Goal: Task Accomplishment & Management: Complete application form

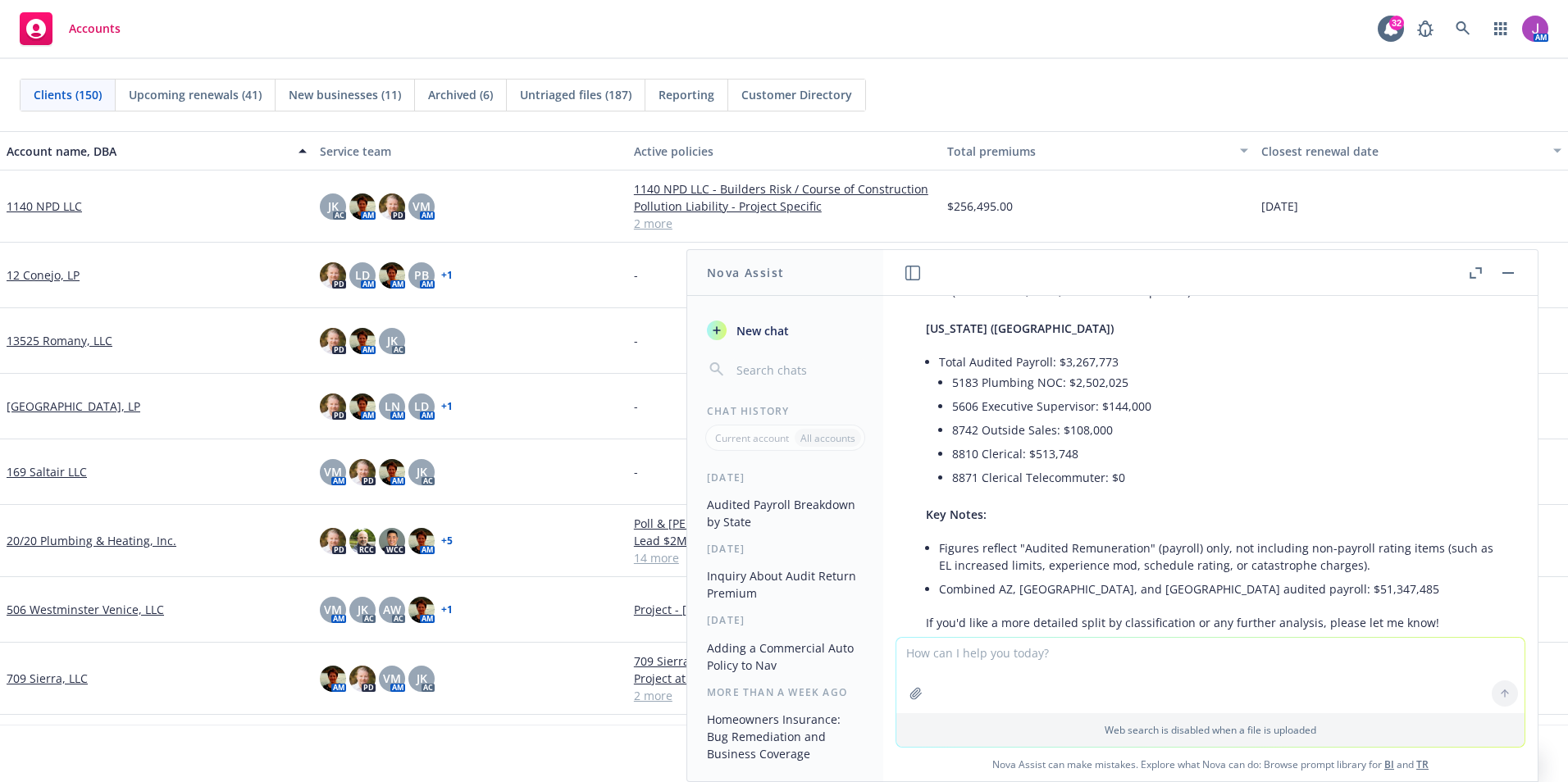
scroll to position [318, 0]
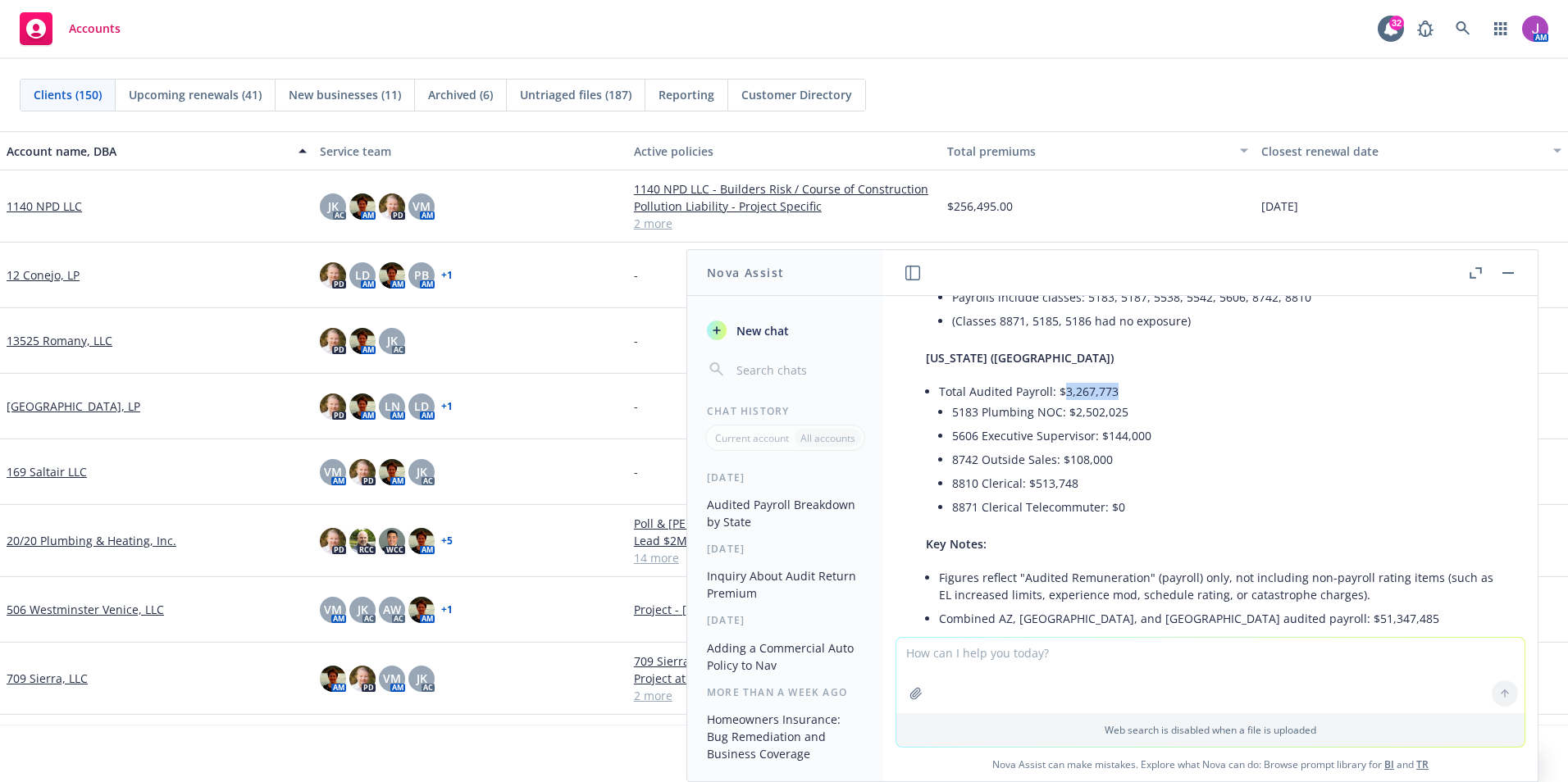
drag, startPoint x: 1061, startPoint y: 370, endPoint x: 1112, endPoint y: 369, distance: 51.0
click at [1112, 380] on li "Total Audited Payroll: $3,267,773 5183 Plumbing NOC: $2,502,025 5606 Executive …" at bounding box center [1217, 450] width 556 height 142
copy li "3,267,773"
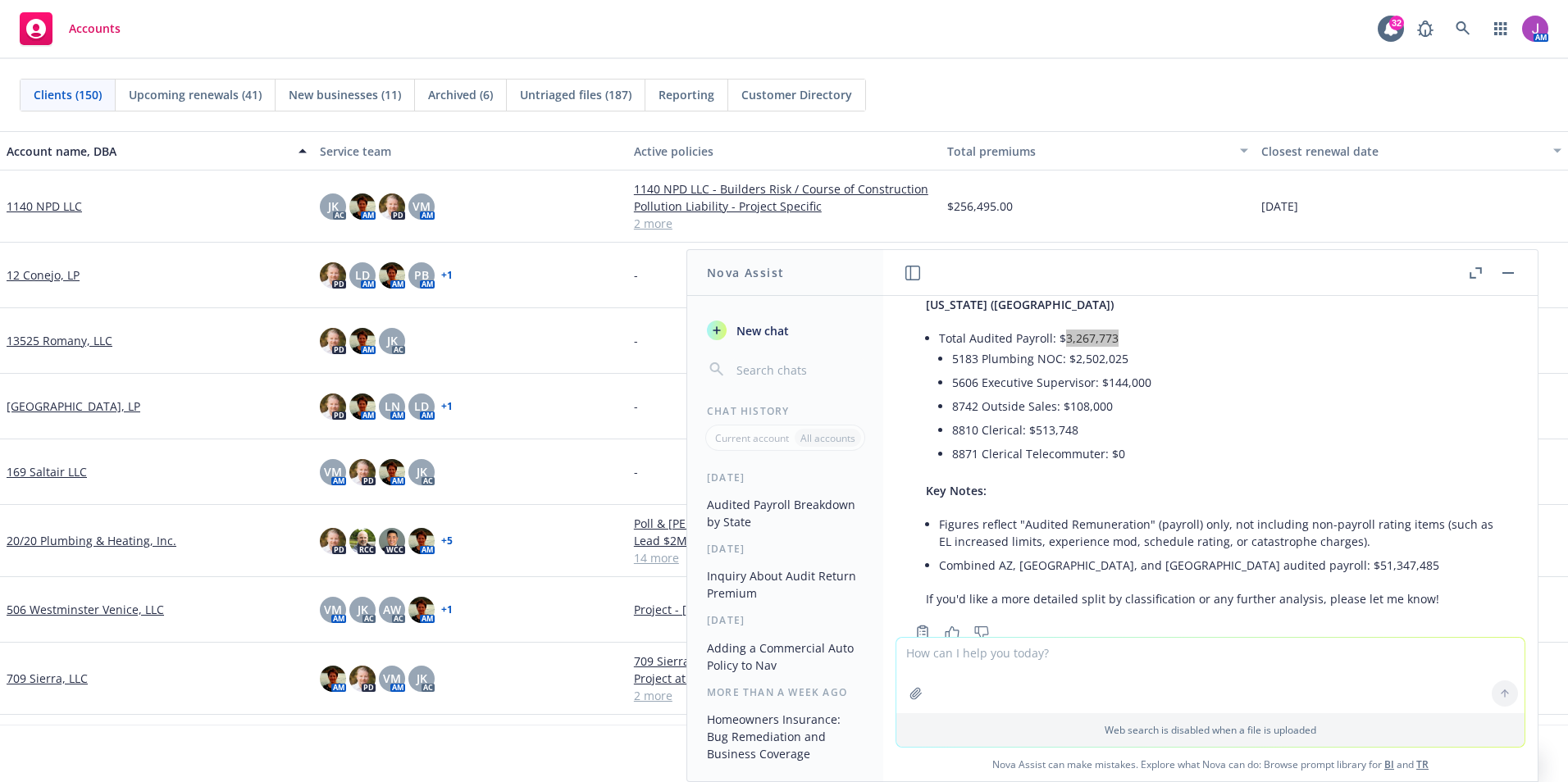
scroll to position [399, 0]
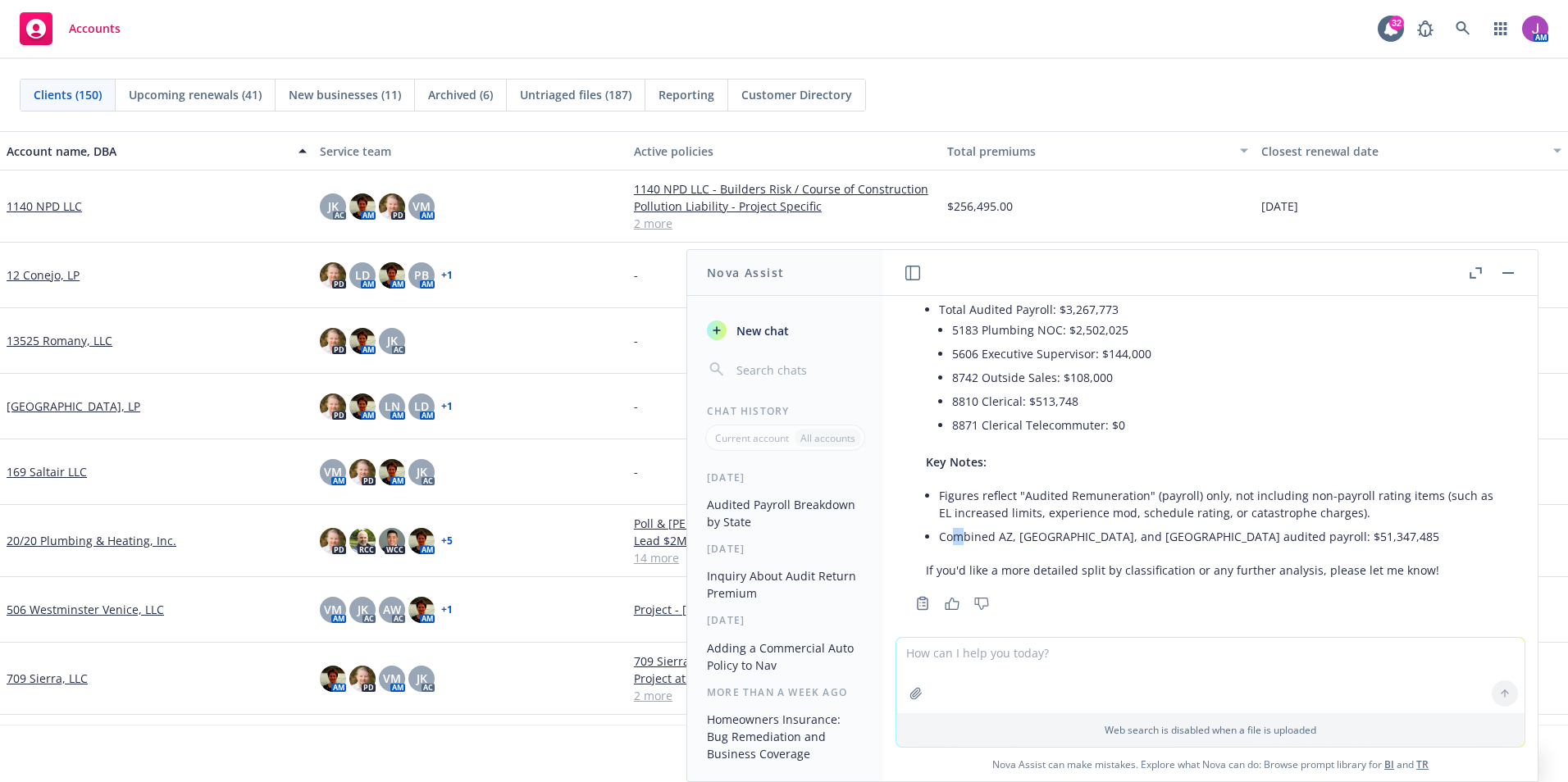
drag, startPoint x: 953, startPoint y: 534, endPoint x: 951, endPoint y: 526, distance: 8.2
click at [951, 526] on li "Combined AZ, CA, and NV audited payroll: $51,347,485" at bounding box center [1217, 536] width 556 height 24
drag, startPoint x: 951, startPoint y: 526, endPoint x: 940, endPoint y: 519, distance: 13.0
click at [948, 525] on li "Combined AZ, CA, and NV audited payroll: $51,347,485" at bounding box center [1217, 536] width 556 height 24
drag, startPoint x: 939, startPoint y: 518, endPoint x: 1235, endPoint y: 518, distance: 296.0
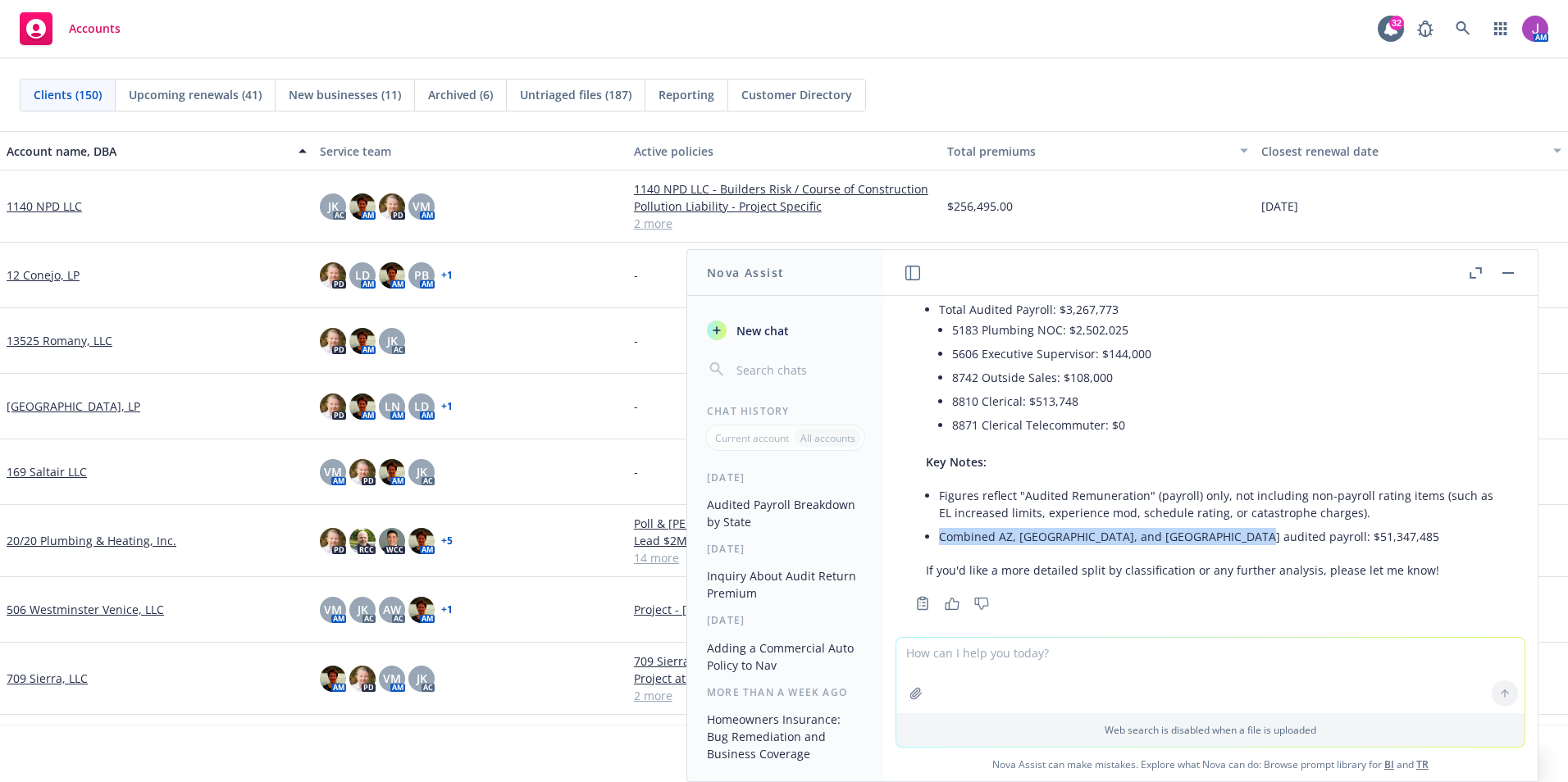
click at [1235, 525] on li "Combined AZ, CA, and NV audited payroll: $51,347,485" at bounding box center [1217, 536] width 556 height 24
drag, startPoint x: 1235, startPoint y: 518, endPoint x: 1204, endPoint y: 519, distance: 31.0
copy li "Combined AZ, CA, and NV audited payroll: $51,347,485"
click at [1471, 25] on link at bounding box center [1463, 28] width 33 height 33
click at [912, 697] on icon "button" at bounding box center [915, 692] width 10 height 10
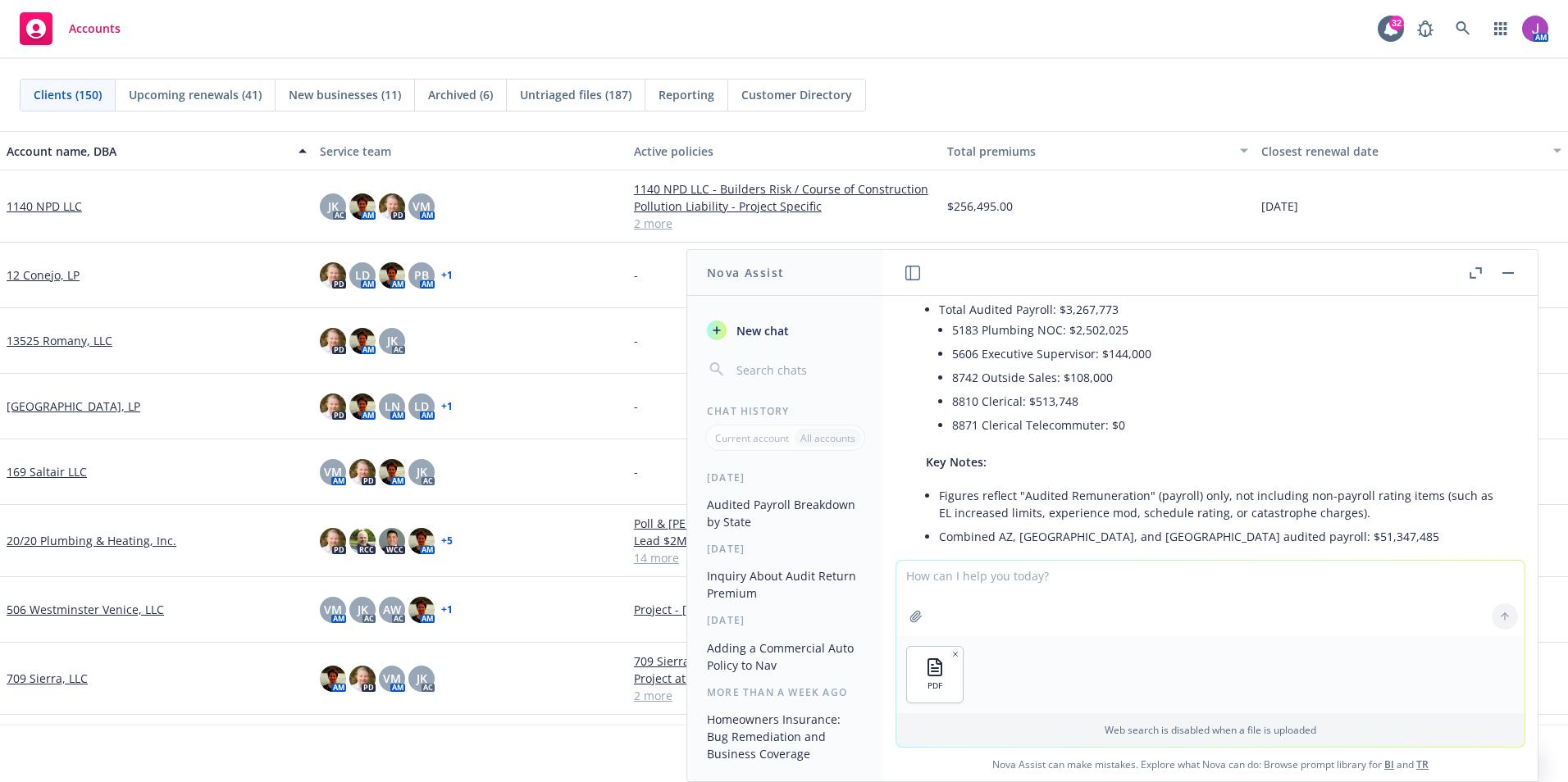
click at [953, 584] on textarea at bounding box center [1210, 598] width 629 height 75
type textarea "Can you give me the estimated payroll for each state (AZ, Ca & NV) on this poli…"
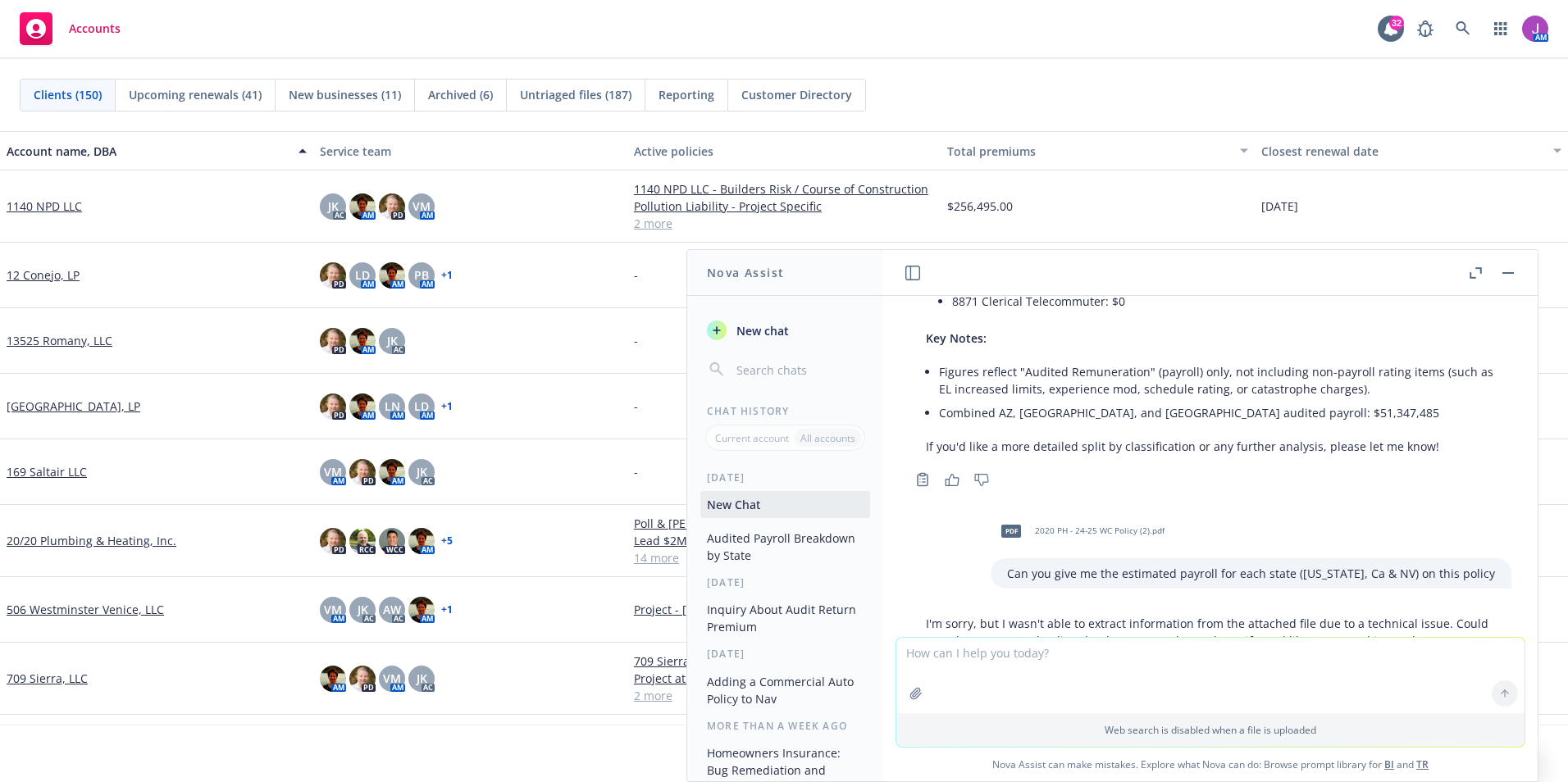
scroll to position [611, 0]
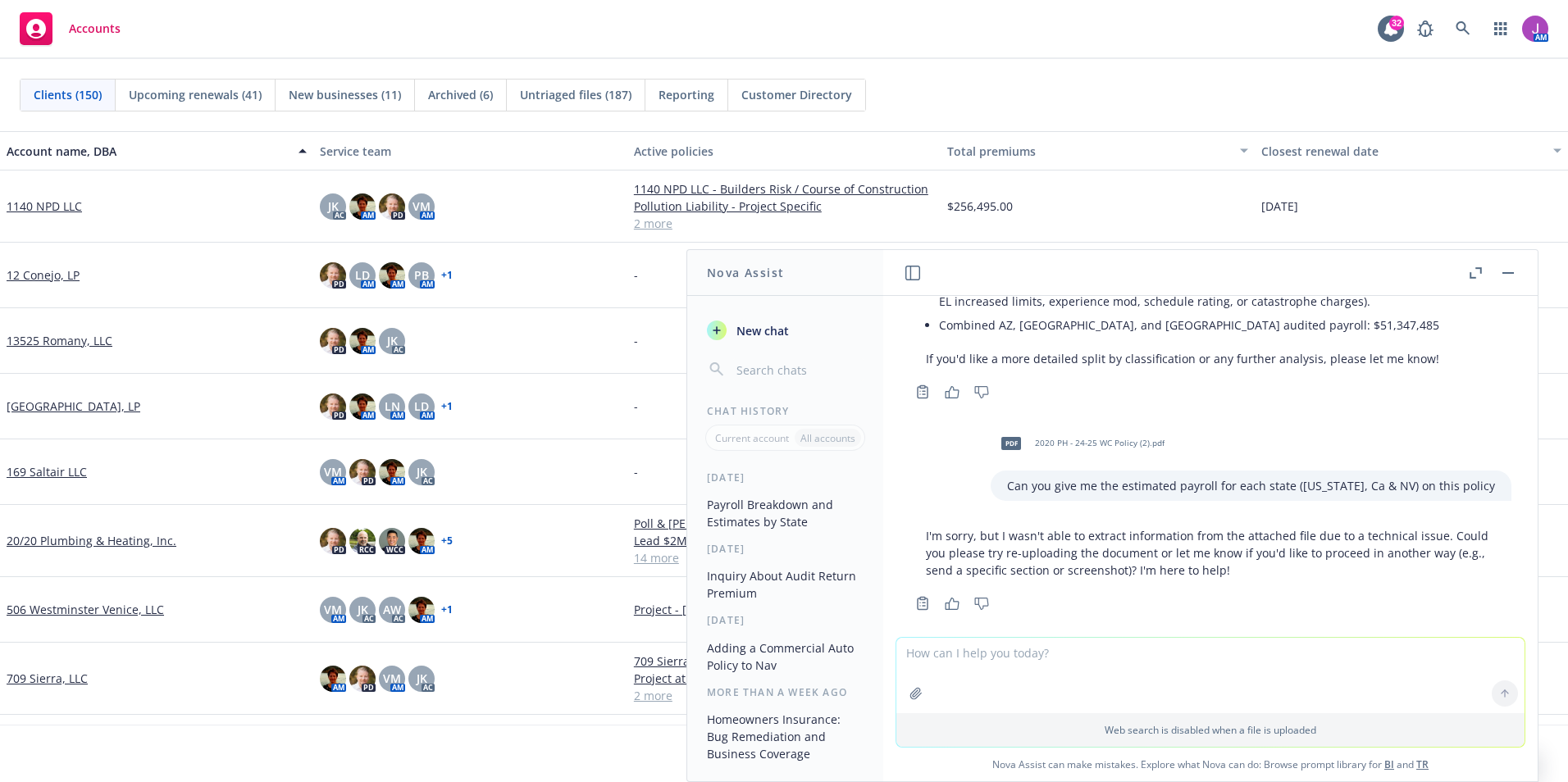
click at [918, 688] on button "button" at bounding box center [916, 694] width 26 height 26
click at [927, 580] on textarea at bounding box center [1210, 598] width 629 height 75
type textarea "e"
type textarea "Here the file again"
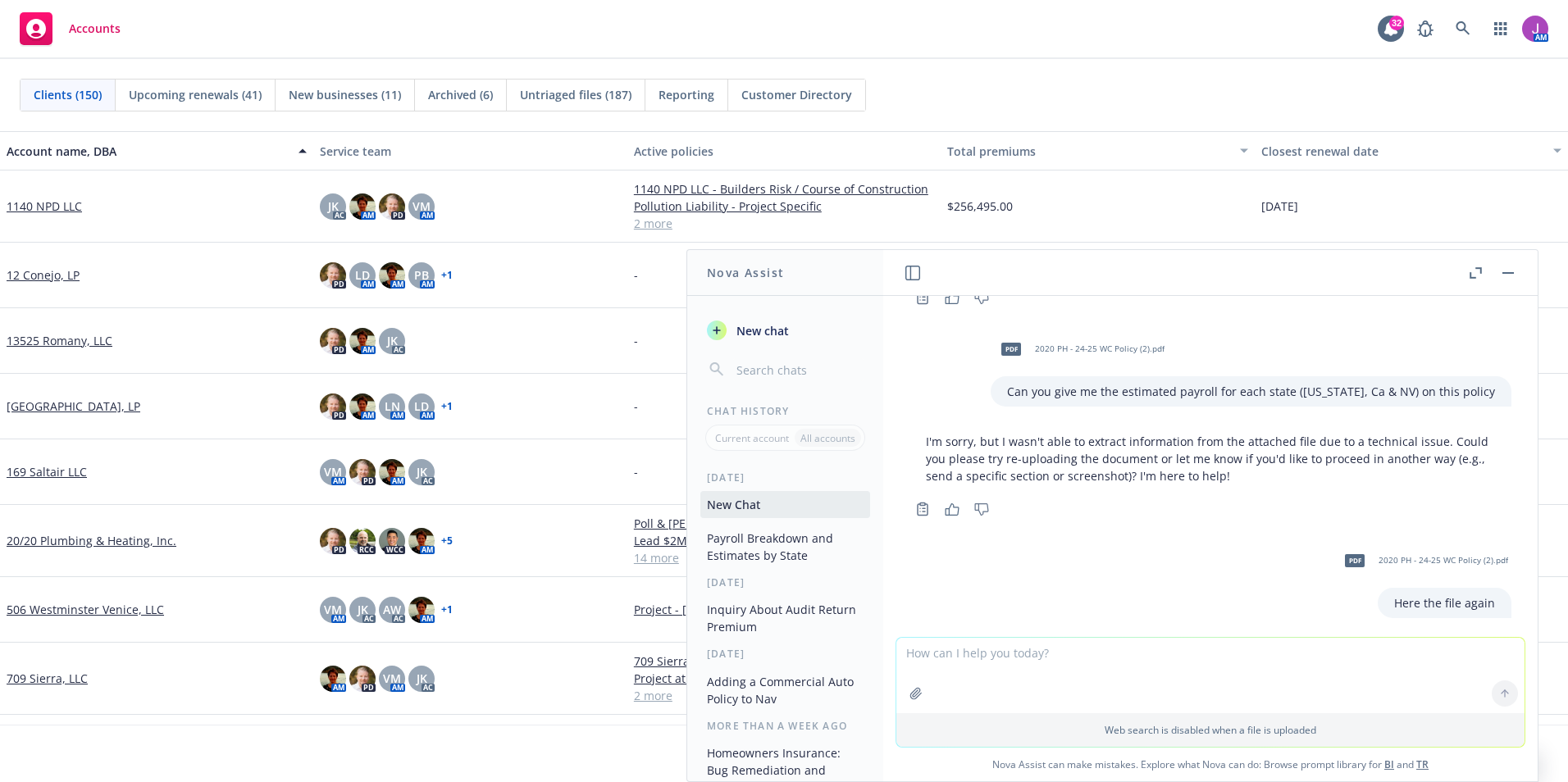
scroll to position [839, 0]
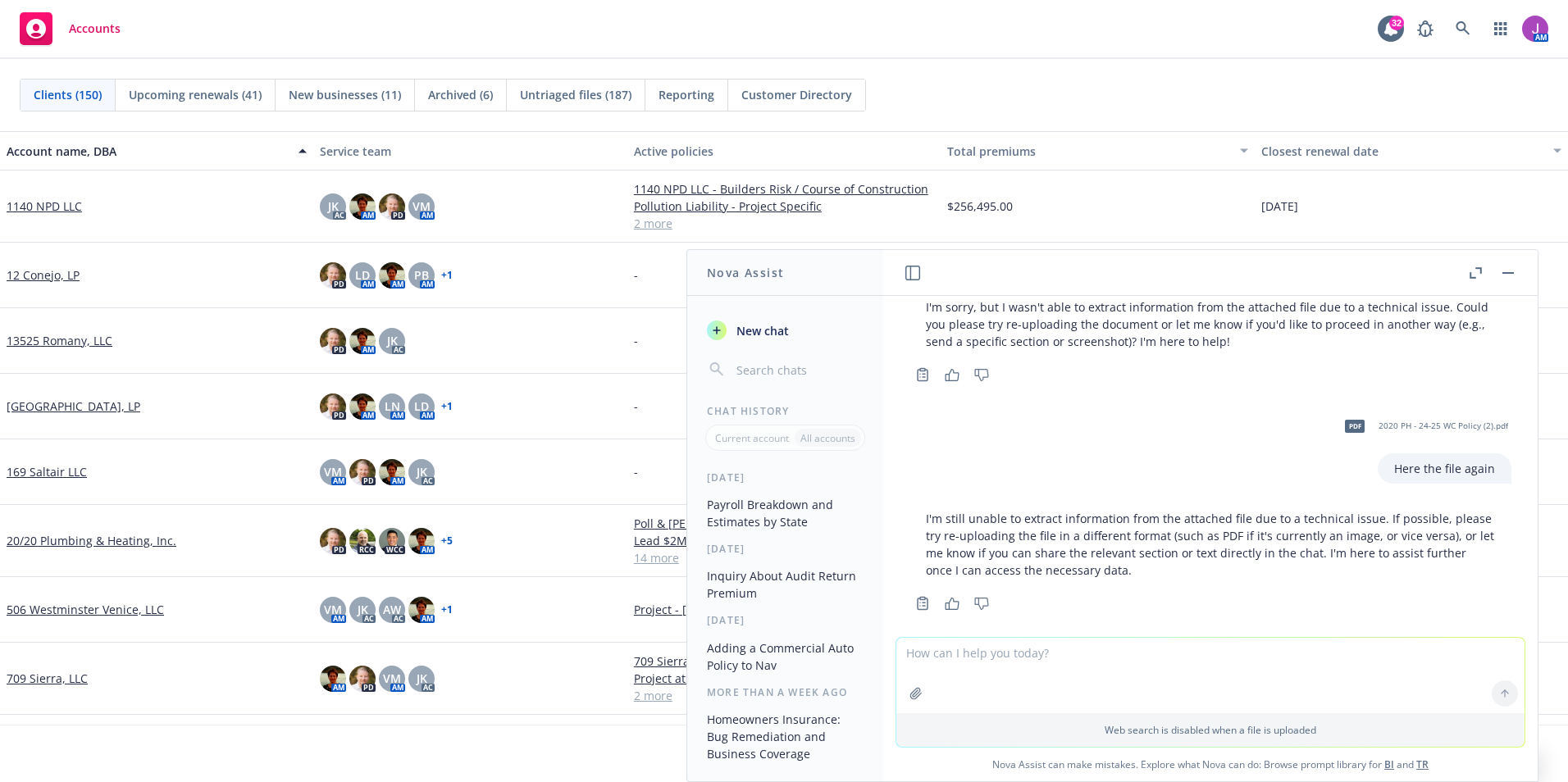
click at [1505, 275] on button "button" at bounding box center [1508, 272] width 20 height 20
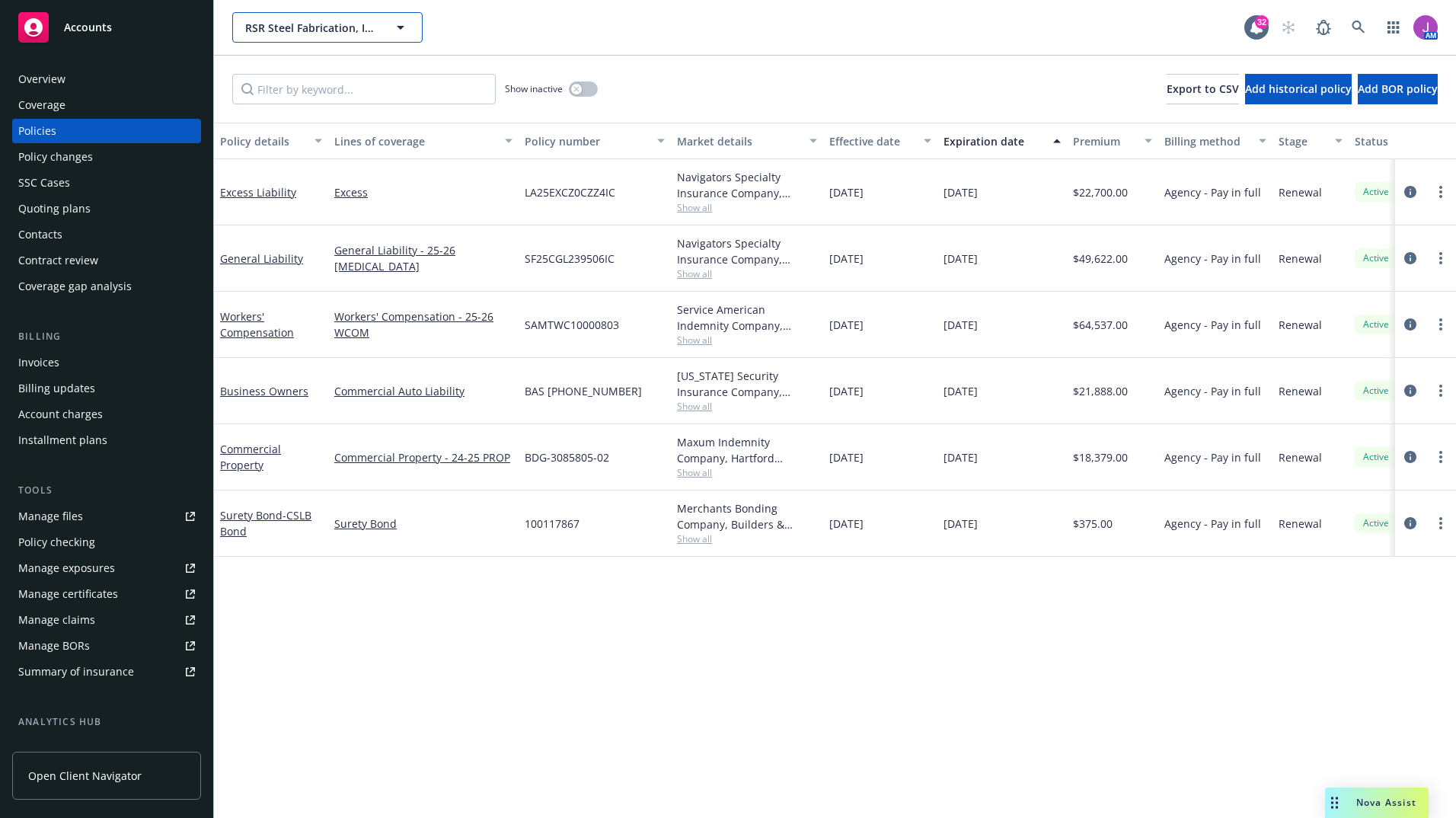
click at [283, 26] on span "RSR Steel Fabrication, Inc." at bounding box center [311, 28] width 132 height 16
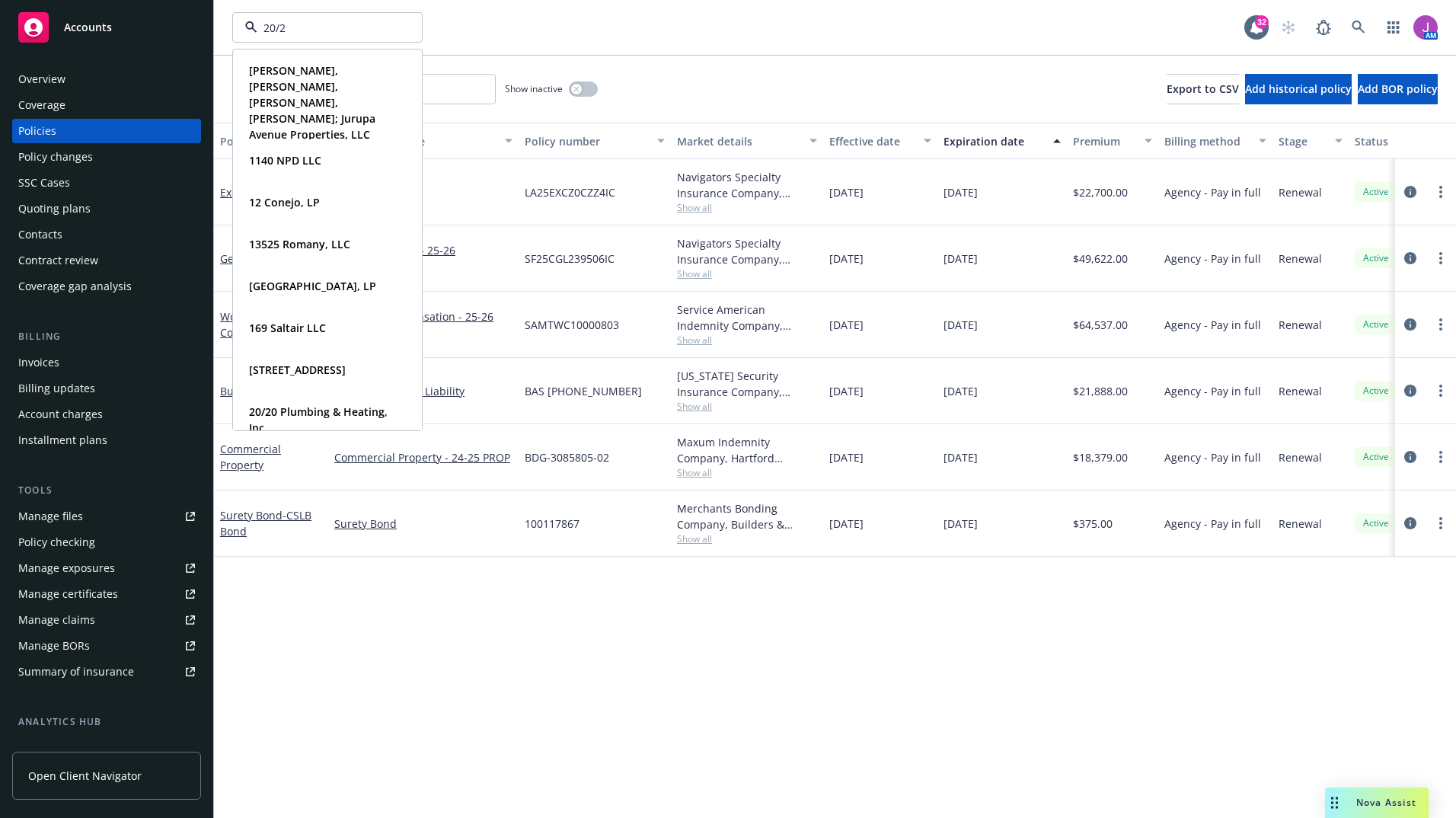
type input "20/20"
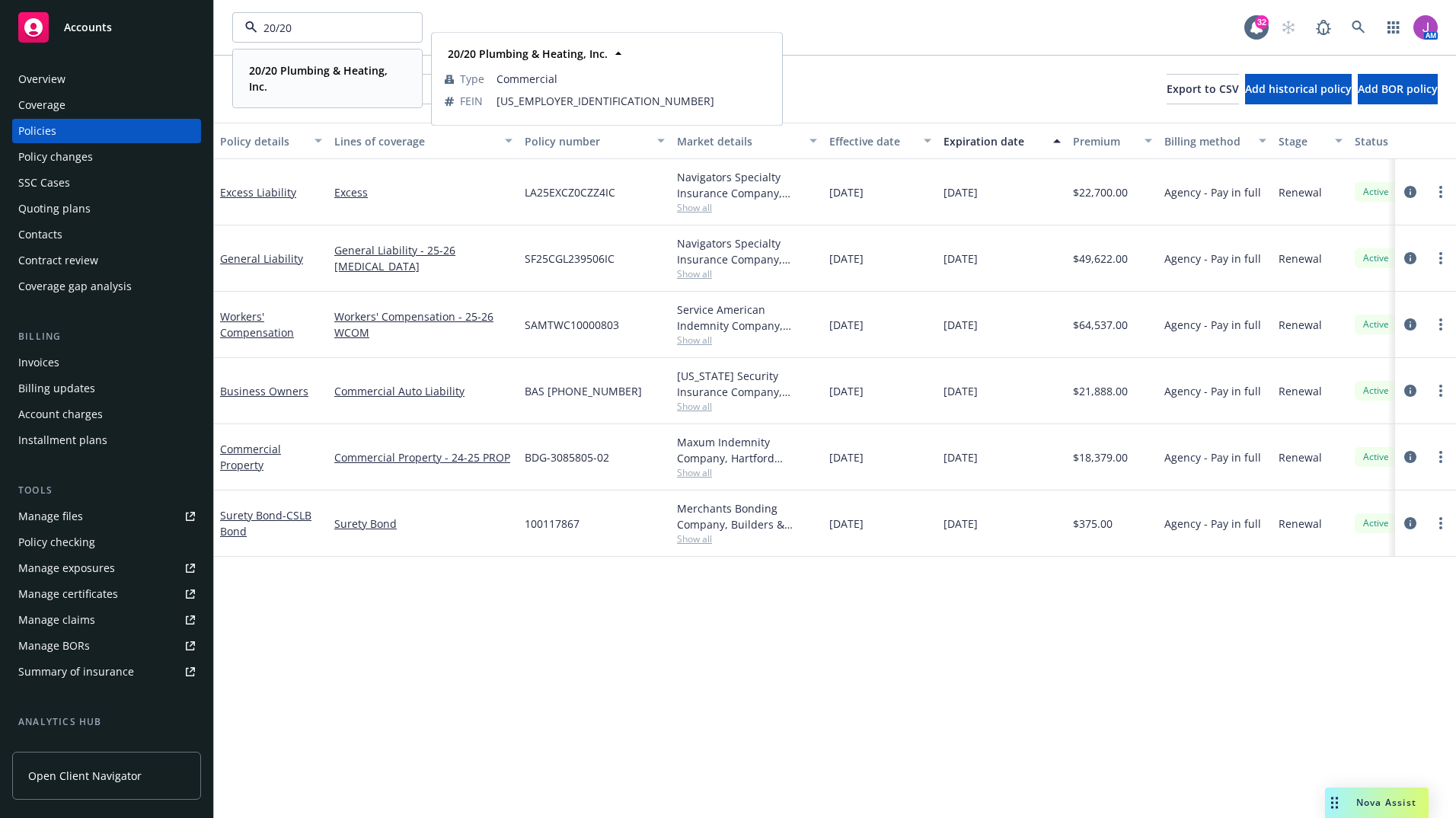
click at [303, 94] on div "20/20 Plumbing & Heating, Inc." at bounding box center [325, 79] width 163 height 38
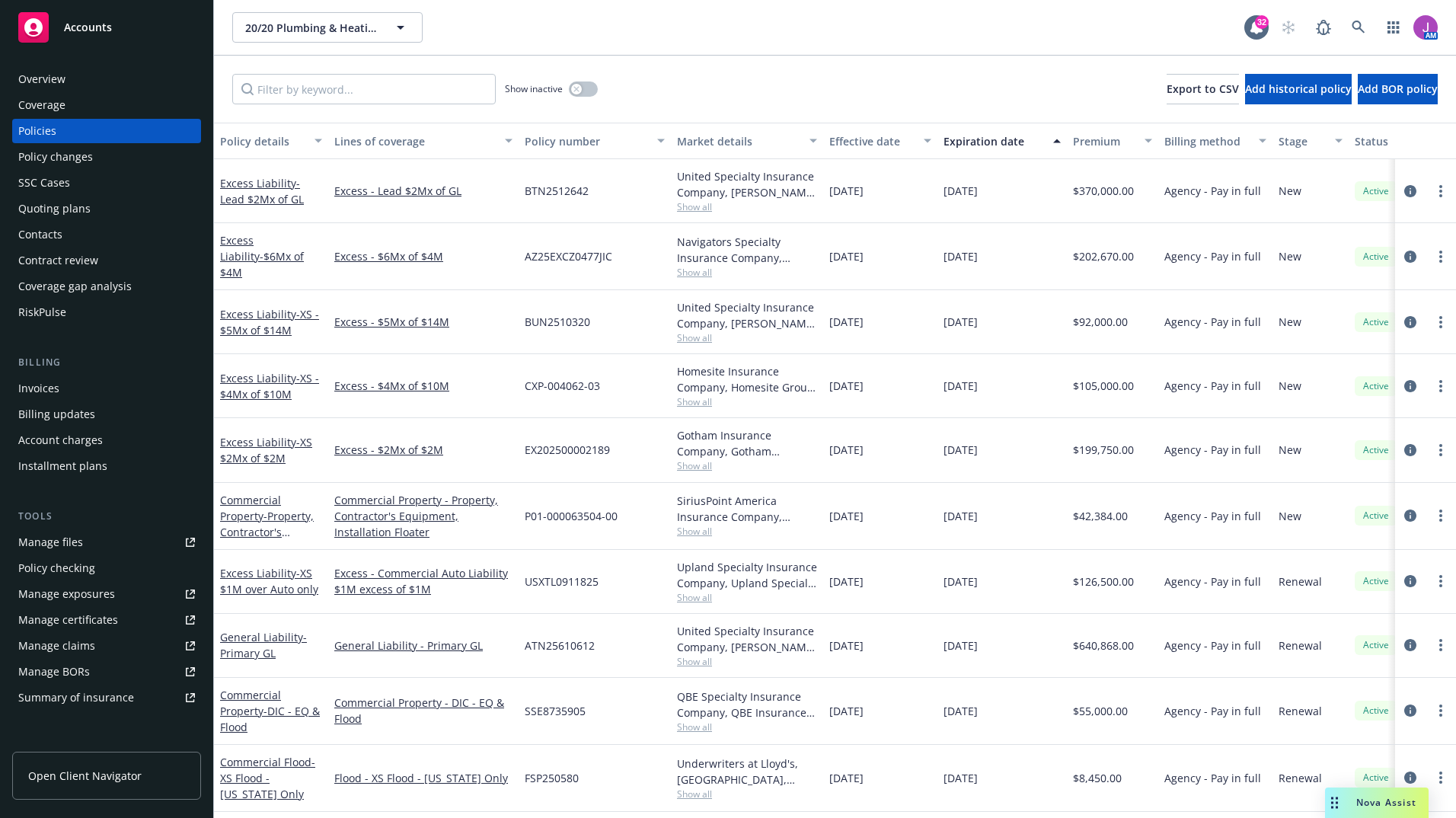
click at [74, 164] on div "Policy changes" at bounding box center [55, 157] width 74 height 24
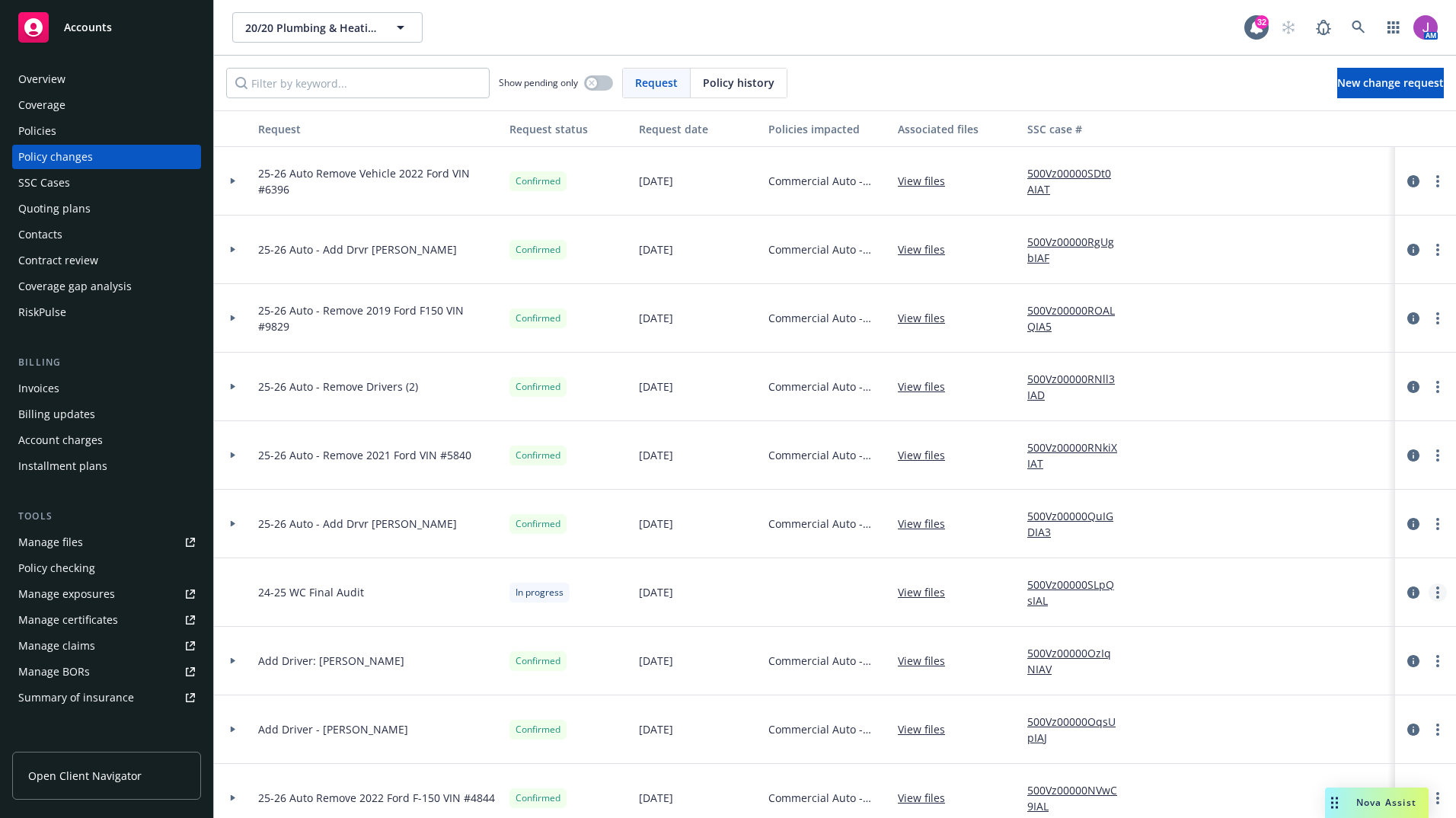
click at [1429, 597] on link "more" at bounding box center [1438, 592] width 18 height 18
click at [1224, 709] on link "Resume workflow" at bounding box center [1304, 715] width 262 height 31
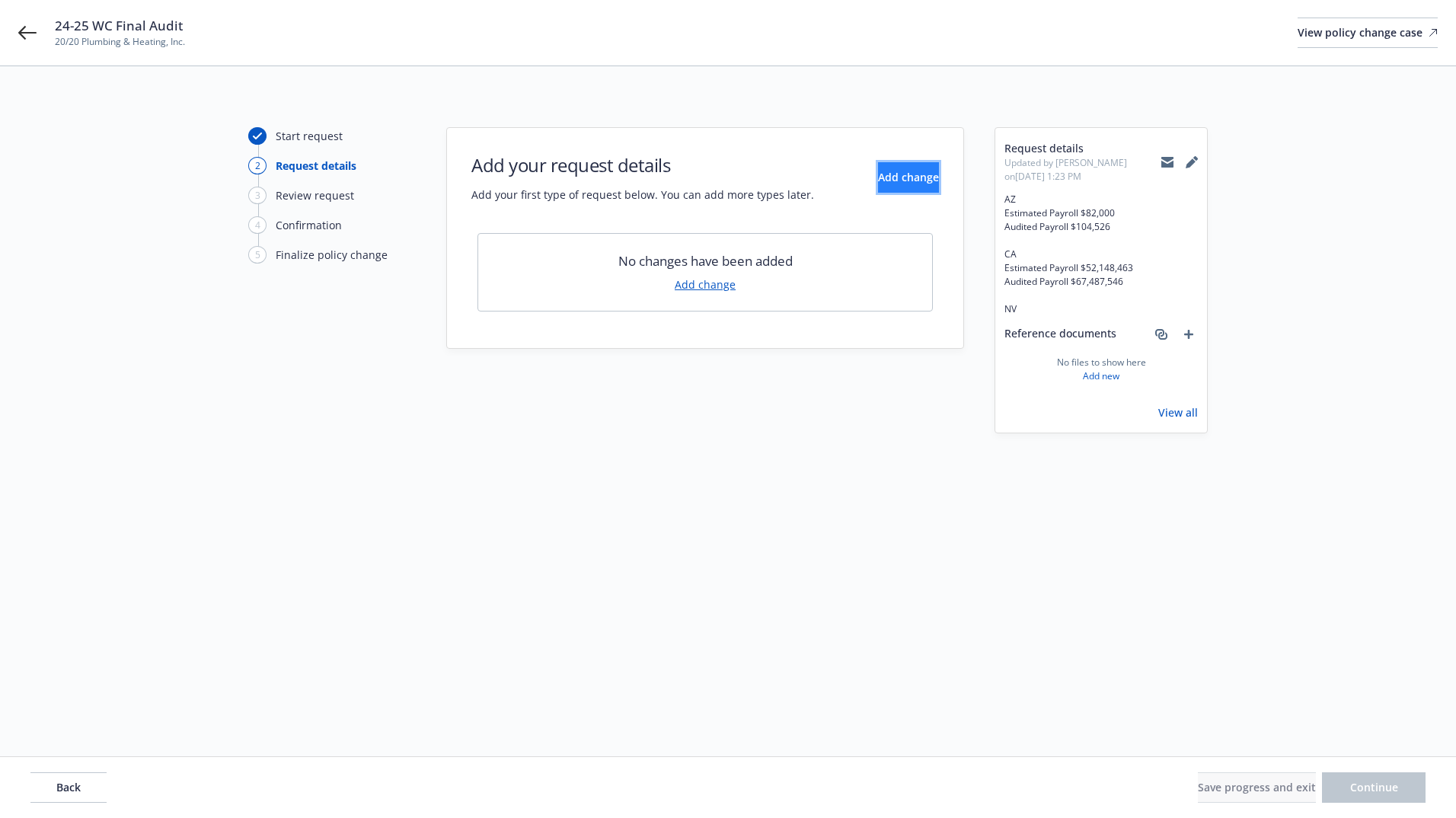
click at [878, 178] on span "Add change" at bounding box center [909, 177] width 61 height 15
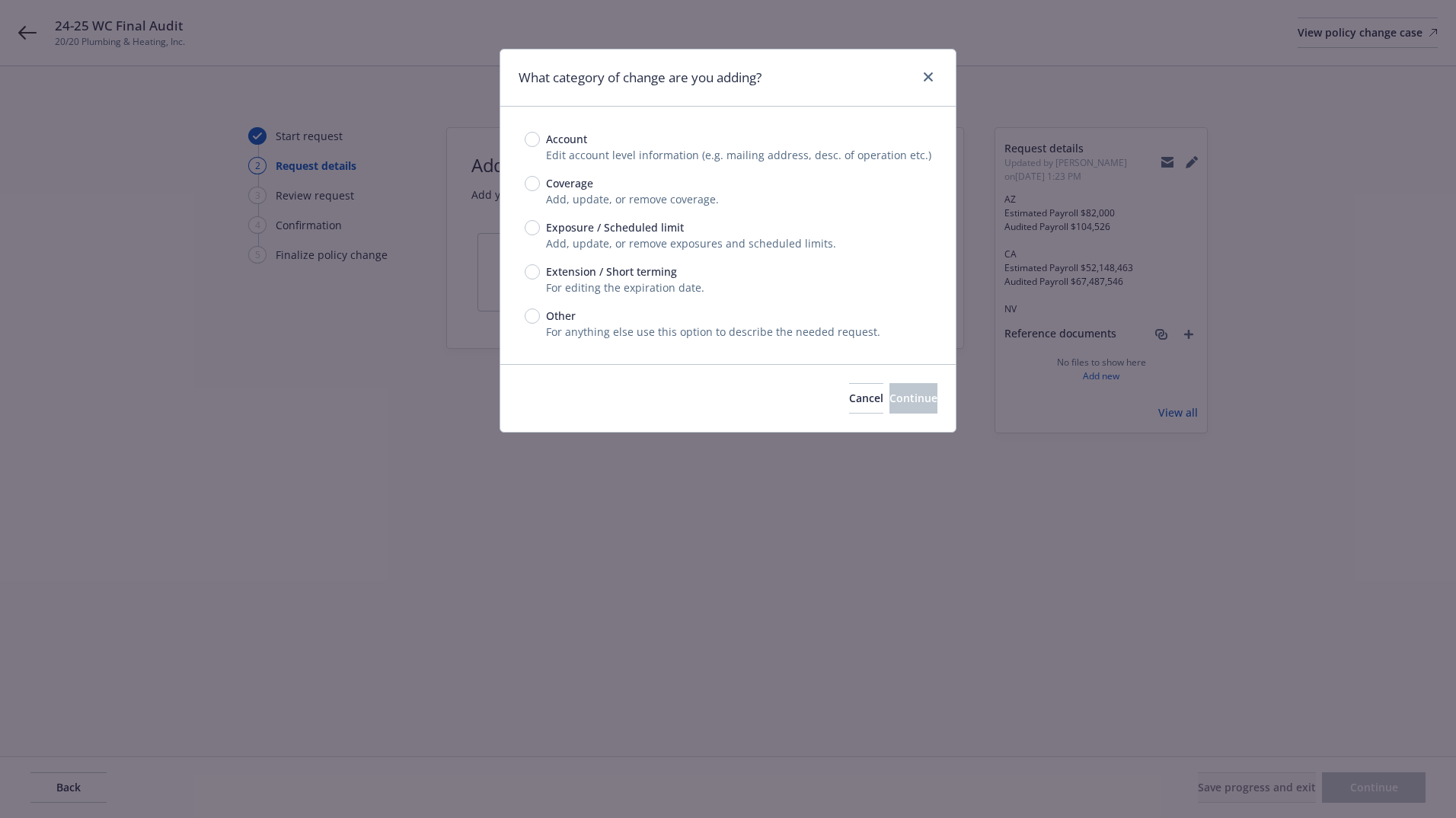
click at [583, 227] on span "Exposure / Scheduled limit" at bounding box center [615, 227] width 138 height 16
click at [540, 227] on input "Exposure / Scheduled limit" at bounding box center [532, 227] width 15 height 15
radio input "true"
click at [910, 393] on span "Continue" at bounding box center [914, 398] width 48 height 15
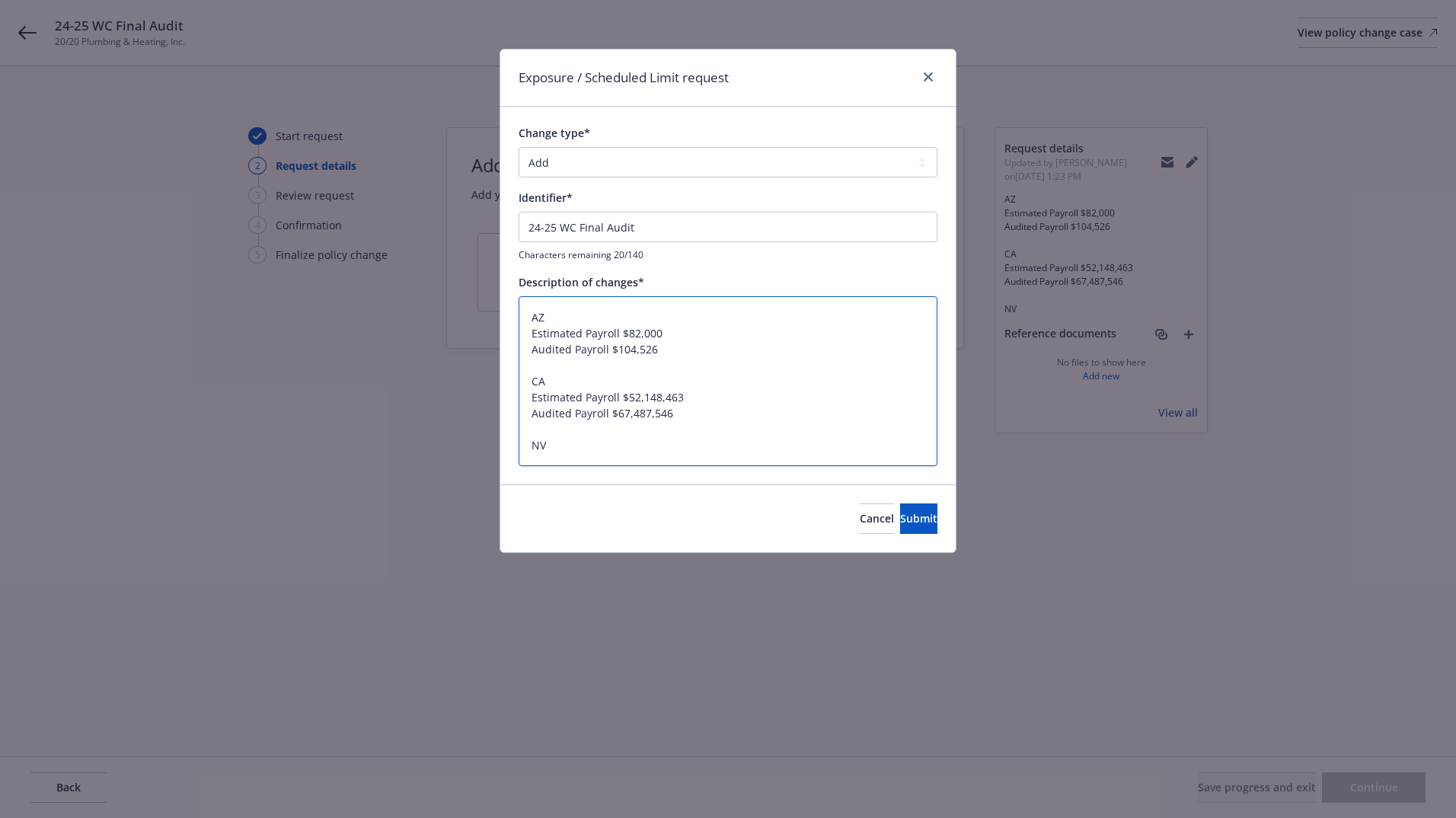
drag, startPoint x: 616, startPoint y: 414, endPoint x: 702, endPoint y: 414, distance: 86.0
click at [702, 414] on textarea "AZ Estimated Payroll $82,000 Audited Payroll $104,526 CA Estimated Payroll $52,…" at bounding box center [728, 381] width 419 height 170
type textarea "x"
type textarea "AZ Estimated Payroll $82,000 Audited Payroll $104,526 CA Estimated Payroll $52,…"
type textarea "x"
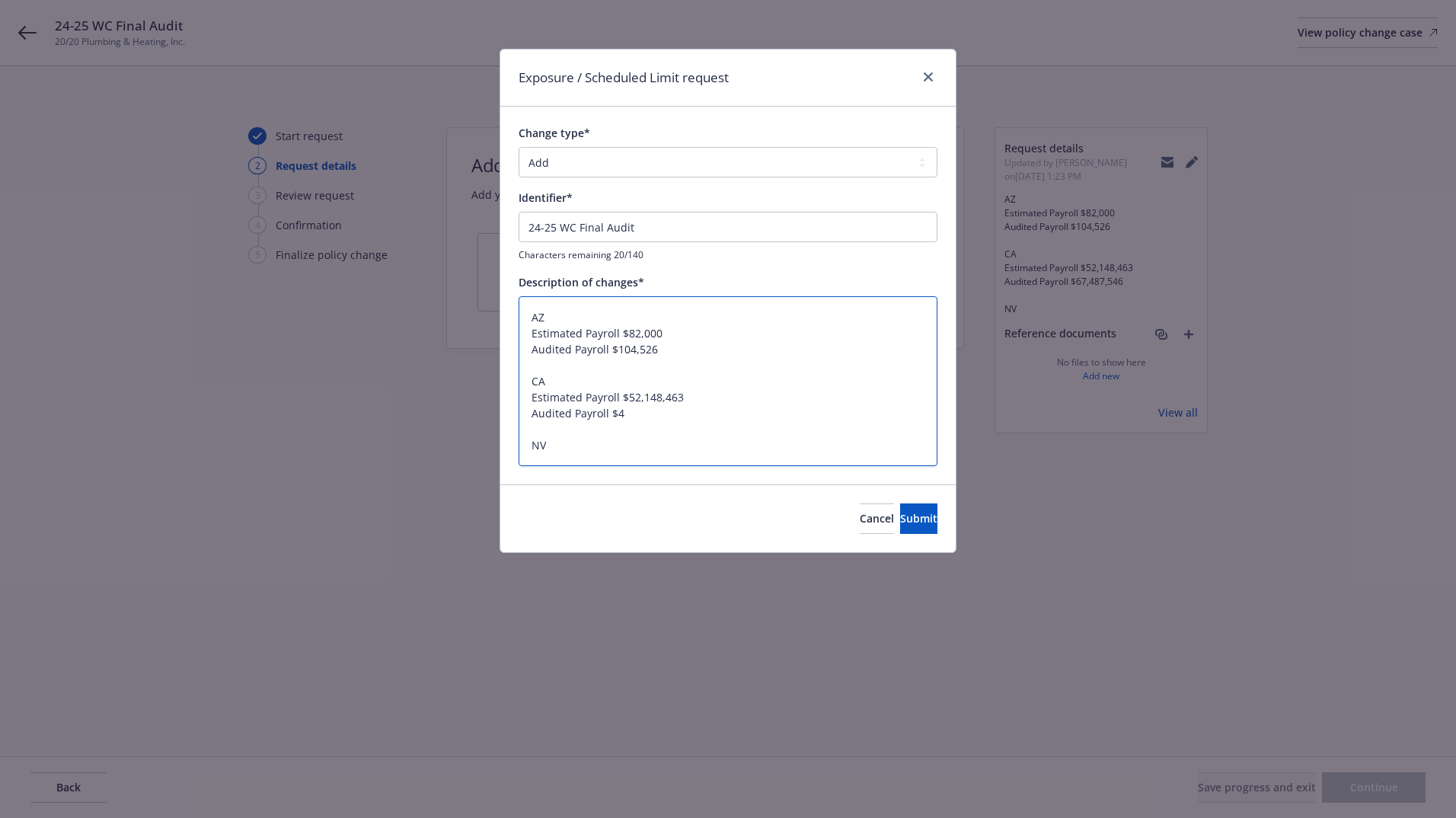
type textarea "AZ Estimated Payroll $82,000 Audited Payroll $104,526 CA Estimated Payroll $52,…"
type textarea "x"
type textarea "AZ Estimated Payroll $82,000 Audited Payroll $104,526 CA Estimated Payroll $52,…"
type textarea "x"
type textarea "AZ Estimated Payroll $82,000 Audited Payroll $104,526 CA Estimated Payroll $52,…"
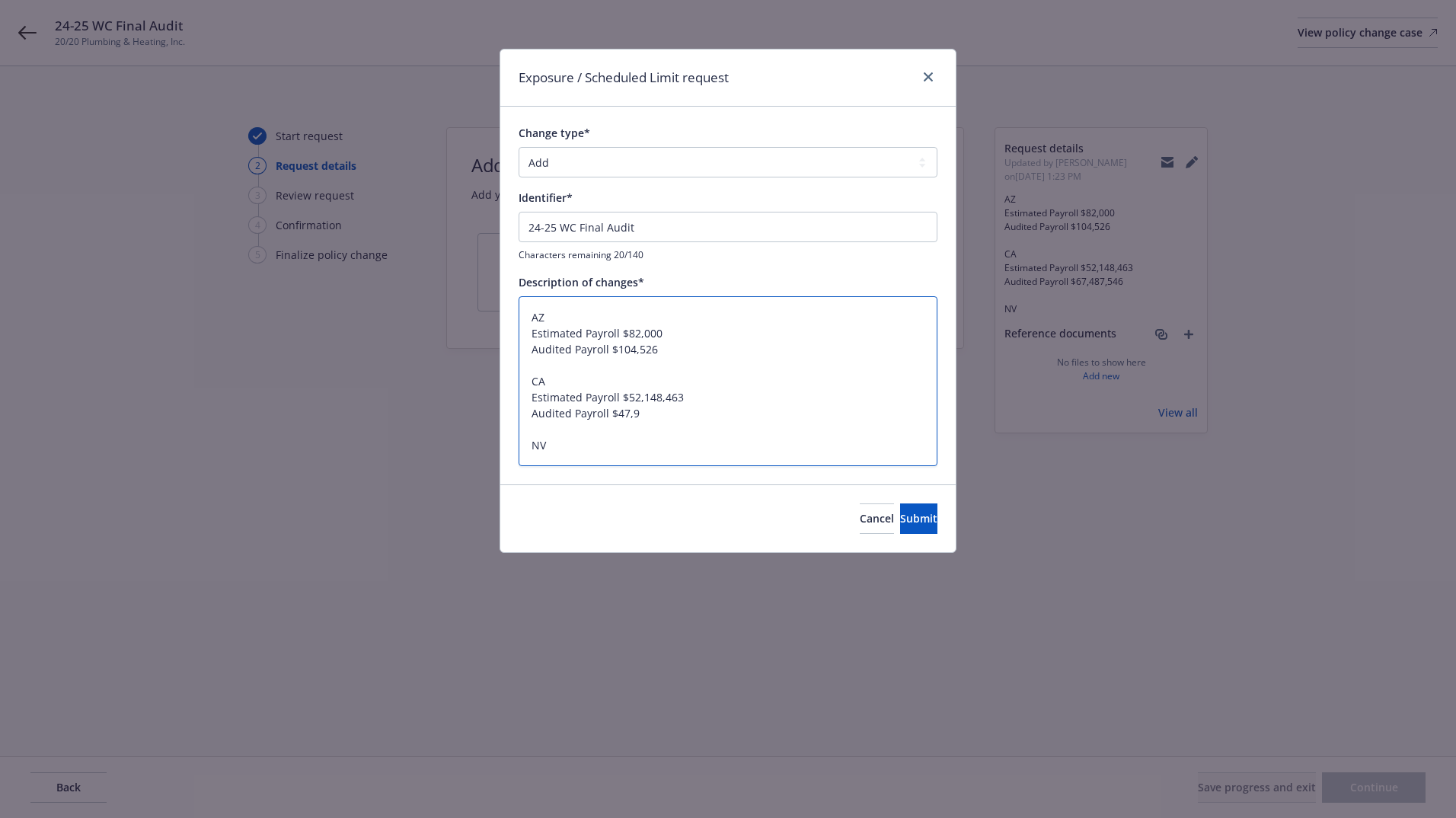
type textarea "x"
type textarea "AZ Estimated Payroll $82,000 Audited Payroll $104,526 CA Estimated Payroll $52,…"
type textarea "x"
type textarea "AZ Estimated Payroll $82,000 Audited Payroll $104,526 CA Estimated Payroll $52,…"
type textarea "x"
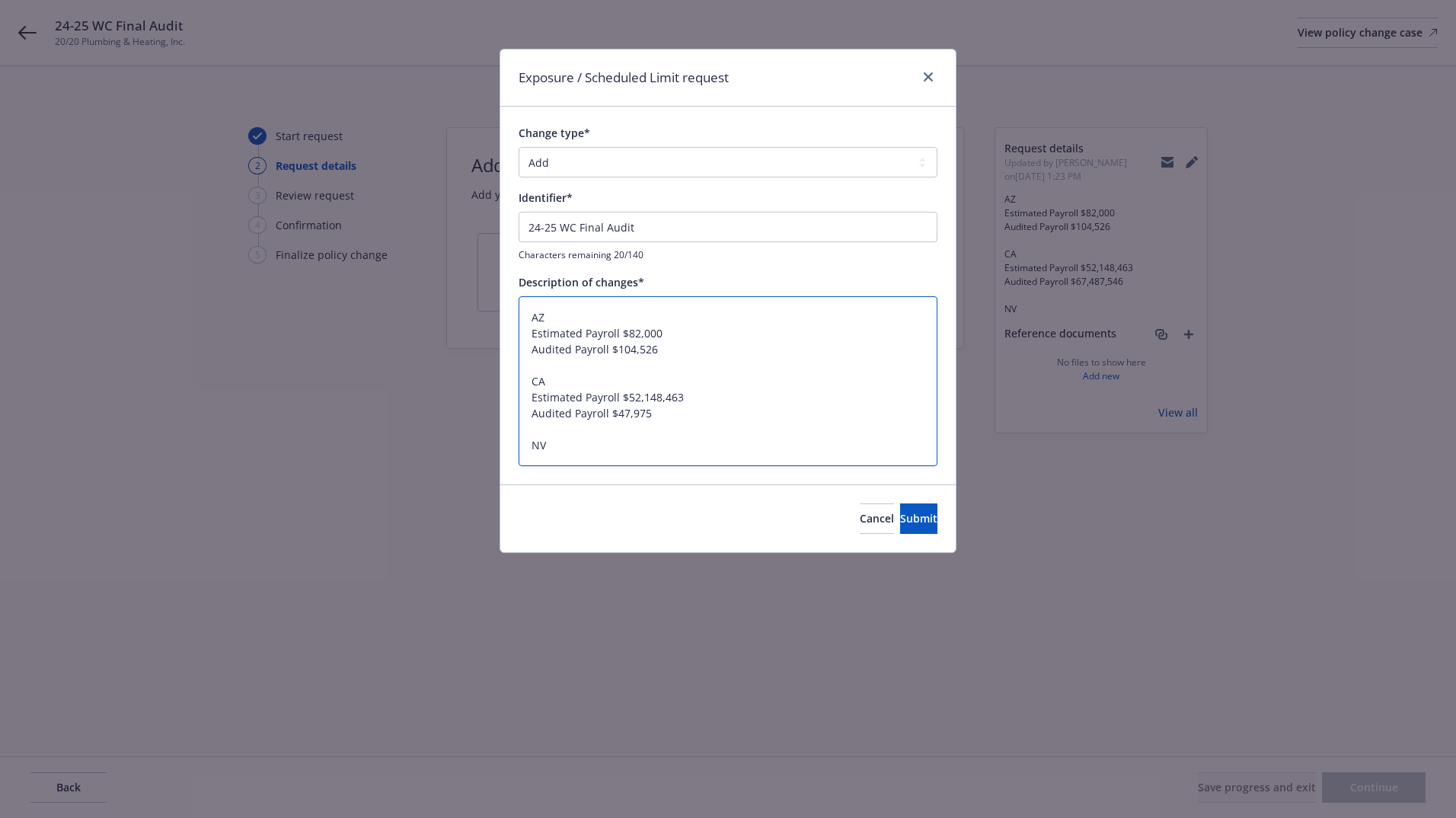
type textarea "AZ Estimated Payroll $82,000 Audited Payroll $104,526 CA Estimated Payroll $52,…"
type textarea "x"
type textarea "AZ Estimated Payroll $82,000 Audited Payroll $104,526 CA Estimated Payroll $52,…"
type textarea "x"
type textarea "AZ Estimated Payroll $82,000 Audited Payroll $104,526 CA Estimated Payroll $52,…"
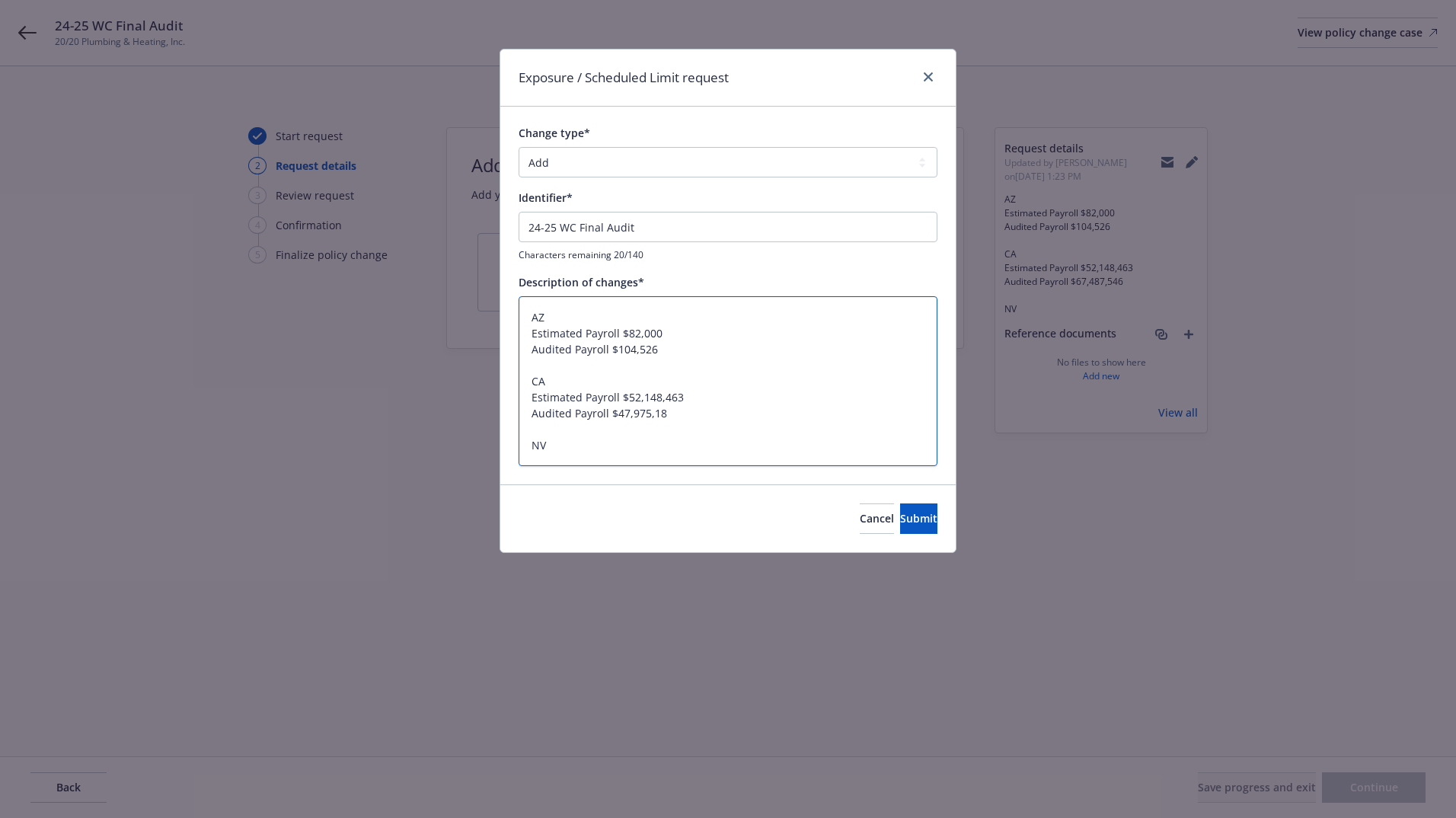
type textarea "x"
type textarea "AZ Estimated Payroll $82,000 Audited Payroll $104,526 CA Estimated Payroll $52,…"
drag, startPoint x: 533, startPoint y: 405, endPoint x: 683, endPoint y: 412, distance: 150.2
click at [683, 412] on textarea "AZ Estimated Payroll $82,000 Audited Payroll $104,526 CA Estimated Payroll $52,…" at bounding box center [728, 381] width 419 height 170
click at [579, 422] on textarea "AZ Estimated Payroll $82,000 Audited Payroll $104,526 CA Estimated Payroll $52,…" at bounding box center [728, 381] width 419 height 170
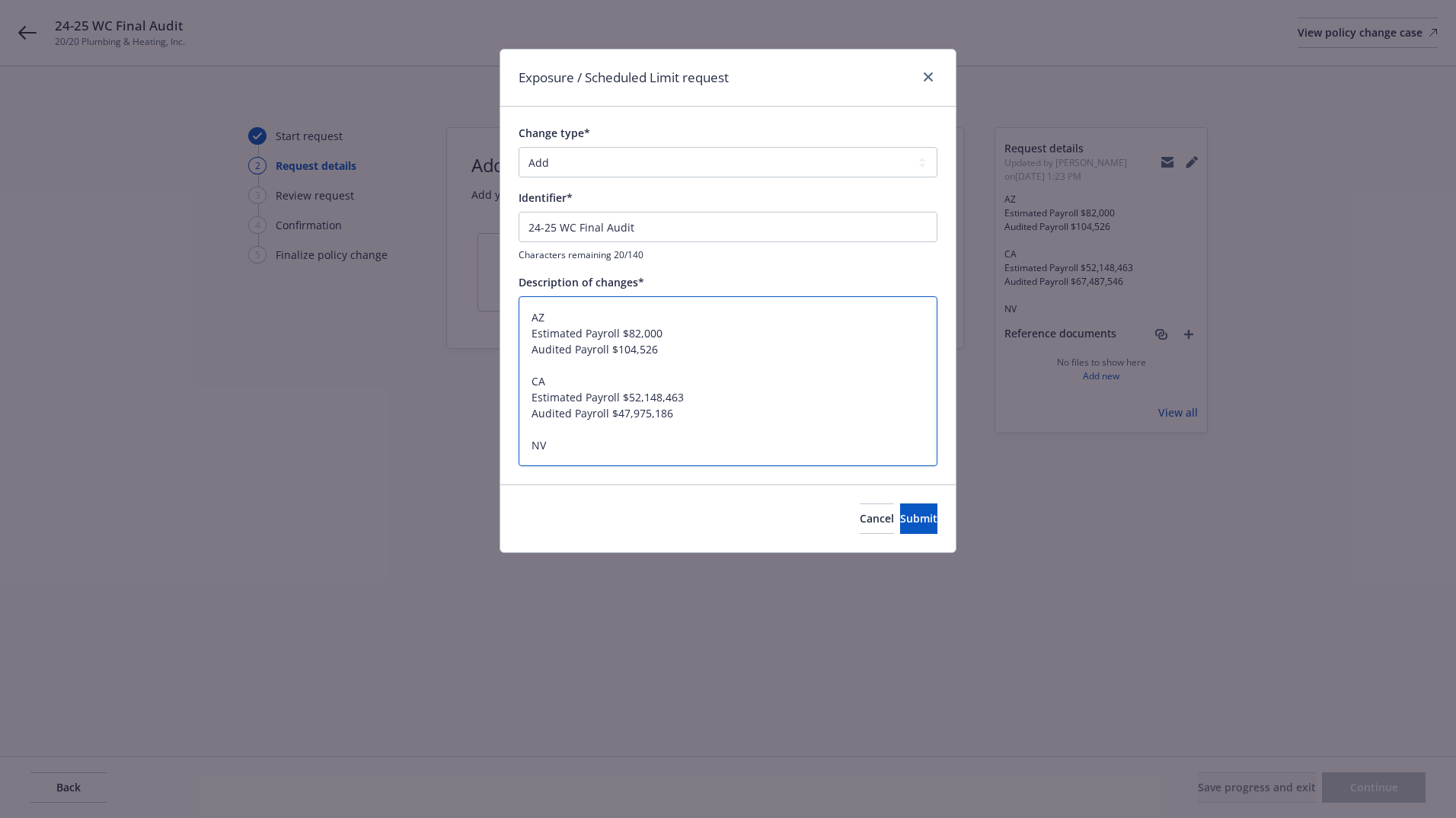
drag, startPoint x: 530, startPoint y: 396, endPoint x: 696, endPoint y: 416, distance: 167.2
click at [696, 416] on textarea "AZ Estimated Payroll $82,000 Audited Payroll $104,526 CA Estimated Payroll $52,…" at bounding box center [728, 381] width 419 height 170
click at [570, 441] on textarea "AZ Estimated Payroll $82,000 Audited Payroll $104,526 CA Estimated Payroll $52,…" at bounding box center [728, 381] width 419 height 170
type textarea "x"
type textarea "AZ Estimated Payroll $82,000 Audited Payroll $104,526 CA Estimated Payroll $52,…"
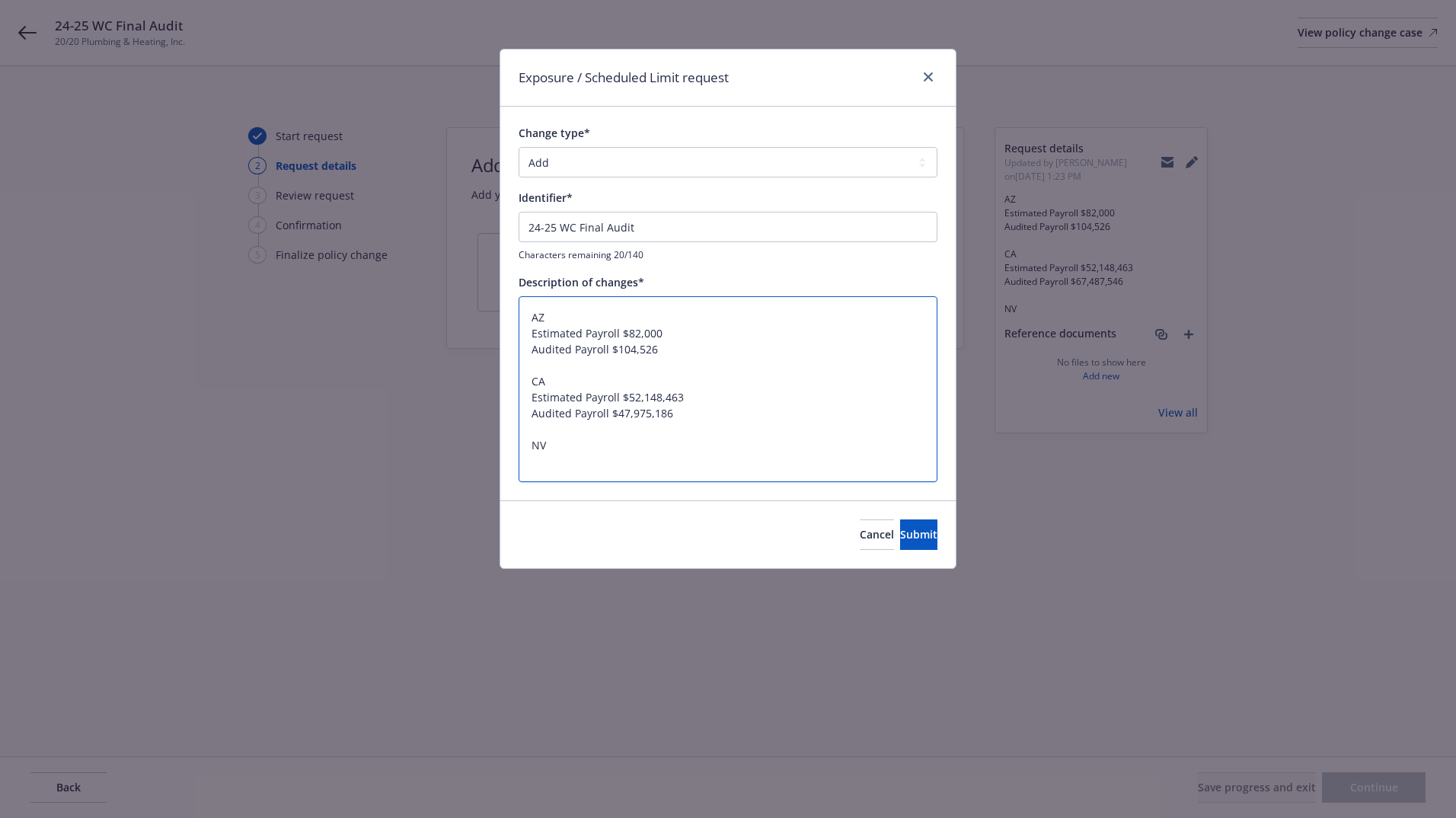
paste textarea "Estimated Payroll $52,148,463 Audited Payroll $47,975,186"
type textarea "x"
type textarea "AZ Estimated Payroll $82,000 Audited Payroll $104,526 CA Estimated Payroll $52,…"
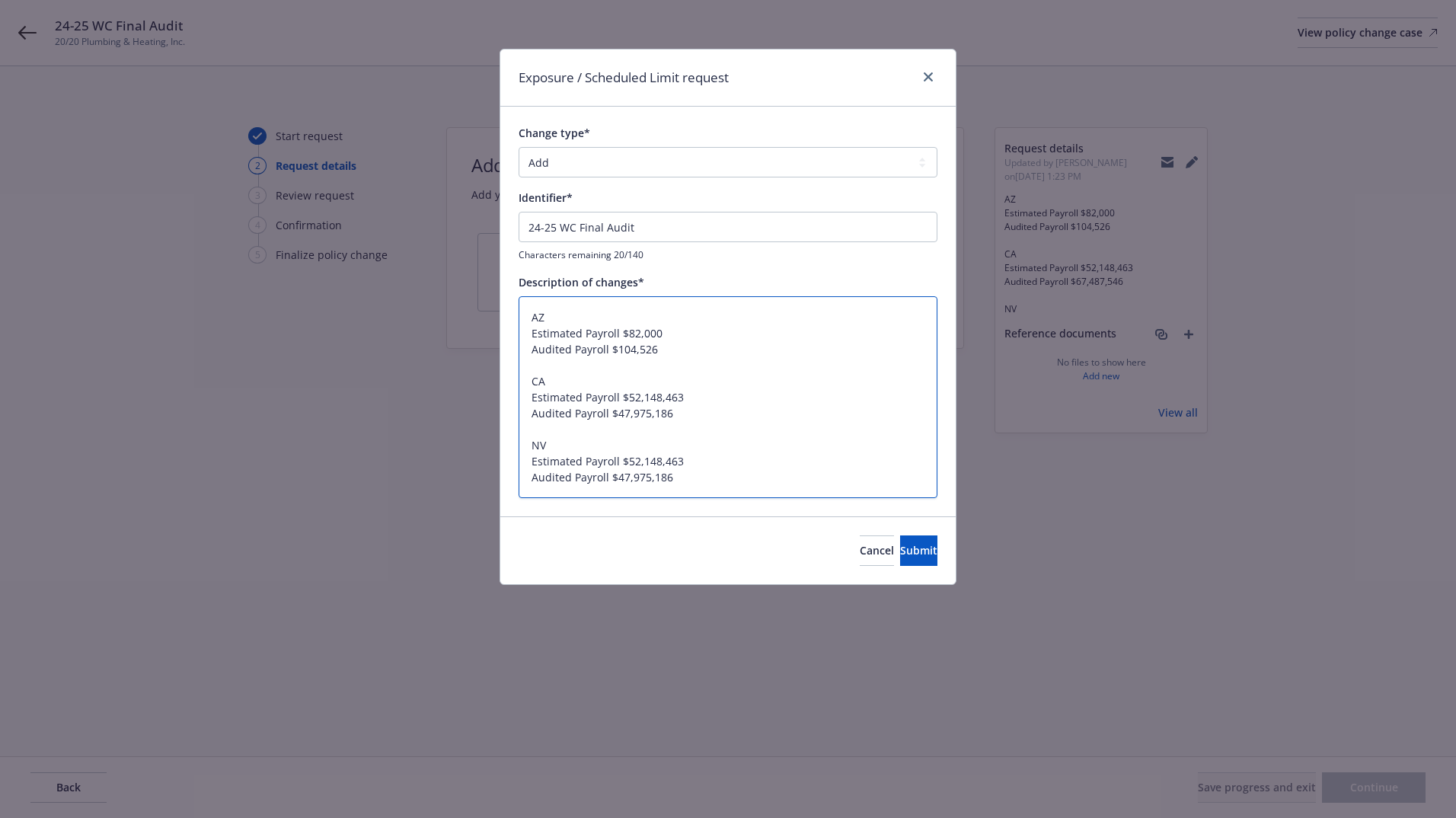
drag, startPoint x: 626, startPoint y: 458, endPoint x: 696, endPoint y: 458, distance: 70.0
click at [696, 458] on textarea "AZ Estimated Payroll $82,000 Audited Payroll $104,526 CA Estimated Payroll $52,…" at bounding box center [728, 397] width 419 height 202
type textarea "x"
type textarea "AZ Estimated Payroll $82,000 Audited Payroll $104,526 CA Estimated Payroll $52,…"
click at [656, 453] on textarea "AZ Estimated Payroll $82,000 Audited Payroll $104,526 CA Estimated Payroll $52,…" at bounding box center [728, 397] width 419 height 202
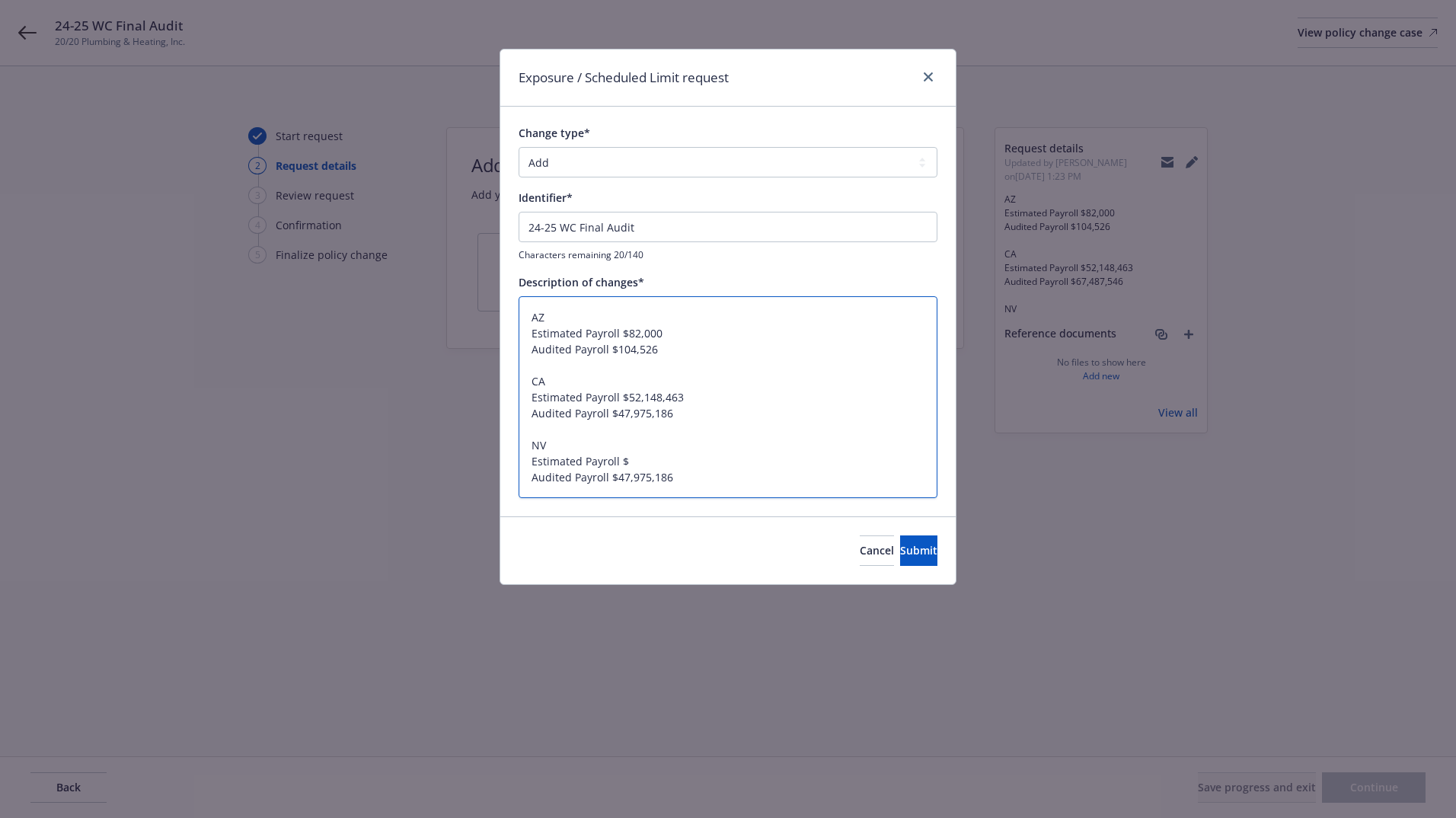
drag, startPoint x: 618, startPoint y: 474, endPoint x: 695, endPoint y: 479, distance: 77.2
click at [695, 479] on textarea "AZ Estimated Payroll $82,000 Audited Payroll $104,526 CA Estimated Payroll $52,…" at bounding box center [728, 397] width 419 height 202
paste textarea "3,267,773"
type textarea "x"
type textarea "AZ Estimated Payroll $82,000 Audited Payroll $104,526 CA Estimated Payroll $52,…"
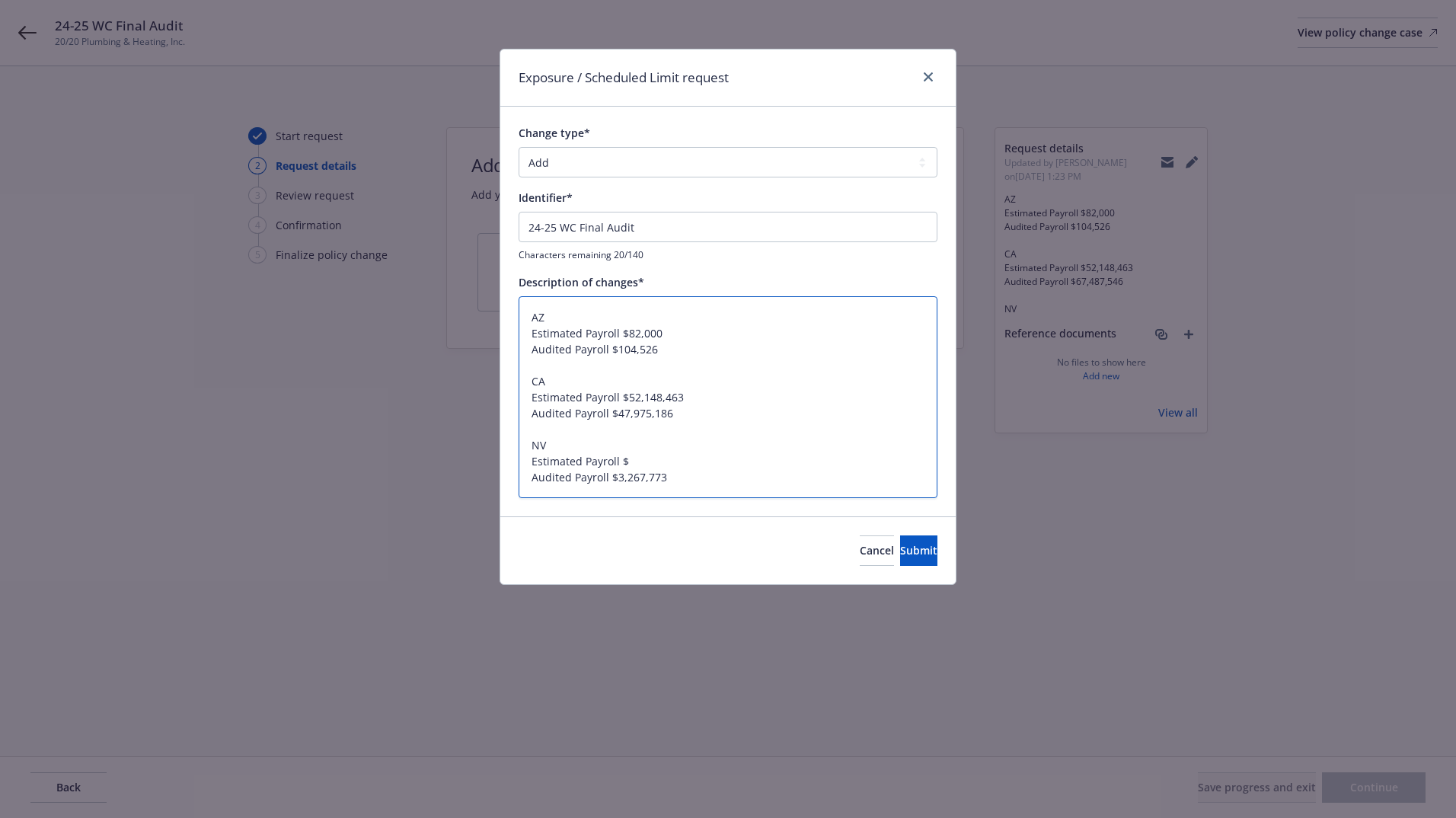
click at [734, 482] on textarea "AZ Estimated Payroll $82,000 Audited Payroll $104,526 CA Estimated Payroll $52,…" at bounding box center [728, 397] width 419 height 202
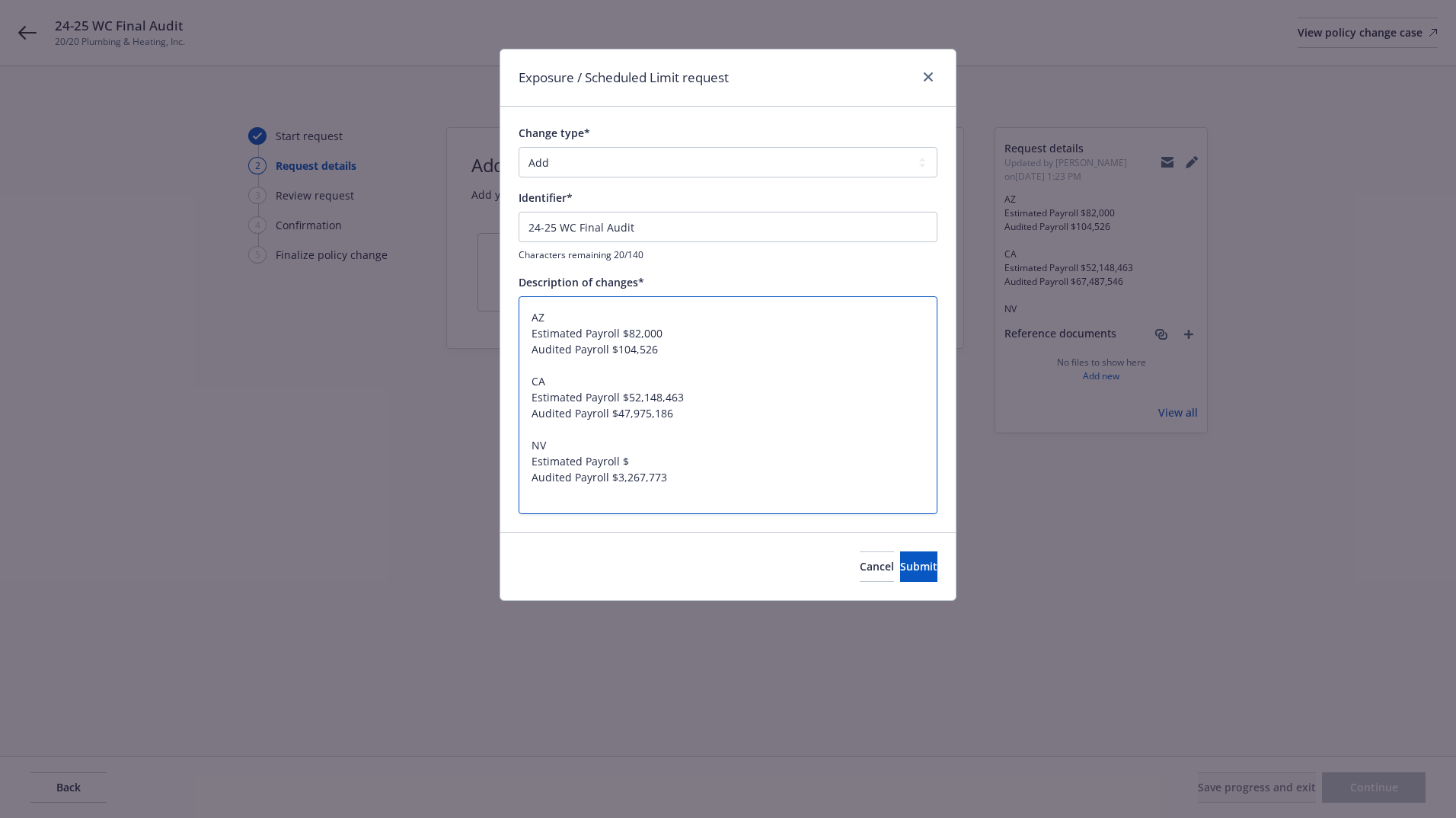
type textarea "x"
type textarea "AZ Estimated Payroll $82,000 Audited Payroll $104,526 CA Estimated Payroll $52,…"
type textarea "x"
type textarea "AZ Estimated Payroll $82,000 Audited Payroll $104,526 CA Estimated Payroll $52,…"
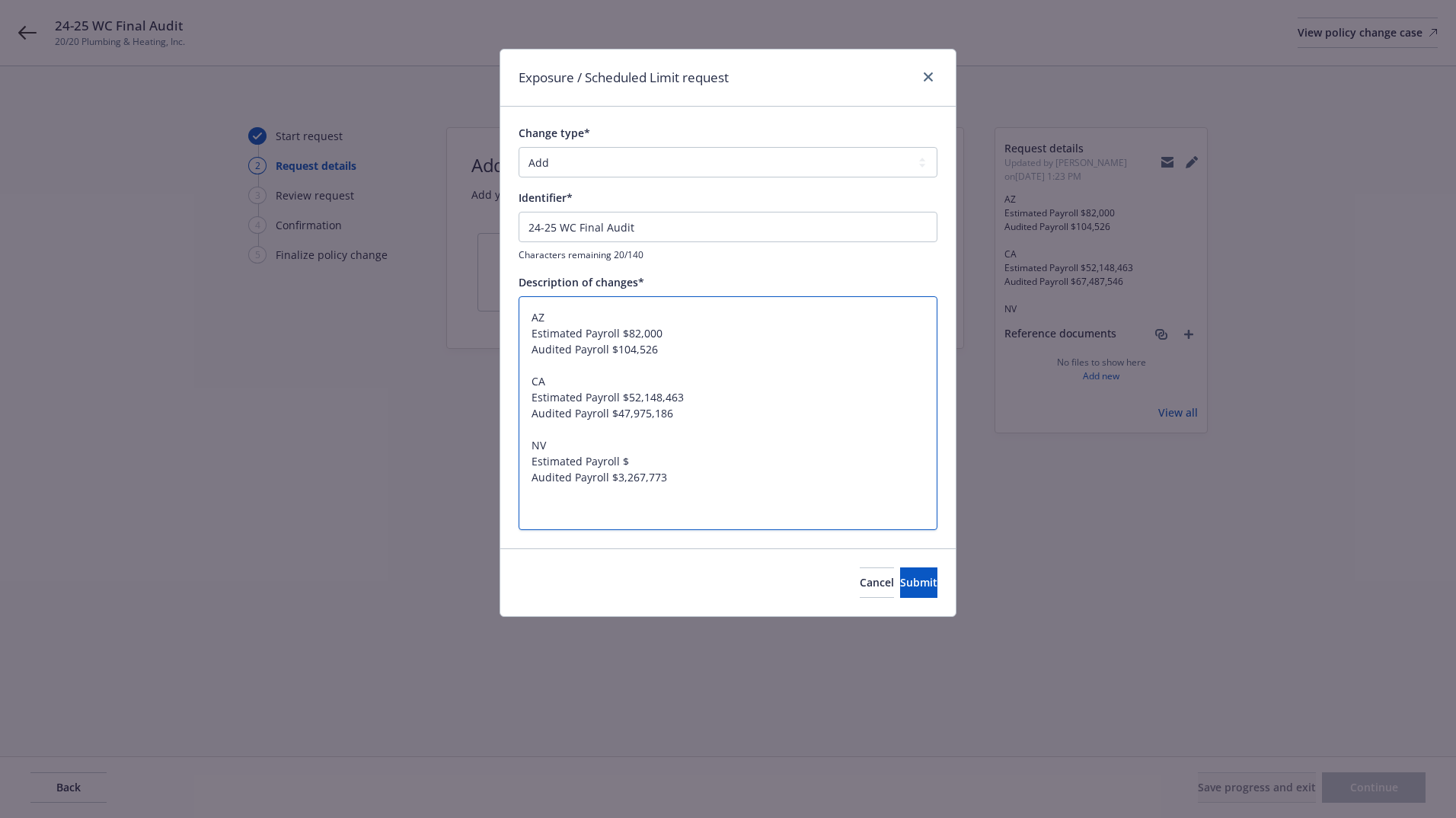
paste textarea "Combined AZ, CA, and NV audited payroll: $51,347,485"
type textarea "x"
type textarea "AZ Estimated Payroll $82,000 Audited Payroll $104,526 CA Estimated Payroll $52,…"
click at [900, 588] on span "Submit" at bounding box center [919, 582] width 38 height 15
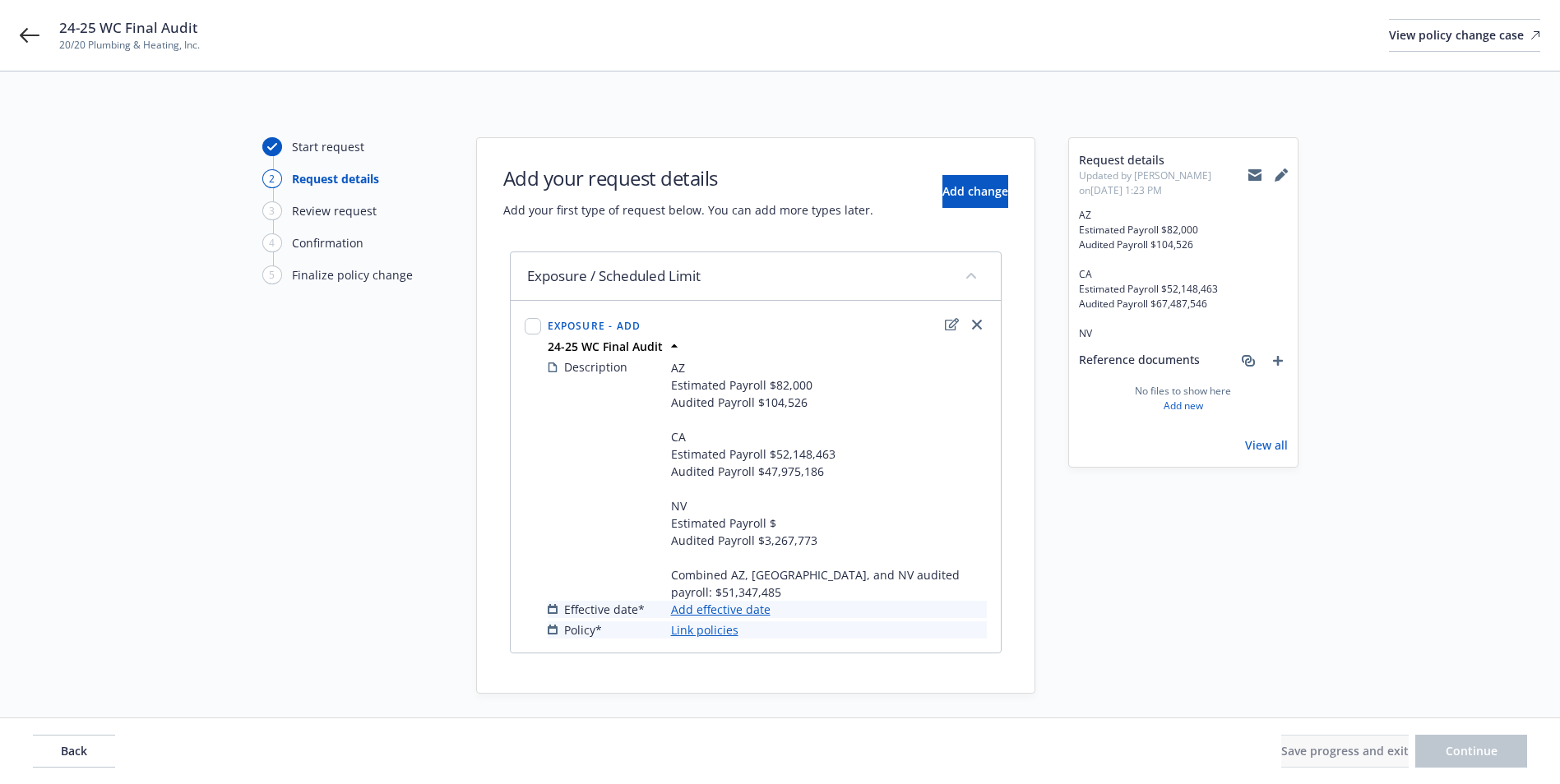
click at [1191, 625] on div "Request details Updated by Juhaina Khan on 09/17/2025, 1:23 PM AZ Estimated Pay…" at bounding box center [1184, 415] width 231 height 556
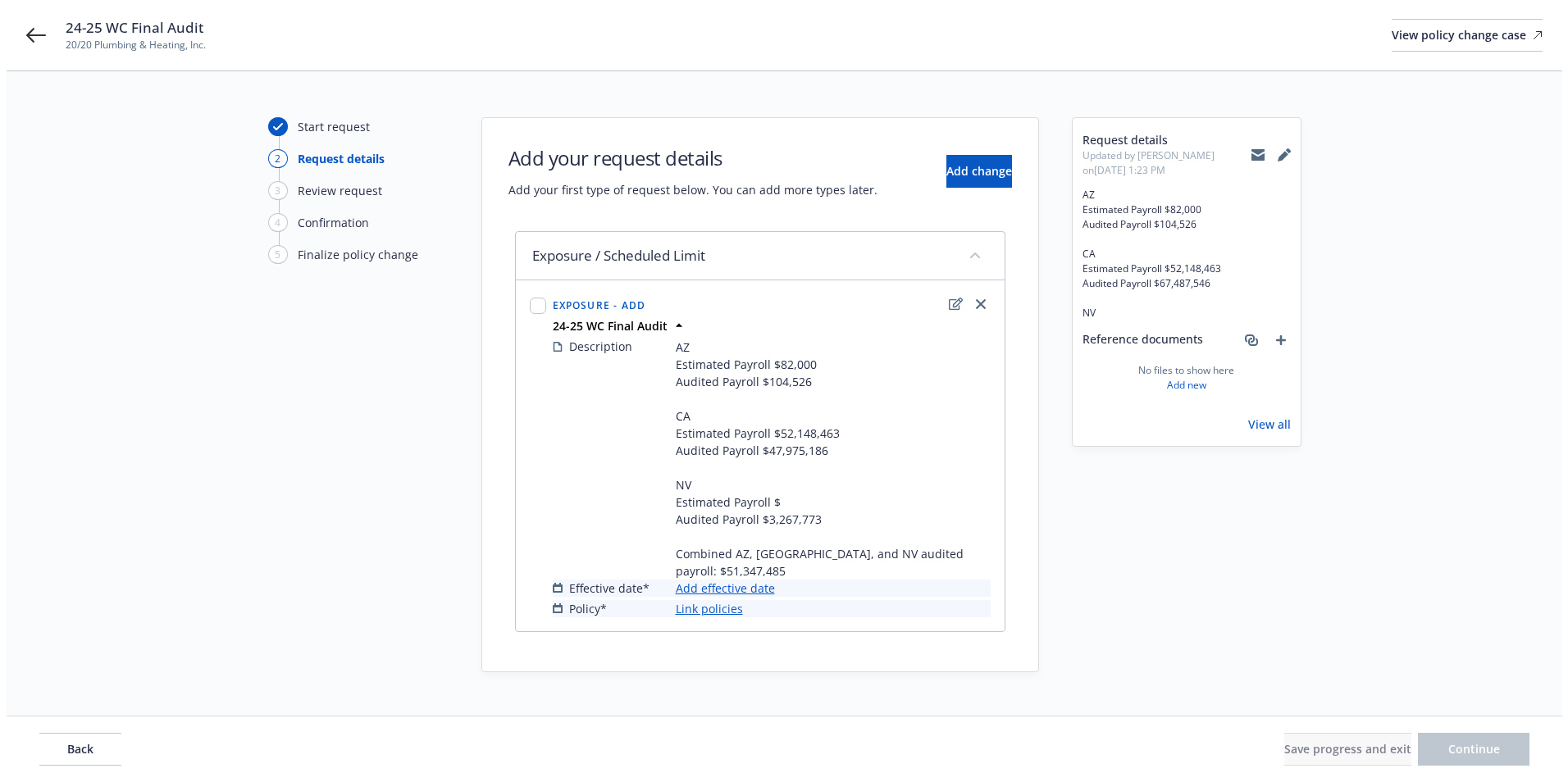
scroll to position [24, 0]
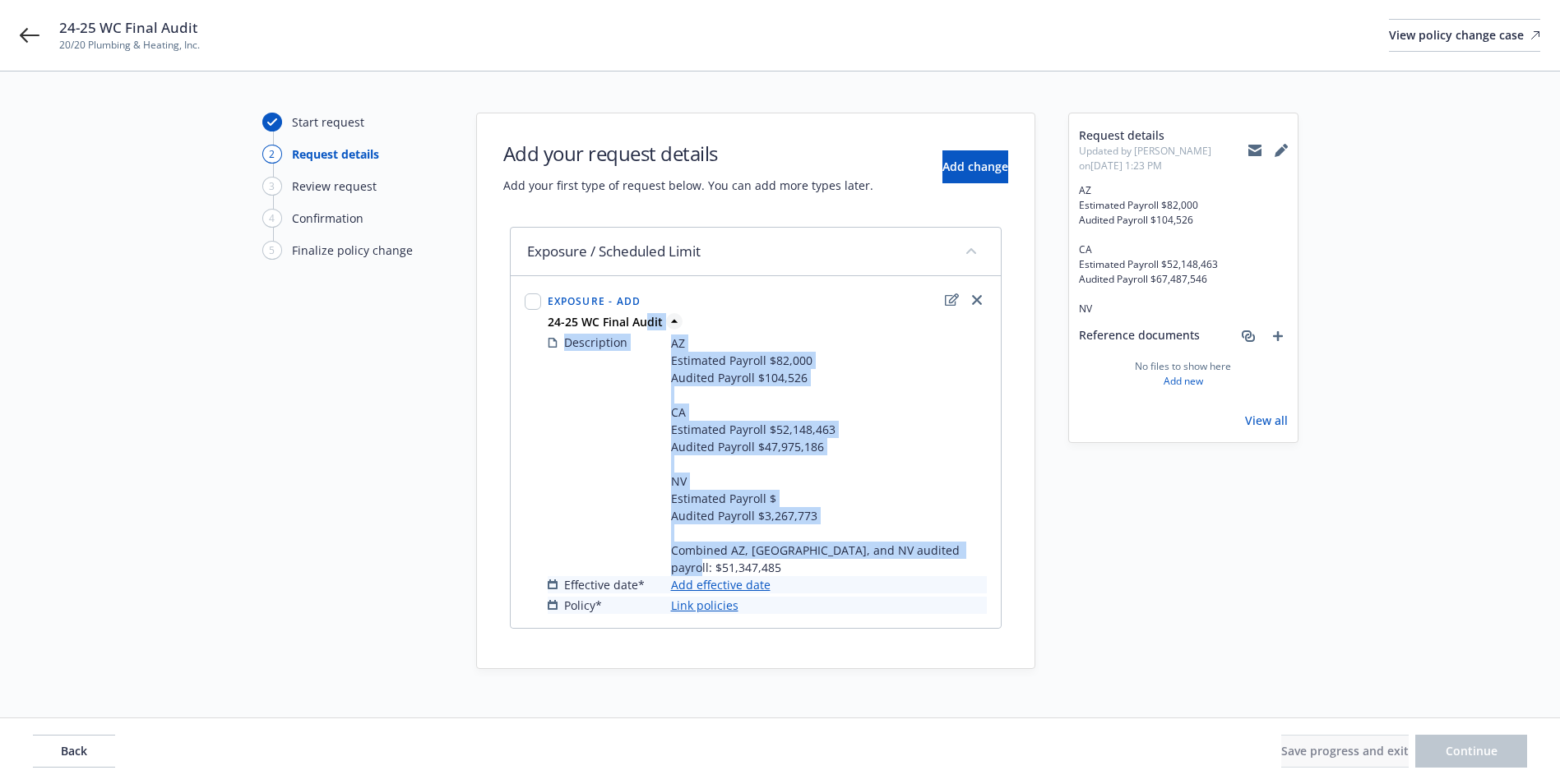
drag, startPoint x: 975, startPoint y: 550, endPoint x: 632, endPoint y: 315, distance: 415.8
click at [632, 315] on div "Exposure - Add 24-25 WC Final Audit Description AZ Estimated Payroll $82,000 Au…" at bounding box center [767, 452] width 446 height 331
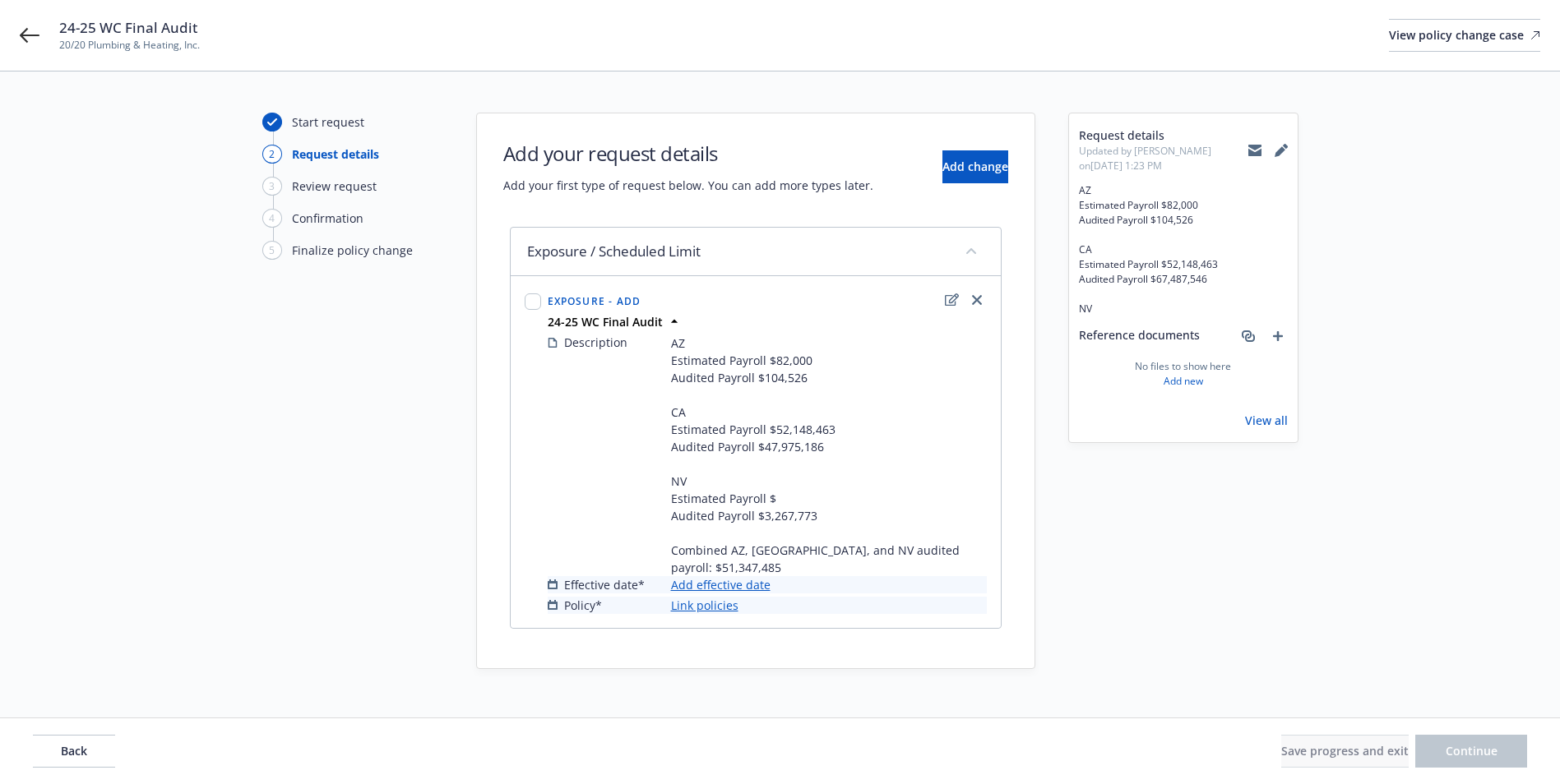
drag, startPoint x: 632, startPoint y: 315, endPoint x: 1114, endPoint y: 472, distance: 506.9
click at [1163, 486] on div "Request details Updated by Juhaina Khan on 09/17/2025, 1:23 PM AZ Estimated Pay…" at bounding box center [1184, 390] width 231 height 556
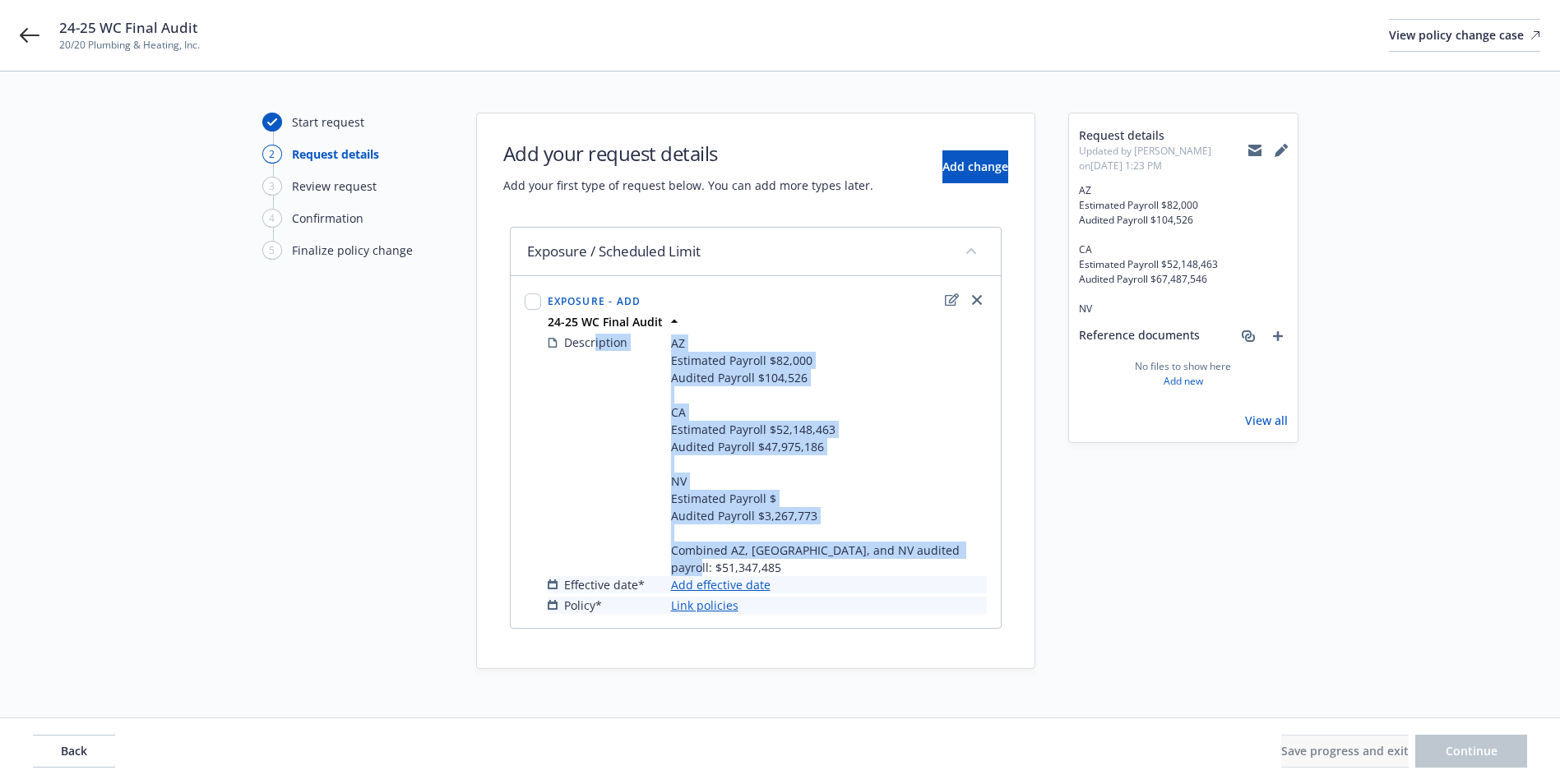
drag, startPoint x: 967, startPoint y: 545, endPoint x: 595, endPoint y: 333, distance: 428.2
click at [595, 333] on div "Description AZ Estimated Payroll $82,000 Audited Payroll $104,526 CA Estimated …" at bounding box center [767, 454] width 439 height 243
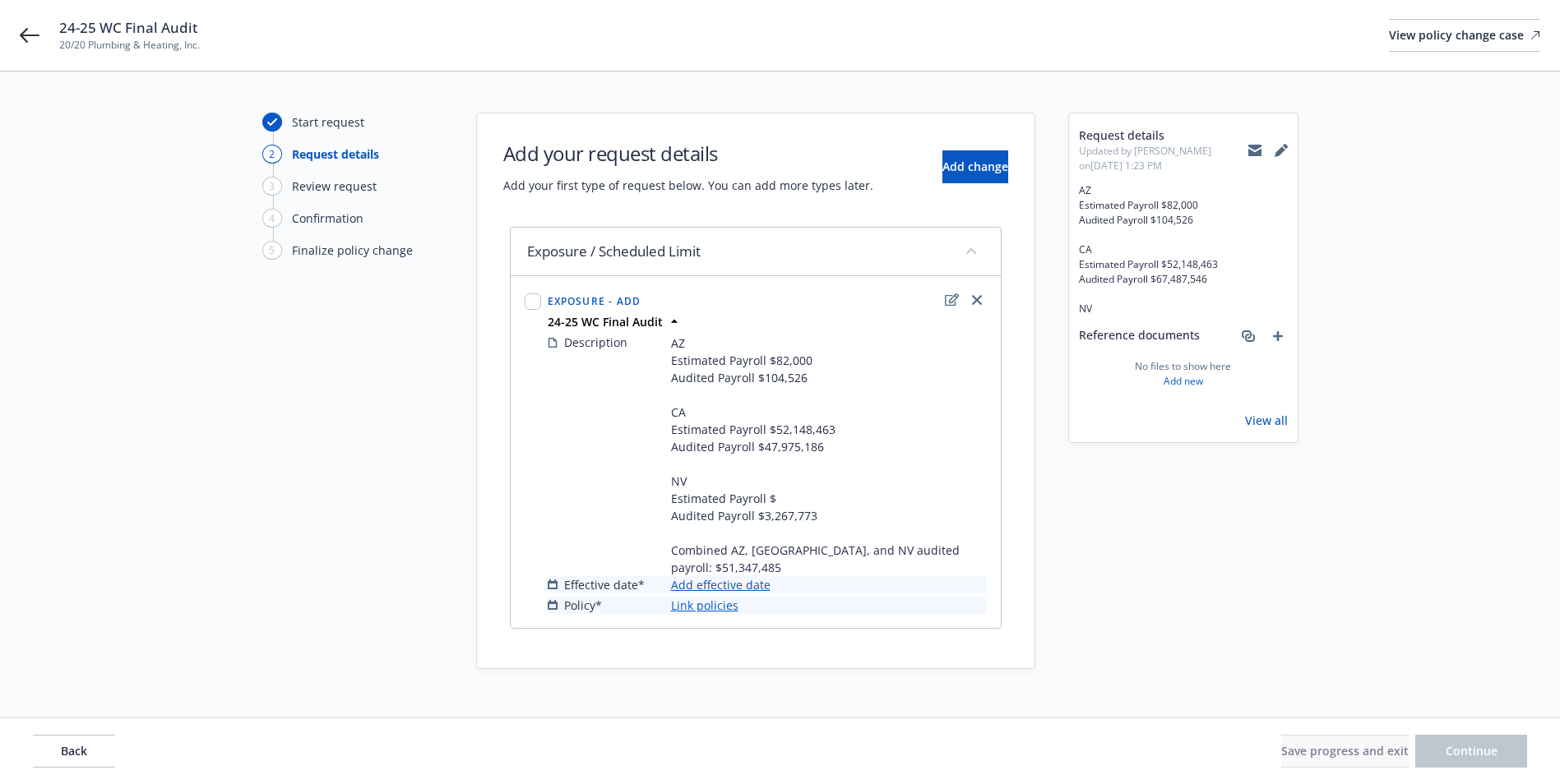
drag, startPoint x: 595, startPoint y: 333, endPoint x: 1104, endPoint y: 508, distance: 538.2
click at [1104, 508] on div "Request details Updated by Juhaina Khan on 09/17/2025, 1:23 PM AZ Estimated Pay…" at bounding box center [1184, 390] width 231 height 556
drag, startPoint x: 764, startPoint y: 443, endPoint x: 847, endPoint y: 454, distance: 83.7
click at [847, 454] on span "AZ Estimated Payroll $82,000 Audited Payroll $104,526 CA Estimated Payroll $52,…" at bounding box center [829, 455] width 316 height 242
drag, startPoint x: 675, startPoint y: 444, endPoint x: 849, endPoint y: 448, distance: 174.0
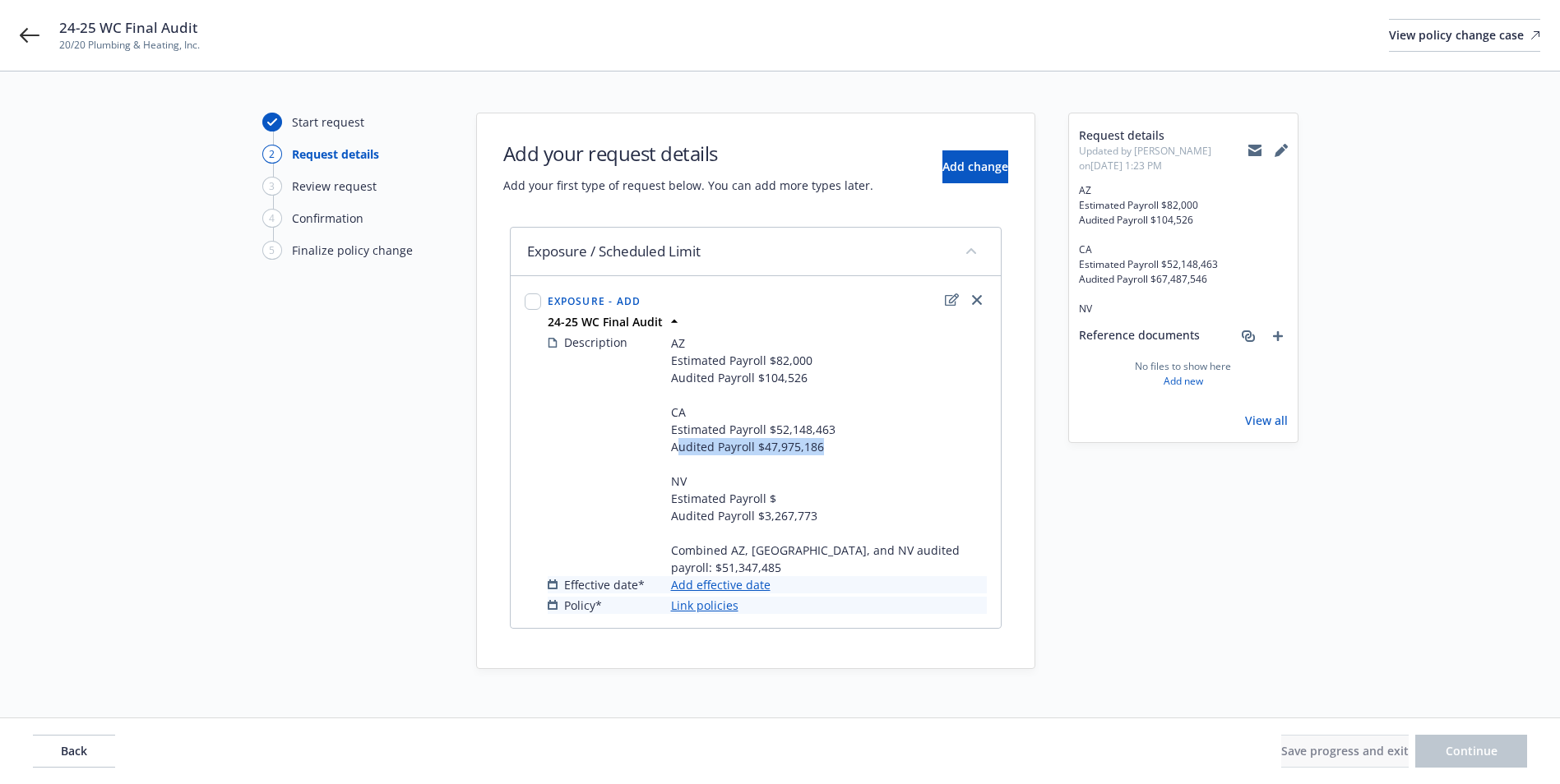
click at [849, 448] on span "AZ Estimated Payroll $82,000 Audited Payroll $104,526 CA Estimated Payroll $52,…" at bounding box center [829, 455] width 316 height 242
click at [773, 439] on span "AZ Estimated Payroll $82,000 Audited Payroll $104,526 CA Estimated Payroll $52,…" at bounding box center [829, 455] width 316 height 242
drag, startPoint x: 753, startPoint y: 443, endPoint x: 877, endPoint y: 437, distance: 124.1
click at [877, 437] on span "AZ Estimated Payroll $82,000 Audited Payroll $104,526 CA Estimated Payroll $52,…" at bounding box center [829, 455] width 316 height 242
click at [782, 468] on span "AZ Estimated Payroll $82,000 Audited Payroll $104,526 CA Estimated Payroll $52,…" at bounding box center [829, 455] width 316 height 242
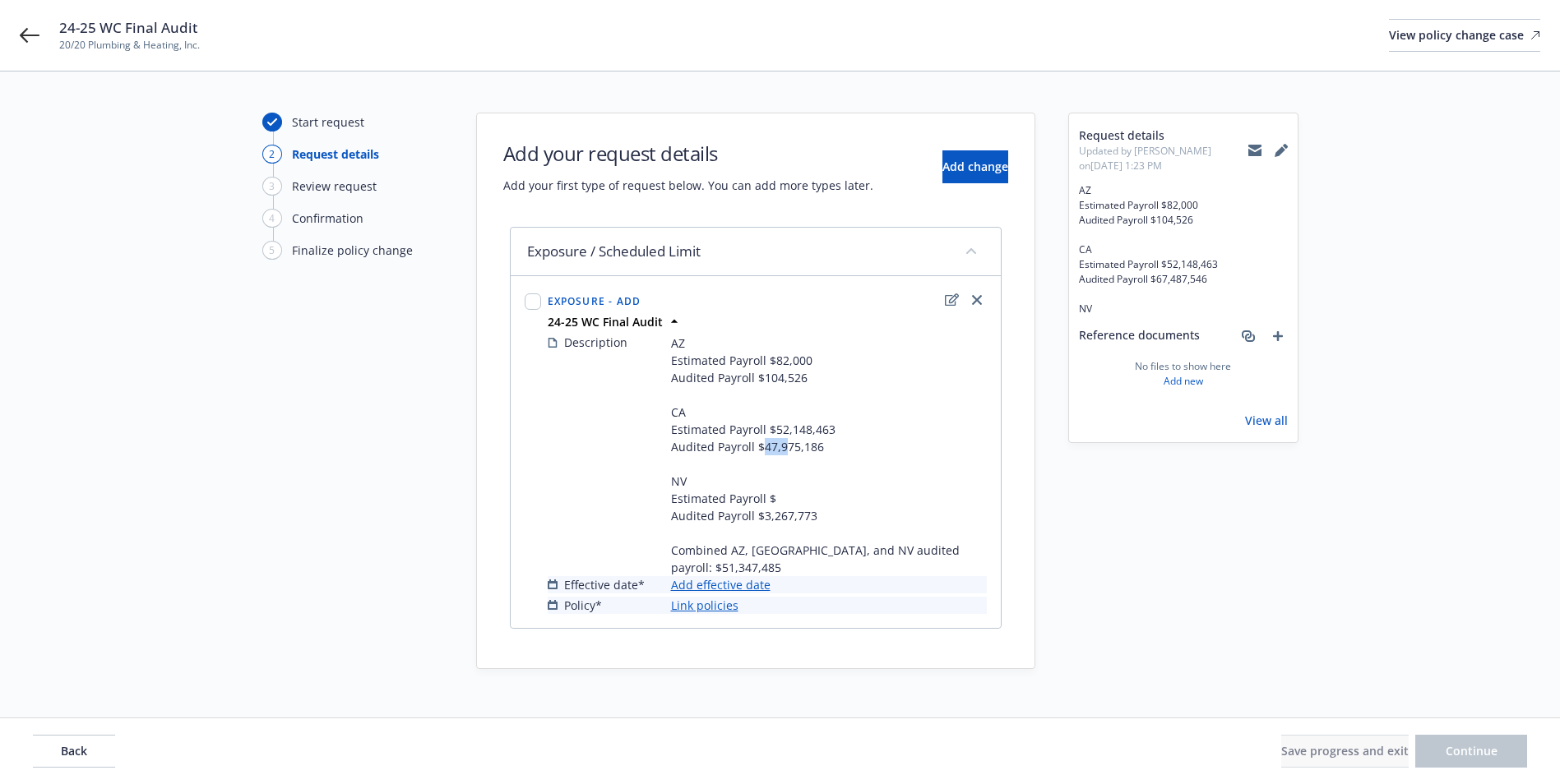
click at [781, 449] on span "AZ Estimated Payroll $82,000 Audited Payroll $104,526 CA Estimated Payroll $52,…" at bounding box center [829, 455] width 316 height 242
drag, startPoint x: 781, startPoint y: 449, endPoint x: 781, endPoint y: 463, distance: 14.0
click at [781, 463] on span "AZ Estimated Payroll $82,000 Audited Payroll $104,526 CA Estimated Payroll $52,…" at bounding box center [829, 455] width 316 height 242
click at [771, 426] on span "AZ Estimated Payroll $82,000 Audited Payroll $104,526 CA Estimated Payroll $52,…" at bounding box center [829, 455] width 316 height 242
click at [712, 496] on span "AZ Estimated Payroll $82,000 Audited Payroll $104,526 CA Estimated Payroll $52,…" at bounding box center [829, 455] width 316 height 242
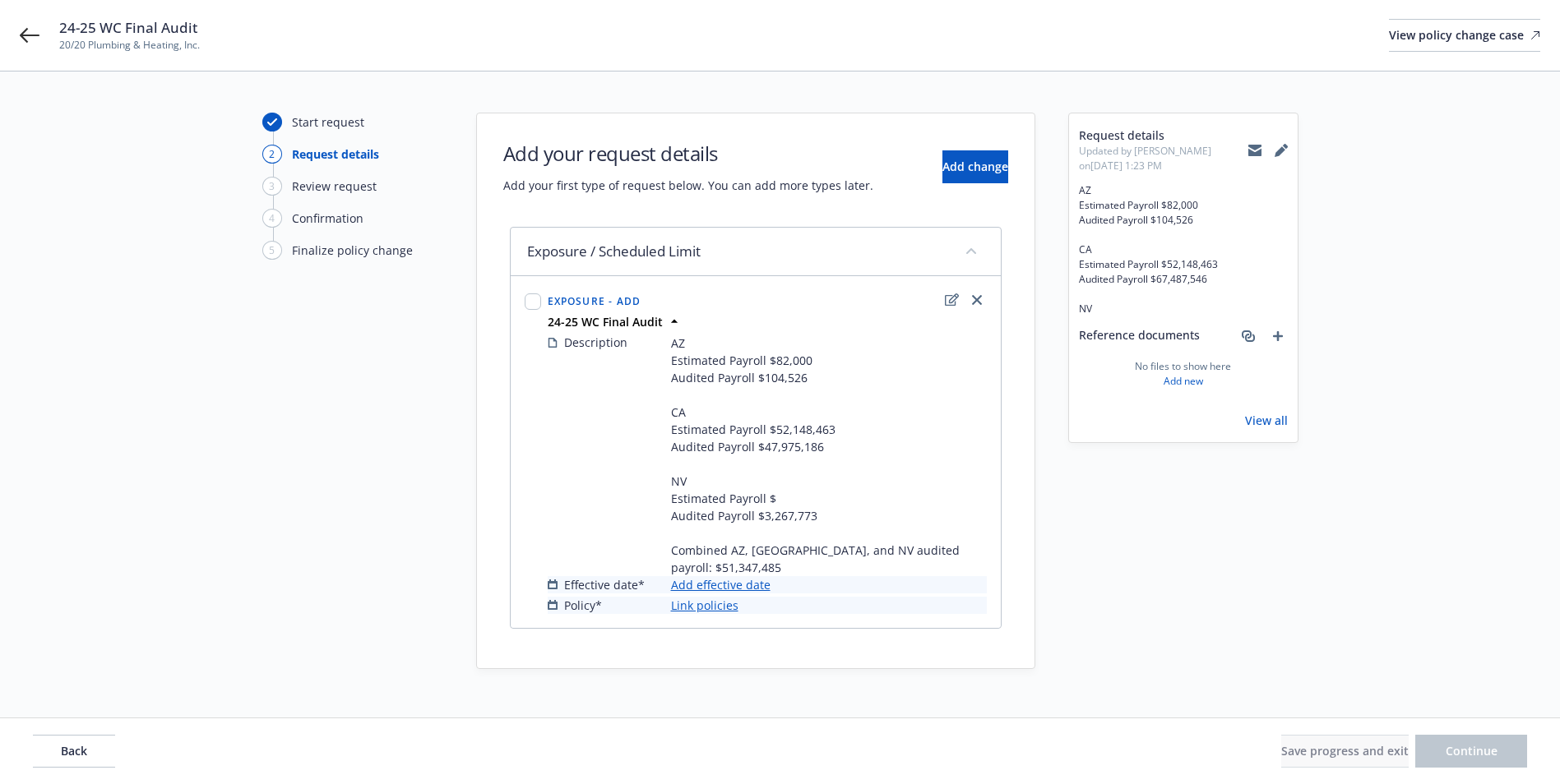
drag, startPoint x: 774, startPoint y: 365, endPoint x: 797, endPoint y: 365, distance: 23.0
click at [797, 365] on span "AZ Estimated Payroll $82,000 Audited Payroll $104,526 CA Estimated Payroll $52,…" at bounding box center [829, 455] width 316 height 242
drag, startPoint x: 671, startPoint y: 496, endPoint x: 814, endPoint y: 502, distance: 143.1
click at [814, 502] on span "AZ Estimated Payroll $82,000 Audited Payroll $104,526 CA Estimated Payroll $52,…" at bounding box center [829, 455] width 316 height 242
drag, startPoint x: 673, startPoint y: 381, endPoint x: 805, endPoint y: 384, distance: 132.0
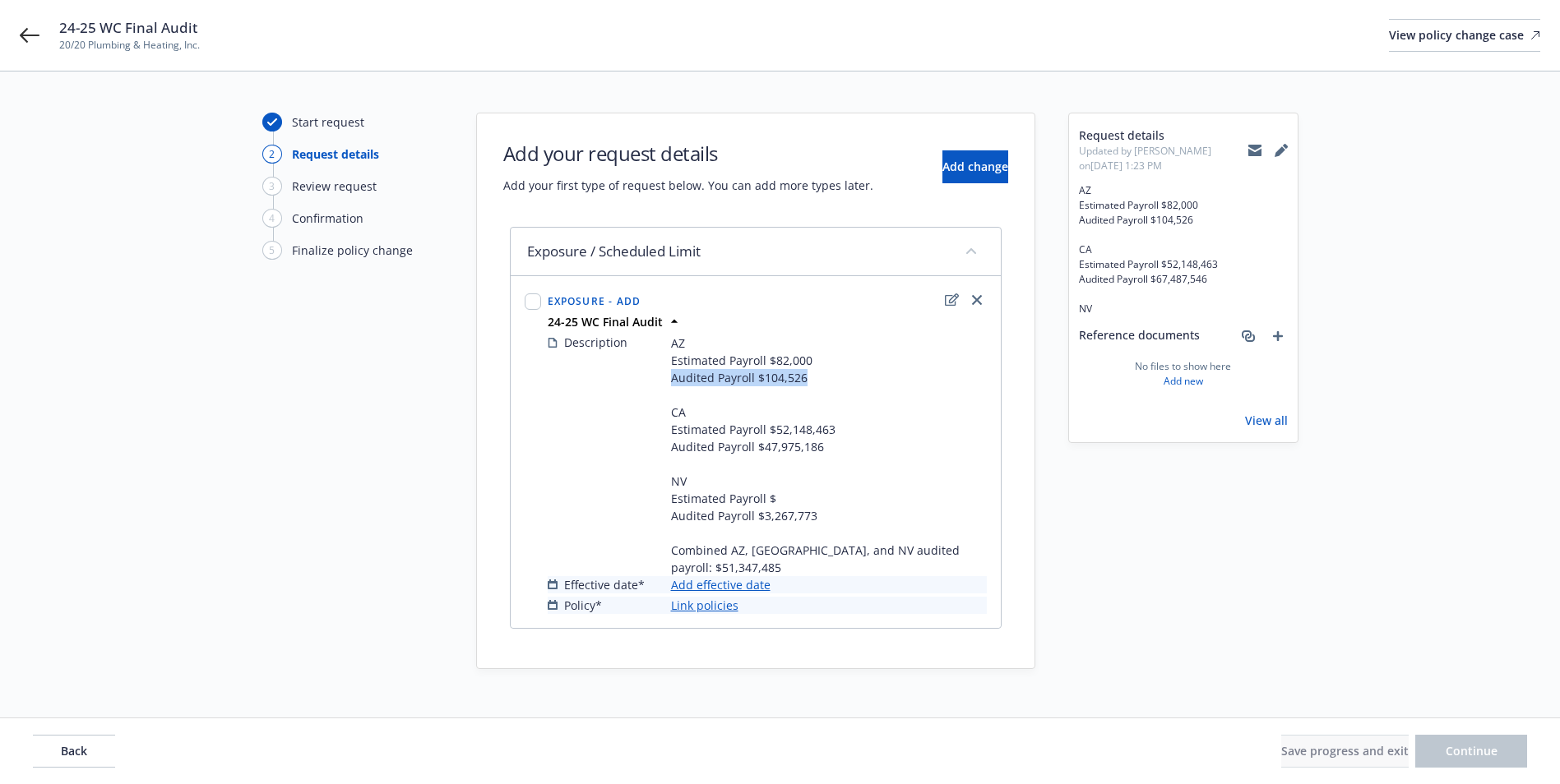
click at [805, 384] on span "AZ Estimated Payroll $82,000 Audited Payroll $104,526 CA Estimated Payroll $52,…" at bounding box center [829, 455] width 316 height 242
drag, startPoint x: 668, startPoint y: 446, endPoint x: 834, endPoint y: 449, distance: 166.0
click at [834, 449] on div "Description AZ Estimated Payroll $82,000 Audited Payroll $104,526 CA Estimated …" at bounding box center [767, 454] width 439 height 243
drag, startPoint x: 671, startPoint y: 495, endPoint x: 811, endPoint y: 495, distance: 140.0
click at [811, 495] on span "AZ Estimated Payroll $82,000 Audited Payroll $104,526 CA Estimated Payroll $52,…" at bounding box center [829, 455] width 316 height 242
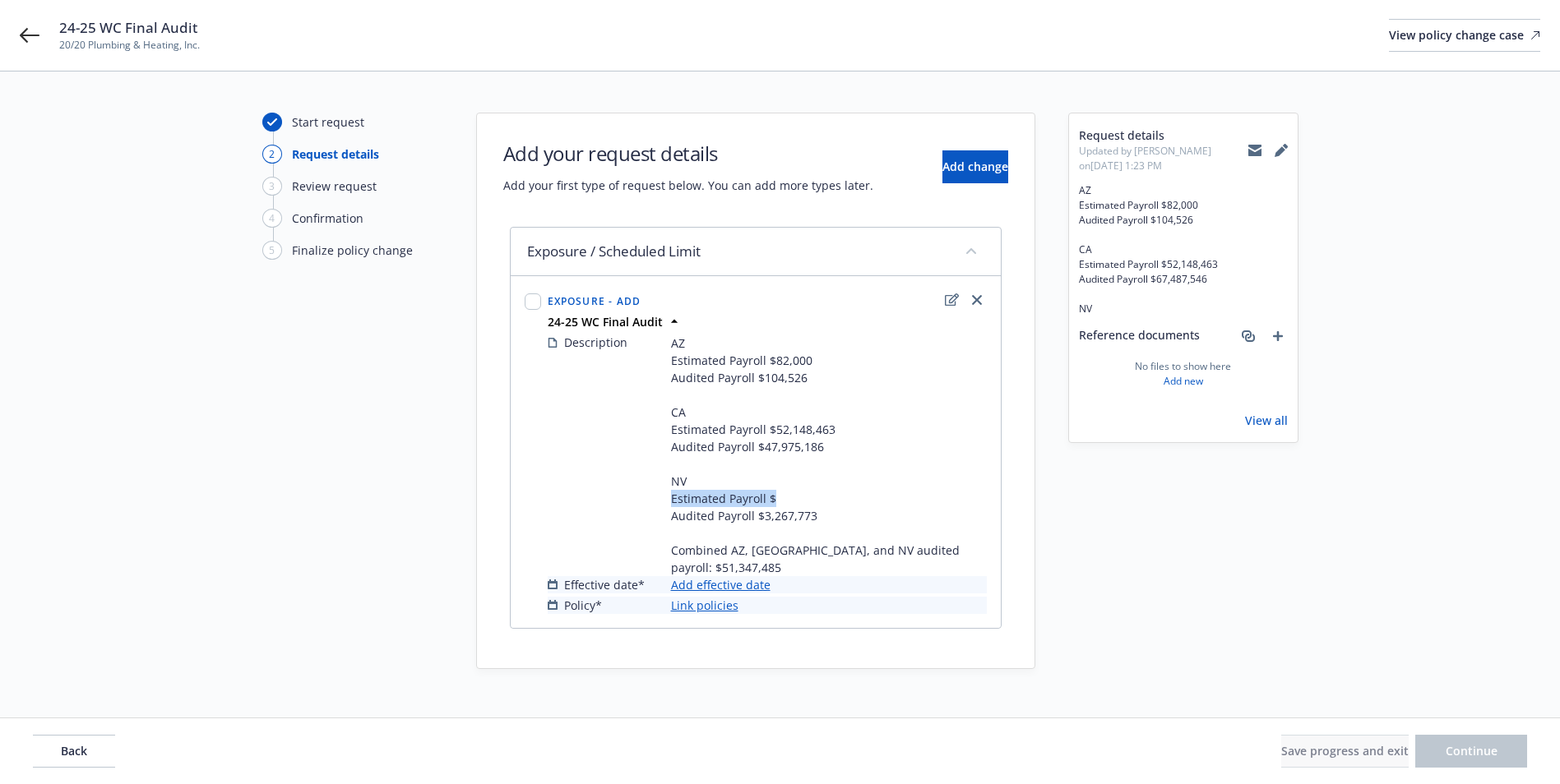
click at [769, 501] on span "AZ Estimated Payroll $82,000 Audited Payroll $104,526 CA Estimated Payroll $52,…" at bounding box center [829, 455] width 316 height 242
click at [866, 531] on span "AZ Estimated Payroll $82,000 Audited Payroll $104,526 CA Estimated Payroll $52,…" at bounding box center [829, 455] width 316 height 242
drag, startPoint x: 800, startPoint y: 523, endPoint x: 918, endPoint y: 352, distance: 207.8
click at [797, 523] on span "AZ Estimated Payroll $82,000 Audited Payroll $104,526 CA Estimated Payroll $52,…" at bounding box center [829, 455] width 316 height 242
click at [948, 300] on icon "edit" at bounding box center [951, 300] width 14 height 13
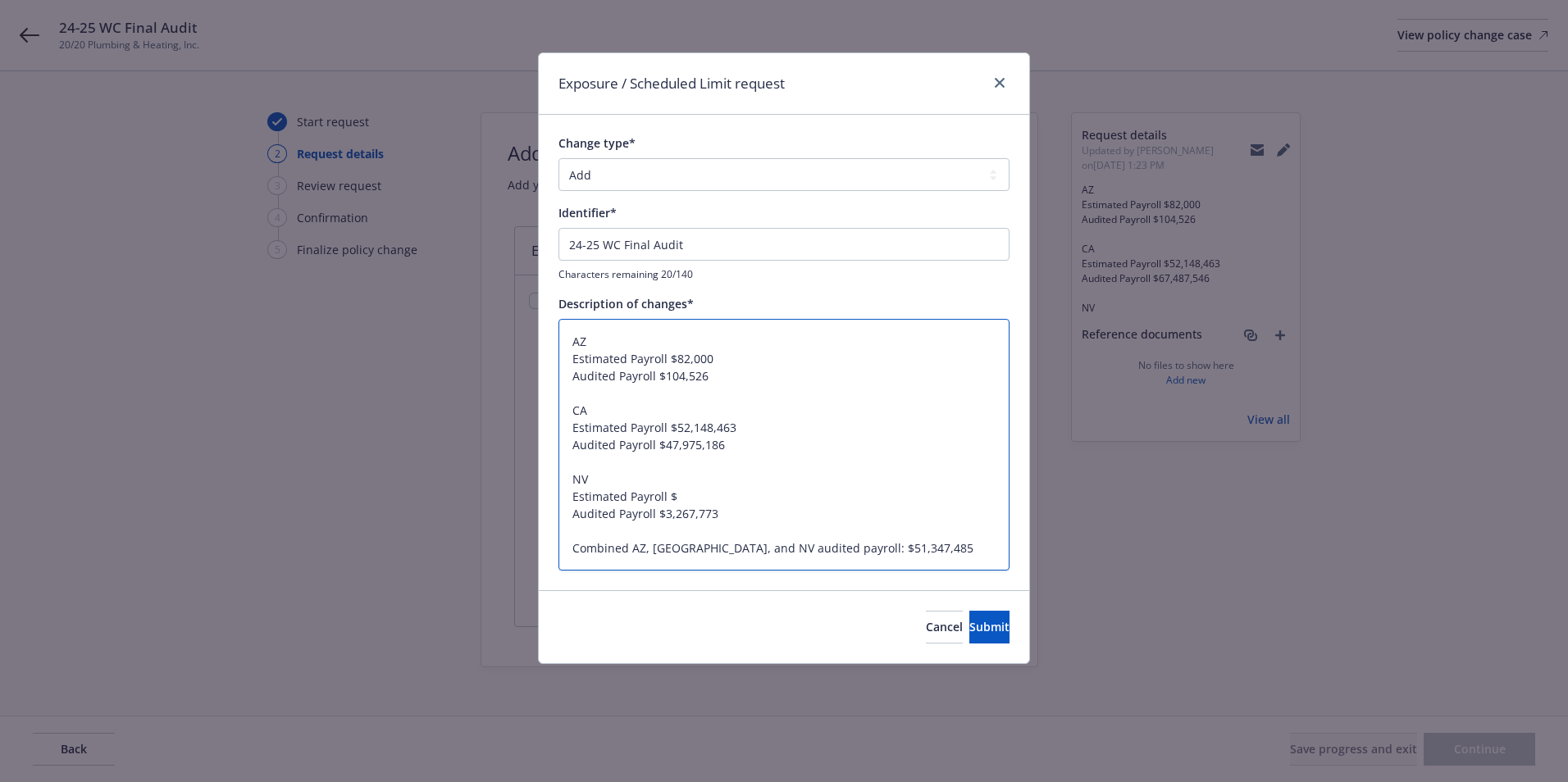
click at [687, 494] on textarea "AZ Estimated Payroll $82,000 Audited Payroll $104,526 CA Estimated Payroll $52,…" at bounding box center [784, 445] width 451 height 252
paste textarea "3,608,263"
type textarea "x"
click at [603, 496] on textarea "AZ Estimated Payroll $82,000 Audited Payroll $104,526 CA Estimated Payroll $52,…" at bounding box center [784, 445] width 451 height 252
drag, startPoint x: 800, startPoint y: 544, endPoint x: 872, endPoint y: 546, distance: 72.0
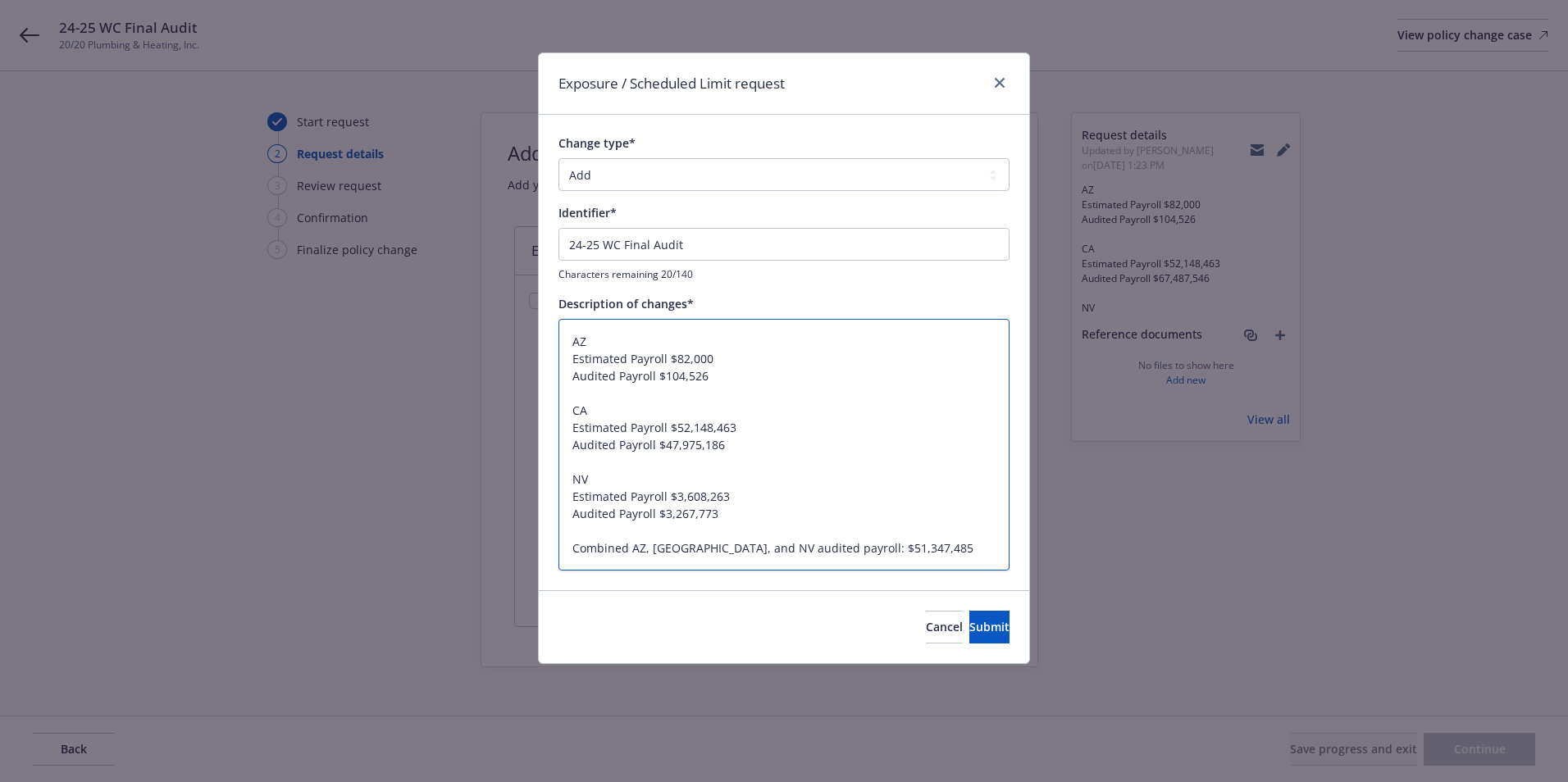
click at [872, 546] on textarea "AZ Estimated Payroll $82,000 Audited Payroll $104,526 CA Estimated Payroll $52,…" at bounding box center [784, 445] width 451 height 252
type textarea "AZ Estimated Payroll $82,000 Audited Payroll $104,526 CA Estimated Payroll $52,…"
drag, startPoint x: 579, startPoint y: 535, endPoint x: 603, endPoint y: 541, distance: 24.7
click at [579, 535] on textarea "AZ Estimated Payroll $82,000 Audited Payroll $104,526 CA Estimated Payroll $52,…" at bounding box center [784, 445] width 451 height 252
type textarea "x"
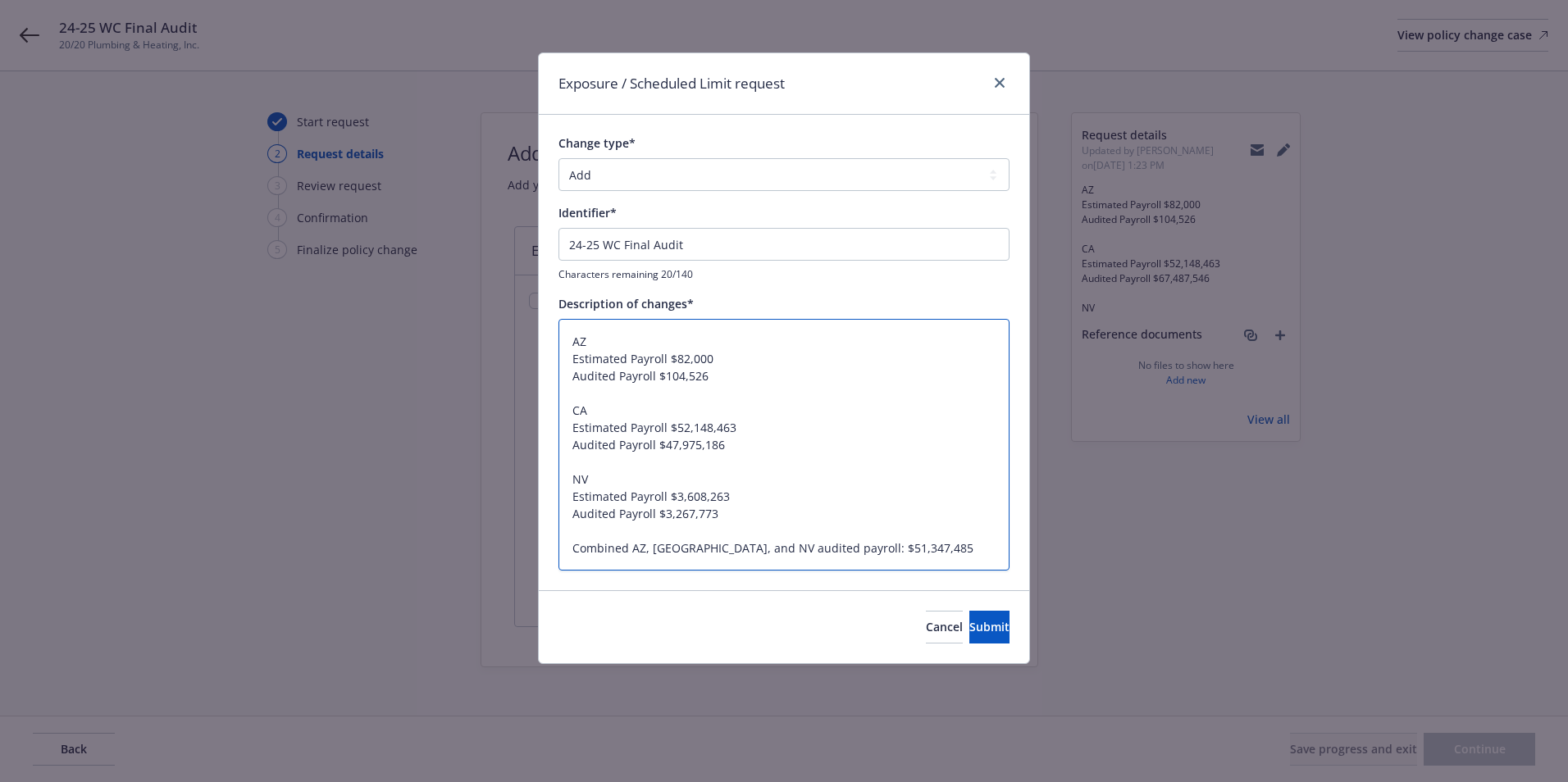
type textarea "AZ Estimated Payroll $82,000 Audited Payroll $104,526 CA Estimated Payroll $52,…"
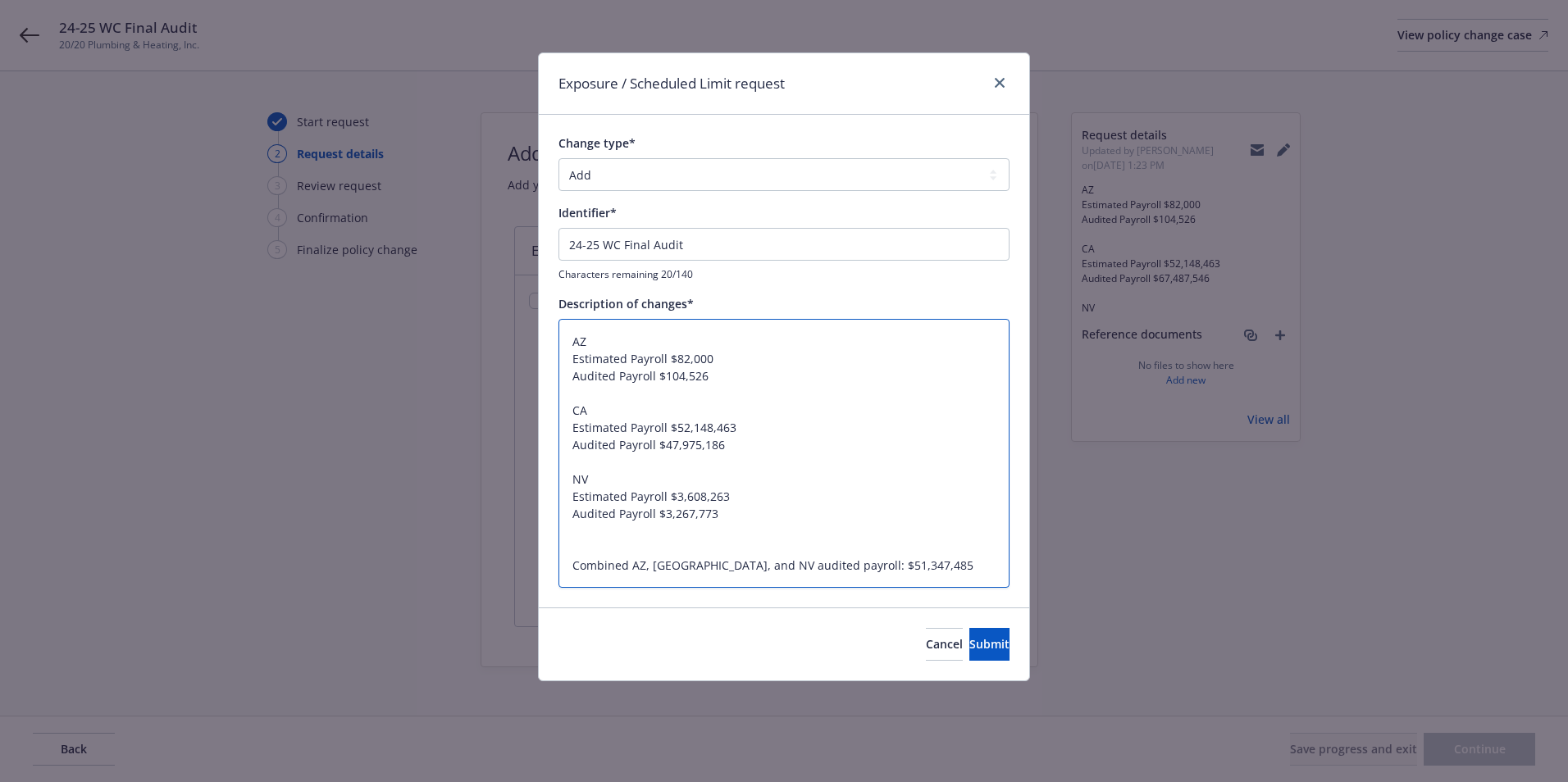
type textarea "x"
type textarea "AZ Estimated Payroll $82,000 Audited Payroll $104,526 CA Estimated Payroll $52,…"
type textarea "x"
type textarea "AZ Estimated Payroll $82,000 Audited Payroll $104,526 CA Estimated Payroll $52,…"
type textarea "x"
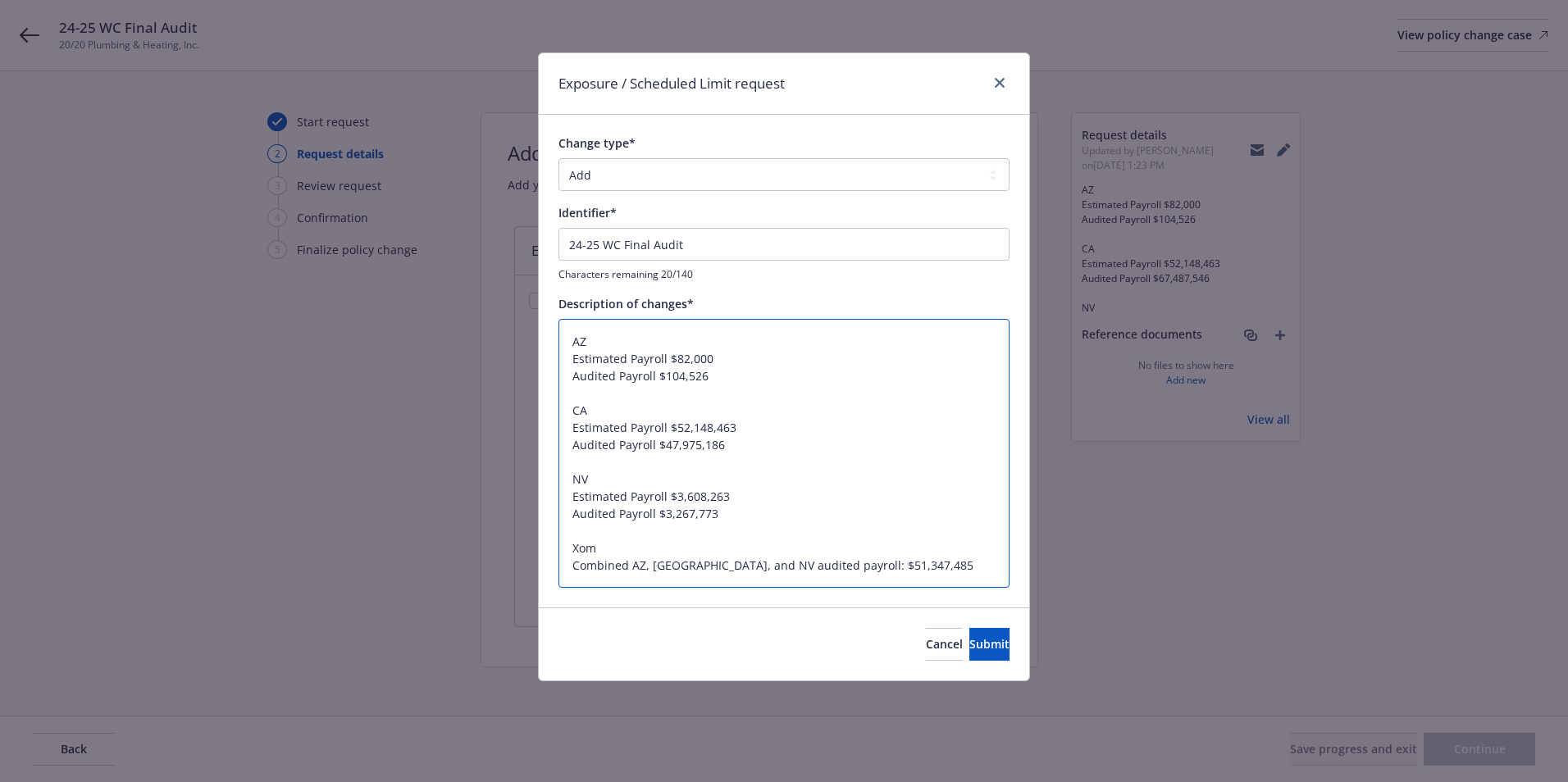
type textarea "AZ Estimated Payroll $82,000 Audited Payroll $104,526 CA Estimated Payroll $52,…"
type textarea "x"
type textarea "AZ Estimated Payroll $82,000 Audited Payroll $104,526 CA Estimated Payroll $52,…"
type textarea "x"
type textarea "AZ Estimated Payroll $82,000 Audited Payroll $104,526 CA Estimated Payroll $52,…"
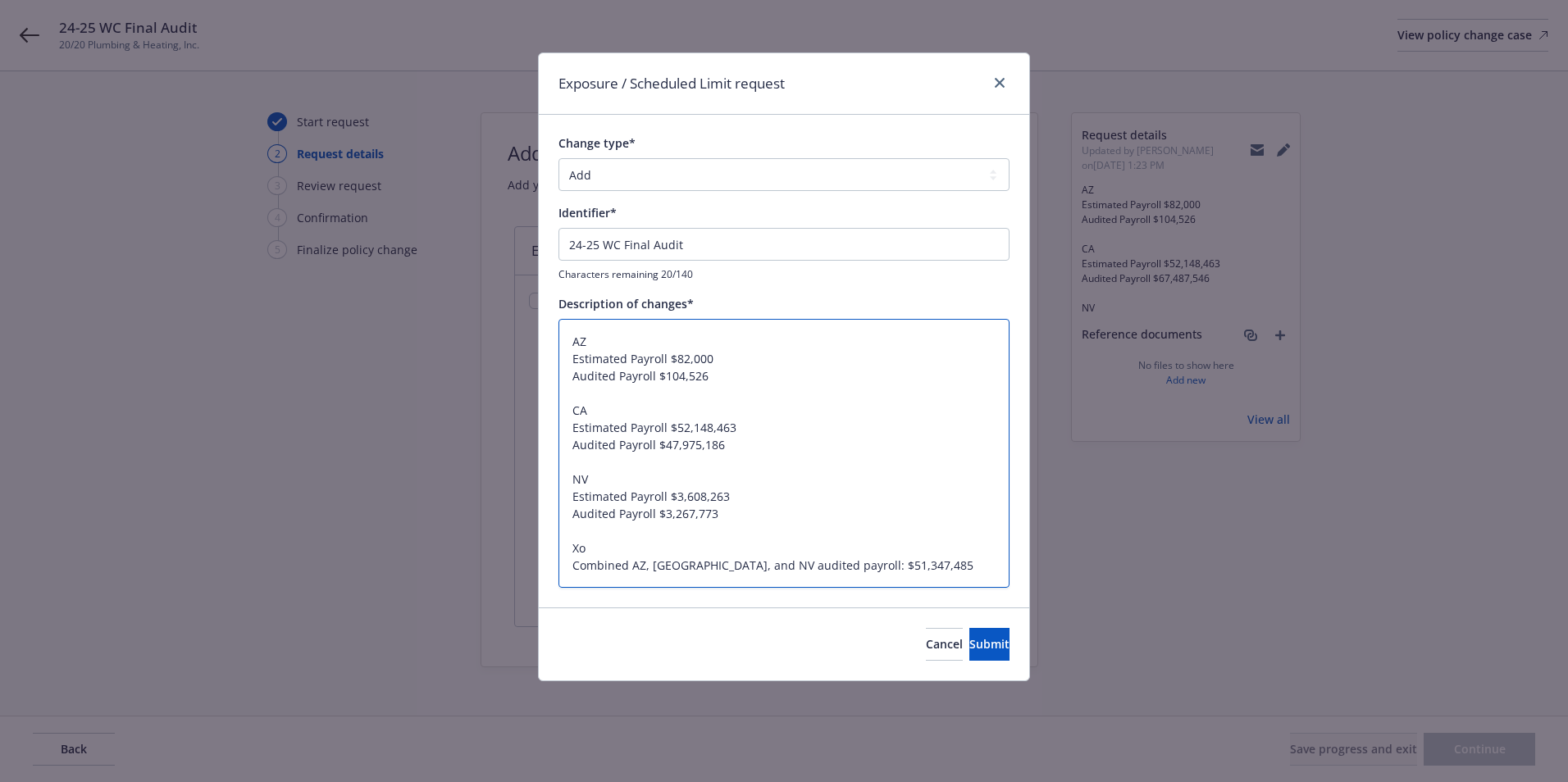
type textarea "x"
type textarea "AZ Estimated Payroll $82,000 Audited Payroll $104,526 CA Estimated Payroll $52,…"
type textarea "x"
type textarea "AZ Estimated Payroll $82,000 Audited Payroll $104,526 CA Estimated Payroll $52,…"
type textarea "x"
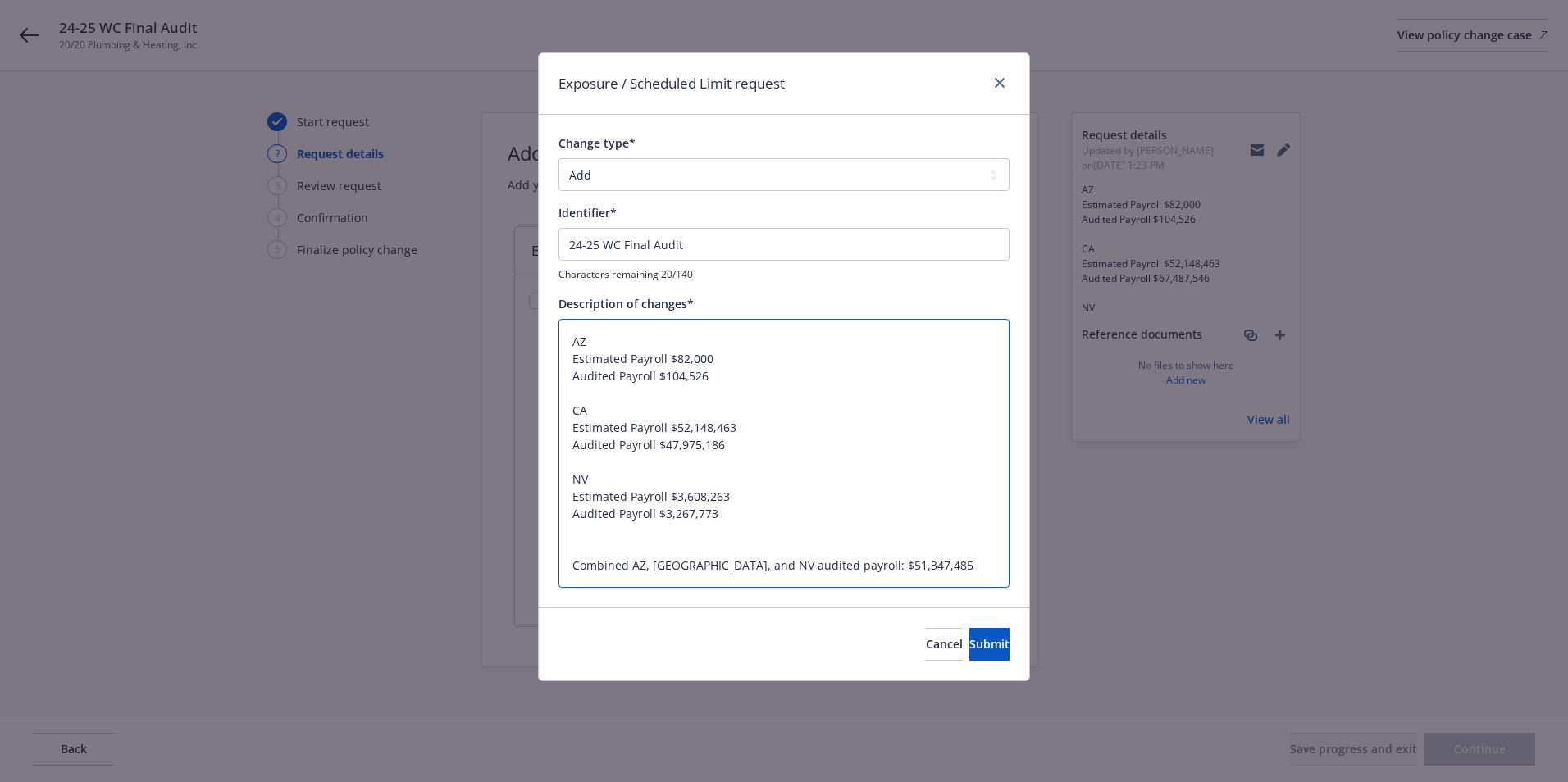
type textarea "AZ Estimated Payroll $82,000 Audited Payroll $104,526 CA Estimated Payroll $52,…"
type textarea "x"
type textarea "AZ Estimated Payroll $82,000 Audited Payroll $104,526 CA Estimated Payroll $52,…"
type textarea "x"
type textarea "AZ Estimated Payroll $82,000 Audited Payroll $104,526 CA Estimated Payroll $52,…"
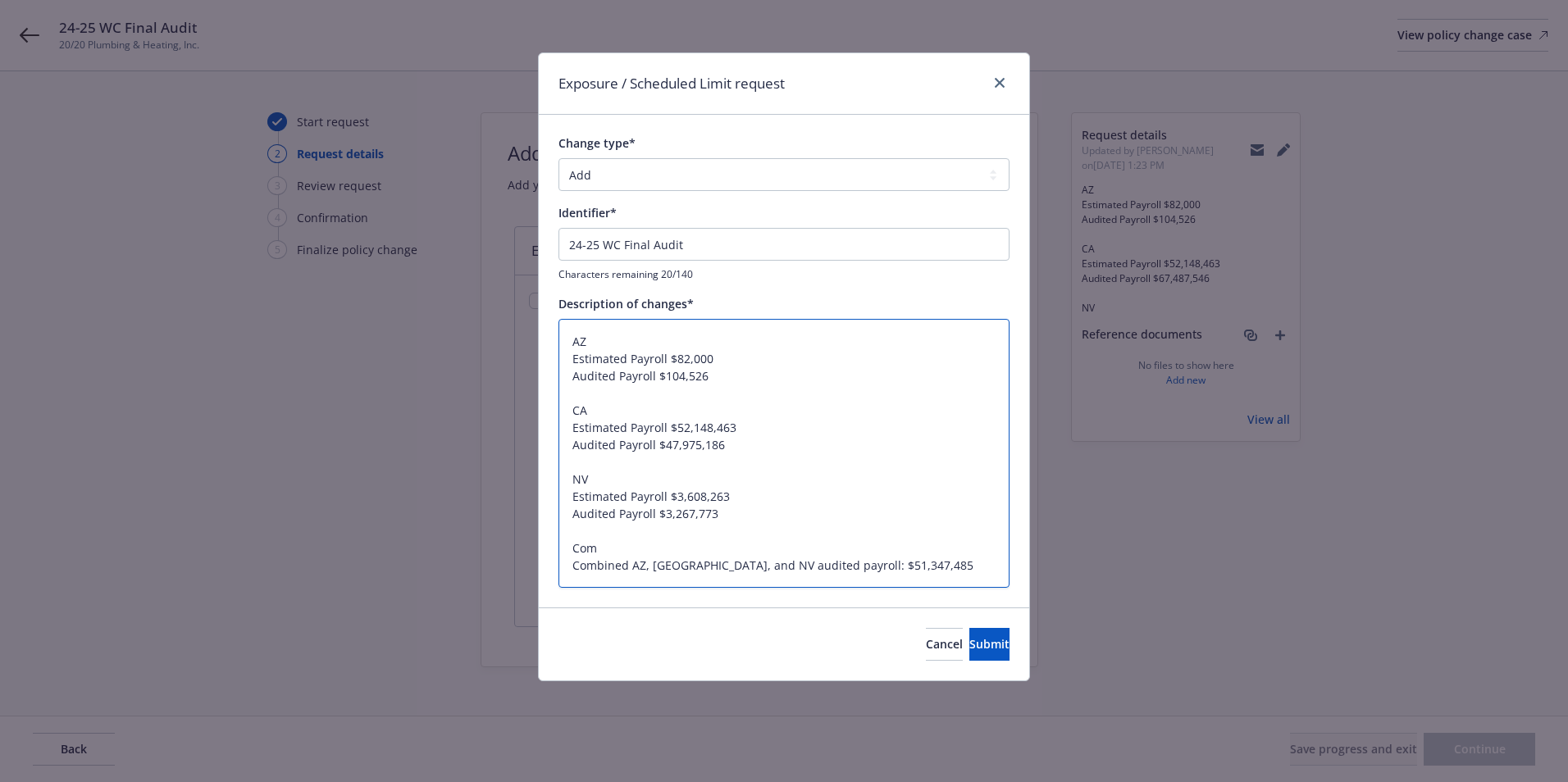
type textarea "x"
type textarea "AZ Estimated Payroll $82,000 Audited Payroll $104,526 CA Estimated Payroll $52,…"
type textarea "x"
type textarea "AZ Estimated Payroll $82,000 Audited Payroll $104,526 CA Estimated Payroll $52,…"
type textarea "x"
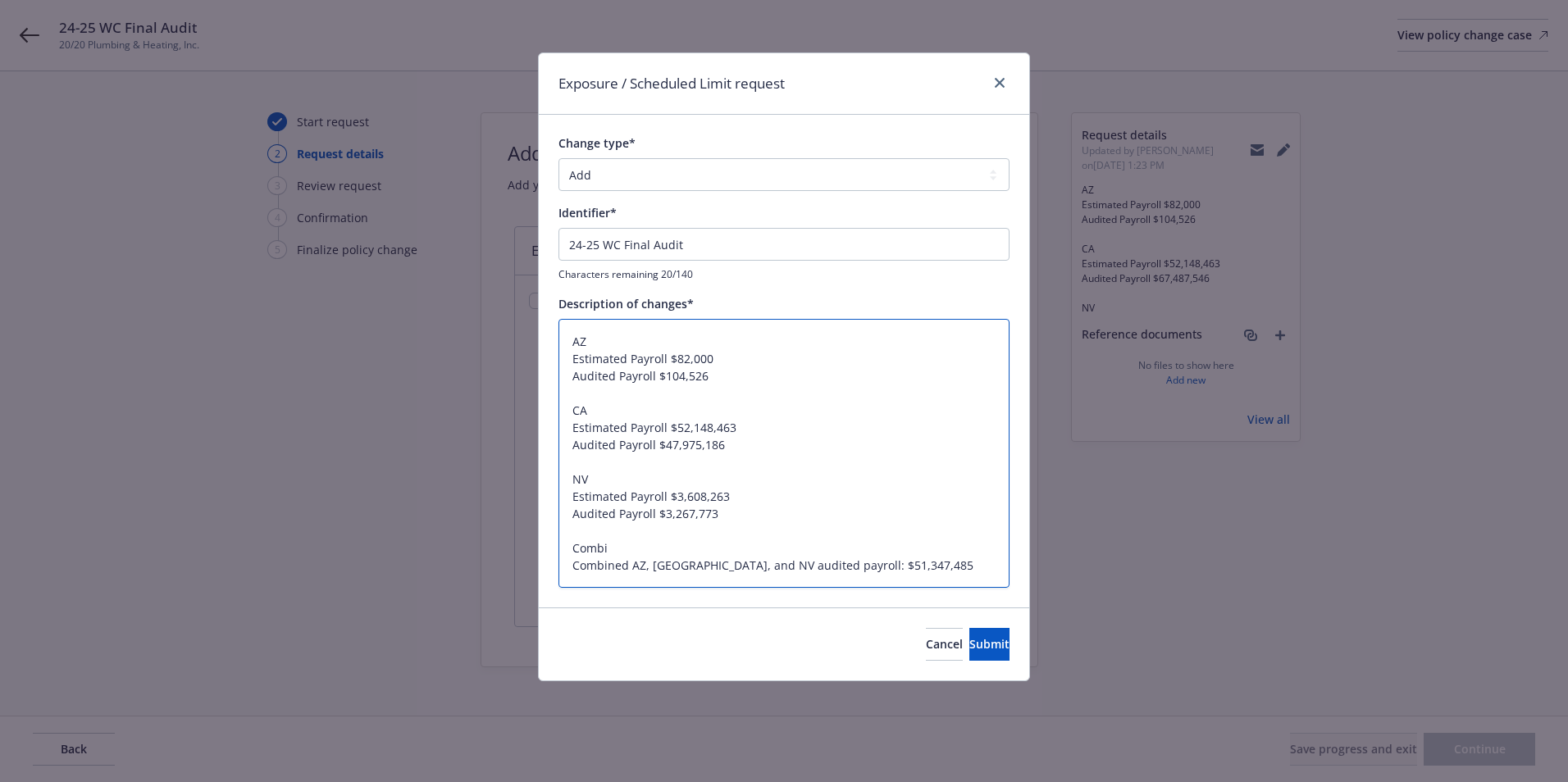
type textarea "AZ Estimated Payroll $82,000 Audited Payroll $104,526 CA Estimated Payroll $52,…"
type textarea "x"
type textarea "AZ Estimated Payroll $82,000 Audited Payroll $104,526 CA Estimated Payroll $52,…"
type textarea "x"
type textarea "AZ Estimated Payroll $82,000 Audited Payroll $104,526 CA Estimated Payroll $52,…"
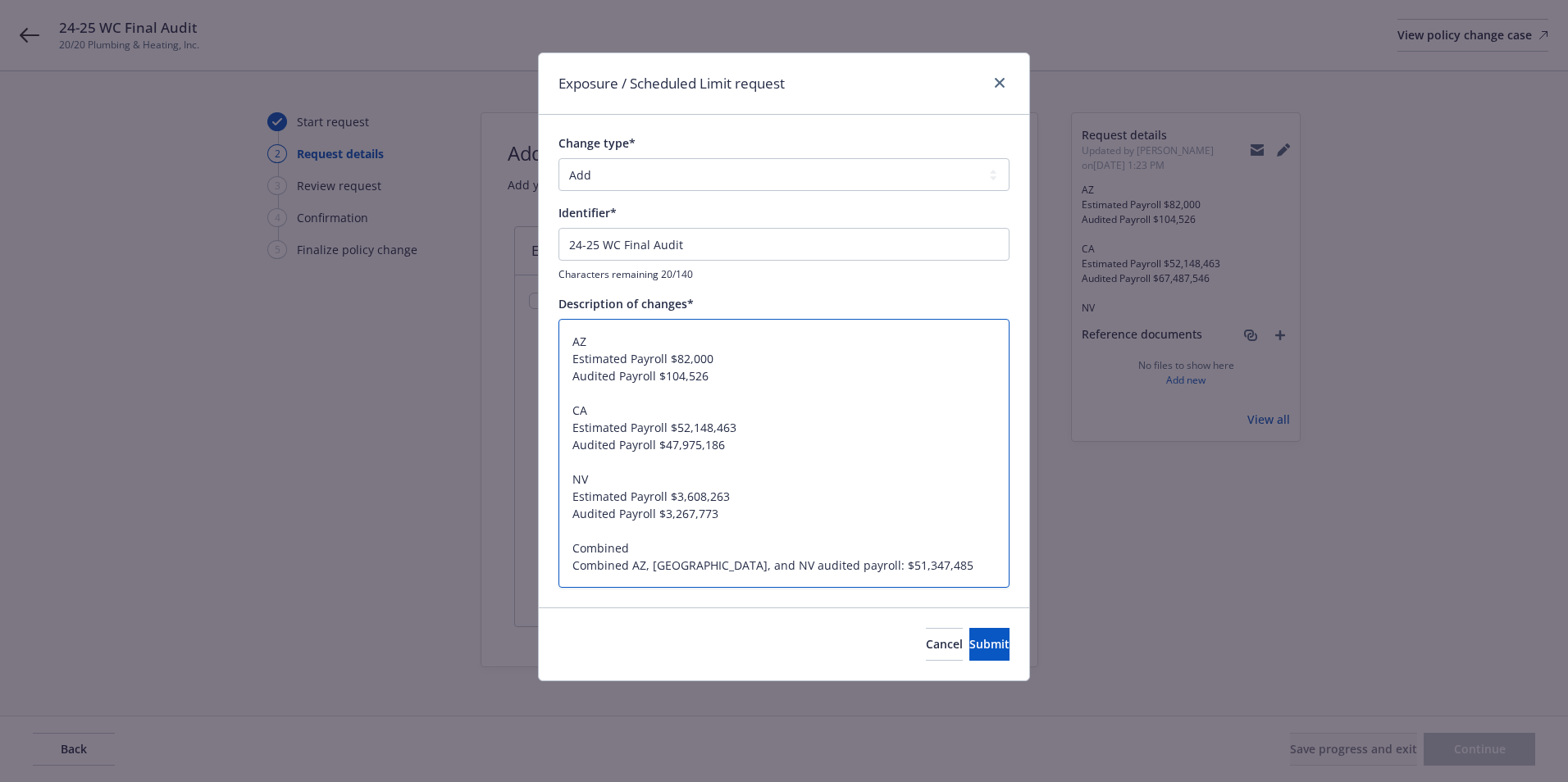
type textarea "x"
type textarea "AZ Estimated Payroll $82,000 Audited Payroll $104,526 CA Estimated Payroll $52,…"
type textarea "x"
type textarea "AZ Estimated Payroll $82,000 Audited Payroll $104,526 CA Estimated Payroll $52,…"
paste textarea "55,838,726"
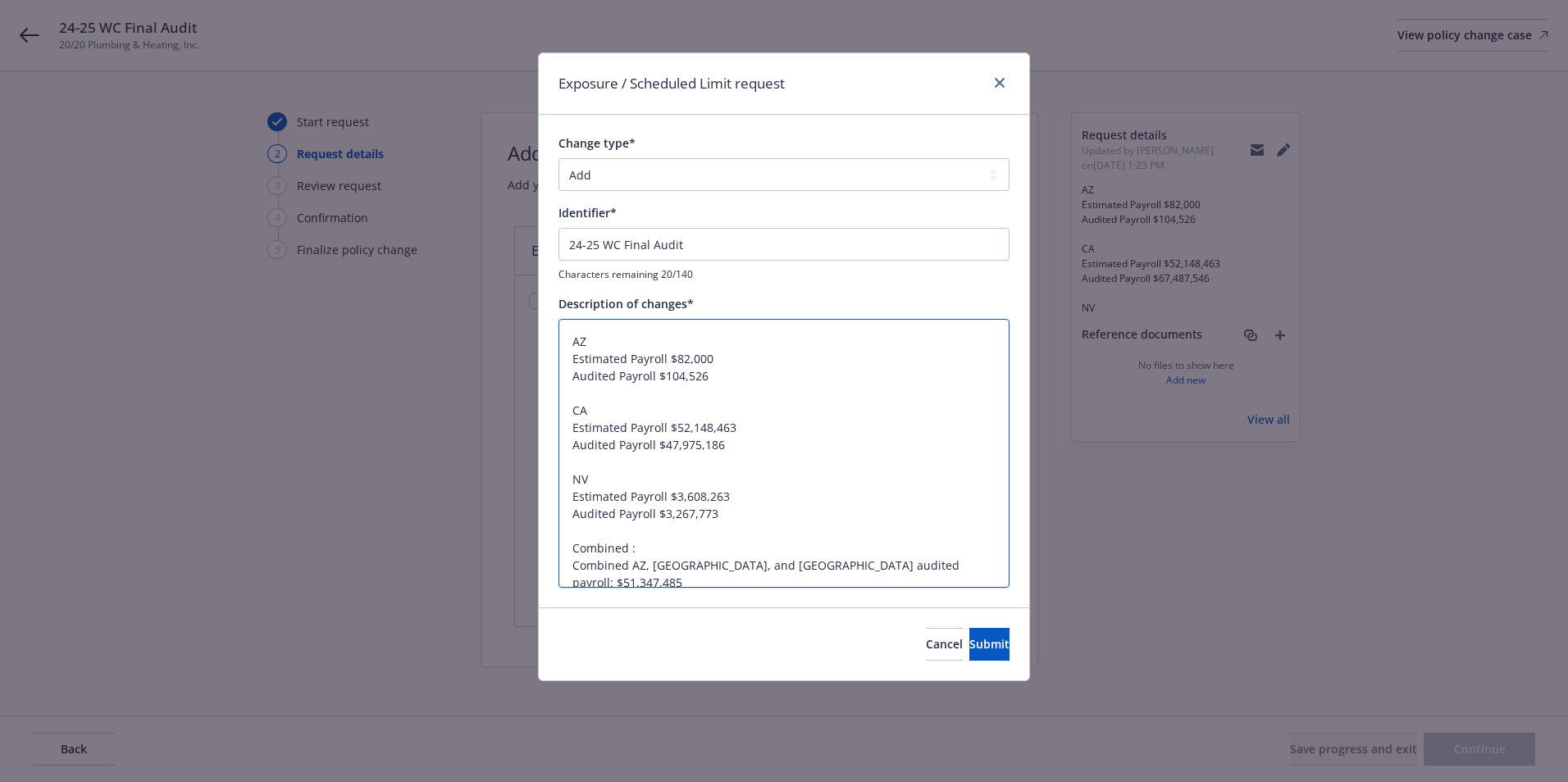
type textarea "x"
type textarea "AZ Estimated Payroll $82,000 Audited Payroll $104,526 CA Estimated Payroll $52,…"
type textarea "x"
type textarea "AZ Estimated Payroll $82,000 Audited Payroll $104,526 CA Estimated Payroll $52,…"
drag, startPoint x: 636, startPoint y: 564, endPoint x: 798, endPoint y: 562, distance: 162.0
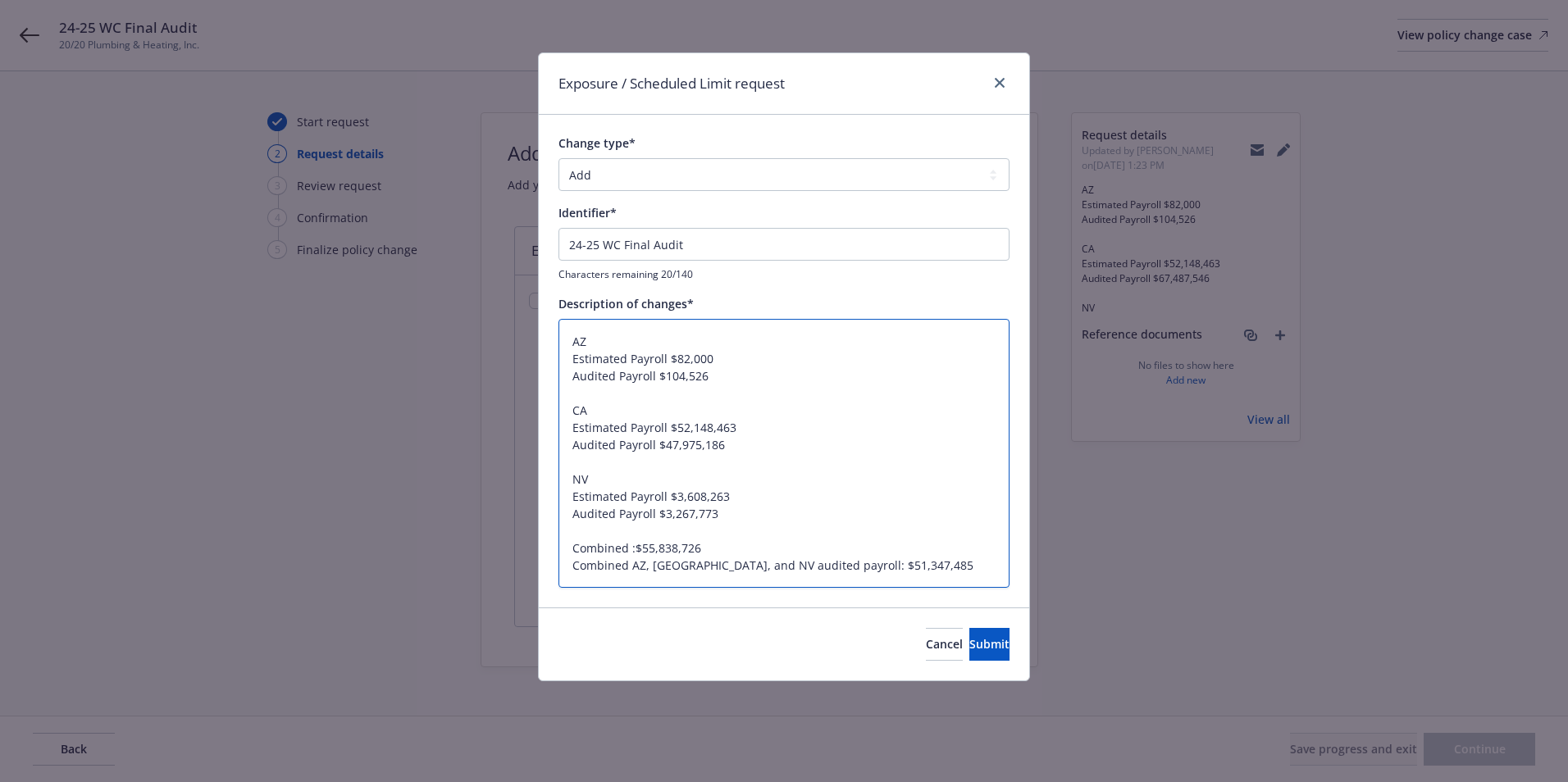
click at [798, 562] on textarea "AZ Estimated Payroll $82,000 Audited Payroll $104,526 CA Estimated Payroll $52,…" at bounding box center [784, 454] width 451 height 269
click at [646, 562] on textarea "AZ Estimated Payroll $82,000 Audited Payroll $104,526 CA Estimated Payroll $52,…" at bounding box center [784, 454] width 451 height 269
drag, startPoint x: 629, startPoint y: 562, endPoint x: 801, endPoint y: 567, distance: 172.1
click at [801, 567] on textarea "AZ Estimated Payroll $82,000 Audited Payroll $104,526 CA Estimated Payroll $52,…" at bounding box center [784, 454] width 451 height 269
type textarea "x"
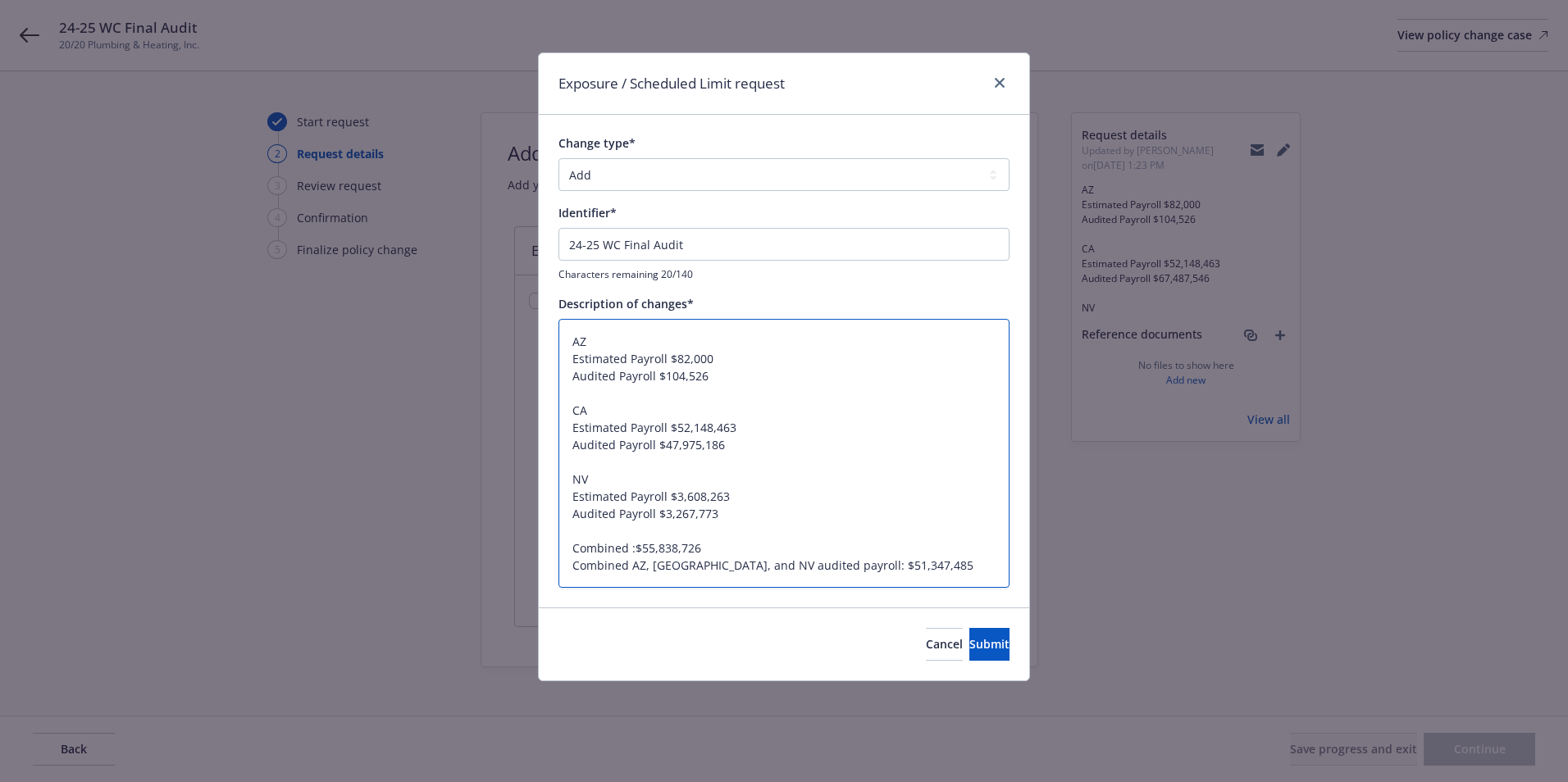
type textarea "AZ Estimated Payroll $82,000 Audited Payroll $104,526 CA Estimated Payroll $52,…"
paste textarea "AZ, CA, and NV audited payroll:"
type textarea "x"
type textarea "AZ Estimated Payroll $82,000 Audited Payroll $104,526 CA Estimated Payroll $52,…"
type textarea "x"
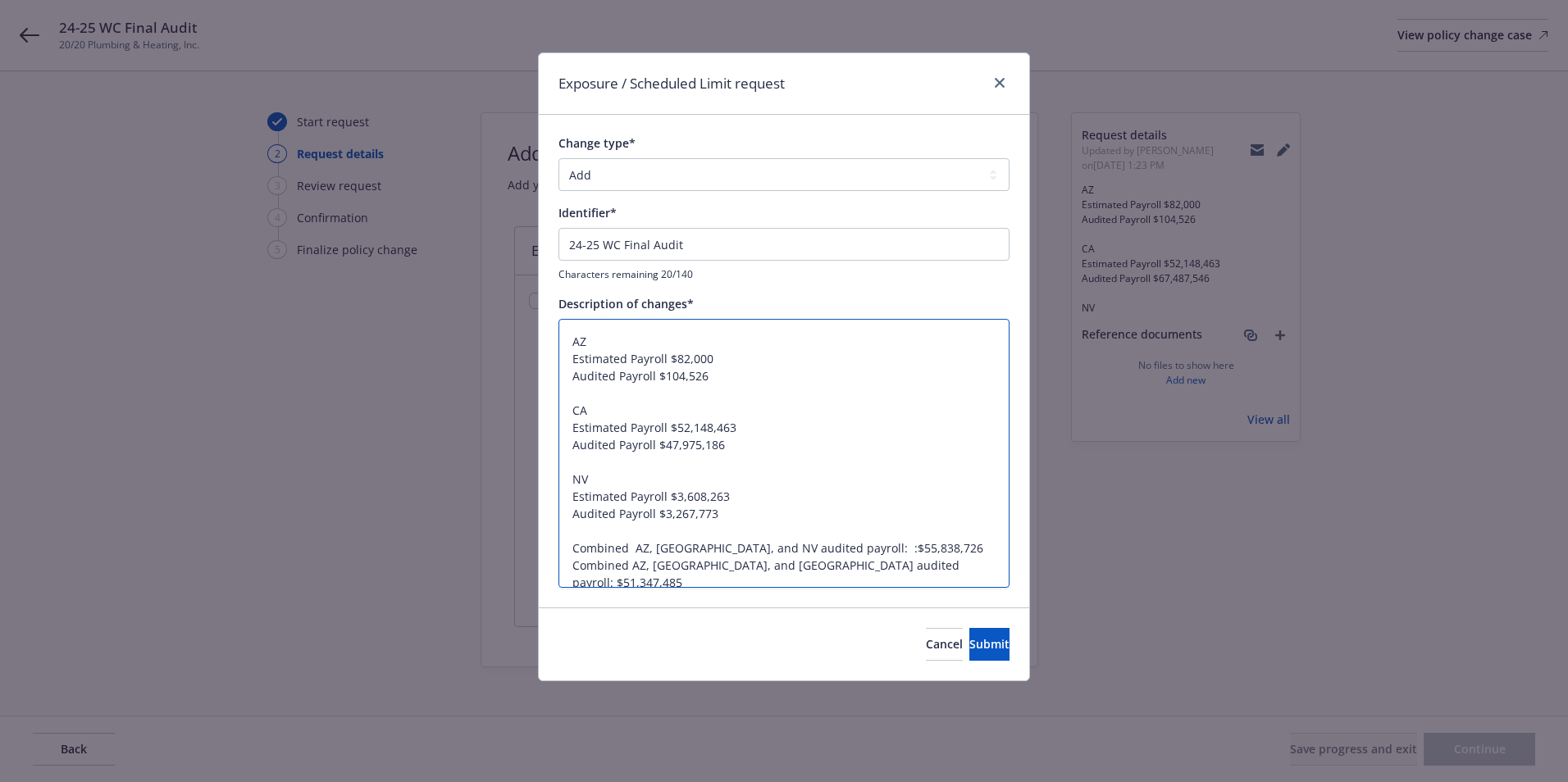
type textarea "AZ Estimated Payroll $82,000 Audited Payroll $104,526 CA Estimated Payroll $52,…"
click at [745, 544] on textarea "AZ Estimated Payroll $82,000 Audited Payroll $104,526 CA Estimated Payroll $52,…" at bounding box center [784, 454] width 451 height 269
type textarea "x"
type textarea "AZ Estimated Payroll $82,000 Audited Payroll $104,526 CA Estimated Payroll $52,…"
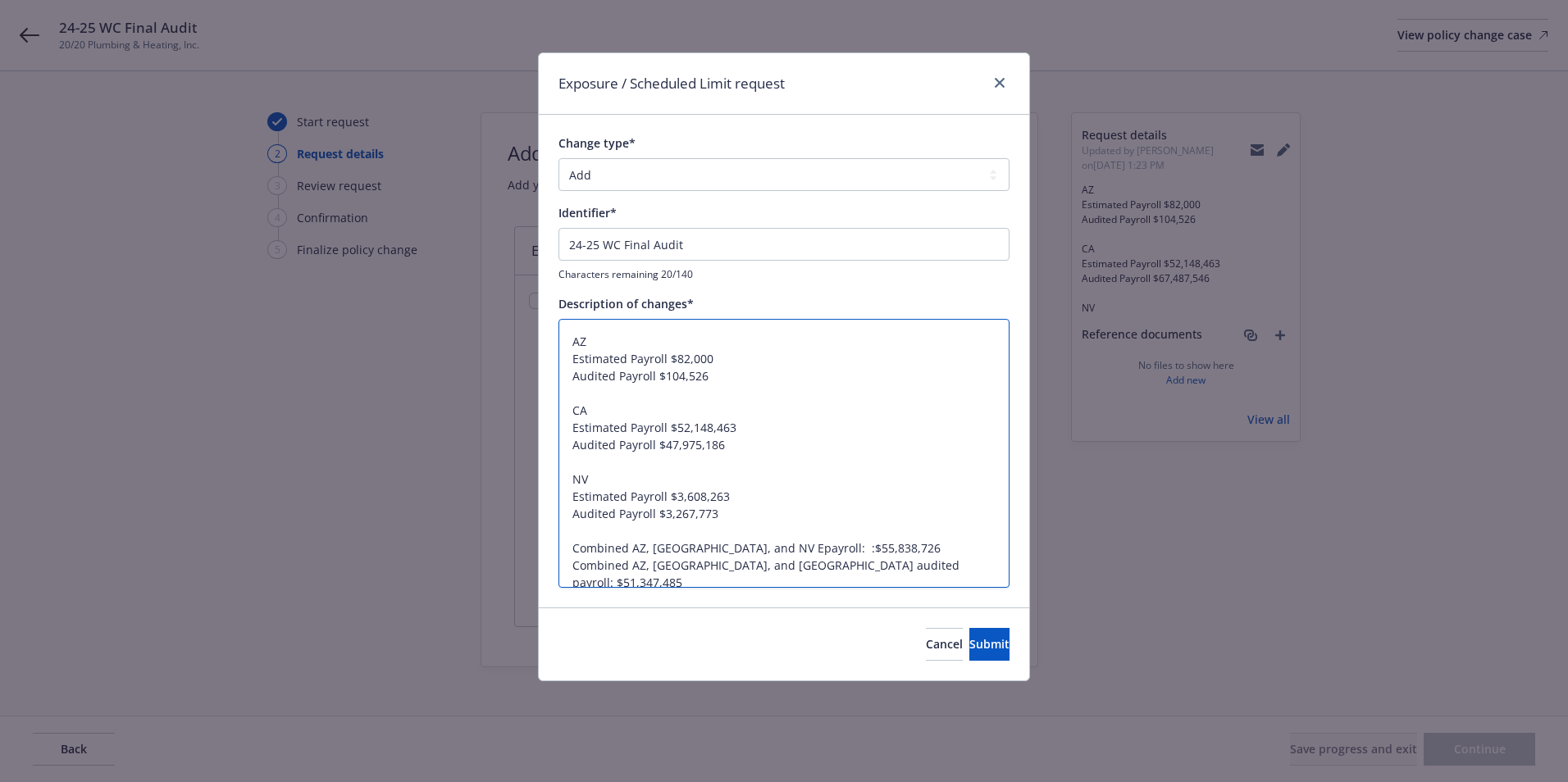
type textarea "x"
type textarea "AZ Estimated Payroll $82,000 Audited Payroll $104,526 CA Estimated Payroll $52,…"
type textarea "x"
type textarea "AZ Estimated Payroll $82,000 Audited Payroll $104,526 CA Estimated Payroll $52,…"
type textarea "x"
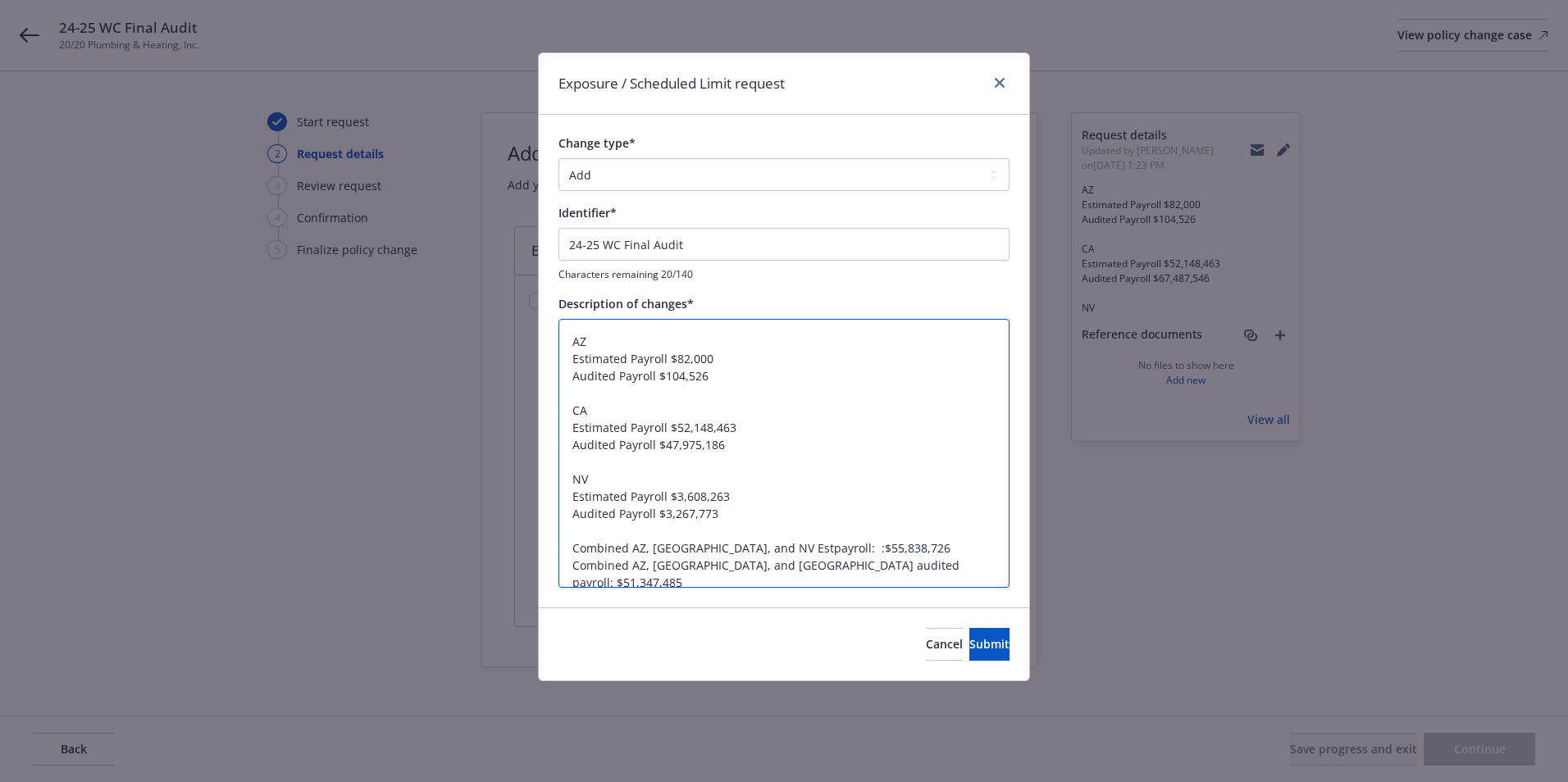
type textarea "AZ Estimated Payroll $82,000 Audited Payroll $104,526 CA Estimated Payroll $52,…"
type textarea "x"
type textarea "AZ Estimated Payroll $82,000 Audited Payroll $104,526 CA Estimated Payroll $52,…"
type textarea "x"
type textarea "AZ Estimated Payroll $82,000 Audited Payroll $104,526 CA Estimated Payroll $52,…"
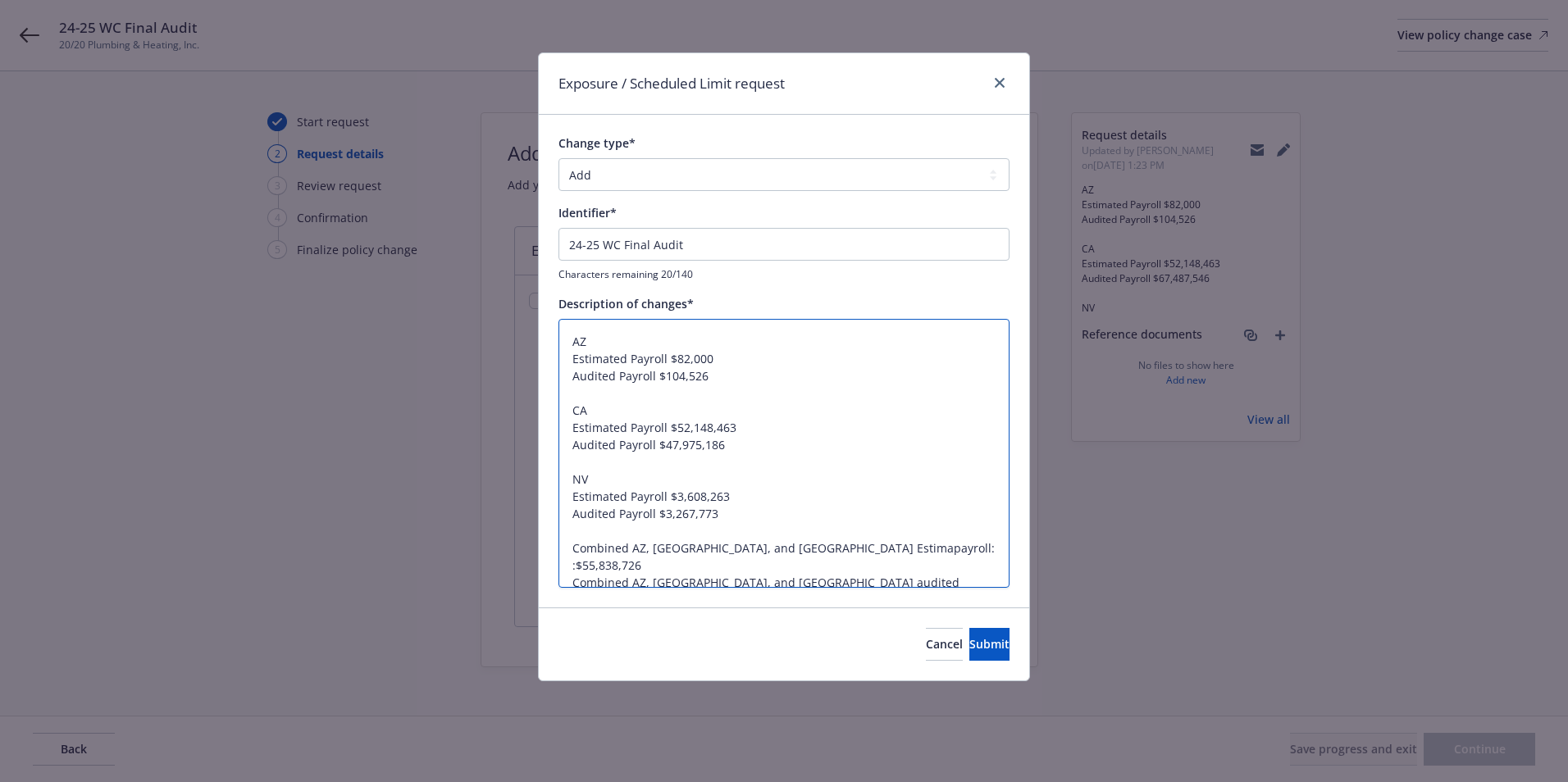
type textarea "x"
type textarea "AZ Estimated Payroll $82,000 Audited Payroll $104,526 CA Estimated Payroll $52,…"
type textarea "x"
type textarea "AZ Estimated Payroll $82,000 Audited Payroll $104,526 CA Estimated Payroll $52,…"
type textarea "x"
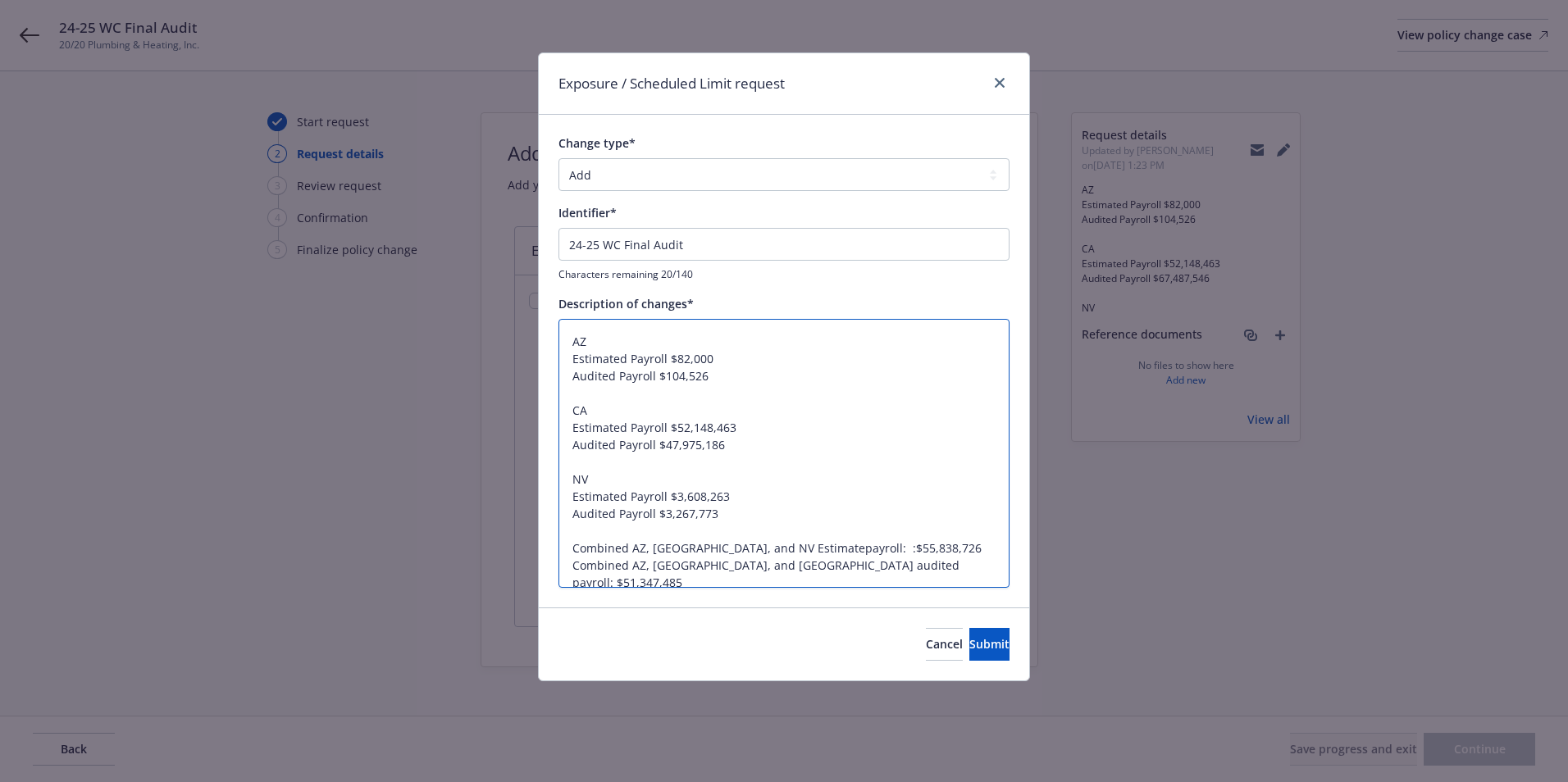
type textarea "AZ Estimated Payroll $82,000 Audited Payroll $104,526 CA Estimated Payroll $52,…"
type textarea "x"
type textarea "AZ Estimated Payroll $82,000 Audited Payroll $104,526 CA Estimated Payroll $52,…"
type textarea "x"
type textarea "AZ Estimated Payroll $82,000 Audited Payroll $104,526 CA Estimated Payroll $52,…"
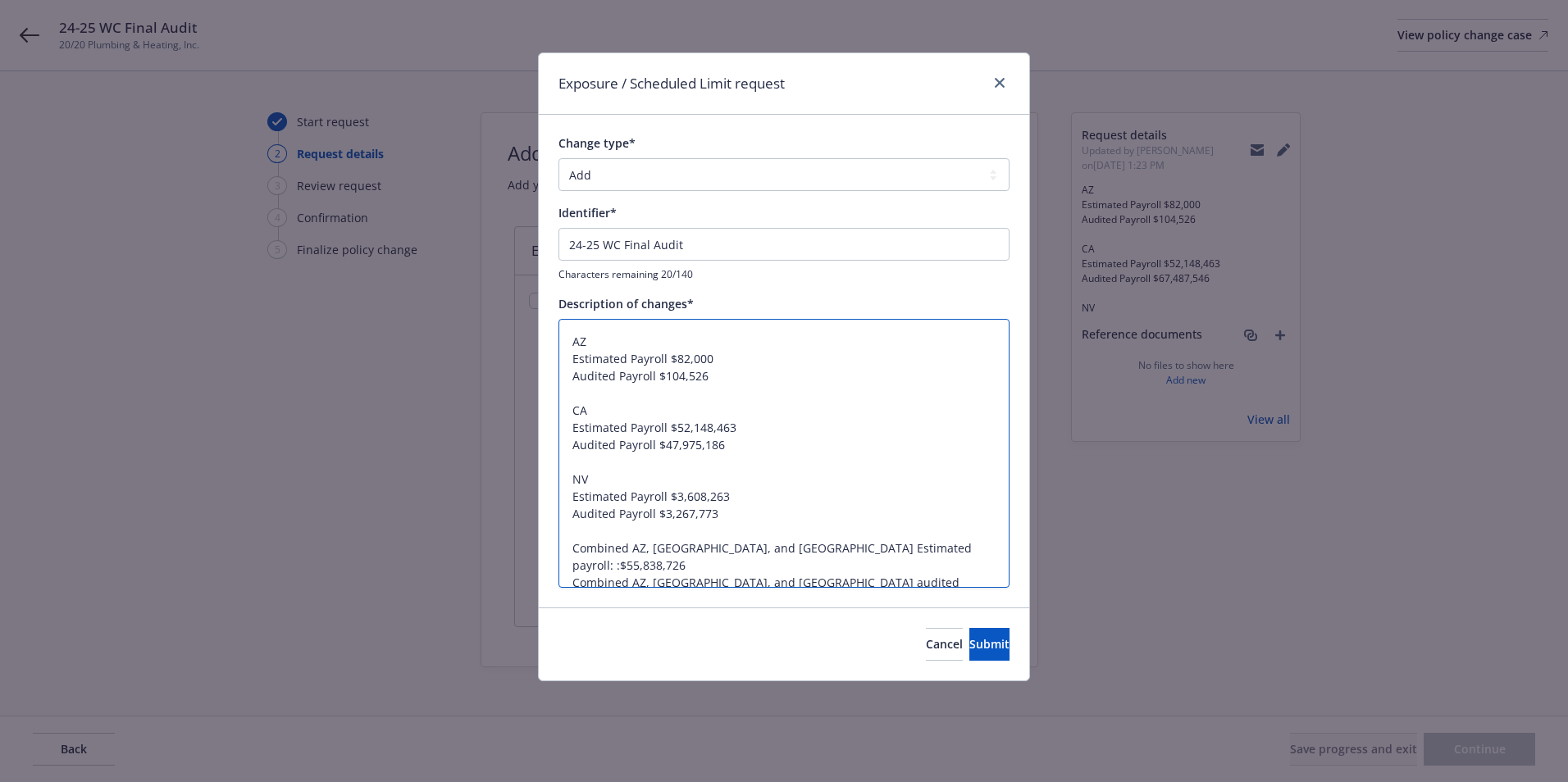
type textarea "x"
type textarea "AZ Estimated Payroll $82,000 Audited Payroll $104,526 CA Estimated Payroll $52,…"
type textarea "x"
type textarea "AZ Estimated Payroll $82,000 Audited Payroll $104,526 CA Estimated Payroll $52,…"
type textarea "x"
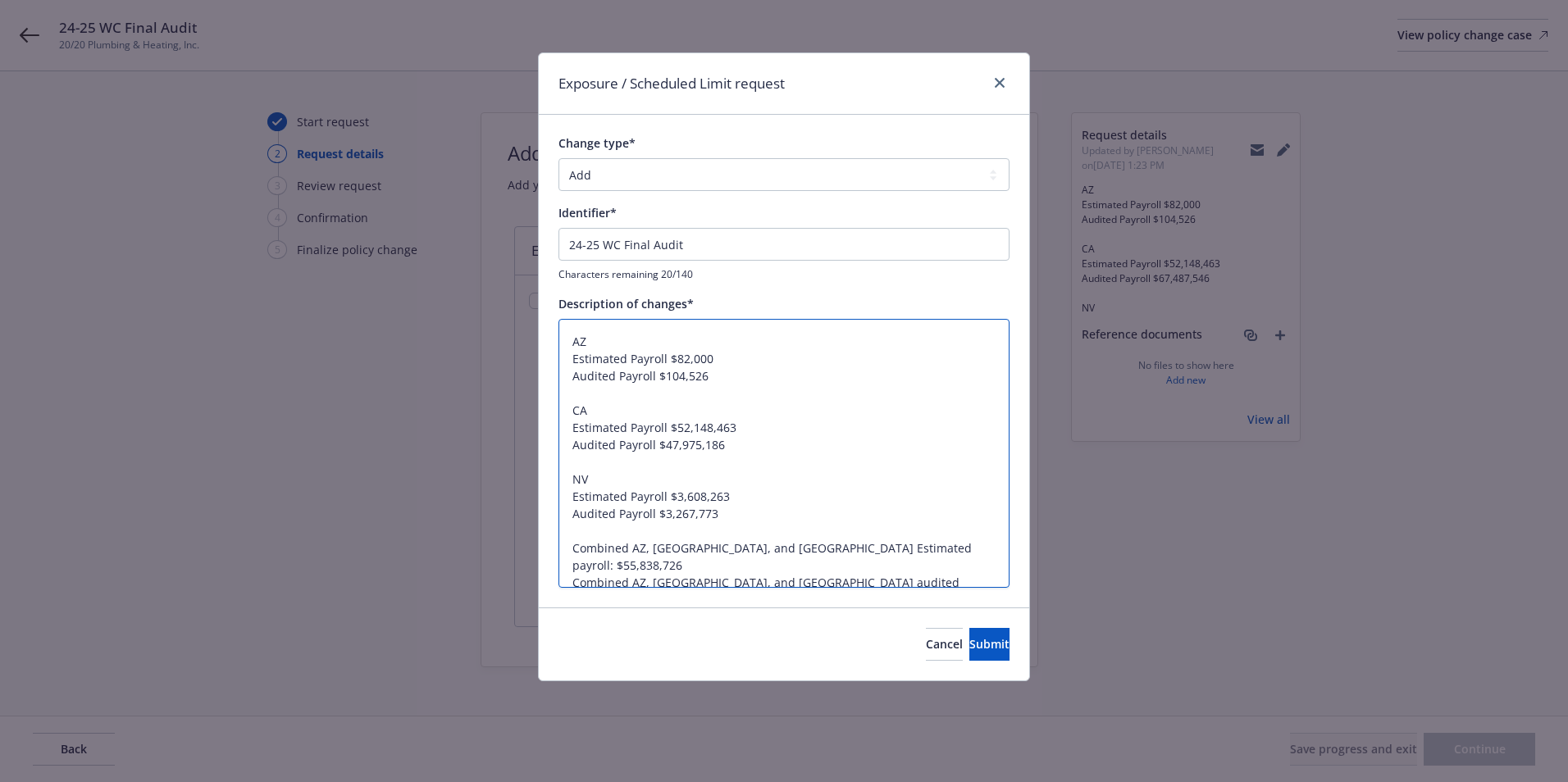
type textarea "AZ Estimated Payroll $82,000 Audited Payroll $104,526 CA Estimated Payroll $52,…"
drag, startPoint x: 808, startPoint y: 569, endPoint x: 865, endPoint y: 569, distance: 57.0
click at [865, 569] on textarea "AZ Estimated Payroll $82,000 Audited Payroll $104,526 CA Estimated Payroll $52,…" at bounding box center [784, 454] width 451 height 269
click at [922, 427] on textarea "AZ Estimated Payroll $82,000 Audited Payroll $104,526 CA Estimated Payroll $52,…" at bounding box center [784, 454] width 451 height 269
click at [720, 389] on textarea "AZ Estimated Payroll $82,000 Audited Payroll $104,526 CA Estimated Payroll $52,…" at bounding box center [784, 454] width 451 height 269
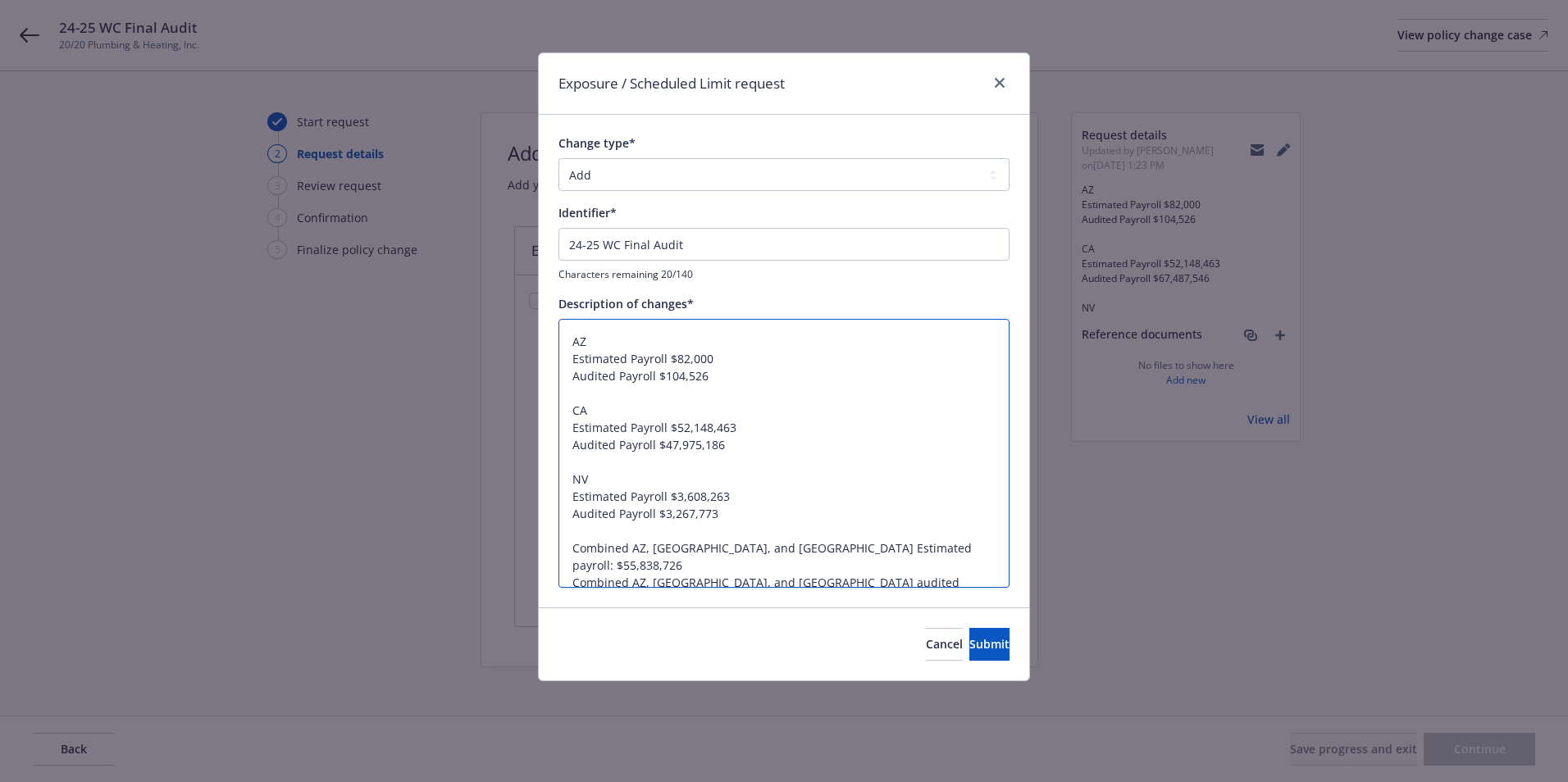
drag, startPoint x: 634, startPoint y: 358, endPoint x: 734, endPoint y: 362, distance: 100.1
click at [734, 362] on textarea "AZ Estimated Payroll $82,000 Audited Payroll $104,526 CA Estimated Payroll $52,…" at bounding box center [784, 454] width 451 height 269
click at [716, 412] on textarea "AZ Estimated Payroll $82,000 Audited Payroll $104,526 CA Estimated Payroll $52,…" at bounding box center [784, 454] width 451 height 269
drag, startPoint x: 672, startPoint y: 358, endPoint x: 726, endPoint y: 361, distance: 54.1
click at [726, 361] on textarea "AZ Estimated Payroll $82,000 Audited Payroll $104,526 CA Estimated Payroll $52,…" at bounding box center [784, 454] width 451 height 269
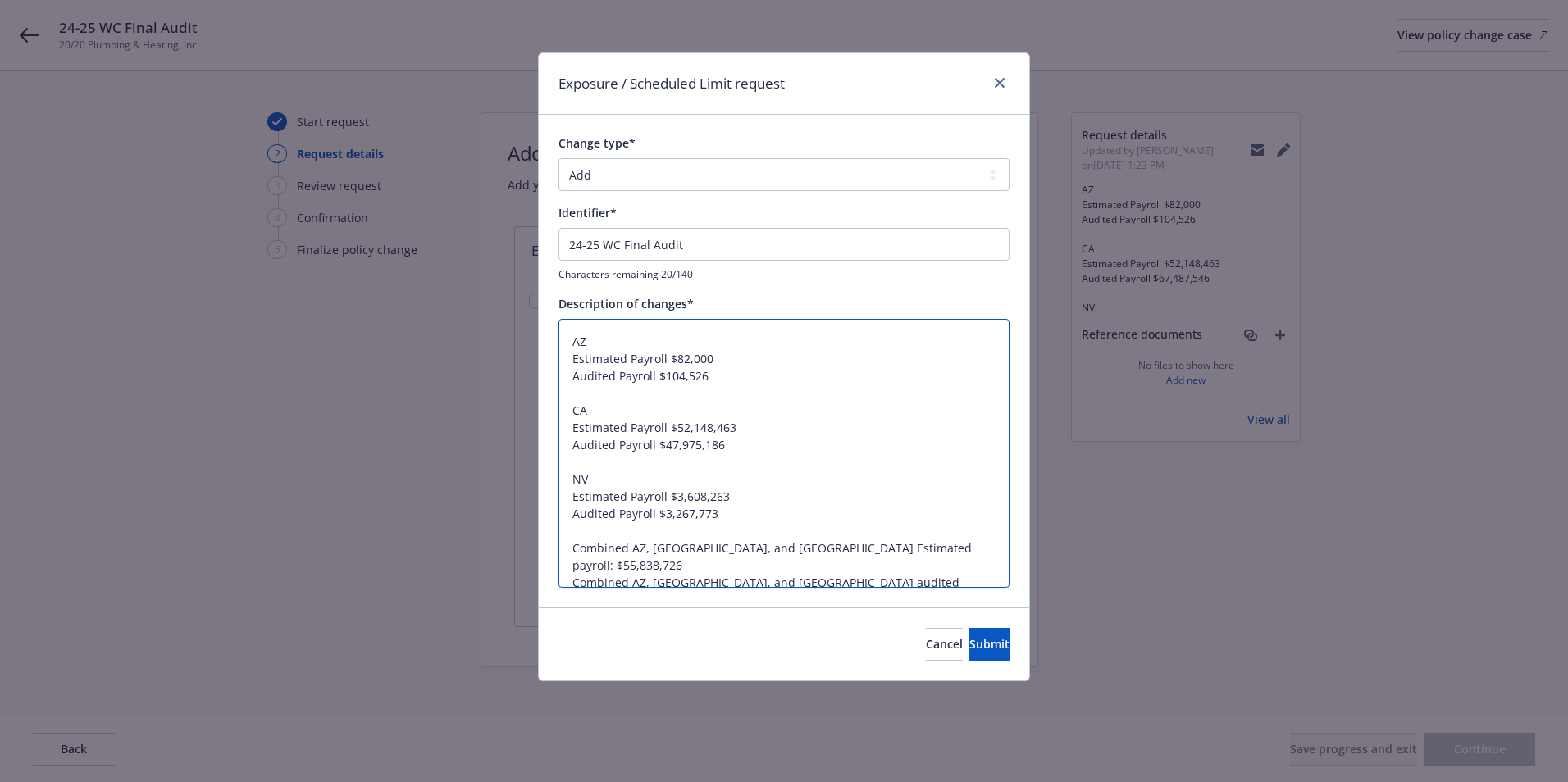
click at [745, 417] on textarea "AZ Estimated Payroll $82,000 Audited Payroll $104,526 CA Estimated Payroll $52,…" at bounding box center [784, 454] width 451 height 269
click at [970, 646] on span "Submit" at bounding box center [989, 644] width 41 height 16
type textarea "x"
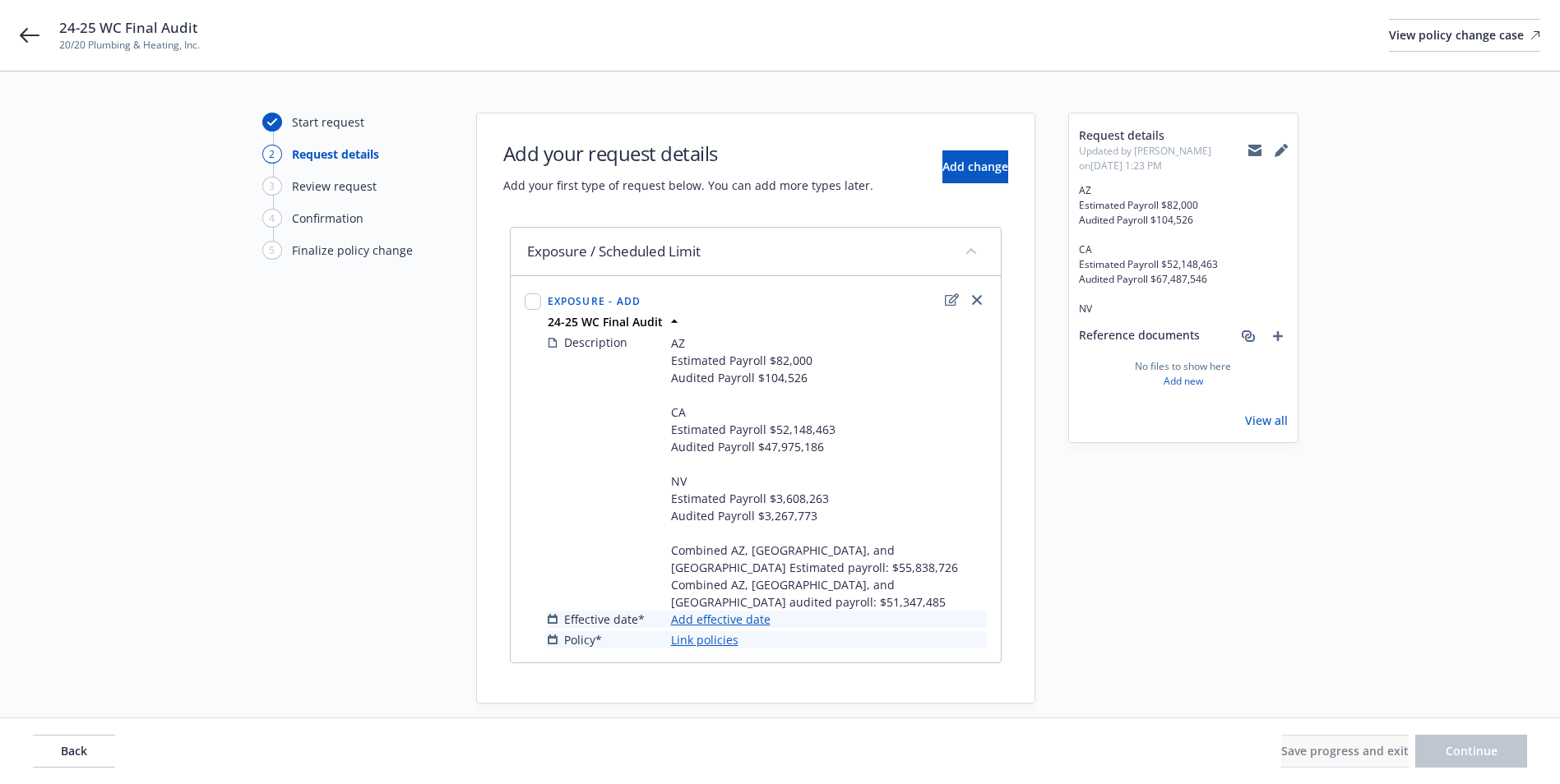
click at [714, 611] on link "Add effective date" at bounding box center [720, 620] width 99 height 17
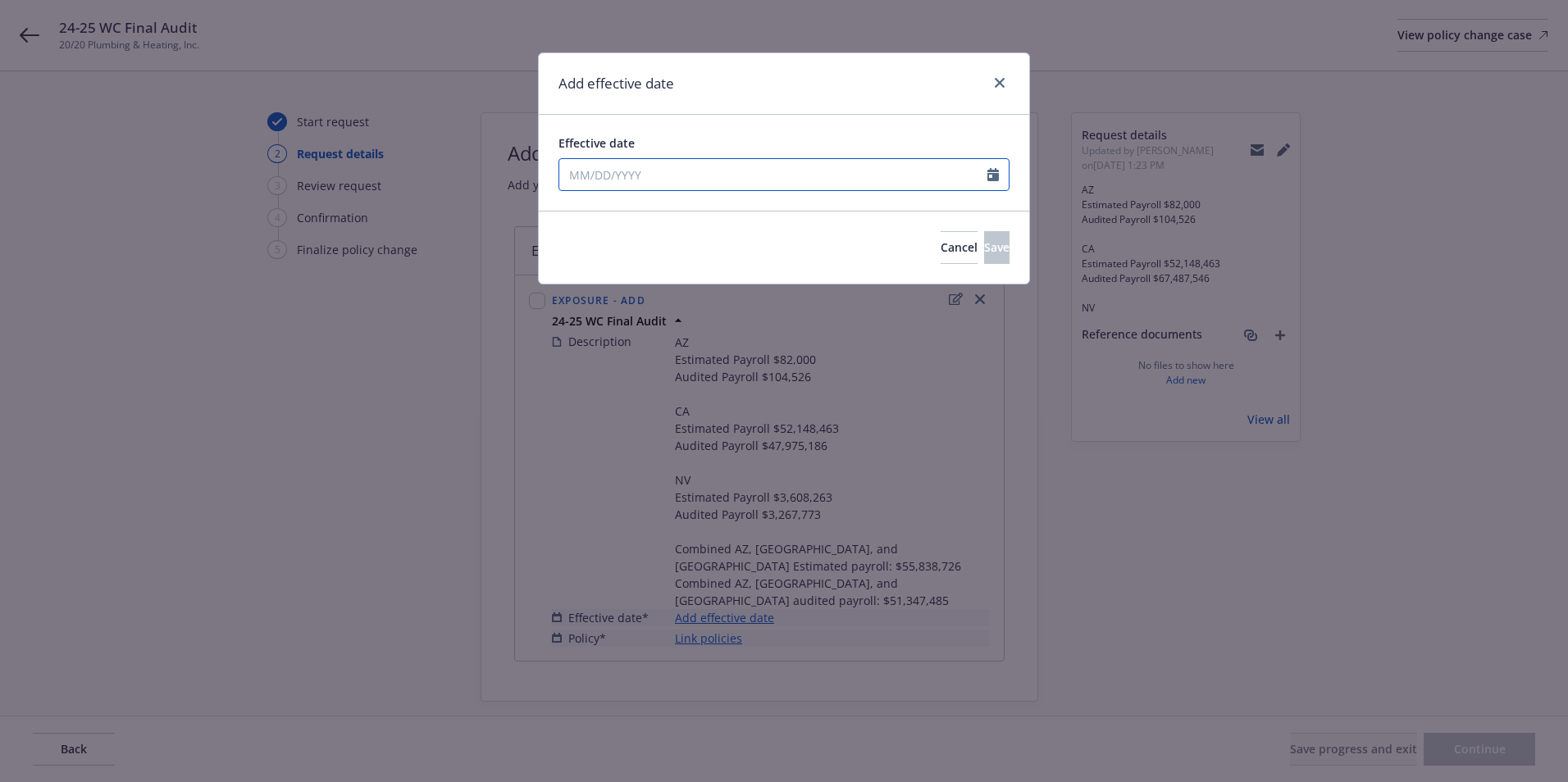
click at [637, 183] on input "Effective date" at bounding box center [774, 174] width 428 height 31
select select "9"
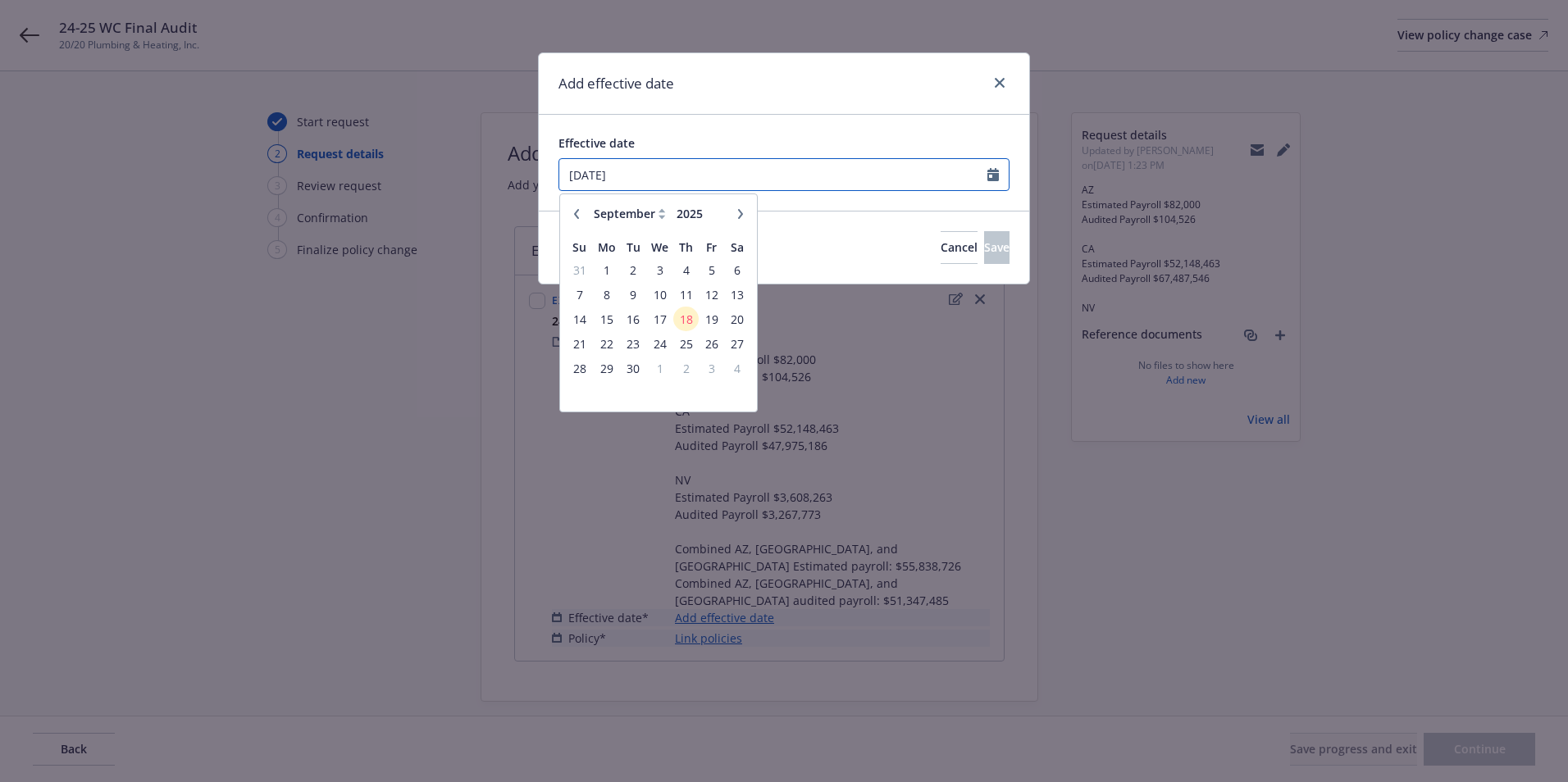
type input "07/28/2025"
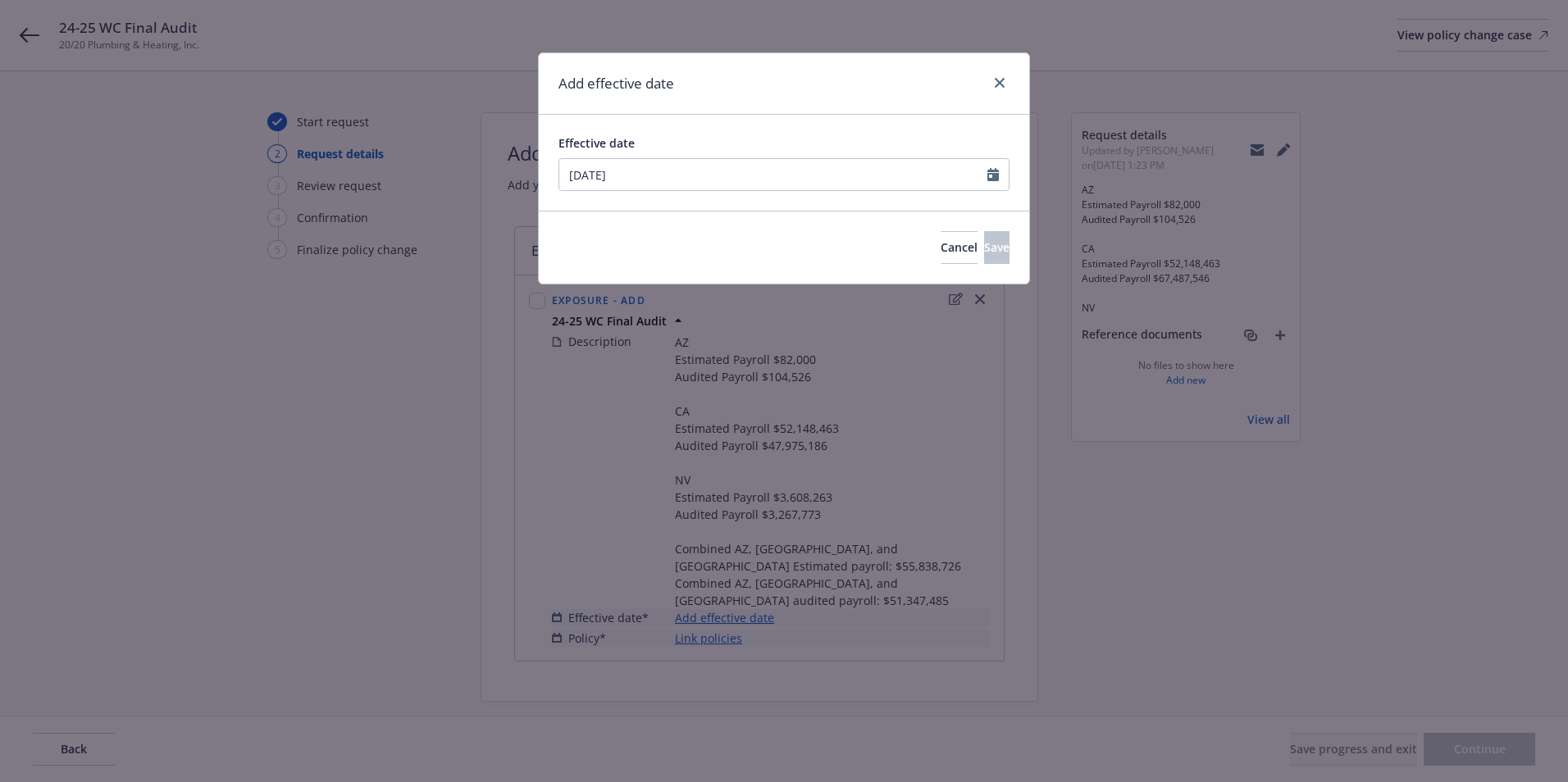
click at [800, 237] on div "Cancel Save" at bounding box center [784, 247] width 491 height 73
click at [985, 240] on span "Save" at bounding box center [997, 247] width 25 height 16
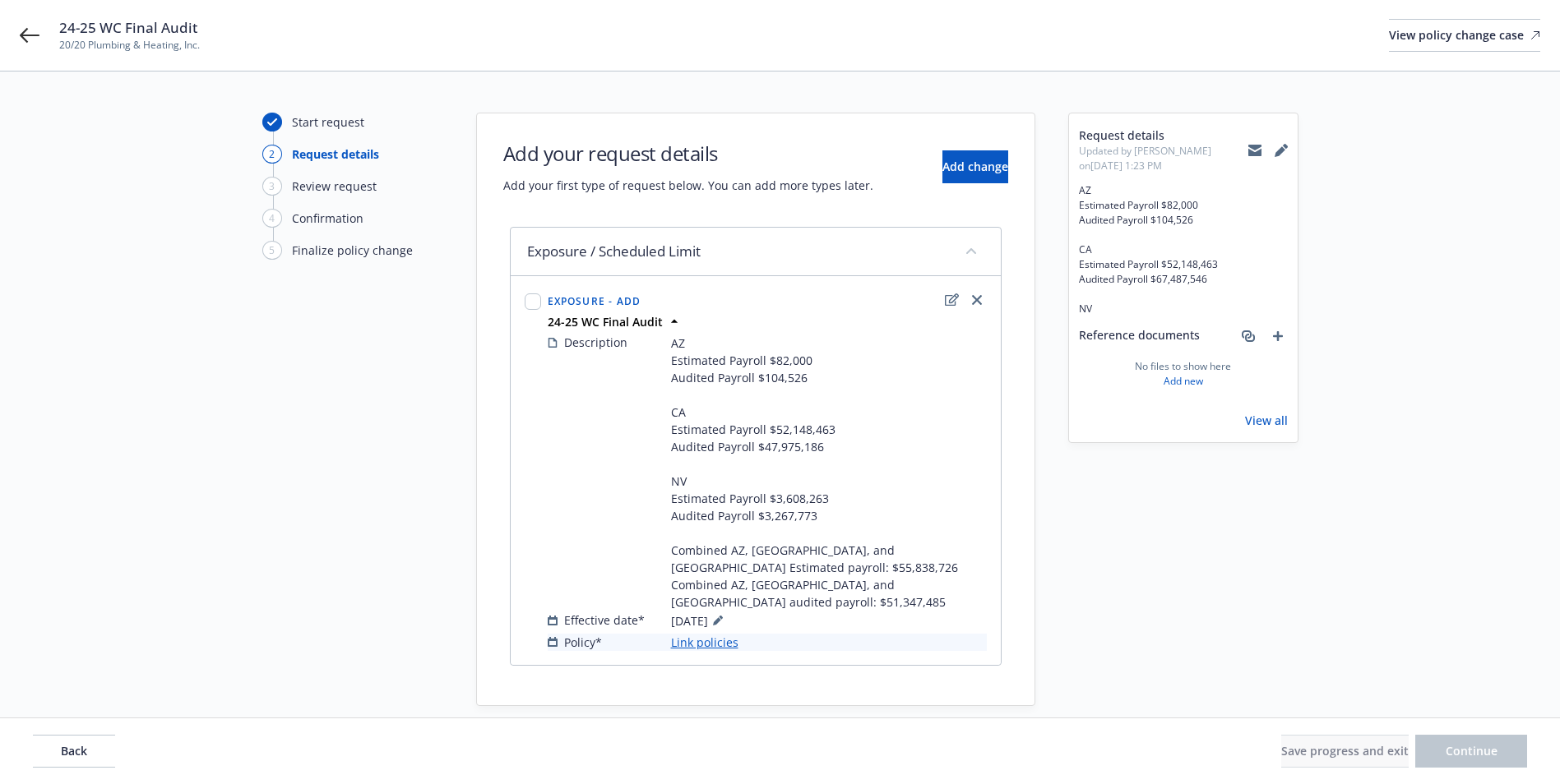
click at [702, 634] on link "Link policies" at bounding box center [704, 642] width 67 height 17
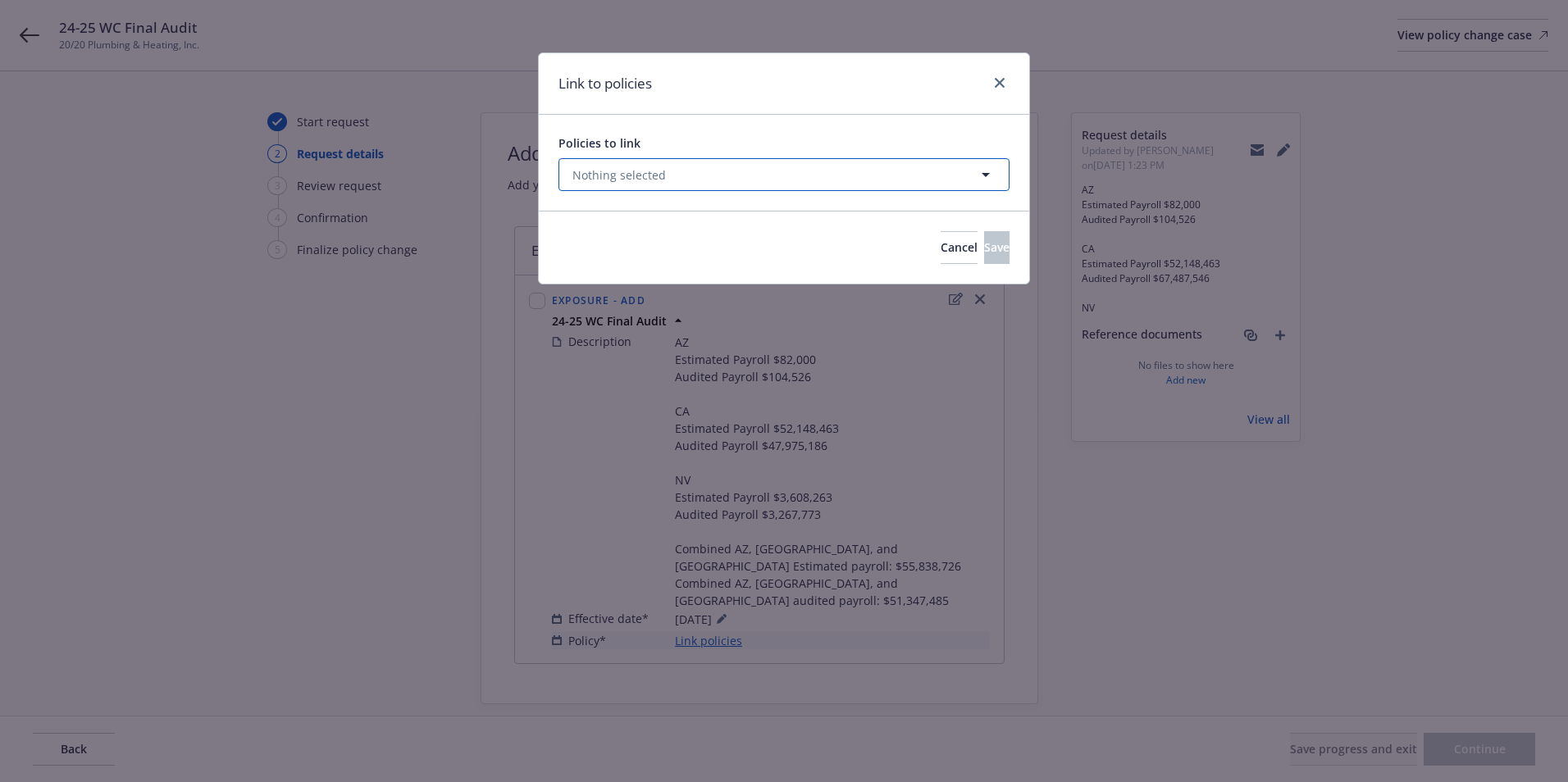
click at [646, 186] on button "Nothing selected" at bounding box center [784, 174] width 451 height 33
select select "ACTIVE"
click at [649, 174] on span "Nothing selected" at bounding box center [619, 175] width 93 height 17
select select "ACTIVE"
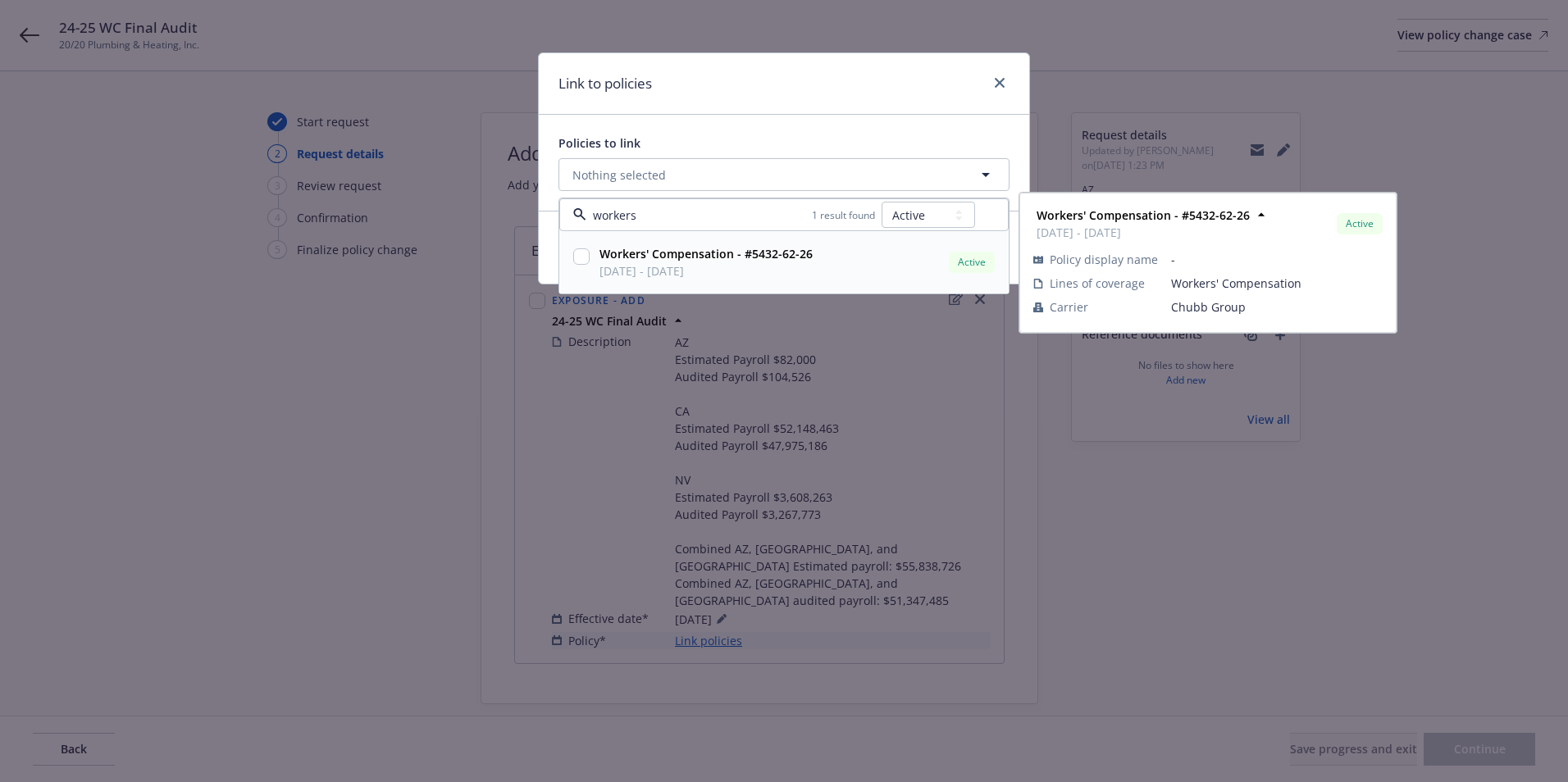
type input "workers"
click at [943, 216] on select "All Active Upcoming Expired Cancelled" at bounding box center [928, 215] width 93 height 26
select select
click at [883, 202] on select "All Active Upcoming Expired Cancelled" at bounding box center [928, 215] width 93 height 26
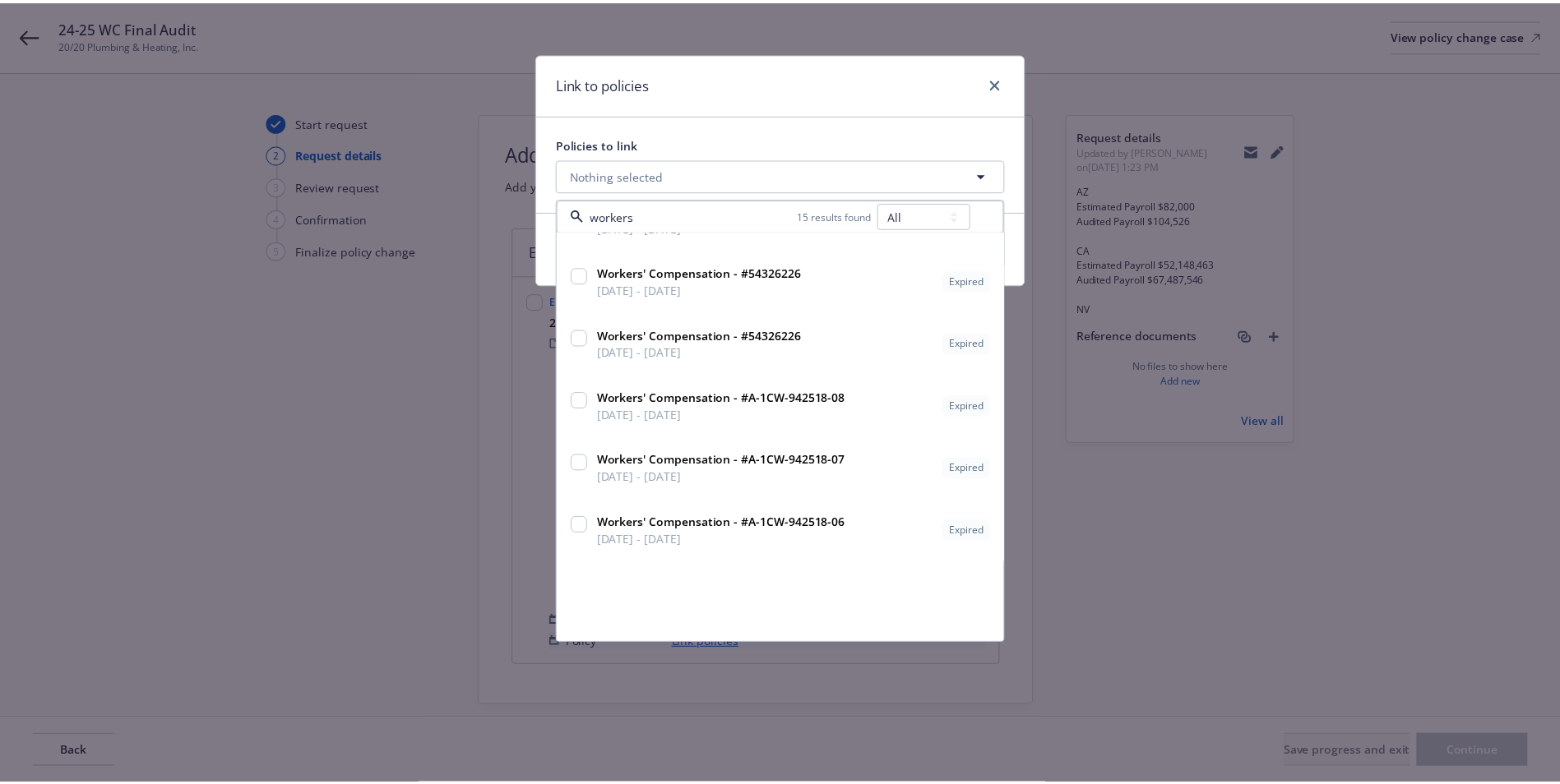
scroll to position [197, 0]
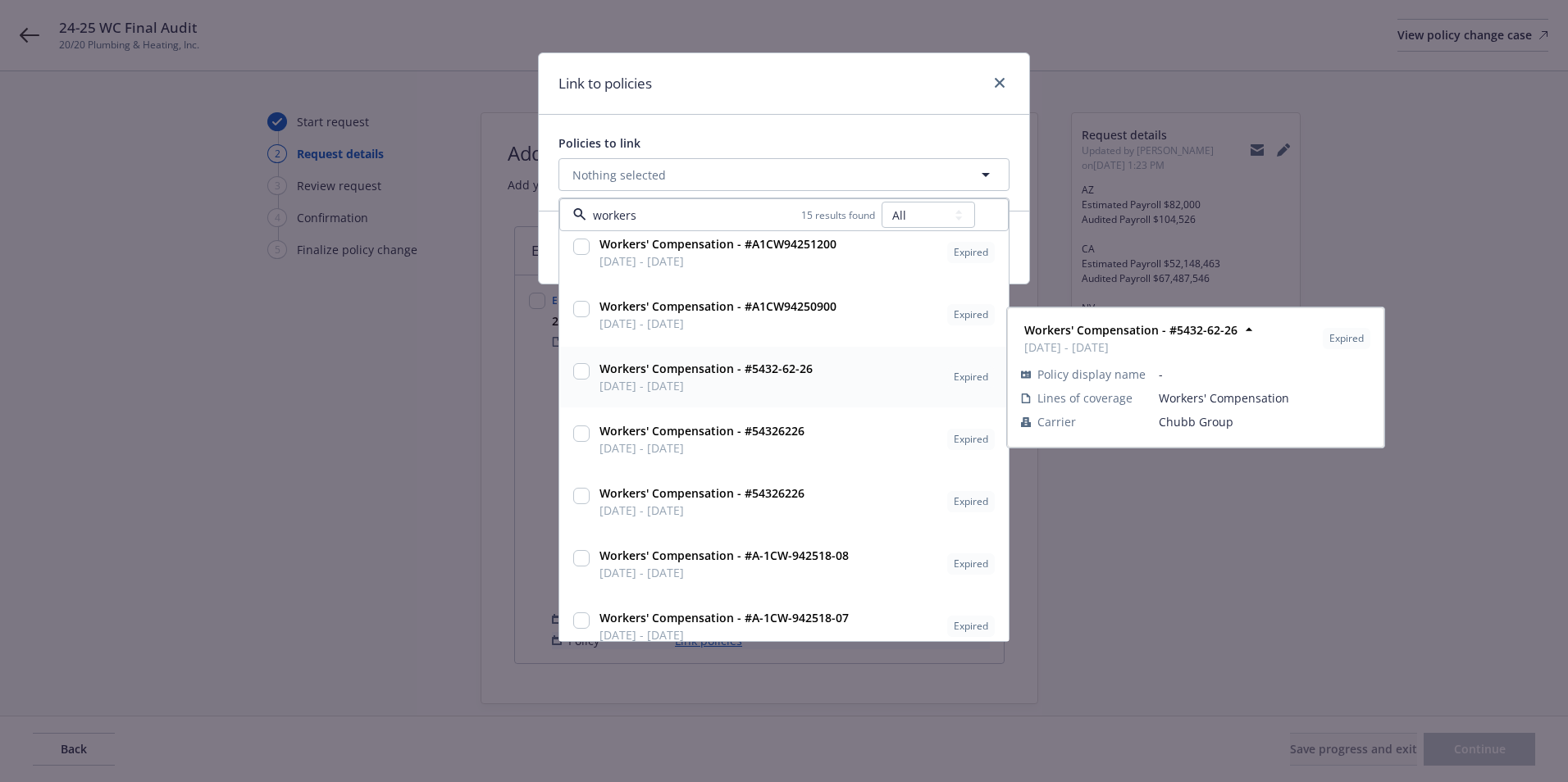
click at [581, 370] on input "checkbox" at bounding box center [580, 371] width 16 height 16
checkbox input "true"
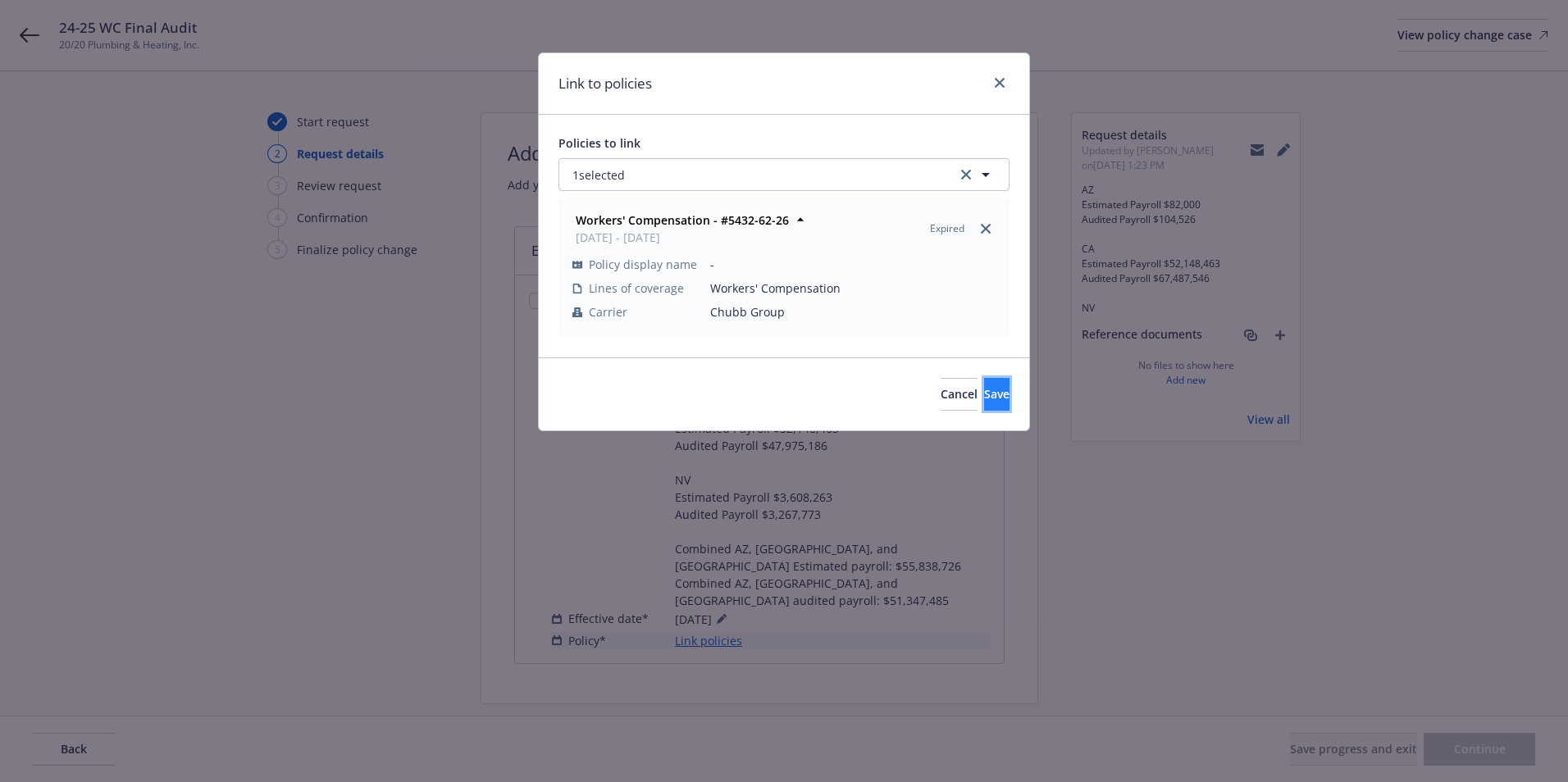
click at [985, 396] on button "Save" at bounding box center [997, 394] width 25 height 33
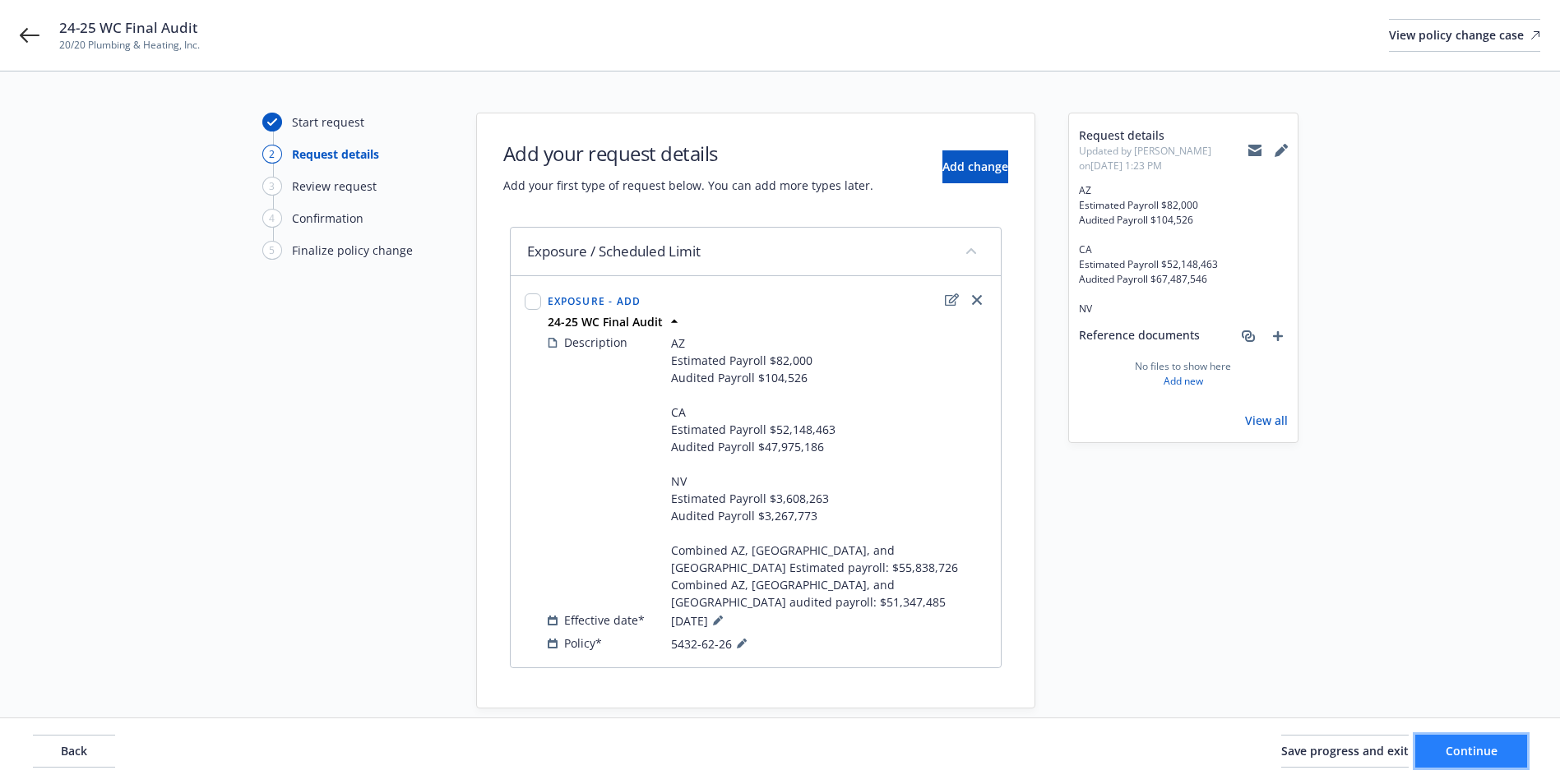
click at [1518, 757] on button "Continue" at bounding box center [1471, 751] width 111 height 33
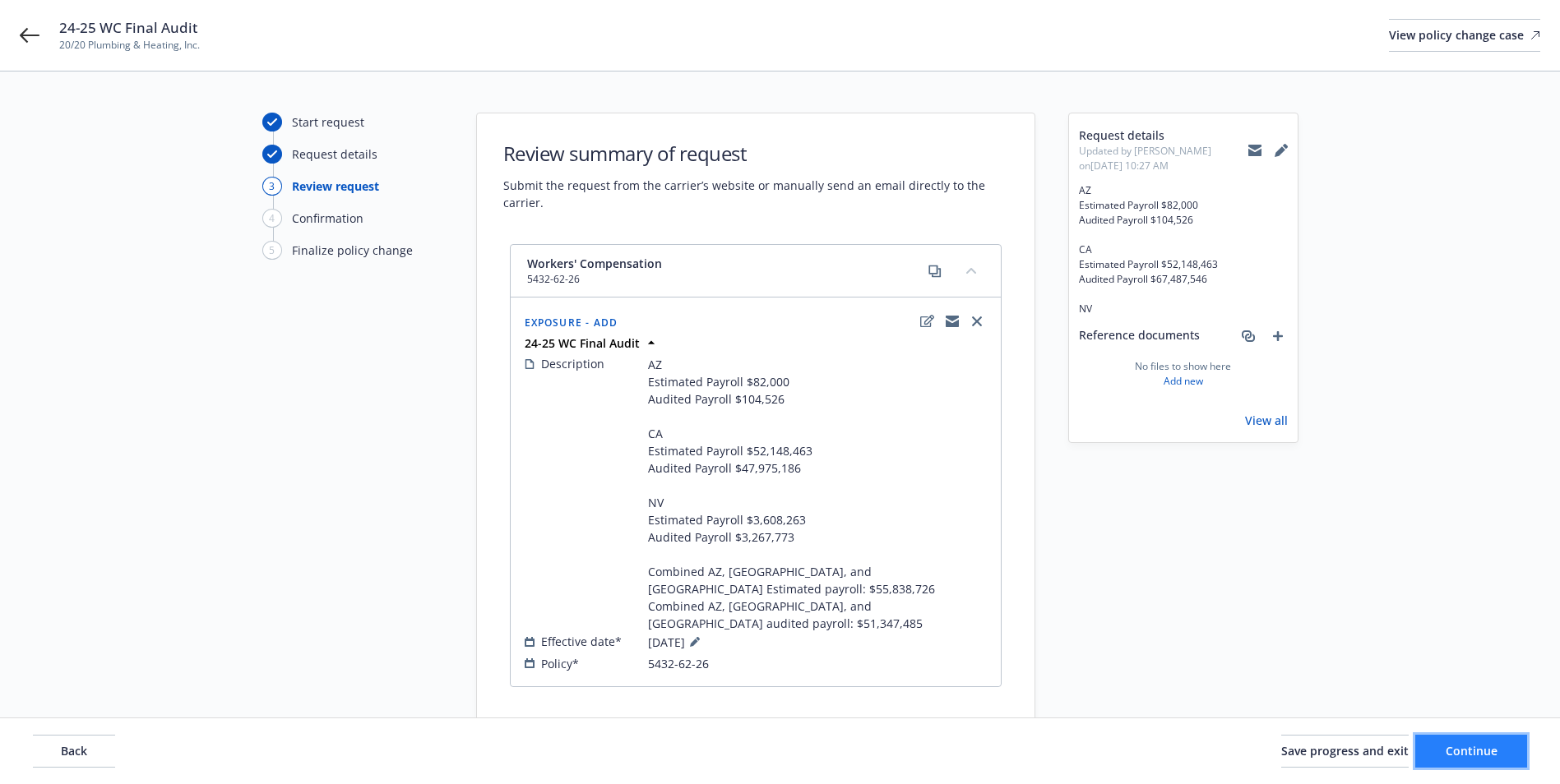
click at [1478, 747] on span "Continue" at bounding box center [1471, 751] width 52 height 16
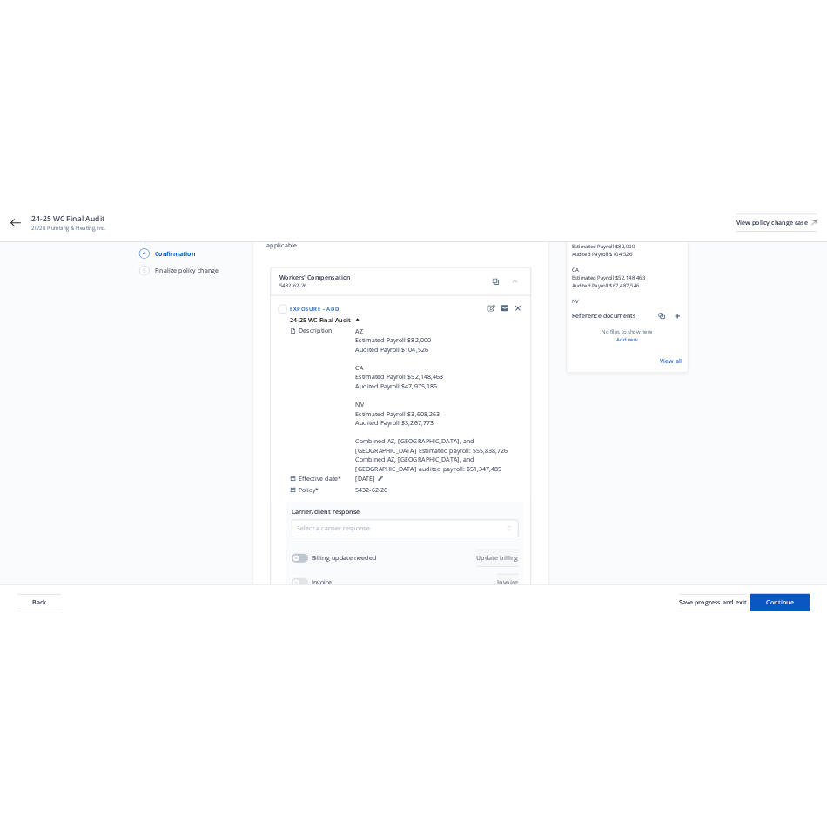
scroll to position [287, 0]
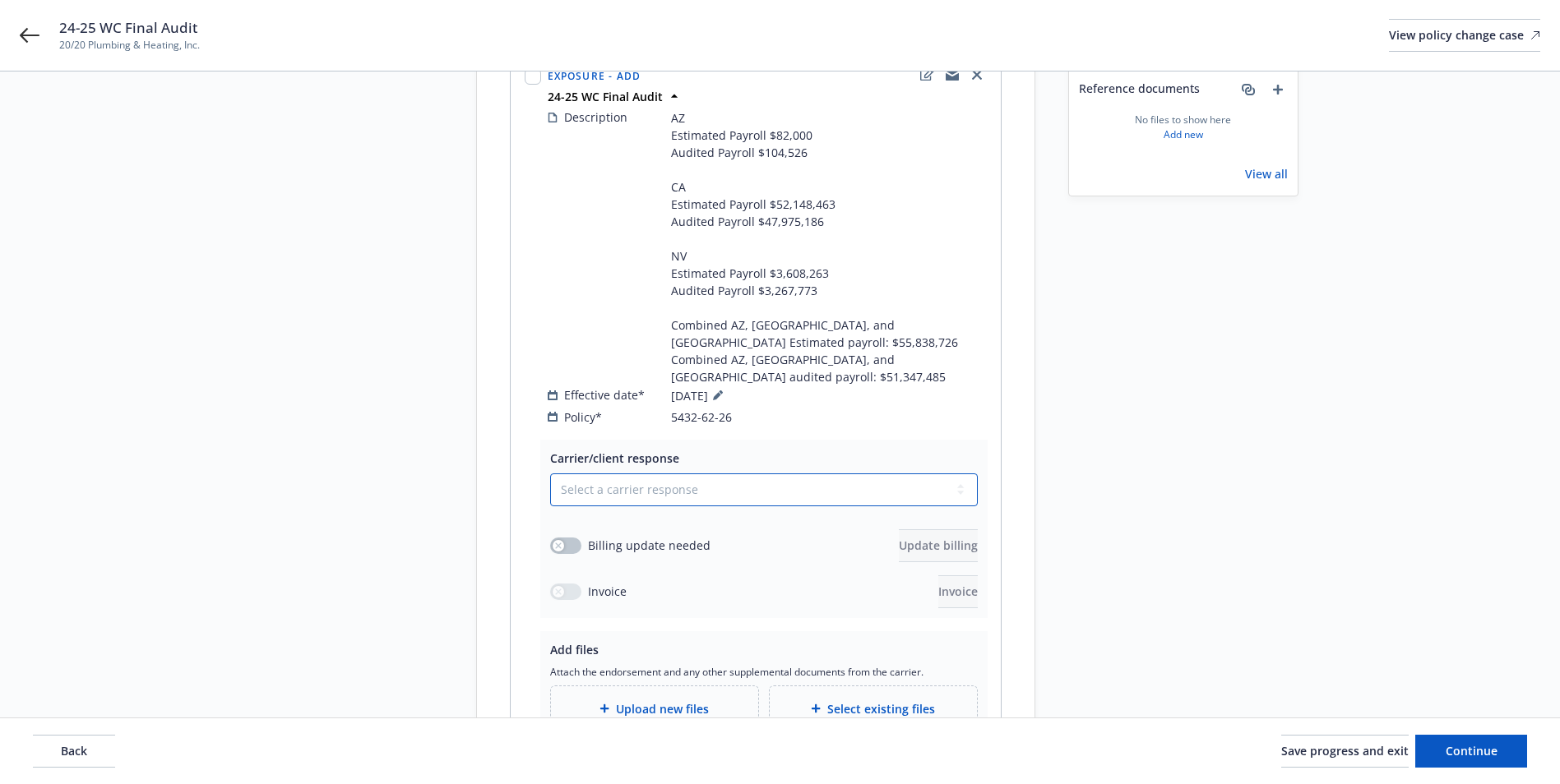
click at [606, 473] on select "Select a carrier response Accepted Accepted with revision No endorsement needed…" at bounding box center [763, 489] width 428 height 33
select select "ACCEPTED"
click at [550, 473] on select "Select a carrier response Accepted Accepted with revision No endorsement needed…" at bounding box center [763, 489] width 428 height 33
click at [574, 537] on button "button" at bounding box center [565, 545] width 31 height 16
click at [923, 537] on span "Update billing" at bounding box center [938, 545] width 79 height 16
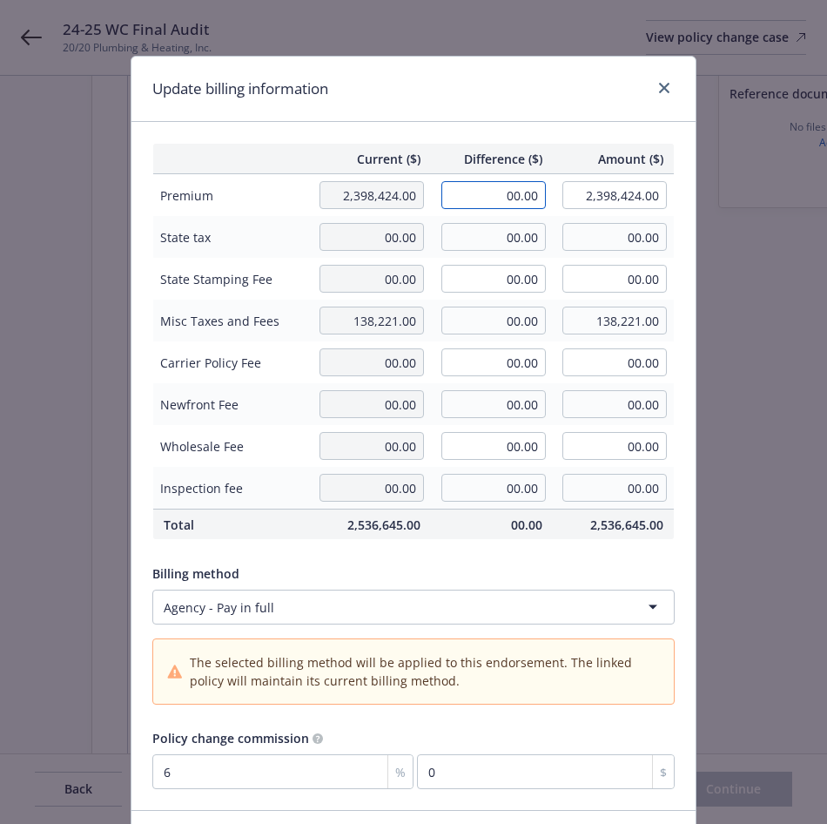
click at [483, 200] on input "00.00" at bounding box center [493, 195] width 104 height 28
type input "-203,673.00"
type input "2,194,751.00"
type input "-12220.38"
click at [431, 217] on td "00.00" at bounding box center [492, 237] width 122 height 42
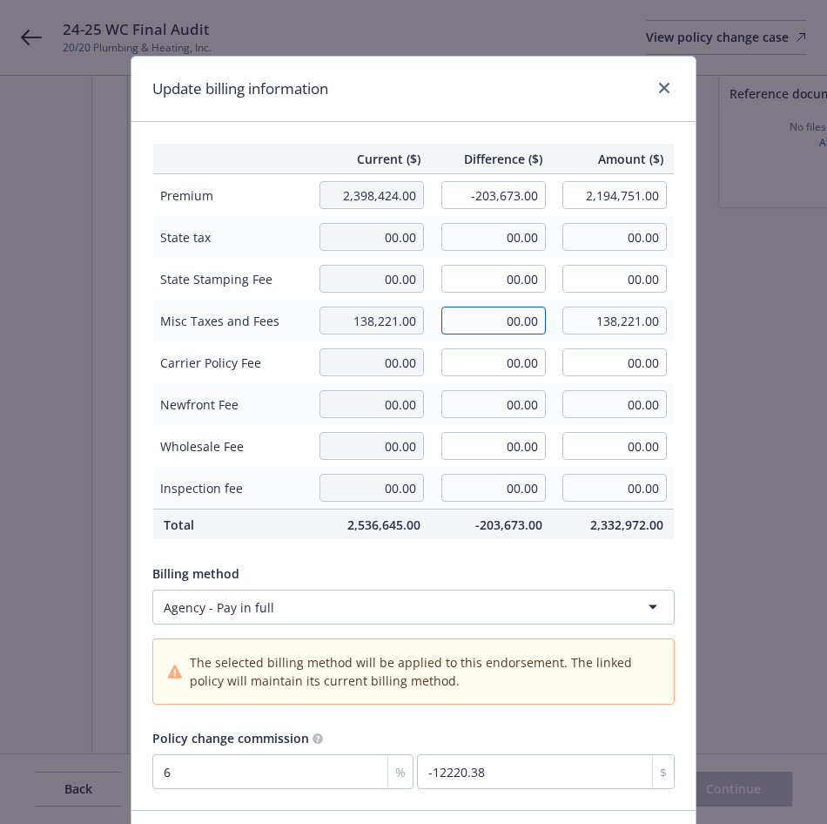
click at [475, 314] on input "00.00" at bounding box center [493, 320] width 104 height 28
drag, startPoint x: 153, startPoint y: 323, endPoint x: 292, endPoint y: 322, distance: 138.4
click at [292, 322] on span "Misc Taxes and Fees" at bounding box center [231, 321] width 142 height 18
drag, startPoint x: 292, startPoint y: 322, endPoint x: 471, endPoint y: 314, distance: 179.5
click at [471, 314] on input "00.00" at bounding box center [493, 320] width 104 height 28
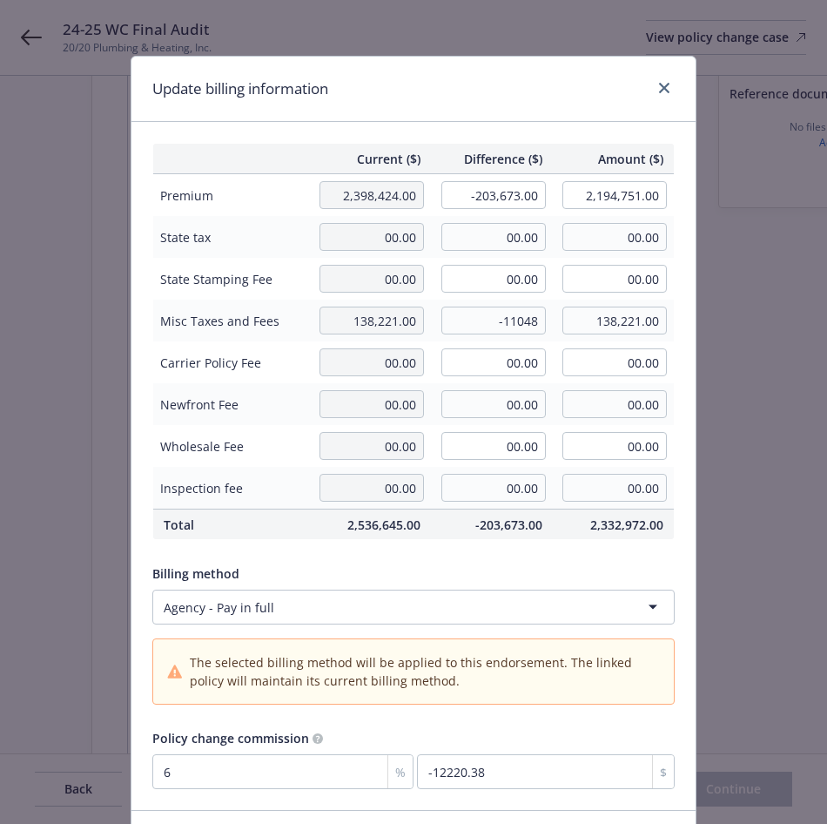
type input "-11,048.00"
type input "127,173.00"
click at [260, 187] on span "Premium" at bounding box center [231, 195] width 142 height 18
click at [492, 566] on div "Billing method" at bounding box center [413, 573] width 522 height 18
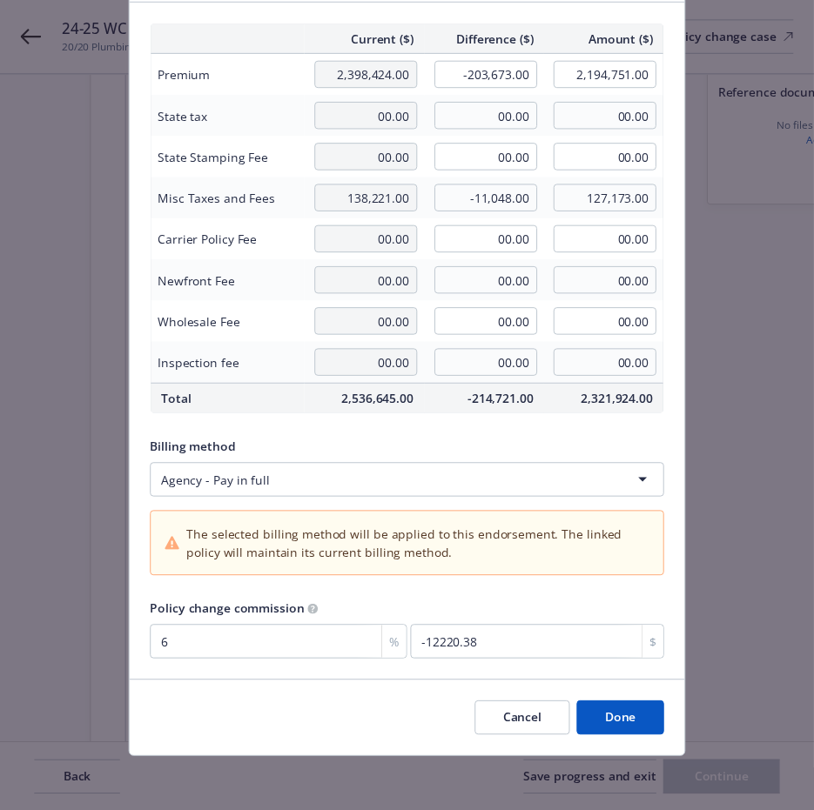
scroll to position [120, 0]
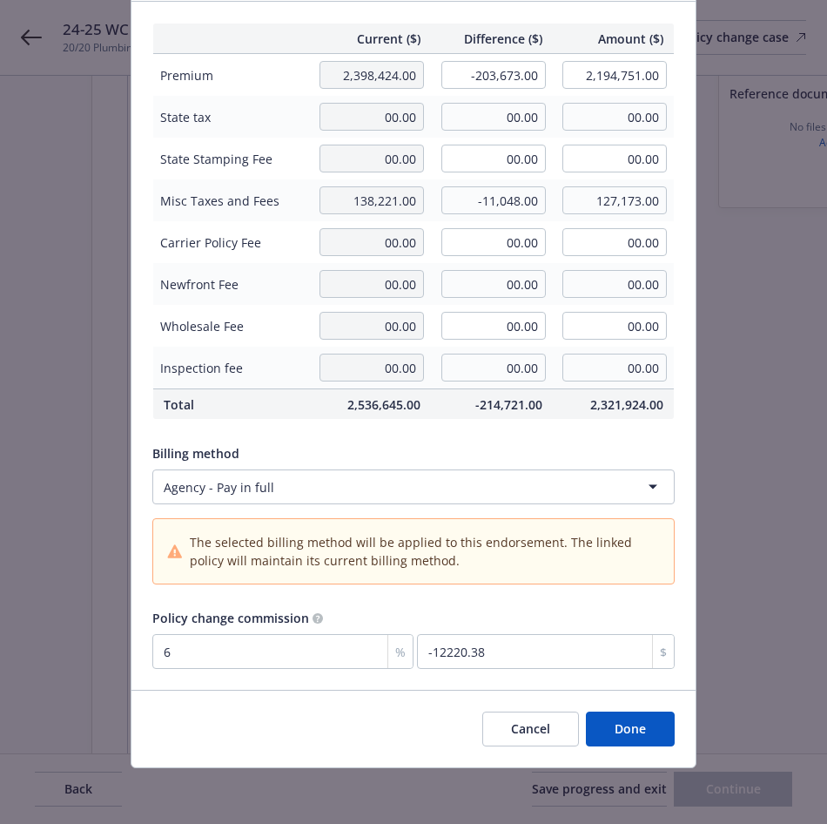
click at [645, 733] on button "Done" at bounding box center [630, 728] width 89 height 35
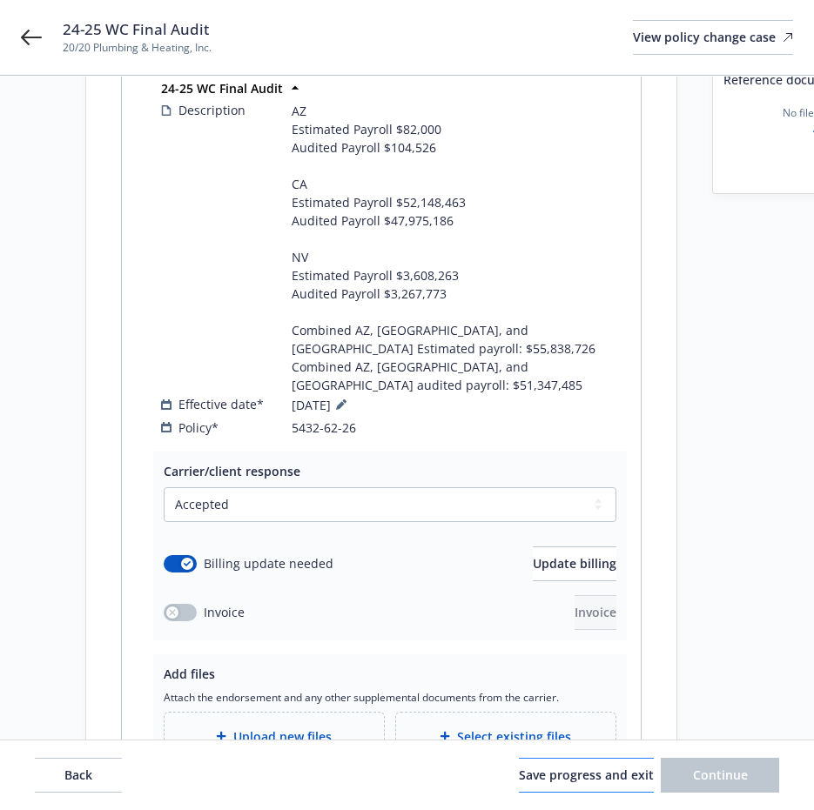
scroll to position [435, 0]
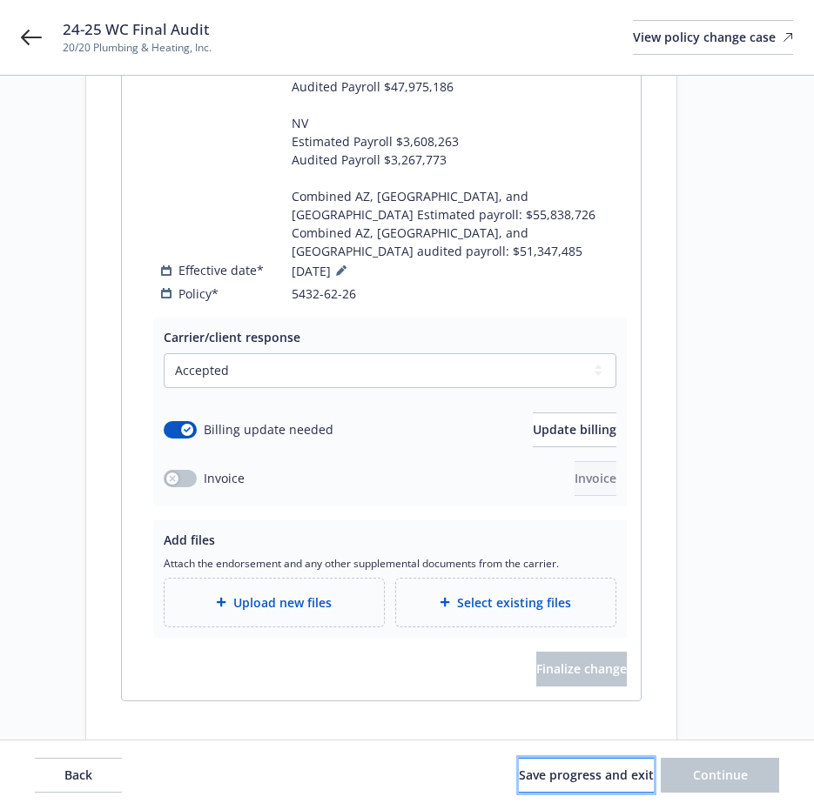
click at [569, 776] on span "Save progress and exit" at bounding box center [586, 775] width 135 height 17
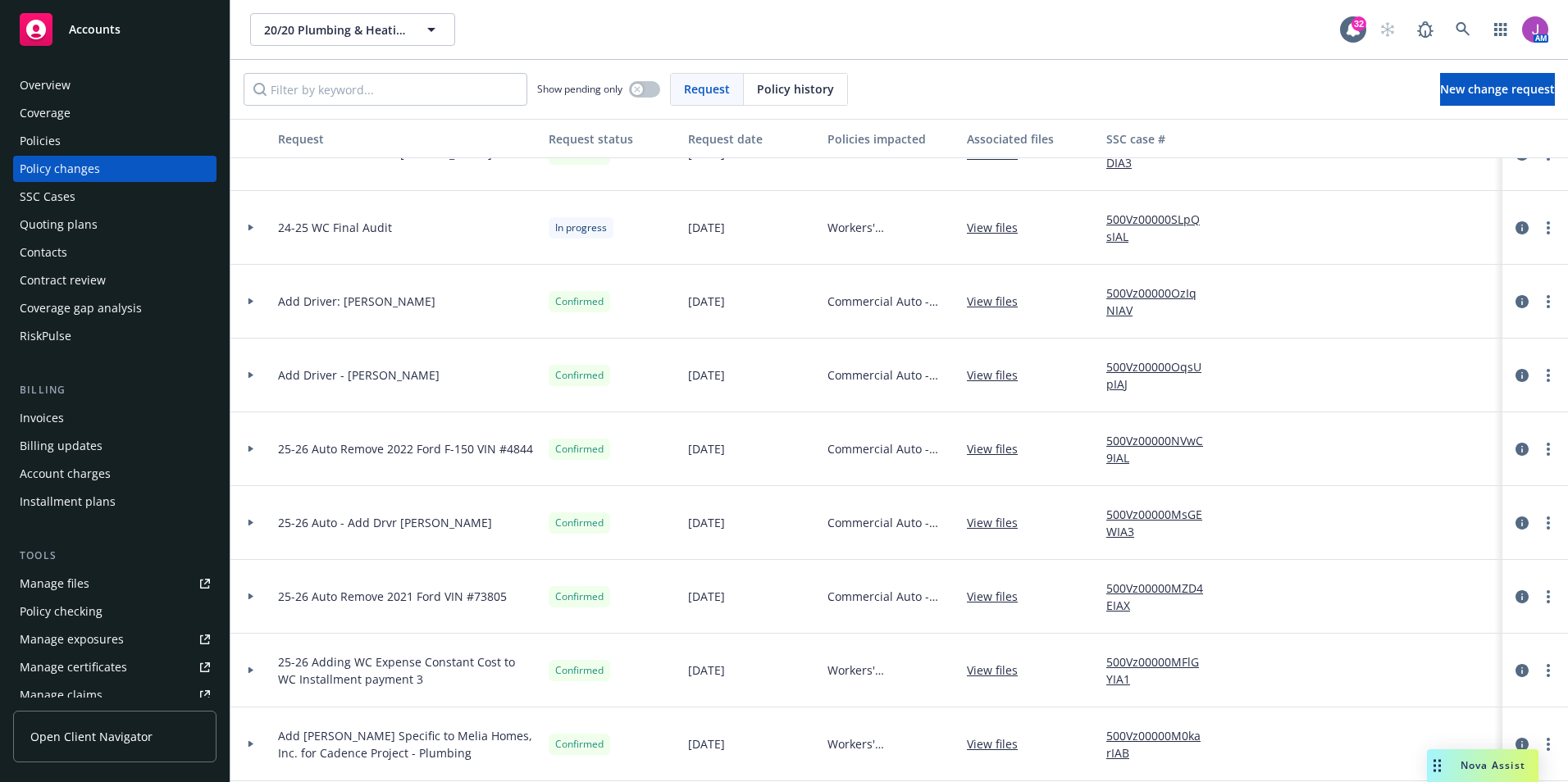
scroll to position [328, 0]
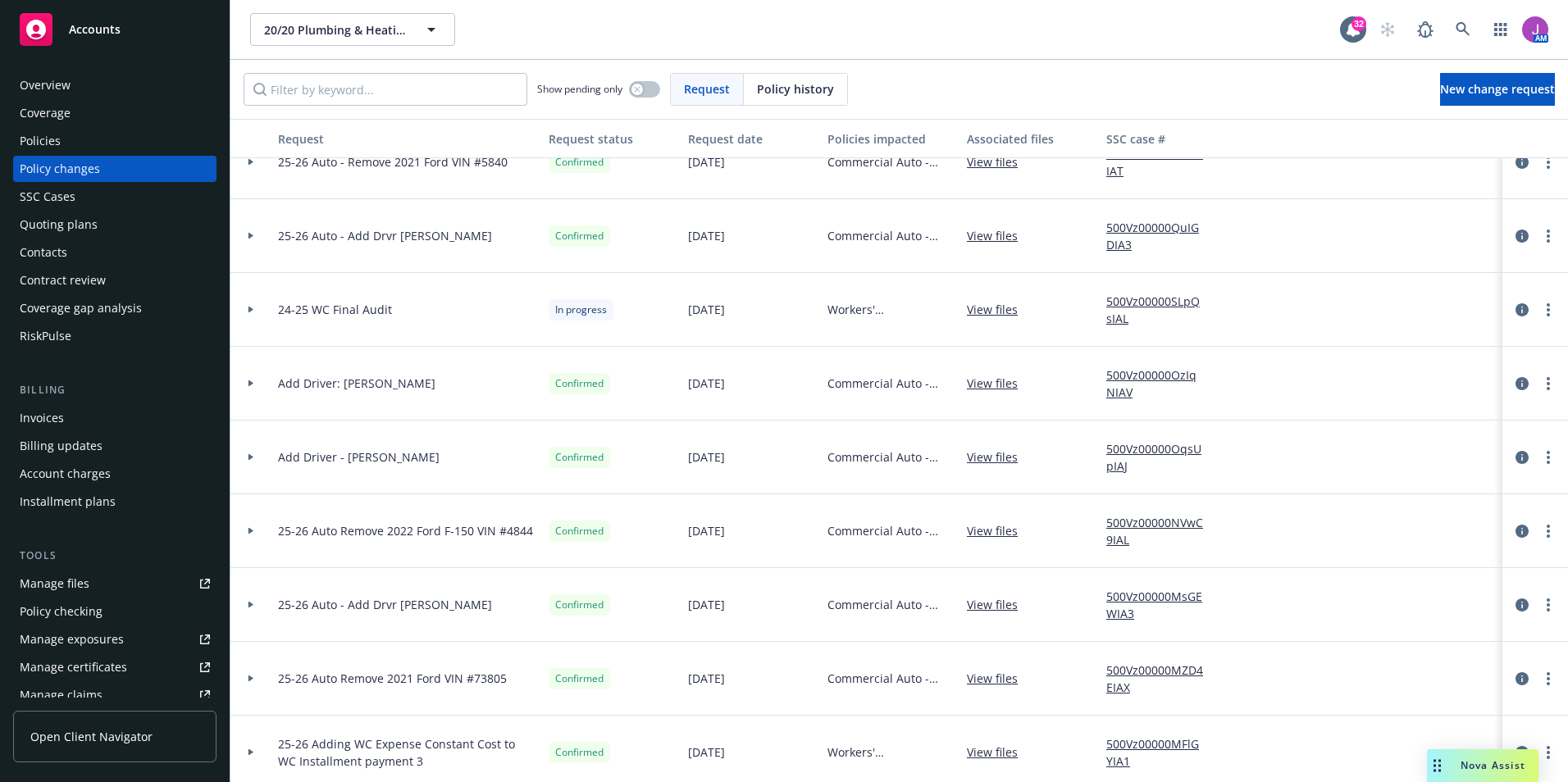
click at [243, 308] on div at bounding box center [252, 310] width 28 height 6
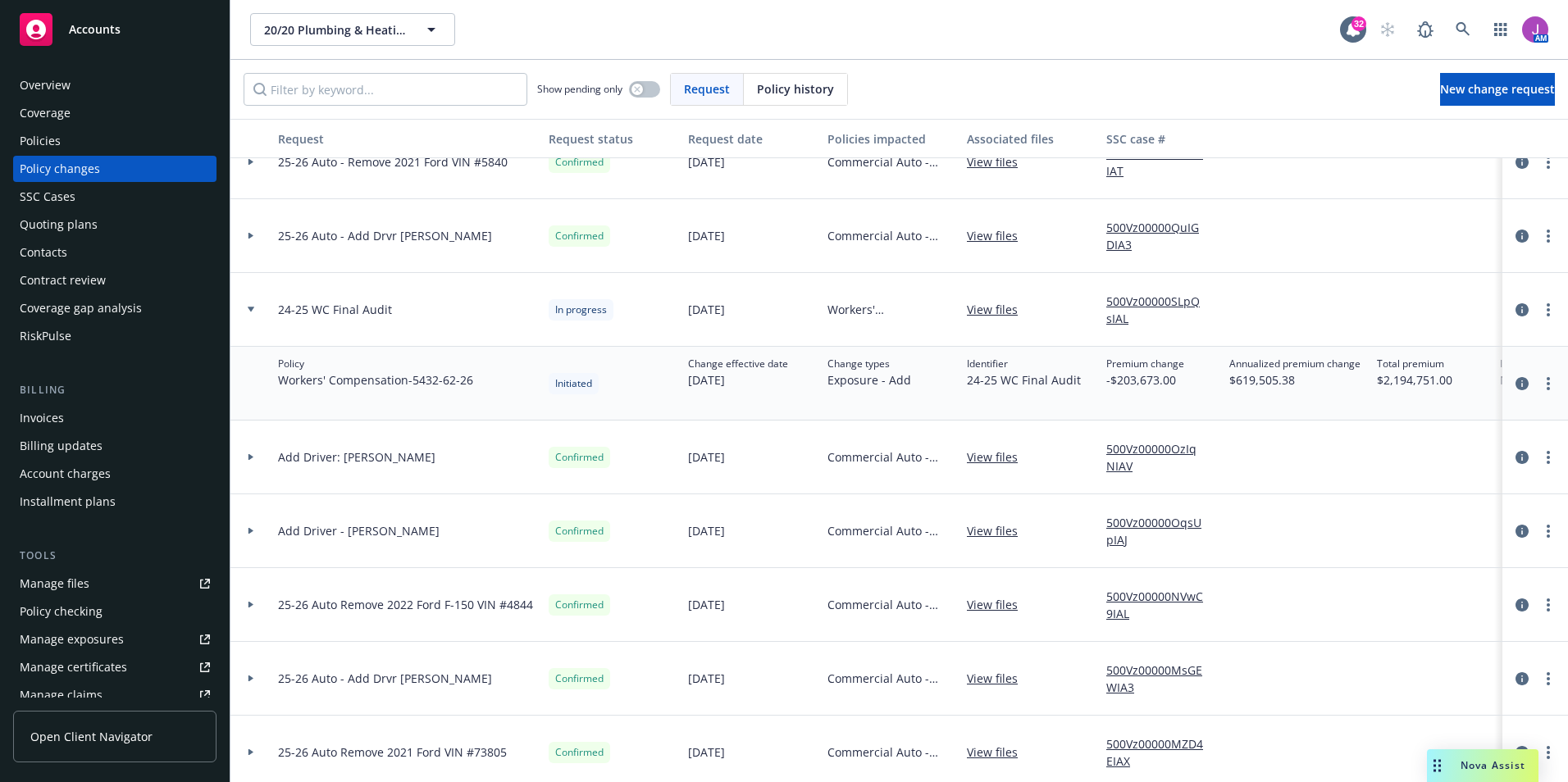
click at [110, 139] on div "Policies" at bounding box center [115, 141] width 190 height 26
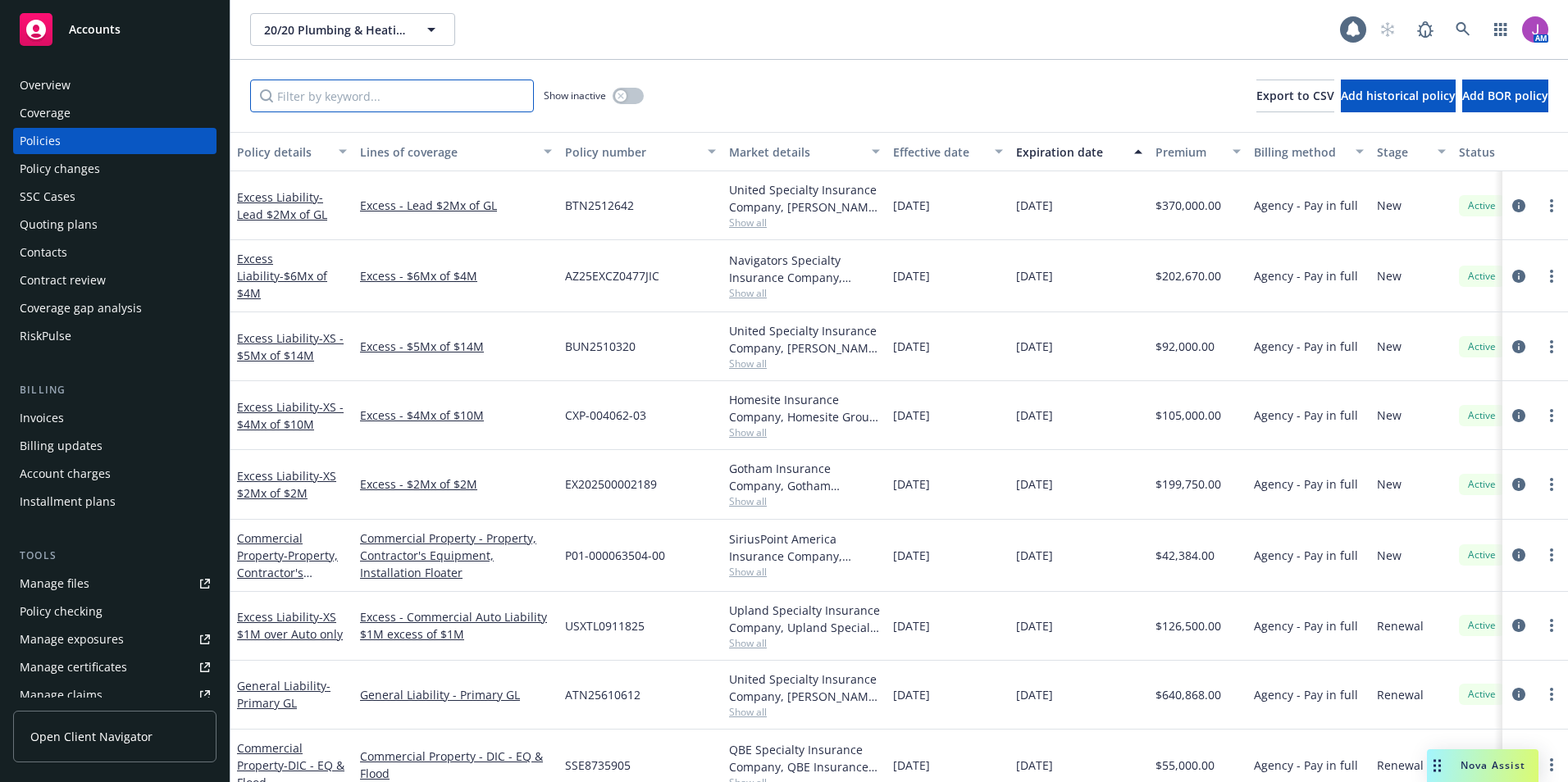
click at [370, 97] on input "Filter by keyword..." at bounding box center [392, 95] width 284 height 33
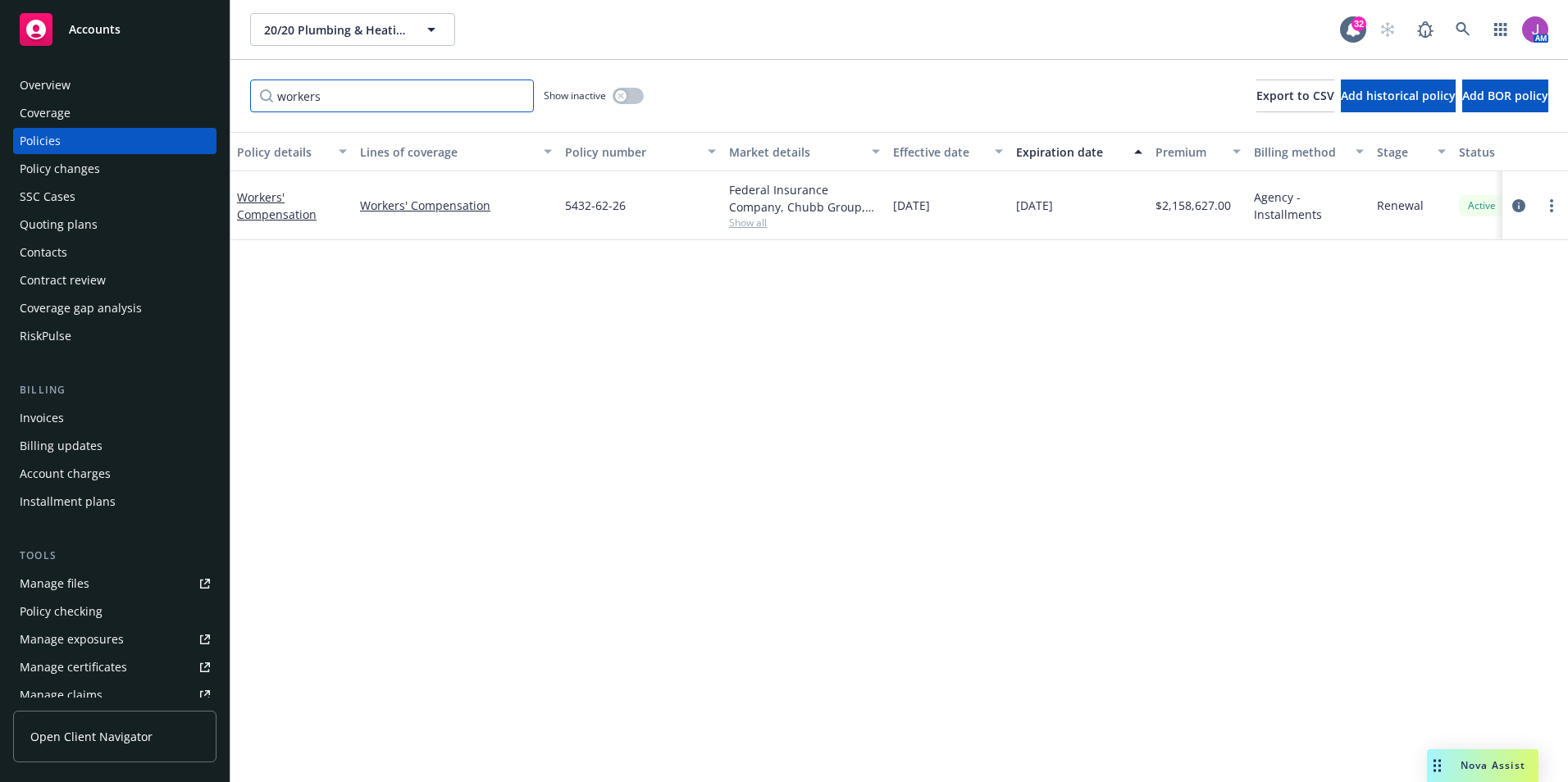
type input "workers"
click at [615, 91] on button "button" at bounding box center [628, 95] width 31 height 16
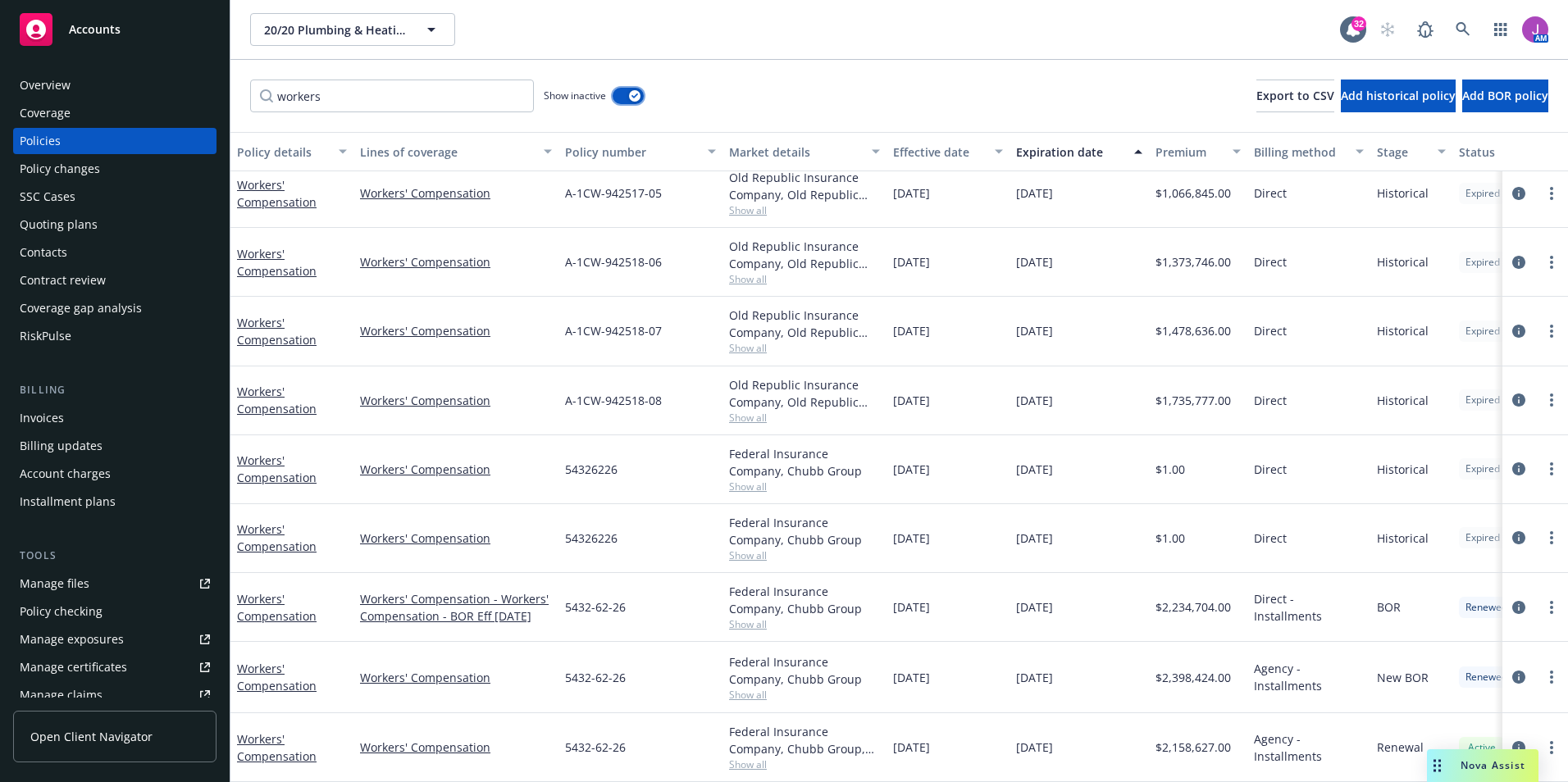
scroll to position [425, 0]
click at [277, 594] on link "Workers' Compensation" at bounding box center [277, 608] width 79 height 33
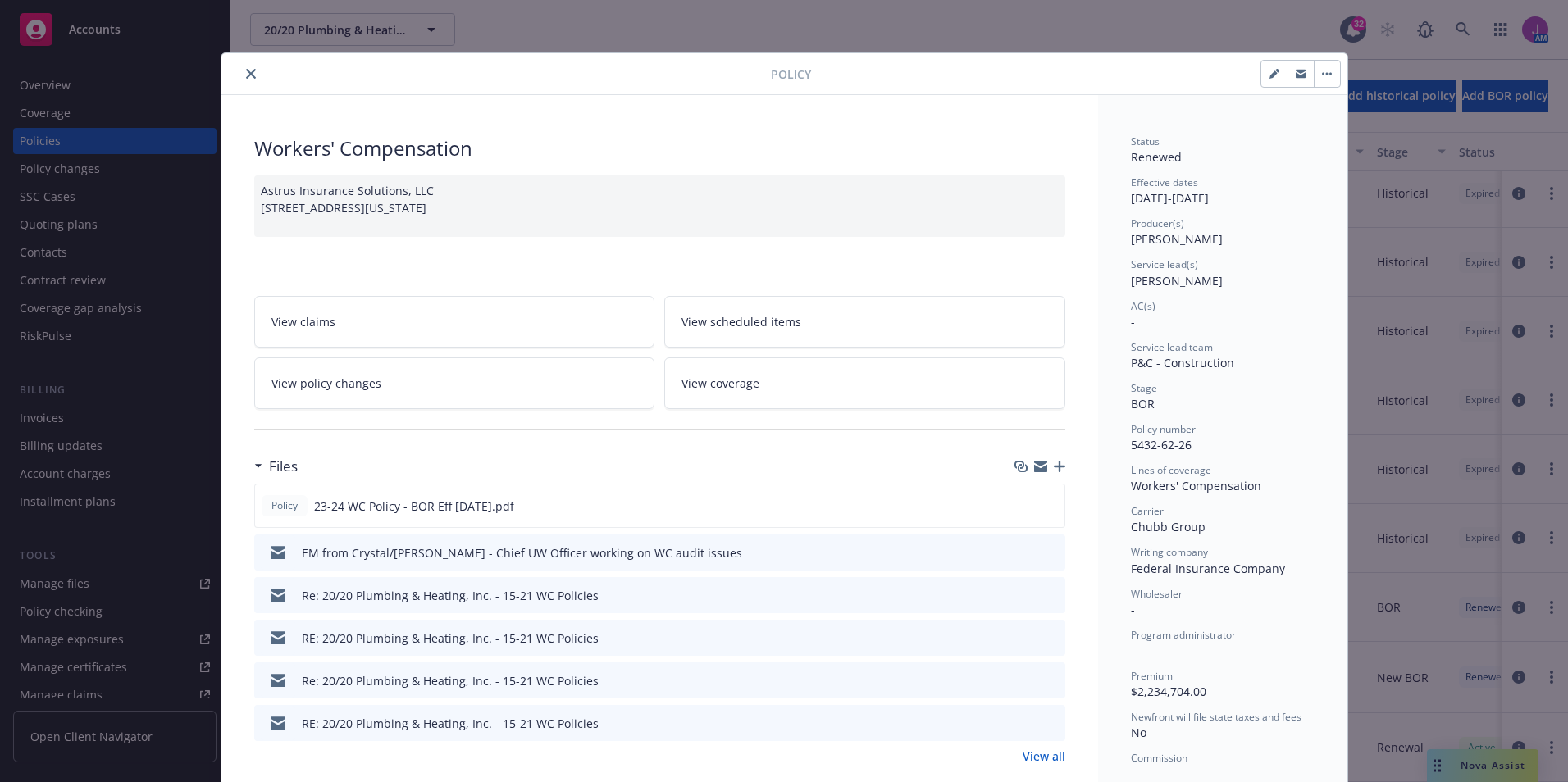
click at [356, 388] on span "View policy changes" at bounding box center [326, 383] width 110 height 17
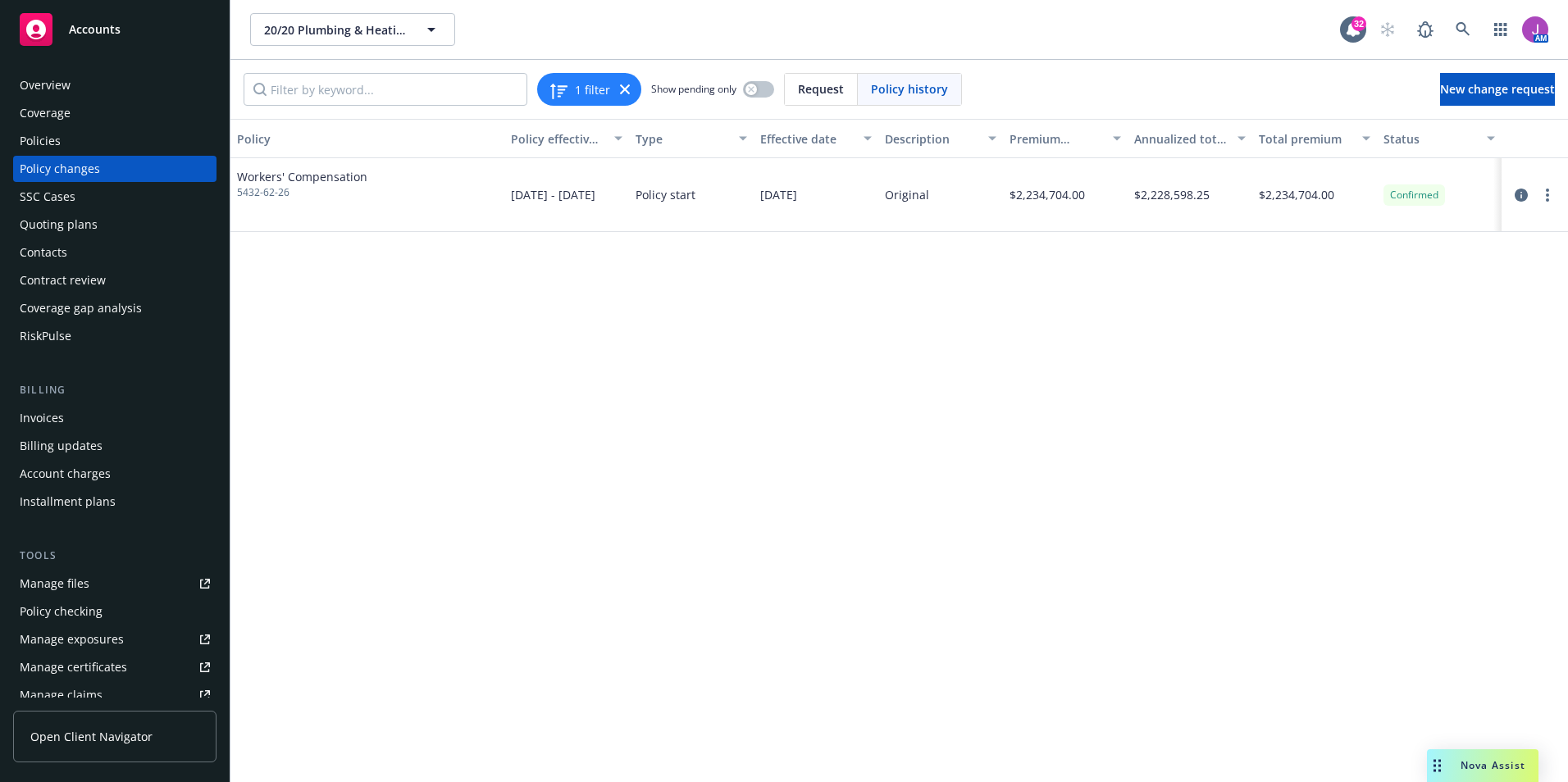
click at [71, 137] on div "Policies" at bounding box center [115, 141] width 190 height 26
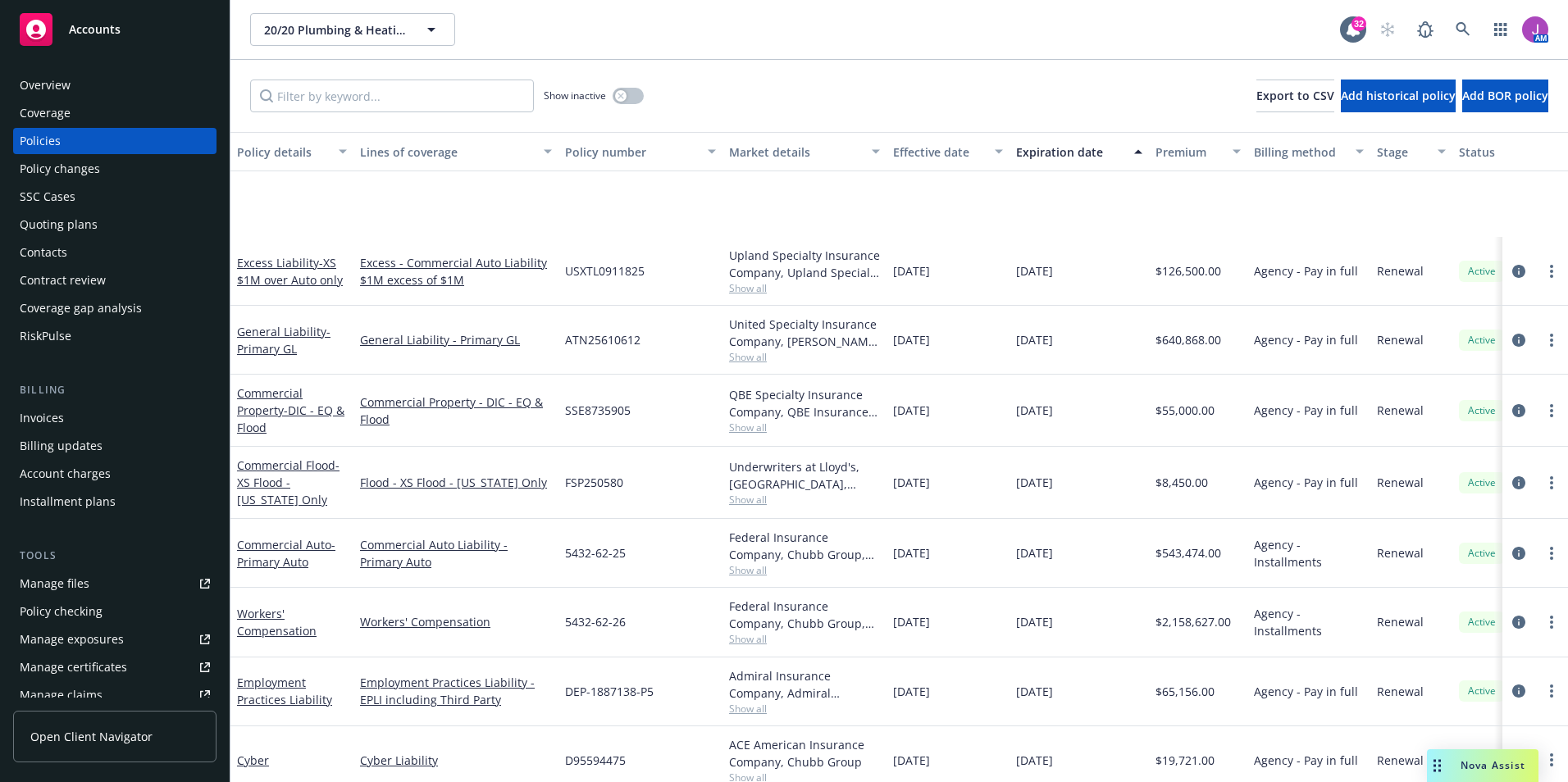
scroll to position [515, 0]
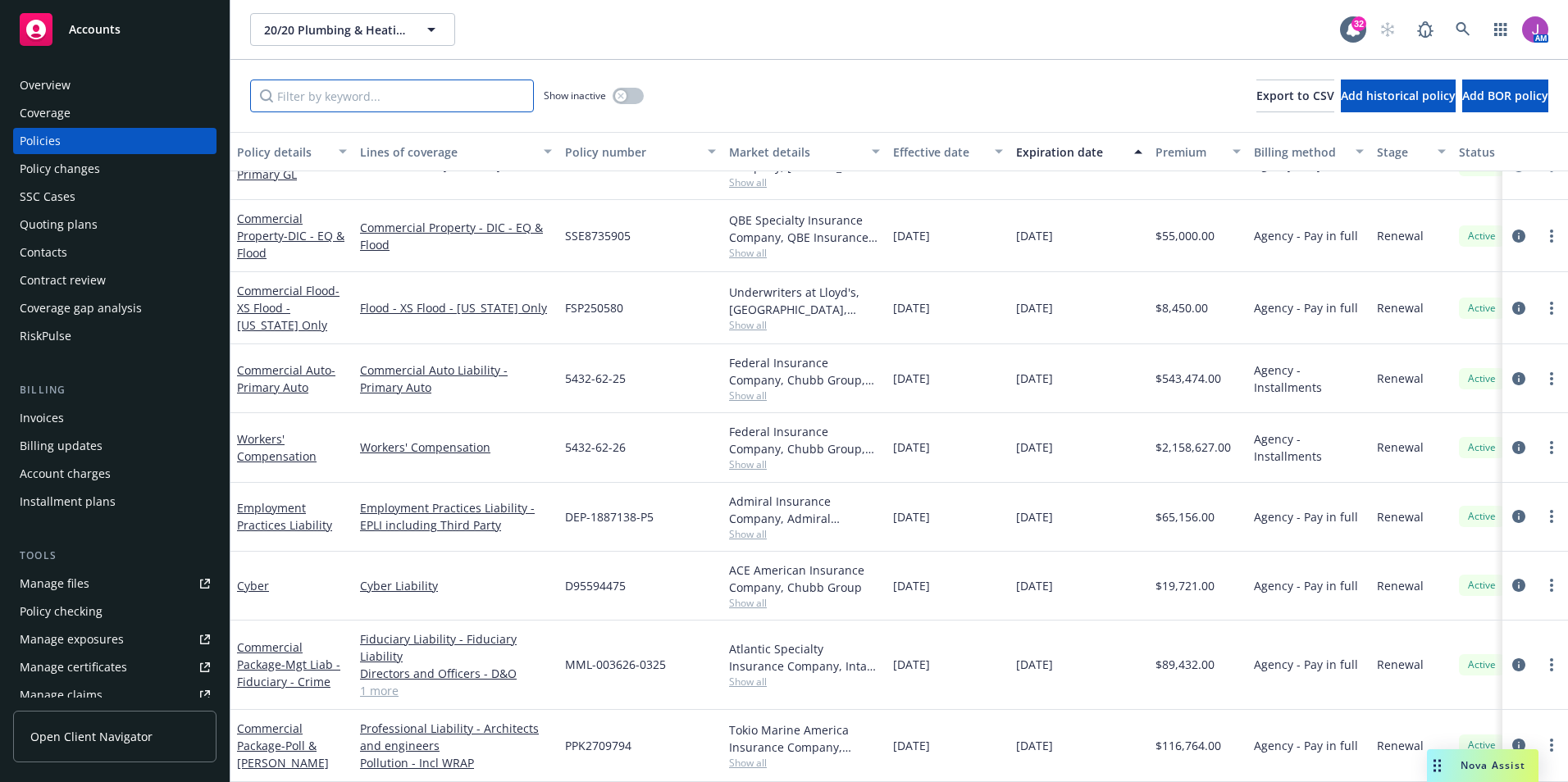
click at [416, 90] on input "Filter by keyword..." at bounding box center [392, 95] width 284 height 33
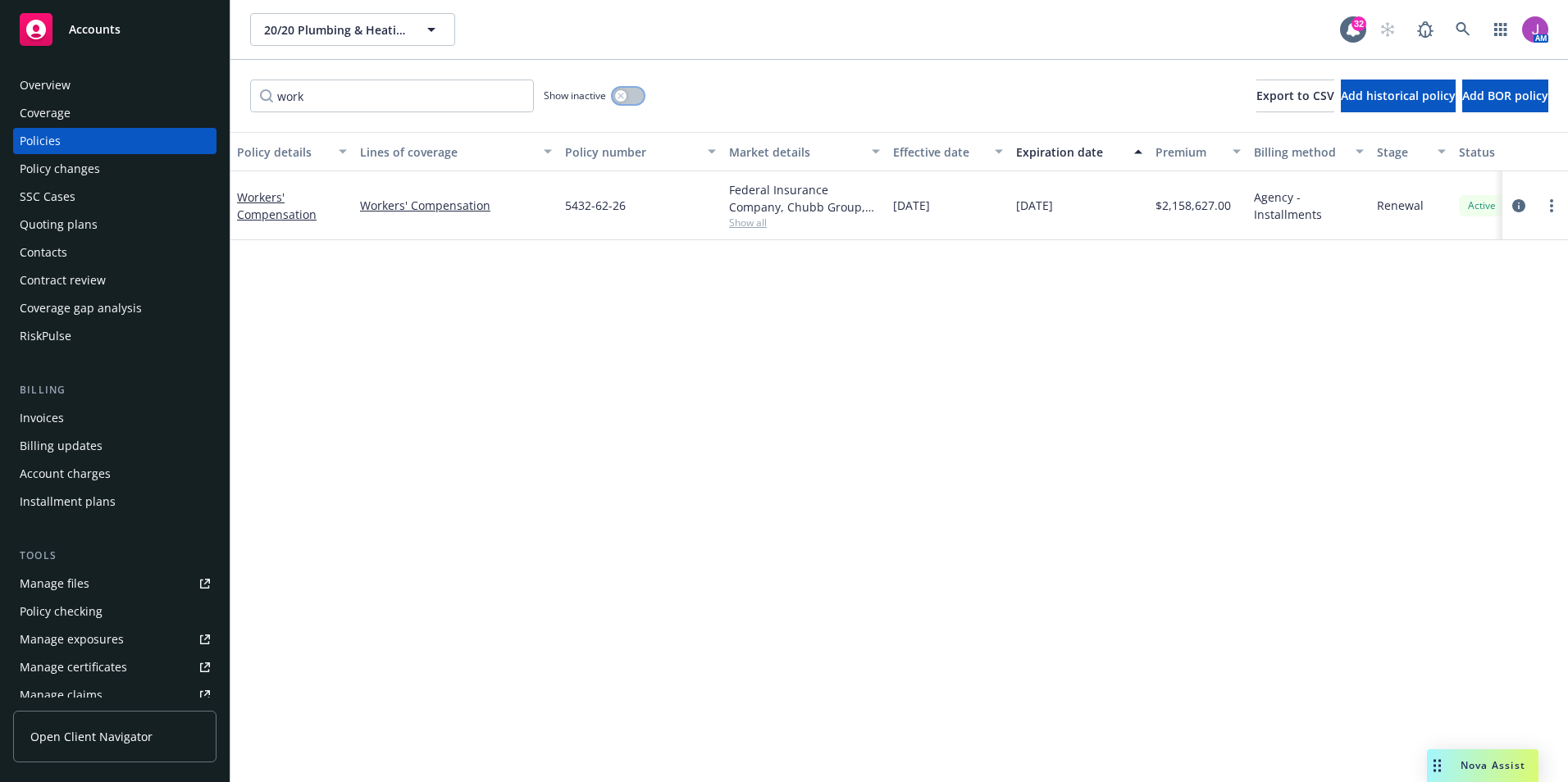
click at [620, 93] on icon "button" at bounding box center [620, 95] width 7 height 7
click at [318, 106] on input "work" at bounding box center [392, 95] width 284 height 33
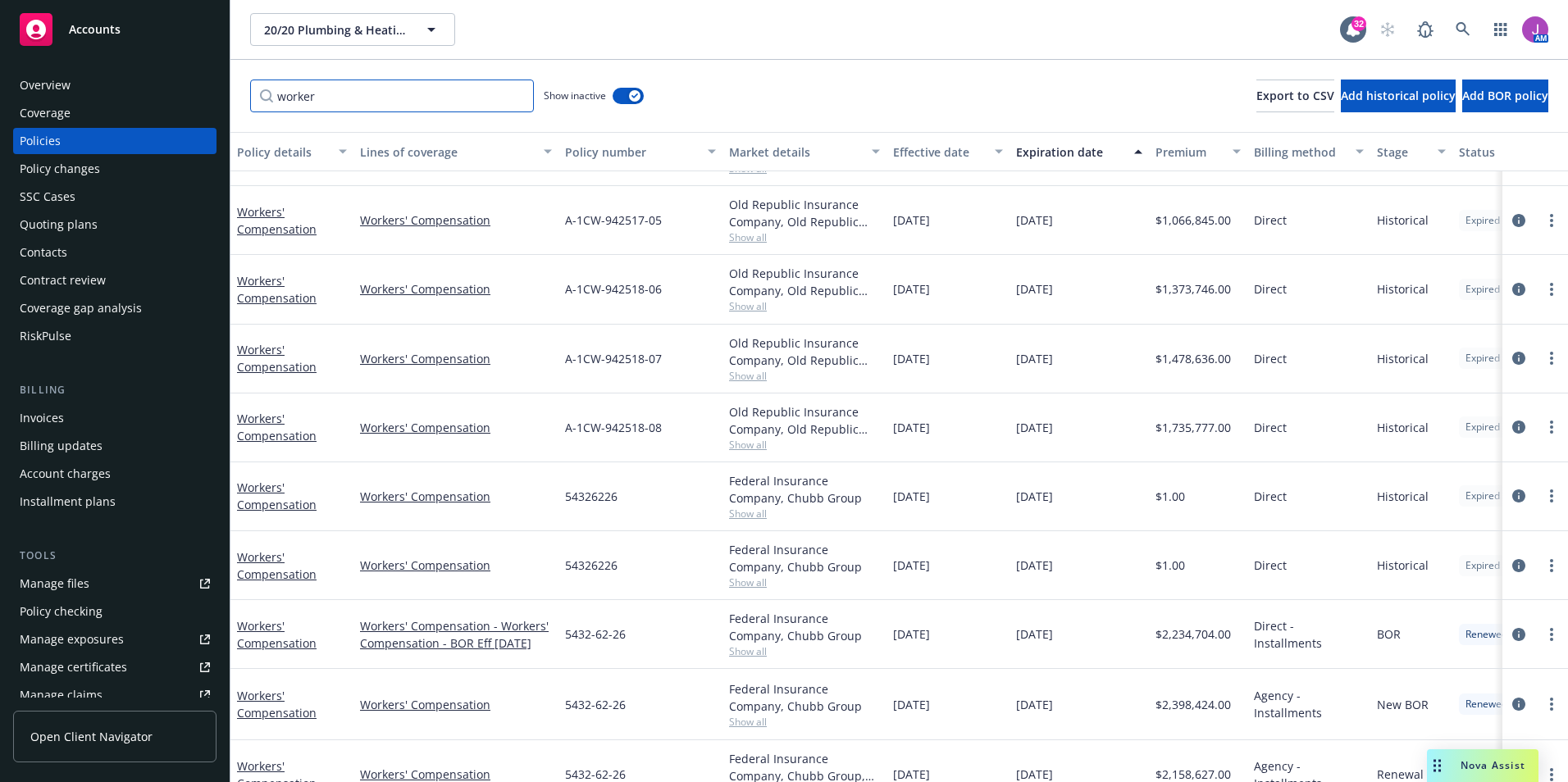
scroll to position [425, 0]
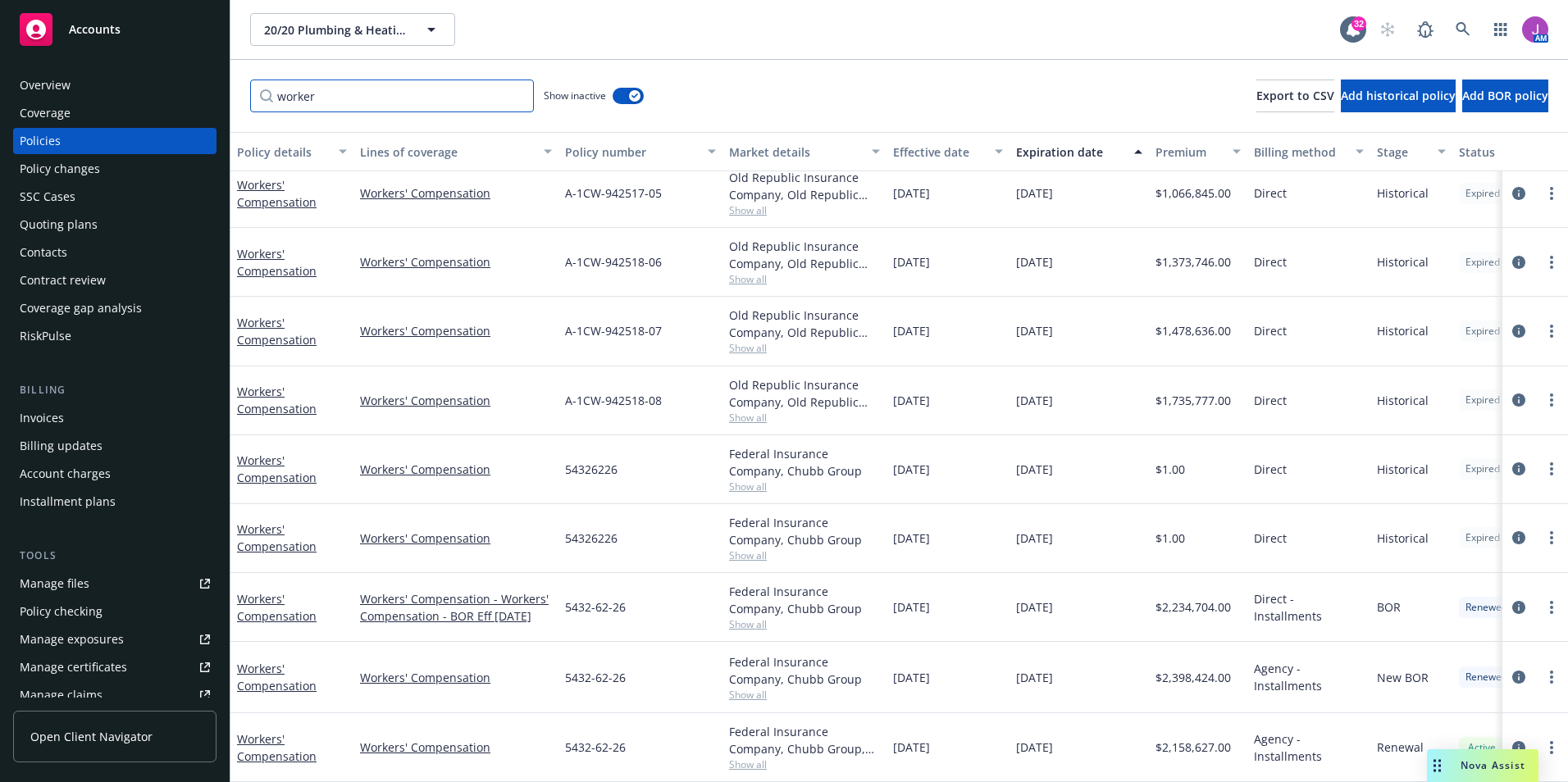
type input "worker"
click at [44, 167] on div "Policy changes" at bounding box center [59, 169] width 80 height 26
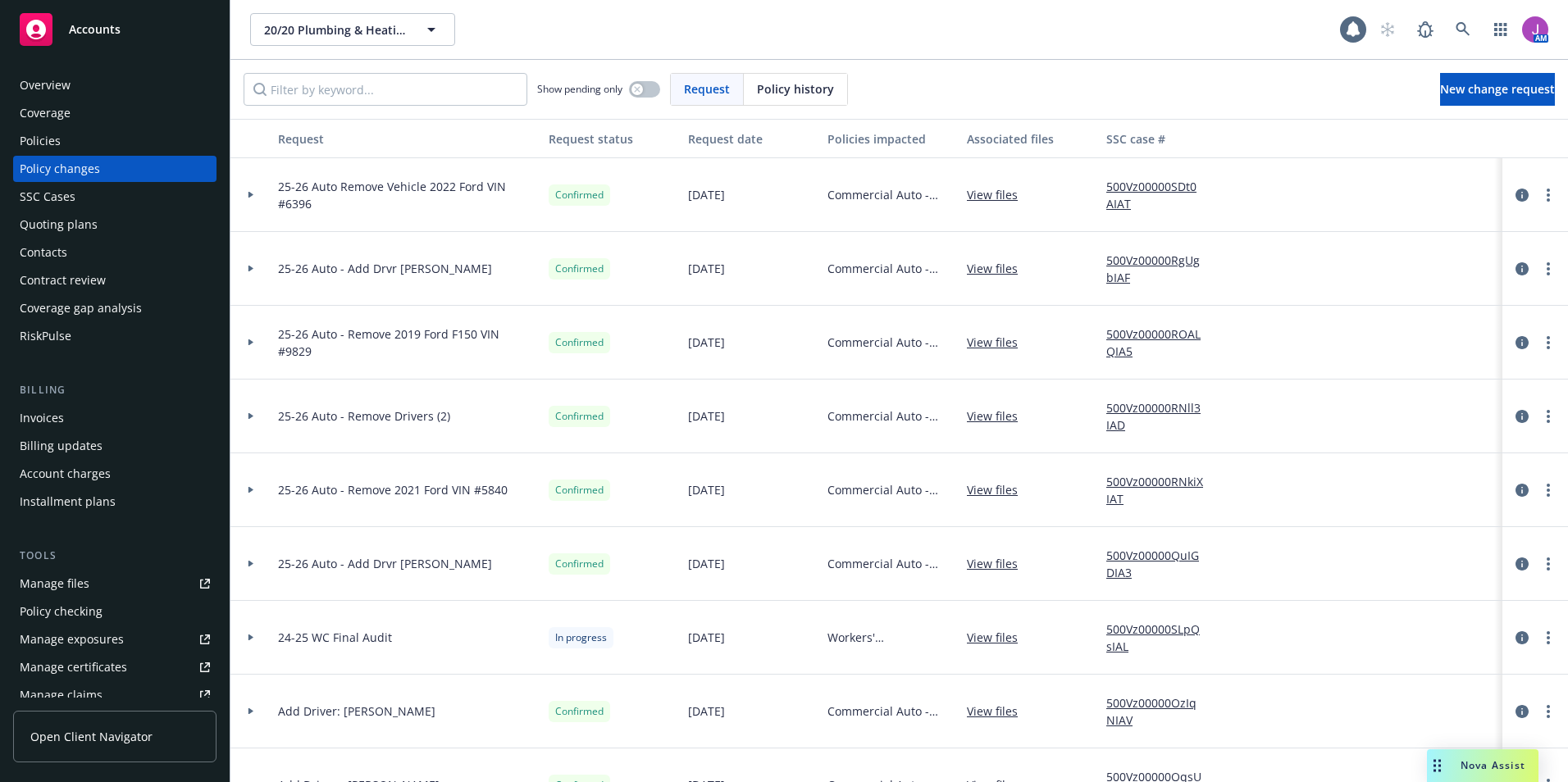
click at [257, 643] on div at bounding box center [252, 638] width 41 height 73
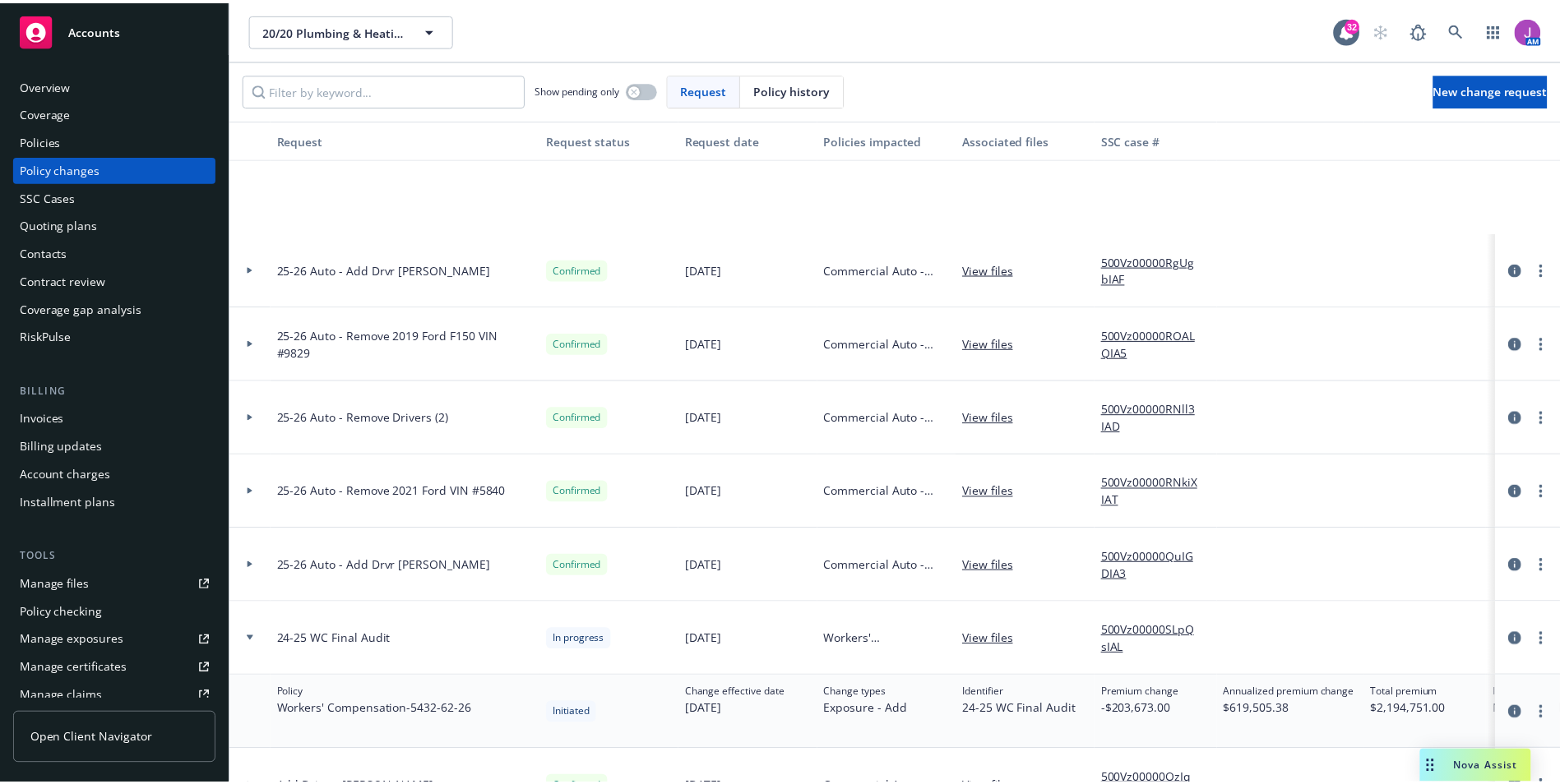
scroll to position [247, 0]
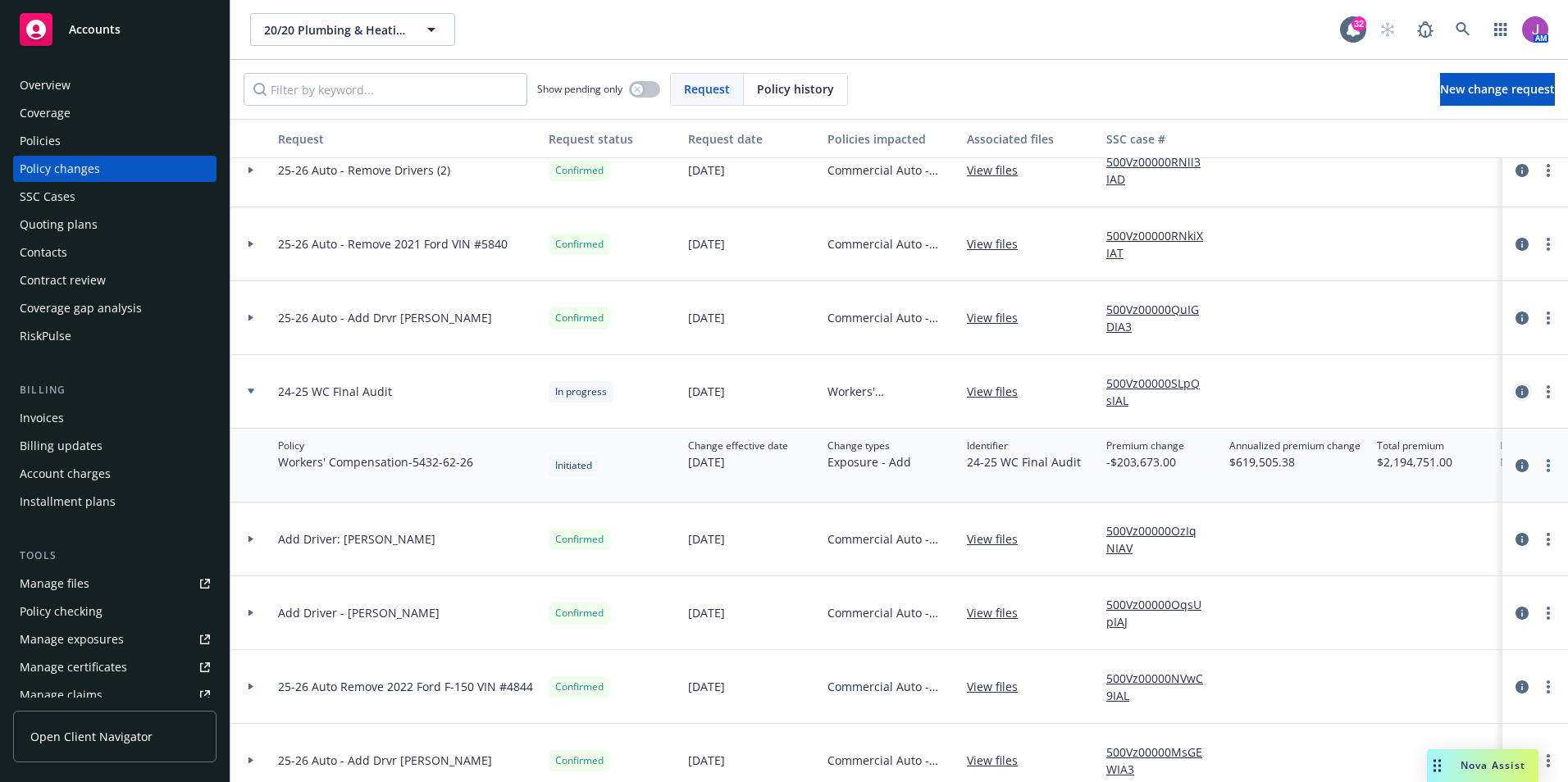
click at [1517, 392] on link "circleInformation" at bounding box center [1522, 392] width 20 height 20
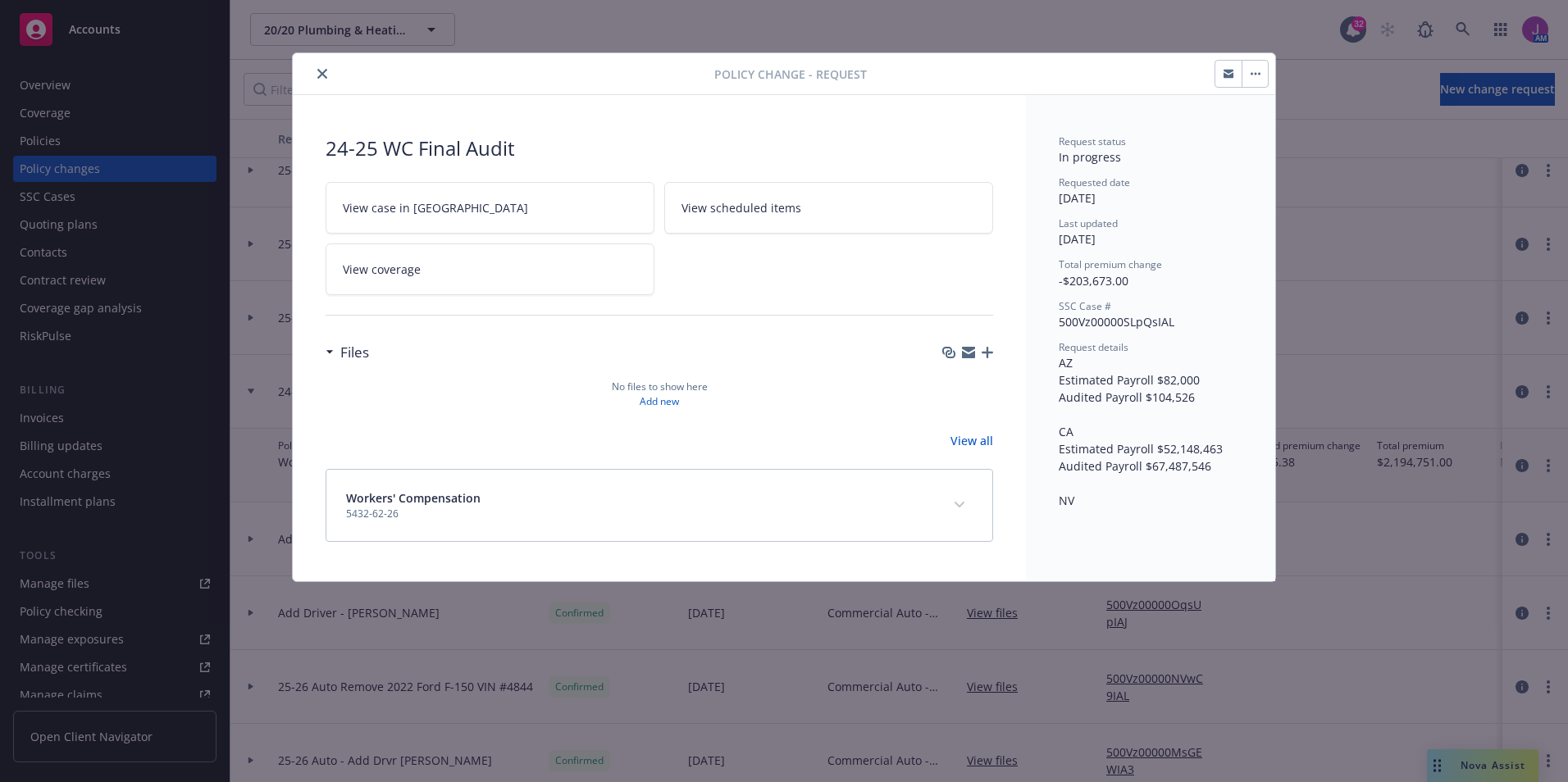
click at [1257, 77] on button "button" at bounding box center [1255, 73] width 26 height 26
click at [1296, 148] on link "Edit request summary" at bounding box center [1383, 152] width 282 height 33
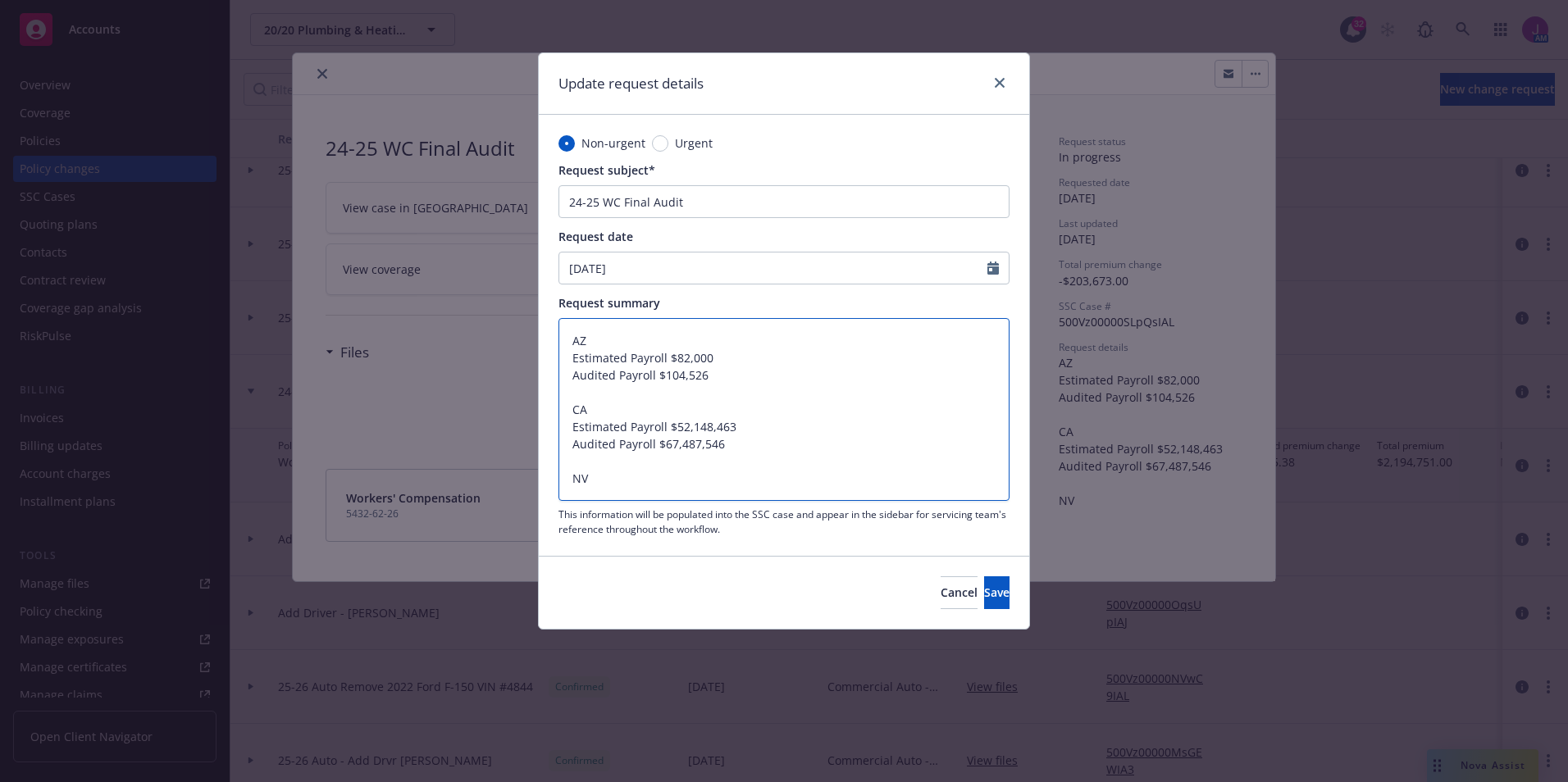
click at [876, 402] on textarea "AZ Estimated Payroll $82,000 Audited Payroll $104,526 CA Estimated Payroll $52,…" at bounding box center [784, 410] width 451 height 183
type textarea "x"
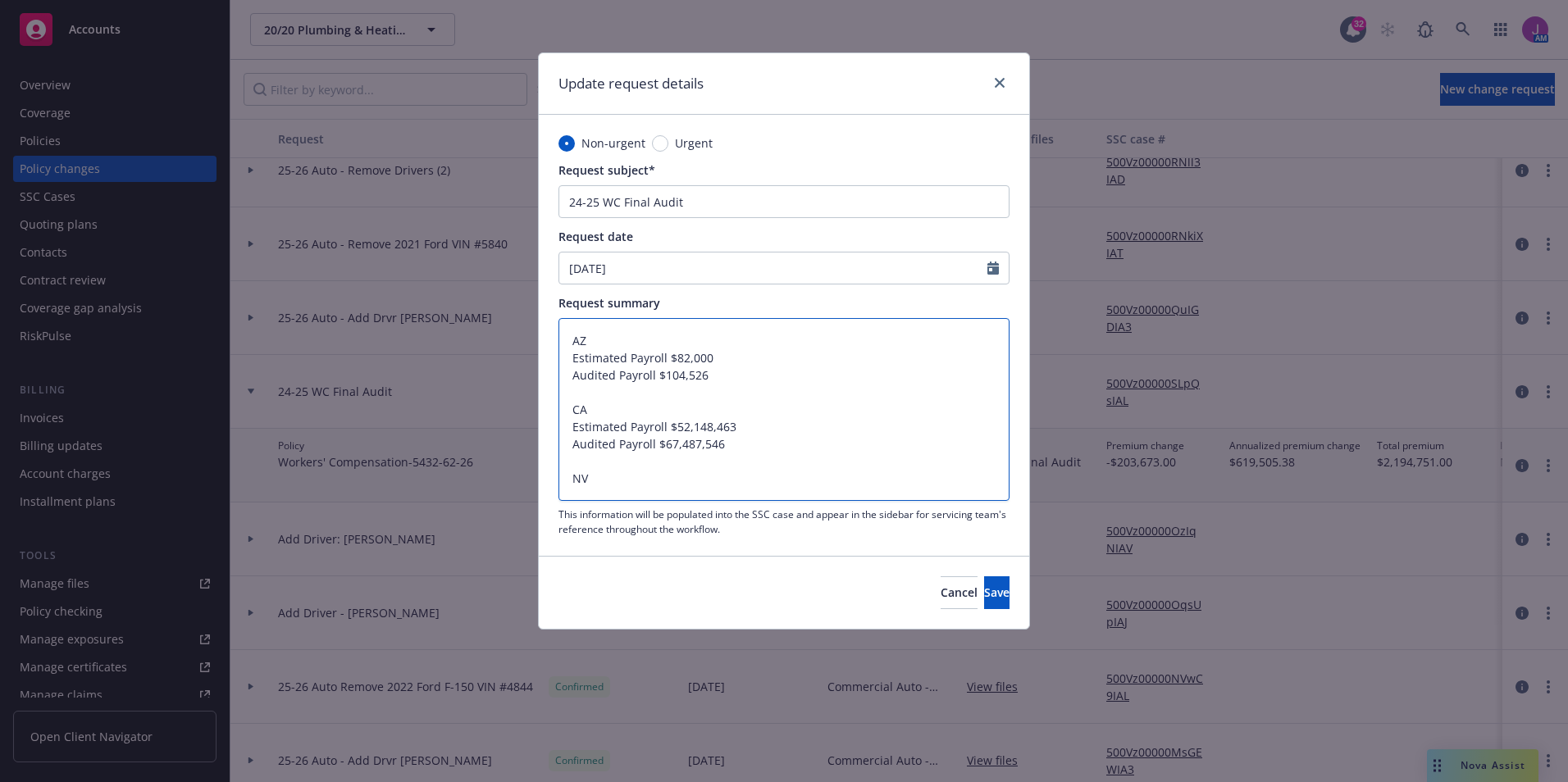
click at [744, 485] on textarea "AZ Estimated Payroll $82,000 Audited Payroll $104,526 CA Estimated Payroll $52,…" at bounding box center [784, 410] width 451 height 183
click at [652, 447] on textarea "AZ Estimated Payroll $82,000 Audited Payroll $104,526 CA Estimated Payroll $52,…" at bounding box center [784, 410] width 451 height 183
drag, startPoint x: 584, startPoint y: 476, endPoint x: 746, endPoint y: 630, distance: 223.5
click at [746, 630] on div "Update request details Non-urgent Urgent Request subject* 24-25 WC Final Audit …" at bounding box center [784, 391] width 1568 height 782
click at [643, 395] on textarea "AZ Estimated Payroll $82,000 Audited Payroll $104,526 CA Estimated Payroll $52,…" at bounding box center [784, 410] width 451 height 183
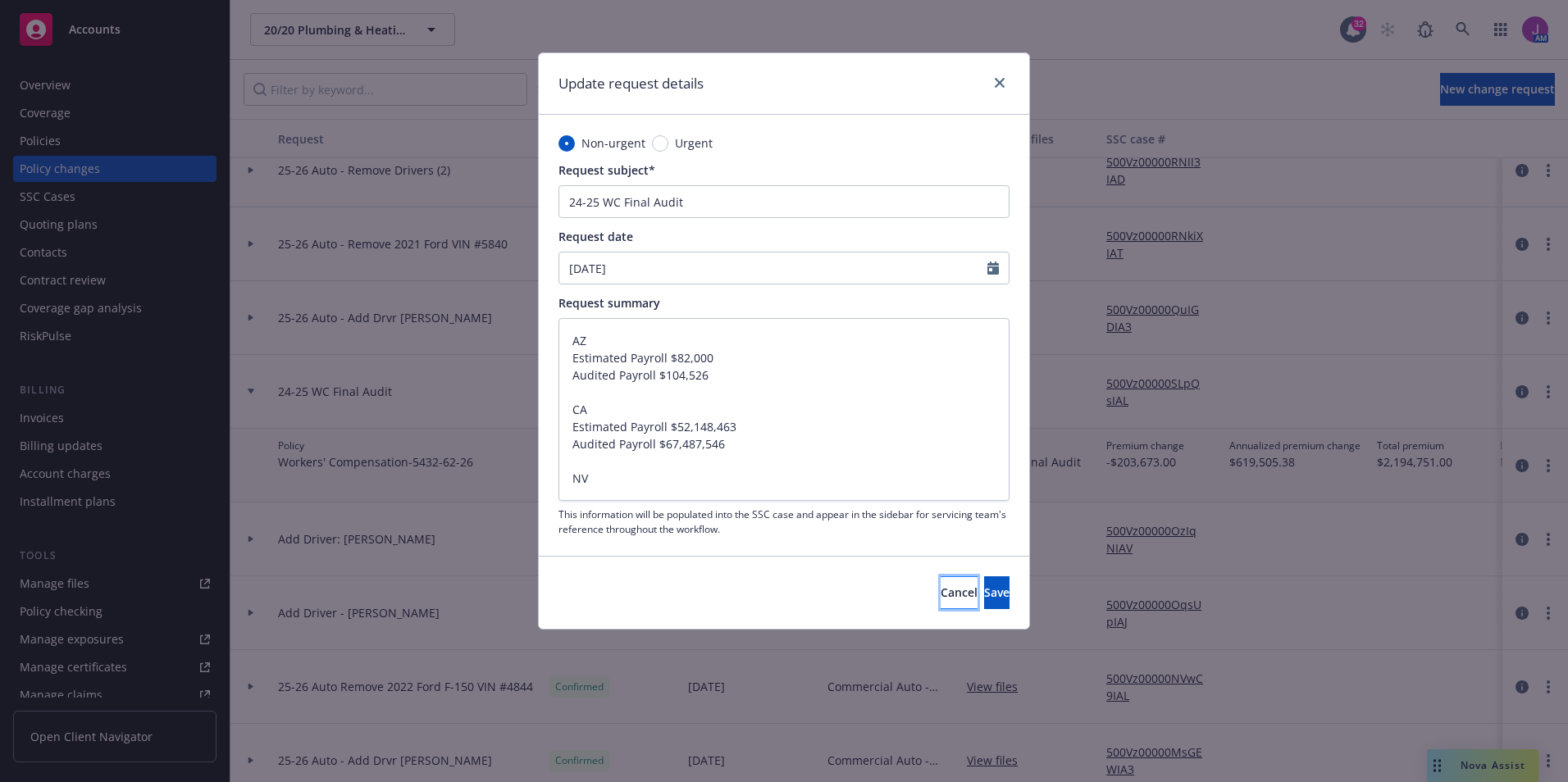
click at [940, 592] on span "Cancel" at bounding box center [958, 593] width 37 height 16
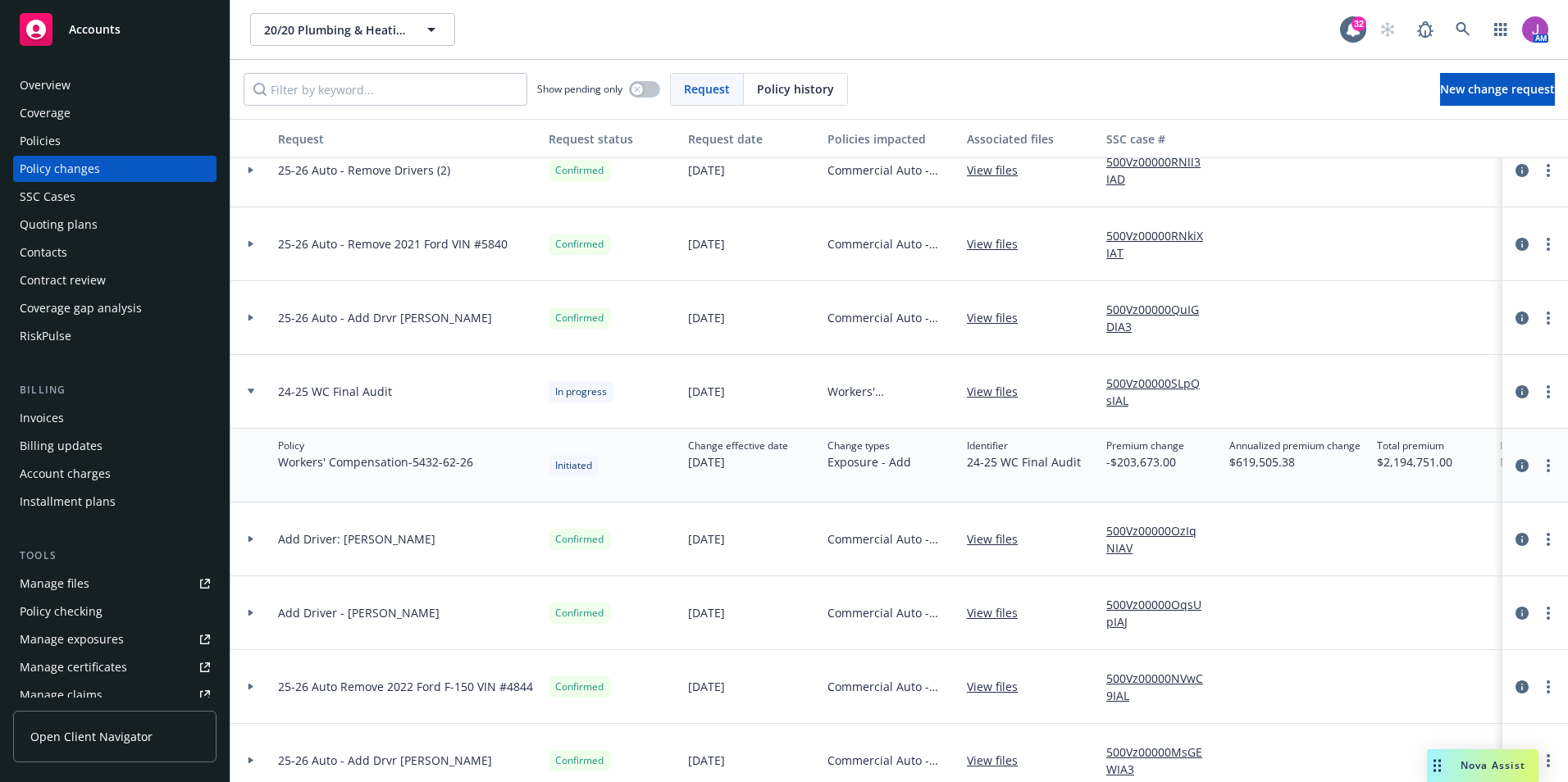
click at [1550, 405] on div at bounding box center [1536, 392] width 66 height 73
click at [1540, 399] on div at bounding box center [1536, 392] width 53 height 20
click at [1547, 397] on circle "more" at bounding box center [1548, 397] width 3 height 3
click at [1365, 523] on link "Resume workflow" at bounding box center [1404, 524] width 282 height 33
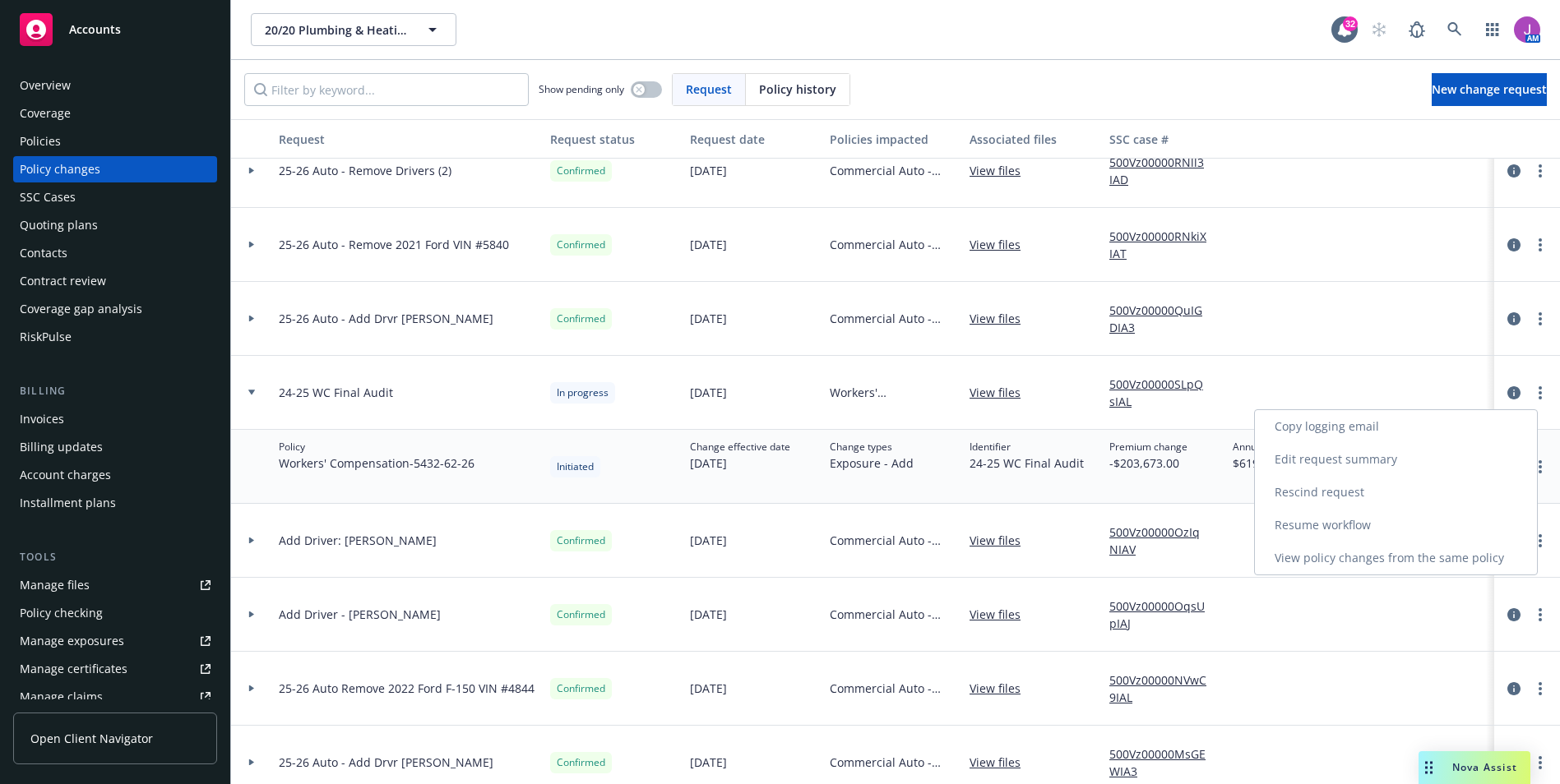
select select "ACCEPTED"
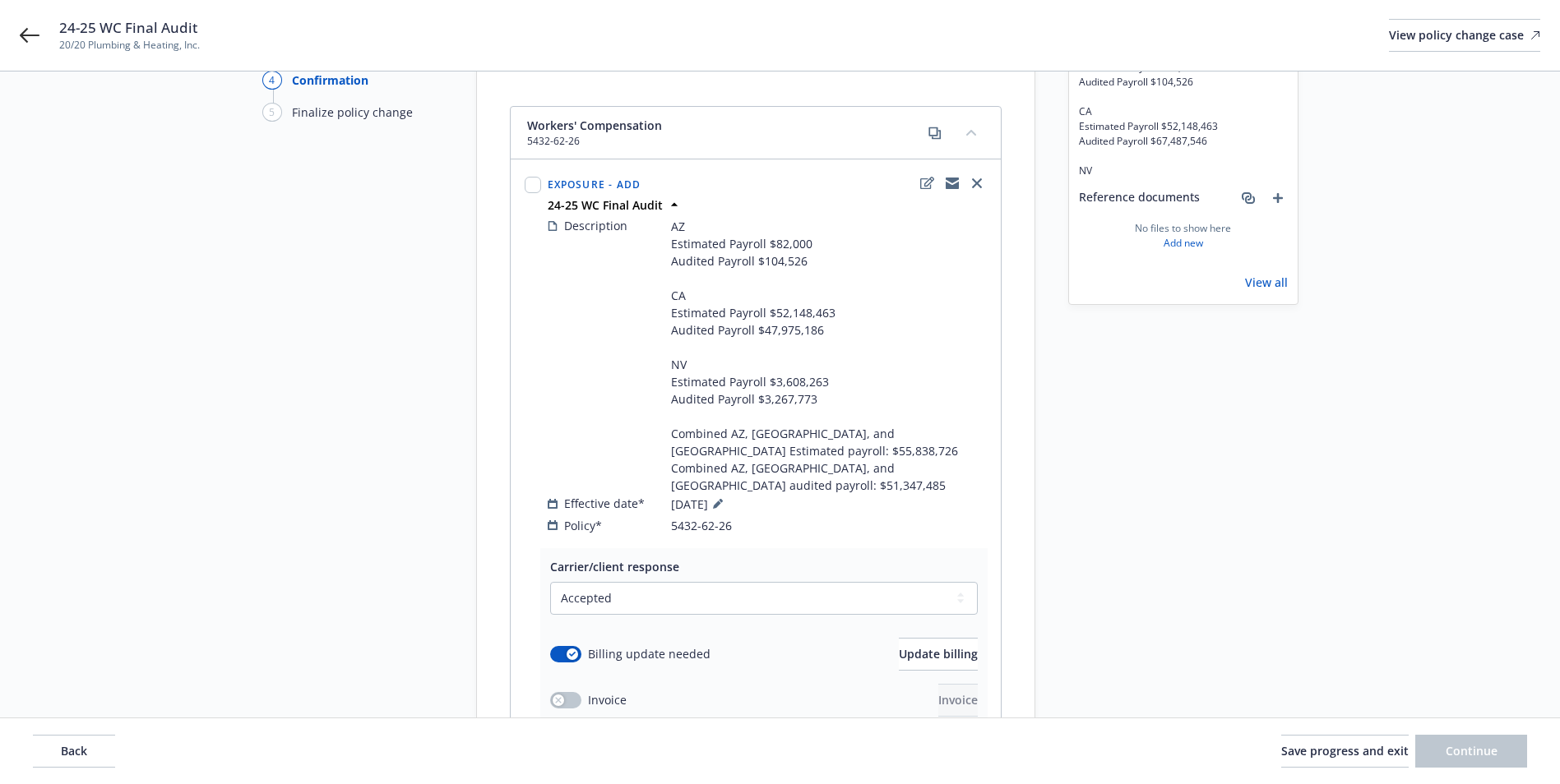
scroll to position [164, 0]
drag, startPoint x: 912, startPoint y: 412, endPoint x: 981, endPoint y: 412, distance: 69.0
click at [981, 412] on div "Description AZ Estimated Payroll $82,000 Audited Payroll $104,526 CA Estimated …" at bounding box center [767, 353] width 439 height 277
copy span "$55,838,726"
click at [880, 492] on div "Effective date* 07/28/2025" at bounding box center [767, 502] width 439 height 20
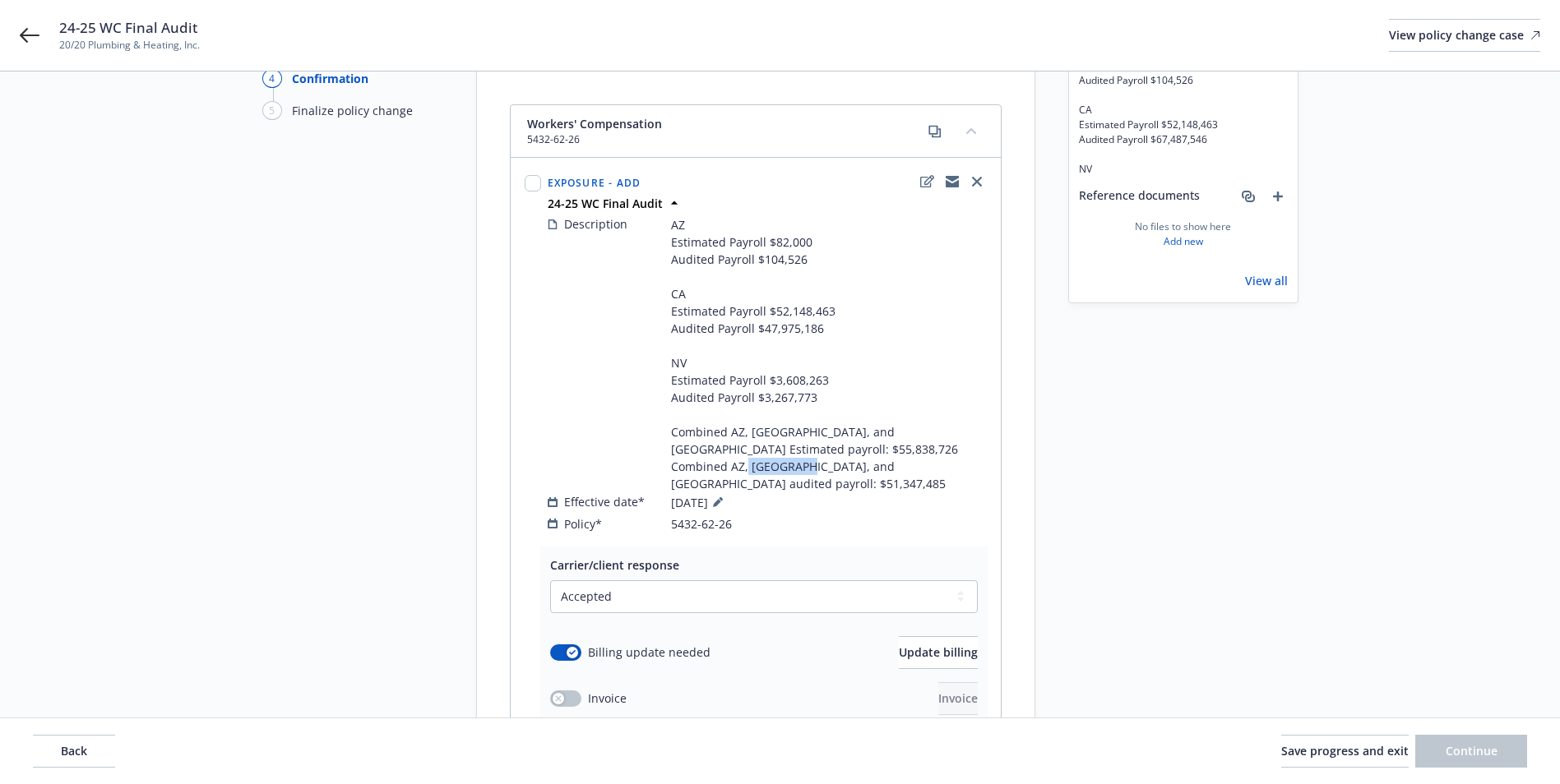
drag, startPoint x: 904, startPoint y: 433, endPoint x: 971, endPoint y: 431, distance: 67.0
click at [971, 431] on span "AZ Estimated Payroll $82,000 Audited Payroll $104,526 CA Estimated Payroll $52,…" at bounding box center [829, 354] width 316 height 276
drag, startPoint x: 971, startPoint y: 431, endPoint x: 953, endPoint y: 428, distance: 18.2
copy span "51,347,485"
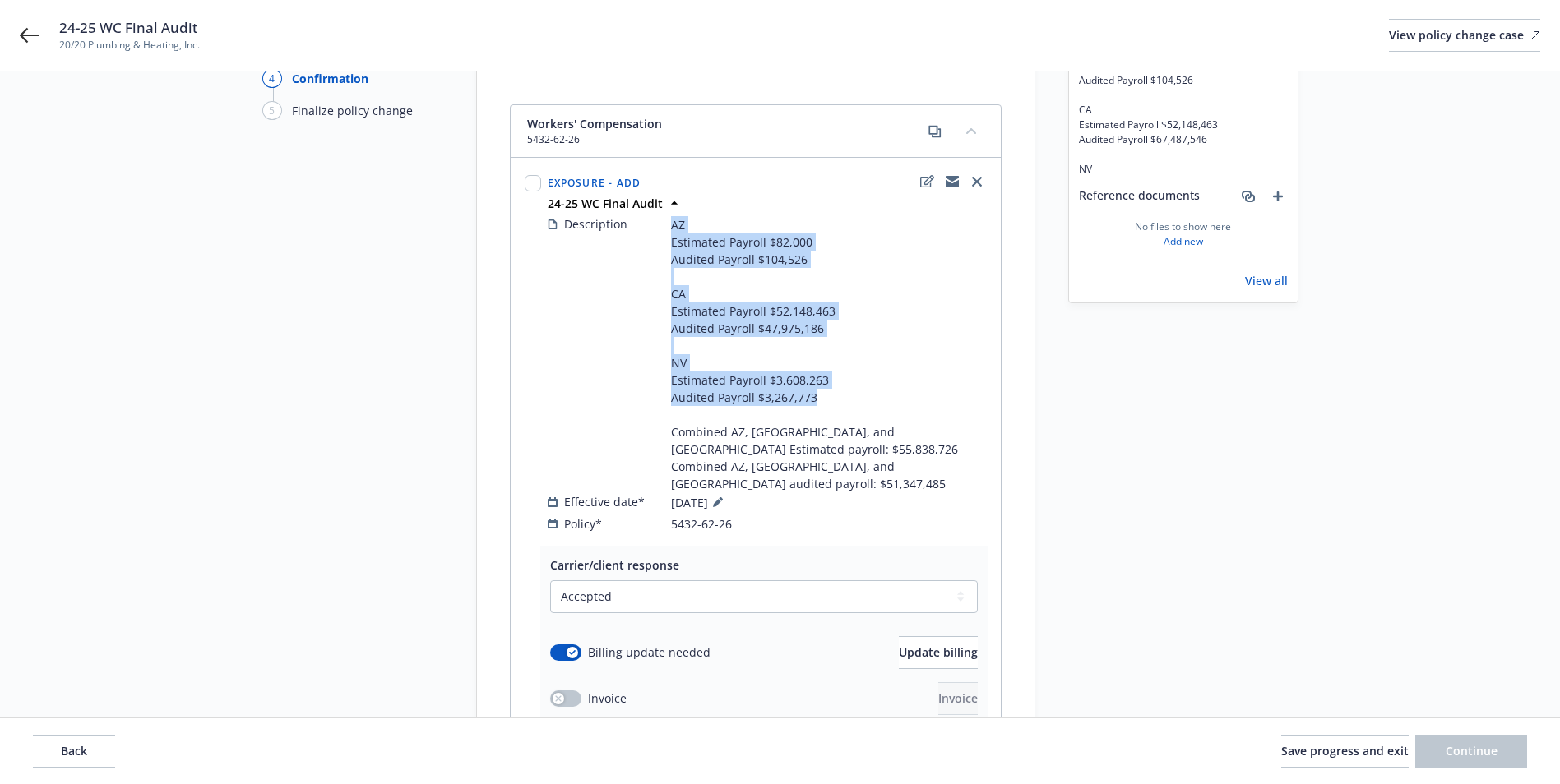
drag, startPoint x: 672, startPoint y: 209, endPoint x: 851, endPoint y: 380, distance: 247.6
click at [851, 380] on span "AZ Estimated Payroll $82,000 Audited Payroll $104,526 CA Estimated Payroll $52,…" at bounding box center [829, 354] width 316 height 276
drag, startPoint x: 851, startPoint y: 378, endPoint x: 750, endPoint y: 368, distance: 101.5
copy span "AZ Estimated Payroll $82,000 Audited Payroll $104,526 CA Estimated Payroll $52,…"
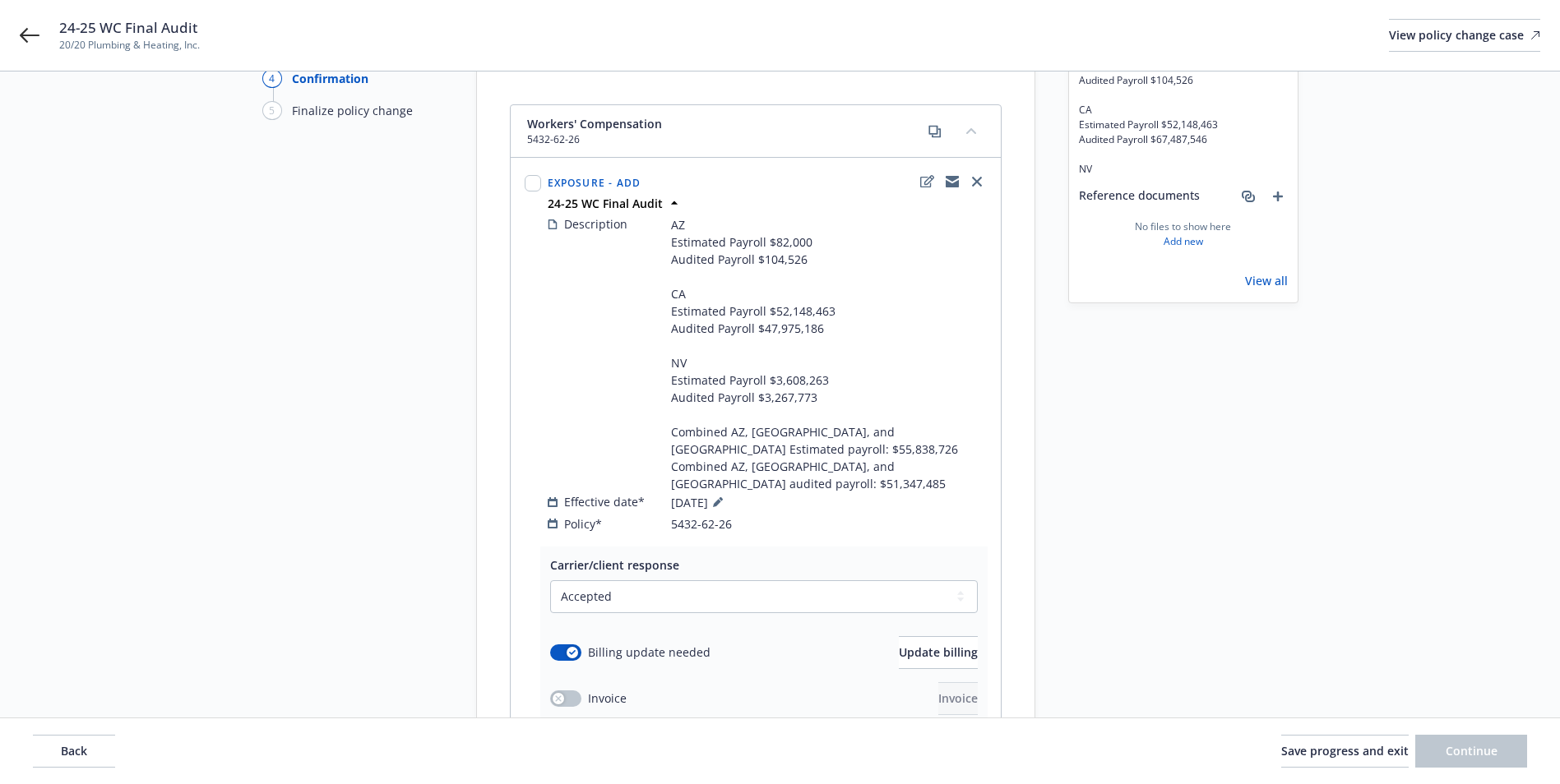
click at [842, 516] on div "Policy* 5432-62-26" at bounding box center [767, 524] width 439 height 17
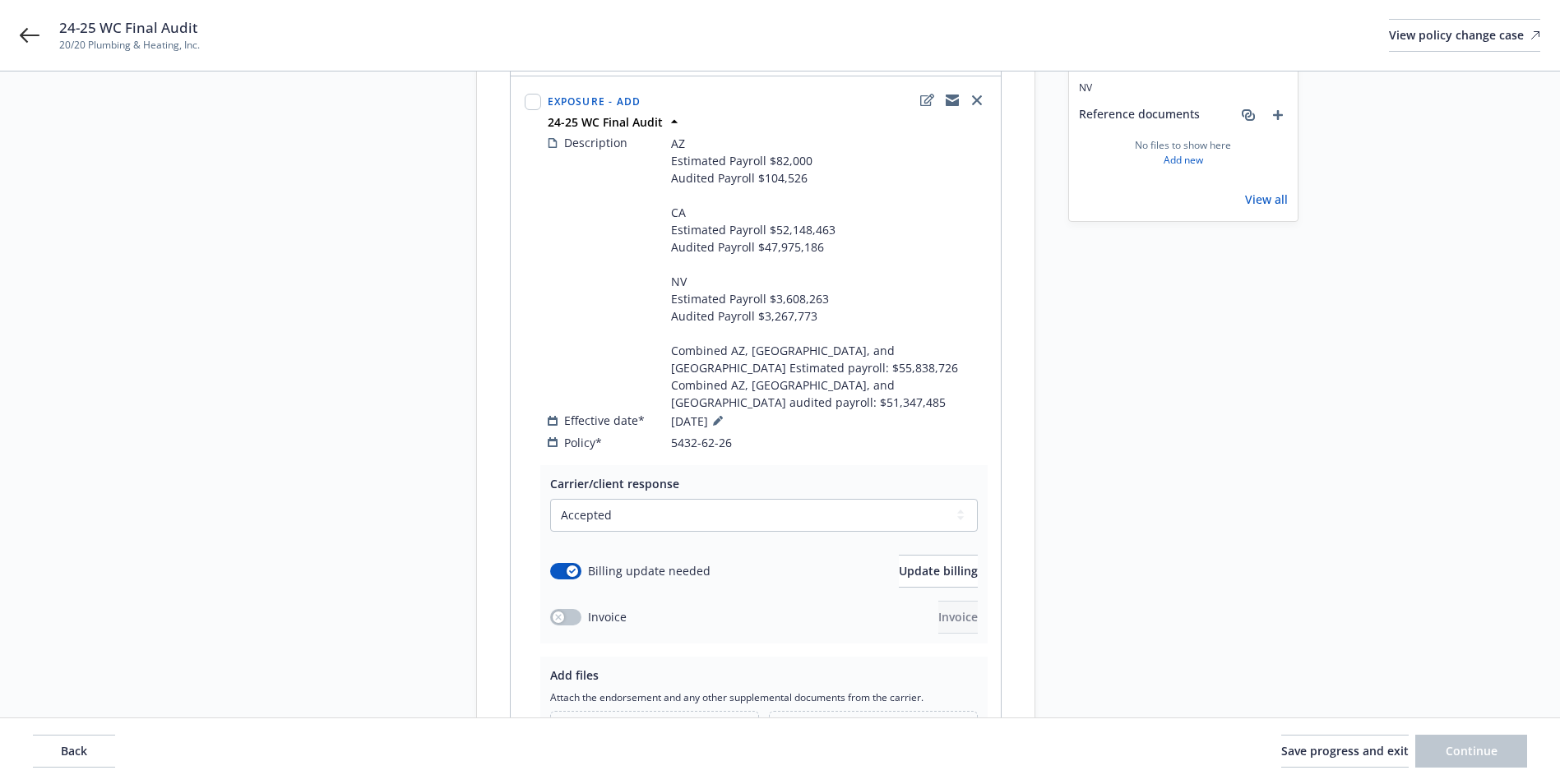
scroll to position [410, 0]
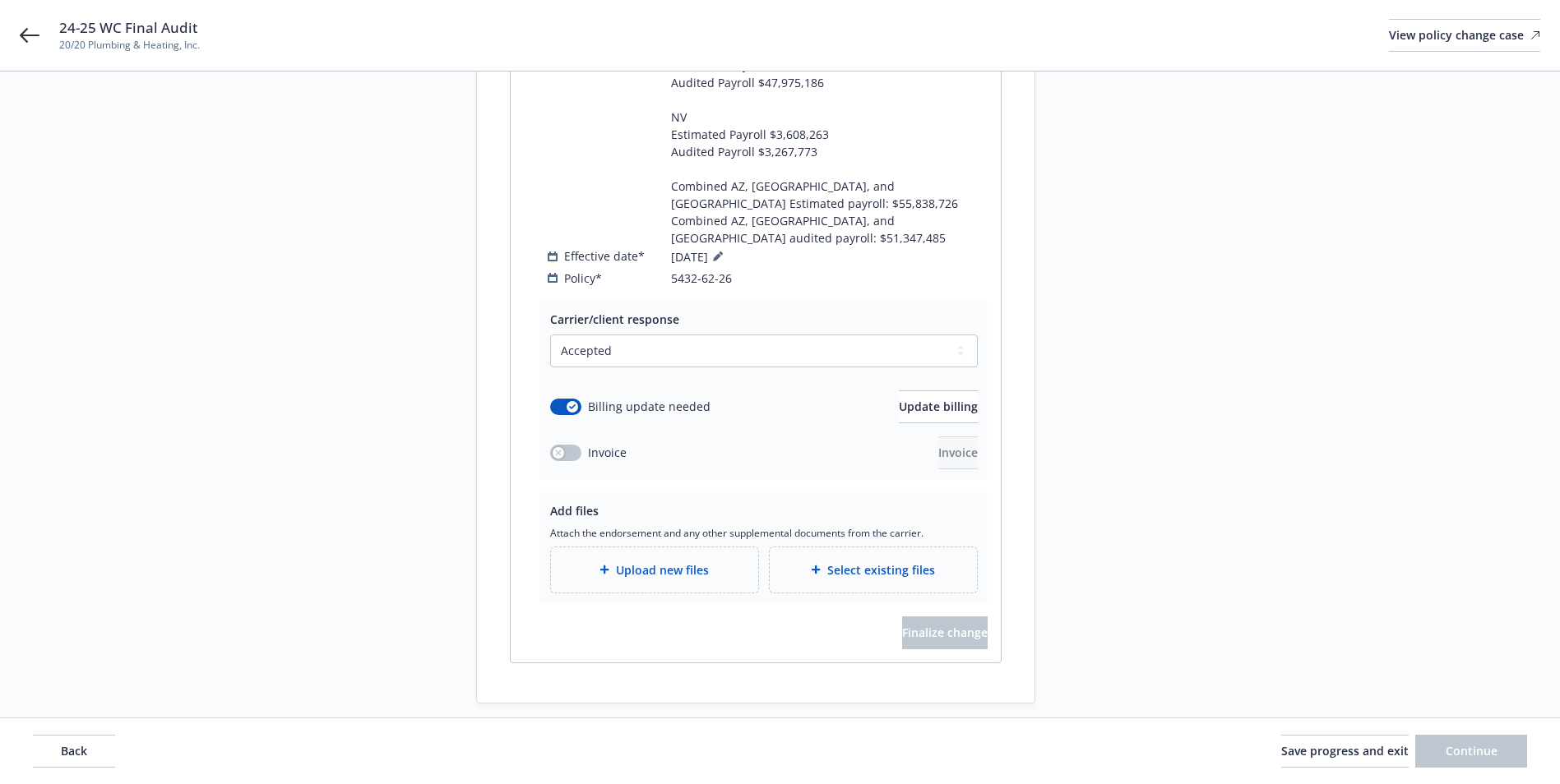
click at [909, 371] on div "Select a carrier response Accepted Accepted with revision No endorsement needed…" at bounding box center [763, 401] width 428 height 135
click at [905, 399] on span "Update billing" at bounding box center [938, 406] width 79 height 16
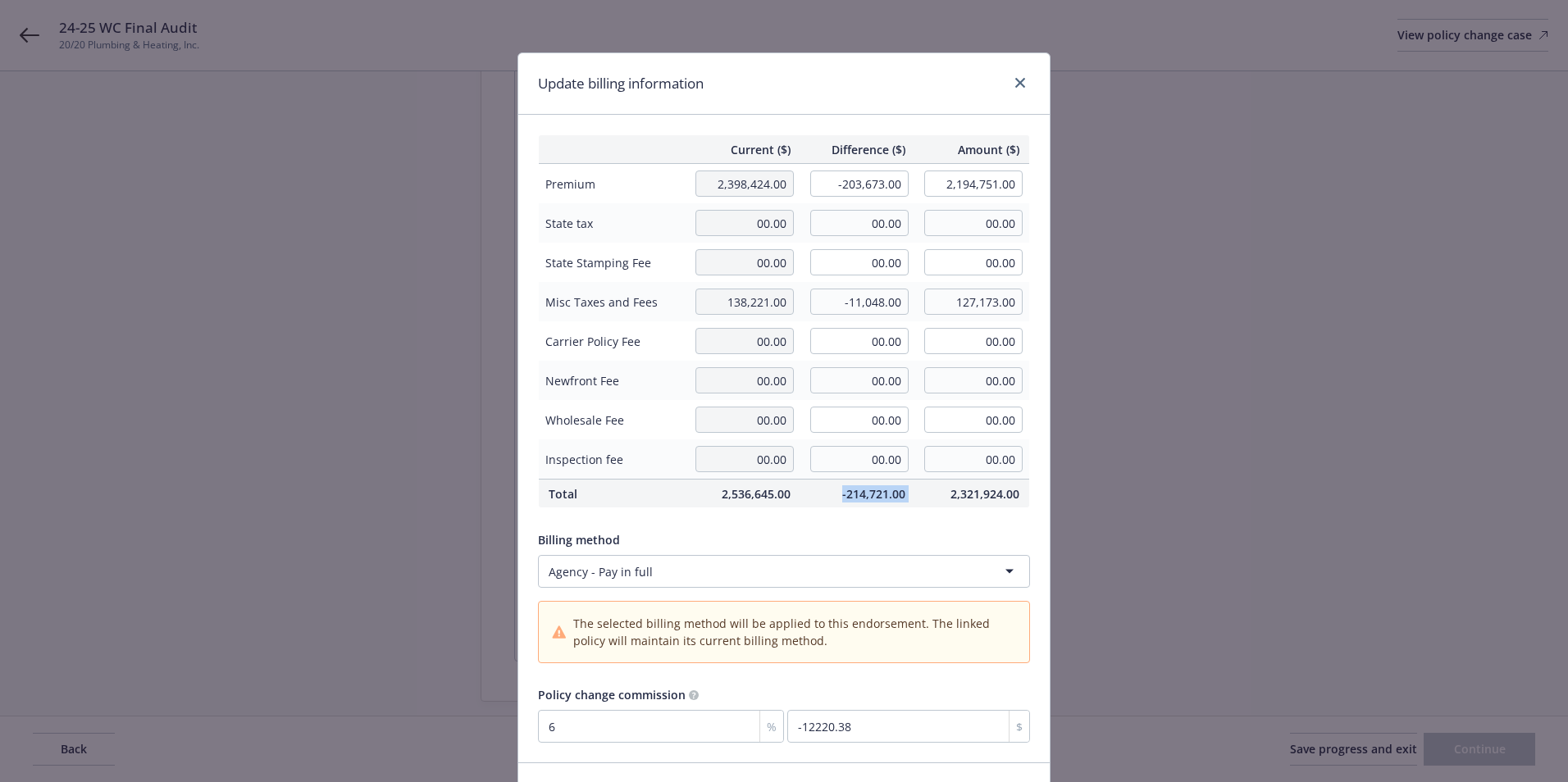
drag, startPoint x: 837, startPoint y: 496, endPoint x: 909, endPoint y: 496, distance: 72.0
click at [909, 496] on tr "Total 2,536,645.00 -214,721.00 2,321,924.00" at bounding box center [784, 494] width 491 height 28
copy span "-214,721.00"
click at [1121, 522] on div "Update billing information Current ($) Difference ($) Amount ($) Premium 2,398,…" at bounding box center [784, 391] width 1568 height 782
click at [1016, 82] on icon "close" at bounding box center [1021, 83] width 9 height 9
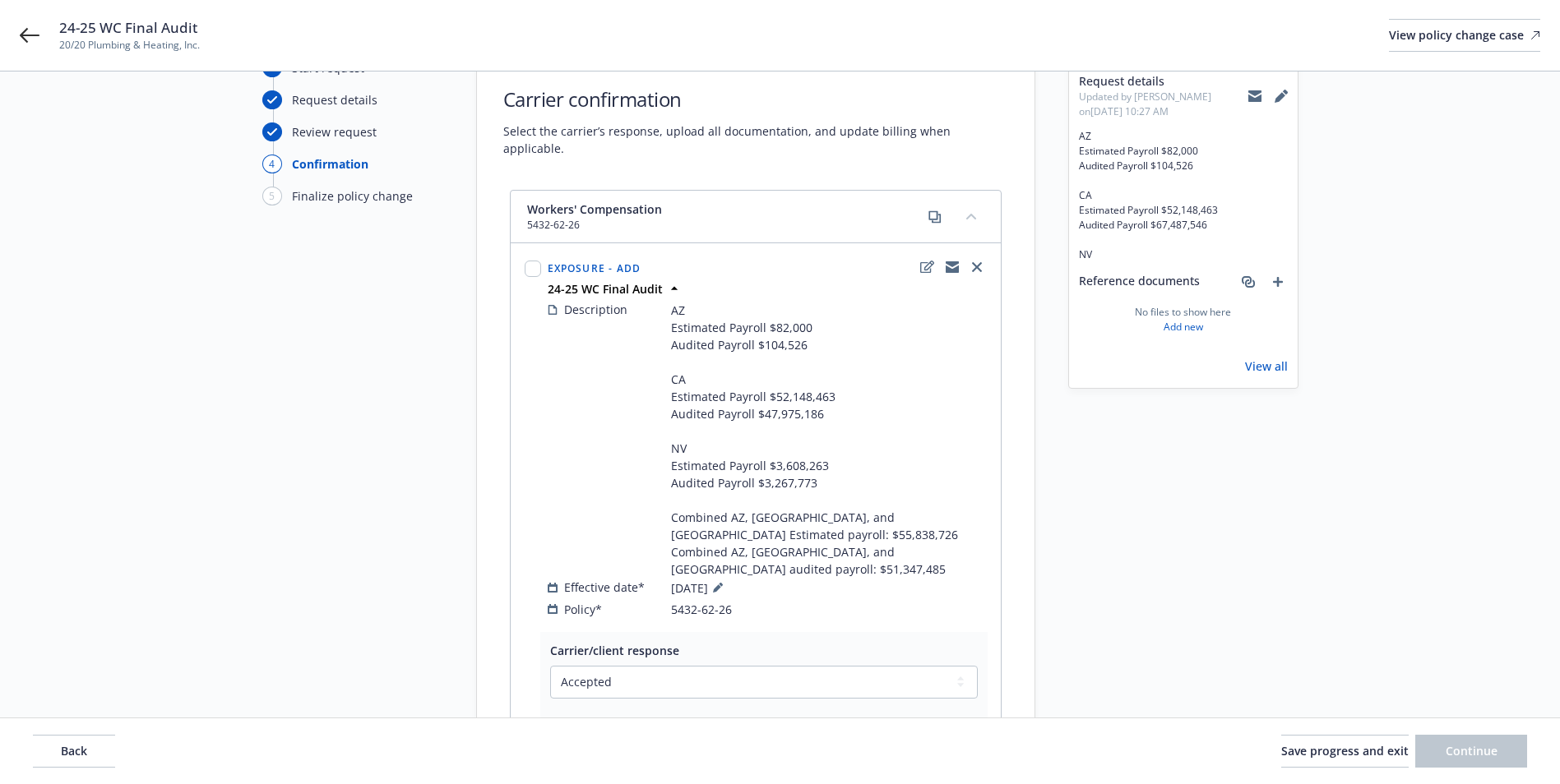
scroll to position [0, 0]
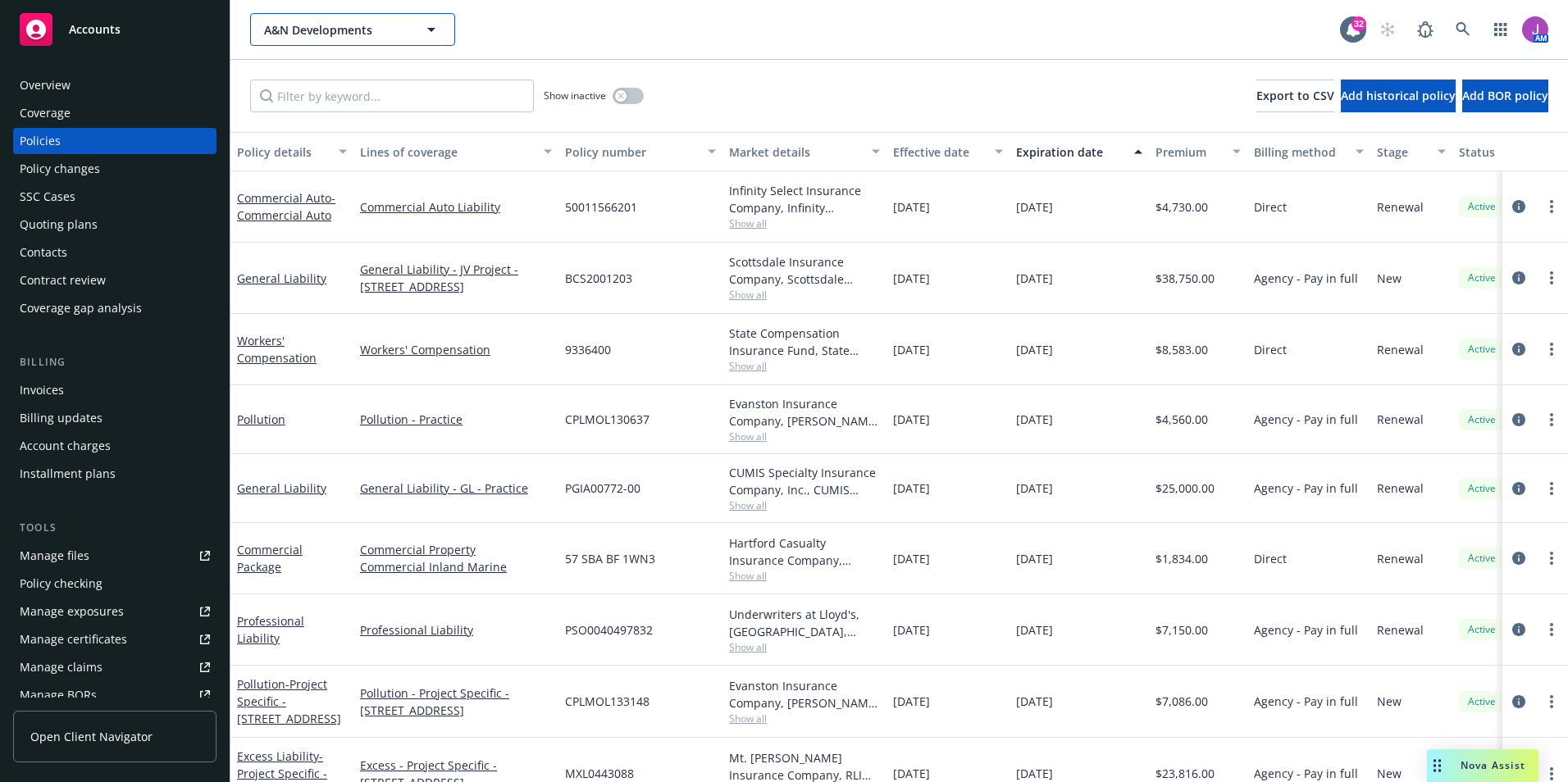
click at [351, 24] on span "A&N Developments" at bounding box center [335, 30] width 142 height 17
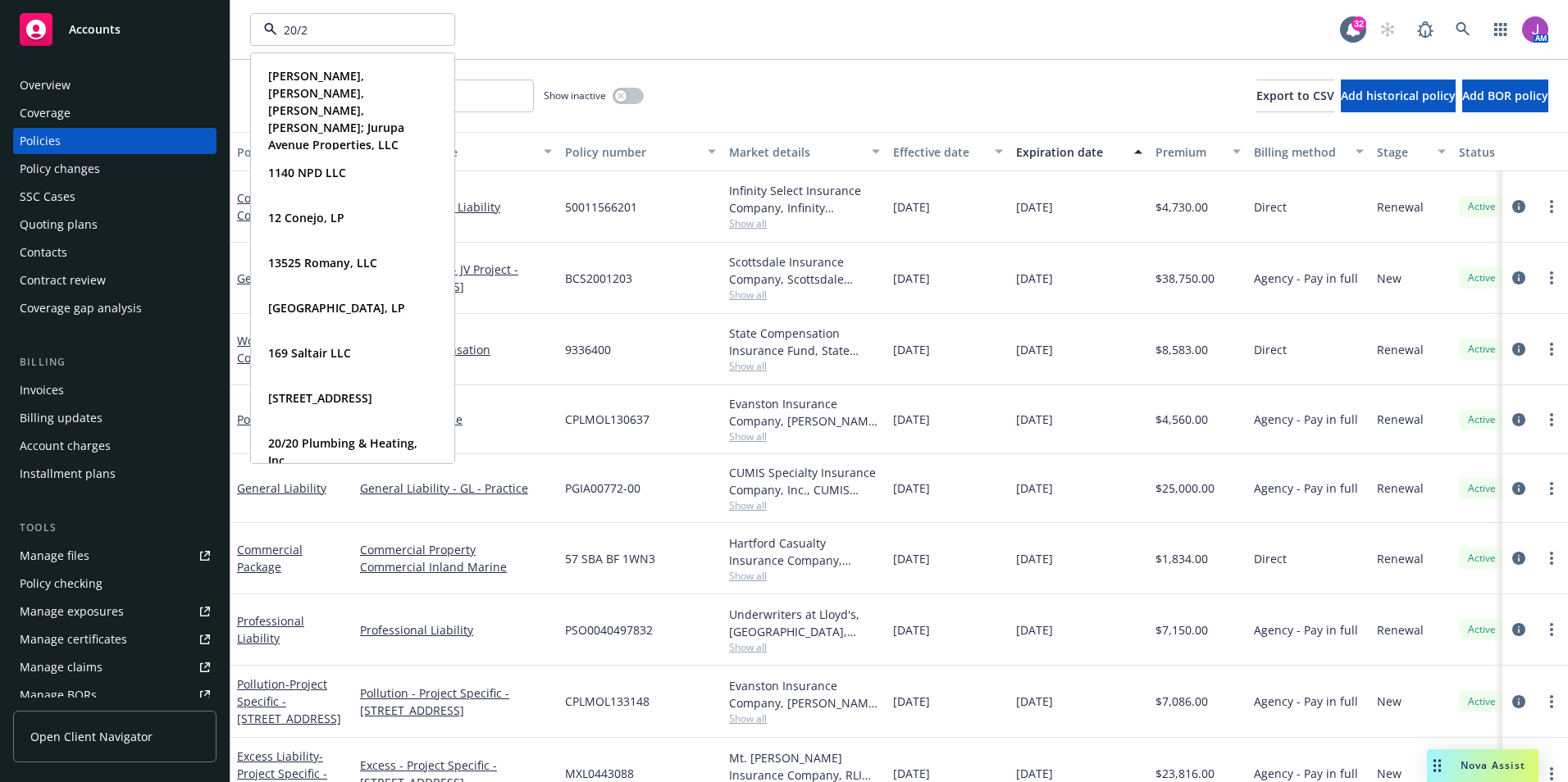
type input "20/20"
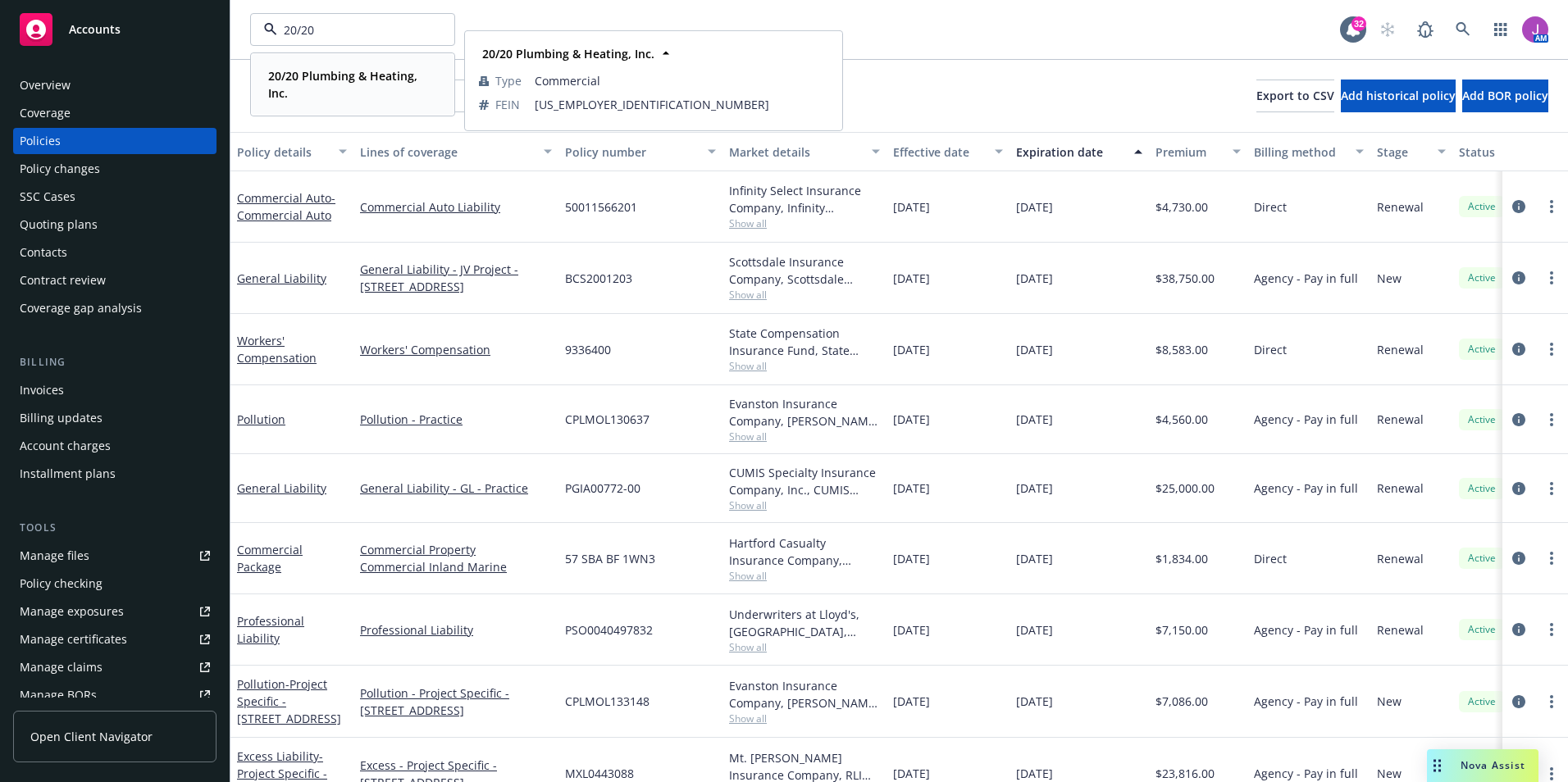
click at [350, 59] on div "20/20 Plumbing & Heating, Inc. Type Commercial FEIN 47-2642440" at bounding box center [352, 84] width 202 height 60
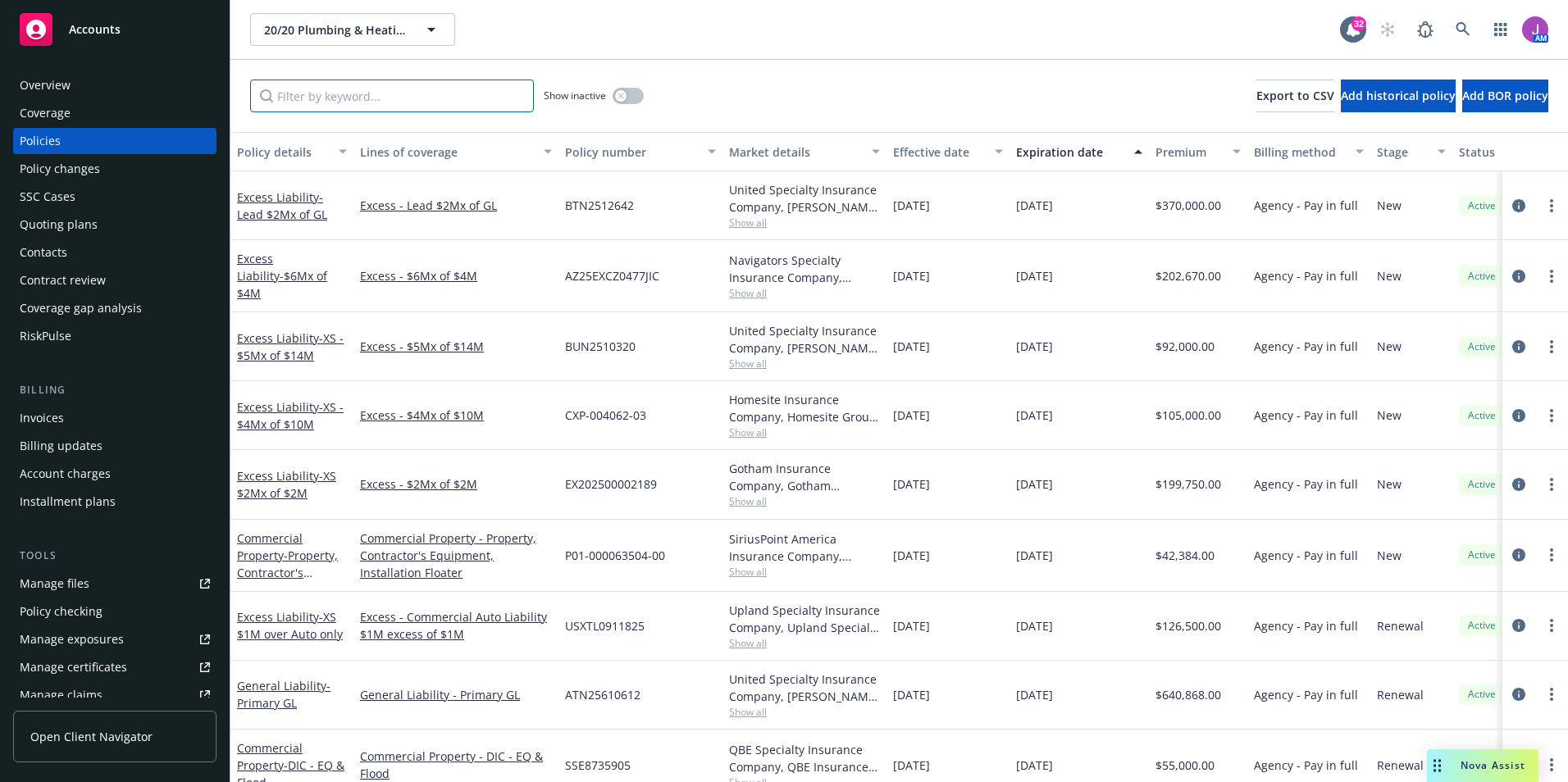
click at [348, 103] on input "Filter by keyword..." at bounding box center [392, 95] width 284 height 33
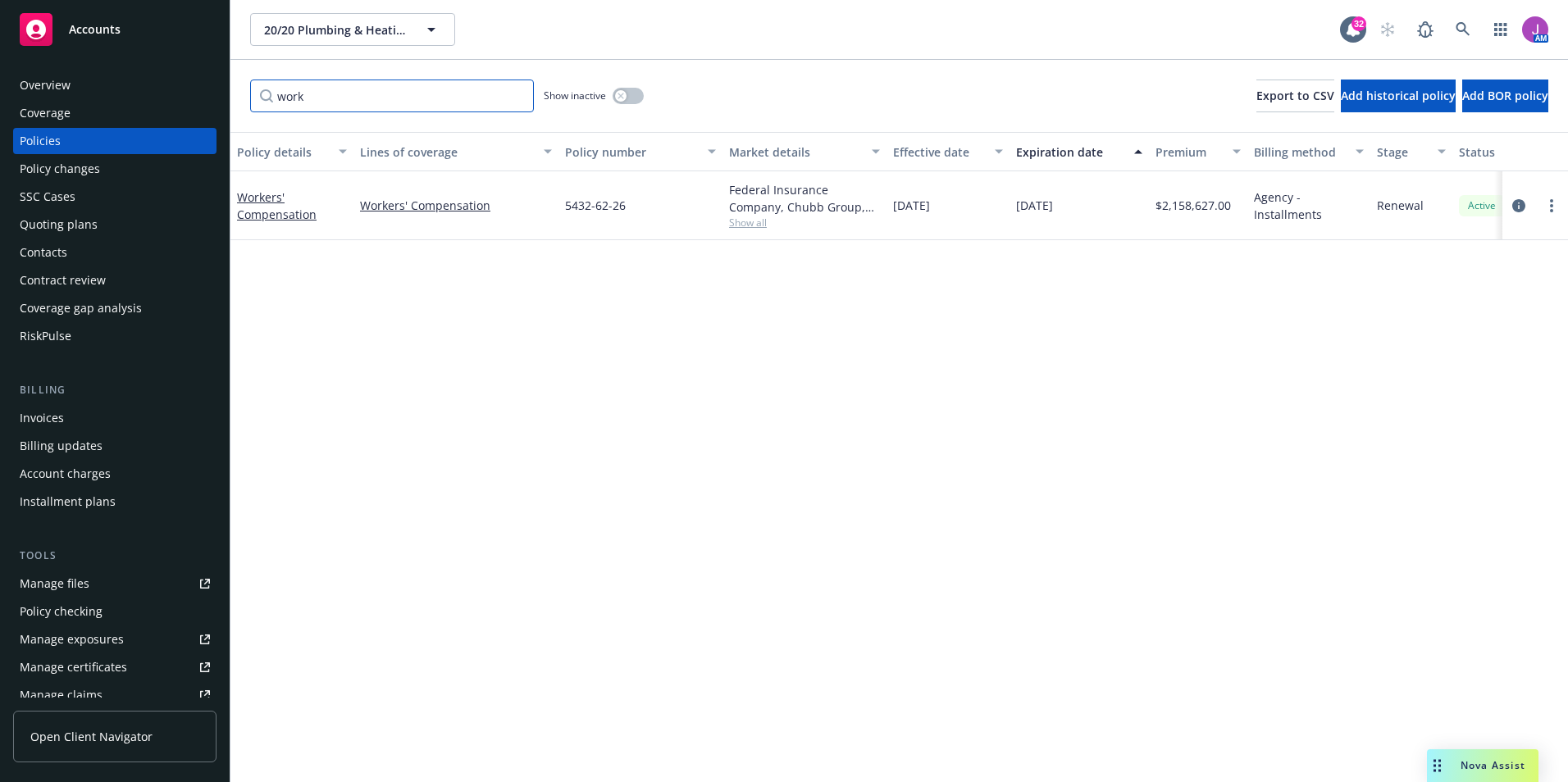
type input "work"
click at [620, 102] on button "button" at bounding box center [628, 95] width 31 height 16
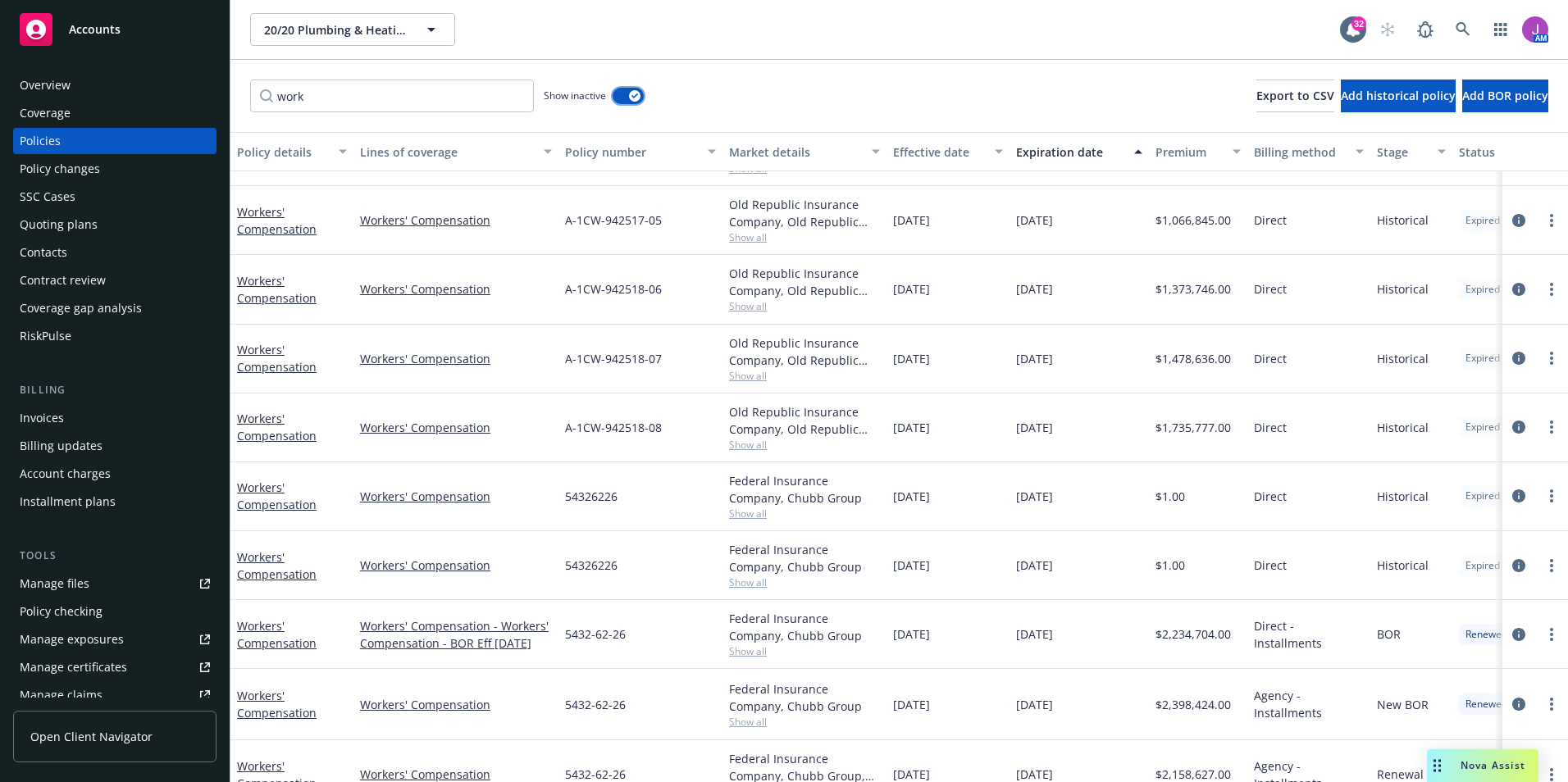
scroll to position [425, 0]
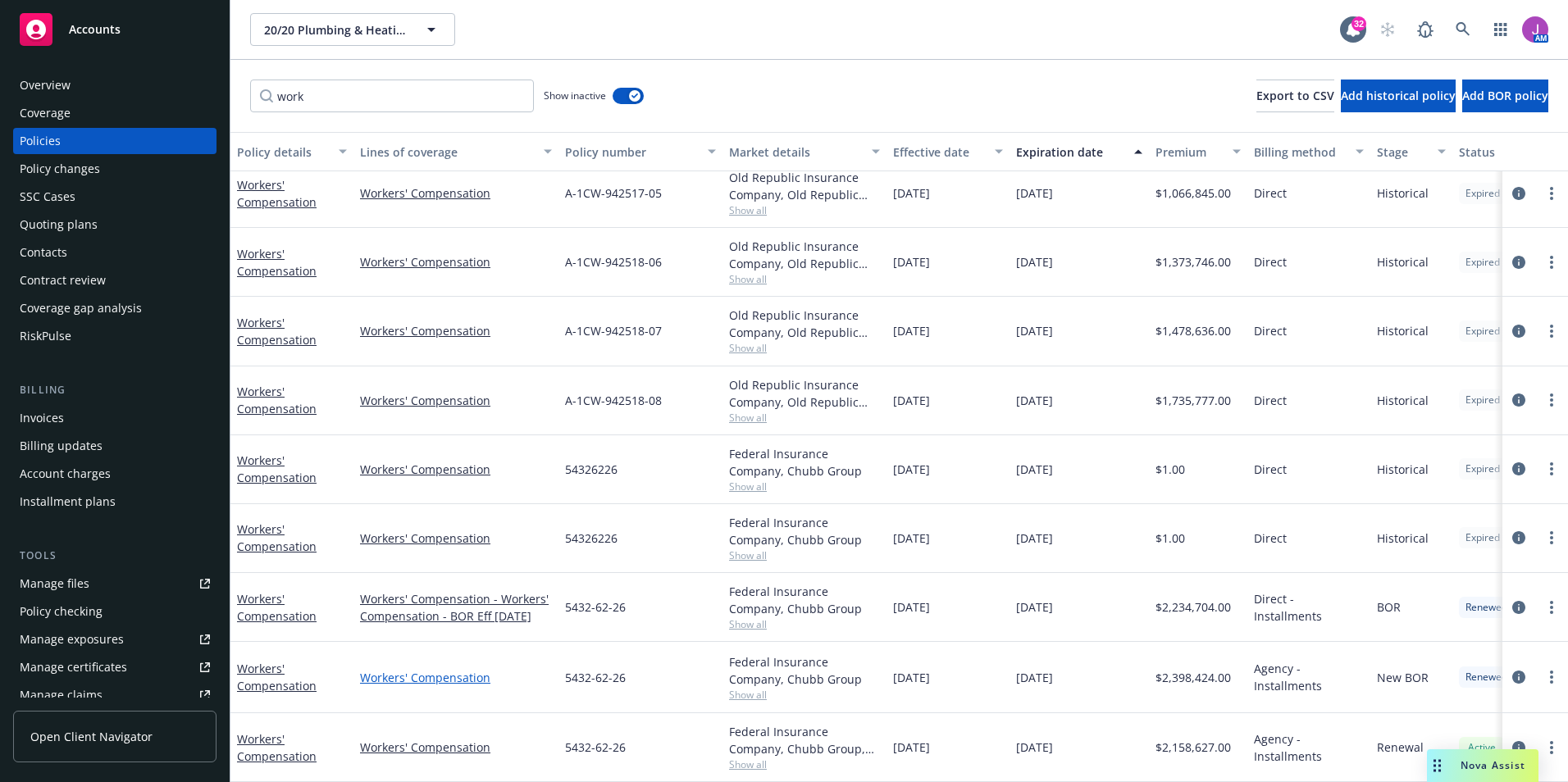
click at [399, 669] on link "Workers' Compensation" at bounding box center [456, 677] width 192 height 17
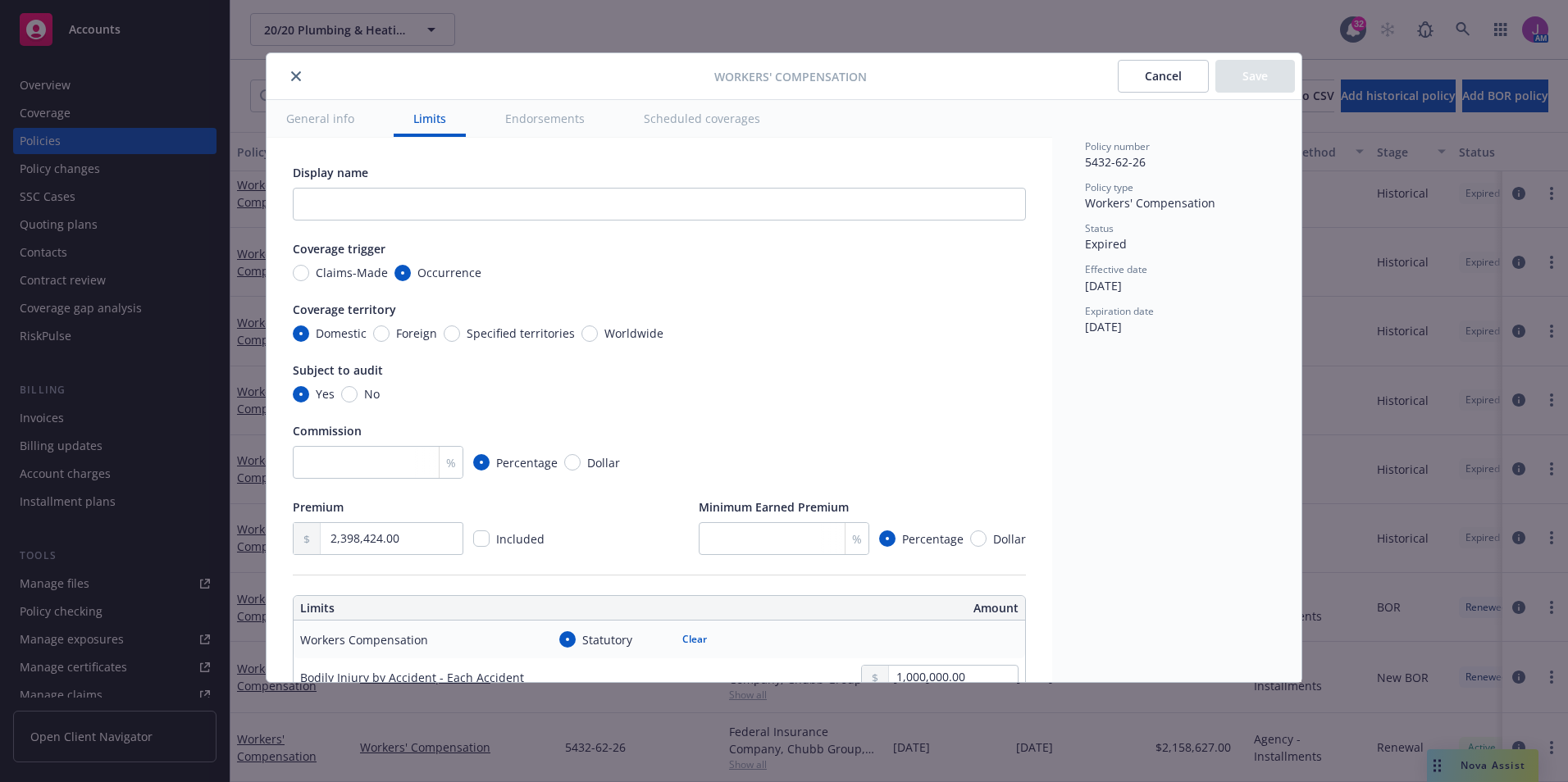
click at [303, 82] on div at bounding box center [494, 76] width 441 height 20
click at [295, 79] on icon "close" at bounding box center [296, 76] width 9 height 9
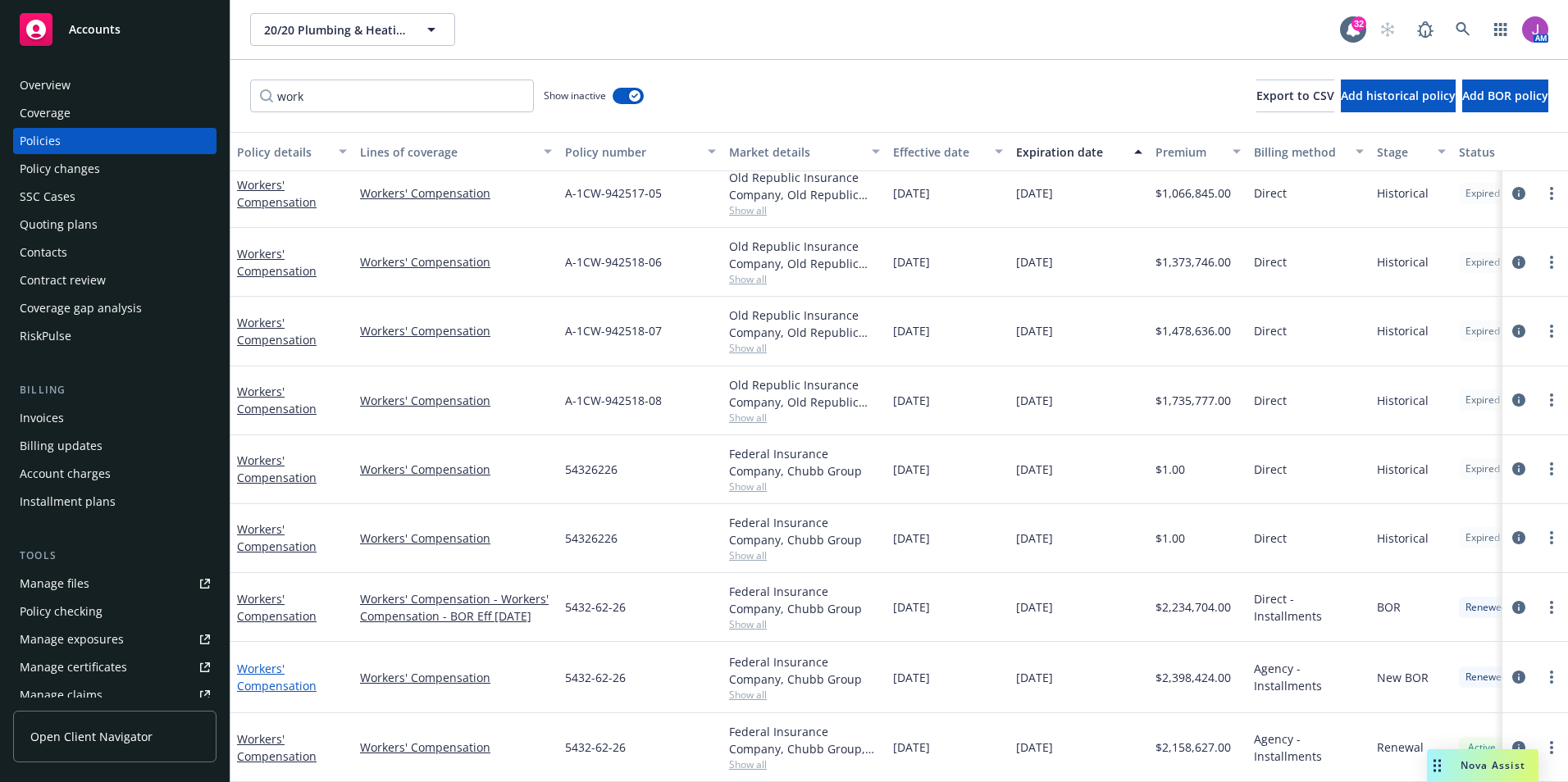
click at [303, 675] on link "Workers' Compensation" at bounding box center [277, 677] width 79 height 33
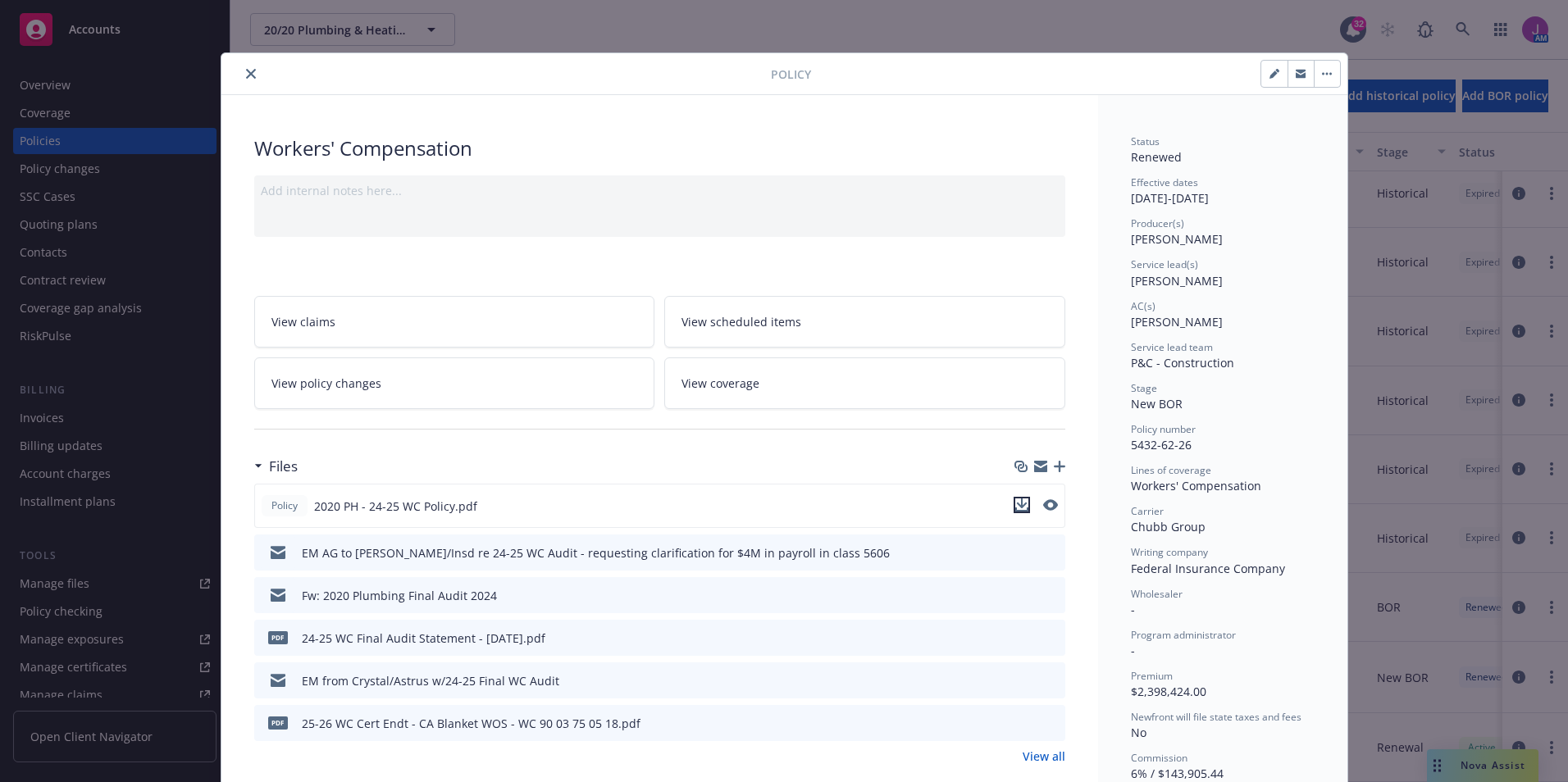
click at [1016, 510] on icon "download file" at bounding box center [1022, 510] width 13 height 4
click at [244, 79] on button "close" at bounding box center [251, 73] width 20 height 20
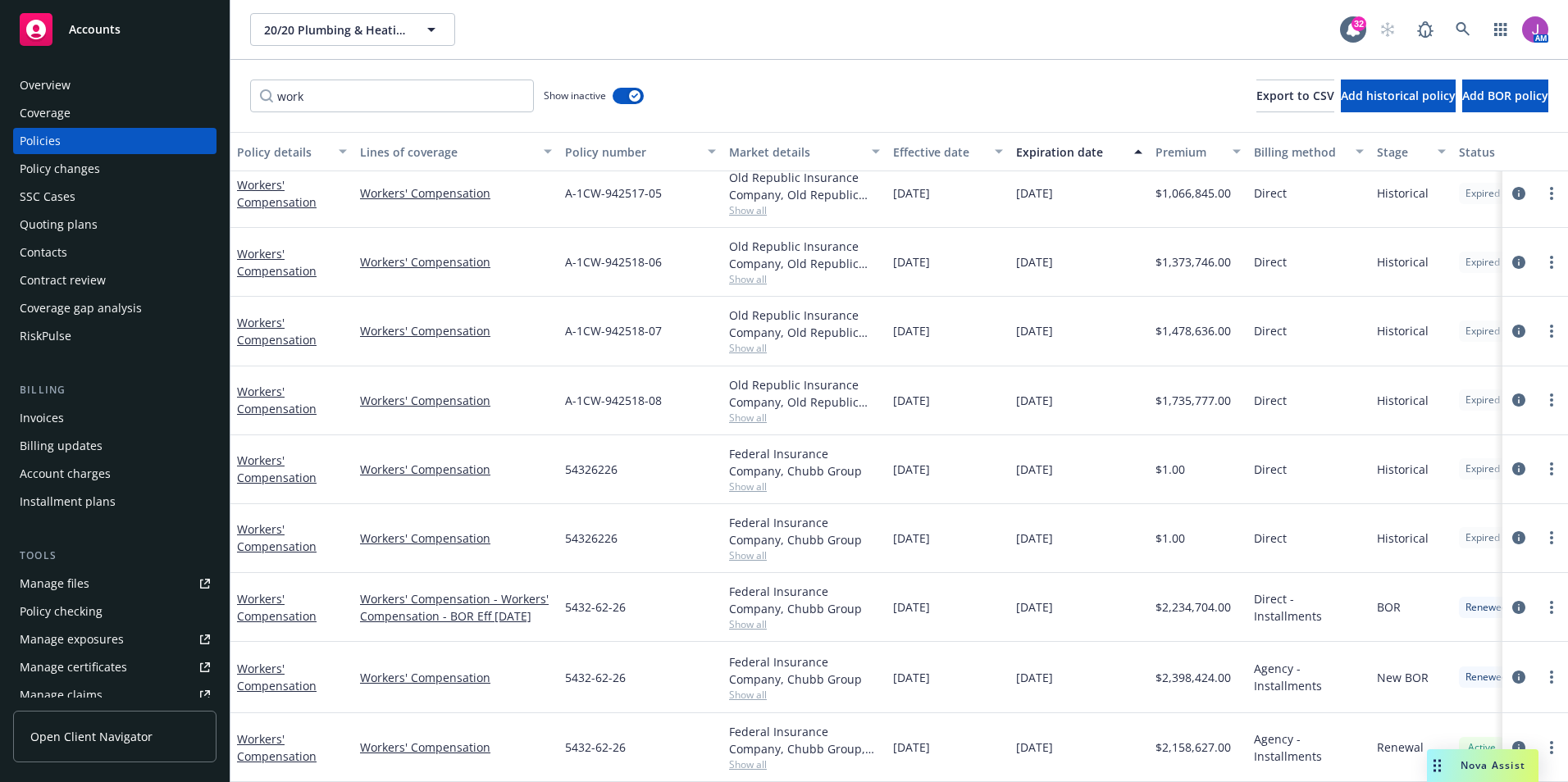
click at [240, 73] on div "work Show inactive Export to CSV Add historical policy Add BOR policy" at bounding box center [900, 96] width 1338 height 73
click at [318, 22] on span "20/20 Plumbing & Heating, Inc." at bounding box center [335, 30] width 142 height 17
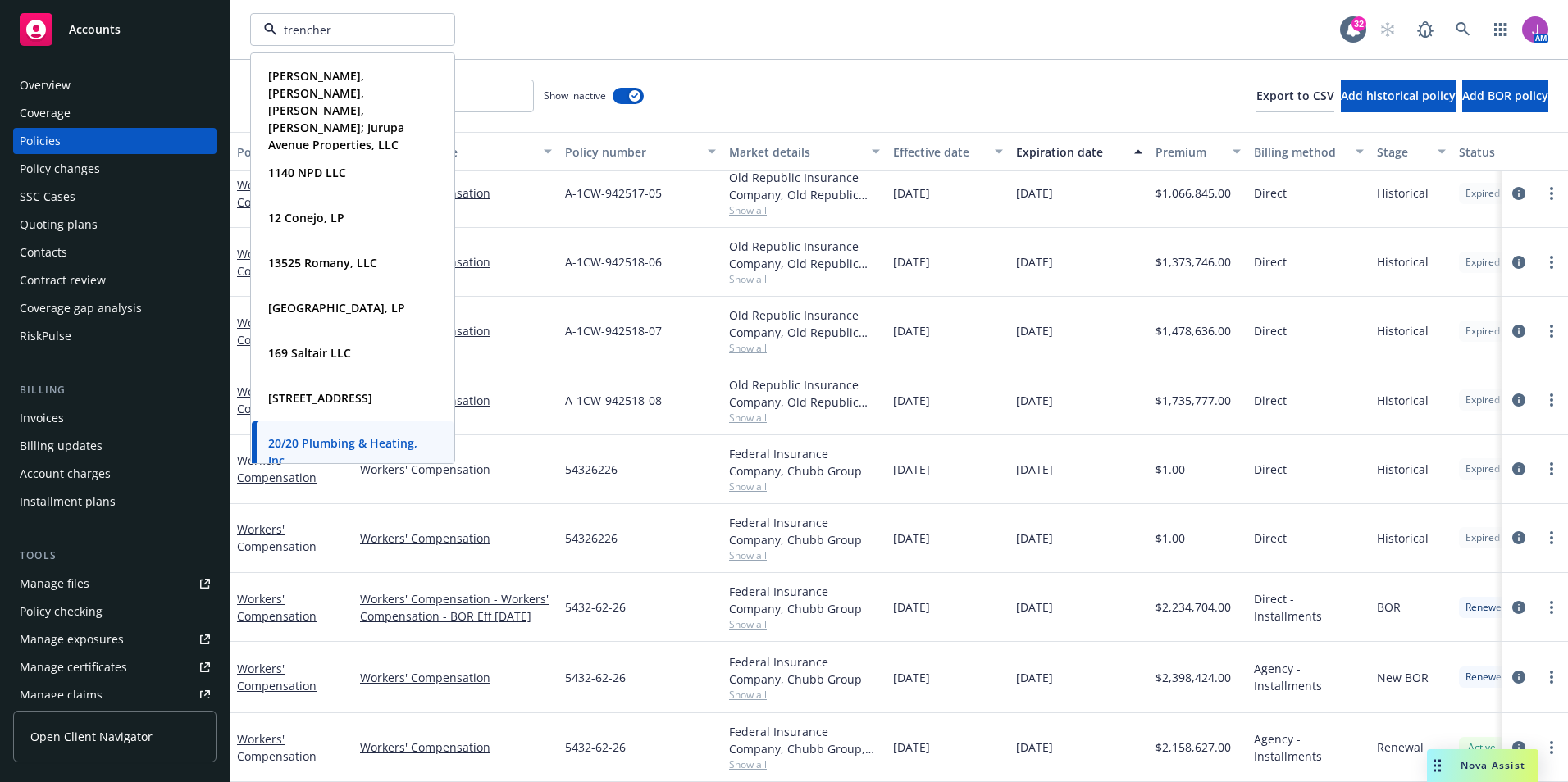
type input "trenchers"
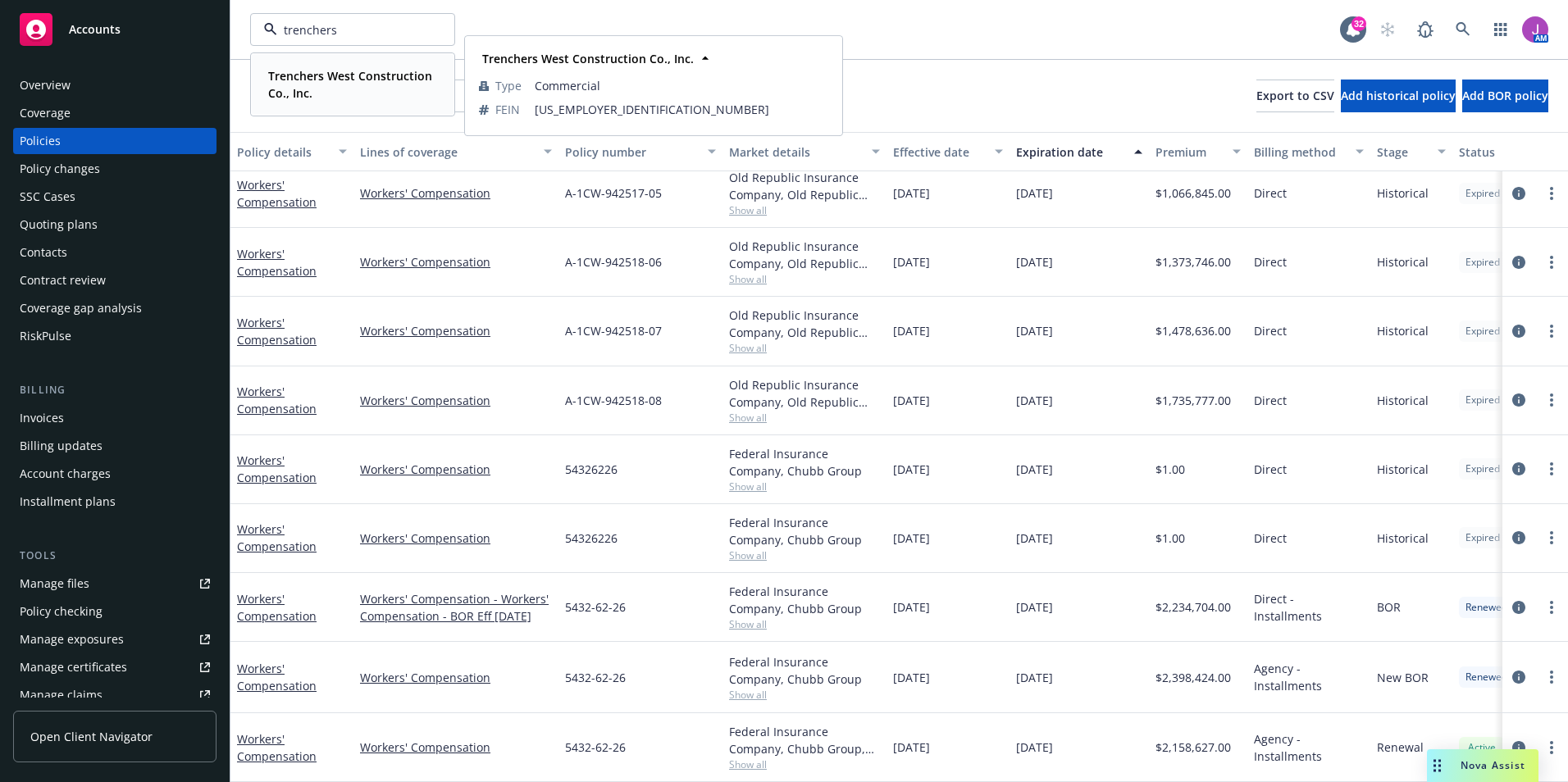
click at [322, 81] on strong "Trenchers West Construction Co., Inc." at bounding box center [351, 84] width 164 height 33
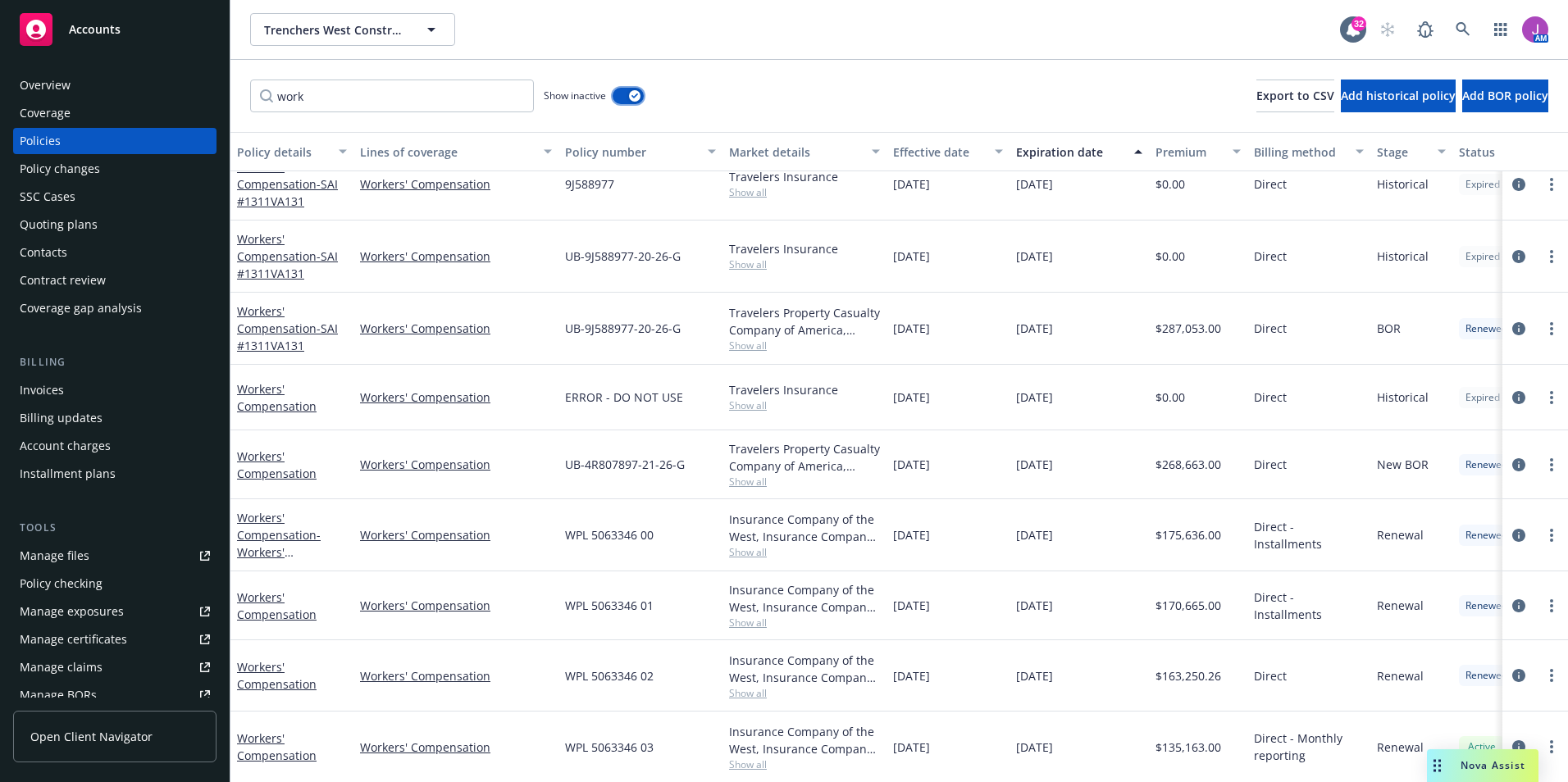
click at [630, 97] on div "button" at bounding box center [635, 96] width 11 height 11
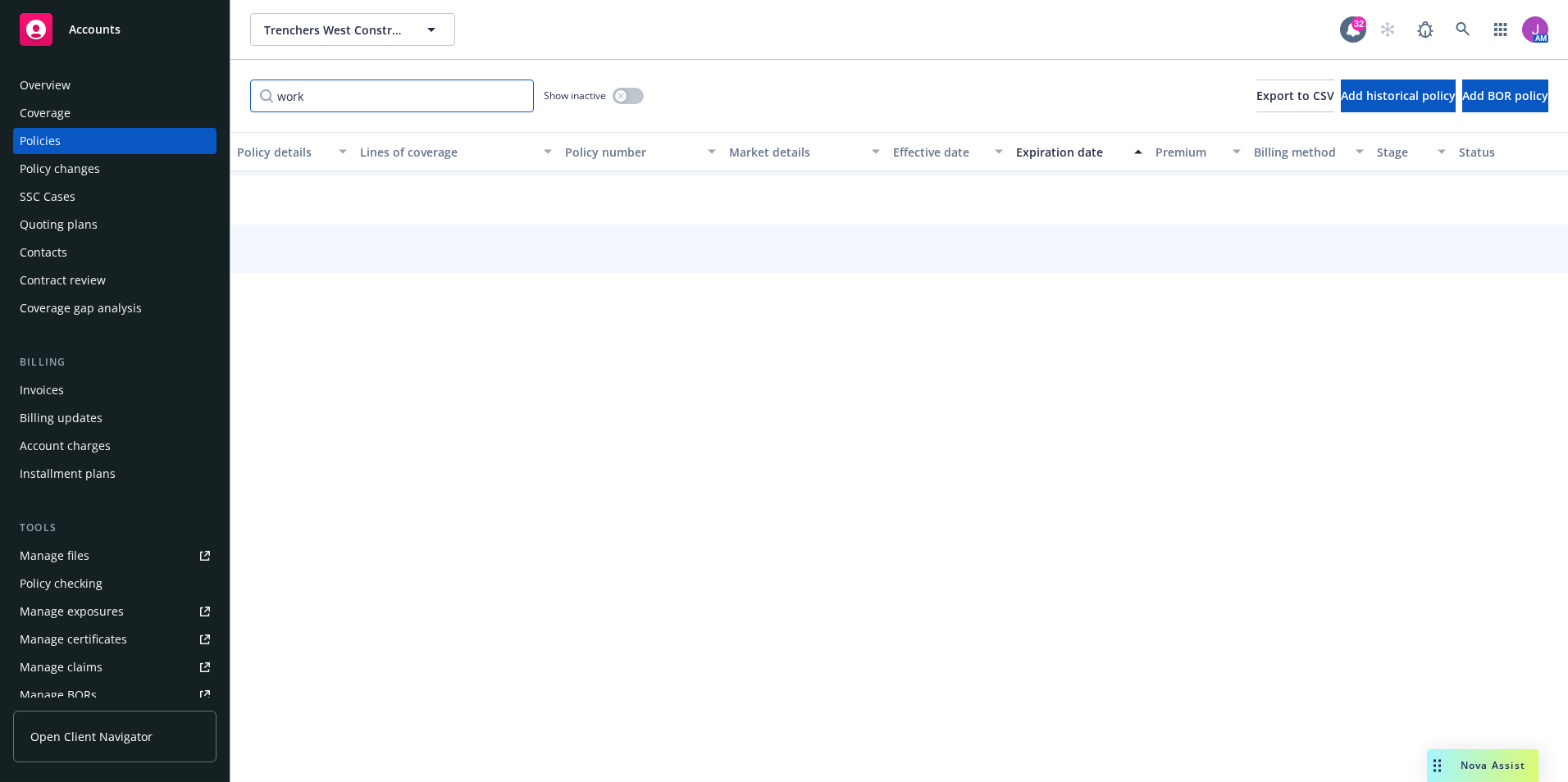
drag, startPoint x: 378, startPoint y: 103, endPoint x: 116, endPoint y: 28, distance: 272.5
click at [164, 93] on div "Accounts Overview Coverage Policies Policy changes SSC Cases Quoting plans Cont…" at bounding box center [784, 391] width 1568 height 782
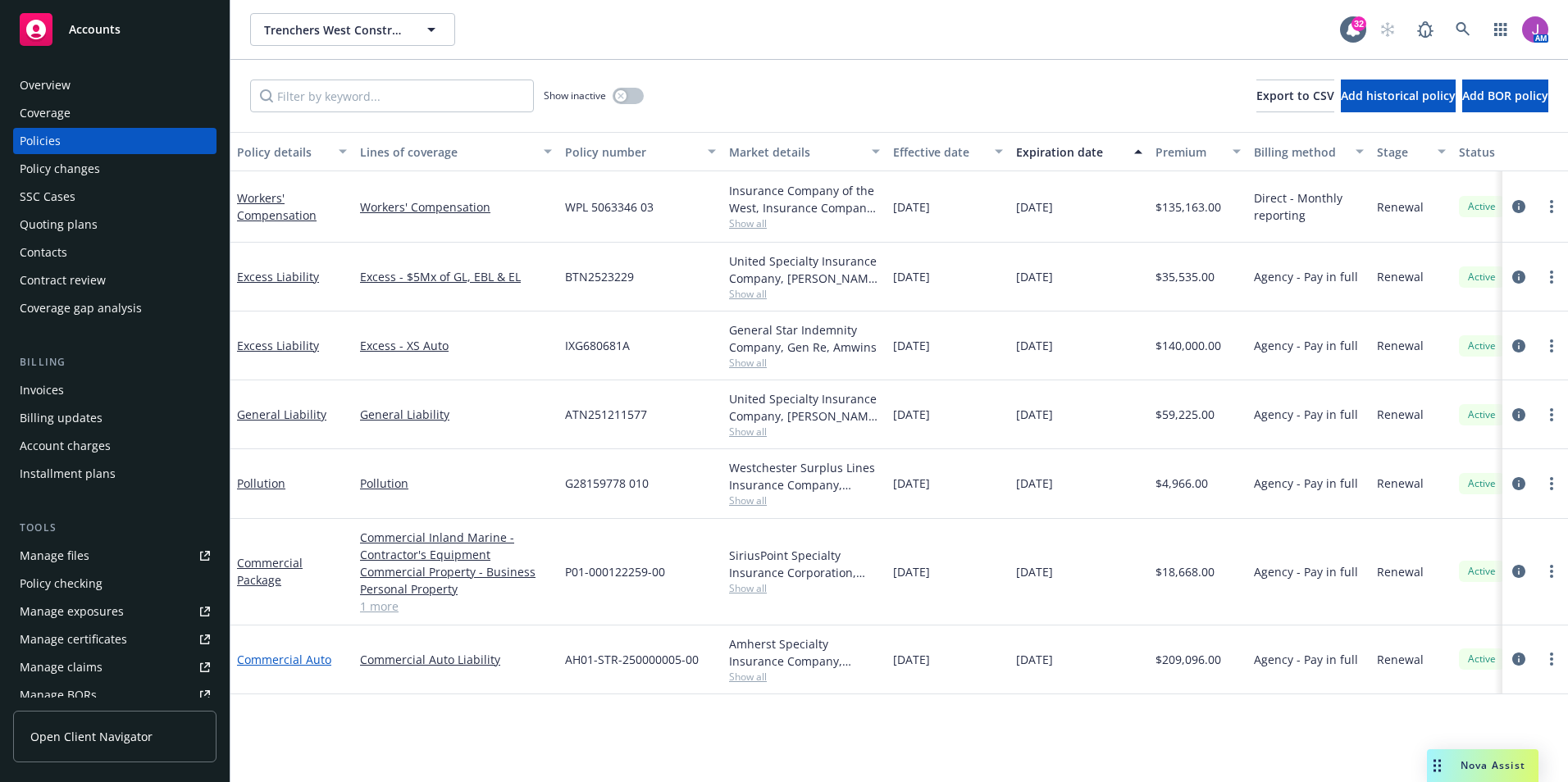
click at [301, 665] on link "Commercial Auto" at bounding box center [285, 660] width 94 height 16
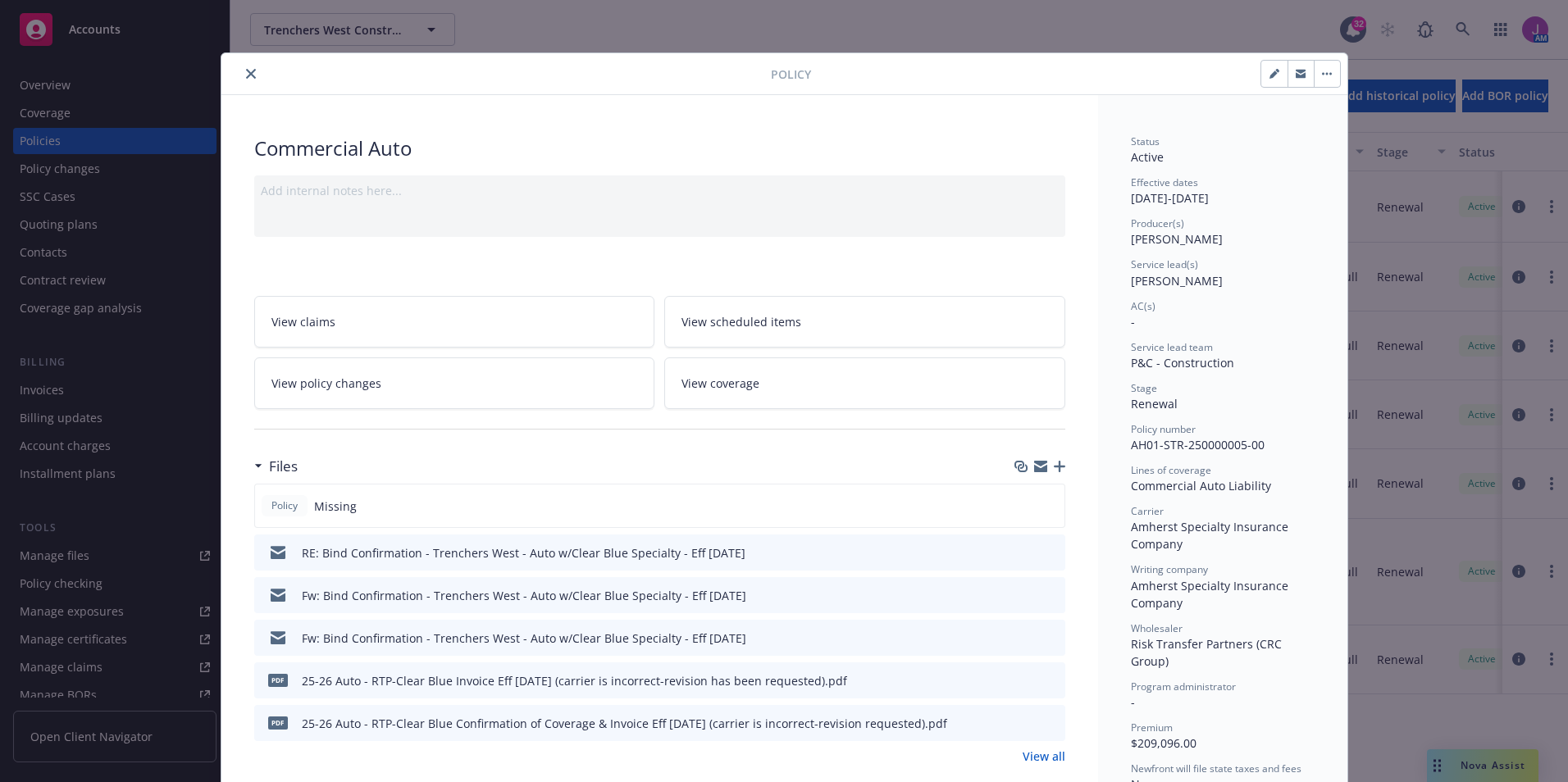
click at [1054, 466] on icon "button" at bounding box center [1060, 466] width 11 height 11
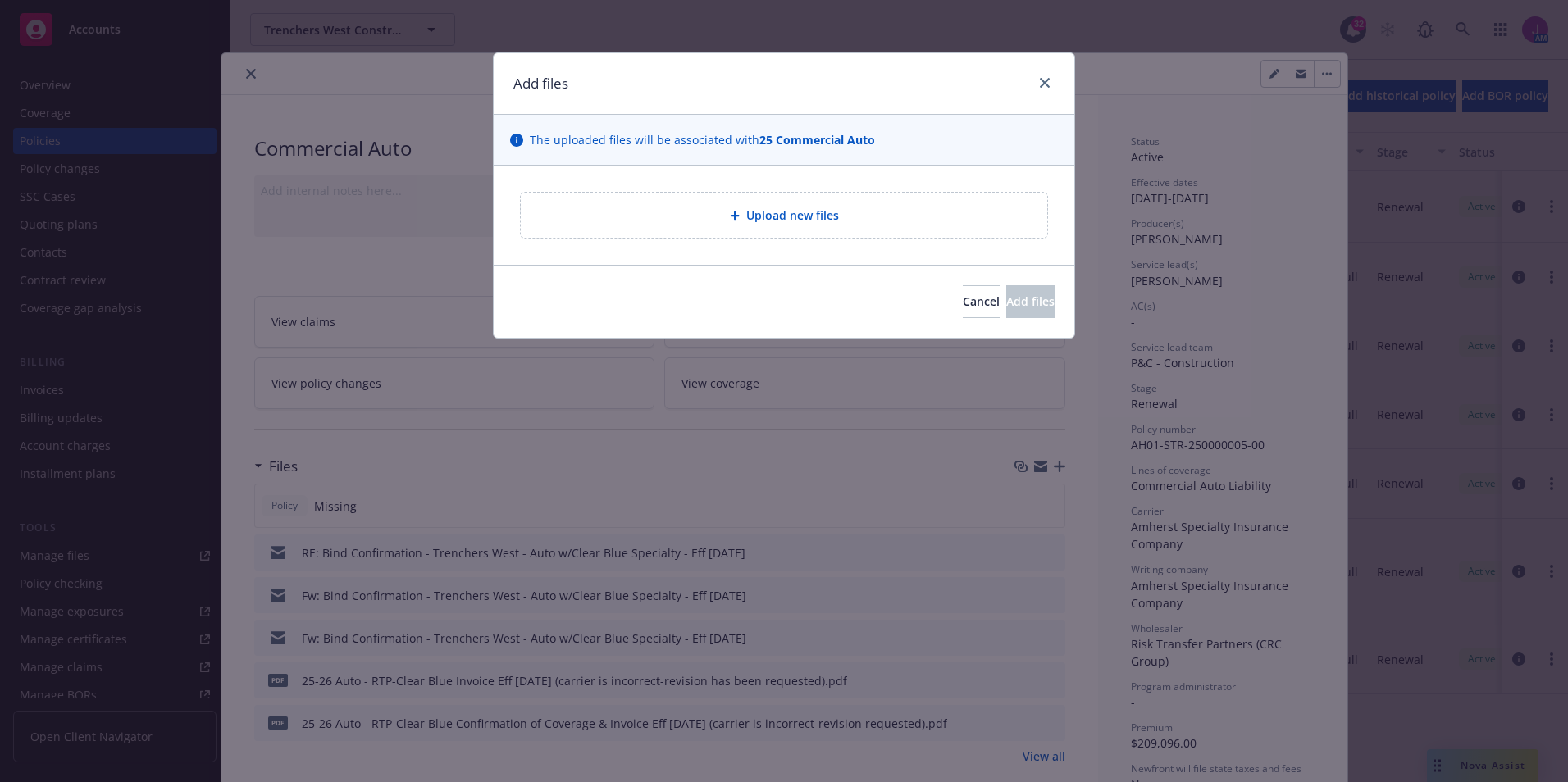
click at [734, 212] on icon at bounding box center [735, 216] width 9 height 9
type textarea "x"
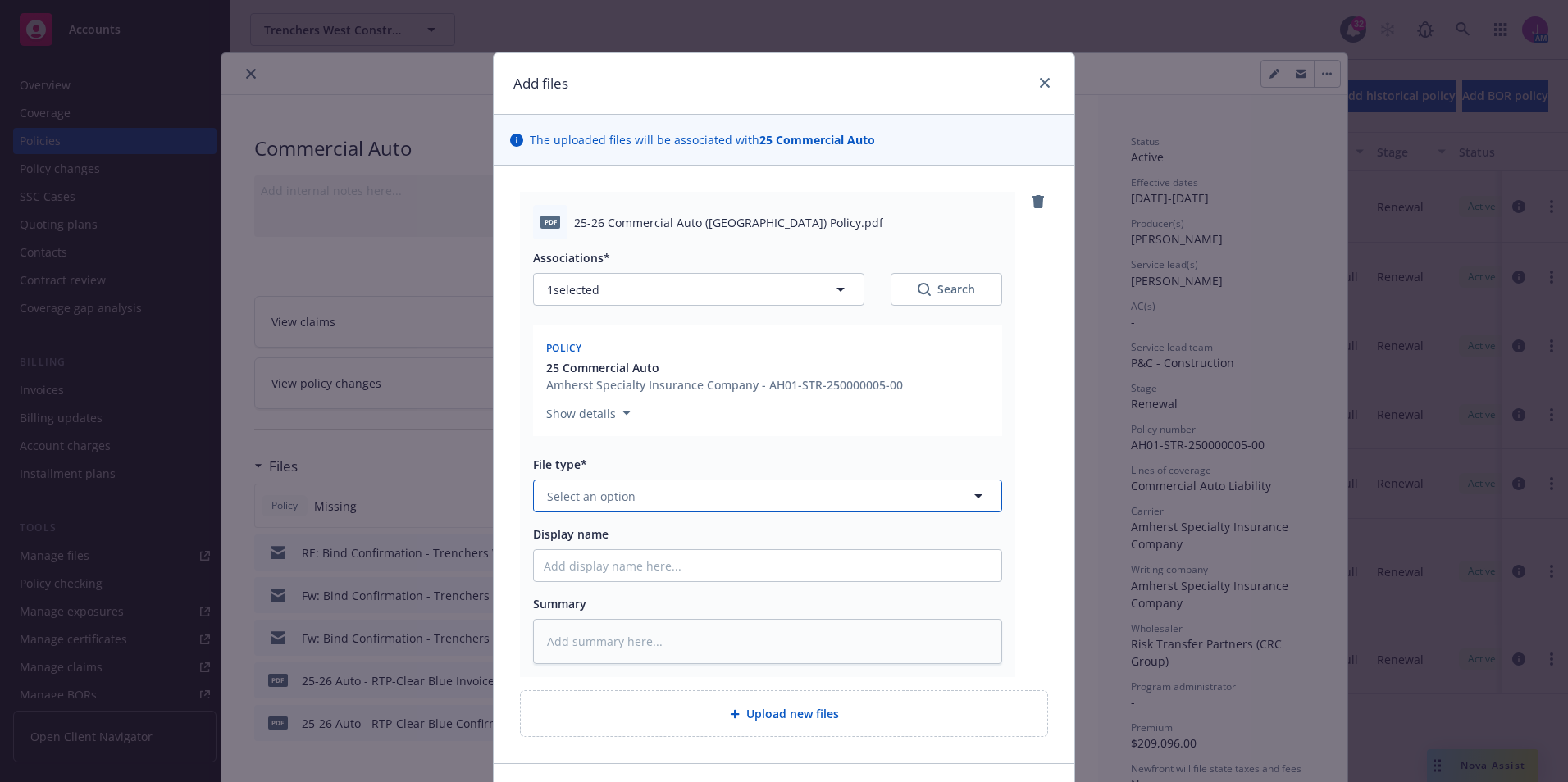
click at [584, 498] on span "Select an option" at bounding box center [592, 497] width 89 height 17
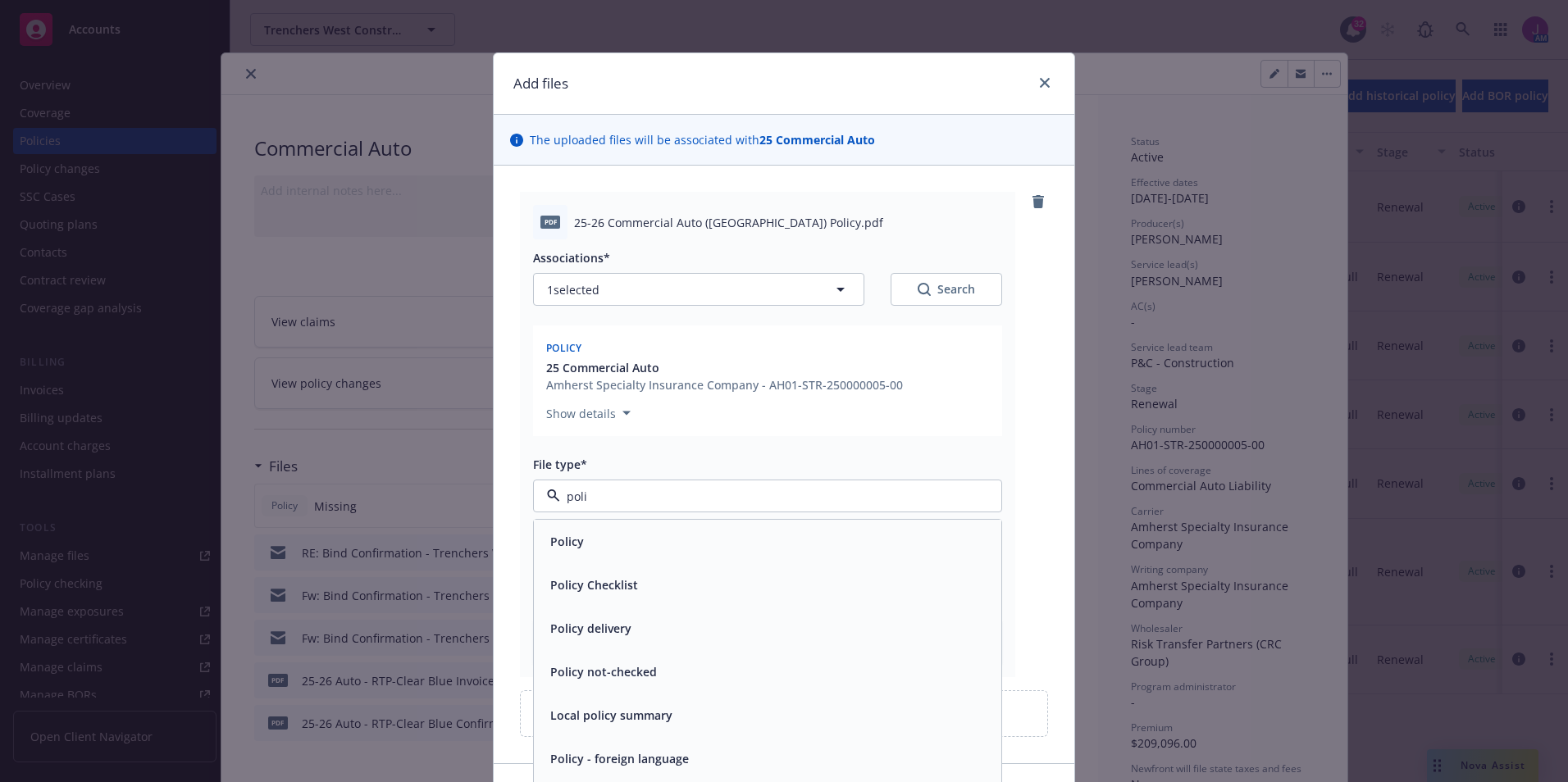
type input "polic"
click at [580, 548] on div "Policy" at bounding box center [767, 541] width 448 height 24
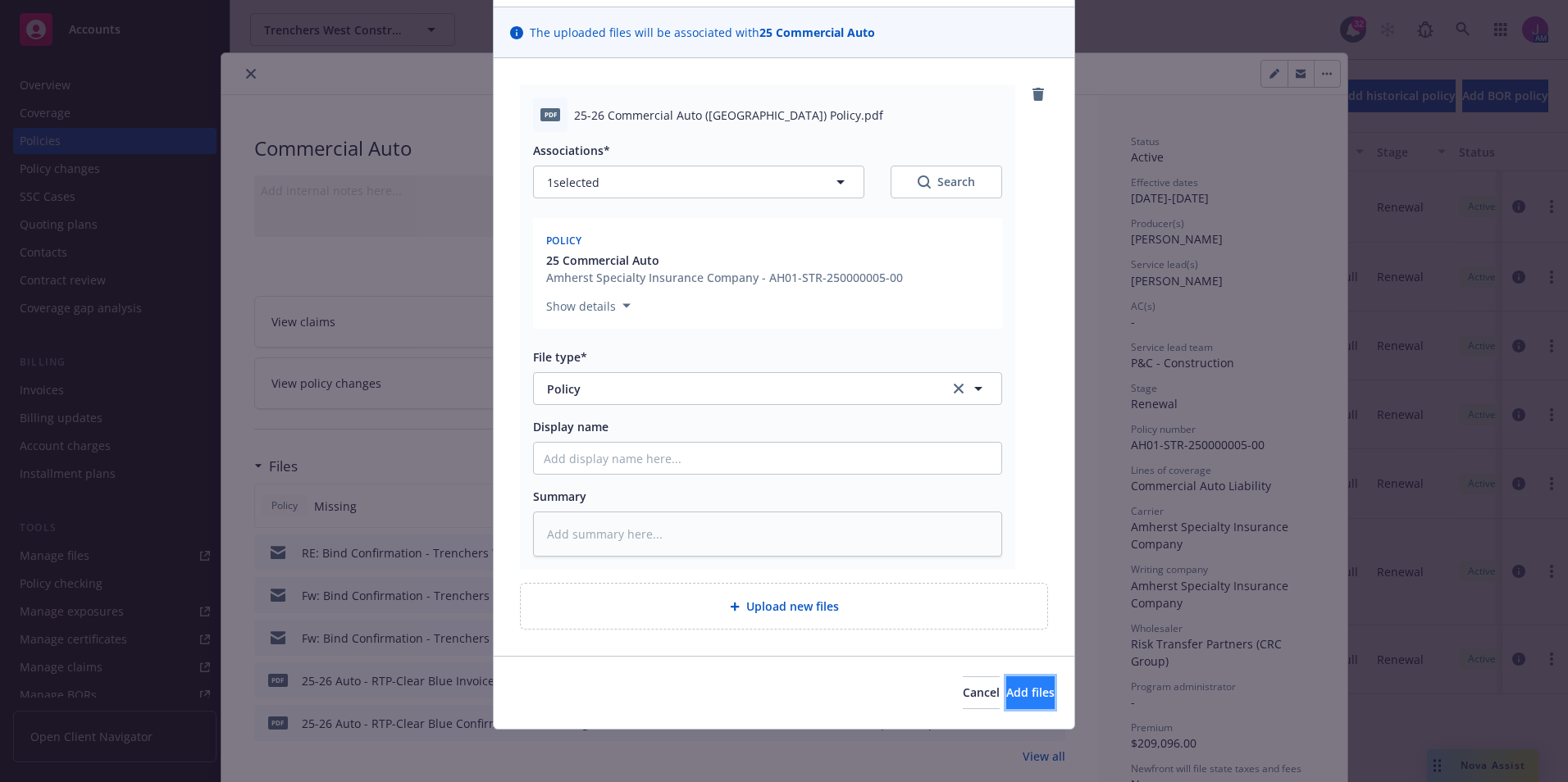
click at [1018, 694] on span "Add files" at bounding box center [1030, 692] width 48 height 16
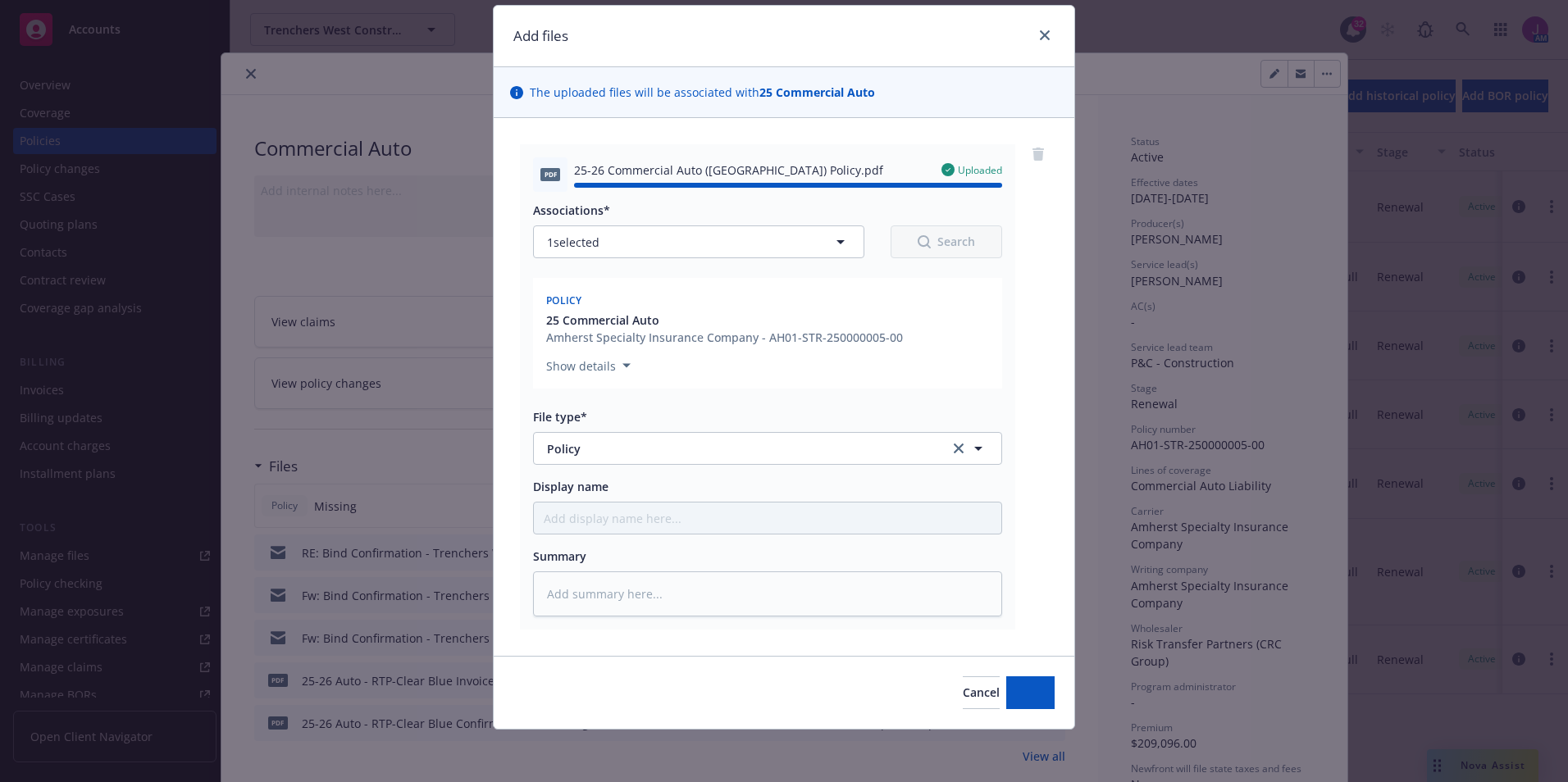
type textarea "x"
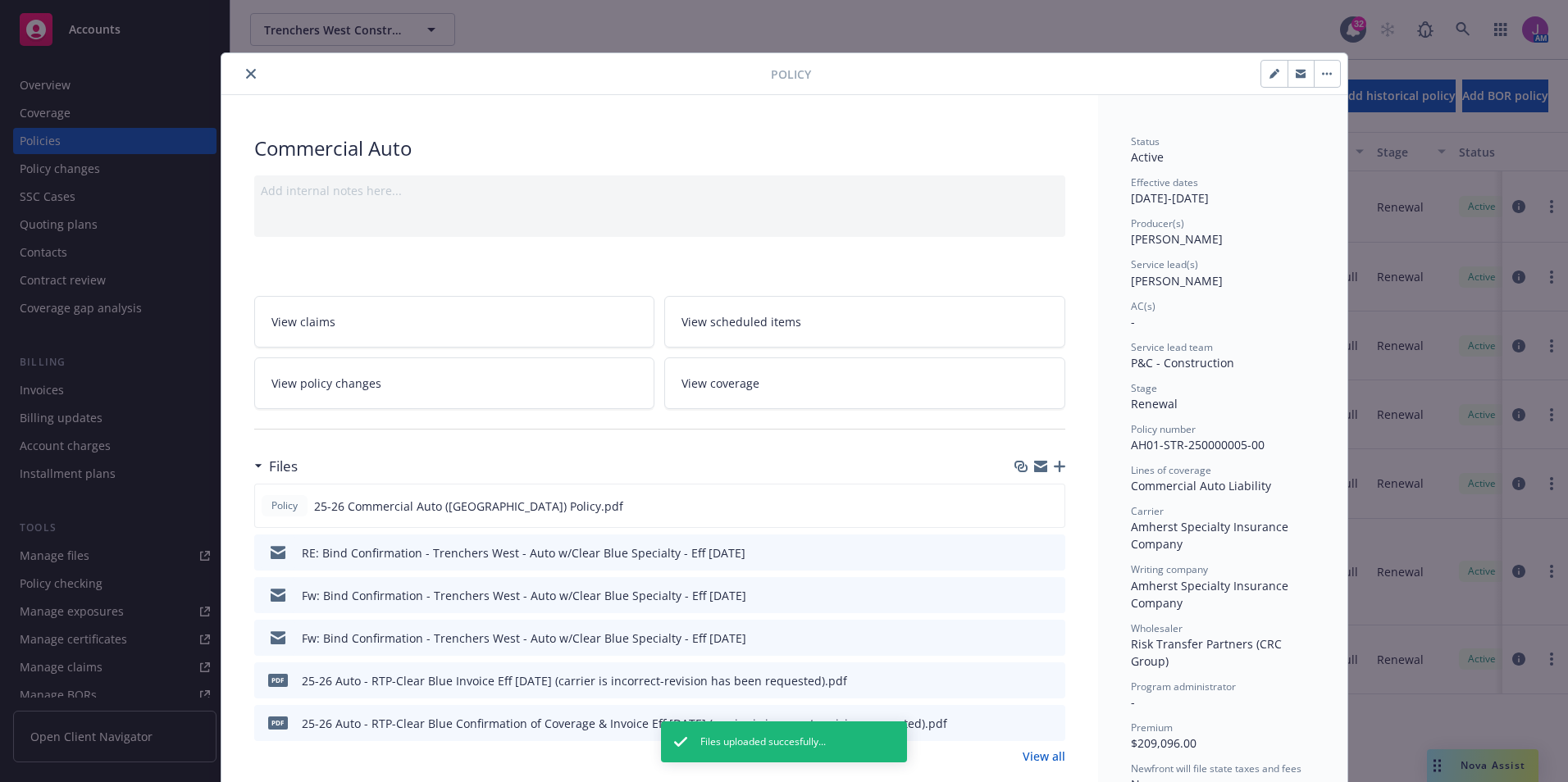
click at [247, 77] on icon "close" at bounding box center [251, 73] width 9 height 9
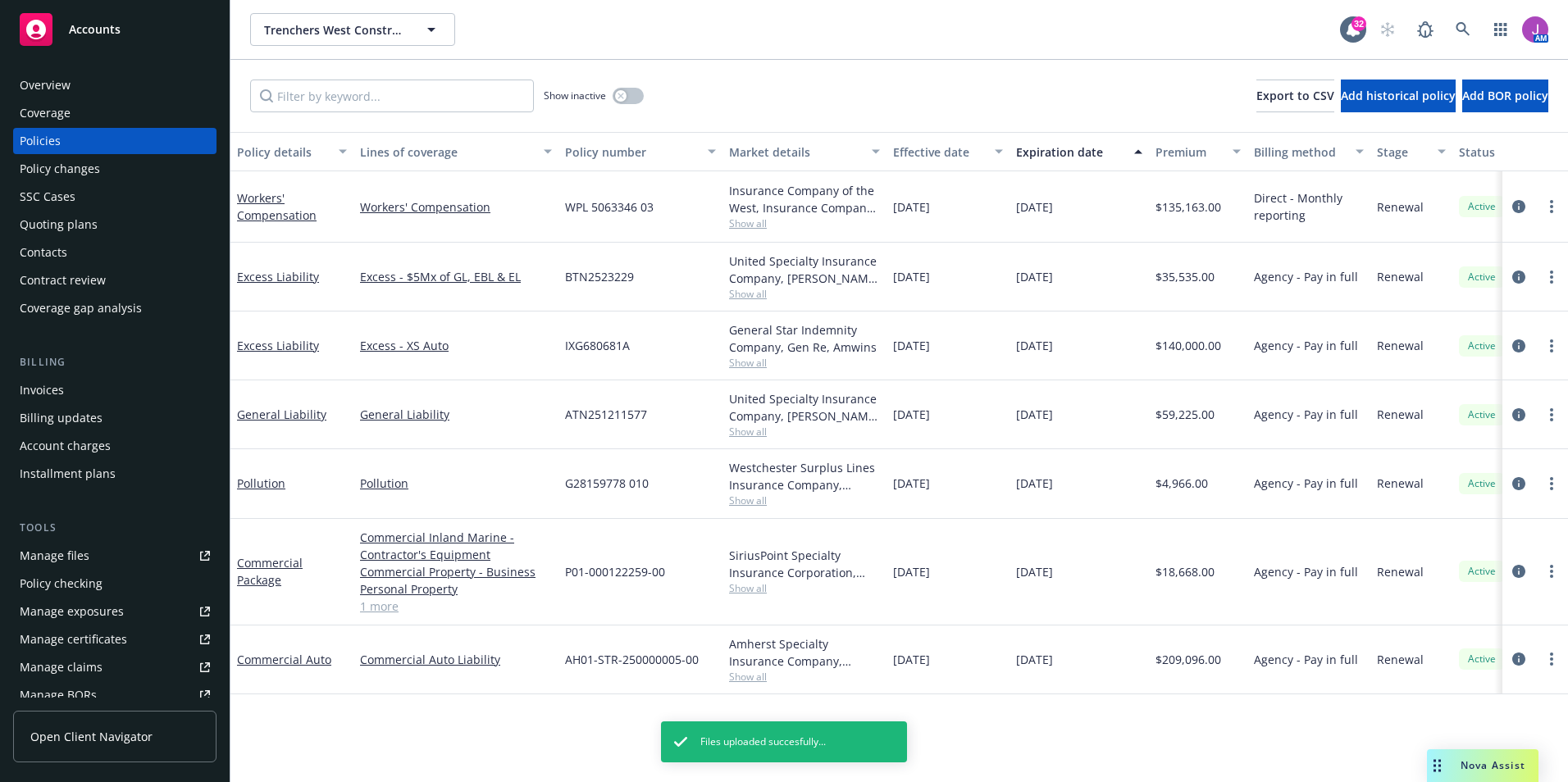
click at [68, 117] on div "Coverage" at bounding box center [45, 113] width 51 height 26
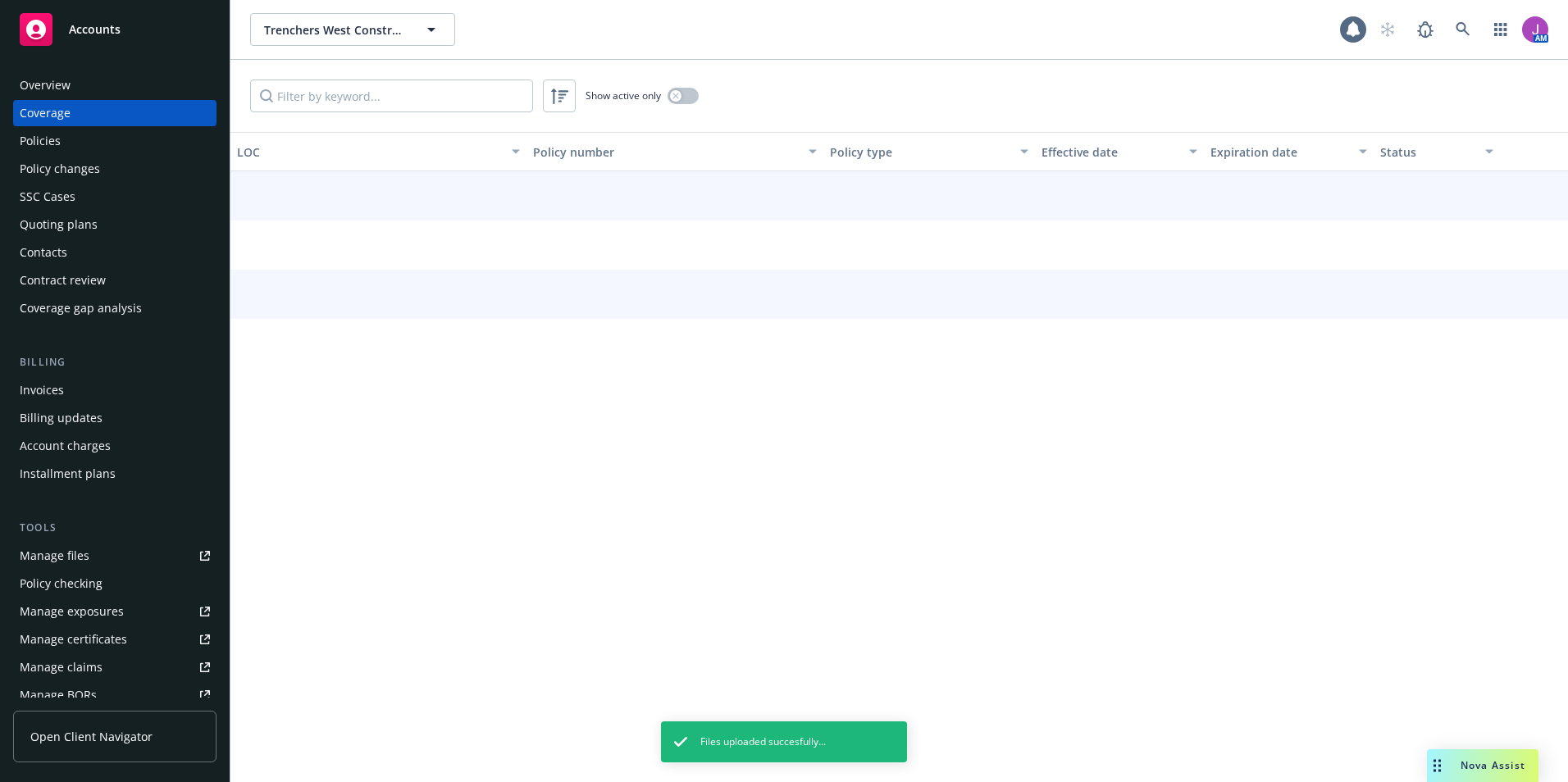
click at [58, 93] on div "Overview" at bounding box center [45, 86] width 51 height 26
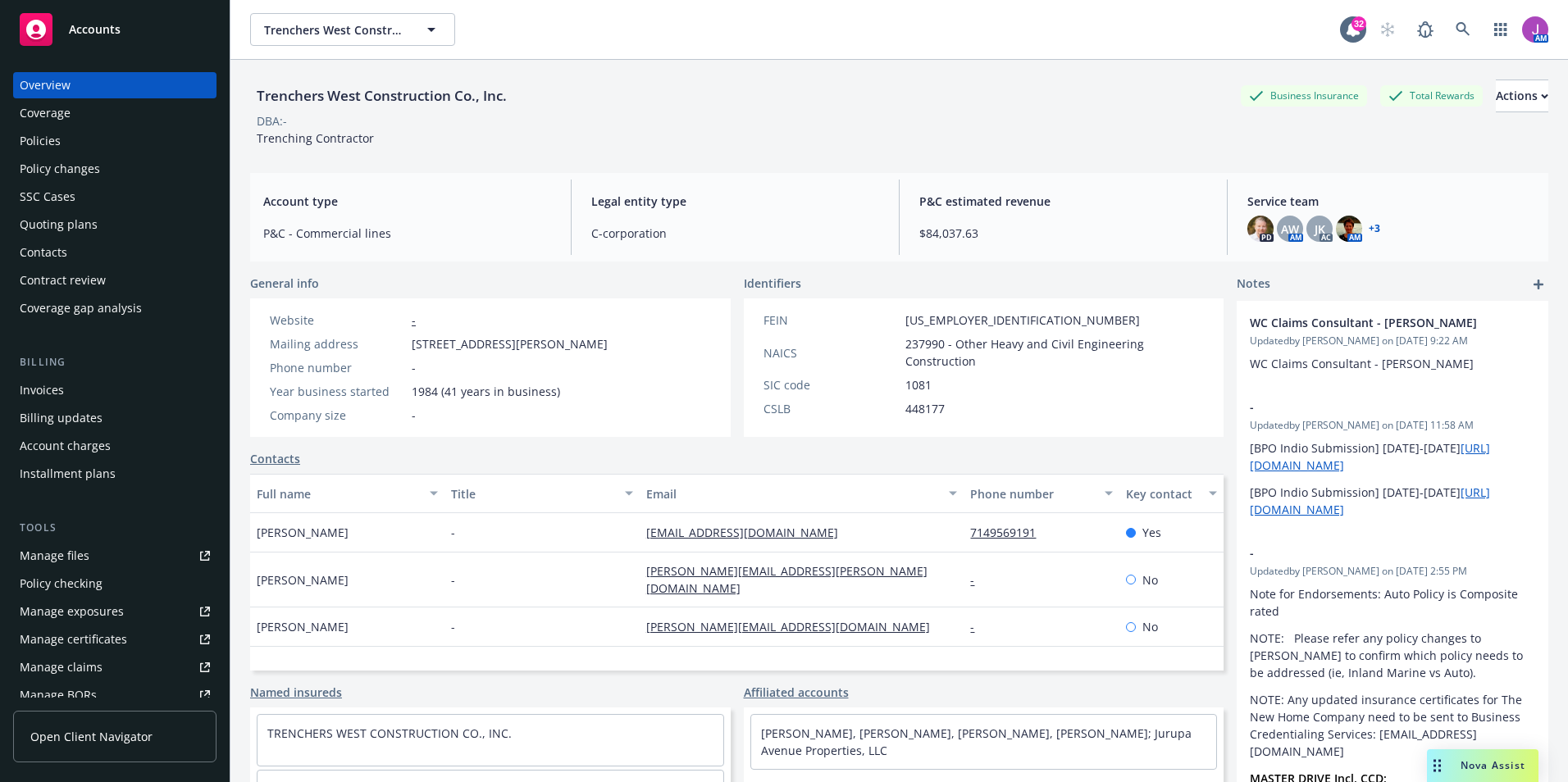
click at [42, 149] on div "Policies" at bounding box center [41, 141] width 41 height 26
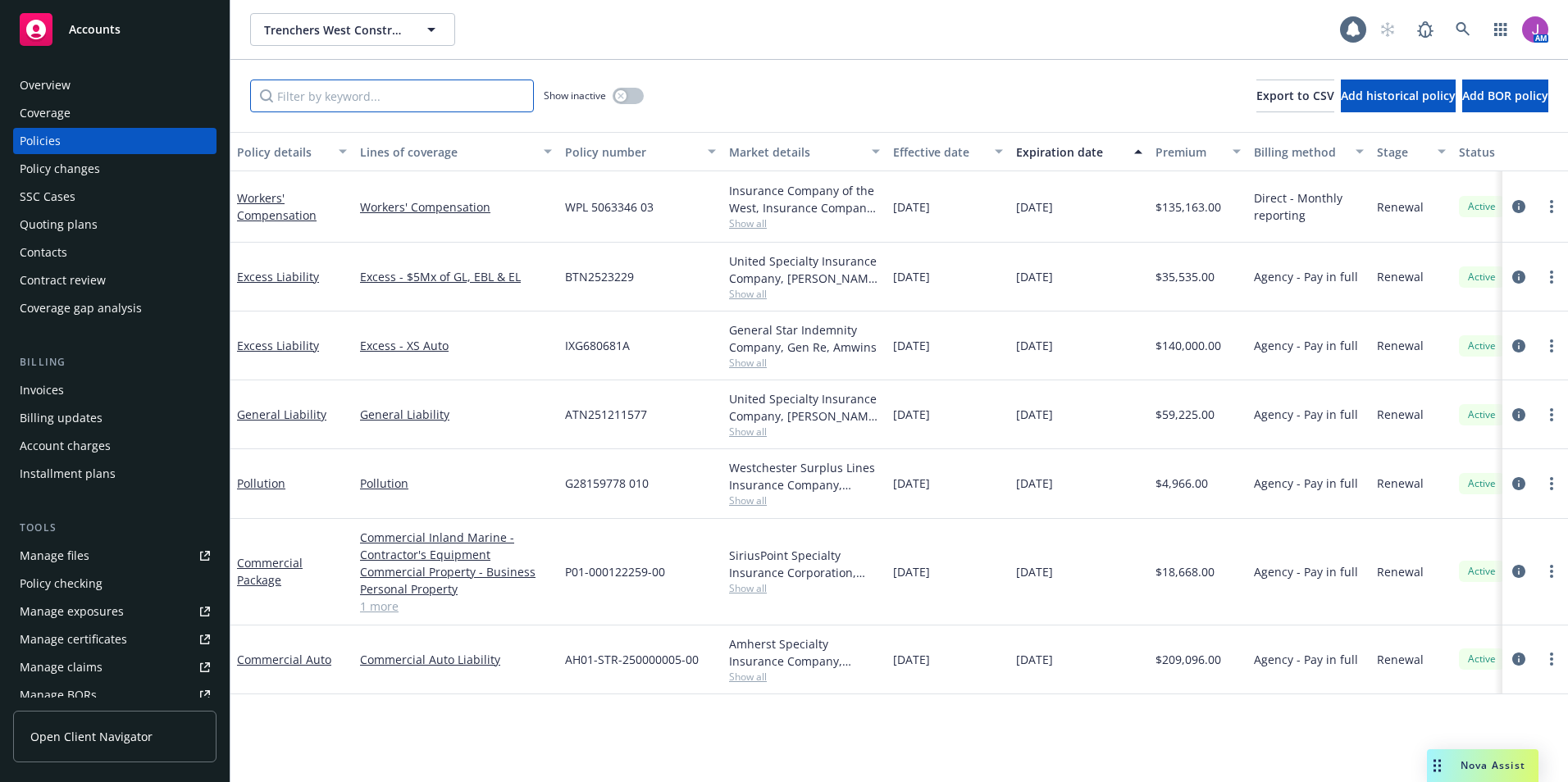
click at [479, 105] on input "Filter by keyword..." at bounding box center [392, 95] width 284 height 33
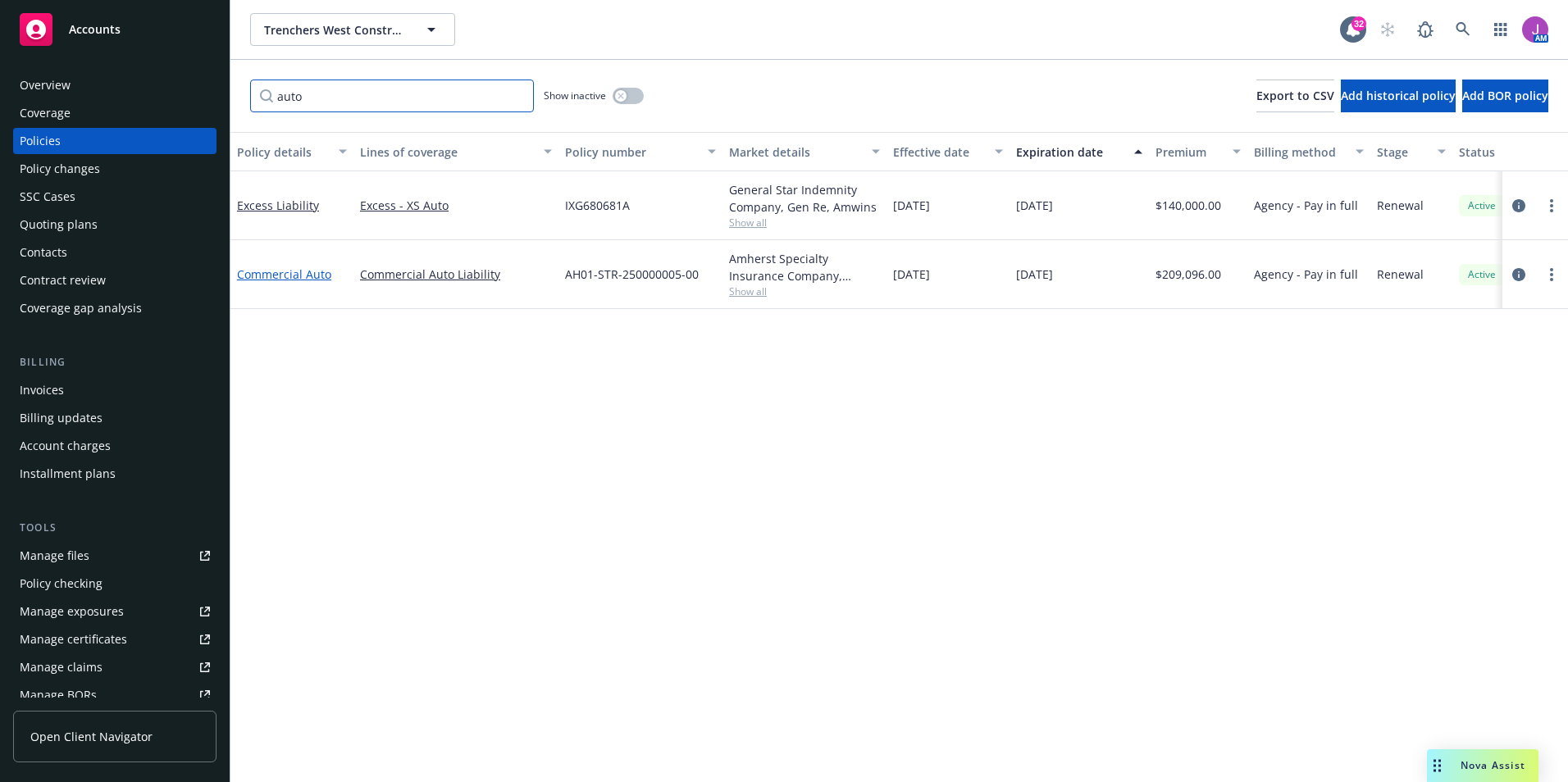
type input "auto"
click at [292, 275] on link "Commercial Auto" at bounding box center [285, 274] width 94 height 16
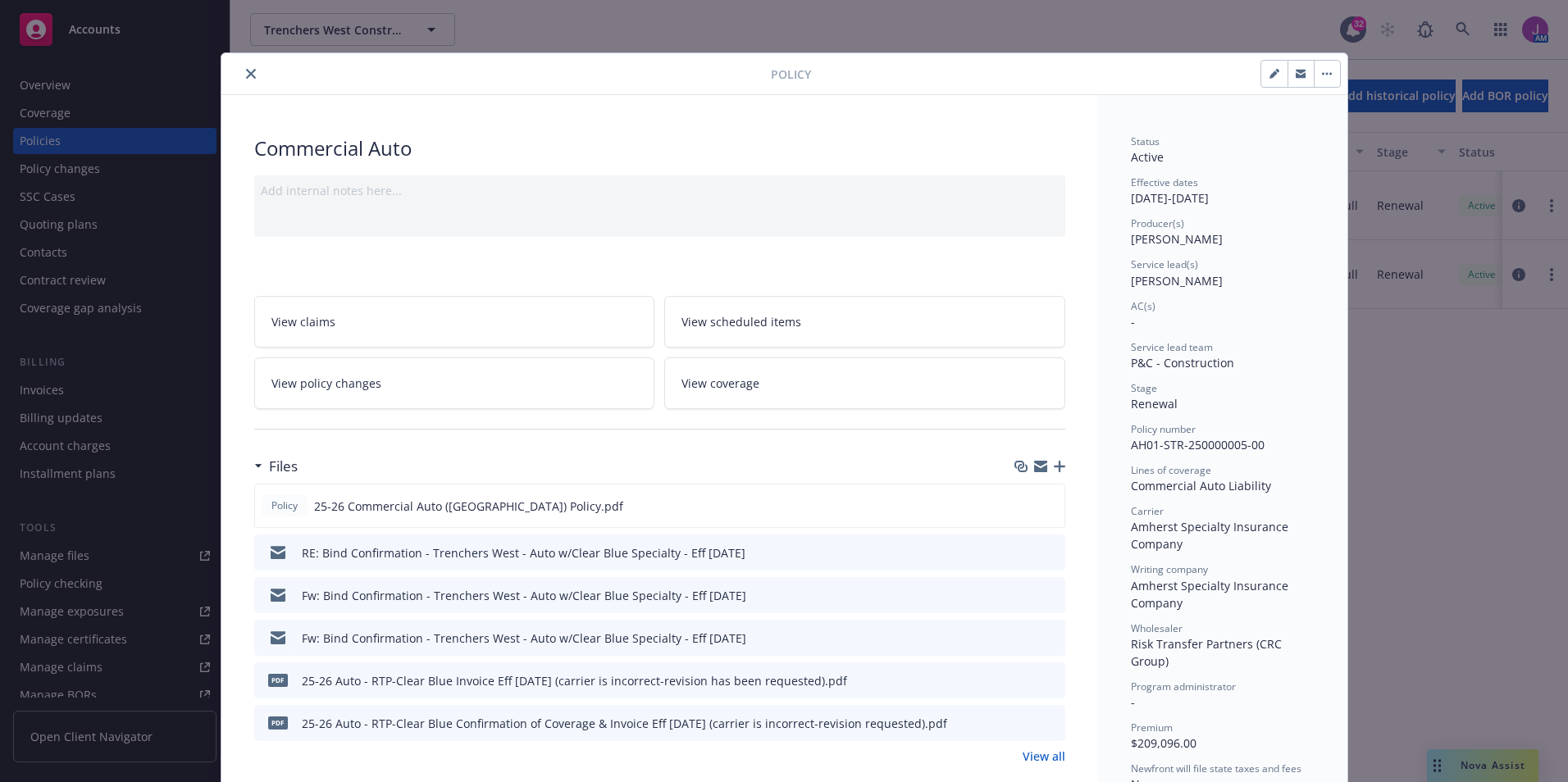
scroll to position [49, 0]
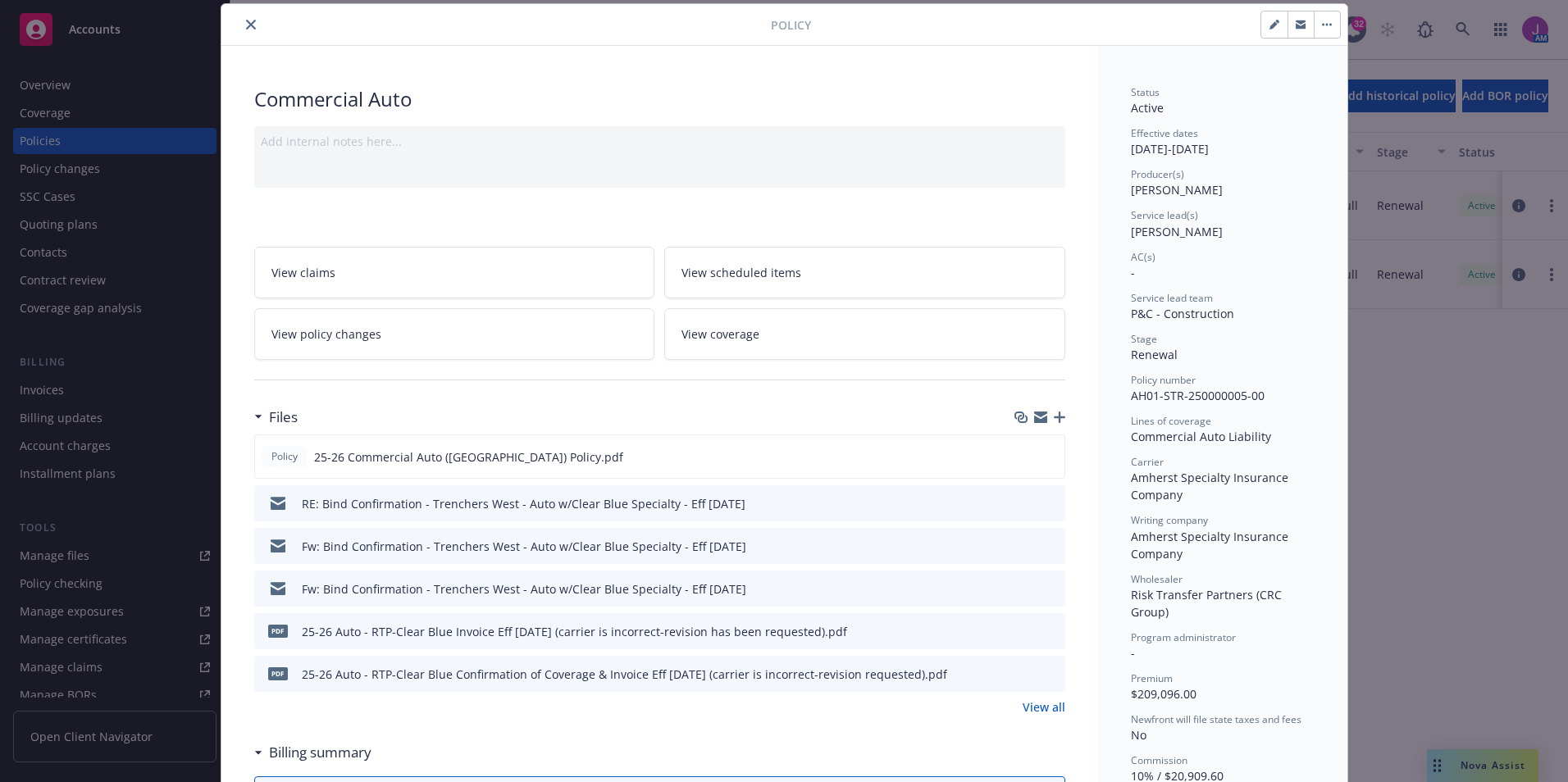
click at [250, 24] on button "close" at bounding box center [251, 24] width 20 height 20
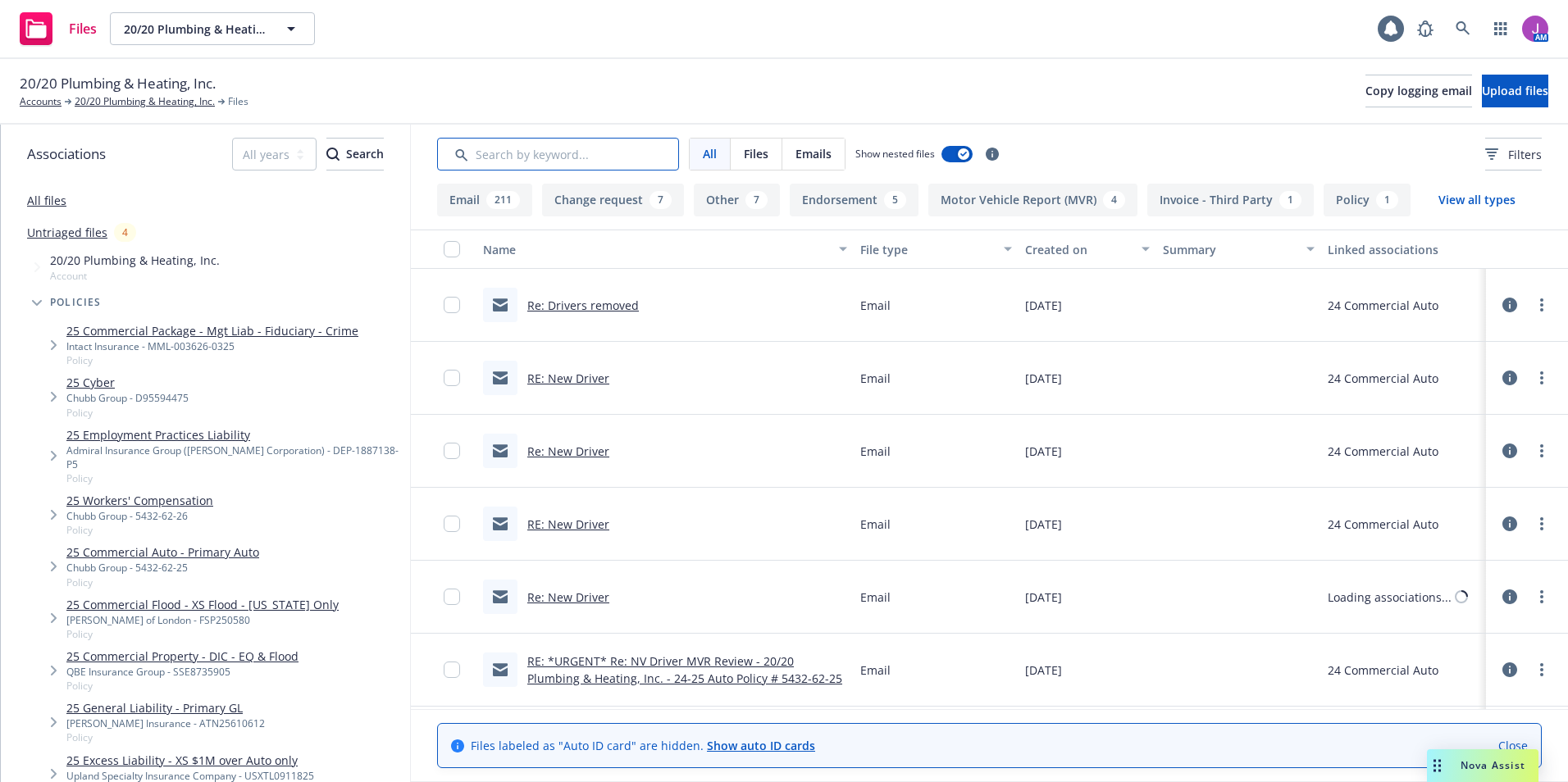
click at [593, 159] on input "Search by keyword..." at bounding box center [558, 154] width 242 height 33
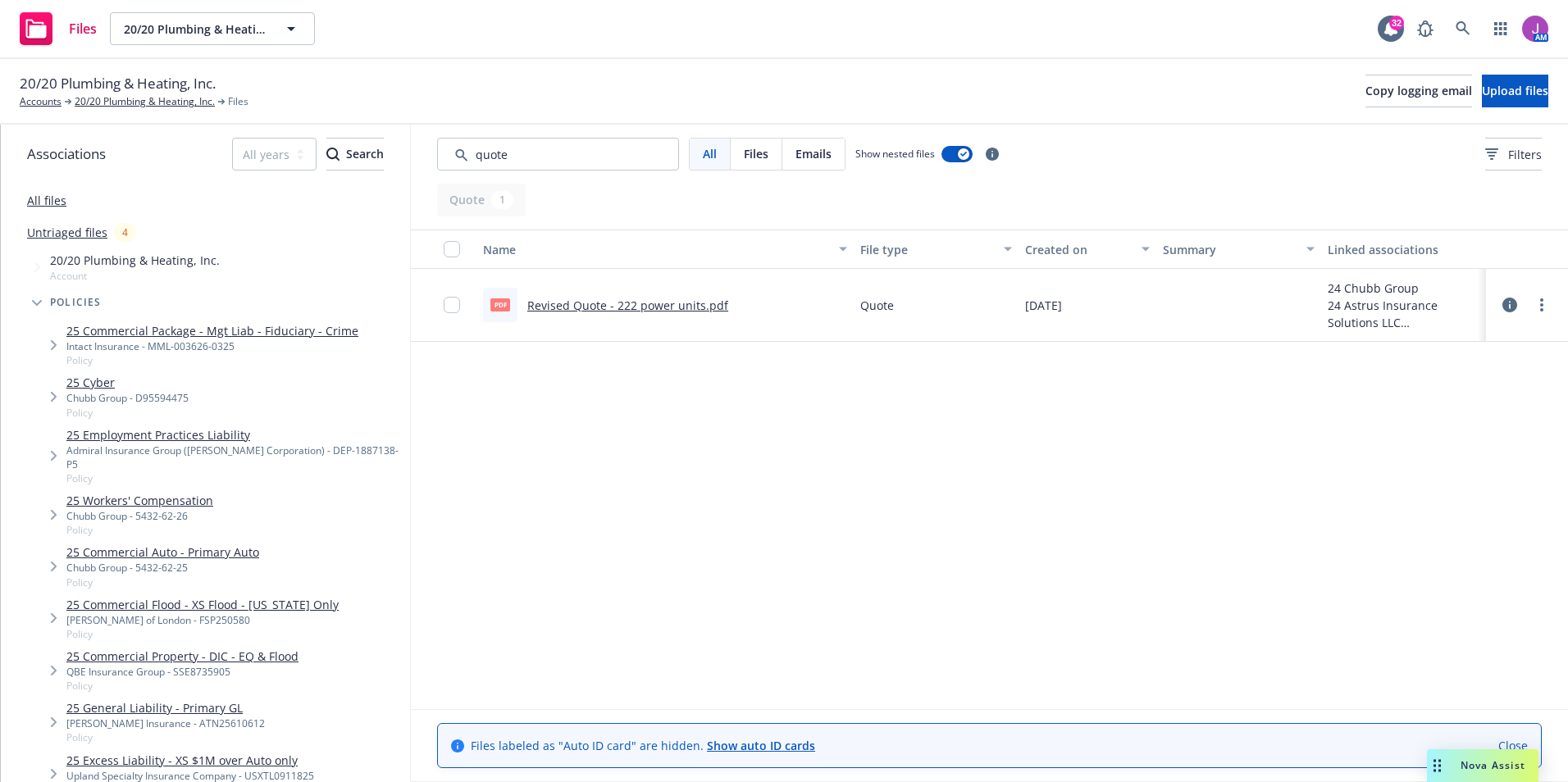
click at [619, 307] on link "Revised Quote - 222 power units.pdf" at bounding box center [628, 305] width 201 height 16
drag, startPoint x: 537, startPoint y: 155, endPoint x: 411, endPoint y: 151, distance: 126.1
click at [411, 151] on div "All Files Emails Show nested files Filters" at bounding box center [989, 154] width 1157 height 59
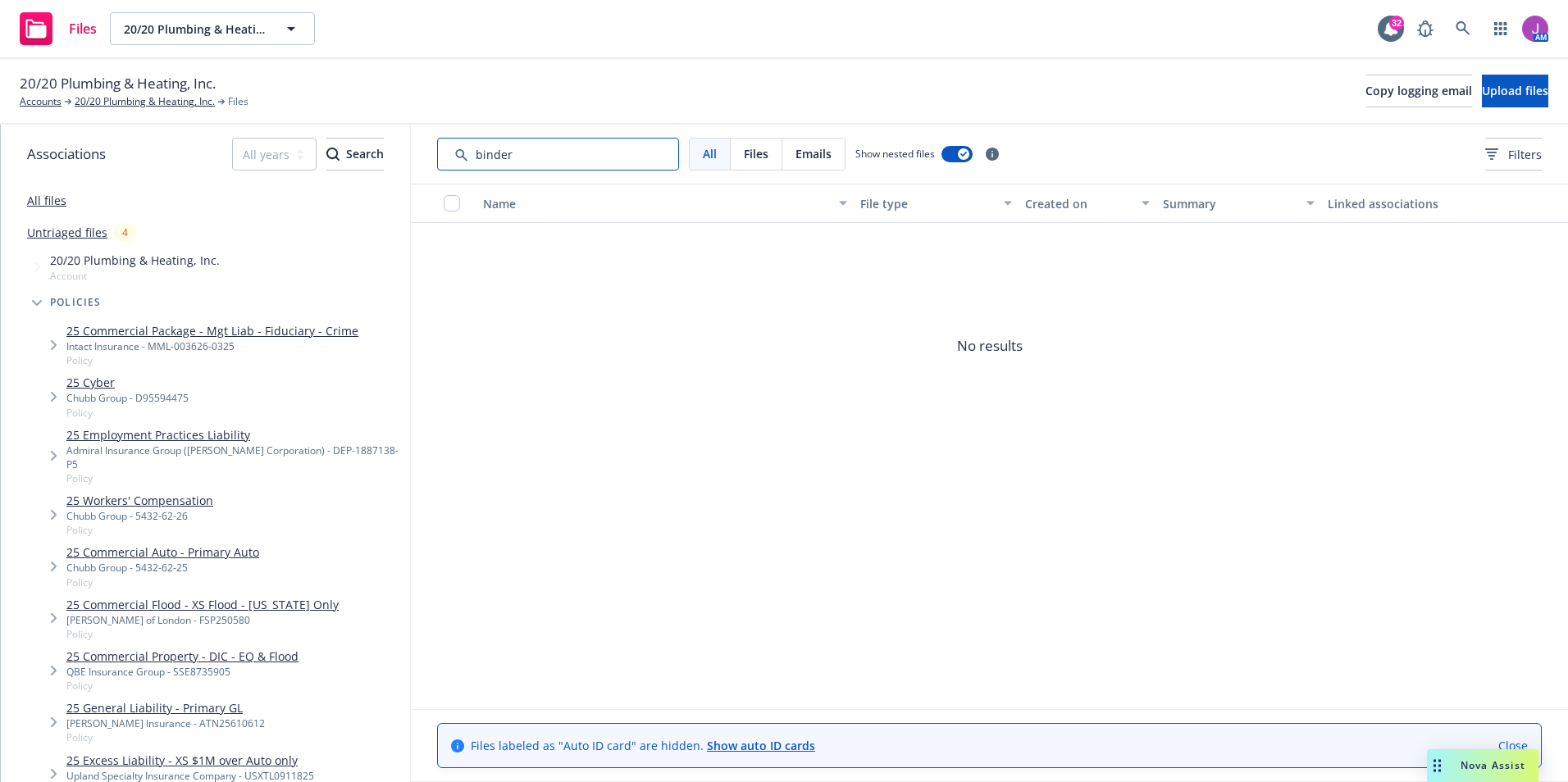
click at [638, 160] on input "Search by keyword..." at bounding box center [558, 154] width 242 height 33
type input "binder"
click at [745, 158] on span "Files" at bounding box center [757, 154] width 24 height 17
click at [711, 165] on div "All" at bounding box center [710, 154] width 41 height 31
drag, startPoint x: 580, startPoint y: 156, endPoint x: 329, endPoint y: 135, distance: 251.9
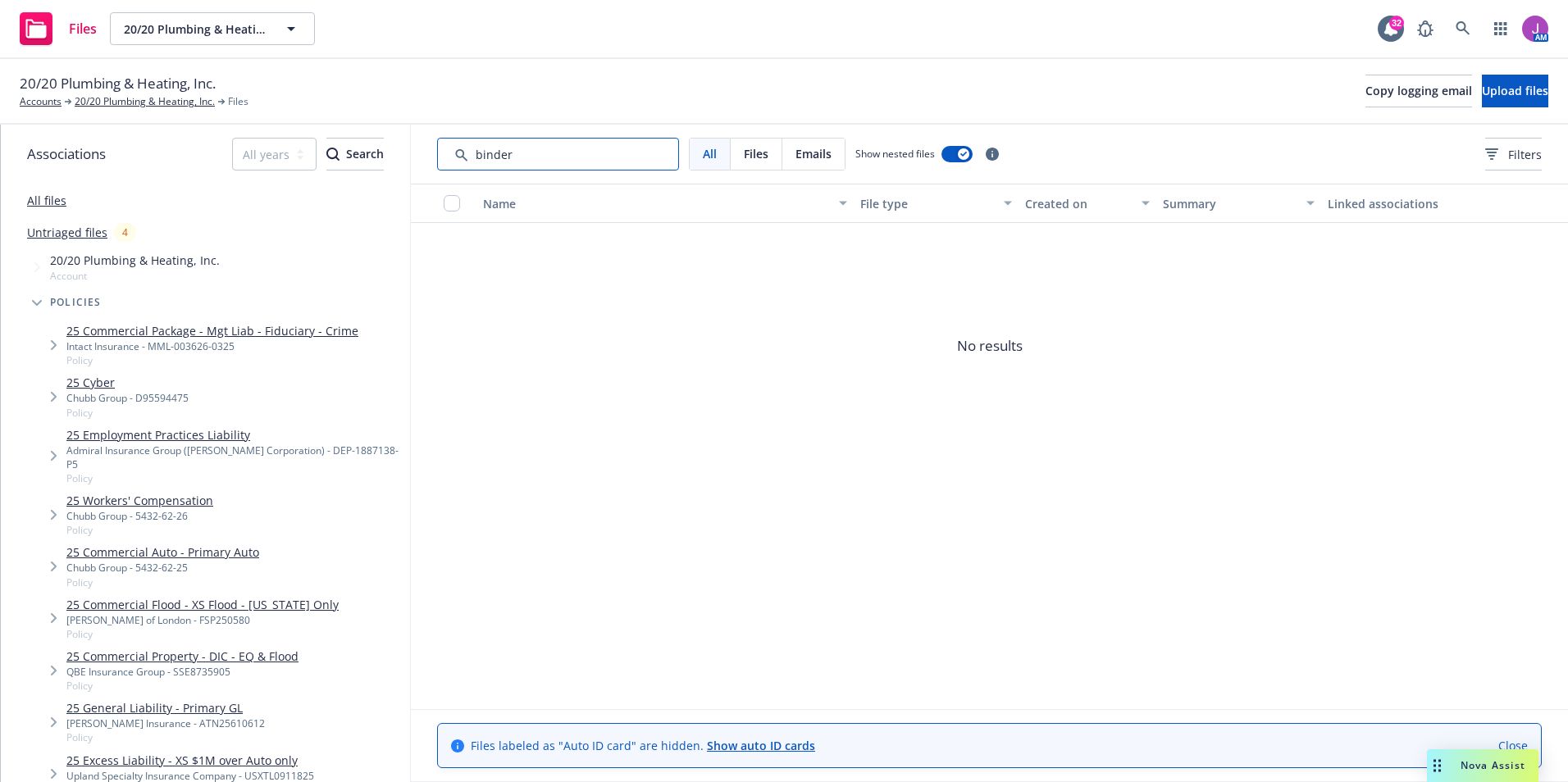
click at [331, 135] on div "Associations All years 2027 2026 2025 2024 2023 2022 2021 2020 2019 2018 2017 2…" at bounding box center [785, 453] width 1568 height 658
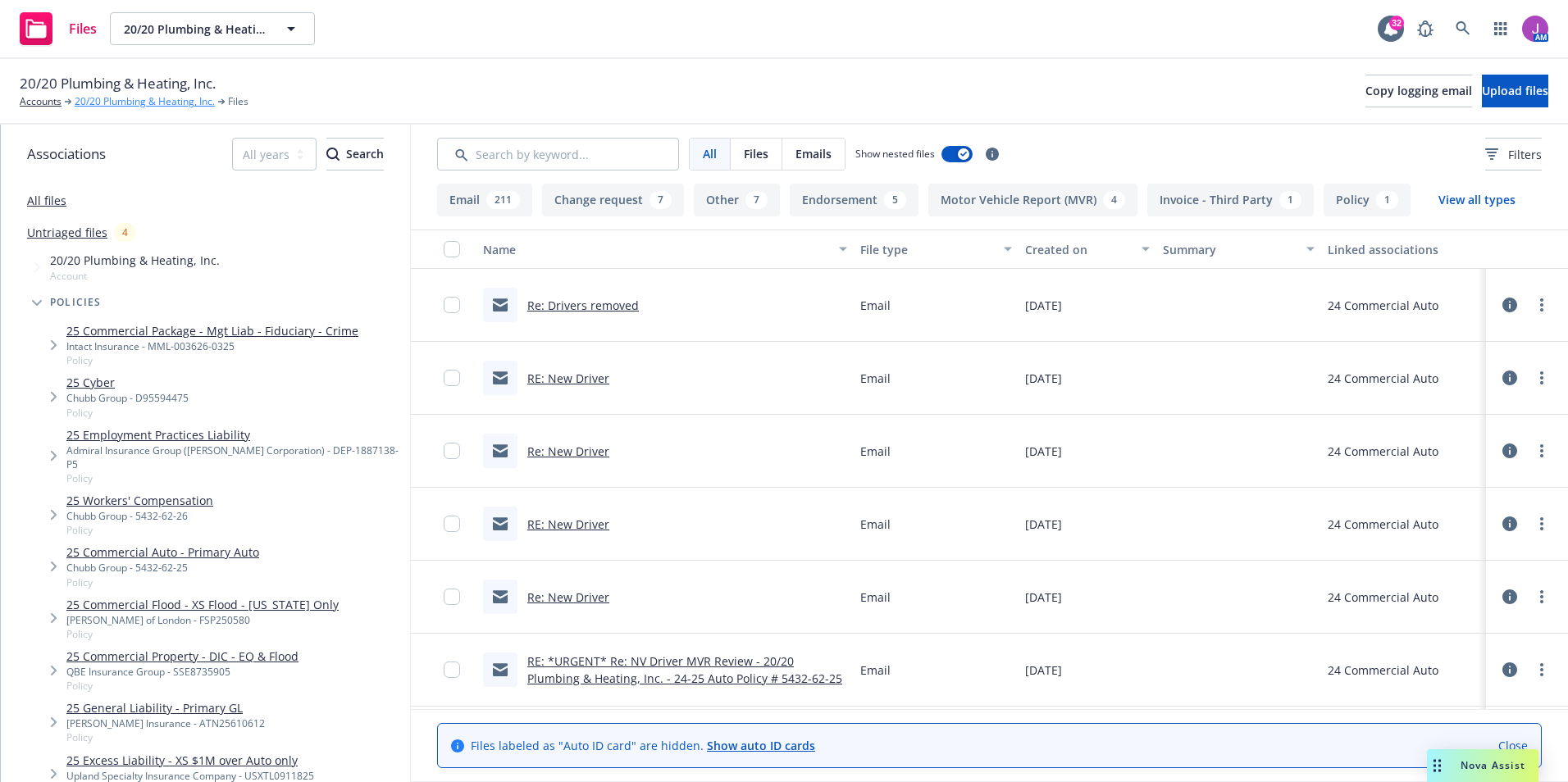
click at [172, 104] on link "20/20 Plumbing & Heating, Inc." at bounding box center [144, 102] width 140 height 15
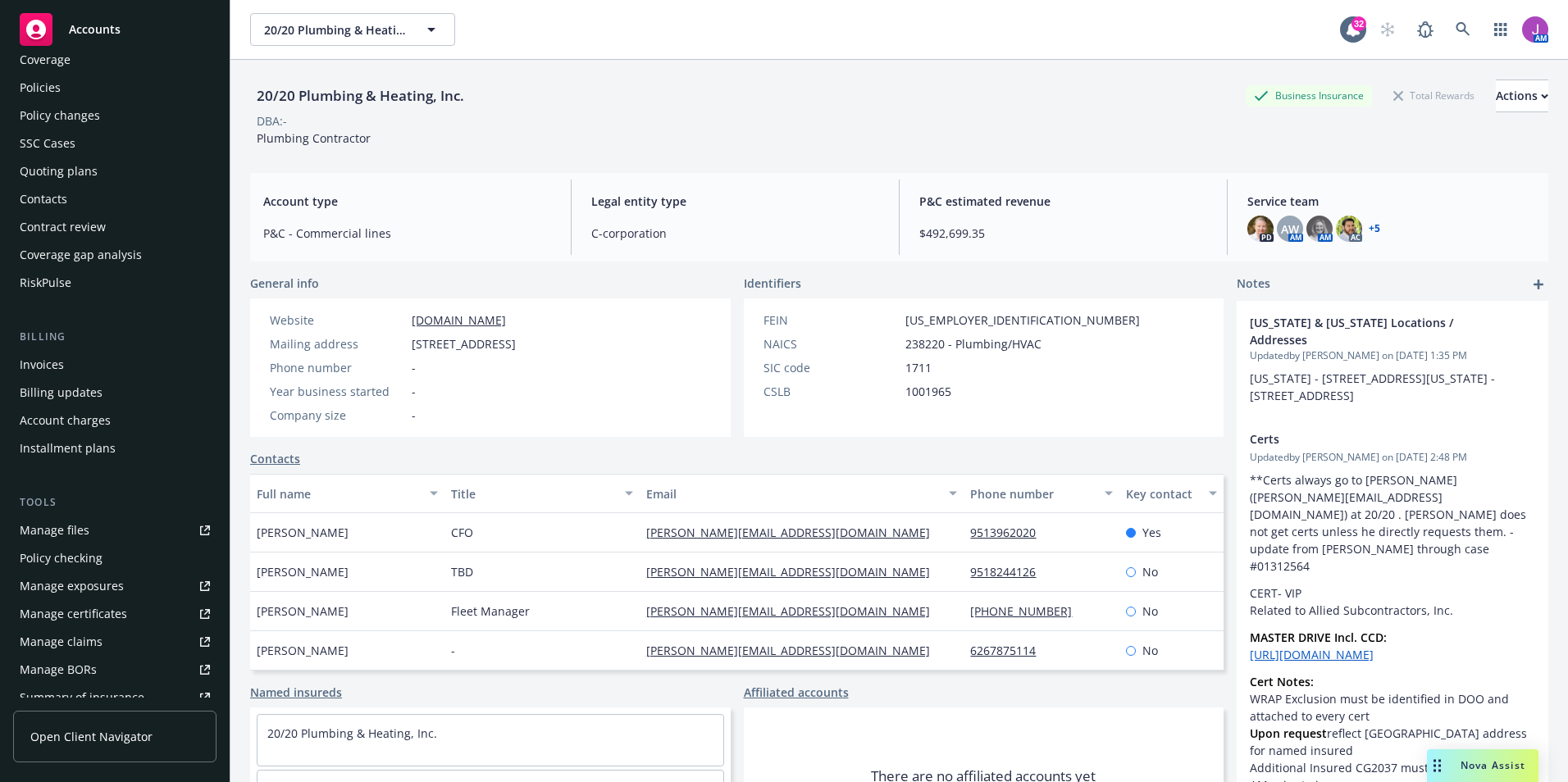
scroll to position [82, 0]
click at [77, 134] on div "Quoting plans" at bounding box center [58, 143] width 78 height 26
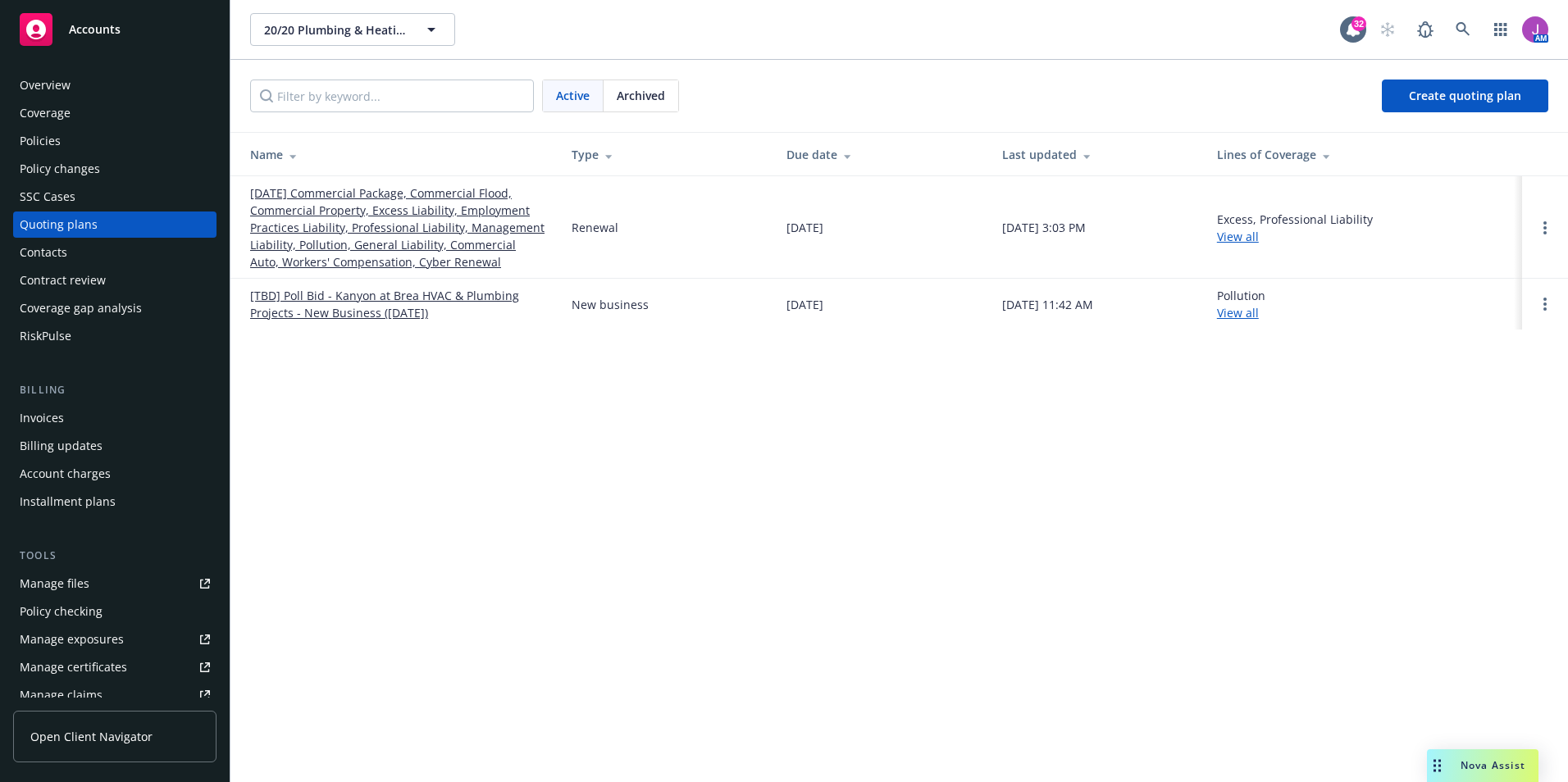
click at [637, 89] on span "Archived" at bounding box center [641, 95] width 48 height 17
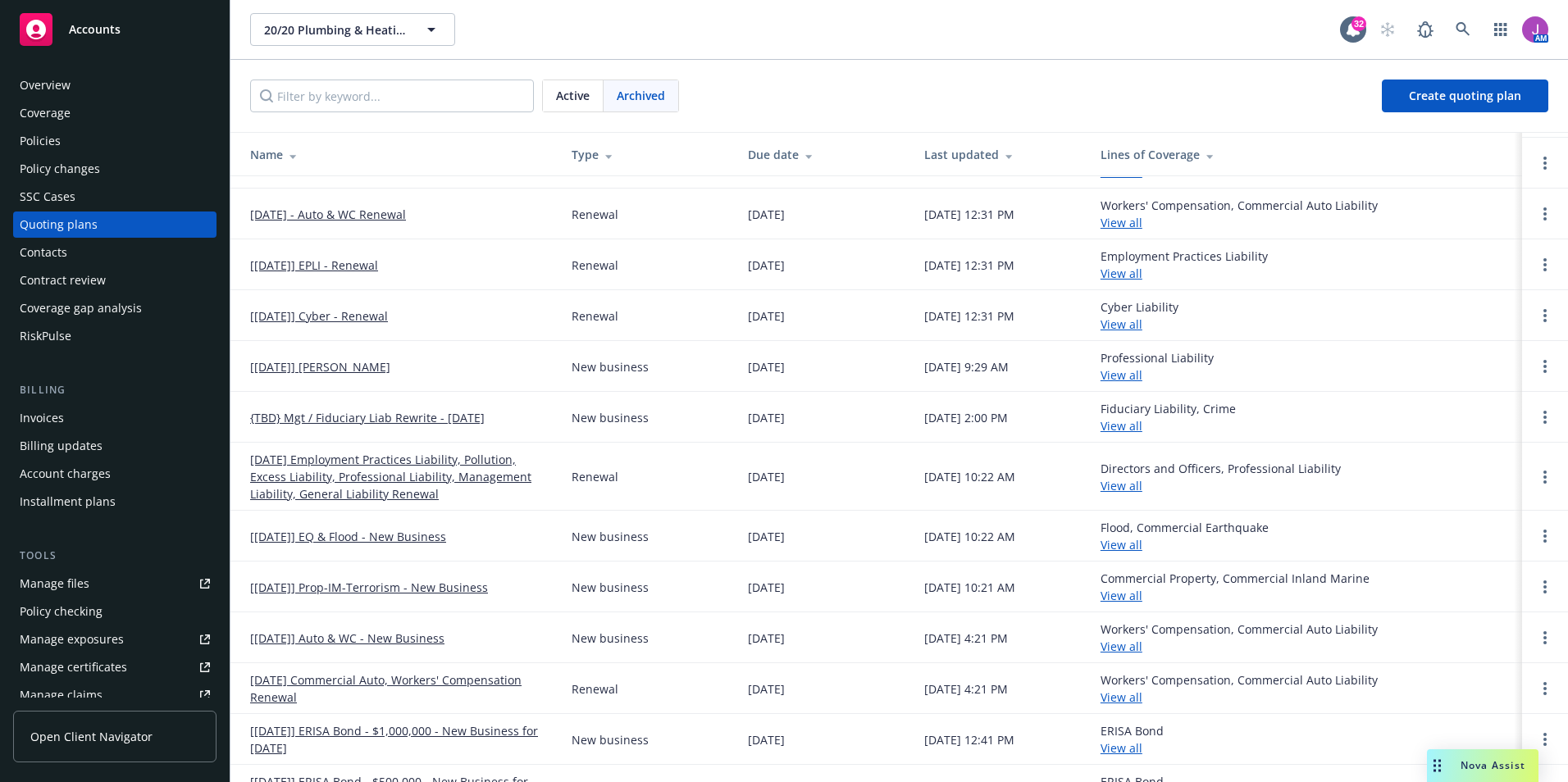
scroll to position [164, 0]
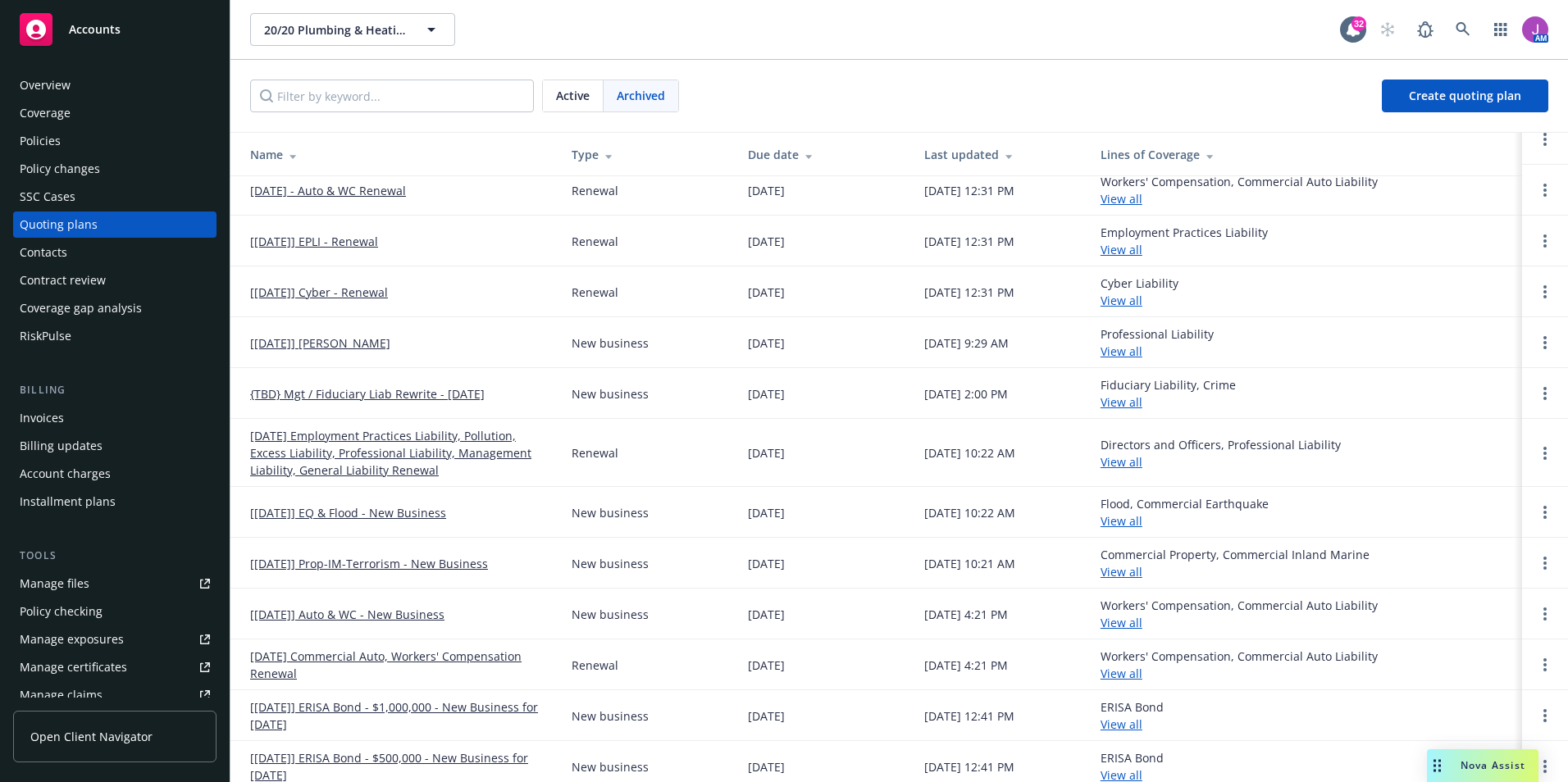
click at [361, 612] on link "[[DATE]] Auto & WC - New Business" at bounding box center [348, 614] width 194 height 17
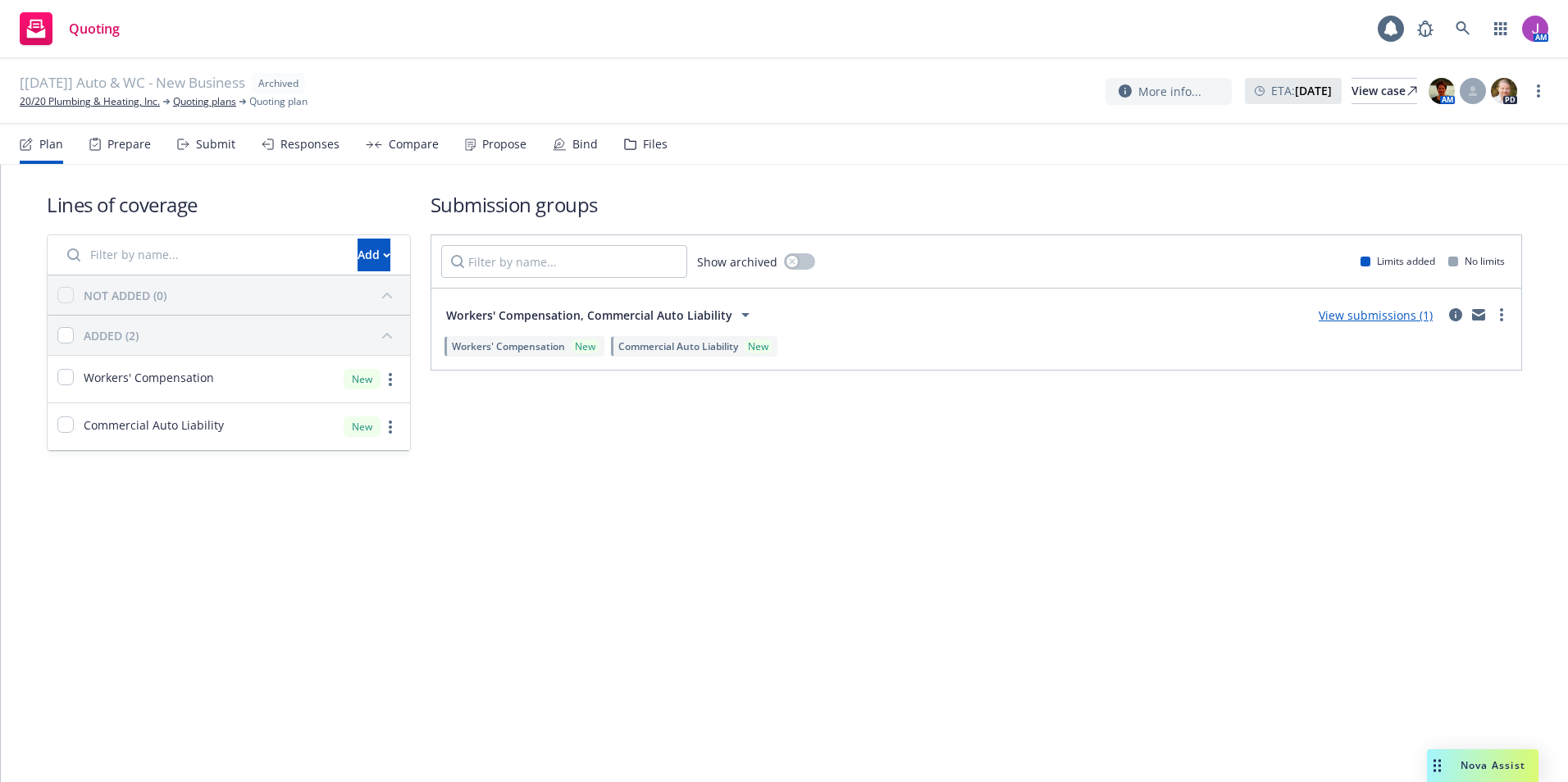
click at [630, 146] on icon at bounding box center [629, 144] width 10 height 9
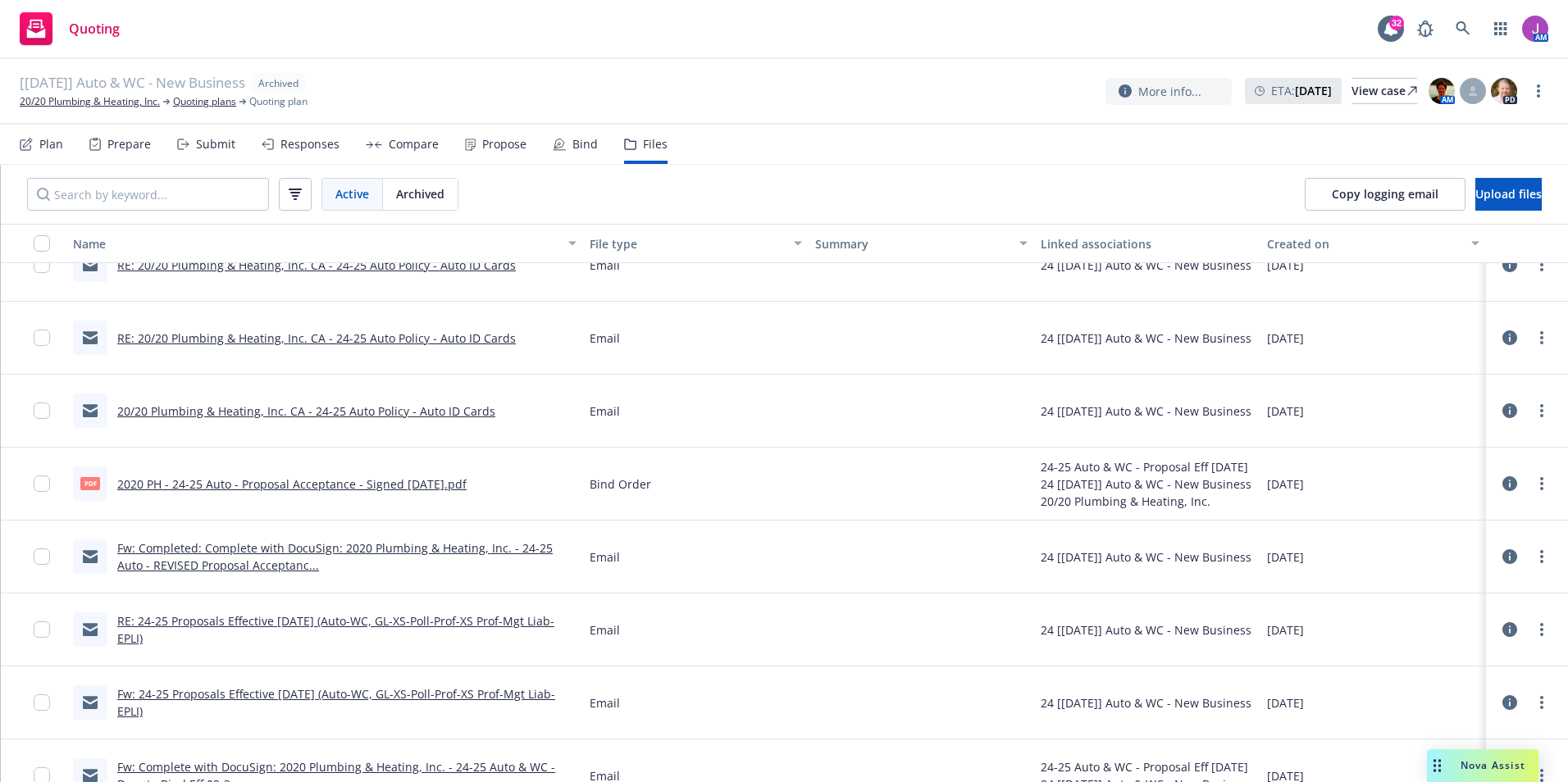
scroll to position [164, 0]
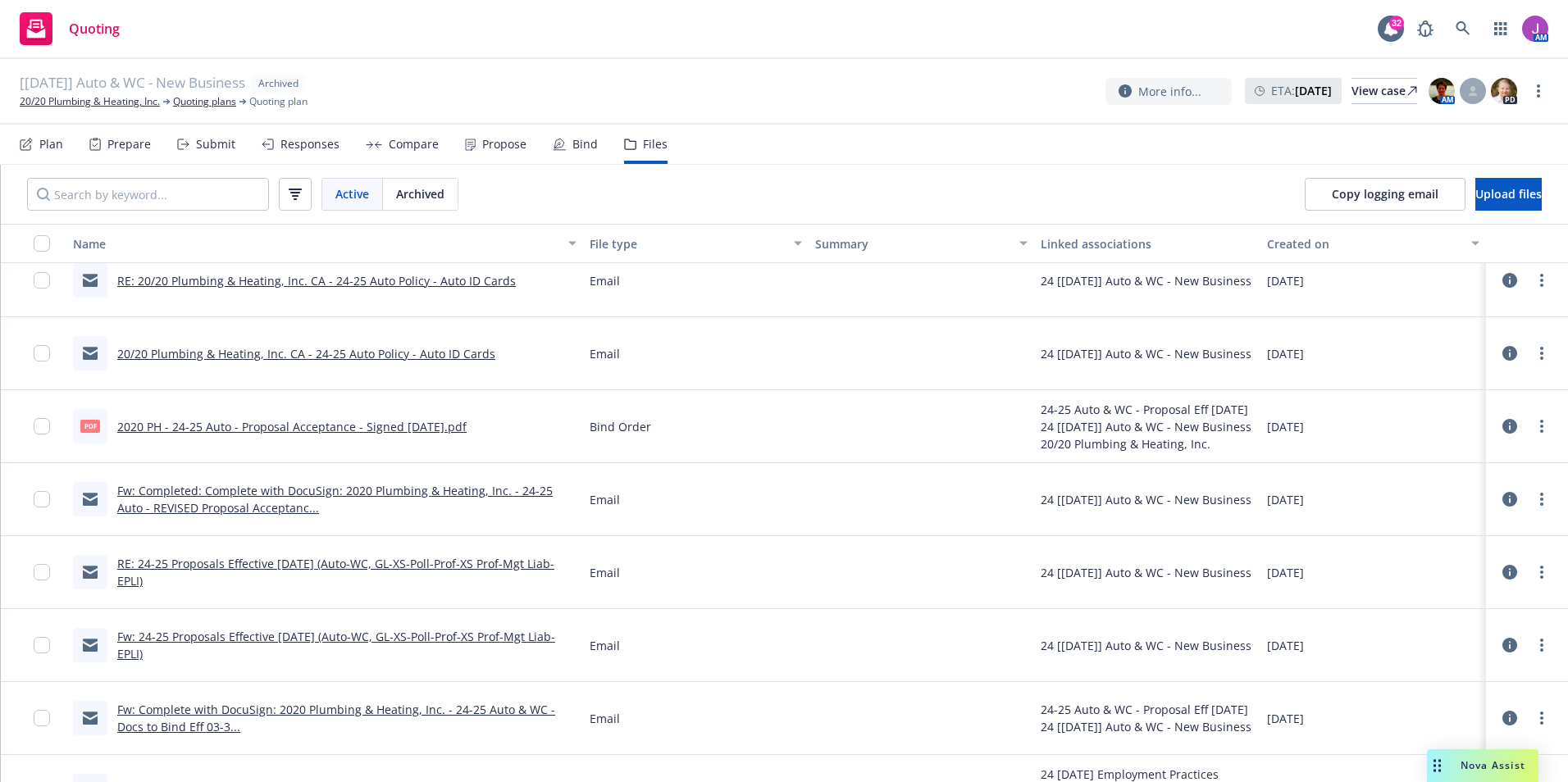
click at [282, 430] on link "2020 PH - 24-25 Auto - Proposal Acceptance - Signed 03-28-2024.pdf" at bounding box center [291, 427] width 350 height 16
click at [117, 98] on link "20/20 Plumbing & Heating, Inc." at bounding box center [90, 102] width 140 height 15
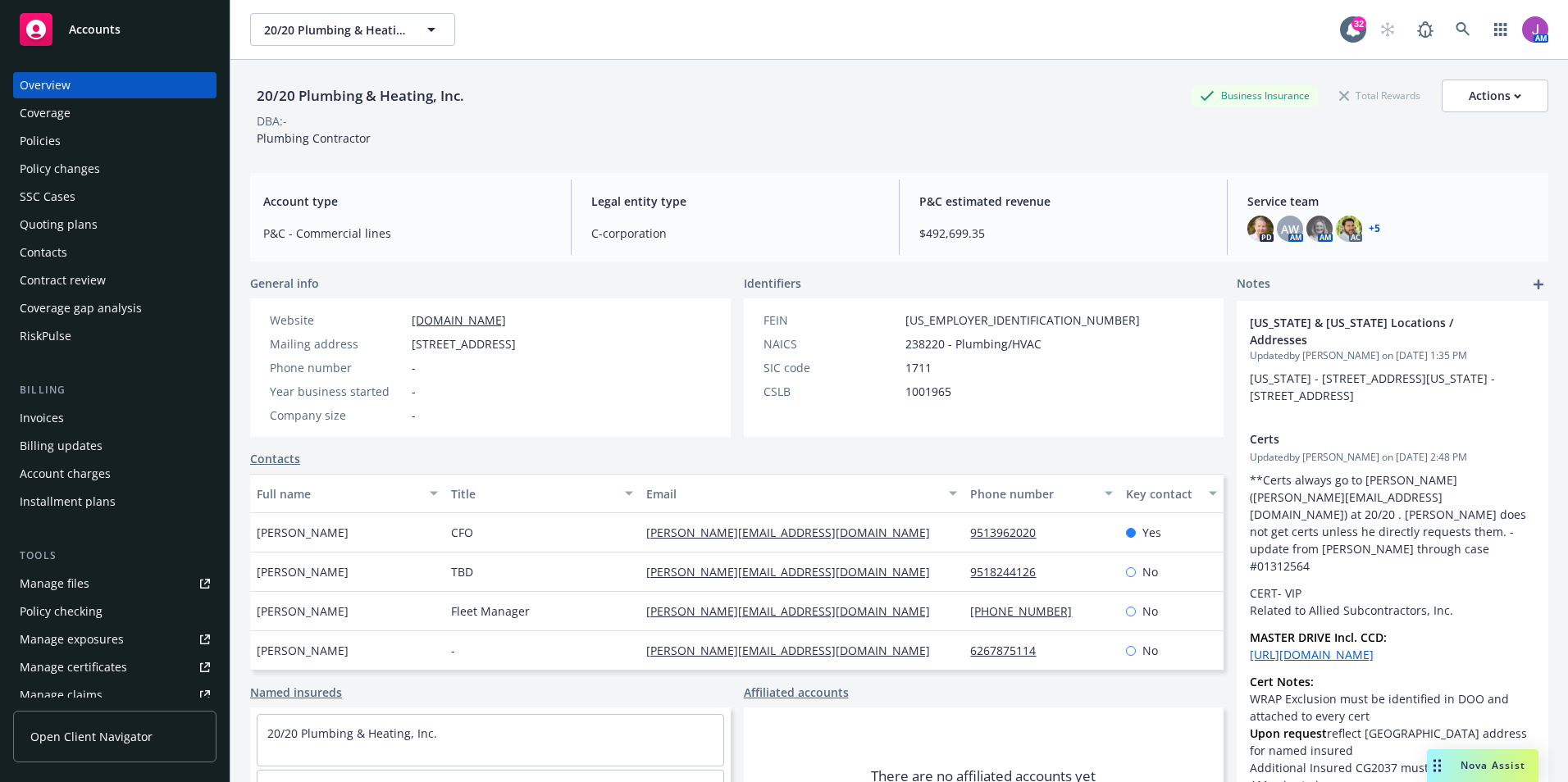
click at [84, 225] on div "Quoting plans" at bounding box center [58, 225] width 78 height 26
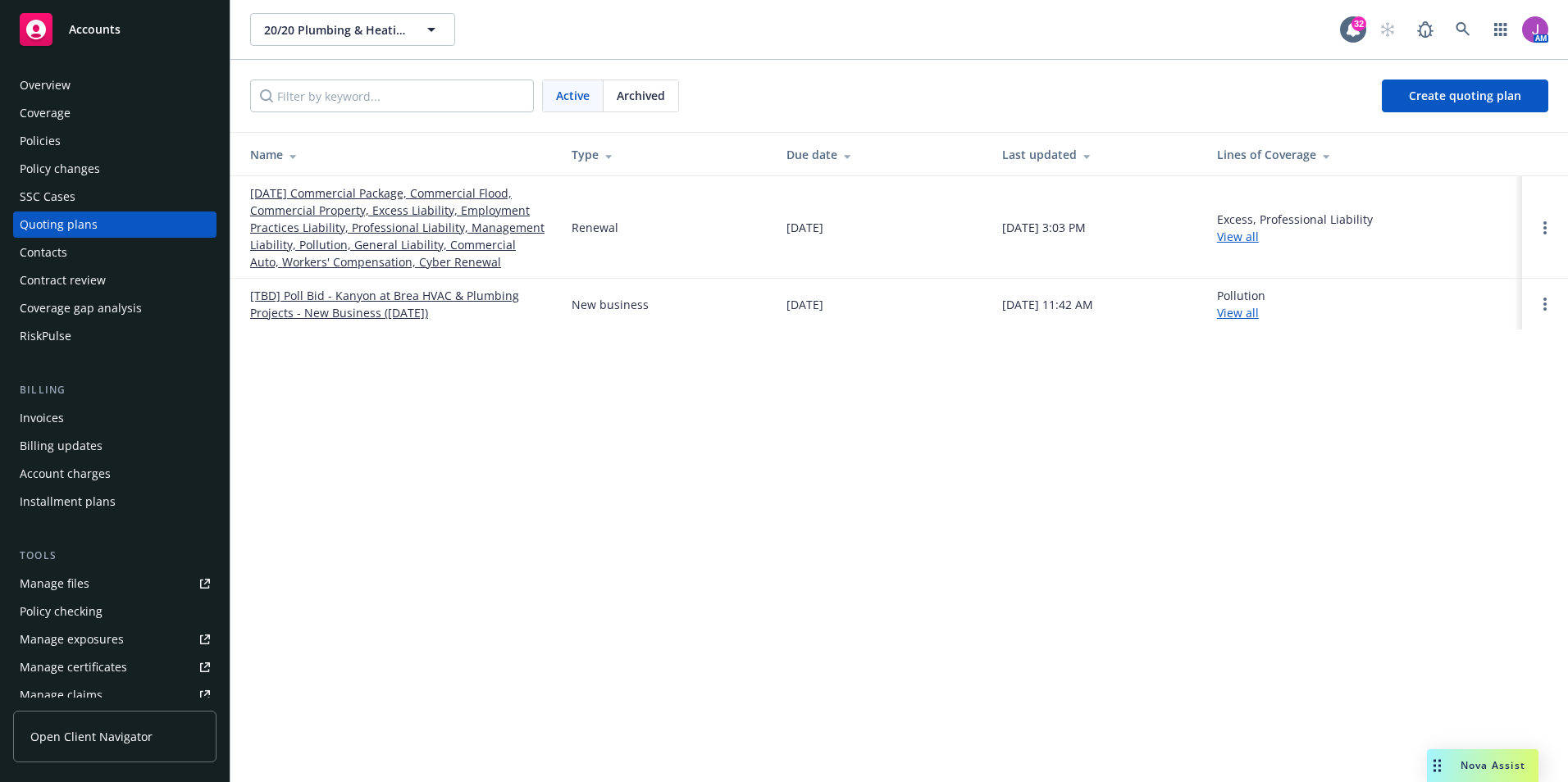
click at [366, 231] on link "[DATE] Commercial Package, Commercial Flood, Commercial Property, Excess Liabil…" at bounding box center [398, 227] width 295 height 86
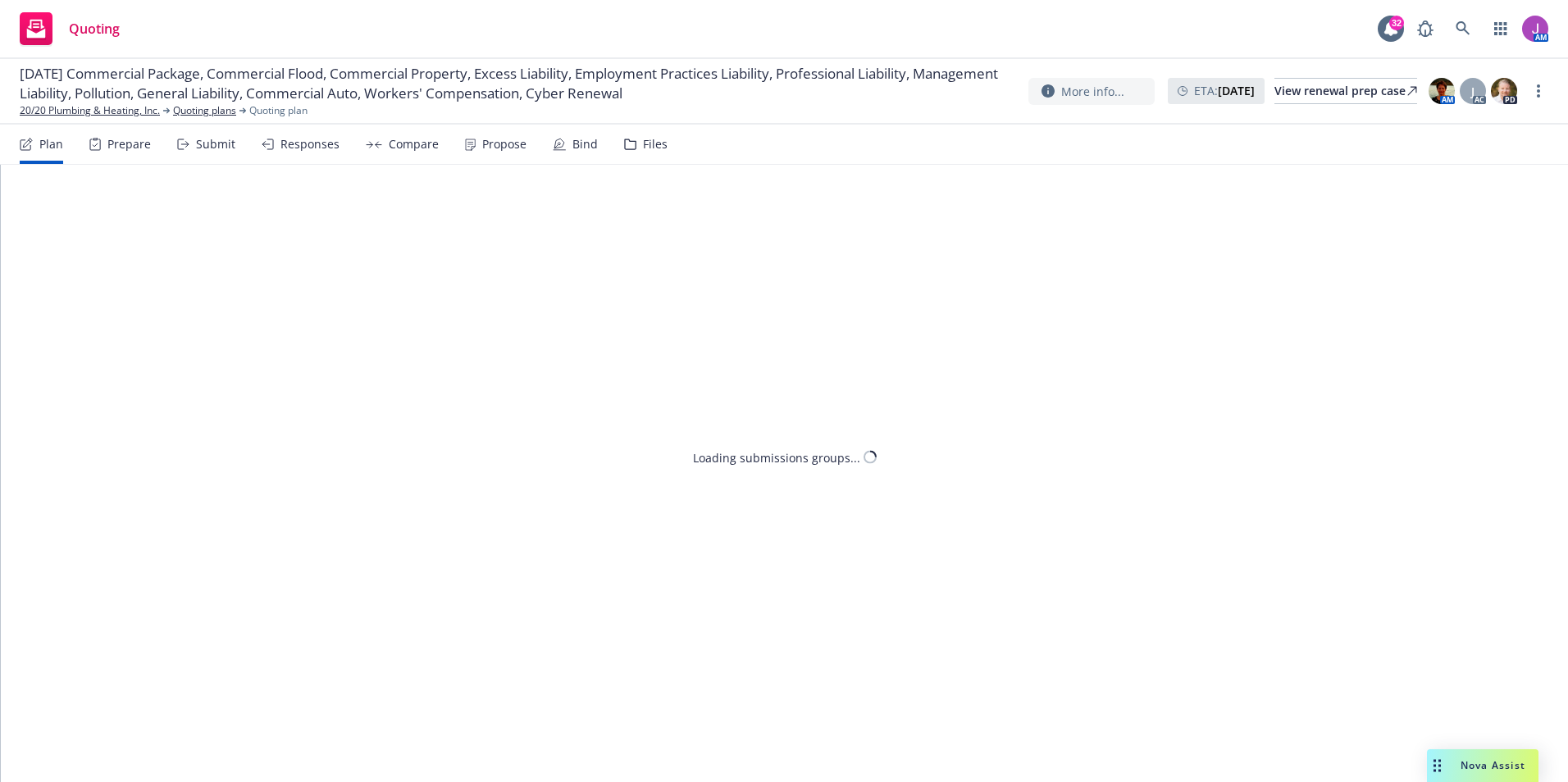
click at [645, 143] on div "Files" at bounding box center [655, 144] width 24 height 13
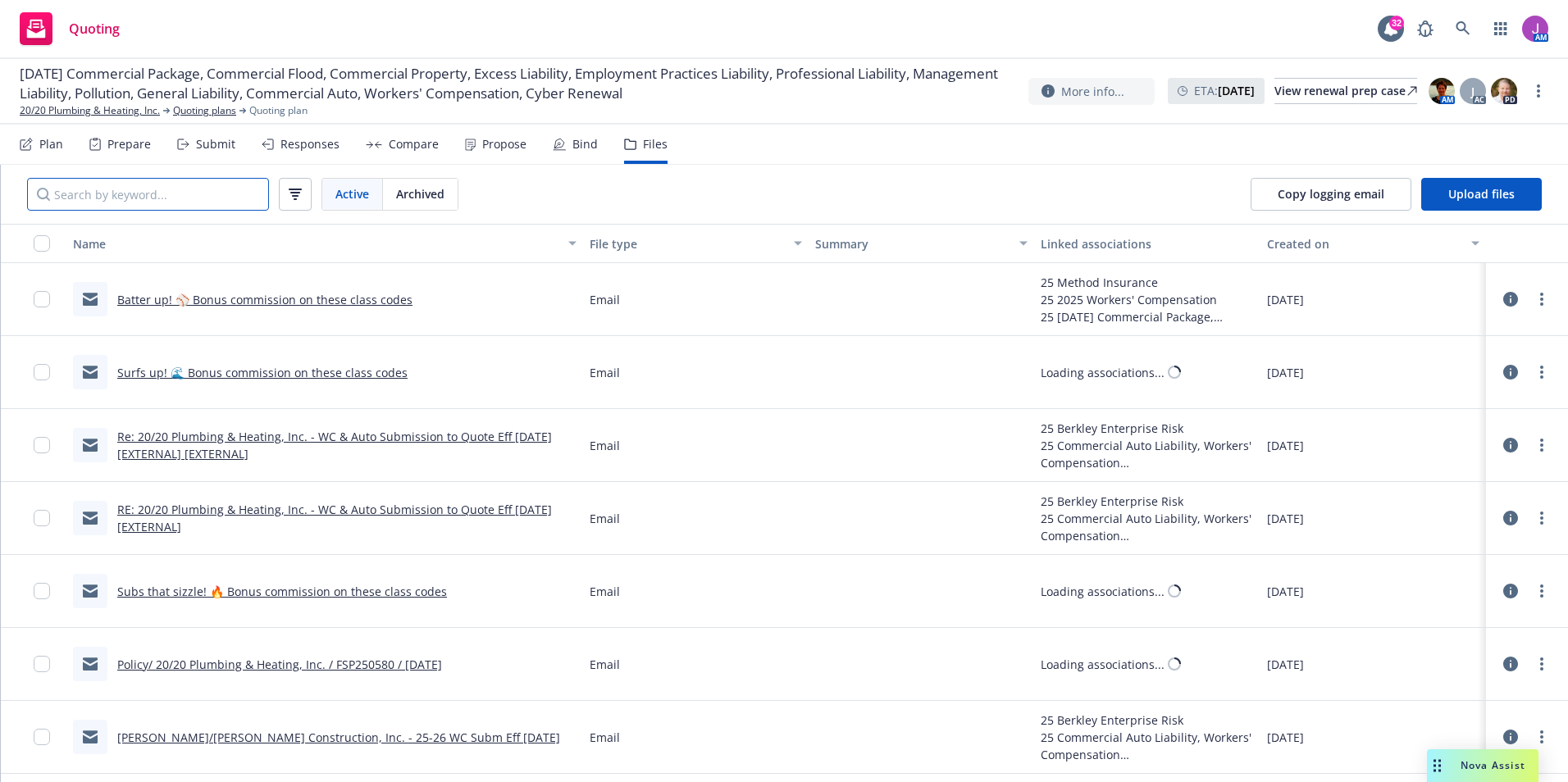
click at [169, 188] on input "Search by keyword..." at bounding box center [148, 194] width 242 height 33
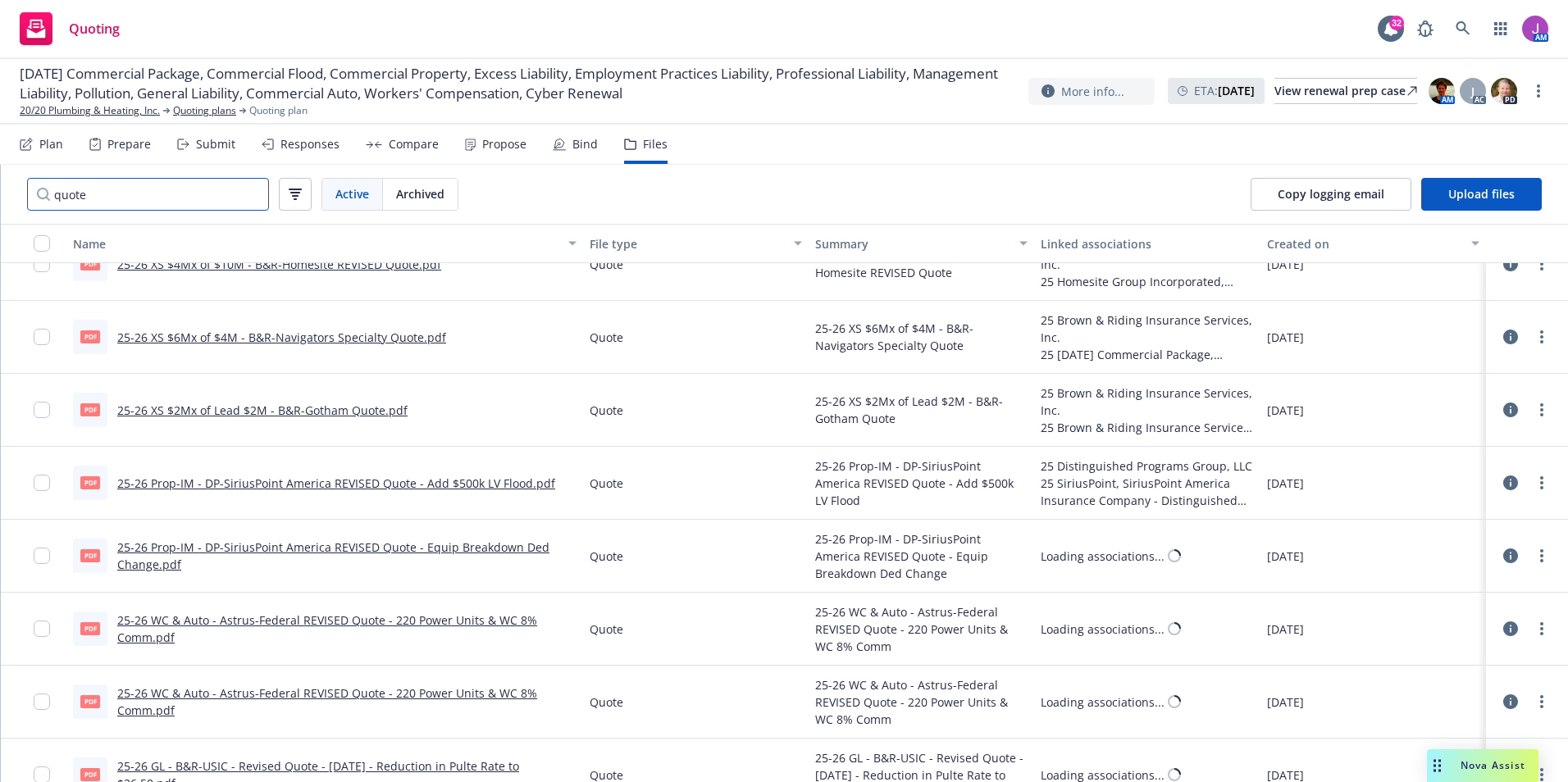
scroll to position [1067, 0]
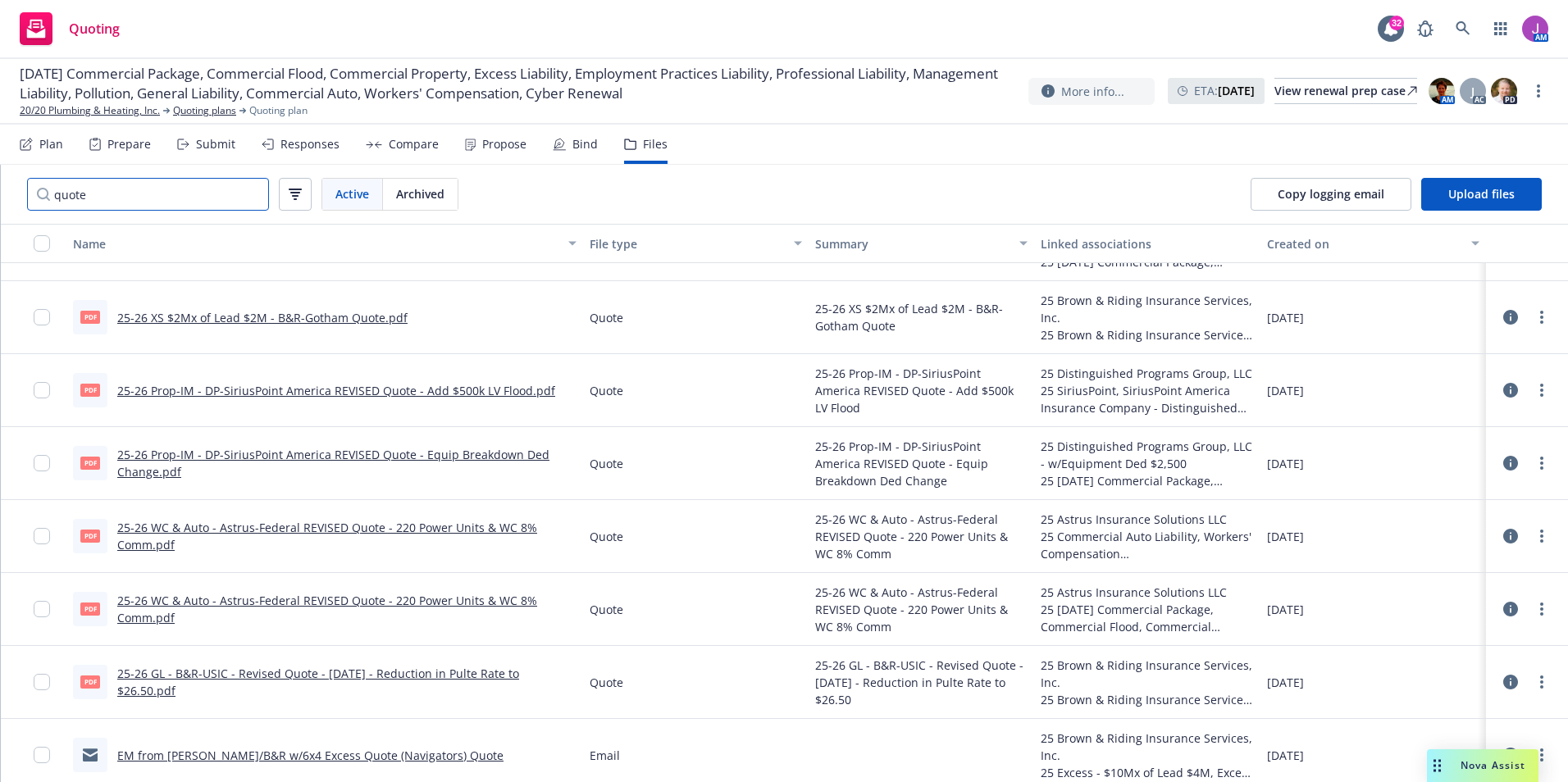
type input "quote"
click at [319, 527] on link "25-26 WC & Auto - Astrus-Federal REVISED Quote - 220 Power Units & WC 8% Comm.p…" at bounding box center [327, 536] width 420 height 33
click at [118, 115] on link "20/20 Plumbing & Heating, Inc." at bounding box center [90, 111] width 140 height 15
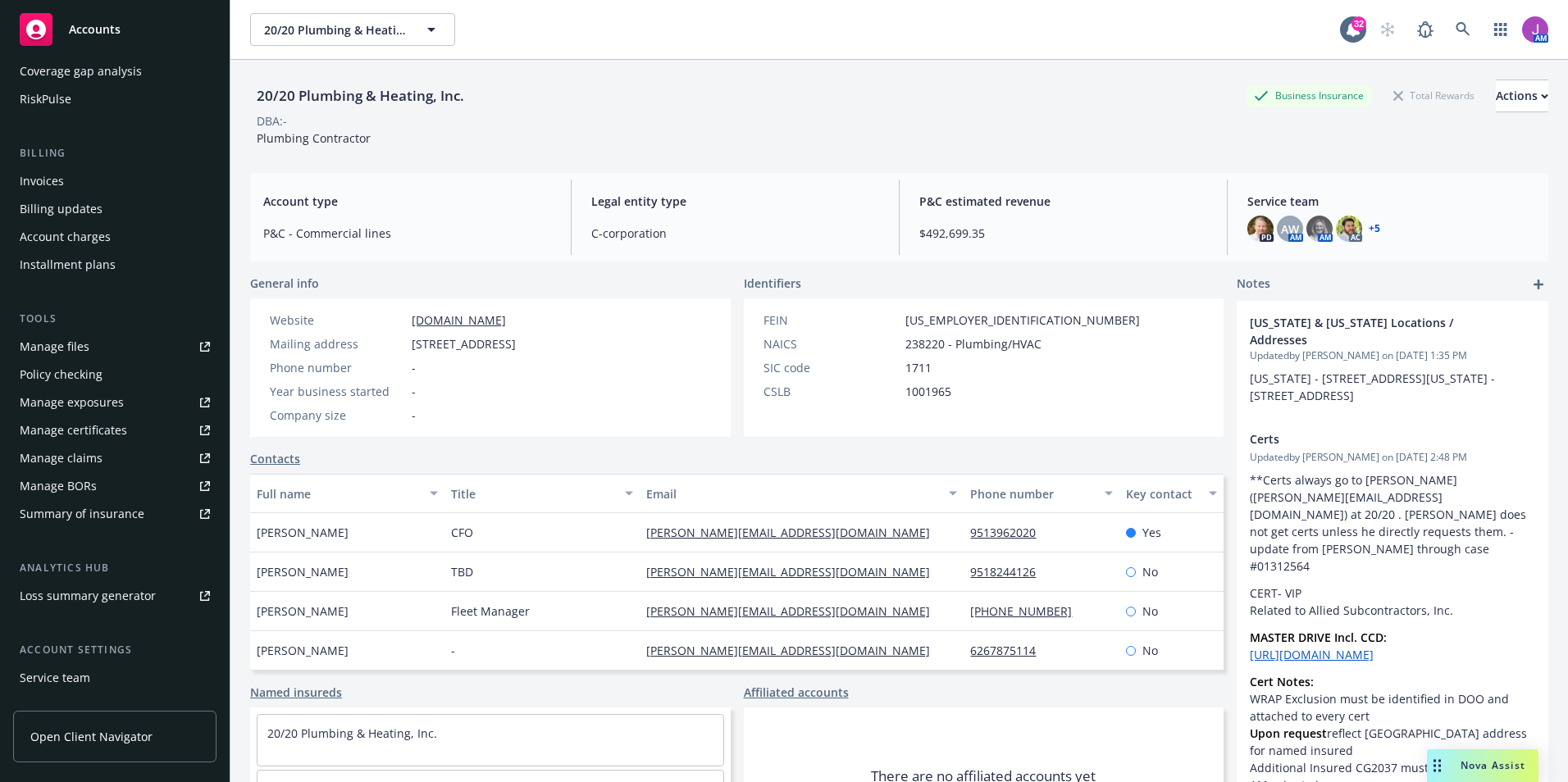
scroll to position [246, 0]
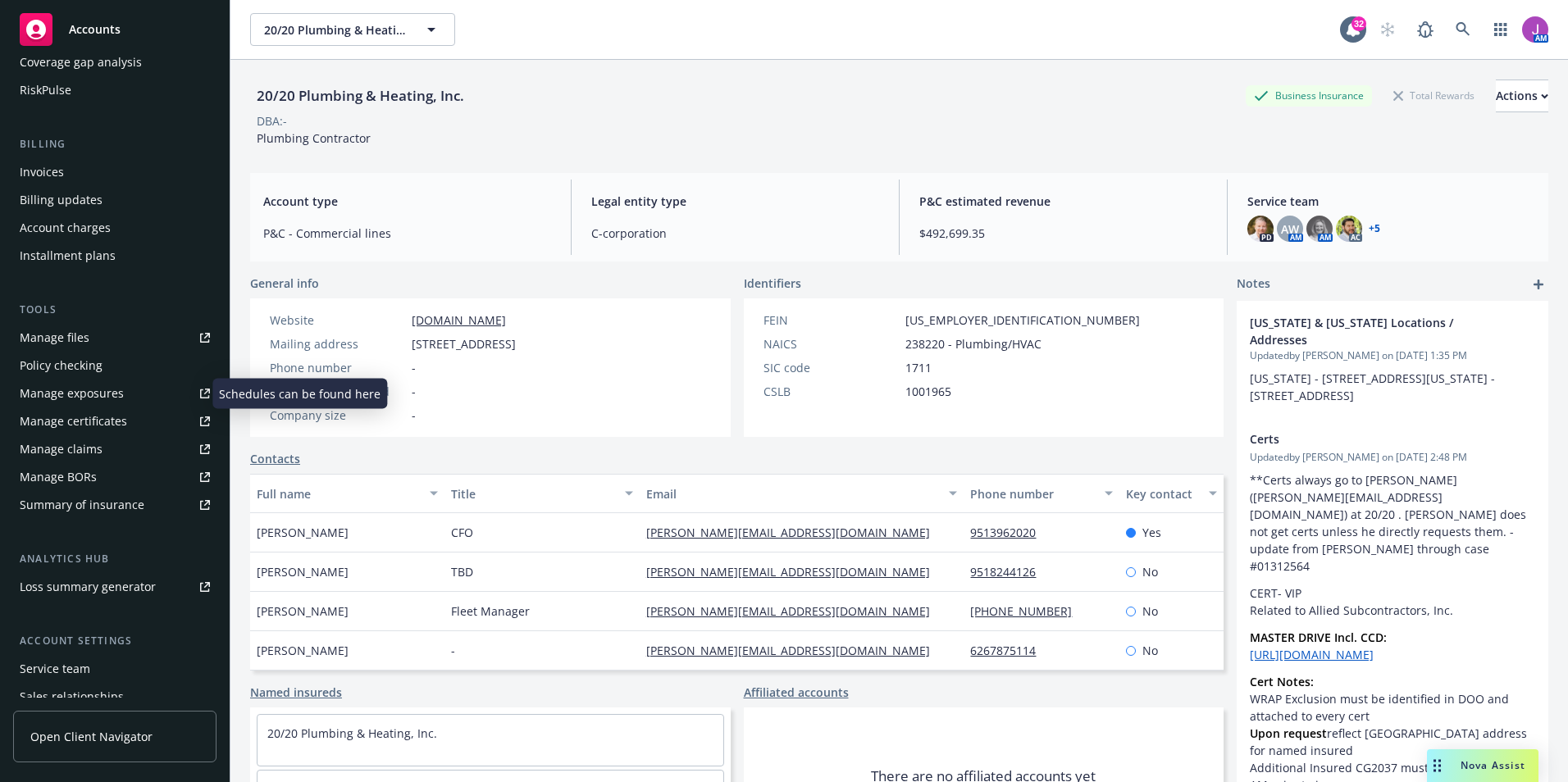
click at [88, 398] on div "Manage exposures" at bounding box center [72, 394] width 105 height 26
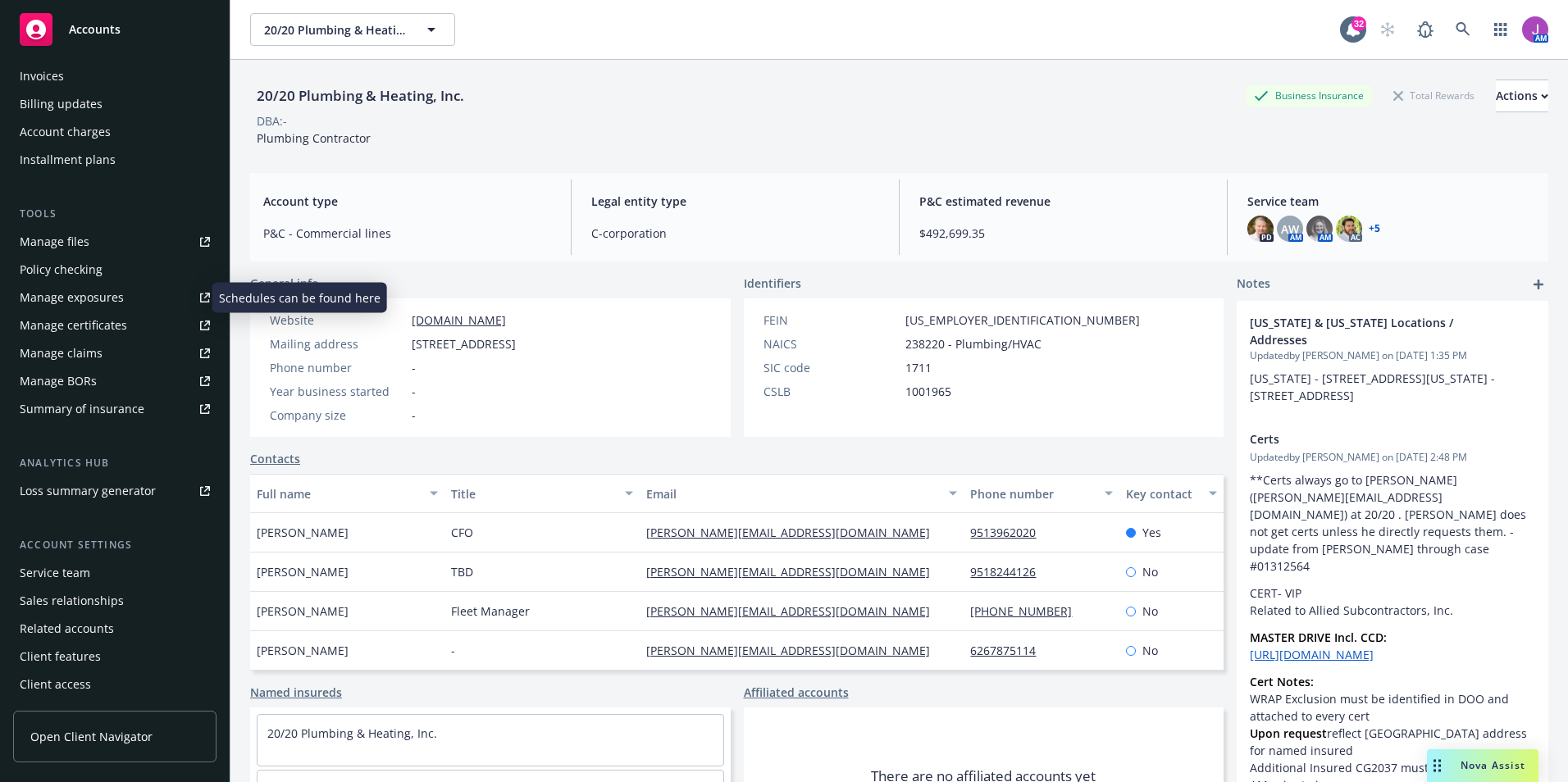
click at [93, 304] on div "Manage exposures" at bounding box center [72, 298] width 105 height 26
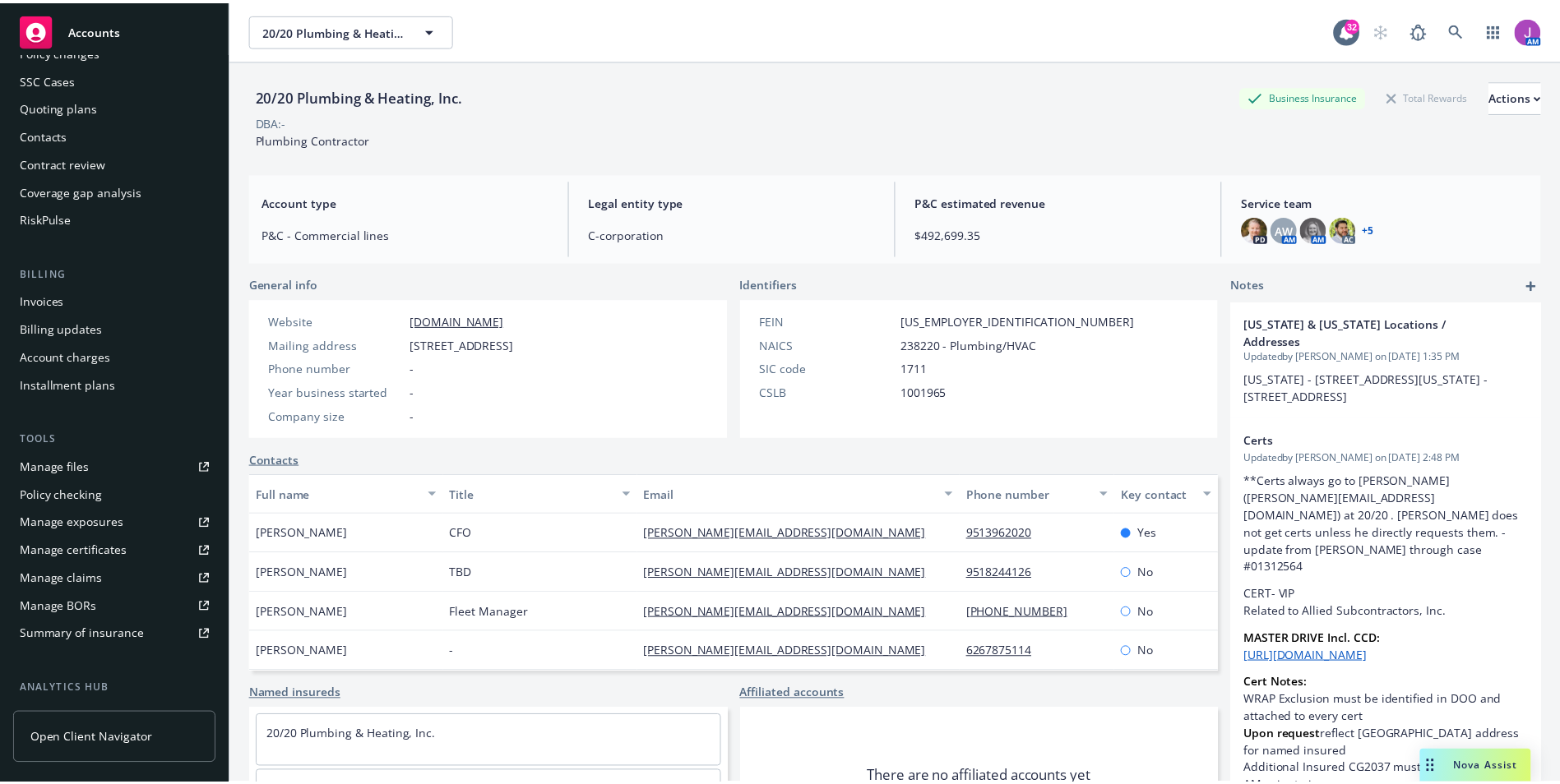
scroll to position [0, 0]
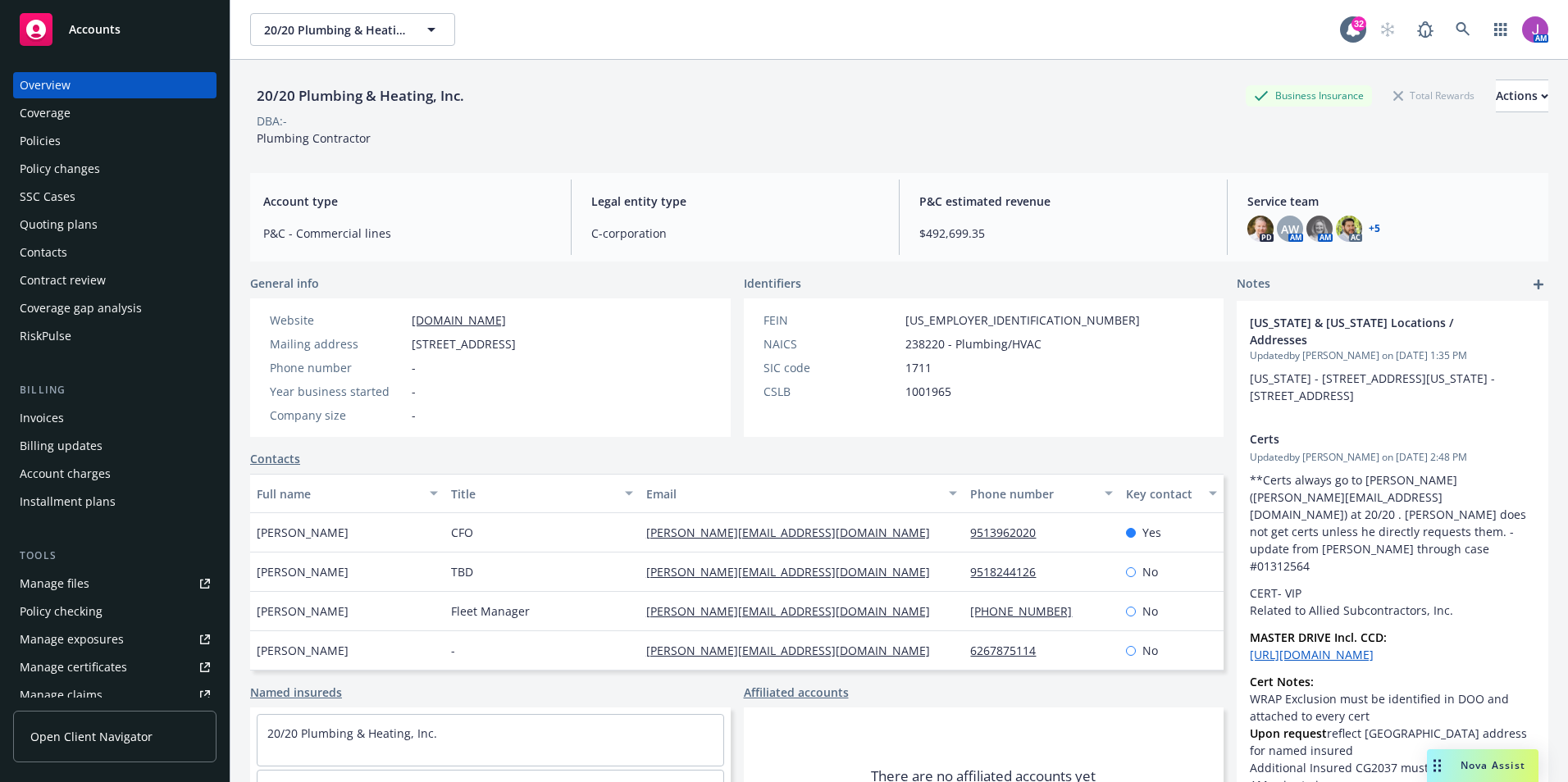
click at [77, 157] on div "Policy changes" at bounding box center [59, 169] width 80 height 26
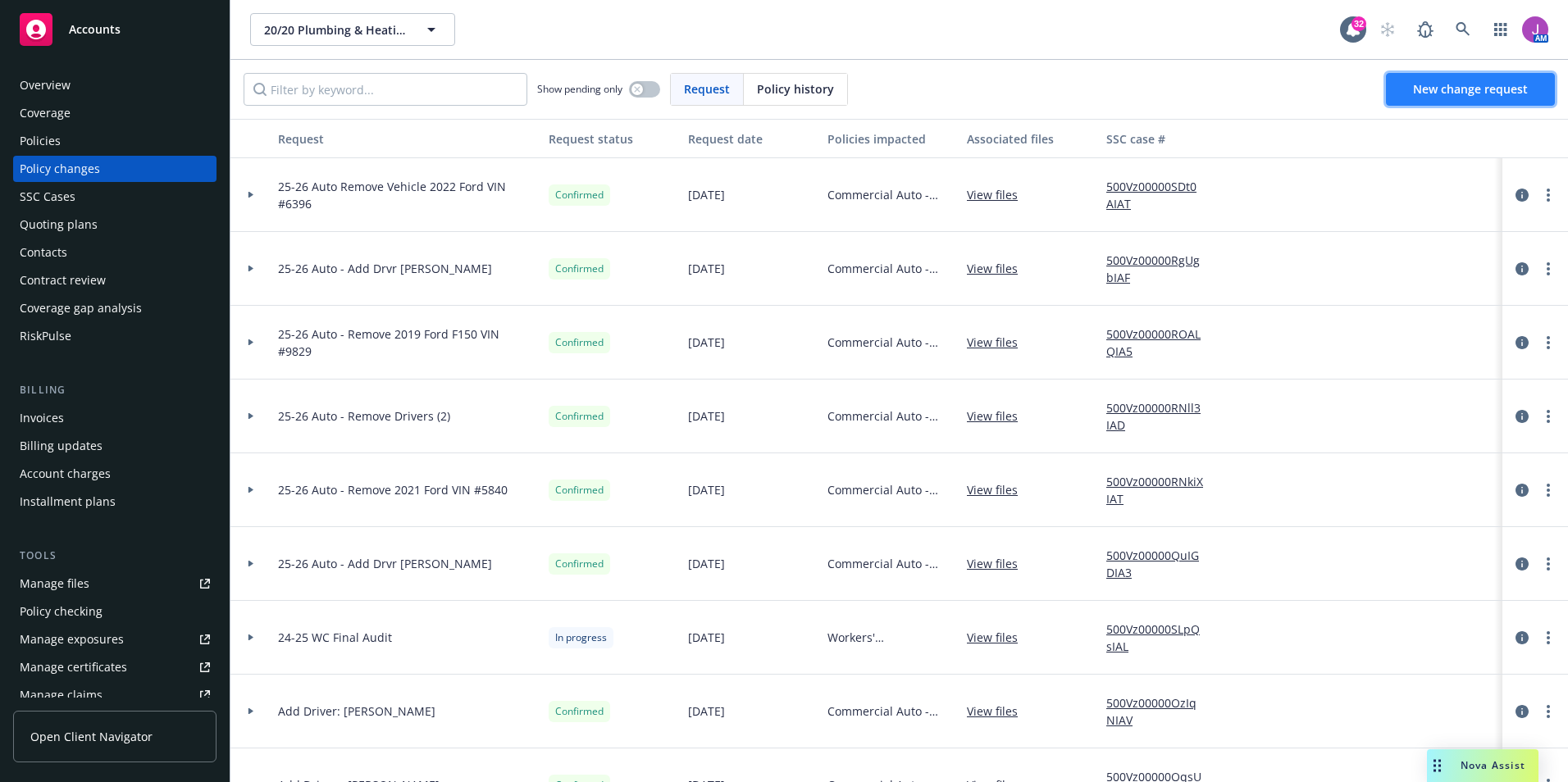
click at [1470, 98] on link "New change request" at bounding box center [1470, 89] width 169 height 33
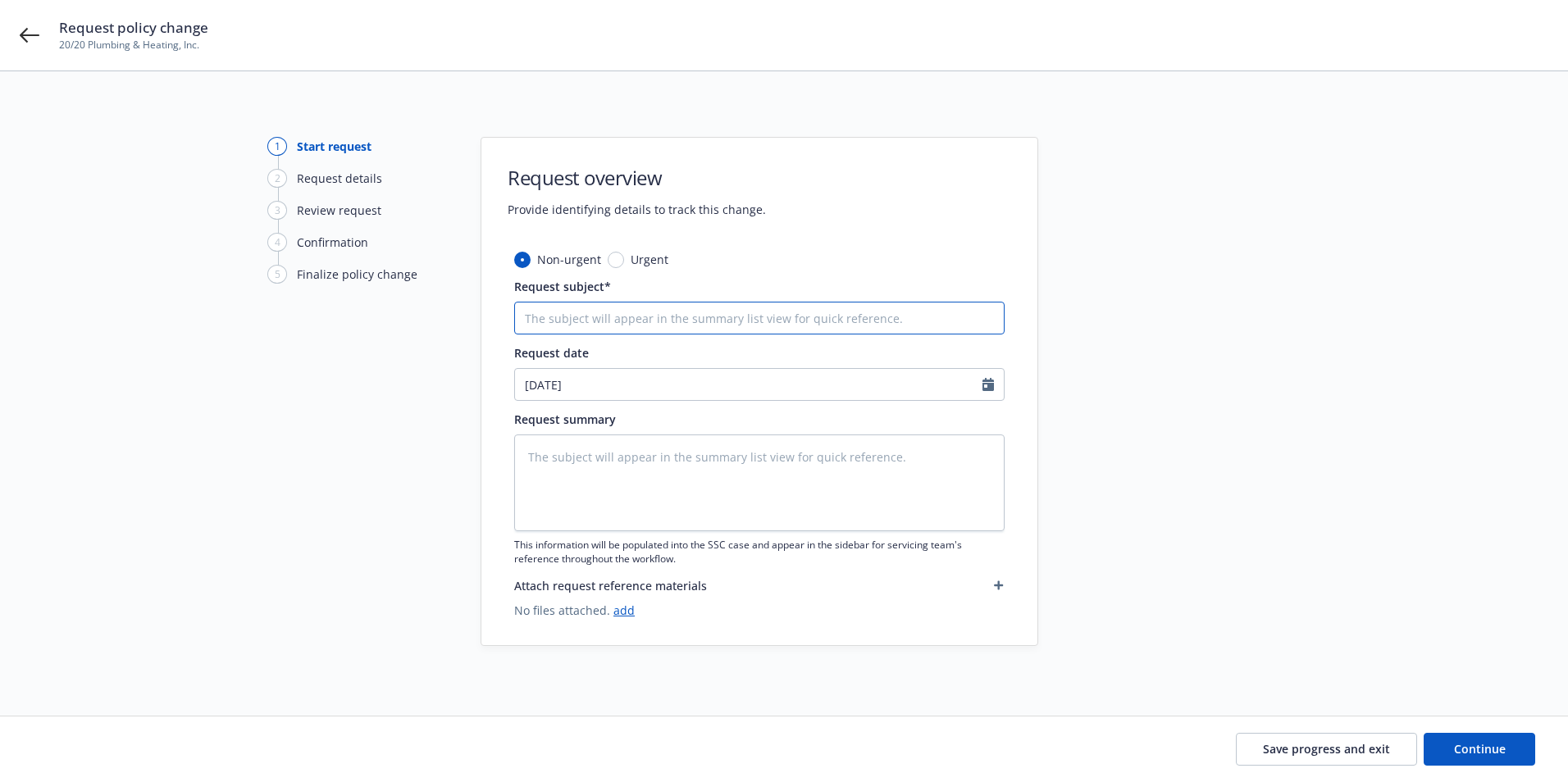
click at [672, 318] on input "Request subject*" at bounding box center [760, 318] width 491 height 33
type textarea "x"
type input "2"
type textarea "x"
type input "24"
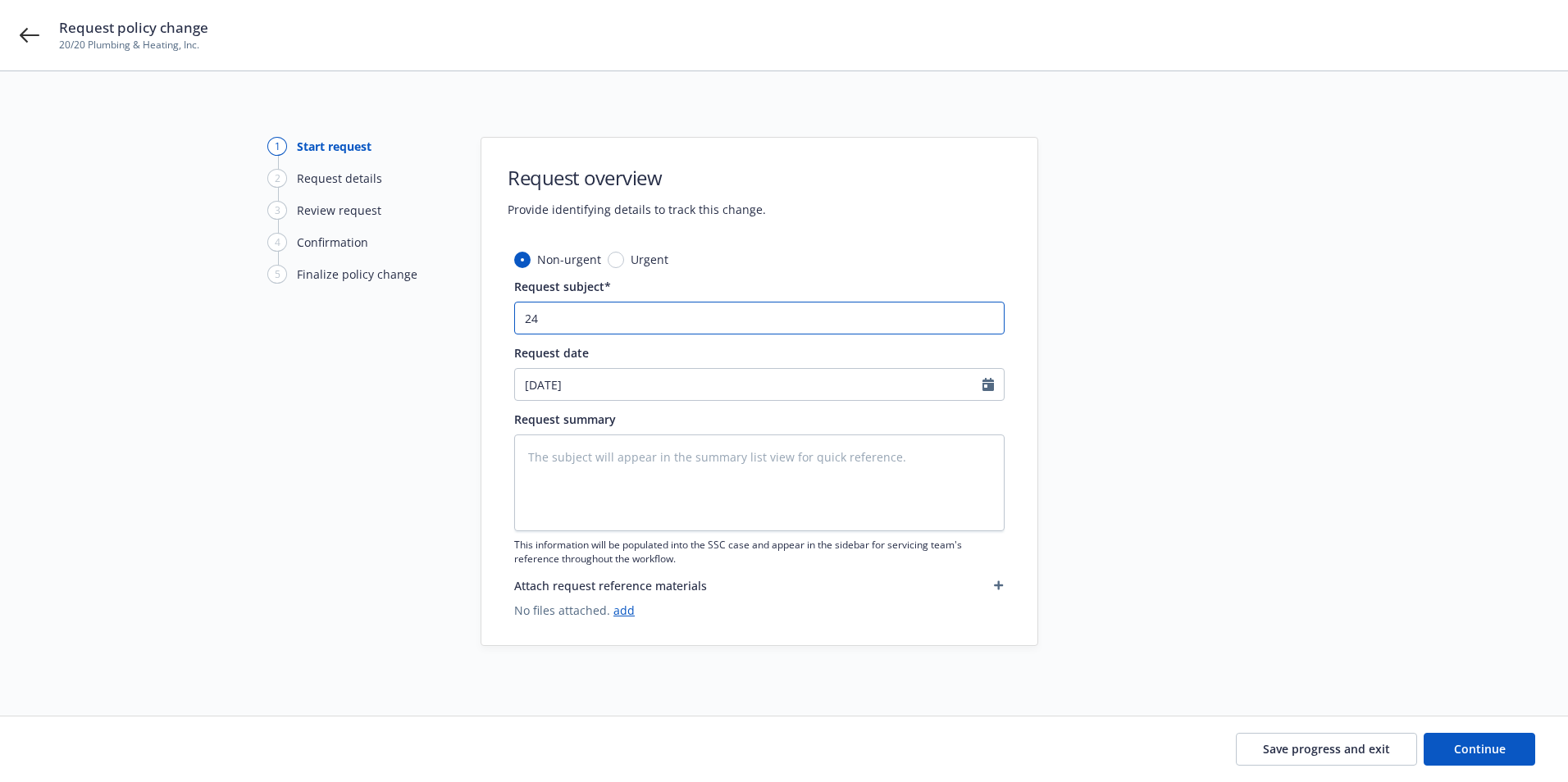
type textarea "x"
type input "24-"
type textarea "x"
type input "24-2"
type textarea "x"
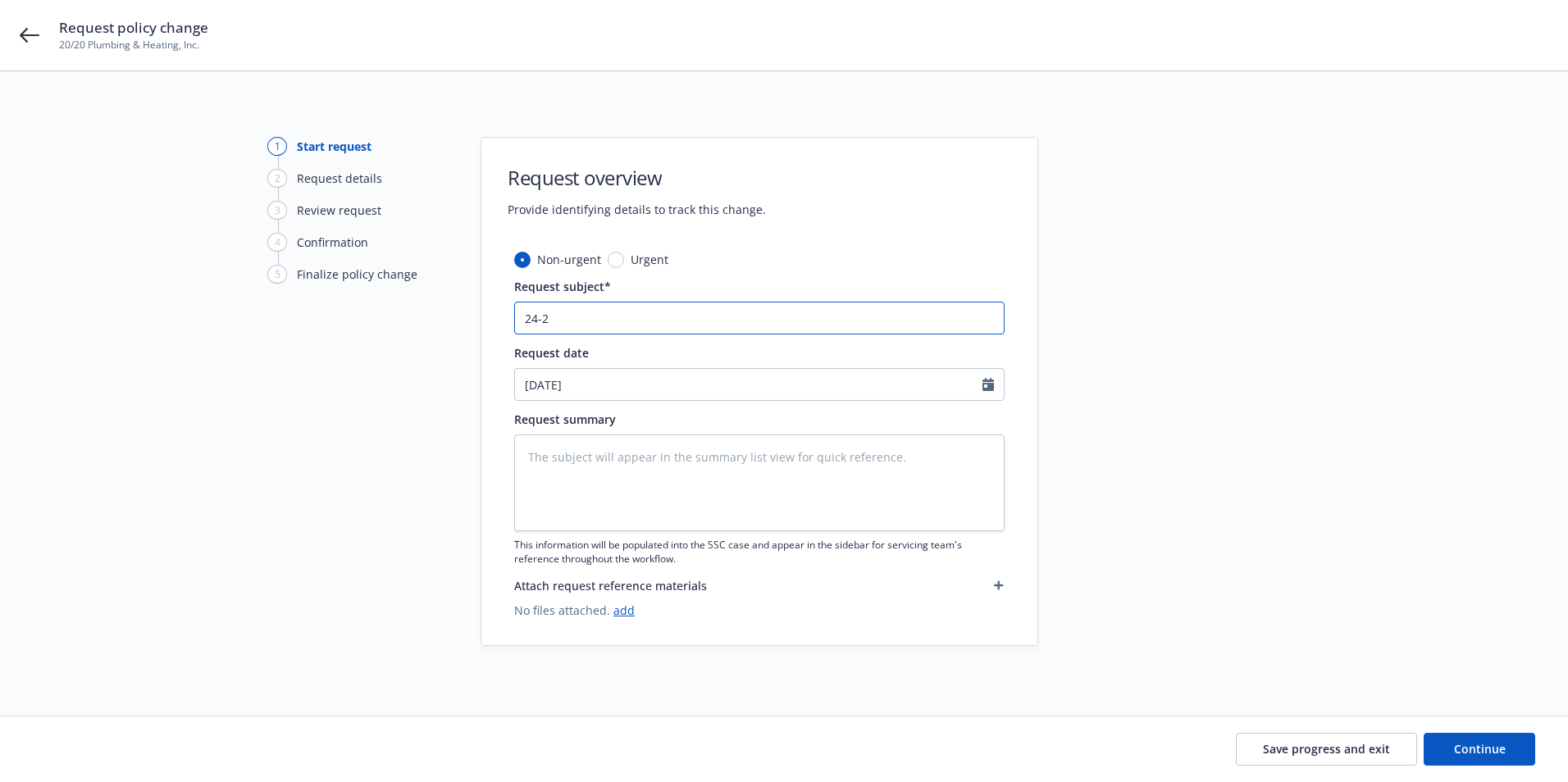
type input "24-25"
type textarea "x"
type input "24-25"
type textarea "x"
type input "24-25 A"
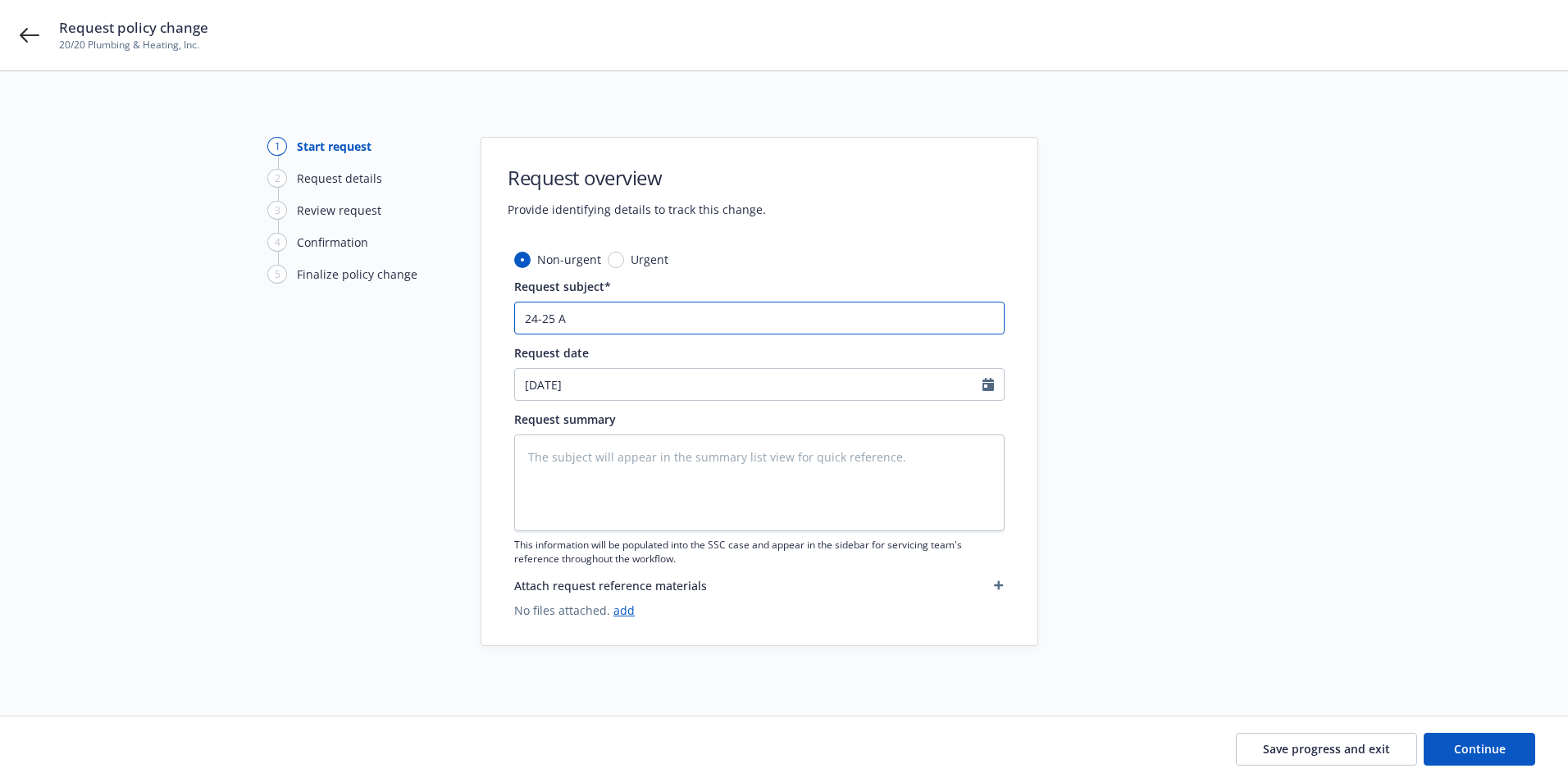
type textarea "x"
type input "24-25 Au"
type textarea "x"
type input "24-25 Aut"
type textarea "x"
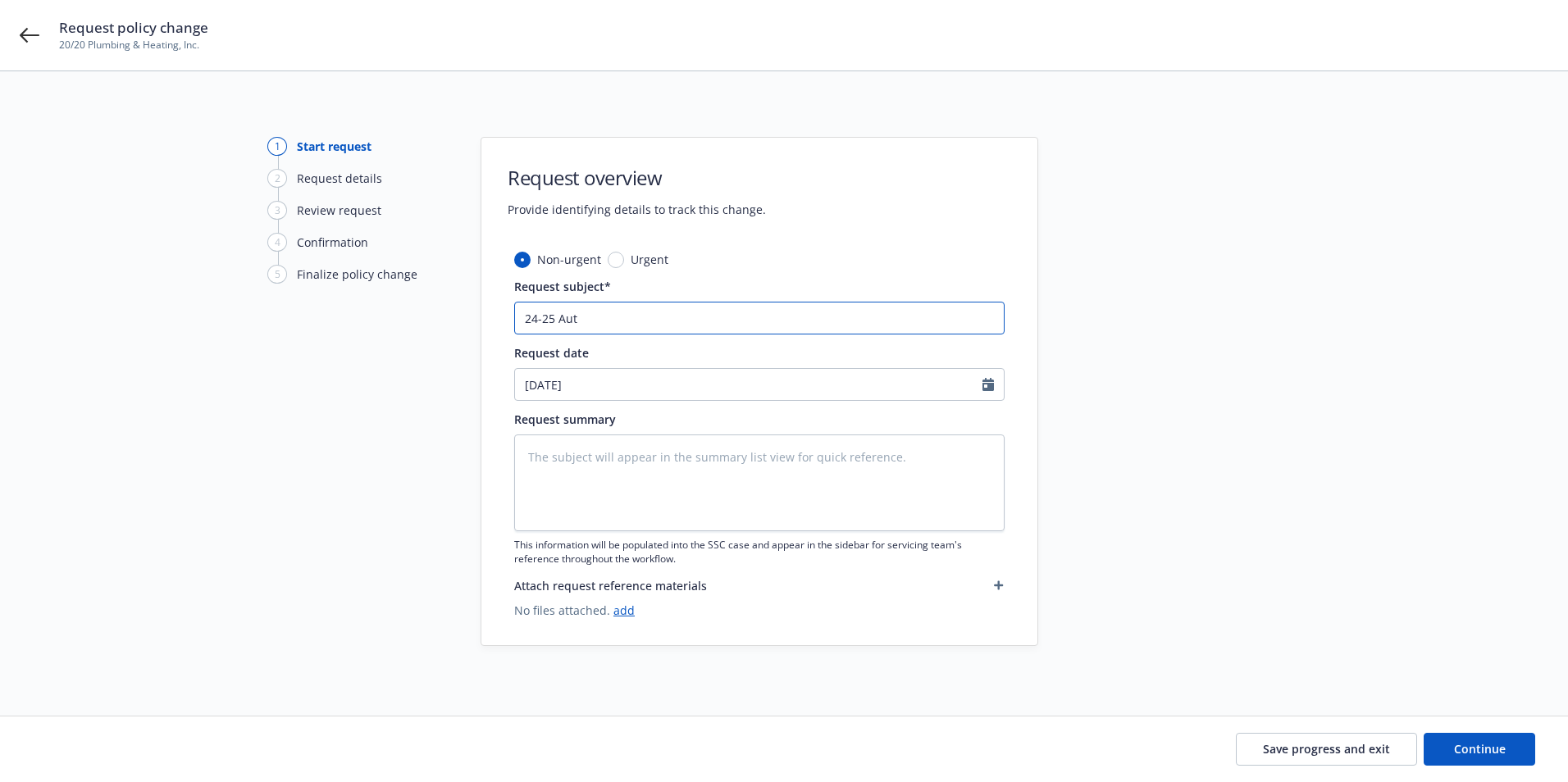
type input "24-25 Auto"
type textarea "x"
type input "24-25 Auto"
type textarea "x"
type input "24-25 Auto A"
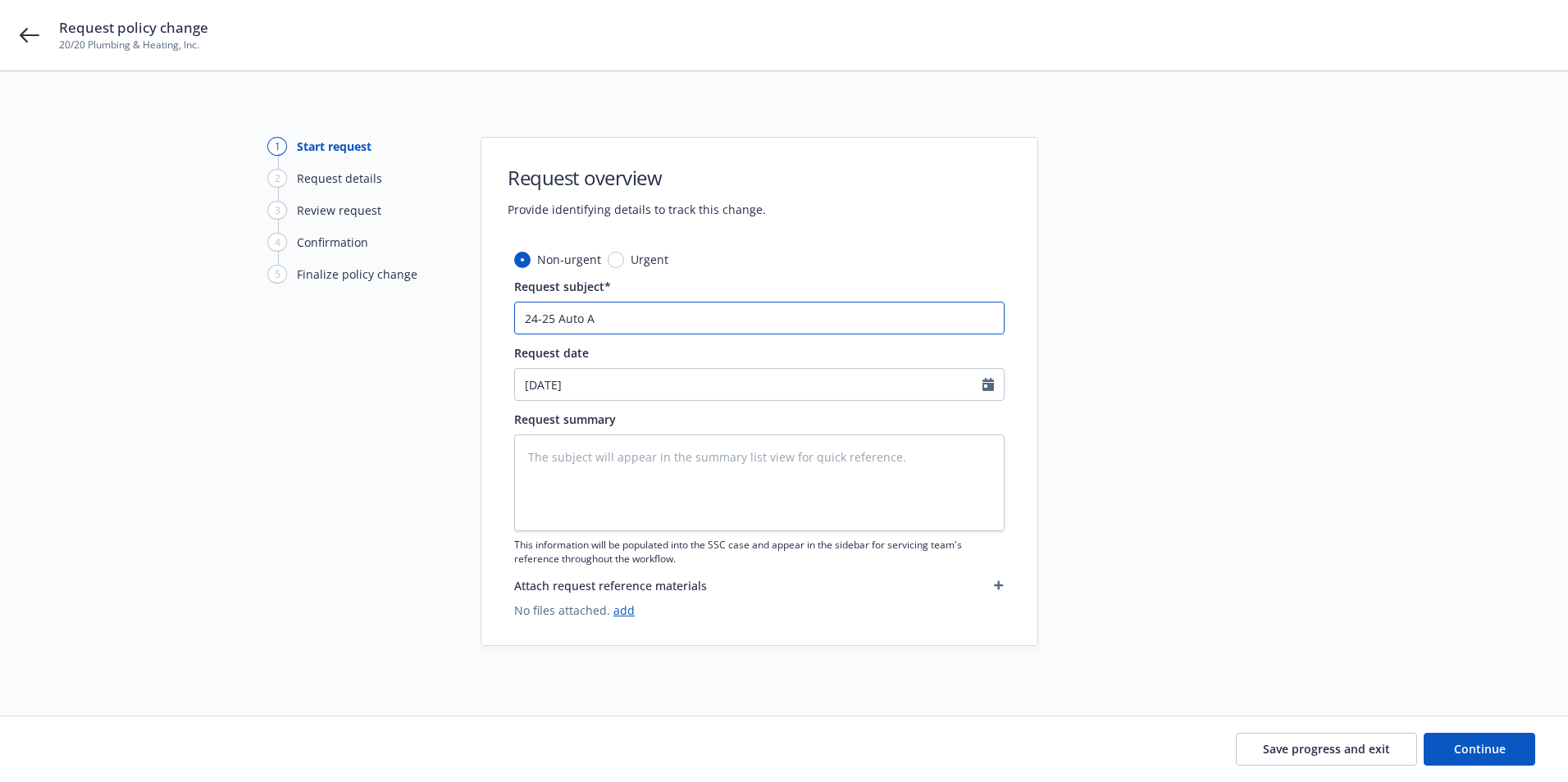
type textarea "x"
type input "24-25 Auto Au"
type textarea "x"
type input "24-25 Auto Aud"
type textarea "x"
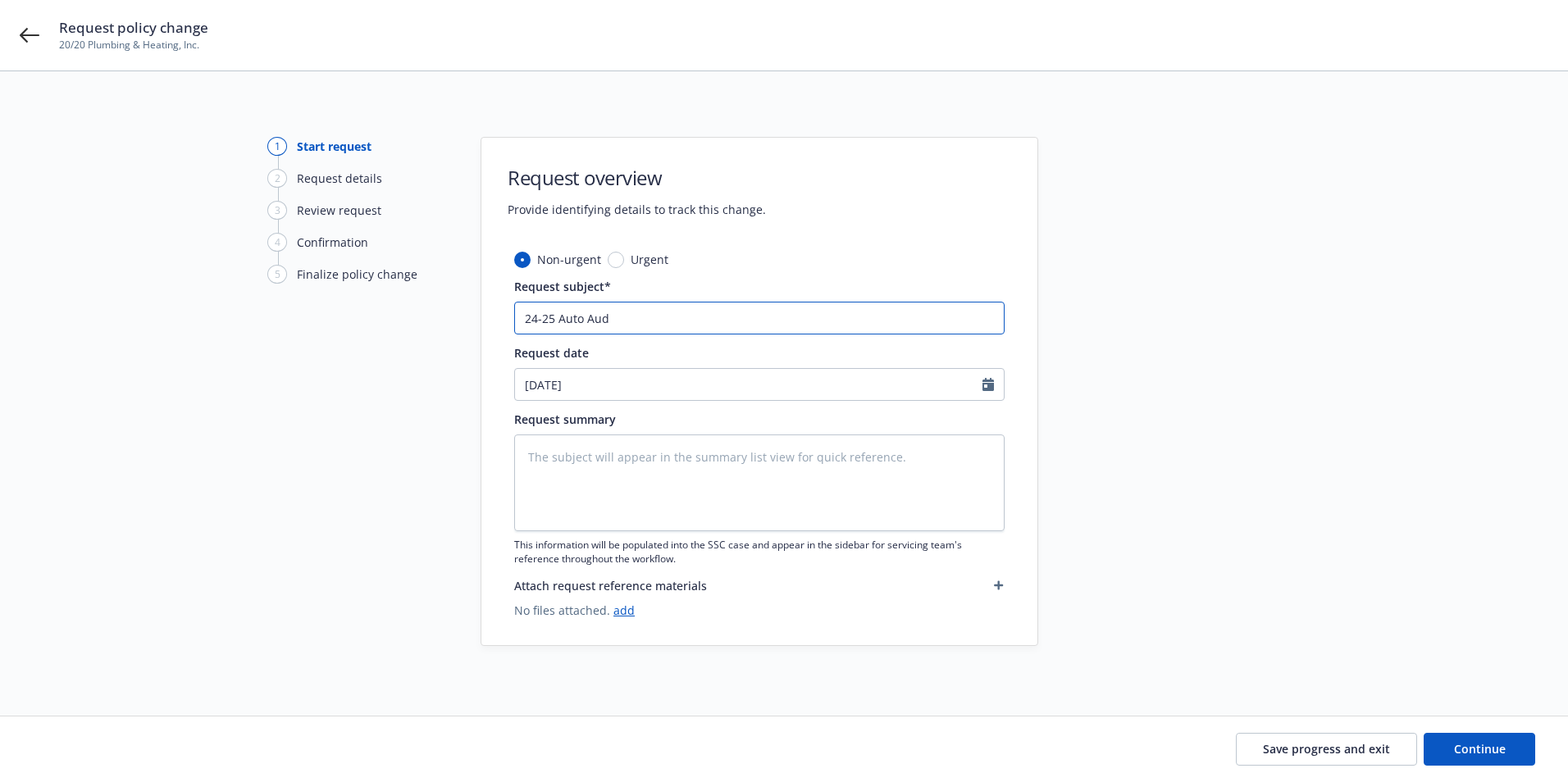
type input "24-25 Auto Audo"
type textarea "x"
type input "24-25 Auto Audot"
type textarea "x"
type input "24-25 Auto Audo"
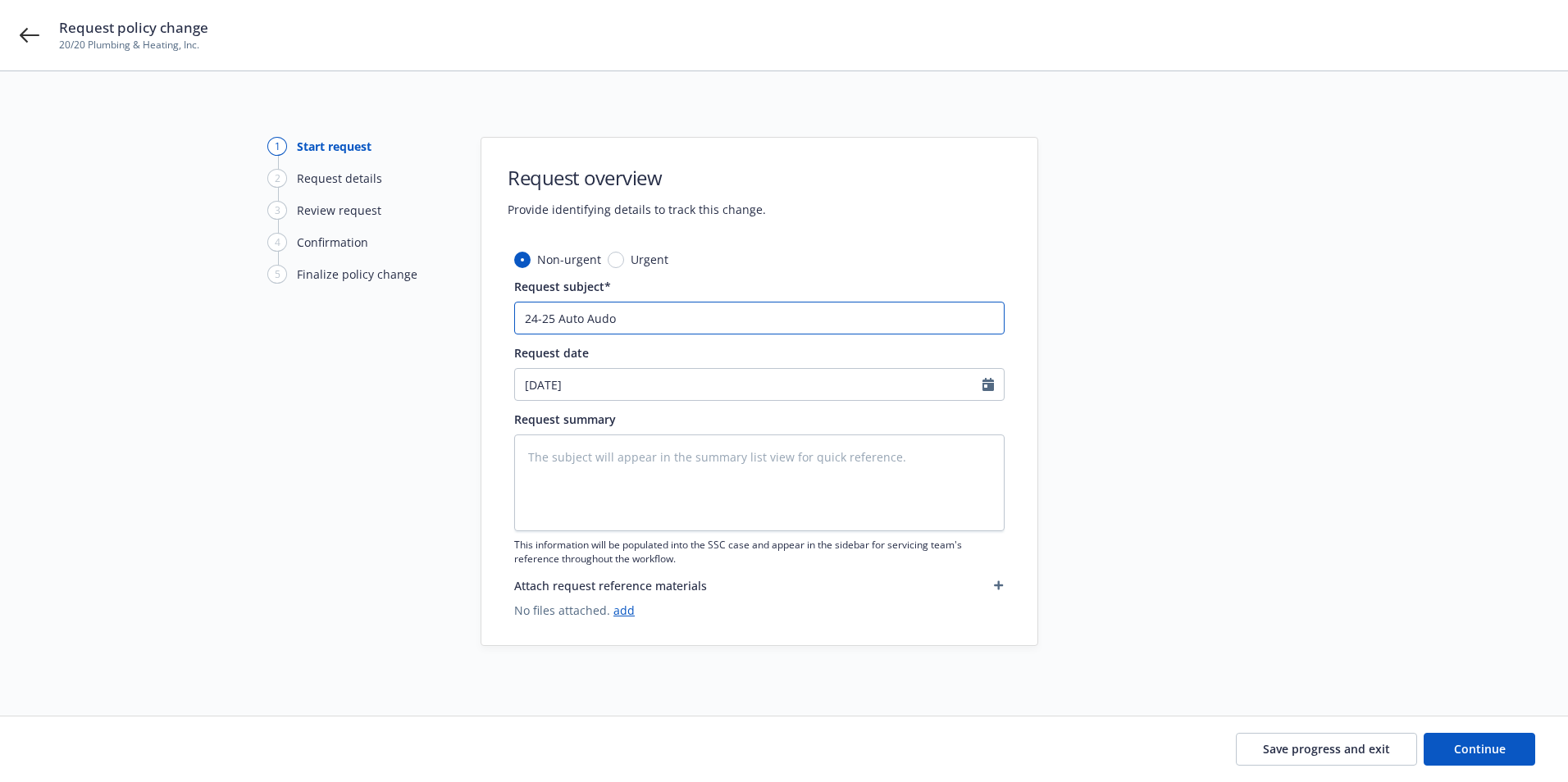
type textarea "x"
type input "24-25 Auto Aud"
type textarea "x"
type input "24-25 Auto Audt"
type textarea "x"
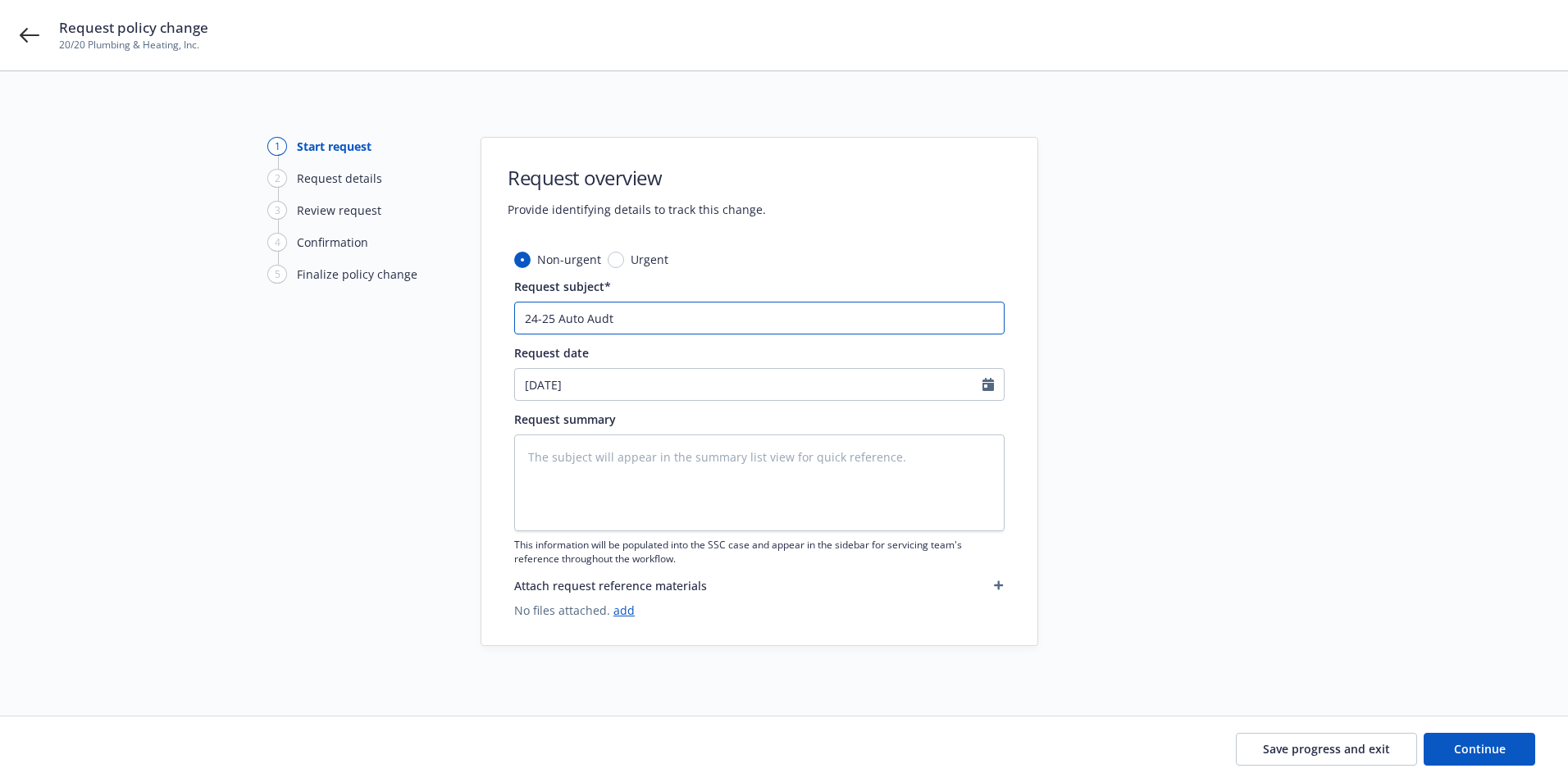
type input "24-25 Auto Aud"
type textarea "x"
type input "24-25 Auto Audi"
type textarea "x"
type input "24-25 Auto Audit"
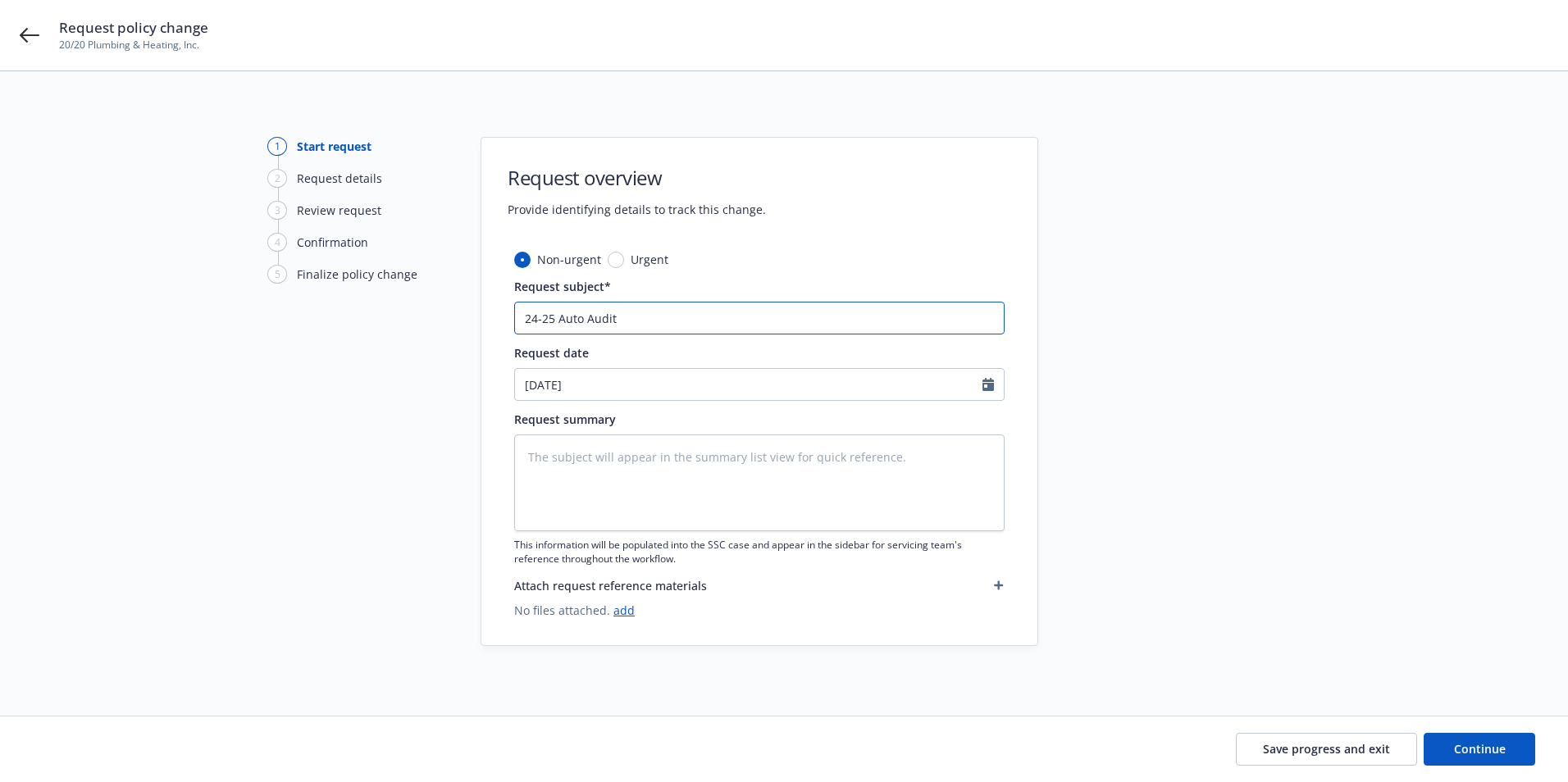
type textarea "x"
type input "24-25 Auto Audit"
click at [671, 365] on div "Request date 09/18/2025" at bounding box center [760, 373] width 491 height 57
click at [668, 384] on input "09/18/2025" at bounding box center [749, 384] width 467 height 31
select select "9"
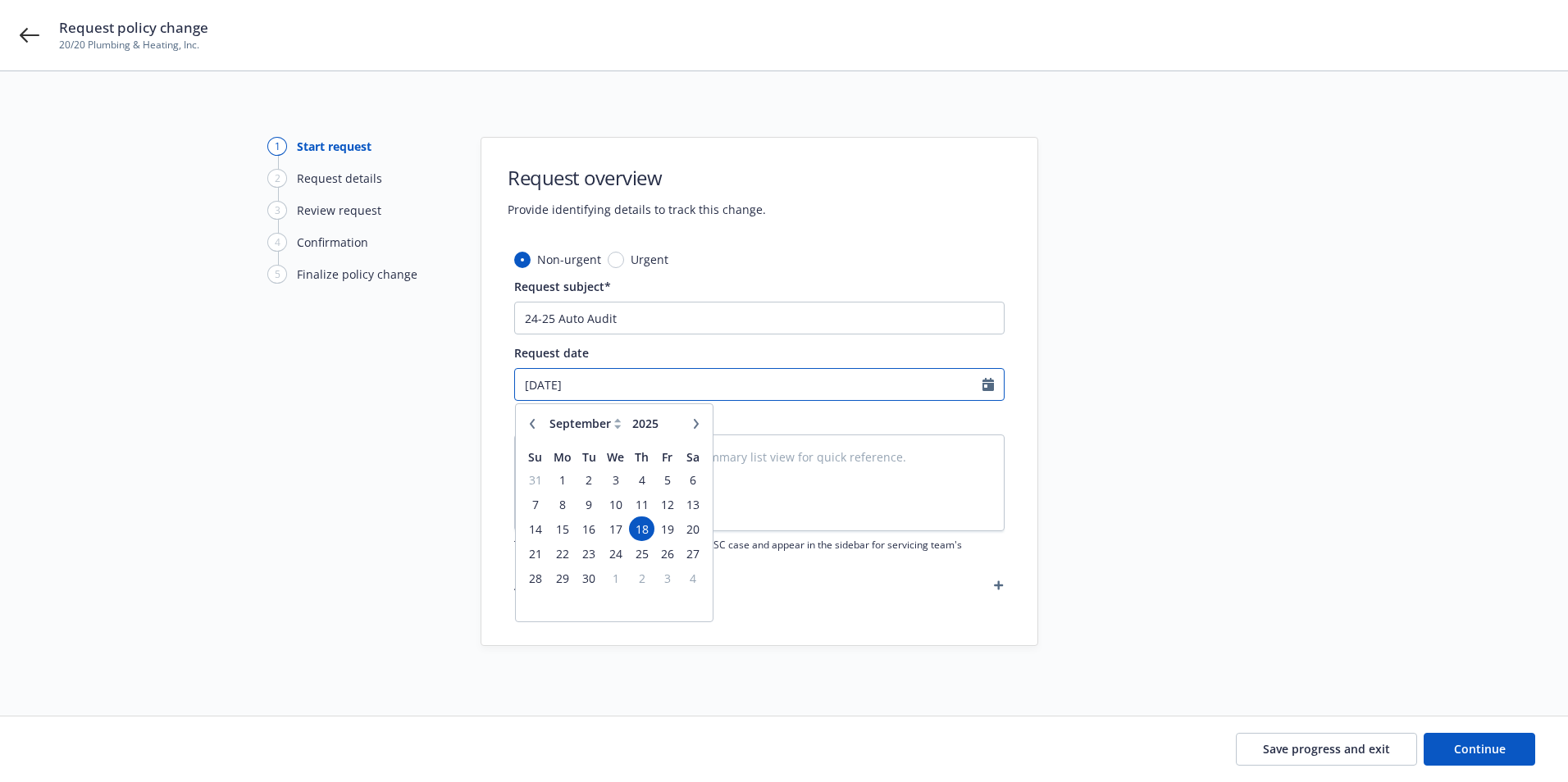
click at [530, 383] on input "09/18/2025" at bounding box center [749, 384] width 467 height 31
click at [532, 381] on input "09/18/2025" at bounding box center [749, 384] width 467 height 31
drag, startPoint x: 498, startPoint y: 374, endPoint x: 309, endPoint y: 344, distance: 191.4
click at [309, 344] on div "1 Start request 2 Request details 3 Review request 4 Confirmation 5 Finalize po…" at bounding box center [784, 393] width 1529 height 513
type input "07/29/2025"
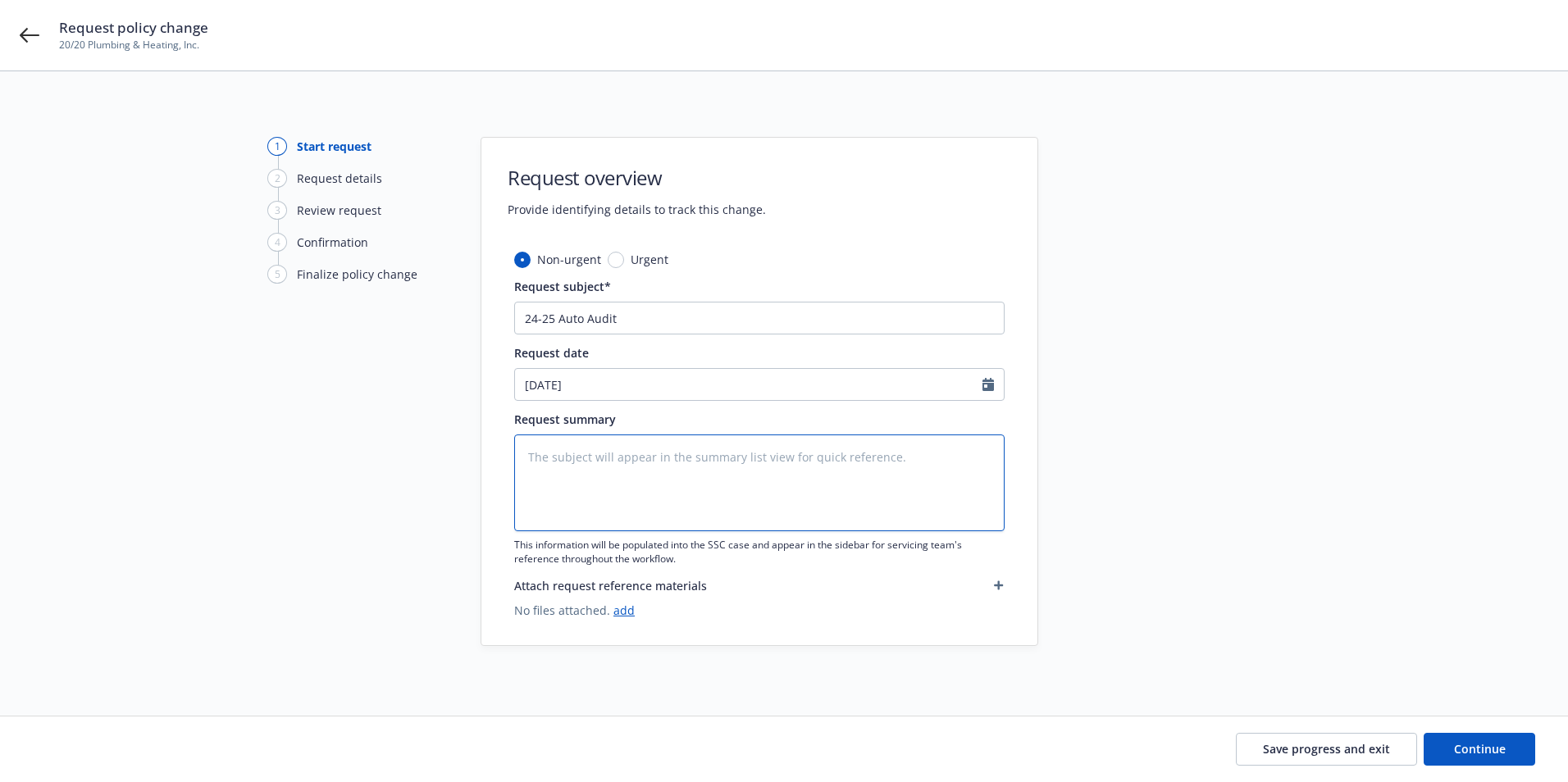
click at [847, 464] on textarea at bounding box center [760, 482] width 491 height 97
click at [573, 459] on textarea at bounding box center [760, 482] width 491 height 97
paste textarea "Total Earned Premium $481,800 Total Surcharges $355.52 Total Charge $482,155.52…"
type textarea "x"
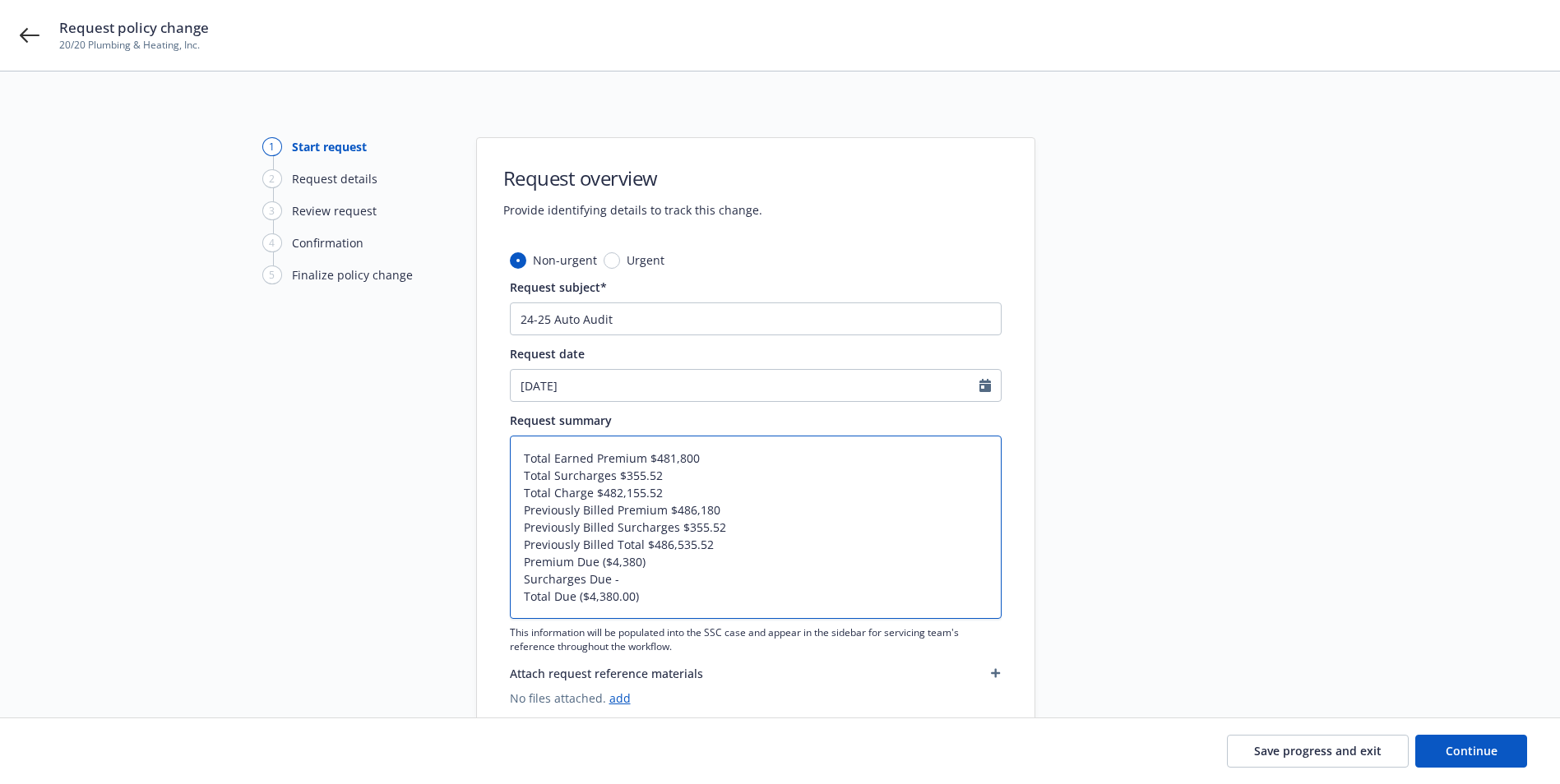
type textarea "Total Earned Premium $481,800 Total Surcharges $355.52 Total Charge $482,155.52…"
drag, startPoint x: 627, startPoint y: 582, endPoint x: 524, endPoint y: 574, distance: 103.3
click at [524, 574] on textarea "Total Earned Premium $481,800 Total Surcharges $355.52 Total Charge $482,155.52…" at bounding box center [756, 527] width 492 height 183
type textarea "x"
type textarea "Total Earned Premium $481,800 Total Surcharges $355.52 Total Charge $482,155.52…"
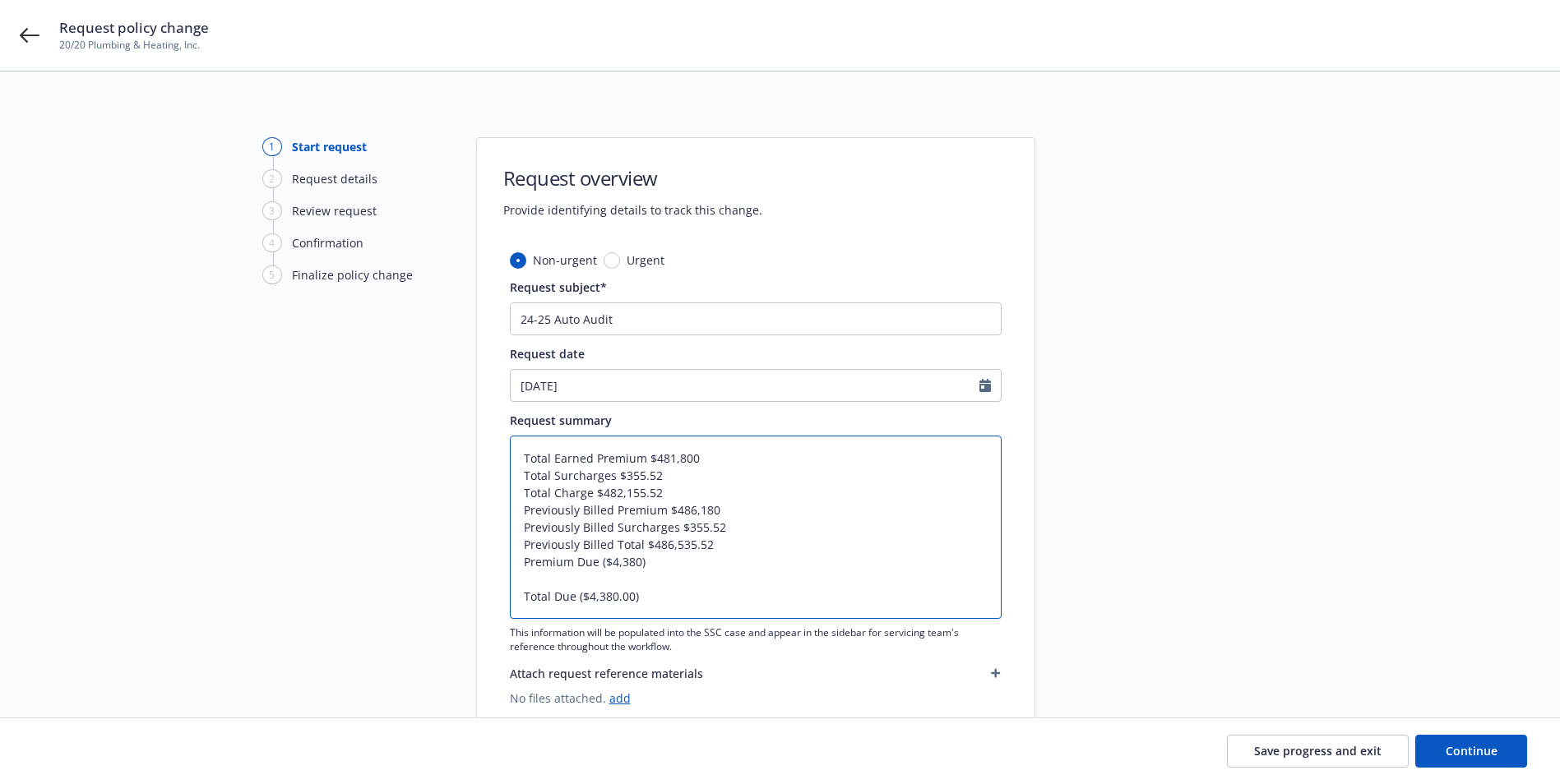
click at [670, 487] on textarea "Total Earned Premium $481,800 Total Surcharges $355.52 Total Charge $482,155.52…" at bounding box center [756, 527] width 492 height 183
type textarea "x"
type textarea "Total Earned Premium $481,800 Total Surcharges $355.52 Total Charge $482,155.52…"
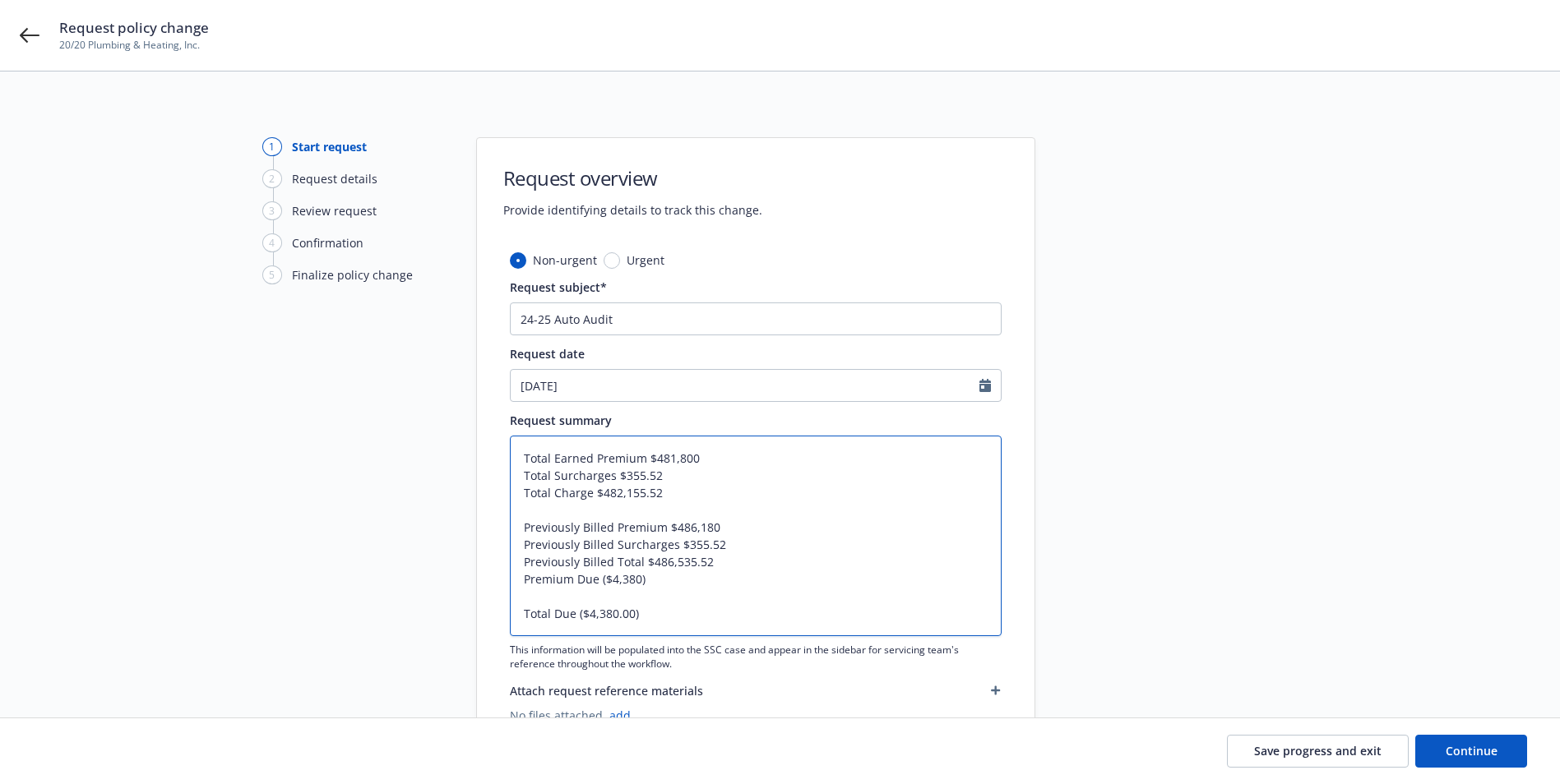
click at [525, 463] on textarea "Total Earned Premium $481,800 Total Surcharges $355.52 Total Charge $482,155.52…" at bounding box center [756, 536] width 492 height 200
type textarea "x"
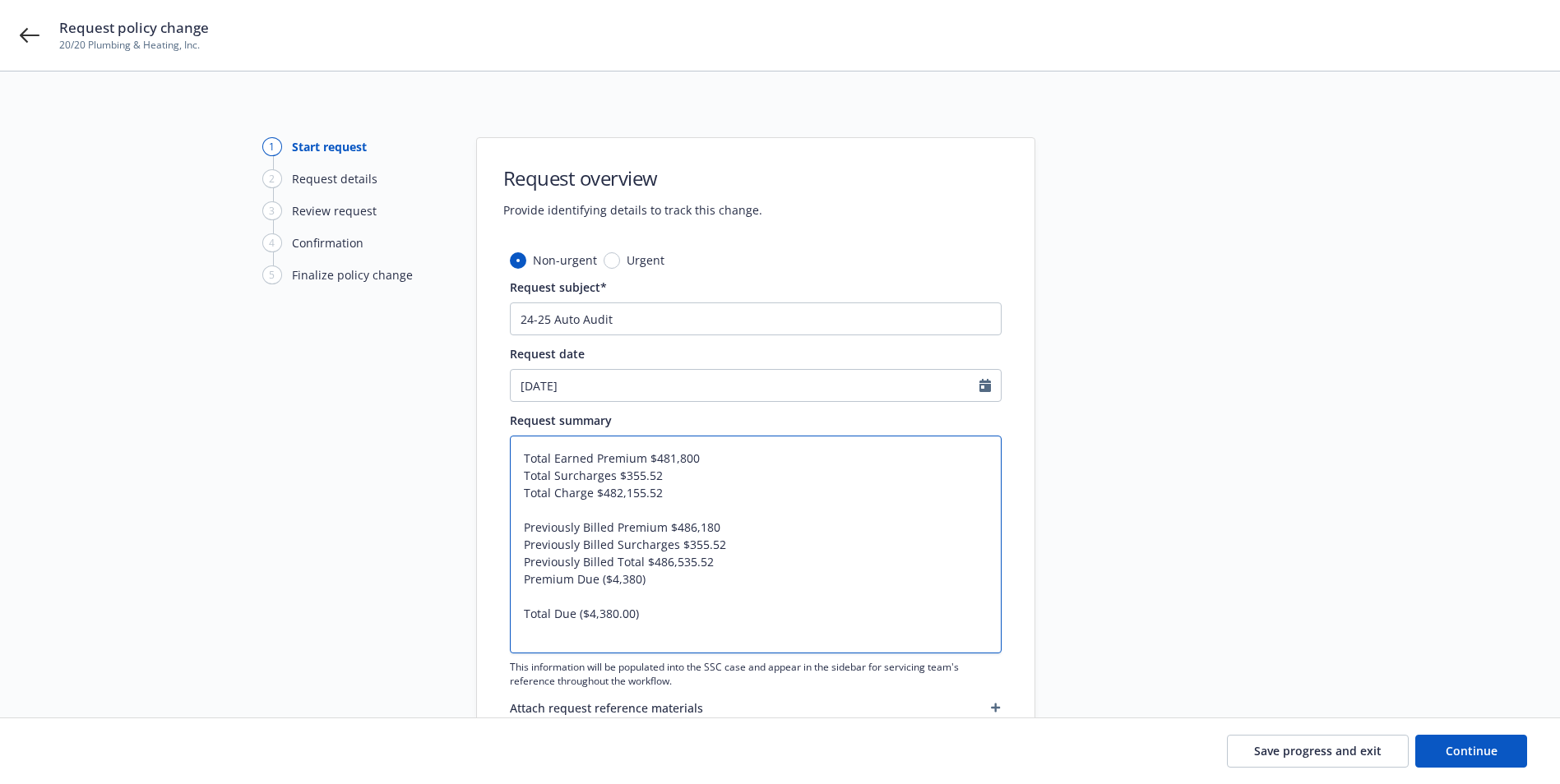
click at [530, 447] on textarea "Total Earned Premium $481,800 Total Surcharges $355.52 Total Charge $482,155.52…" at bounding box center [756, 544] width 492 height 218
type textarea "Total Earned Premium $481,800 Total Surcharges $355.52 Total Charge $482,155.52…"
paste textarea "Estimated Exposure (Autos at Inception)"
type textarea "x"
type textarea "Estimated Exposure (Autos at Inception) Total Earned Premium $481,800 Total Sur…"
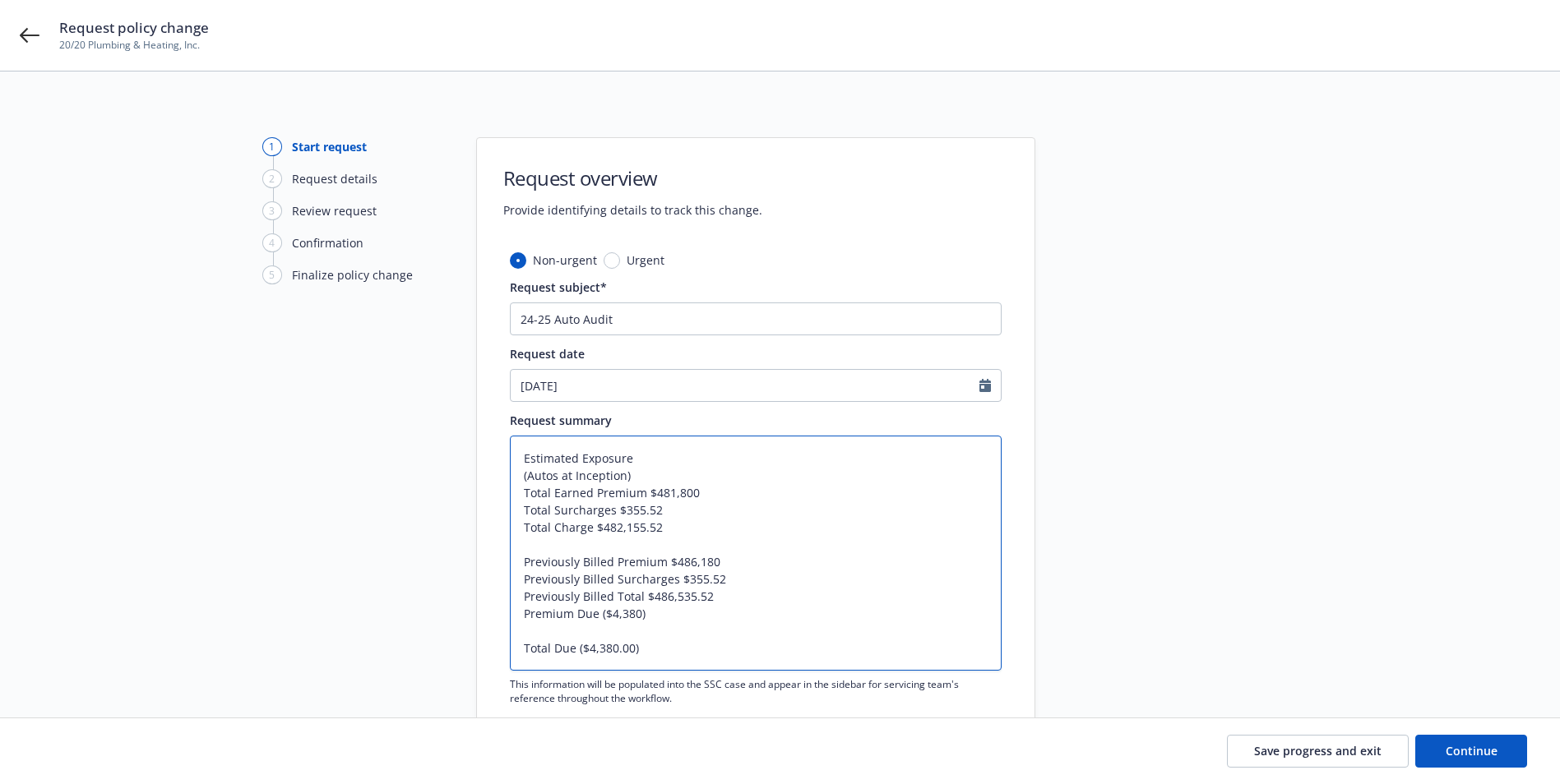
click at [523, 474] on textarea "Estimated Exposure (Autos at Inception) Total Earned Premium $481,800 Total Sur…" at bounding box center [756, 553] width 492 height 235
type textarea "x"
type textarea "Estimated Exposure(Autos at Inception) Total Earned Premium $481,800 Total Surc…"
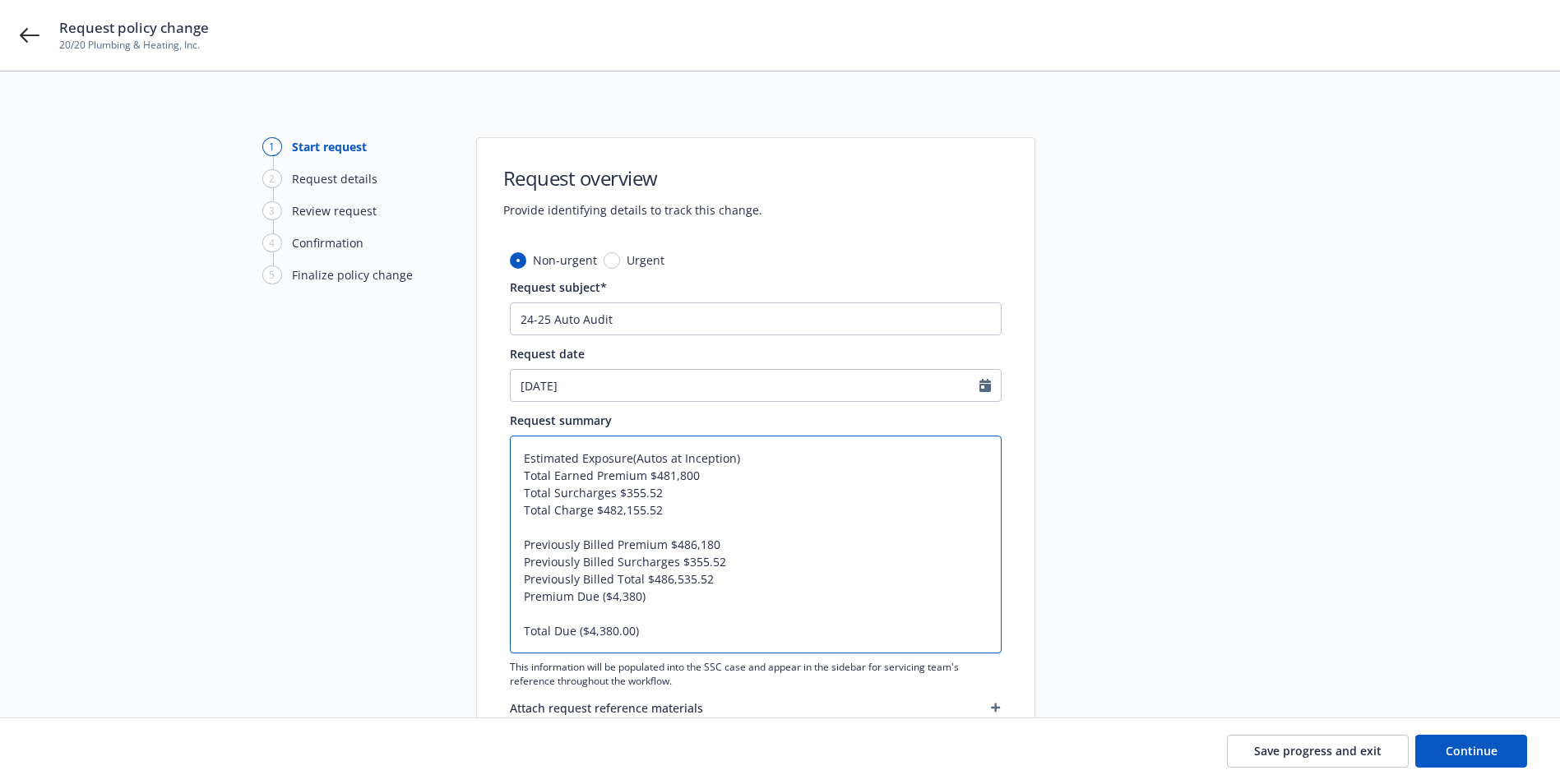
type textarea "x"
type textarea "Estimated Exposure (Autos at Inception) Total Earned Premium $481,800 Total Sur…"
click at [760, 455] on textarea "Estimated Exposure (Autos at Inception) Total Earned Premium $481,800 Total Sur…" at bounding box center [756, 544] width 492 height 218
type textarea "x"
type textarea "Estimated Exposure (Autos at Inception): Total Earned Premium $481,800 Total Su…"
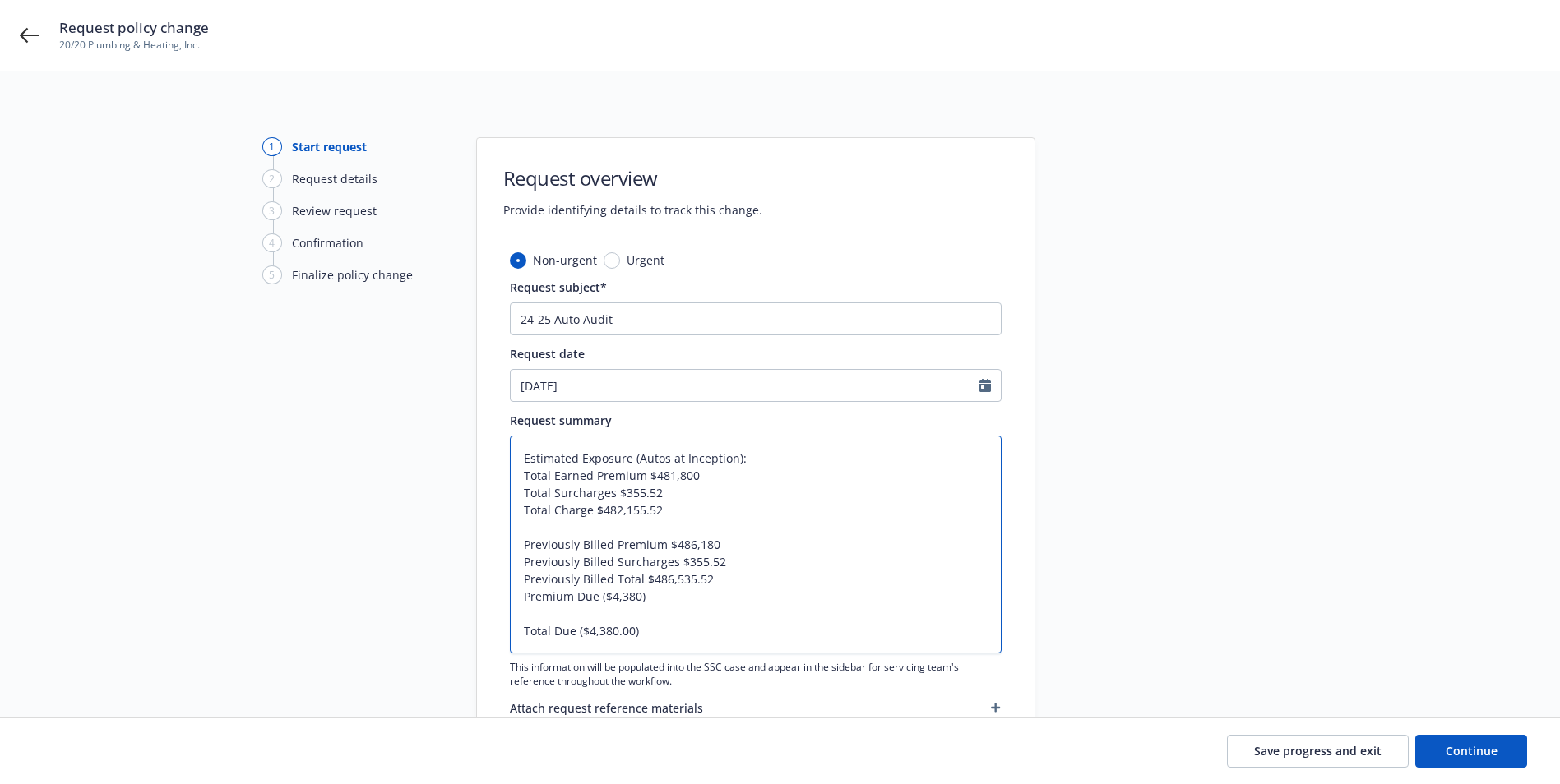
type textarea "x"
type textarea "Estimated Exposure (Autos at Inception): Total Earned Premium $481,800 Total Su…"
type textarea "x"
type textarea "Estimated Exposure (Autos at Inception): 2 Total Earned Premium $481,800 Total …"
type textarea "x"
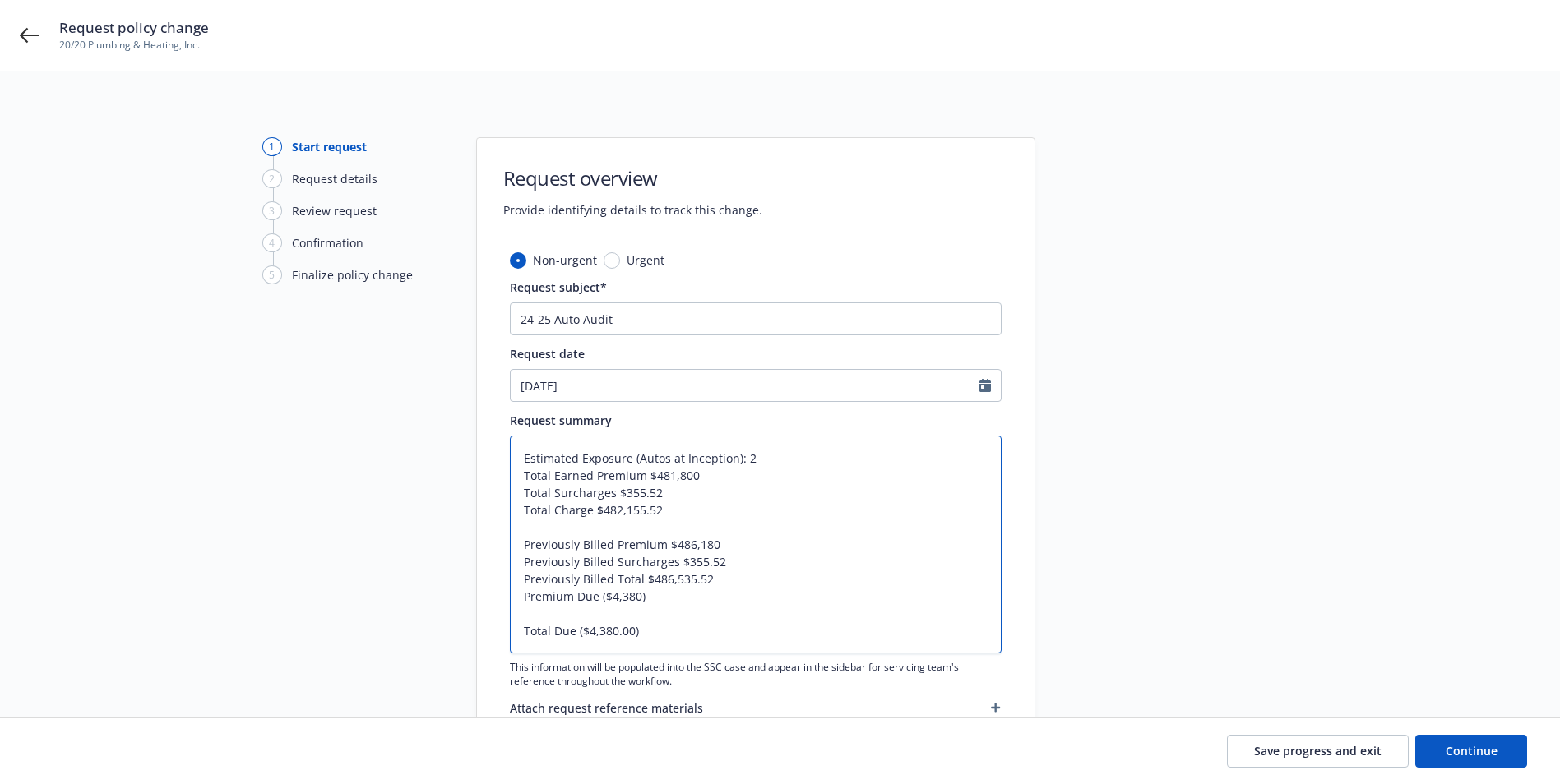
type textarea "Estimated Exposure (Autos at Inception): 22 Total Earned Premium $481,800 Total…"
type textarea "x"
type textarea "Estimated Exposure (Autos at Inception): 222 Total Earned Premium $481,800 Tota…"
type textarea "x"
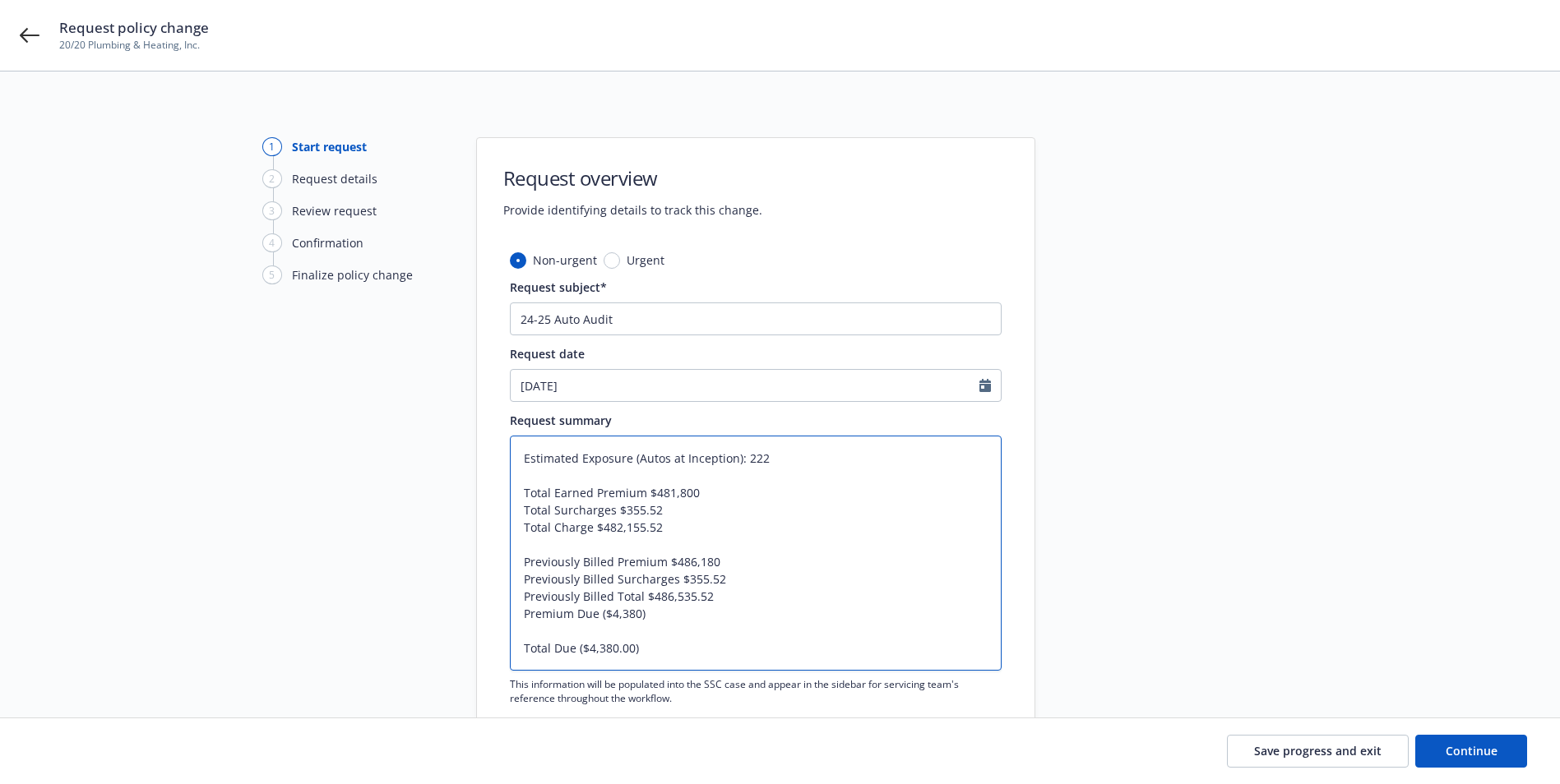
type textarea "Estimated Exposure (Autos at Inception): 222 Total Earned Premium $481,800 Tota…"
paste textarea "Audited Exposure (Autos at Expiration)"
type textarea "x"
type textarea "Estimated Exposure (Autos at Inception): 222 Audited Exposure (Autos at Expirat…"
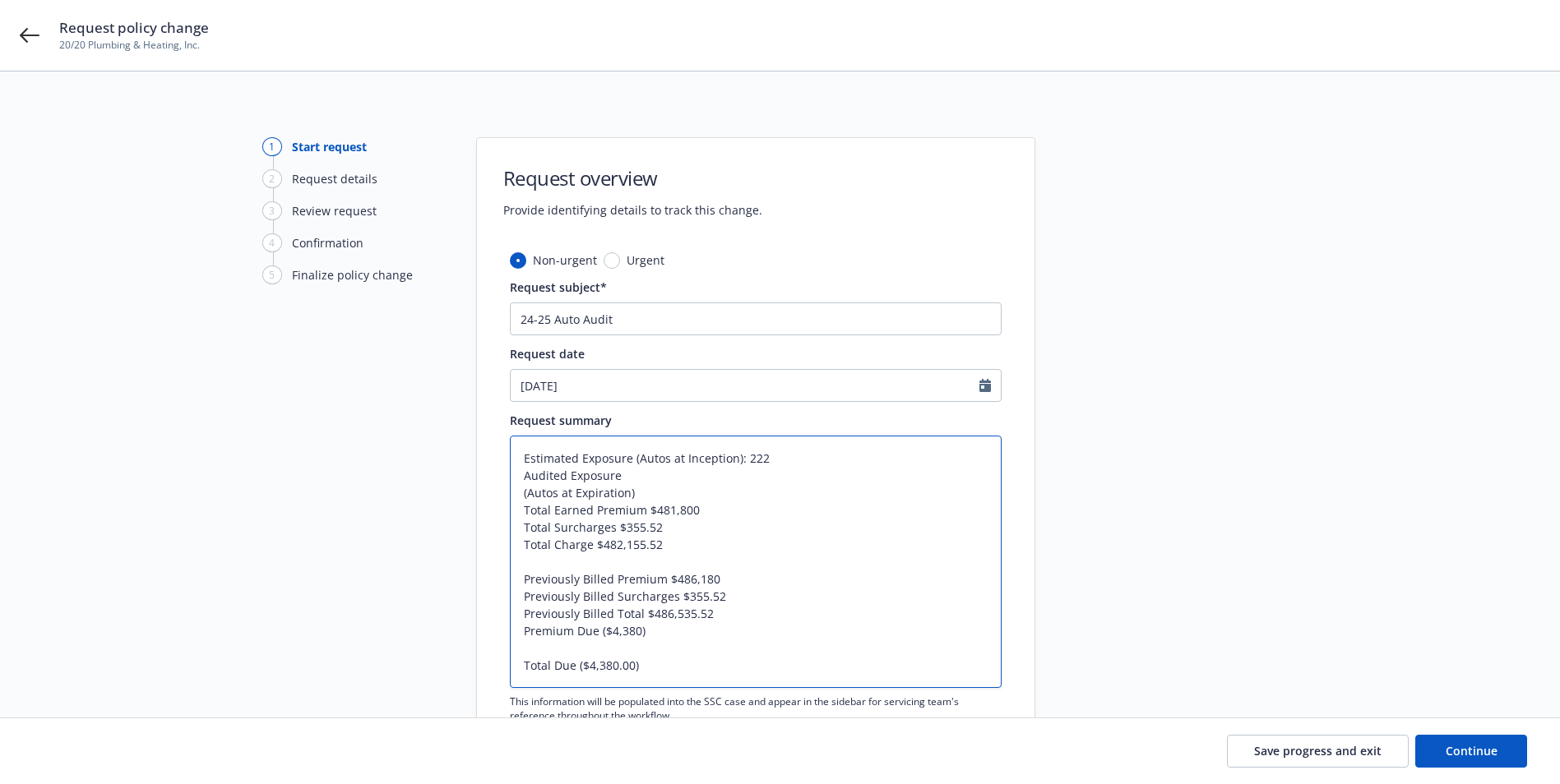
click at [522, 491] on textarea "Estimated Exposure (Autos at Inception): 222 Audited Exposure (Autos at Expirat…" at bounding box center [756, 561] width 492 height 252
type textarea "x"
type textarea "Estimated Exposure (Autos at Inception): 222 Audited Exposure(Autos at Expirati…"
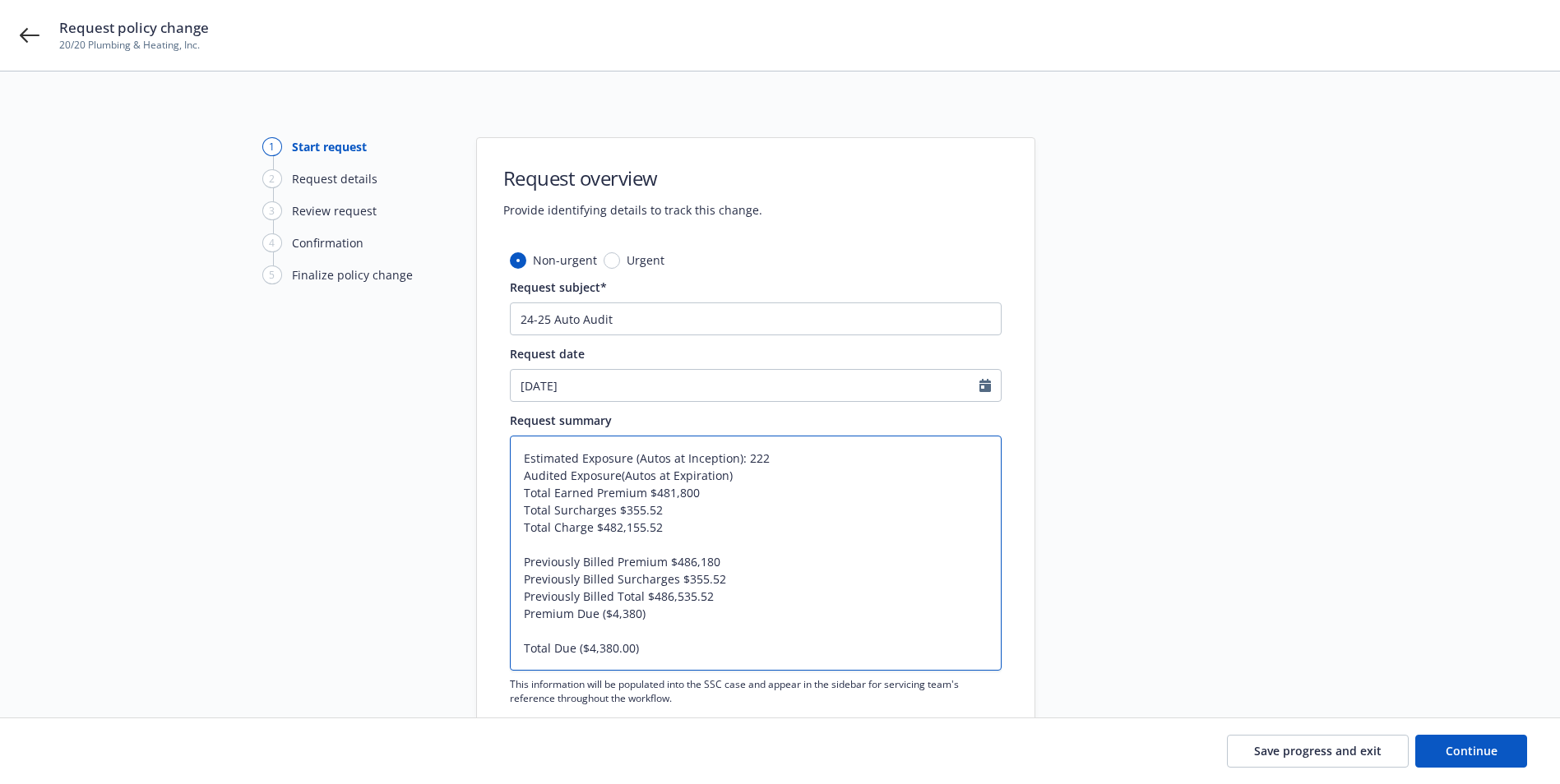
type textarea "x"
type textarea "Estimated Exposure (Autos at Inception): 222 Audited Exposure (Autos at Expirat…"
click at [745, 469] on textarea "Estimated Exposure (Autos at Inception): 222 Audited Exposure (Autos at Expirat…" at bounding box center [756, 553] width 492 height 235
type textarea "x"
type textarea "Estimated Exposure (Autos at Inception): 222 Audited Exposure (Autos at Expirat…"
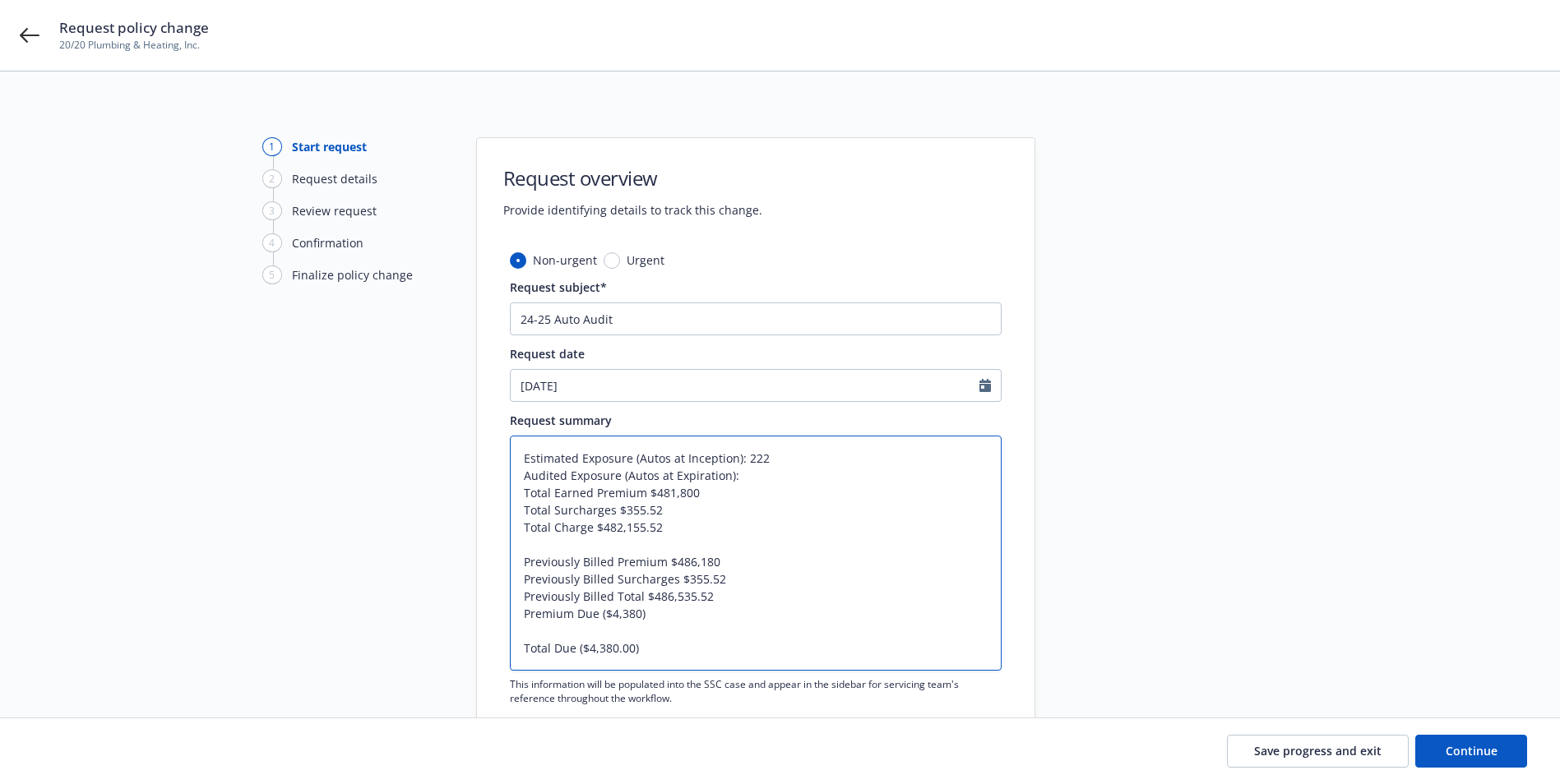
type textarea "x"
type textarea "Estimated Exposure (Autos at Inception): 222 Audited Exposure (Autos at Expirat…"
type textarea "x"
type textarea "Estimated Exposure (Autos at Inception): 222 Audited Exposure (Autos at Expirat…"
type textarea "x"
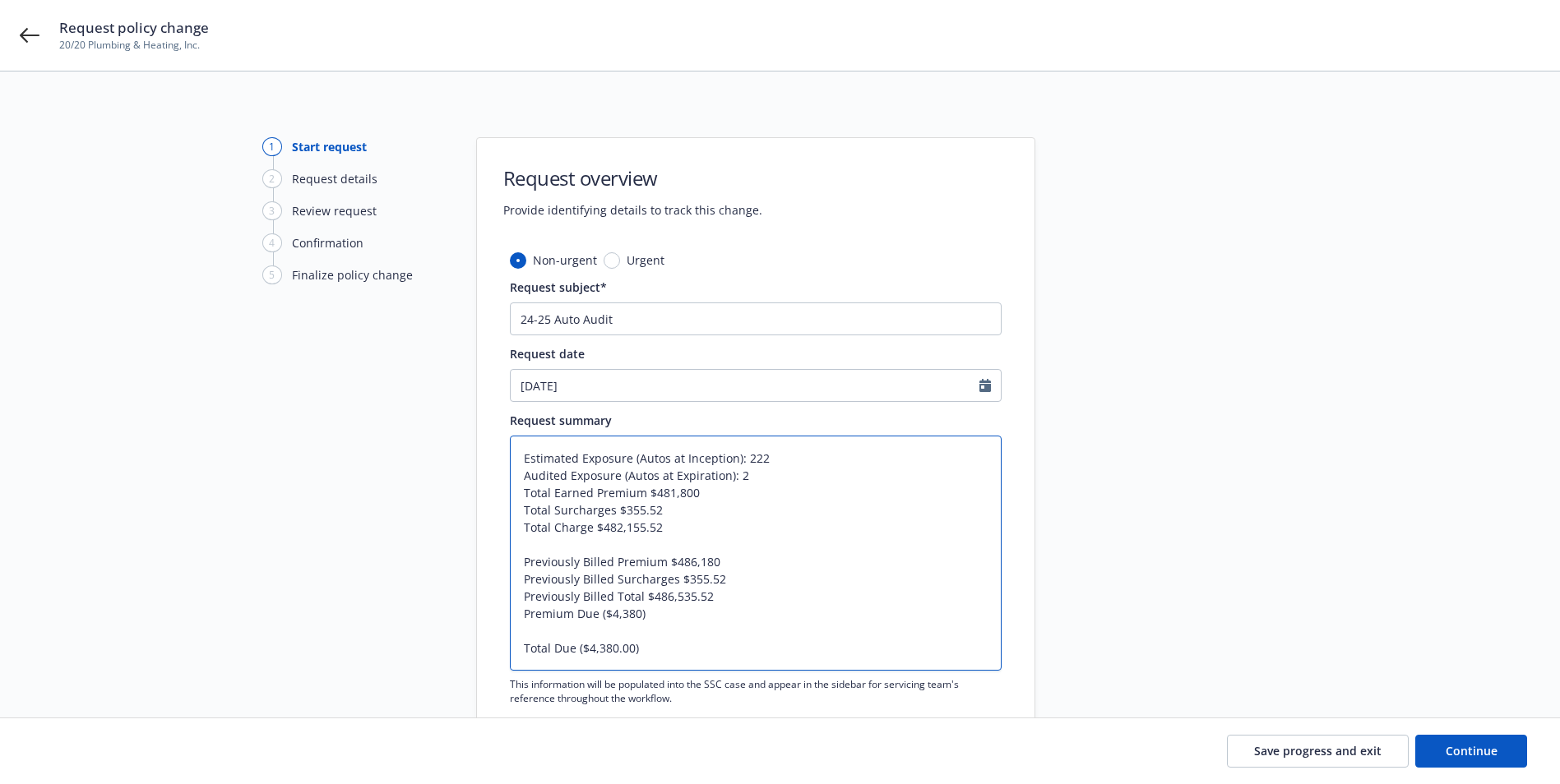
type textarea "Estimated Exposure (Autos at Inception): 222 Audited Exposure (Autos at Expirat…"
type textarea "x"
type textarea "Estimated Exposure (Autos at Inception): 222 Audited Exposure (Autos at Expirat…"
type textarea "x"
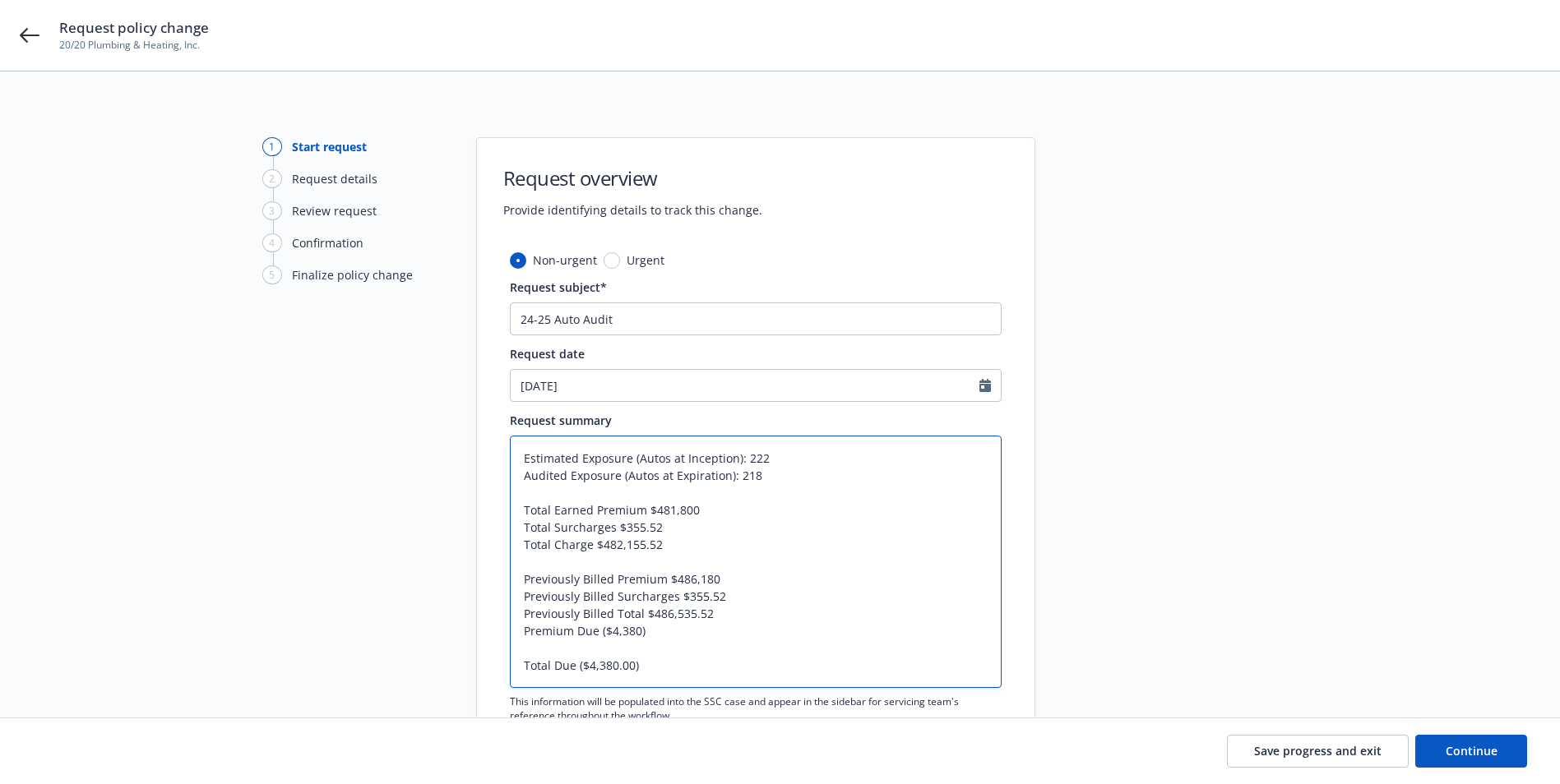
click at [875, 575] on textarea "Estimated Exposure (Autos at Inception): 222 Audited Exposure (Autos at Expirat…" at bounding box center [756, 561] width 492 height 252
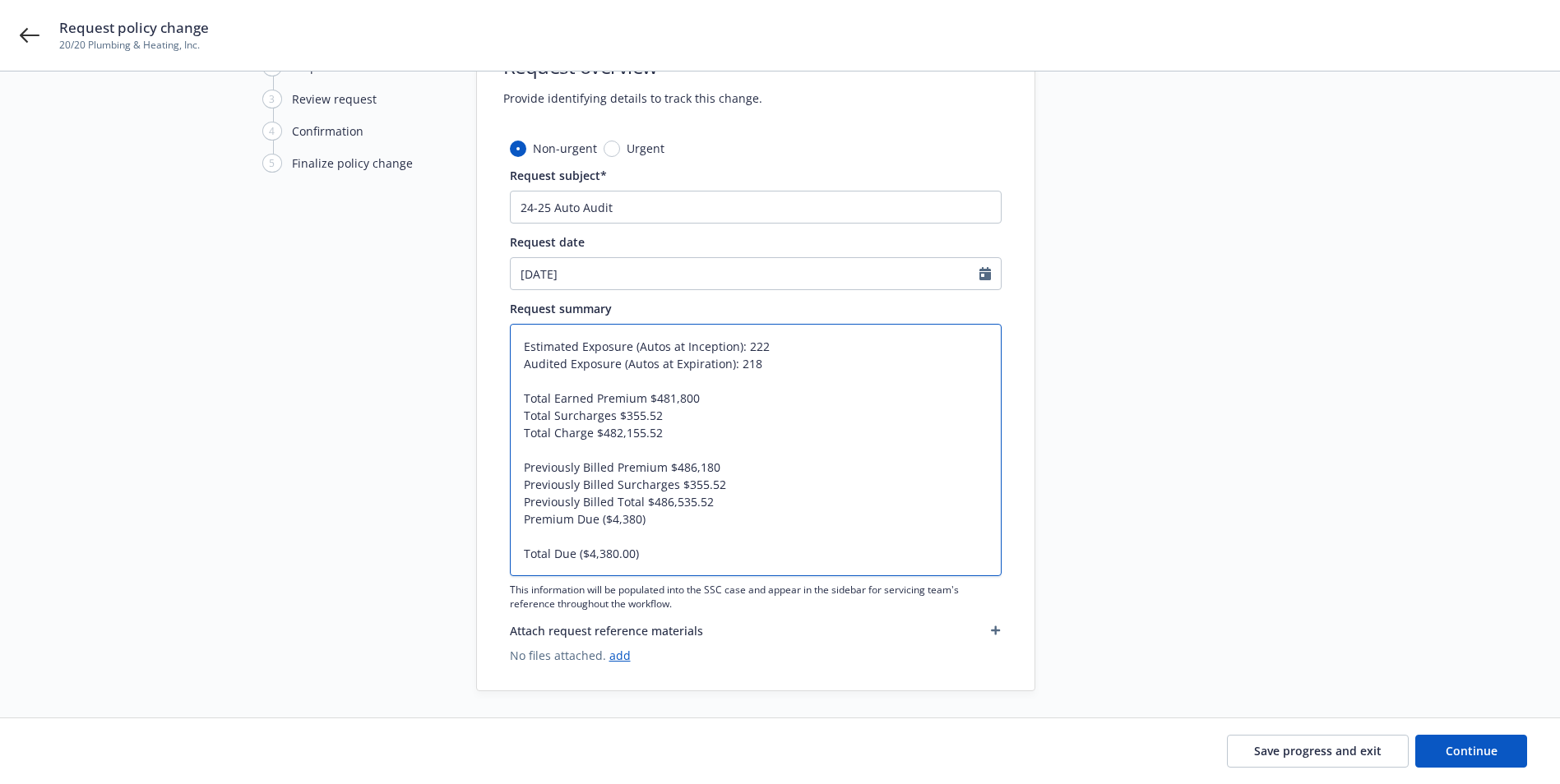
scroll to position [151, 0]
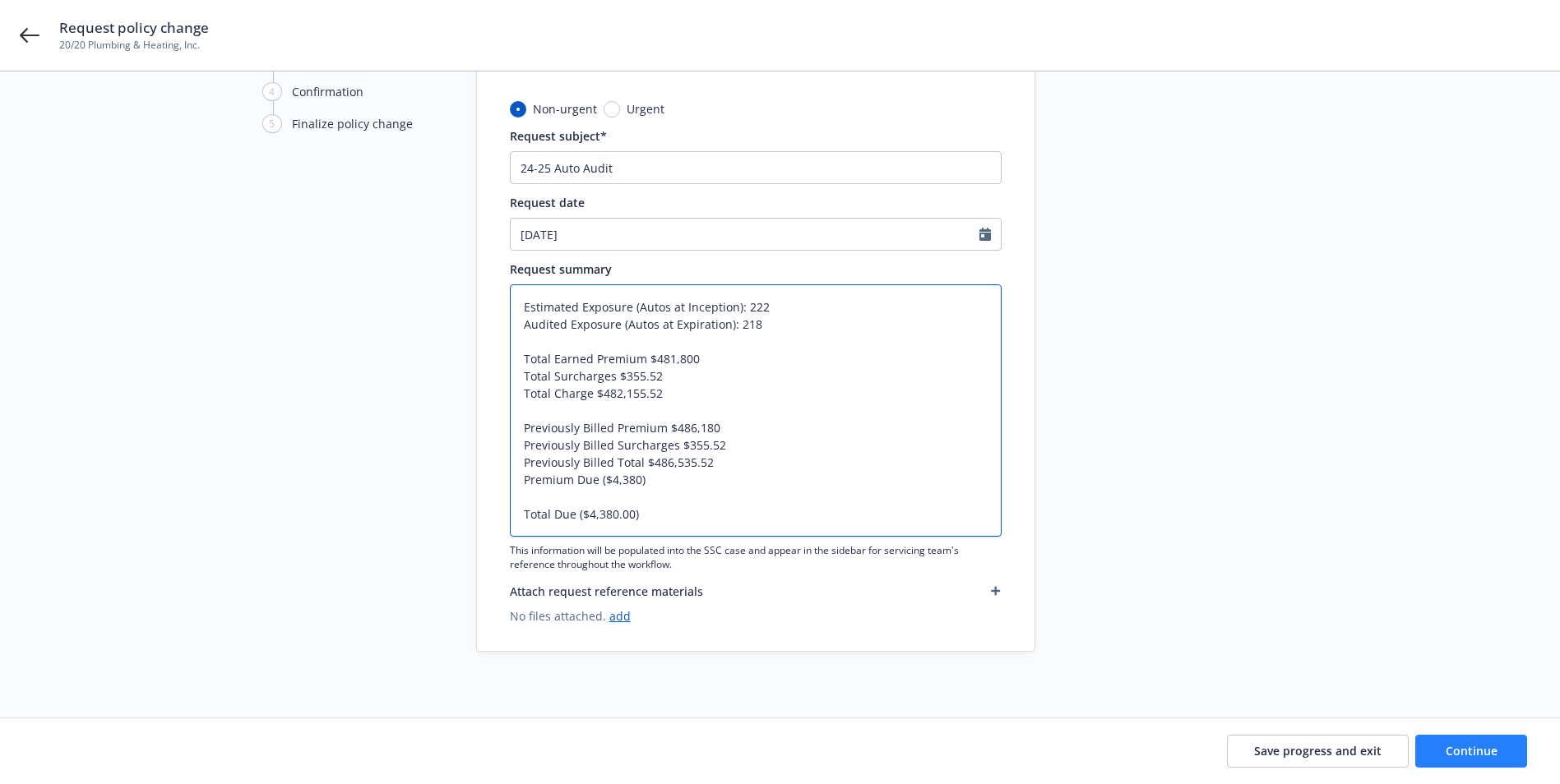
type textarea "Estimated Exposure (Autos at Inception): 222 Audited Exposure (Autos at Expirat…"
click at [1483, 765] on button "Continue" at bounding box center [1471, 751] width 111 height 33
type textarea "x"
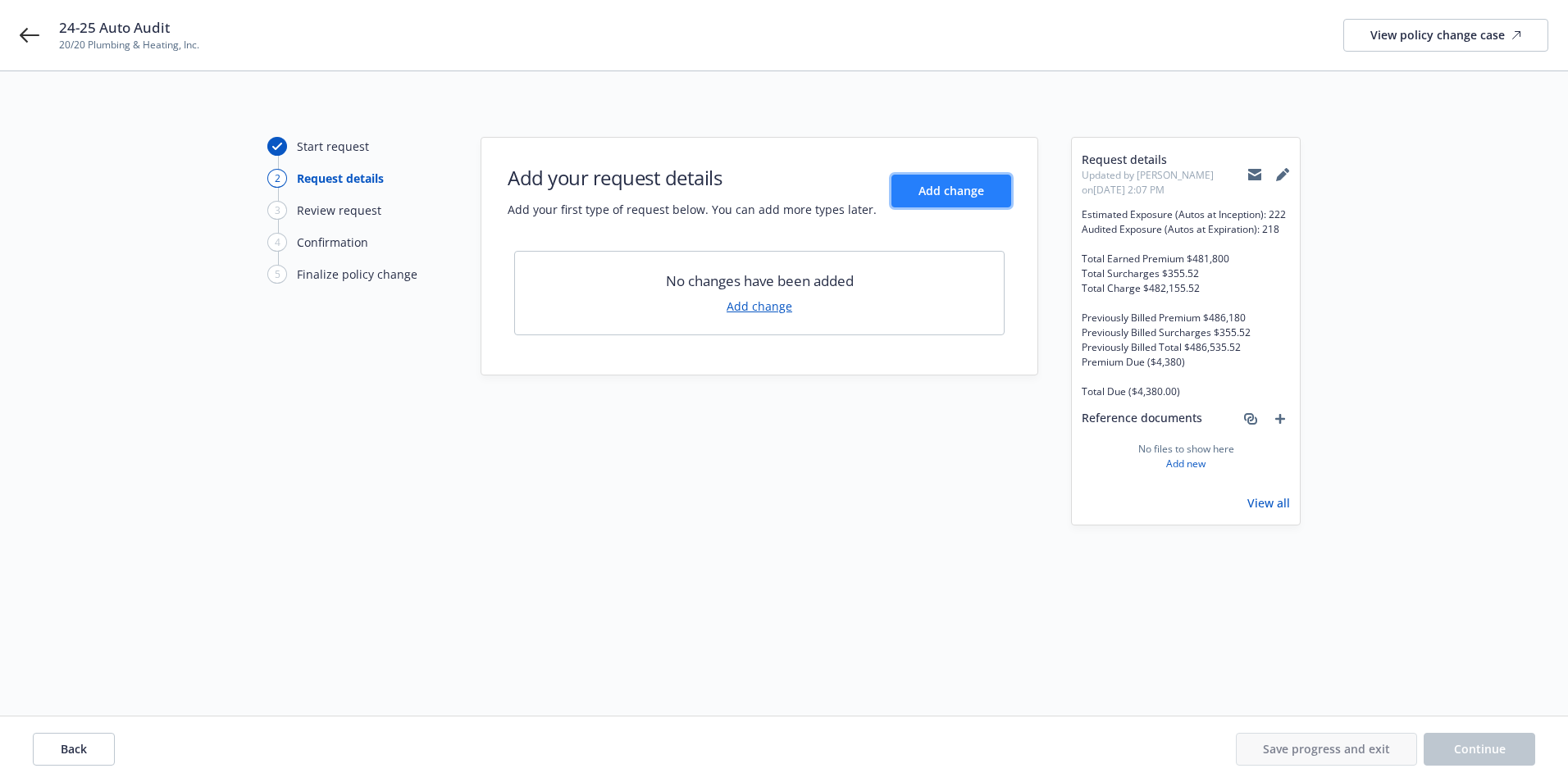
click at [960, 191] on span "Add change" at bounding box center [952, 190] width 66 height 16
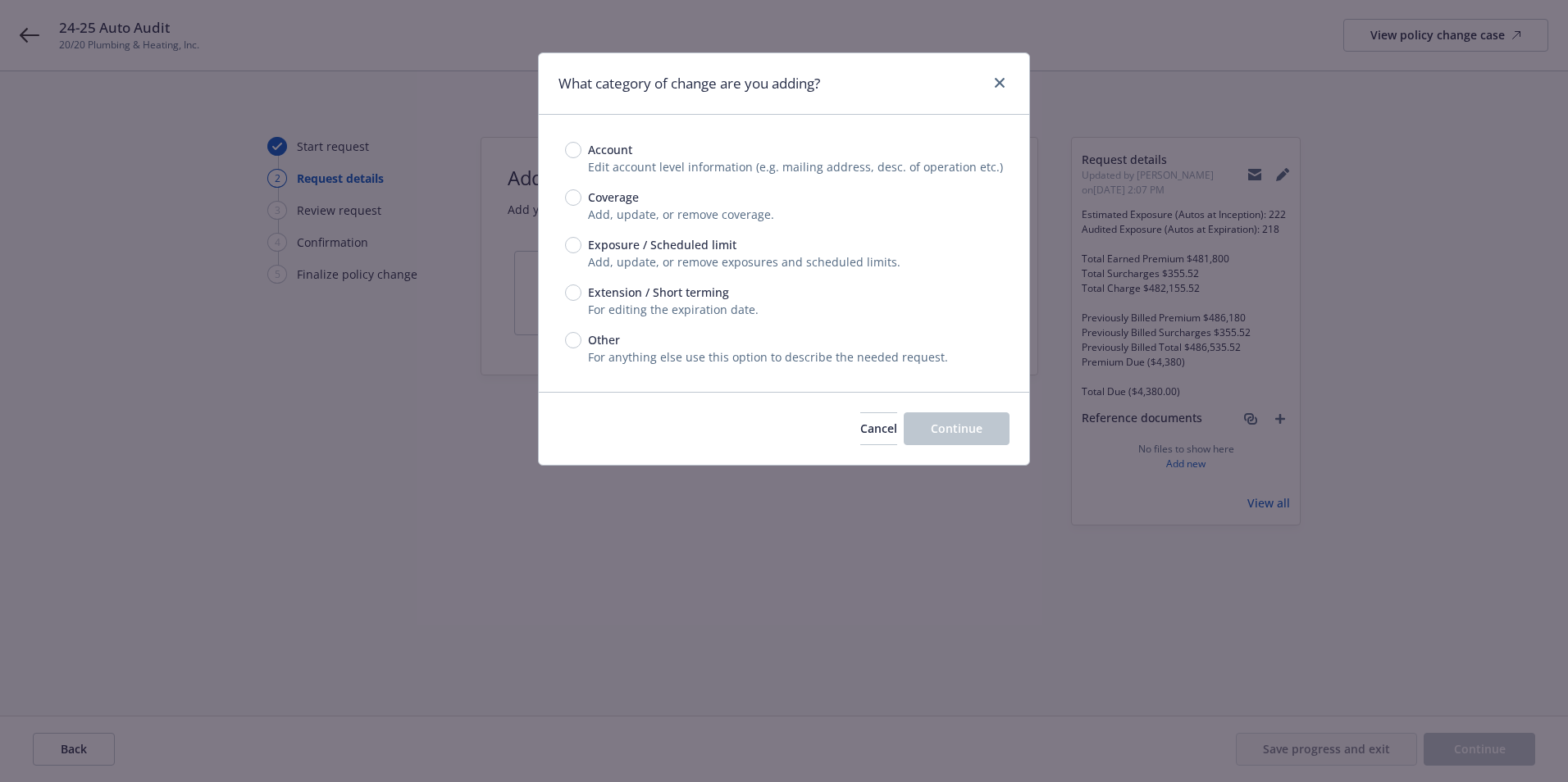
click at [625, 242] on span "Exposure / Scheduled limit" at bounding box center [662, 245] width 149 height 17
click at [581, 242] on input "Exposure / Scheduled limit" at bounding box center [573, 245] width 16 height 16
radio input "true"
click at [944, 433] on span "Continue" at bounding box center [956, 429] width 52 height 16
type textarea "x"
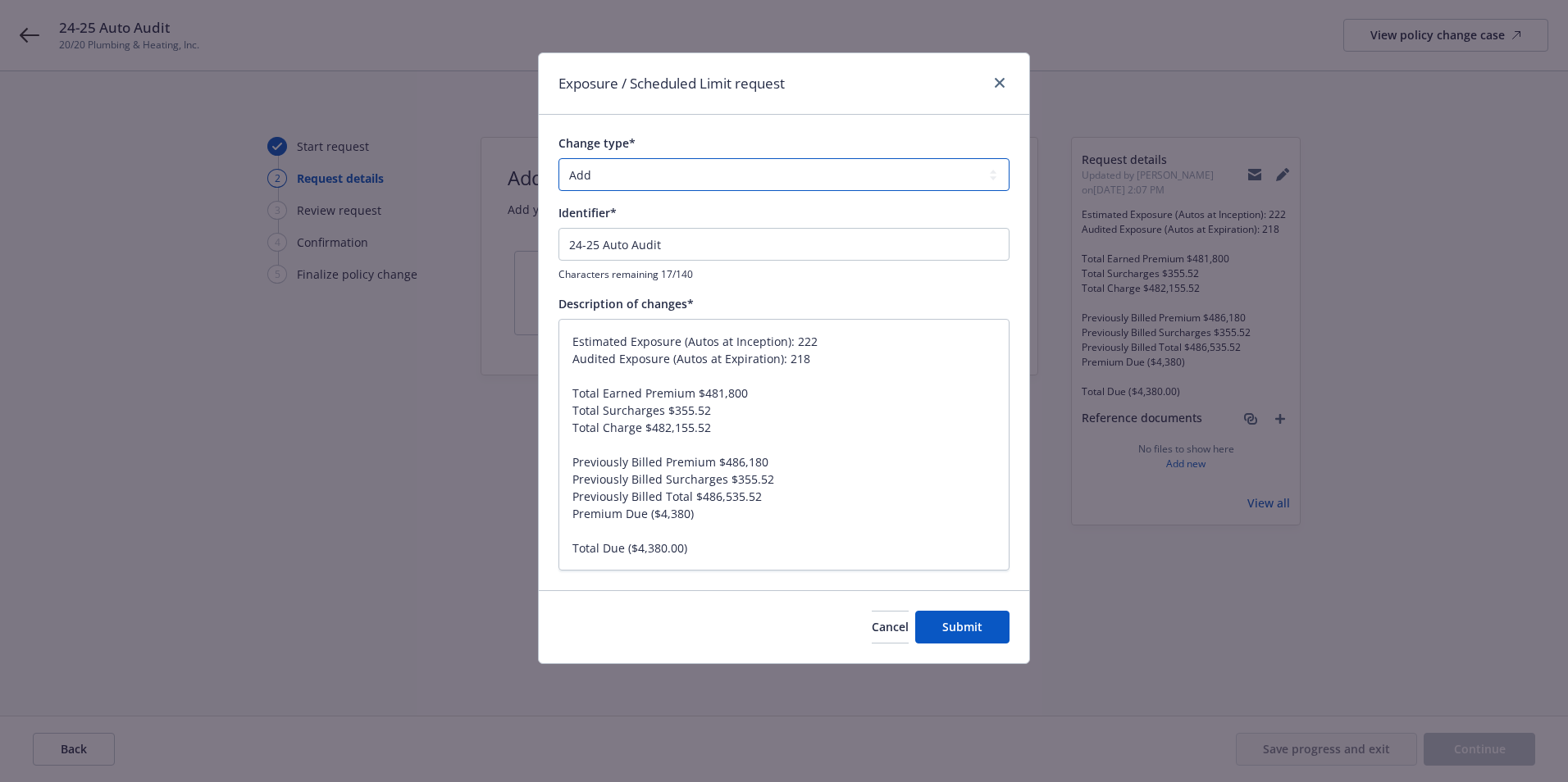
click at [624, 171] on select "Add Audit Change Remove" at bounding box center [784, 174] width 451 height 33
select select "AUDIT"
click at [559, 158] on select "Add Audit Change Remove" at bounding box center [784, 174] width 451 height 33
click at [947, 627] on span "Submit" at bounding box center [962, 627] width 41 height 16
type textarea "x"
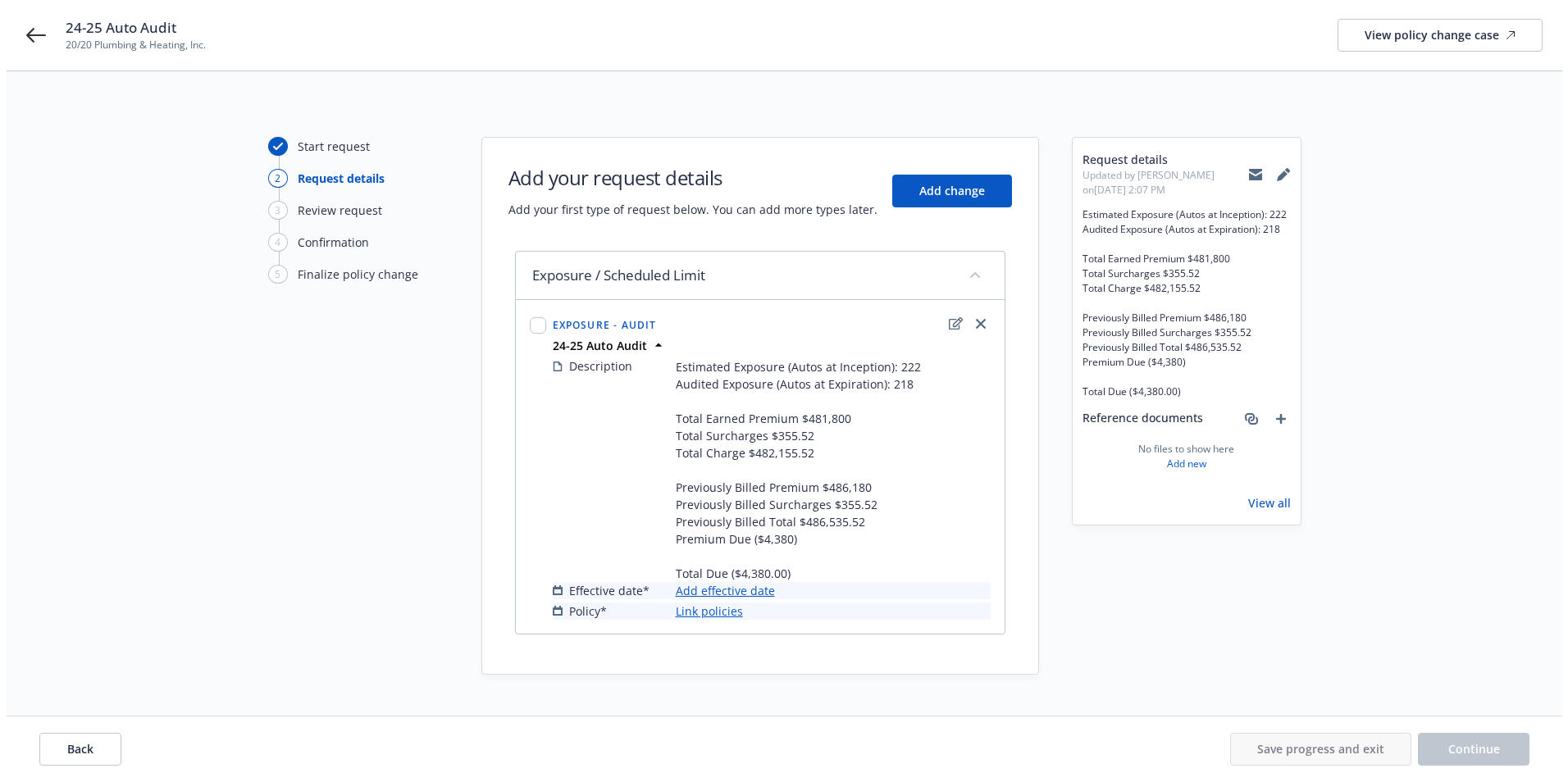
scroll to position [24, 0]
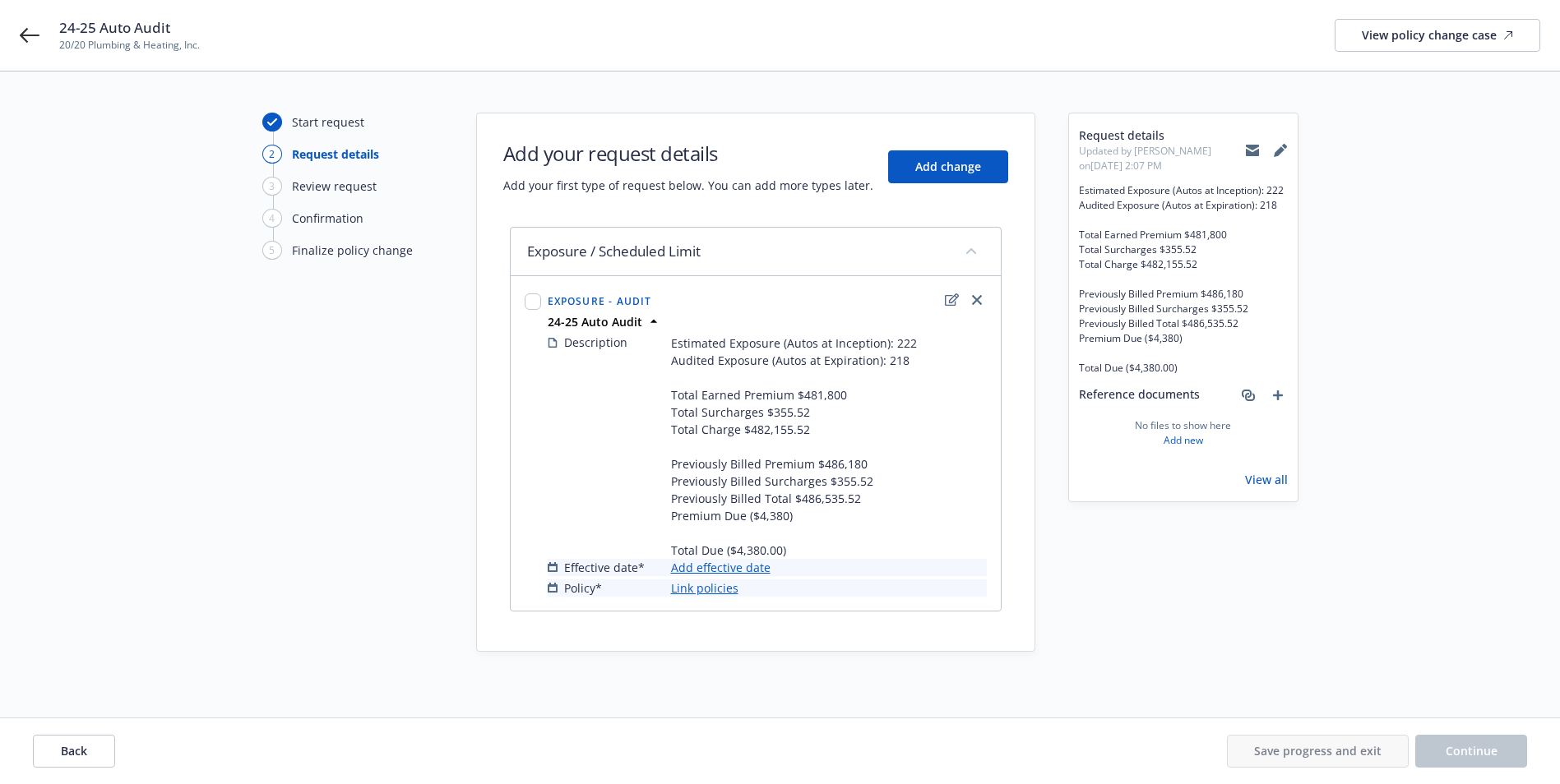
click at [704, 563] on link "Add effective date" at bounding box center [720, 568] width 99 height 17
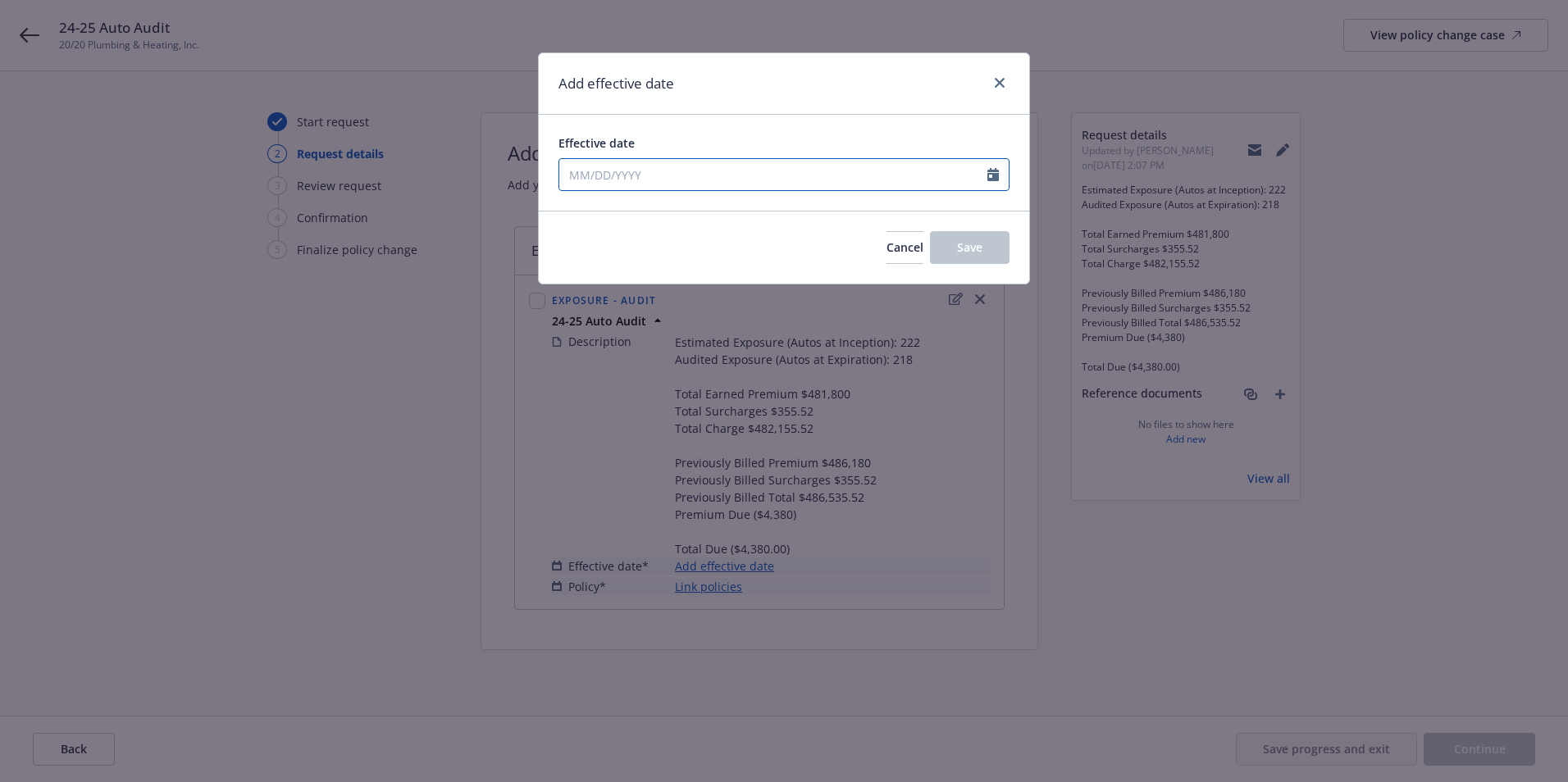
click at [654, 181] on input "Effective date" at bounding box center [774, 174] width 428 height 31
select select "9"
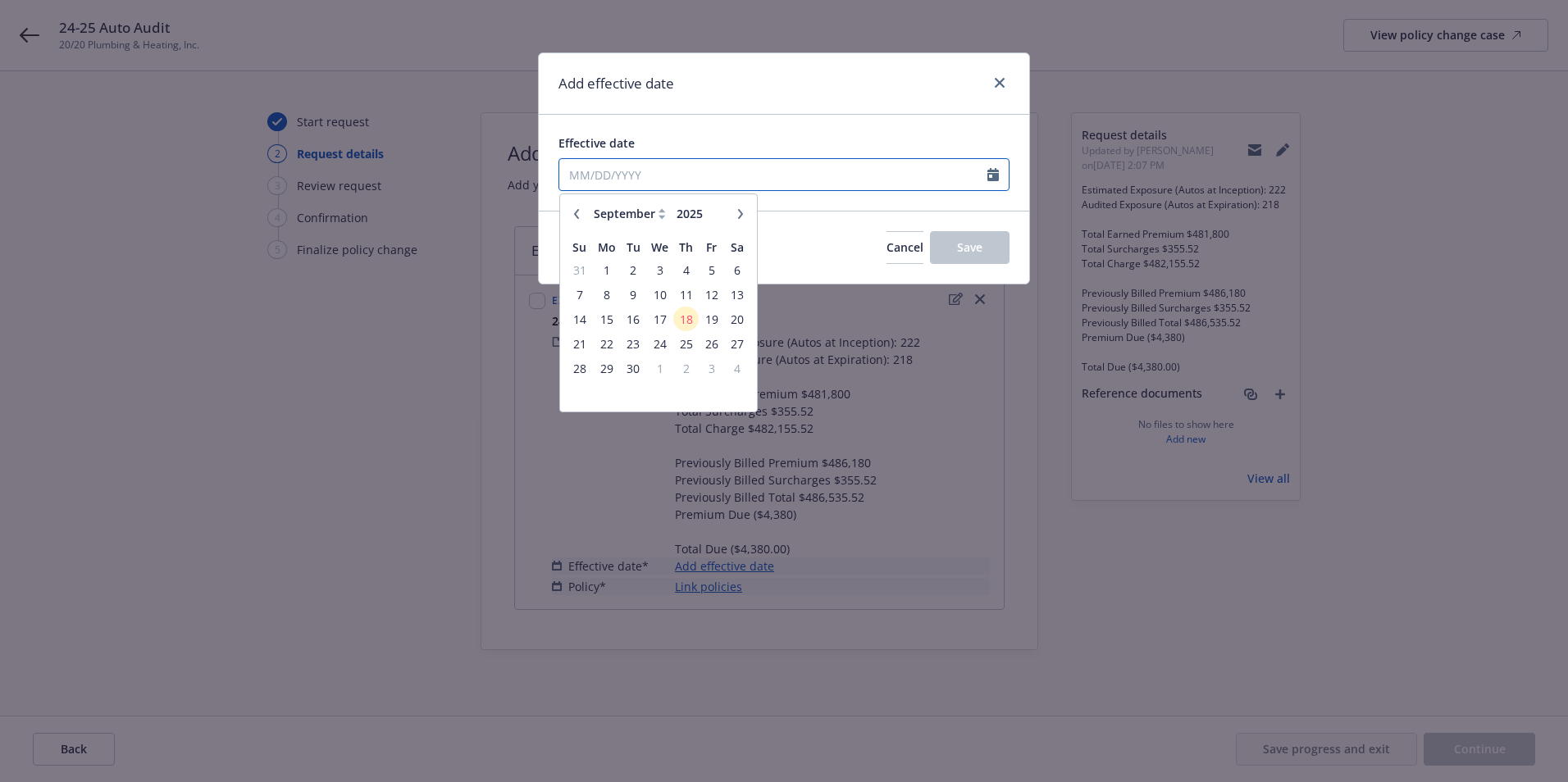
click at [572, 167] on input "Effective date" at bounding box center [774, 174] width 428 height 31
type input "07/29/2025"
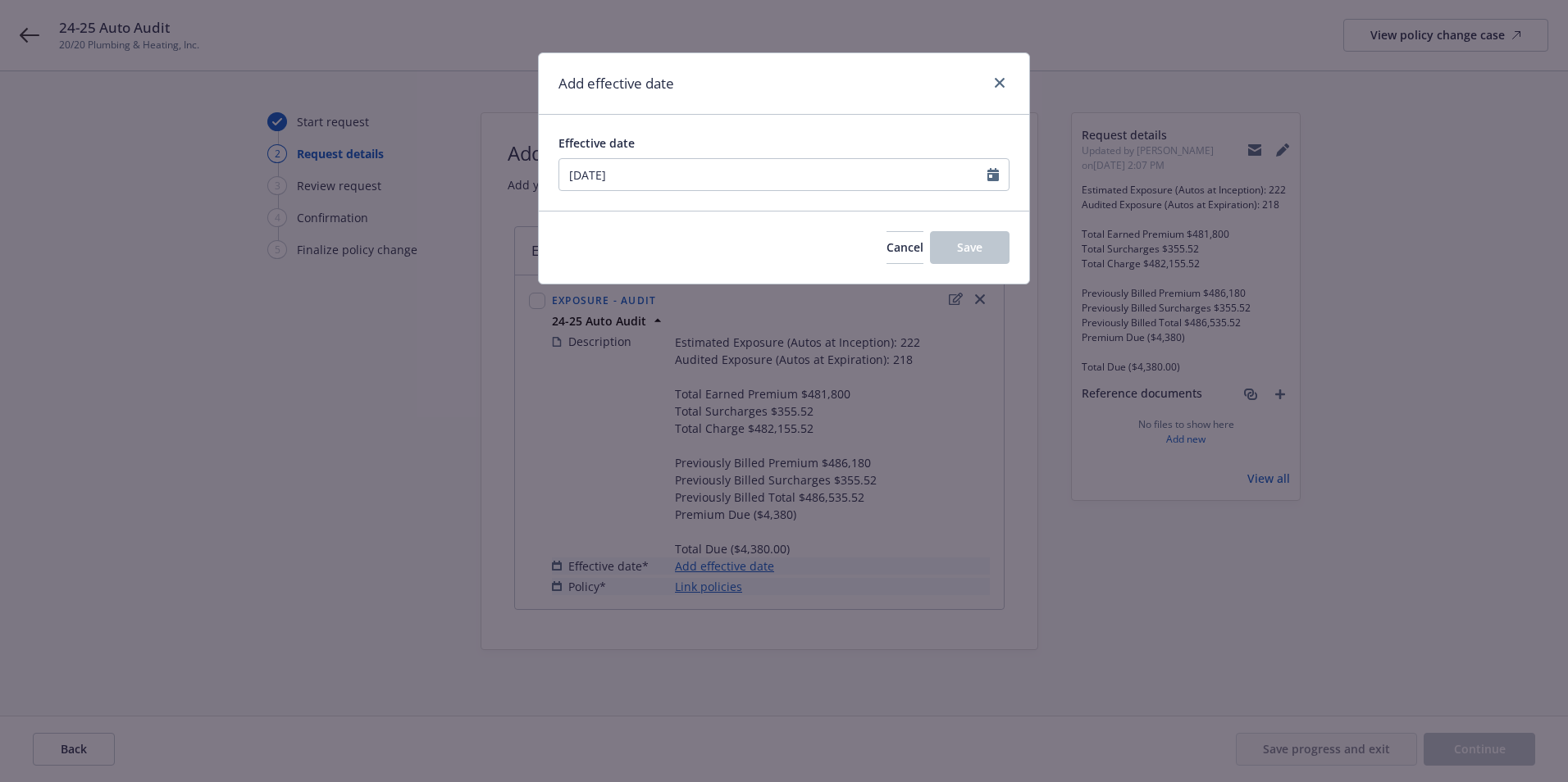
click at [782, 212] on div "Cancel Save" at bounding box center [784, 247] width 491 height 73
click at [981, 236] on button "Save" at bounding box center [970, 247] width 79 height 33
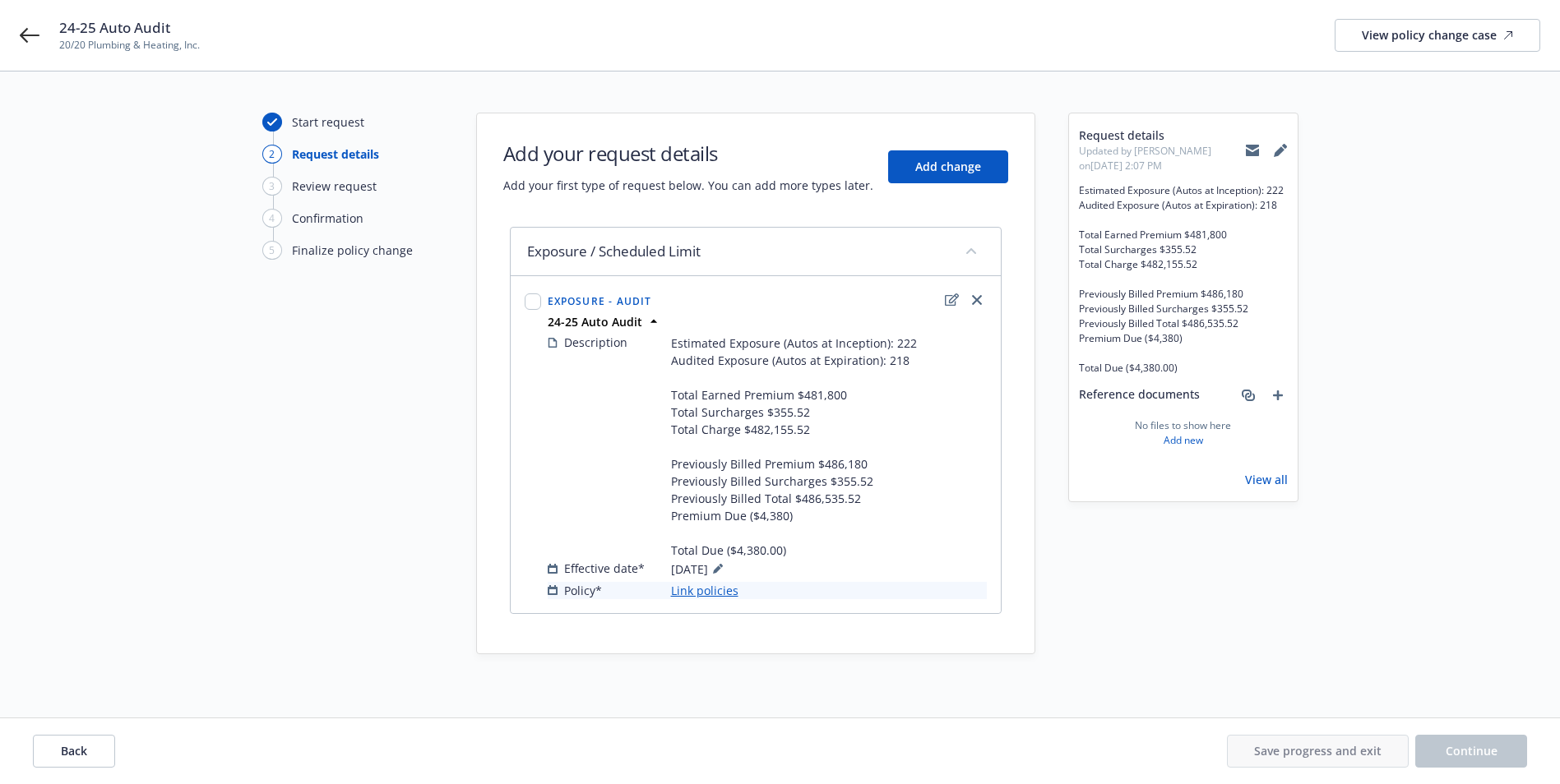
click at [695, 594] on link "Link policies" at bounding box center [704, 590] width 67 height 17
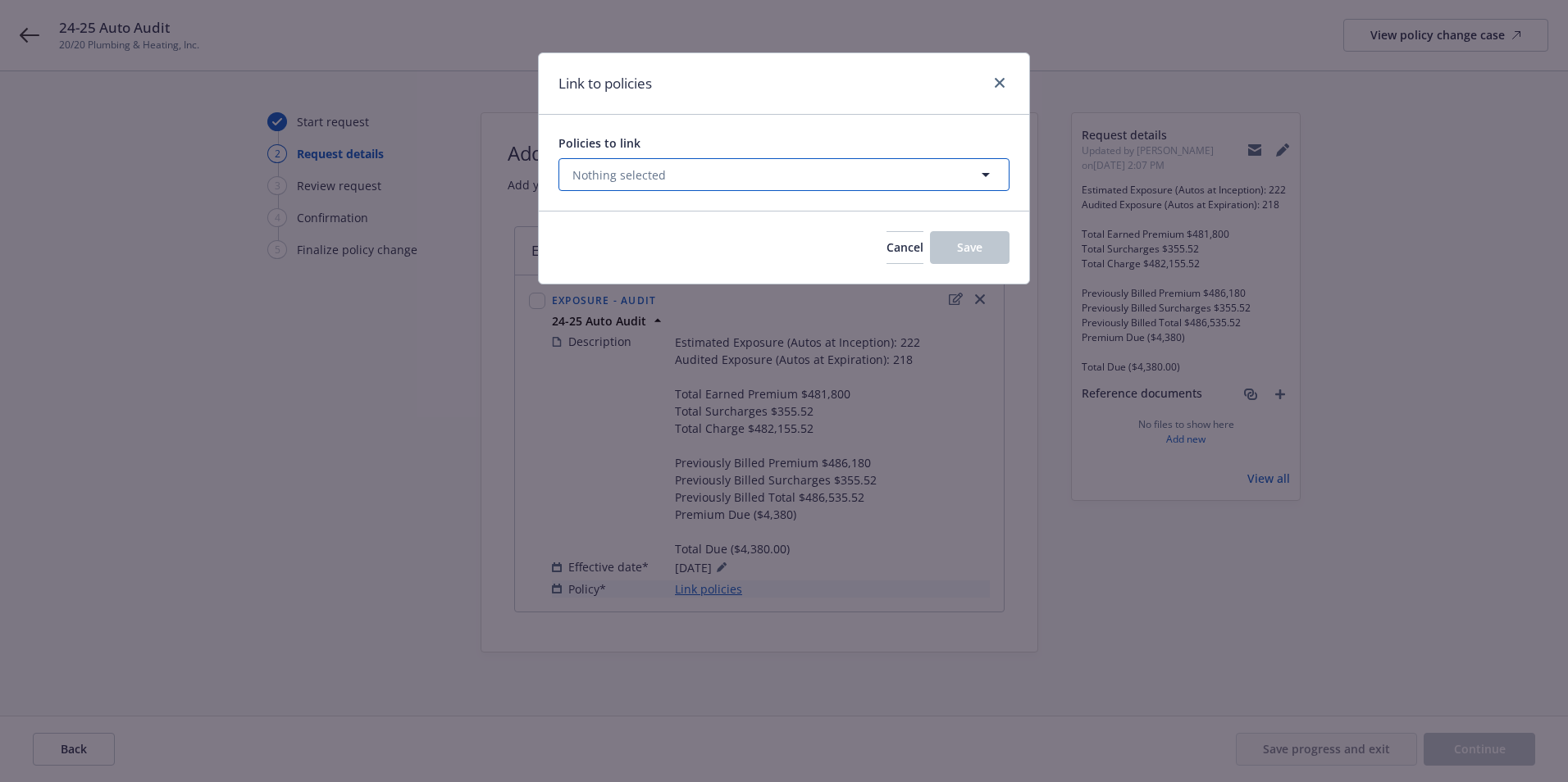
click at [617, 161] on button "Nothing selected" at bounding box center [784, 174] width 451 height 33
select select "ACTIVE"
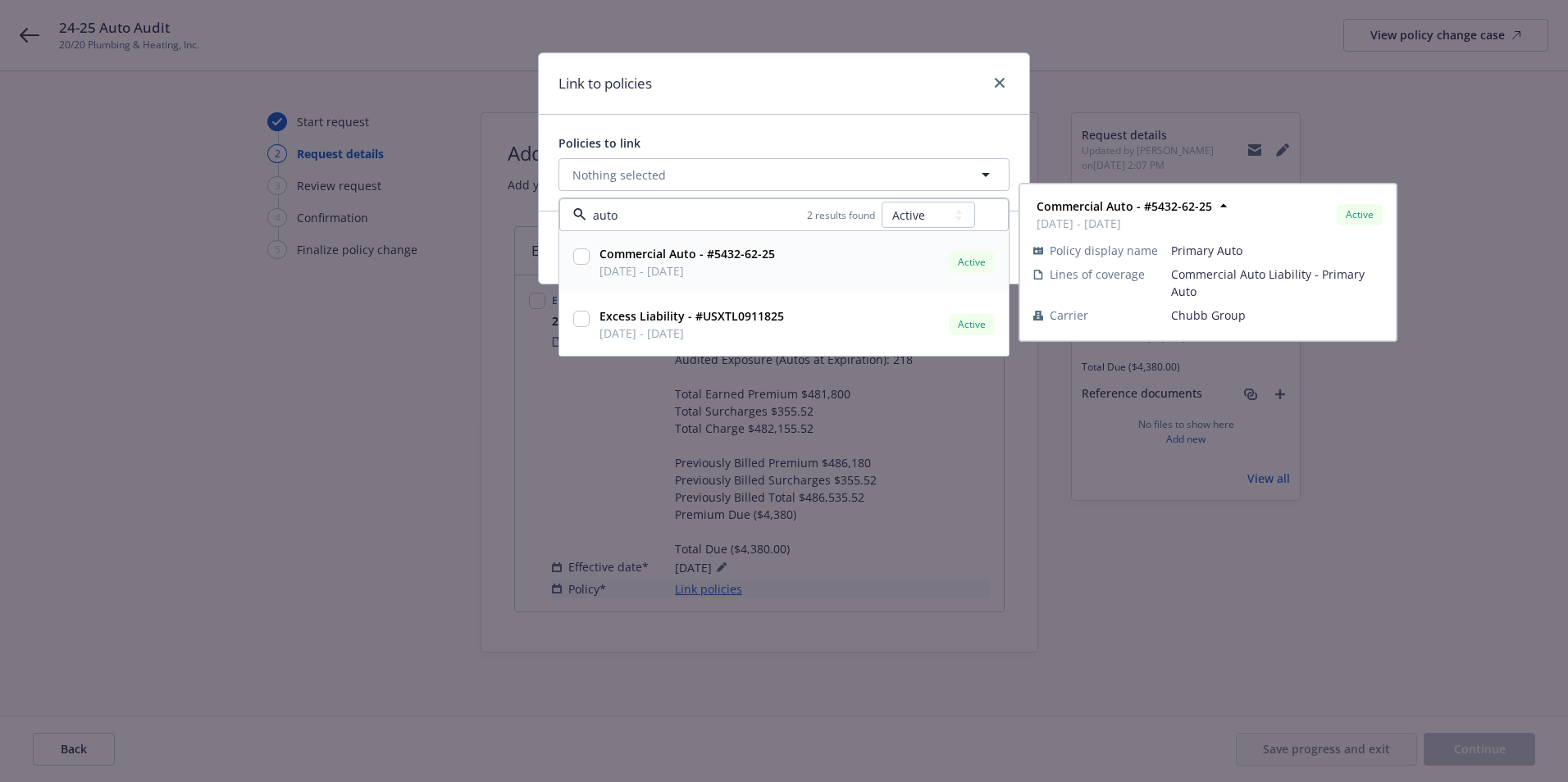
type input "auto"
click at [939, 215] on select "All Active Upcoming Expired Cancelled" at bounding box center [928, 215] width 93 height 26
select select
click at [883, 202] on select "All Active Upcoming Expired Cancelled" at bounding box center [928, 215] width 93 height 26
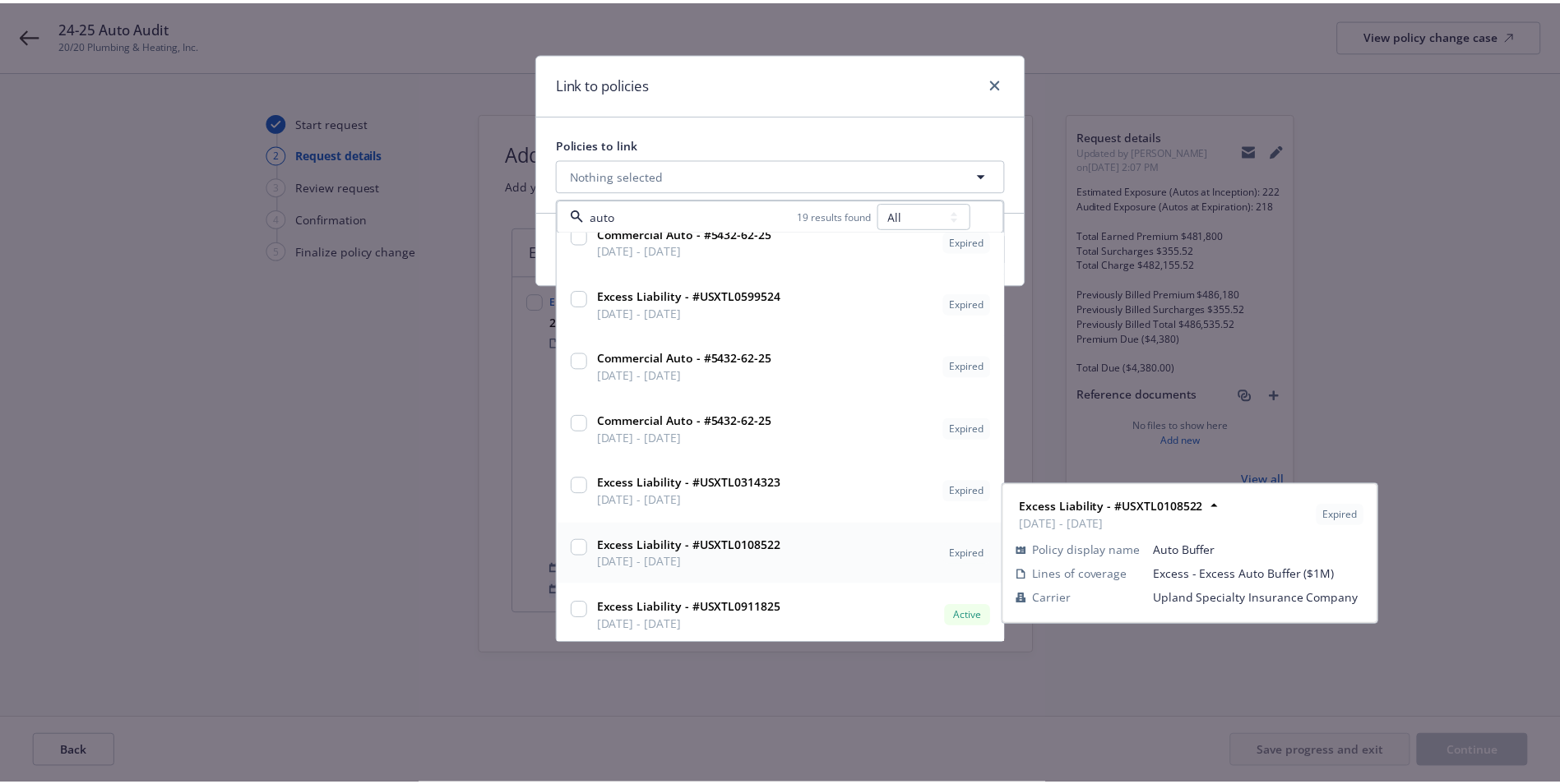
scroll to position [776, 0]
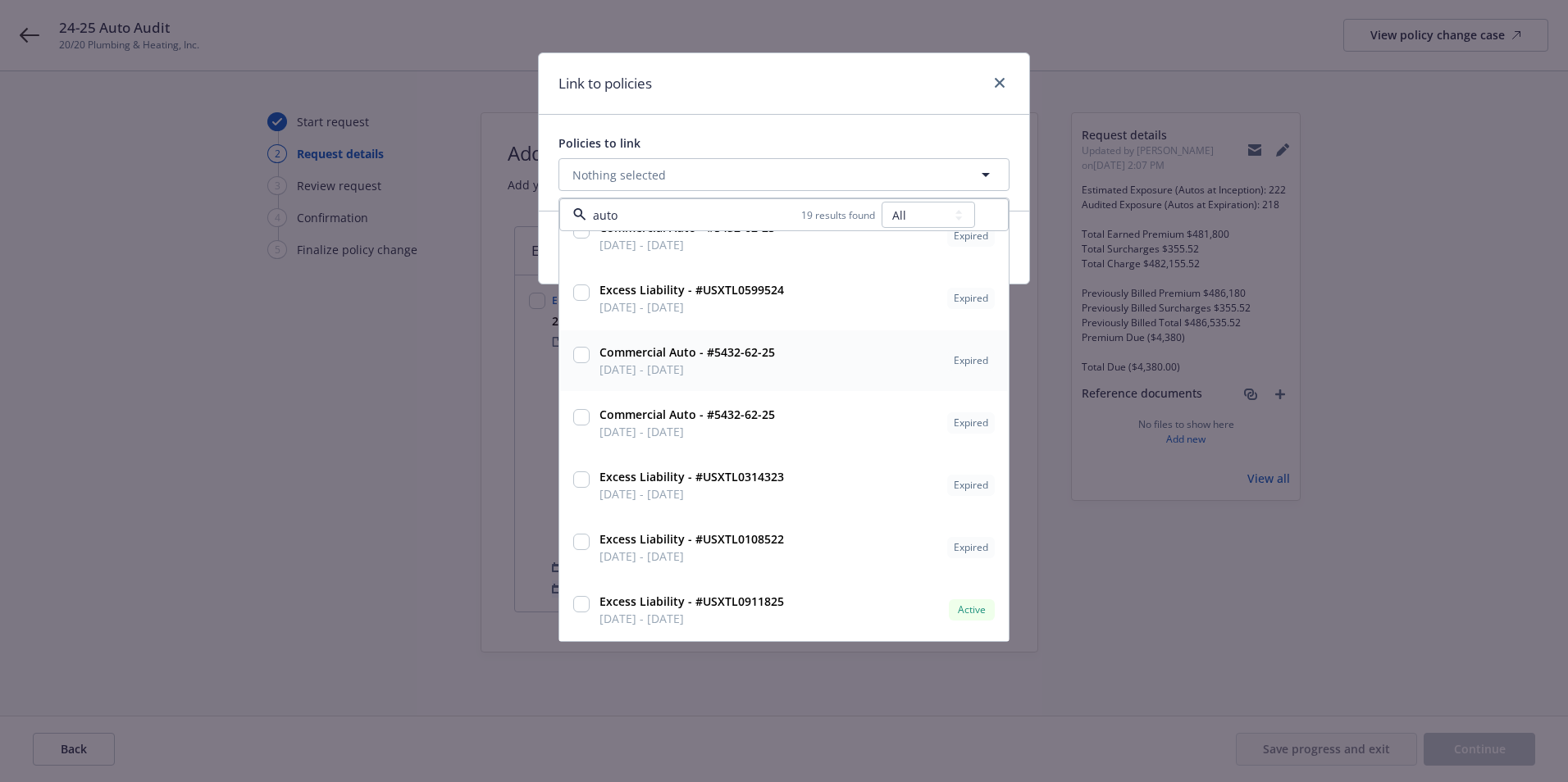
click at [580, 354] on input "checkbox" at bounding box center [580, 354] width 16 height 16
checkbox input "true"
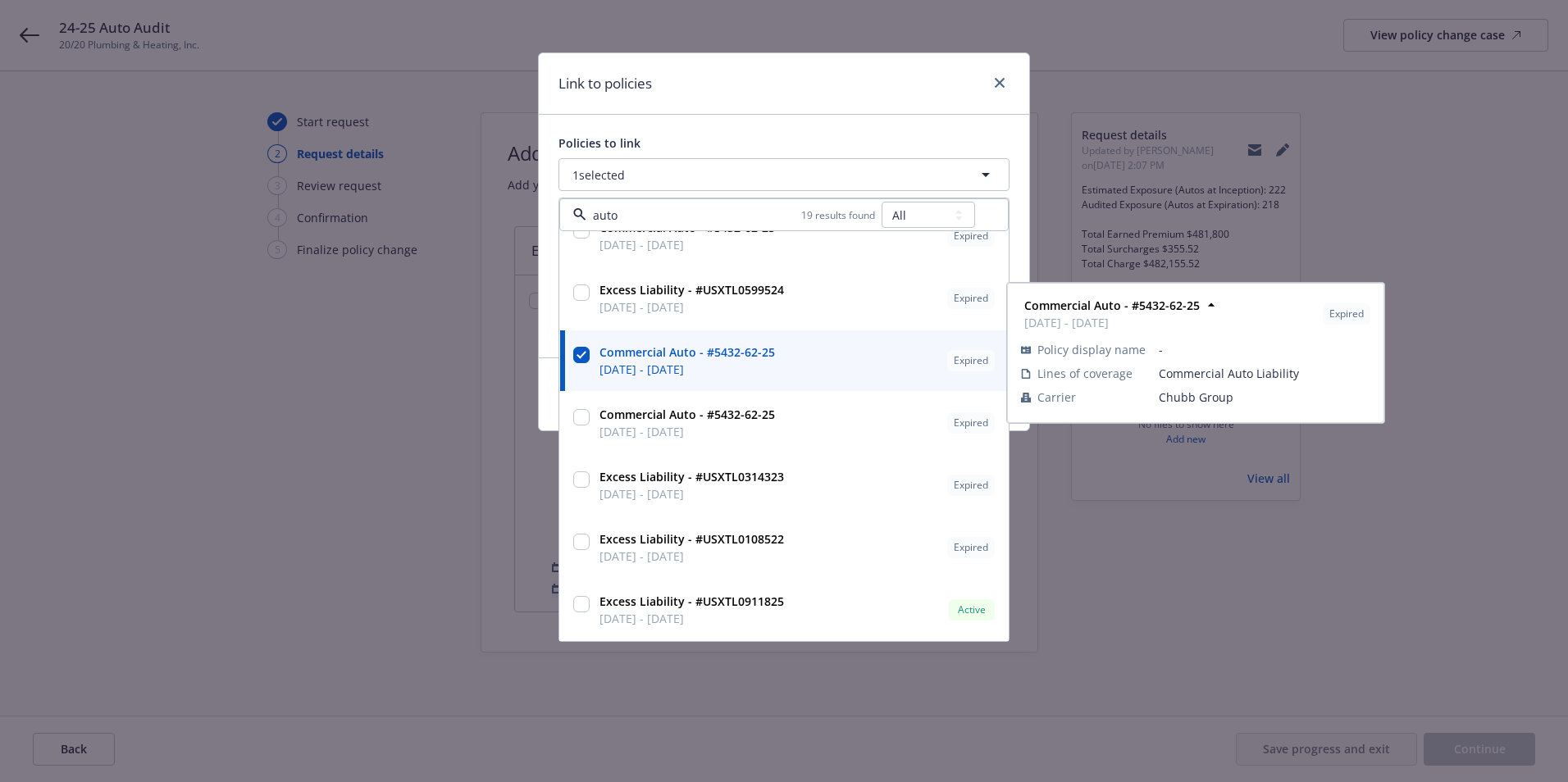
click at [441, 393] on div "Link to policies Policies to link 1 selected auto 19 results found All Active U…" at bounding box center [784, 391] width 1568 height 782
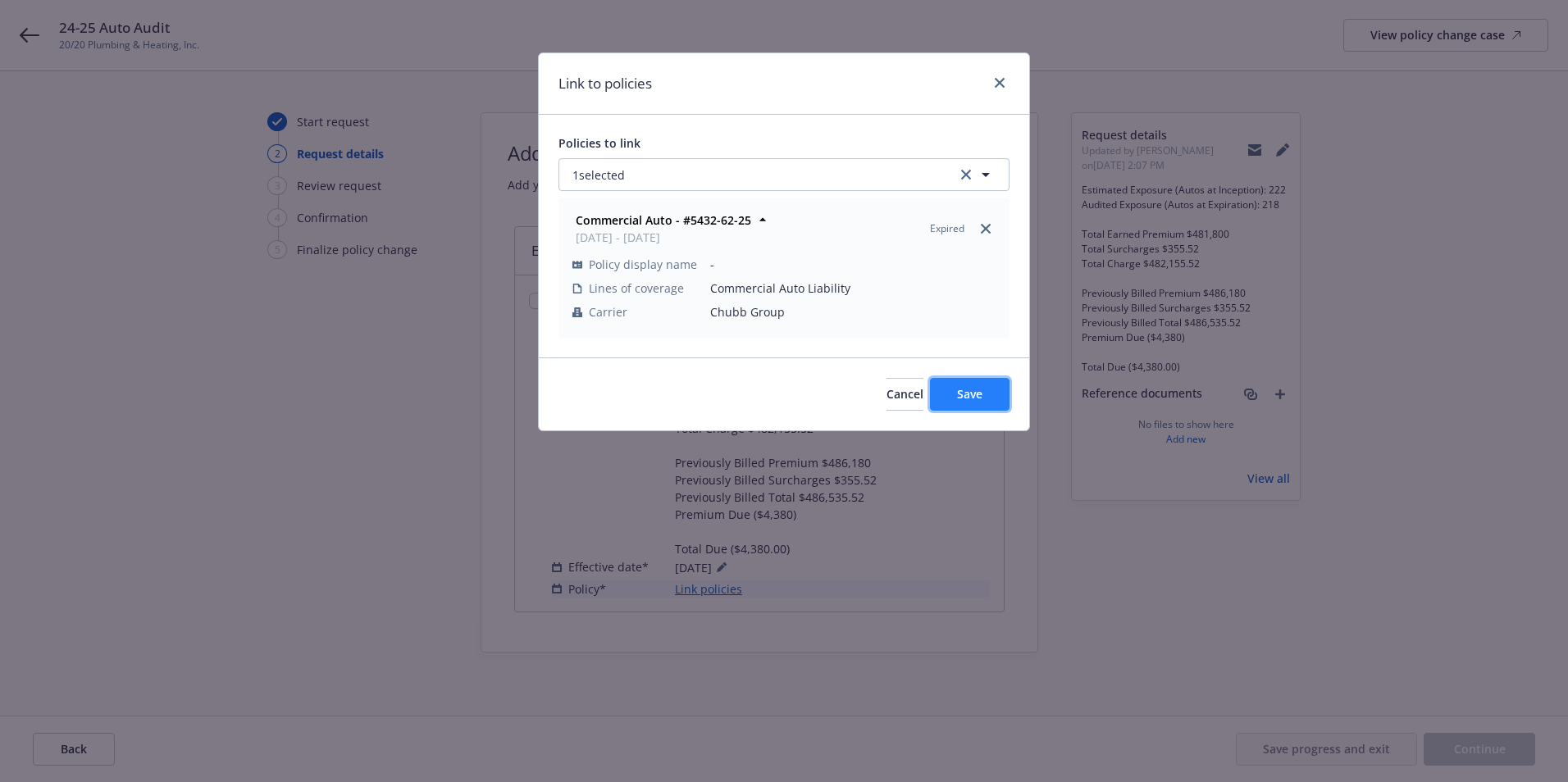
click at [957, 397] on span "Save" at bounding box center [970, 394] width 25 height 16
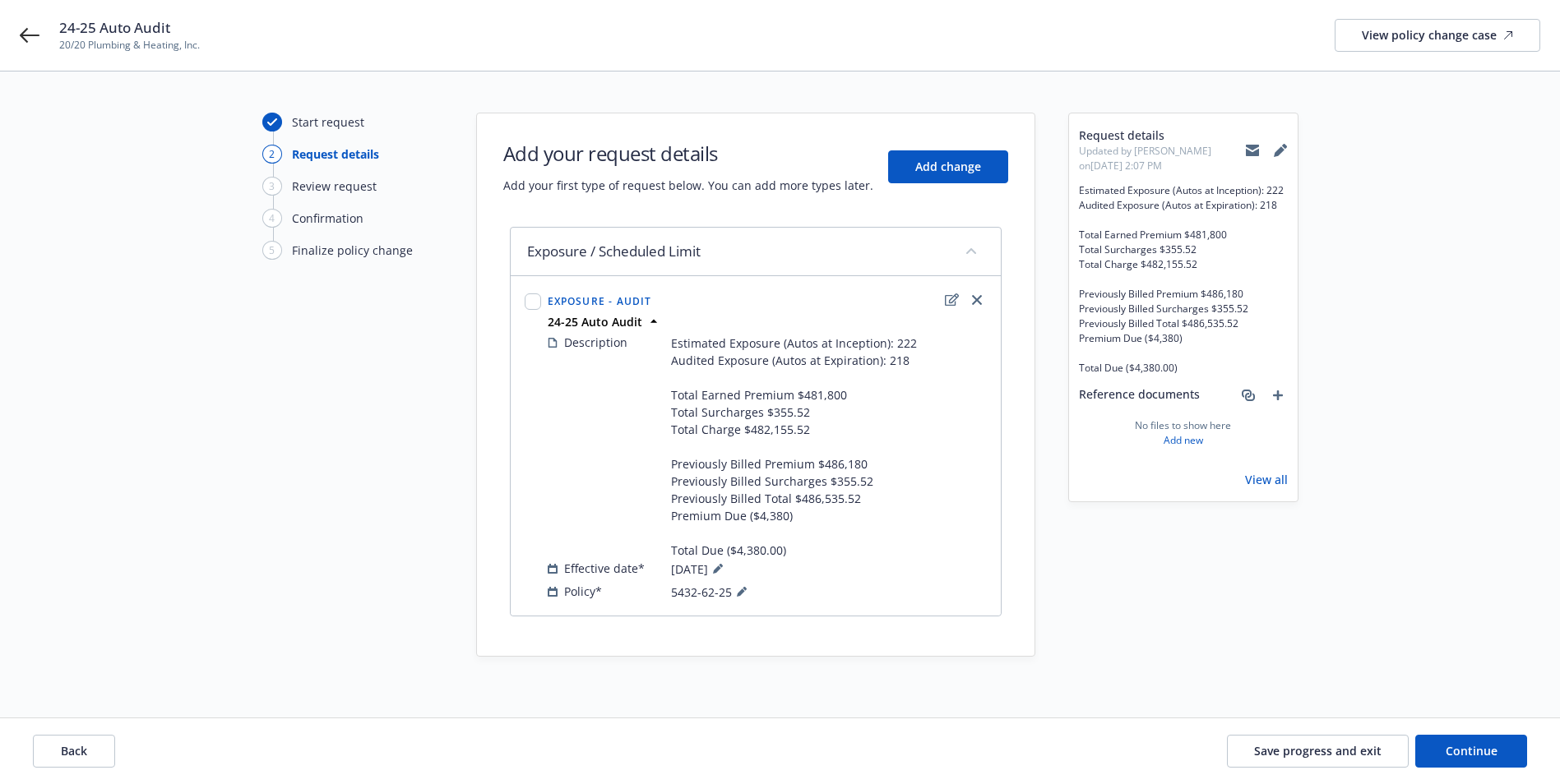
drag, startPoint x: 542, startPoint y: 566, endPoint x: 794, endPoint y: 571, distance: 252.0
click at [794, 571] on div "Exposure - Audit 24-25 Auto Audit Description Estimated Exposure (Autos at Ince…" at bounding box center [756, 446] width 469 height 318
drag, startPoint x: 794, startPoint y: 571, endPoint x: 746, endPoint y: 574, distance: 48.1
click at [763, 588] on div "Policy* 5432-62-25" at bounding box center [767, 591] width 439 height 20
click at [1470, 760] on button "Continue" at bounding box center [1471, 751] width 111 height 33
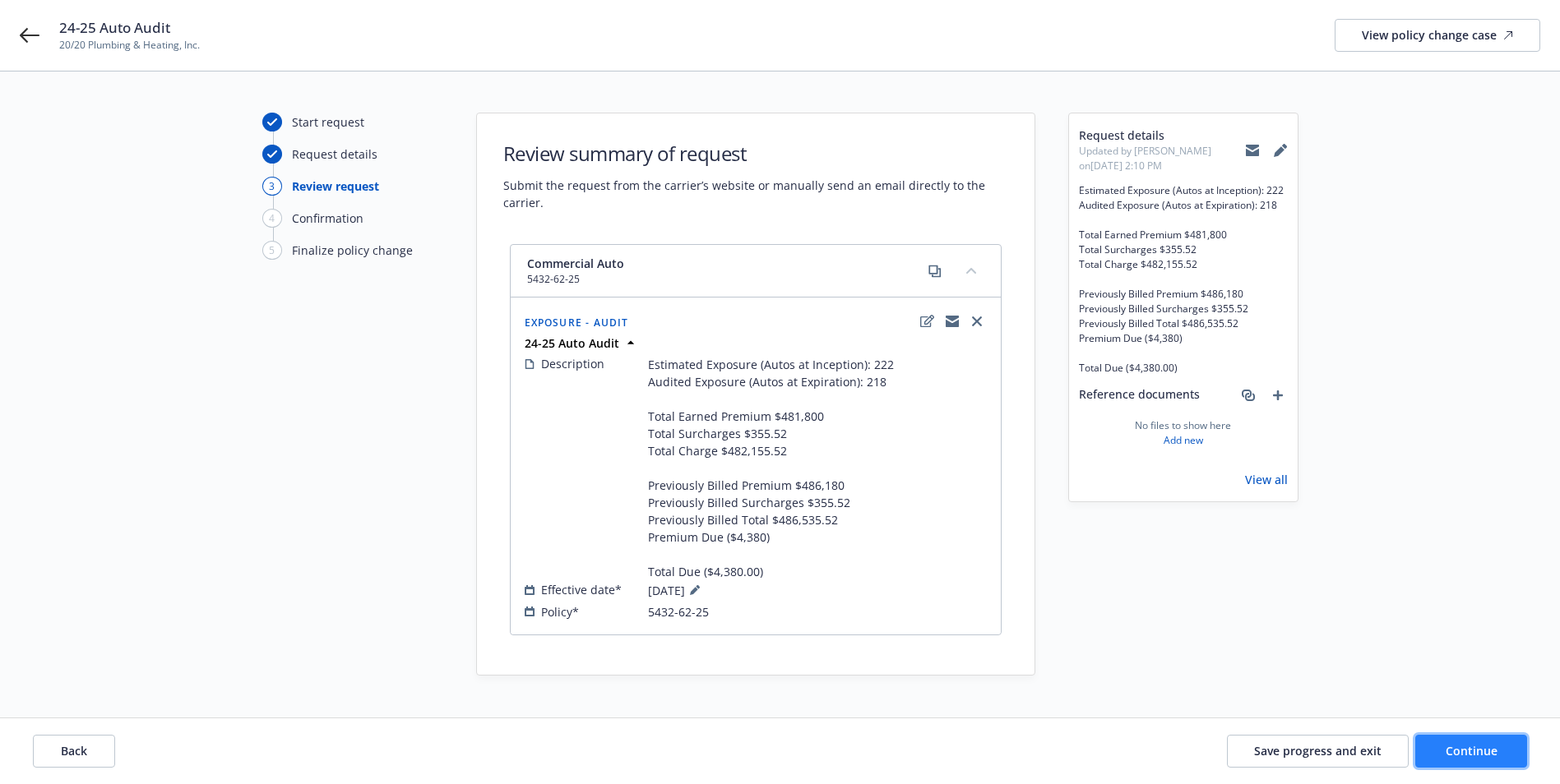
click at [1451, 761] on button "Continue" at bounding box center [1471, 751] width 111 height 33
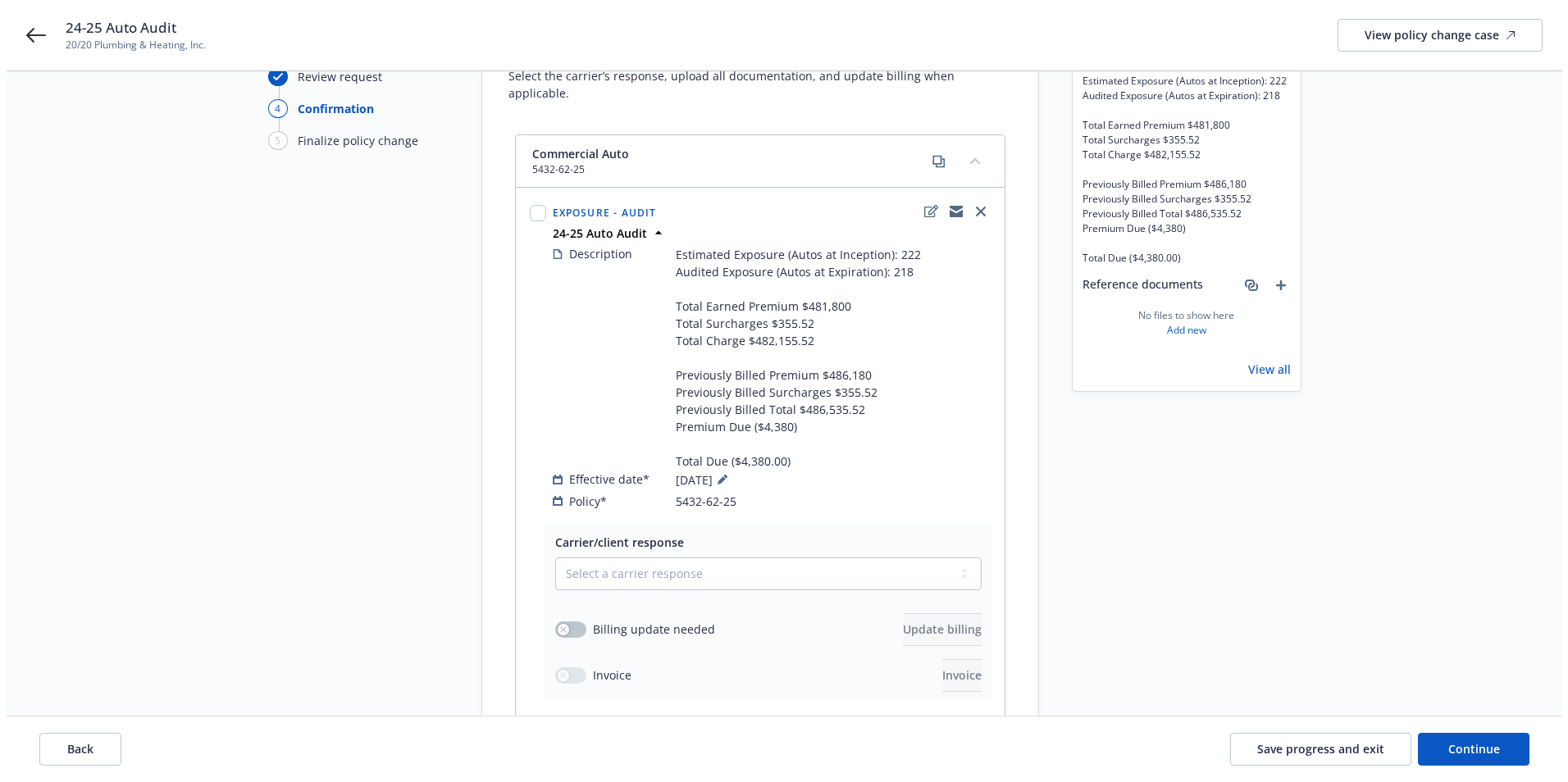
scroll to position [270, 0]
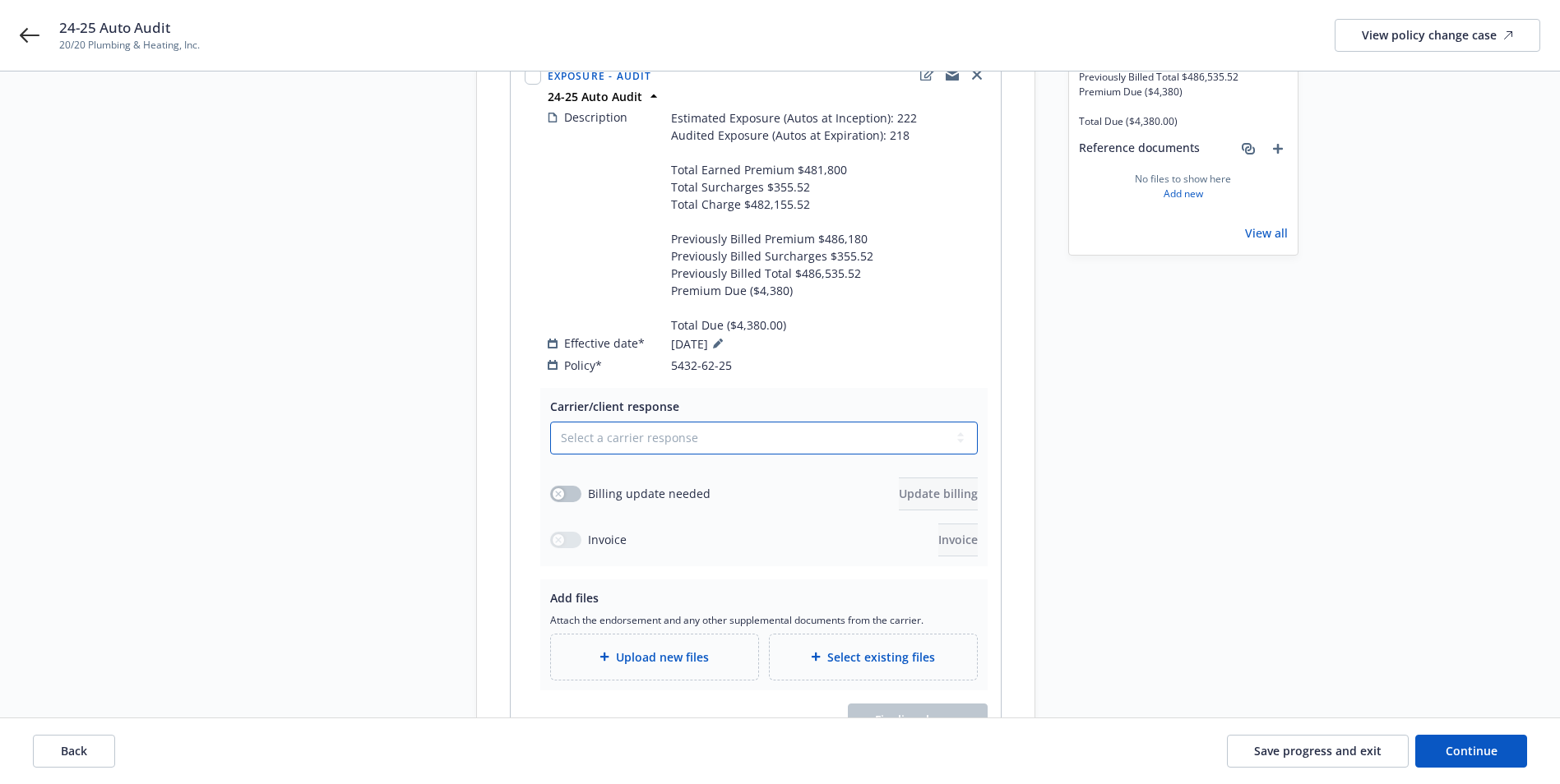
click at [605, 434] on select "Select a carrier response Accepted Accepted with revision No endorsement needed…" at bounding box center [763, 438] width 428 height 33
select select "ACCEPTED"
click at [550, 422] on select "Select a carrier response Accepted Accepted with revision No endorsement needed…" at bounding box center [763, 438] width 428 height 33
click at [562, 486] on button "button" at bounding box center [565, 493] width 31 height 16
click at [905, 486] on span "Update billing" at bounding box center [938, 493] width 79 height 16
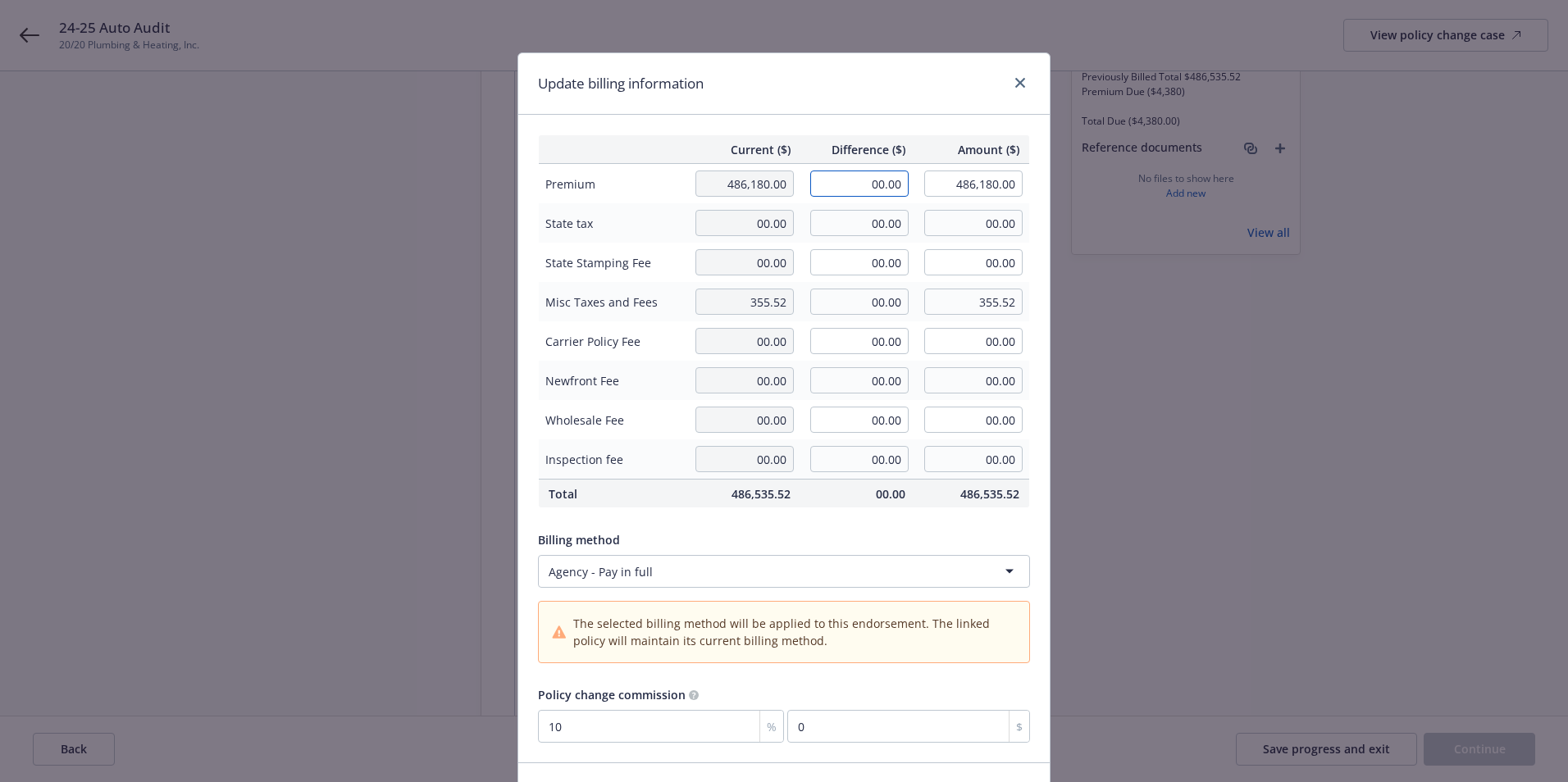
click at [846, 178] on input "00.00" at bounding box center [859, 184] width 98 height 26
type input "-4,380.00"
type input "481,800.00"
type input "-438"
click at [805, 535] on div "Billing method" at bounding box center [784, 540] width 492 height 17
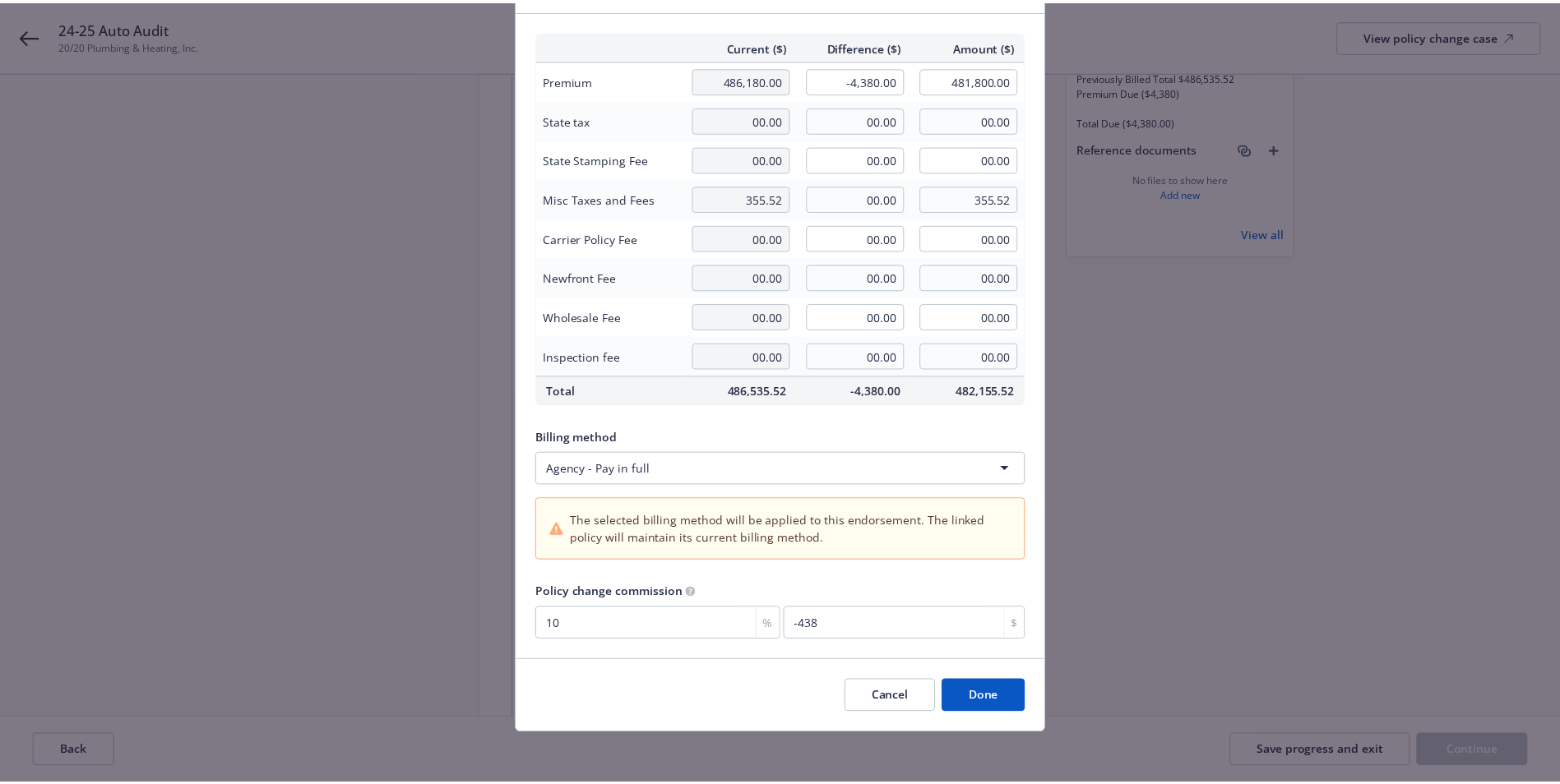
scroll to position [107, 0]
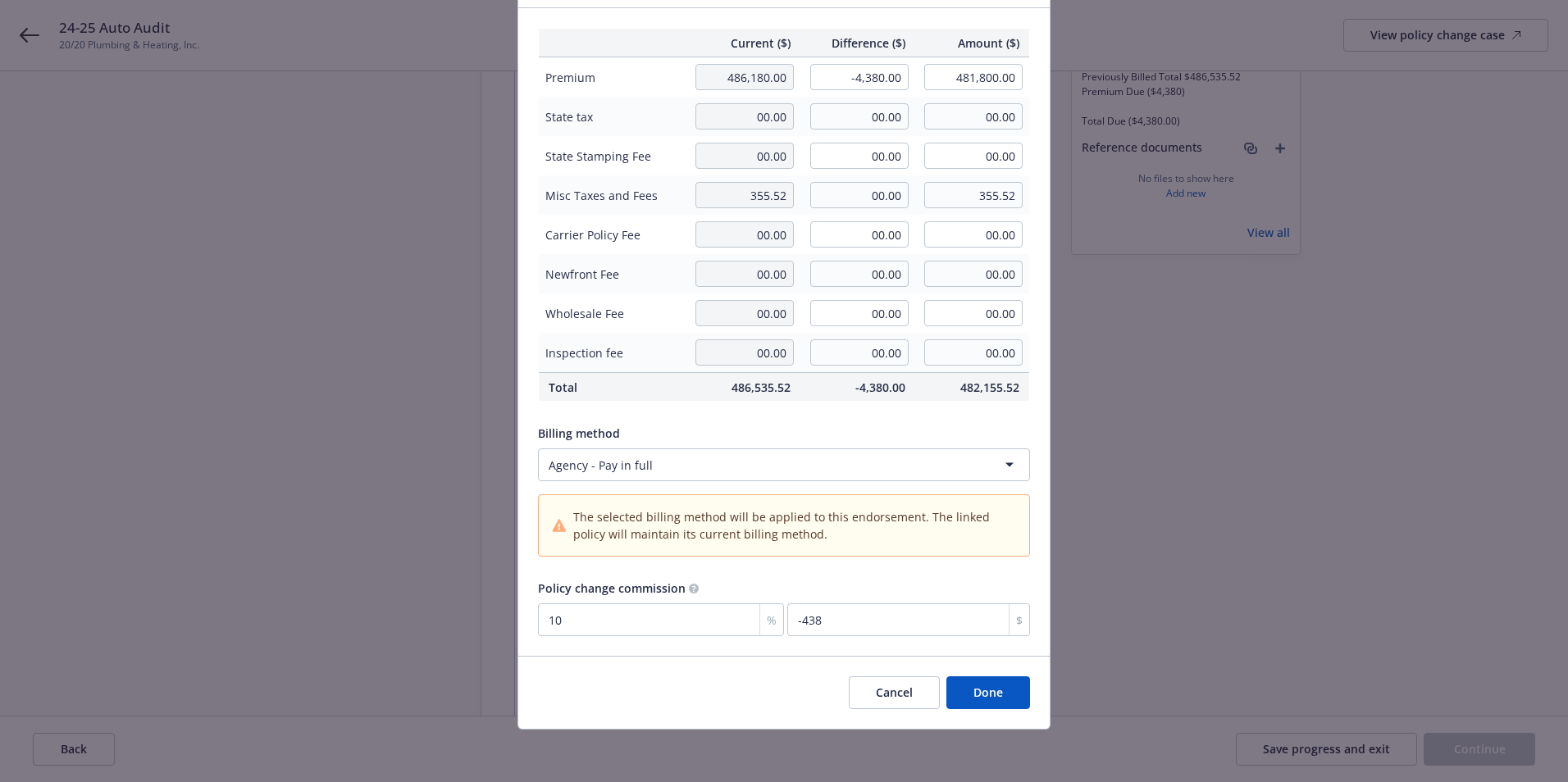
click at [1004, 701] on button "Done" at bounding box center [988, 692] width 84 height 33
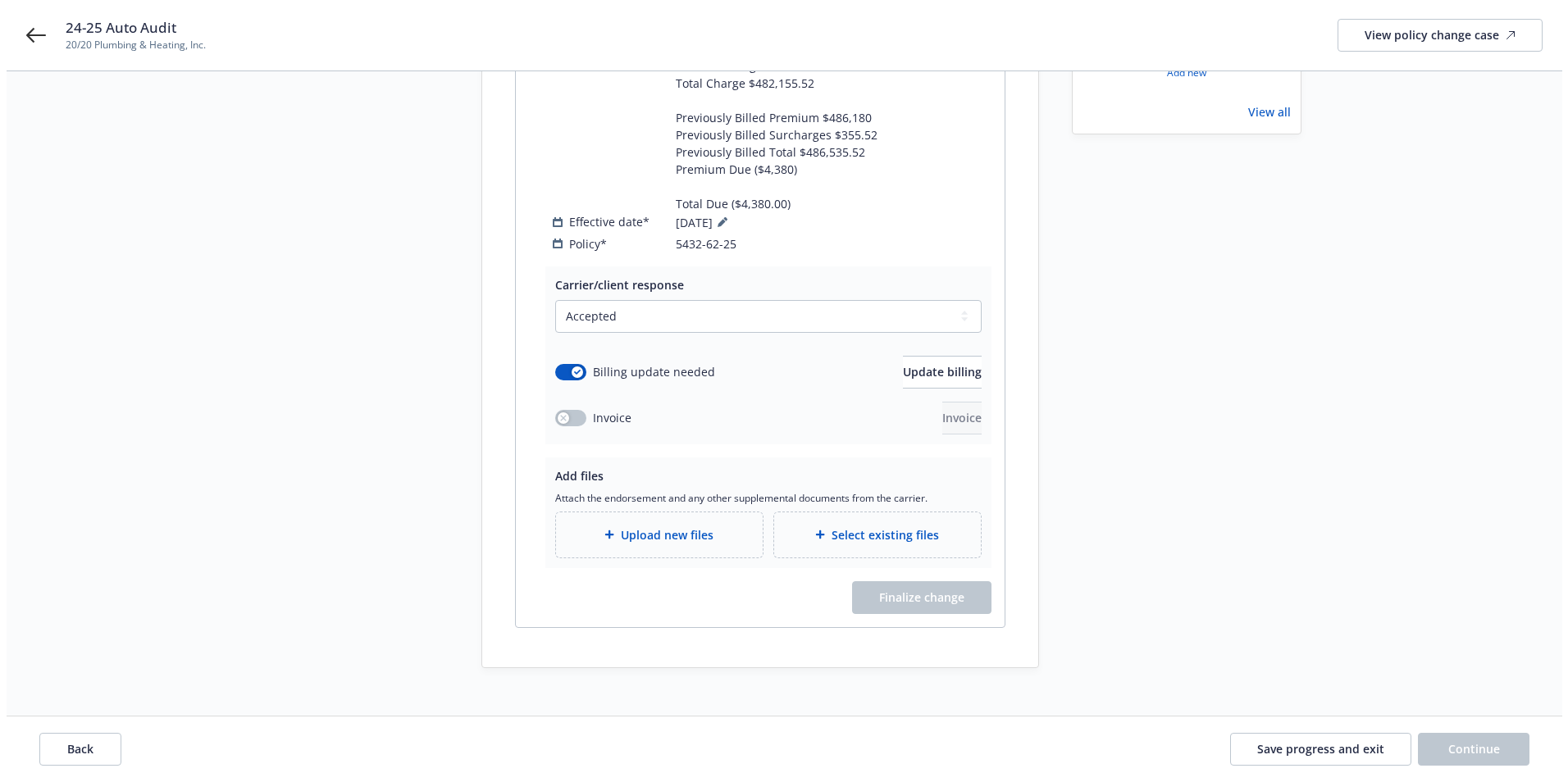
scroll to position [392, 0]
click at [664, 535] on div "Upload new files" at bounding box center [652, 534] width 206 height 45
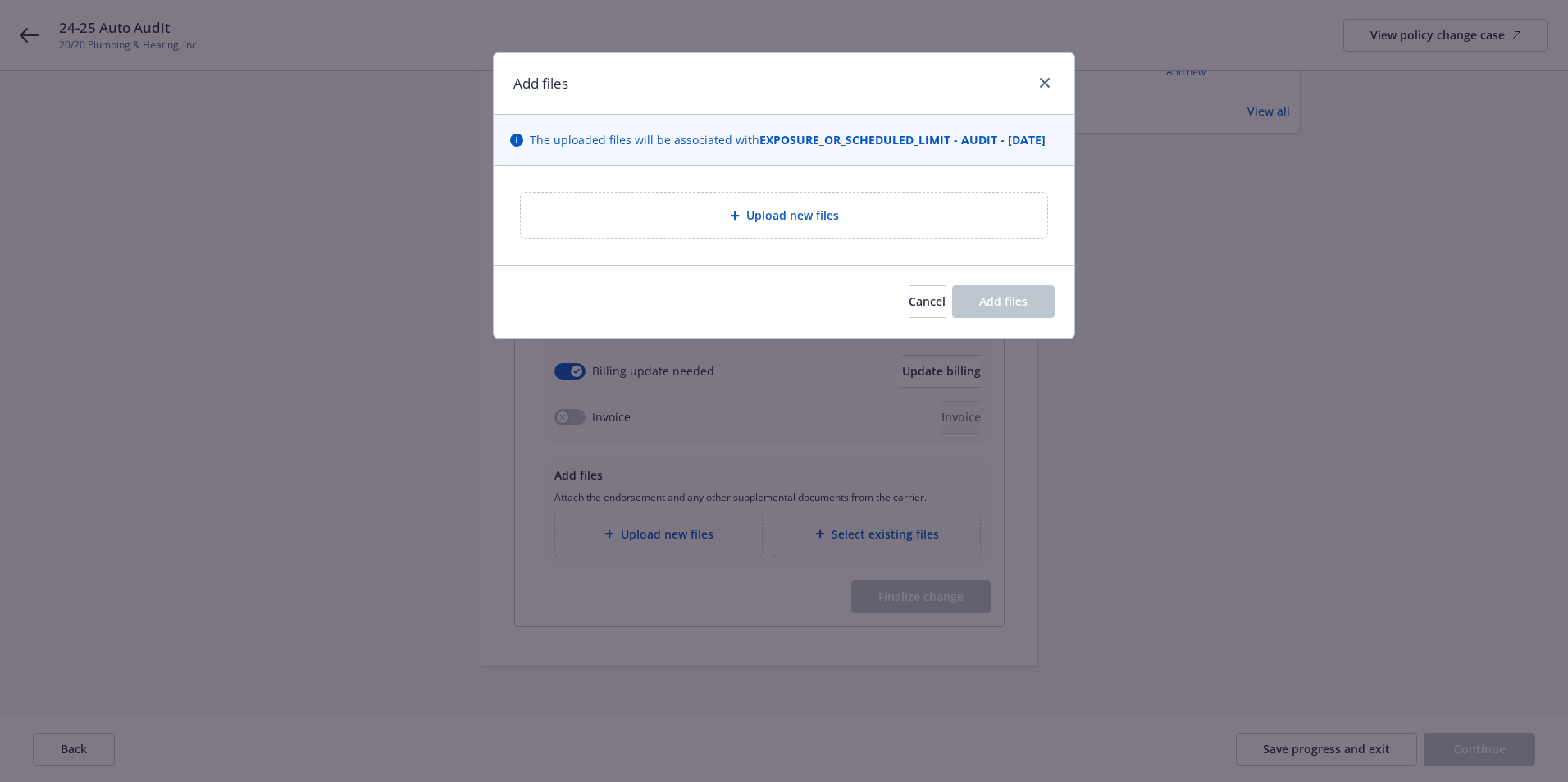
click at [784, 237] on div "Upload new files" at bounding box center [784, 216] width 527 height 45
type textarea "x"
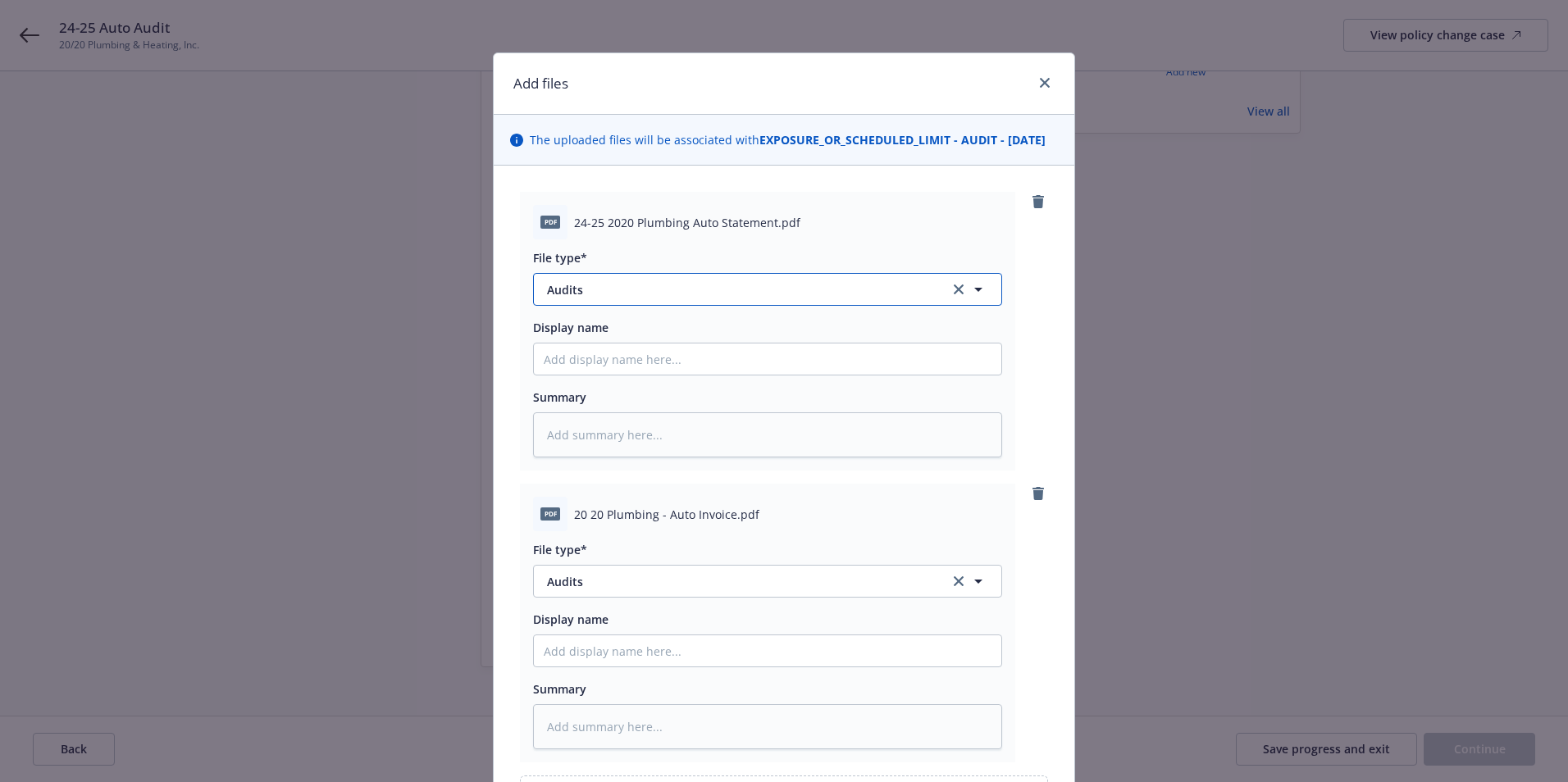
click at [670, 299] on span "Audits" at bounding box center [737, 290] width 380 height 17
click at [715, 261] on div "File type* Agreements Allocations Annual Service Cycle - Financial snapshot Ann…" at bounding box center [768, 349] width 469 height 219
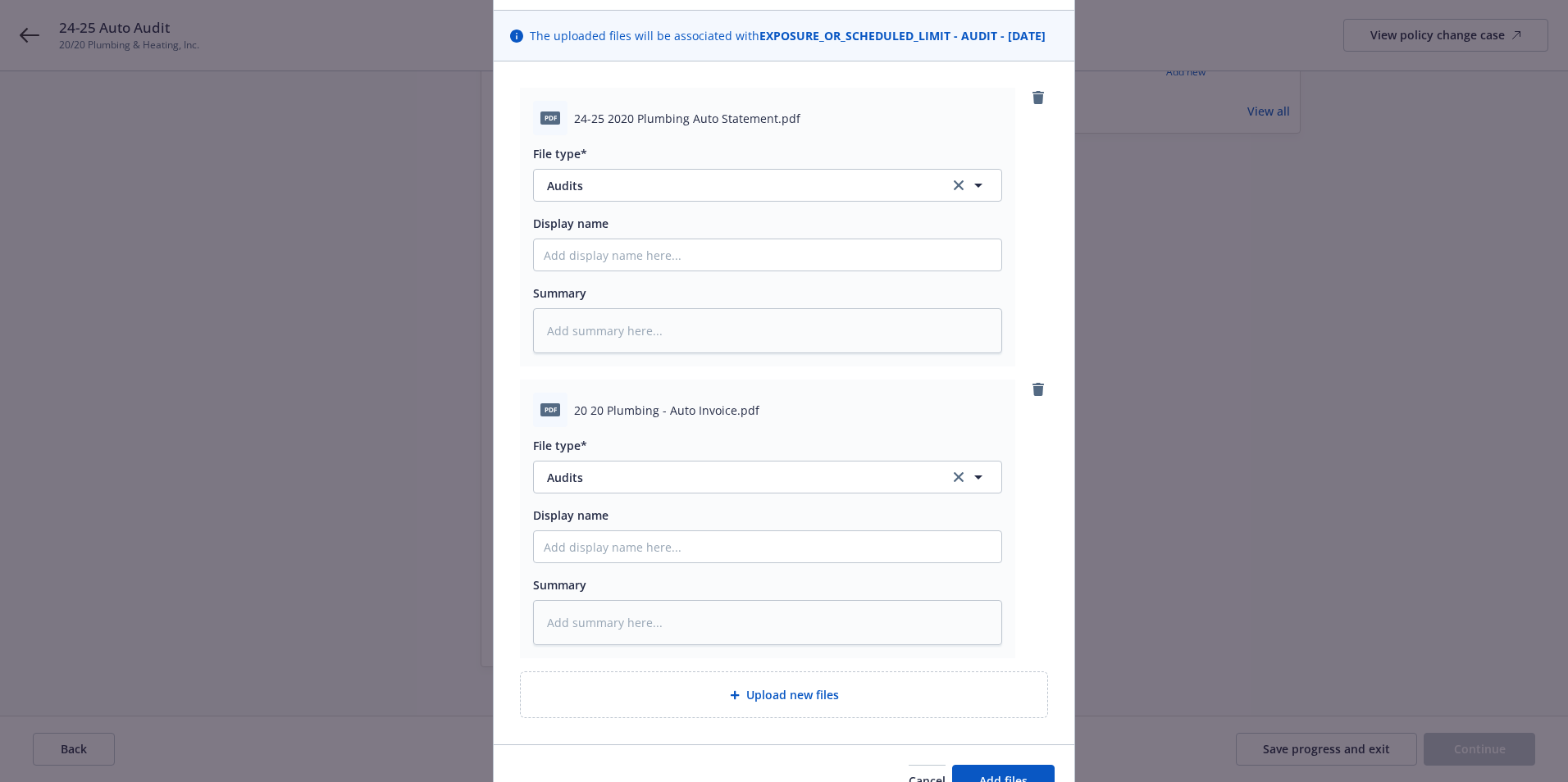
scroll to position [210, 0]
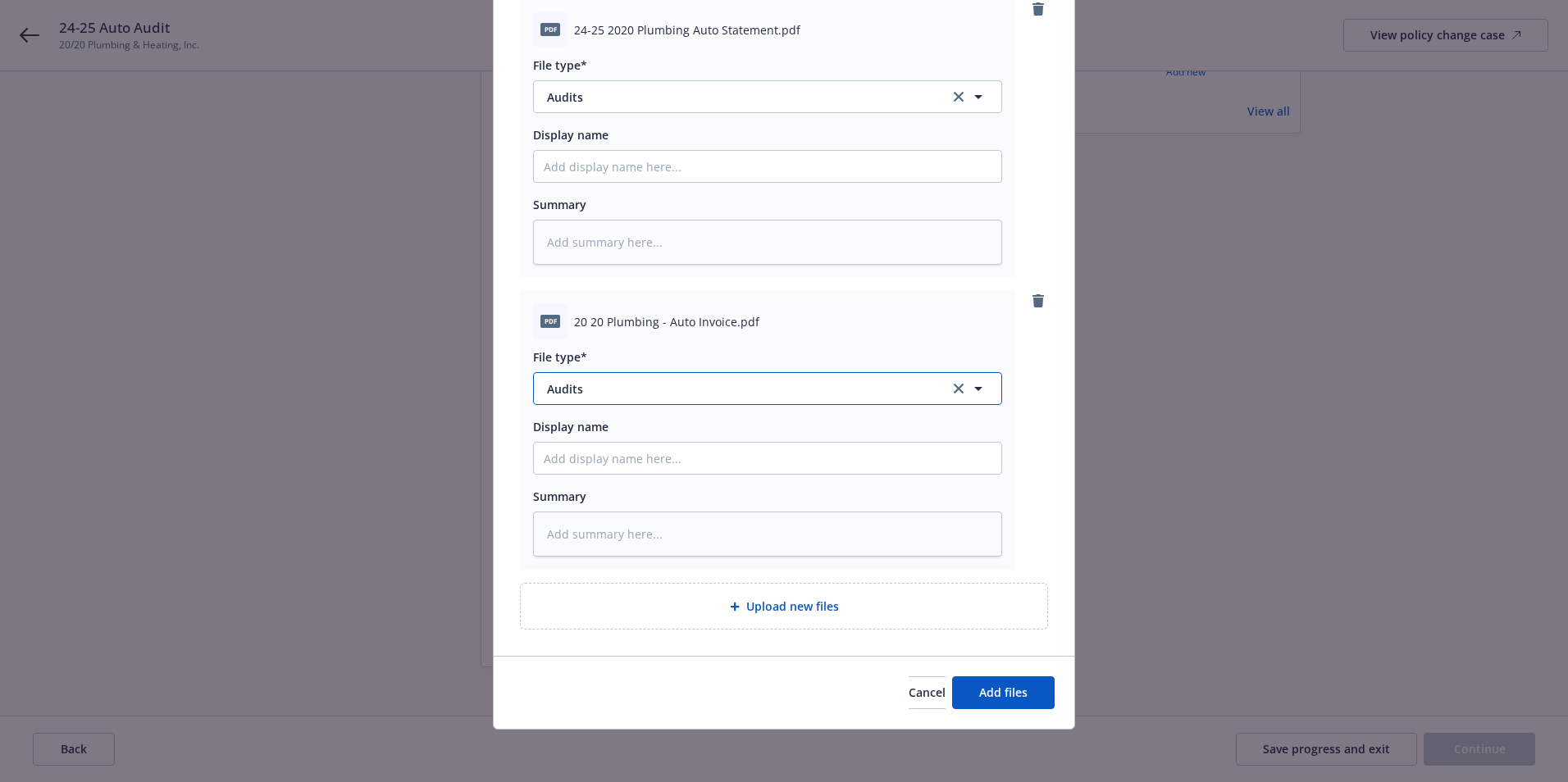
click at [612, 390] on span "Audits" at bounding box center [737, 389] width 380 height 17
type input "thir"
click at [667, 447] on div "Invoice - Third Party" at bounding box center [767, 433] width 448 height 24
click at [1007, 703] on button "Add files" at bounding box center [1004, 692] width 103 height 33
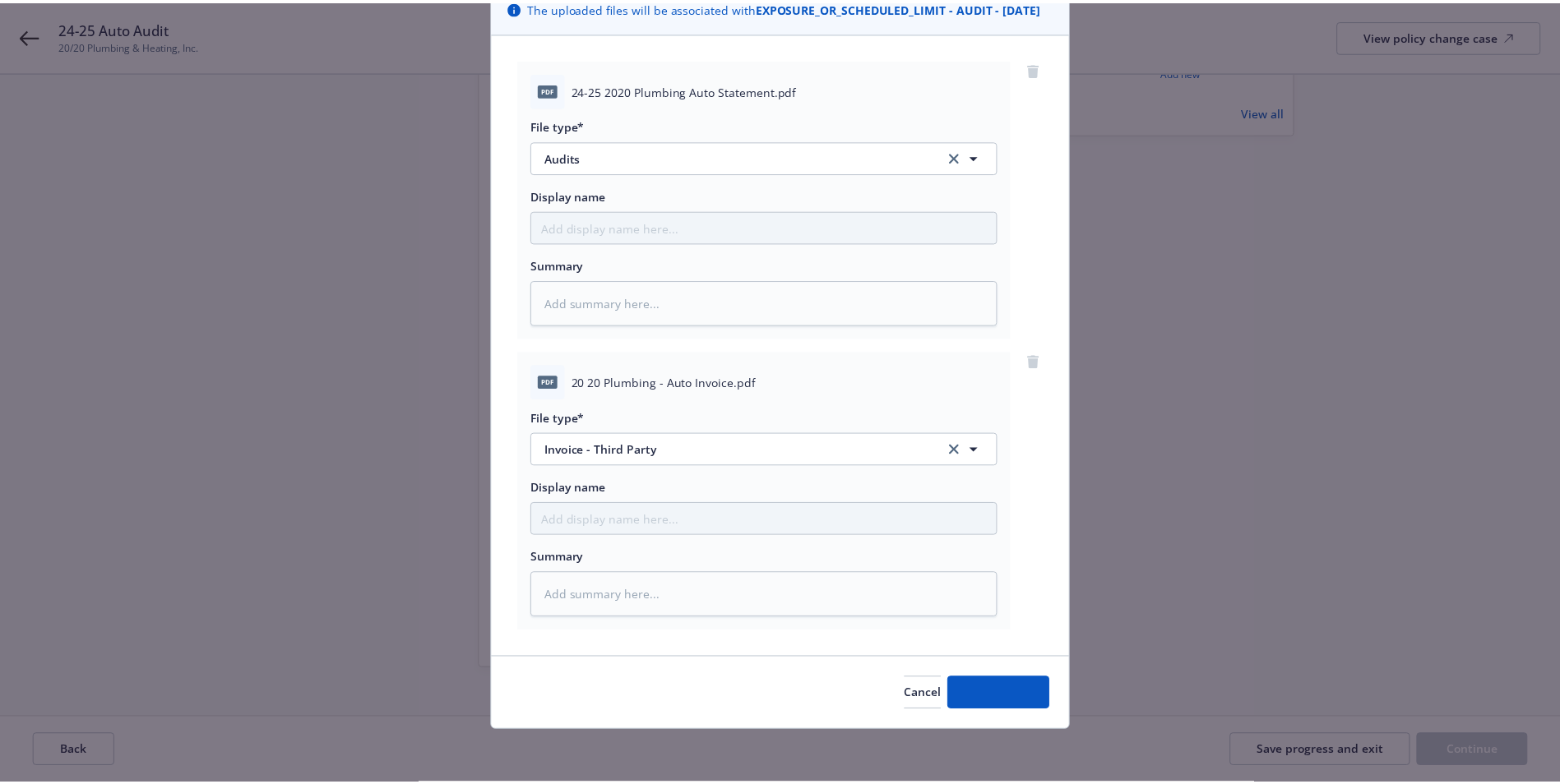
scroll to position [150, 0]
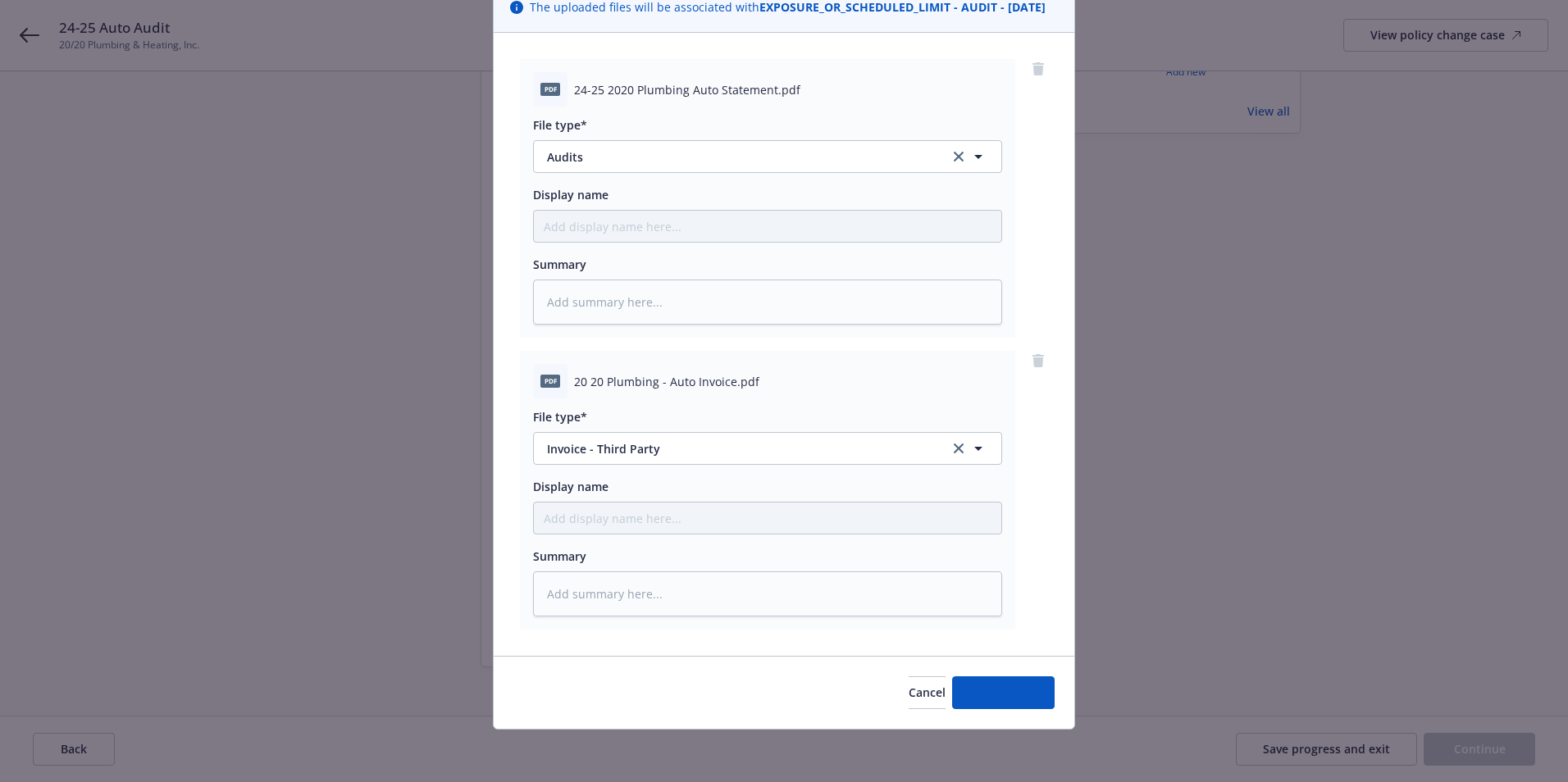
type textarea "x"
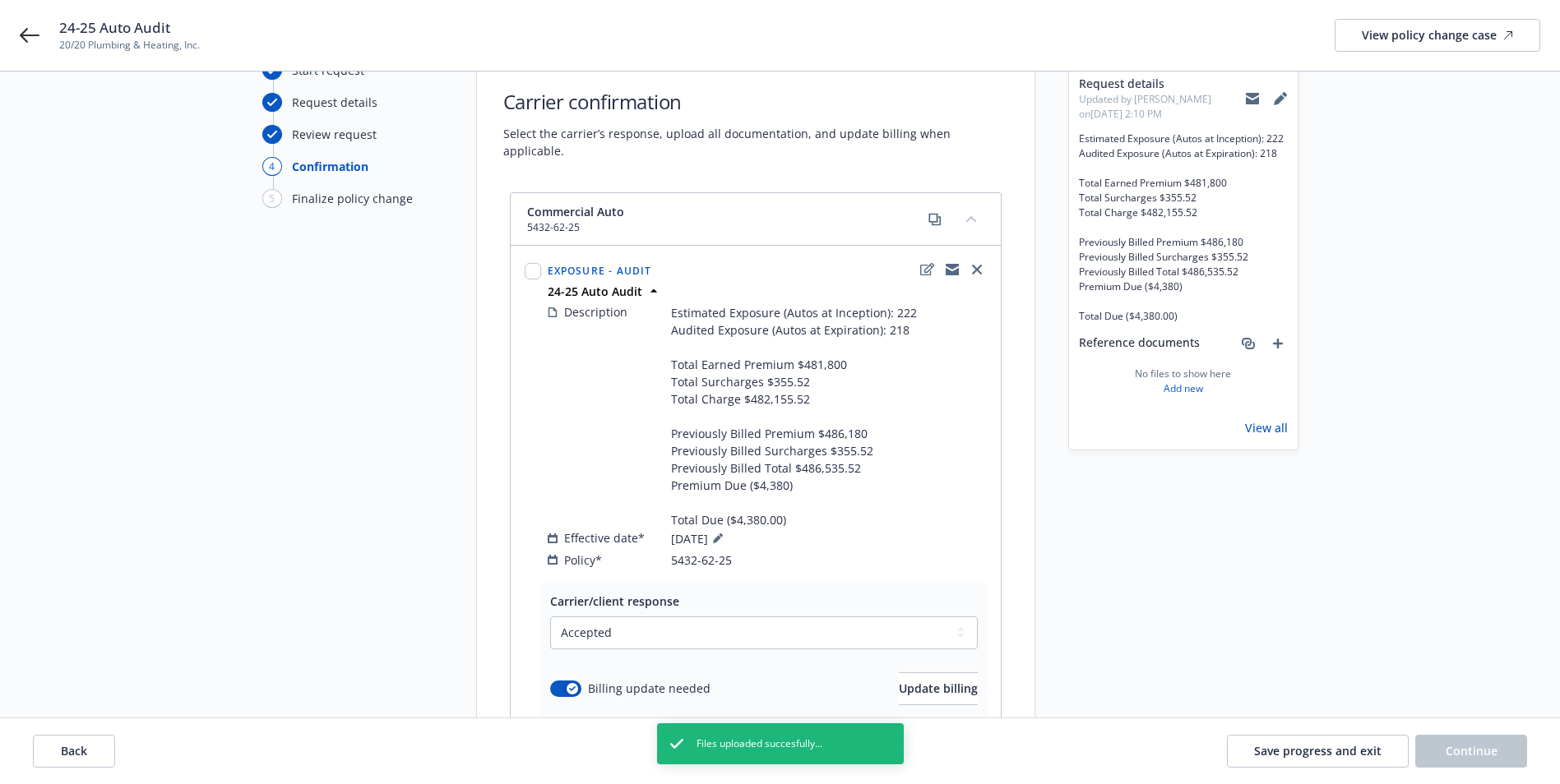
scroll to position [64, 0]
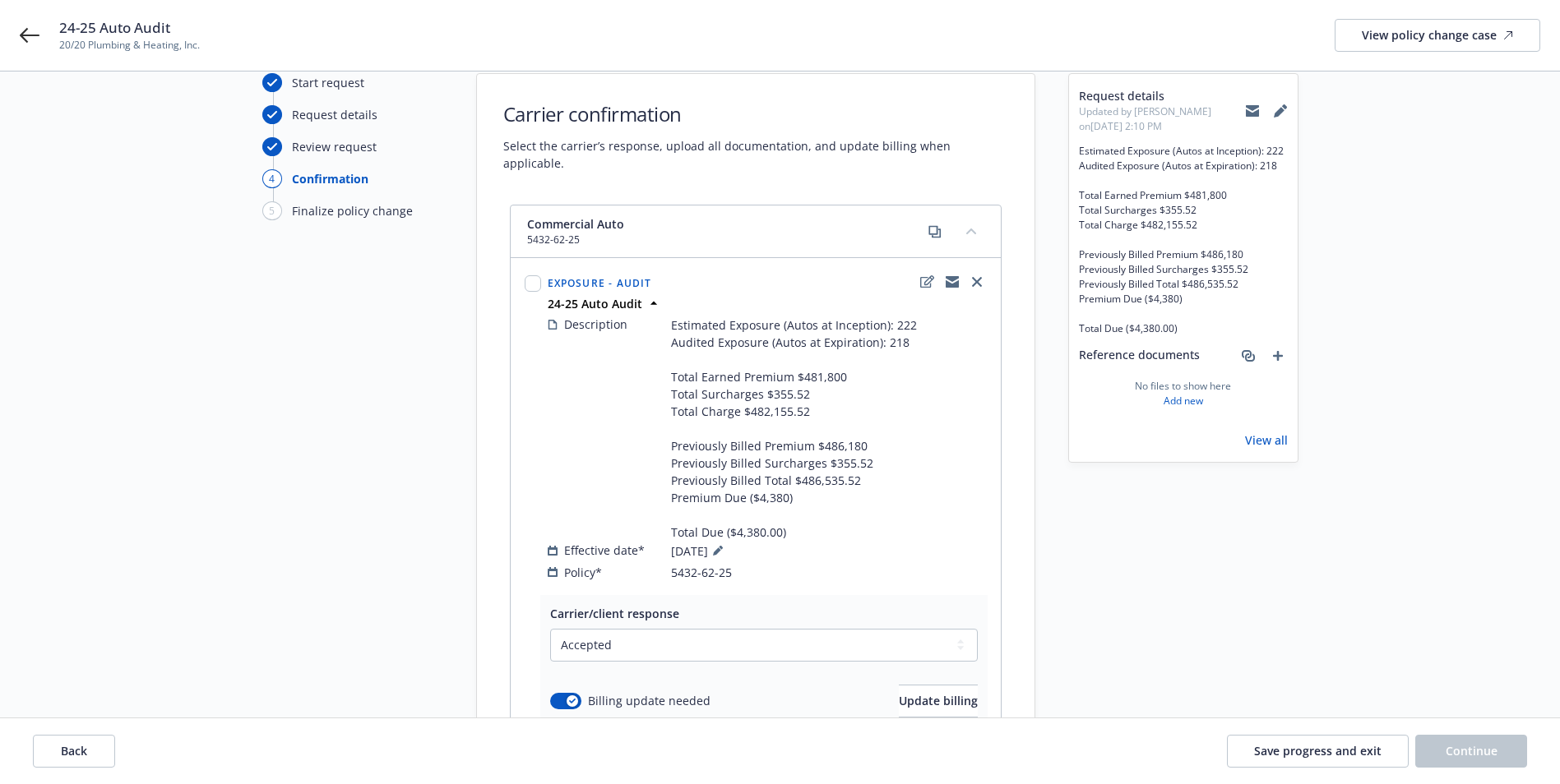
click at [1257, 111] on icon at bounding box center [1253, 112] width 13 height 8
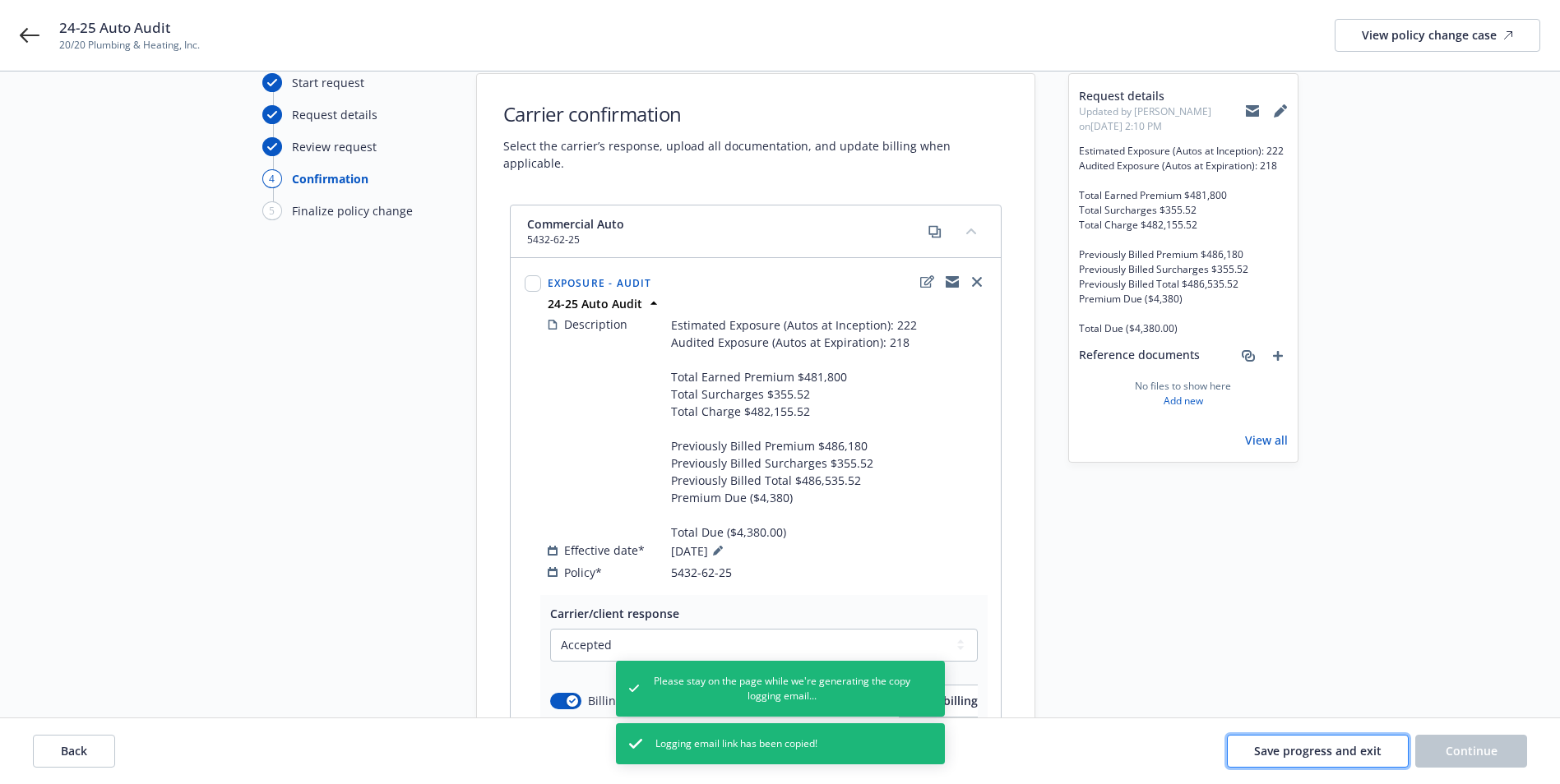
click at [1329, 753] on span "Save progress and exit" at bounding box center [1318, 751] width 128 height 16
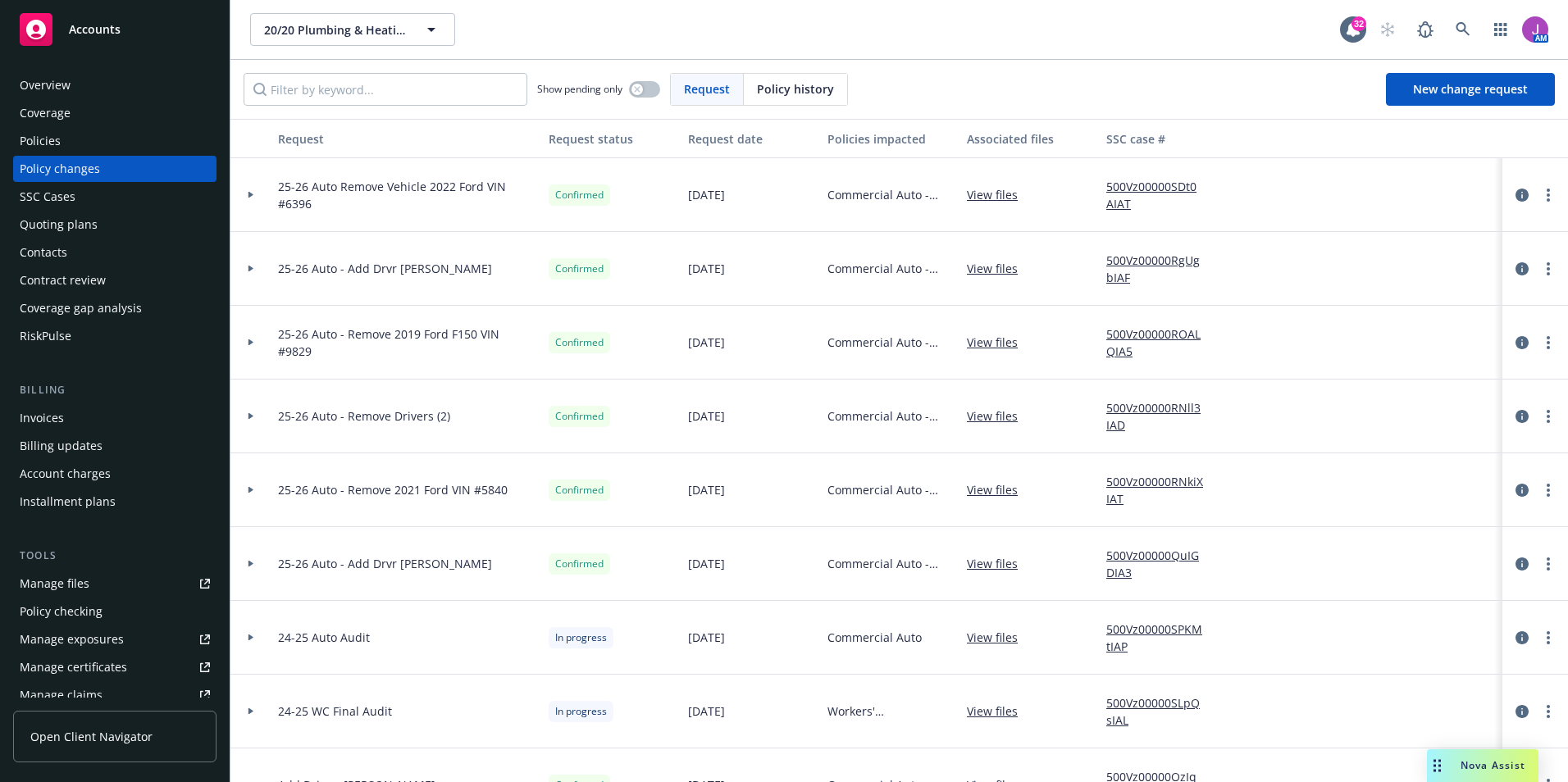
click at [109, 129] on div "Policies" at bounding box center [115, 141] width 190 height 26
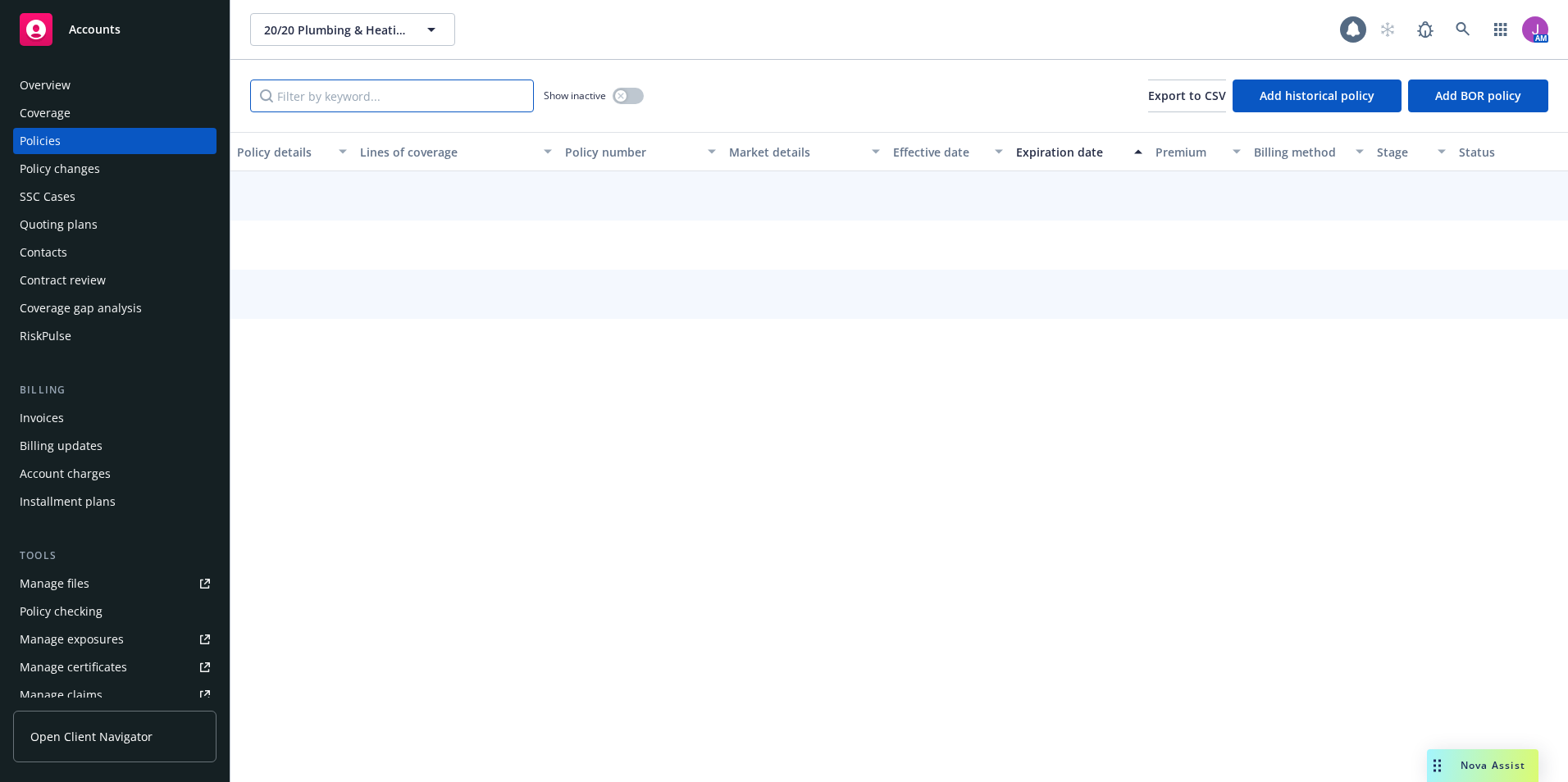
click at [300, 83] on input "Filter by keyword..." at bounding box center [392, 95] width 284 height 33
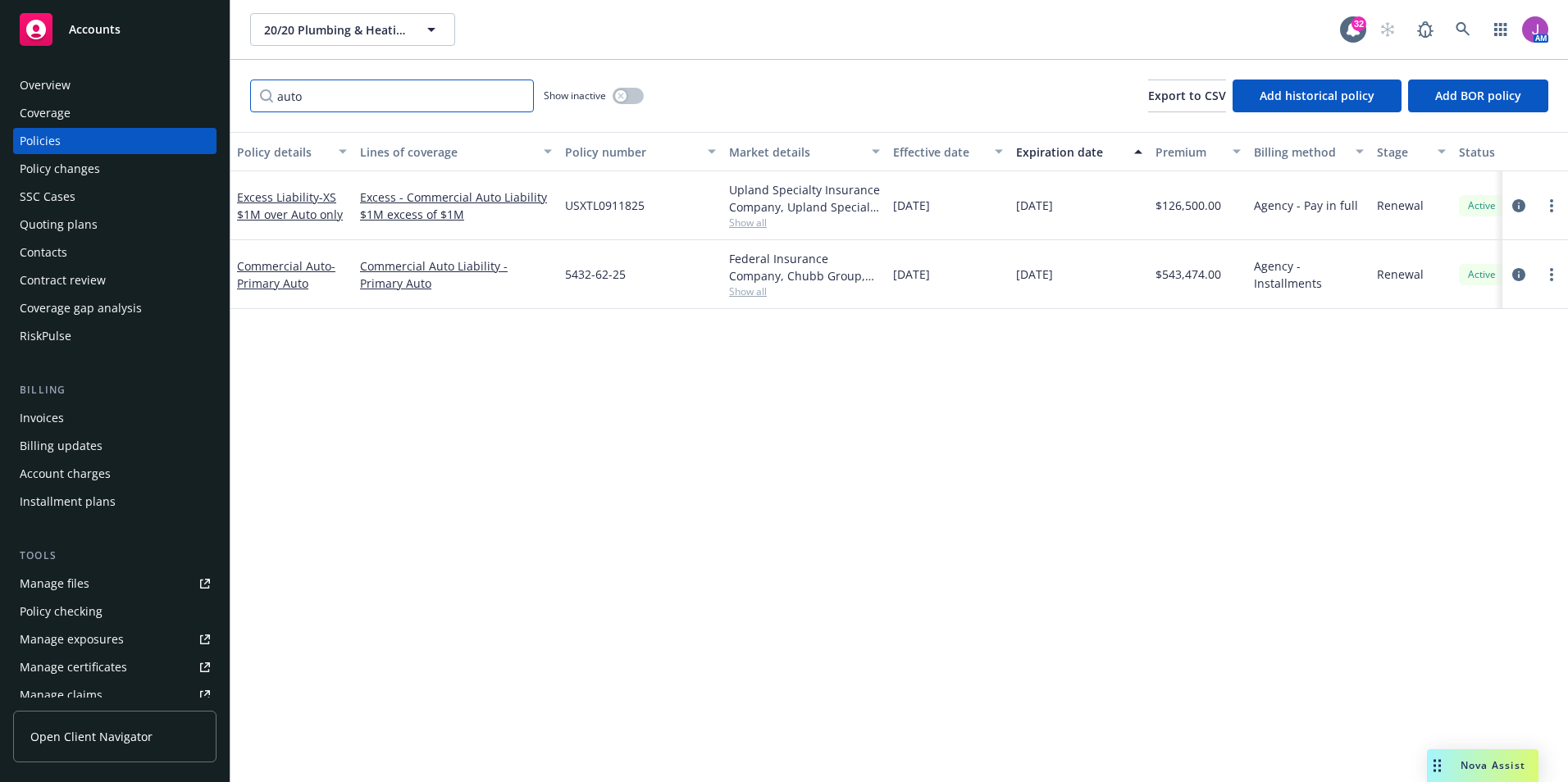
type input "auto"
click at [633, 101] on button "button" at bounding box center [628, 95] width 31 height 16
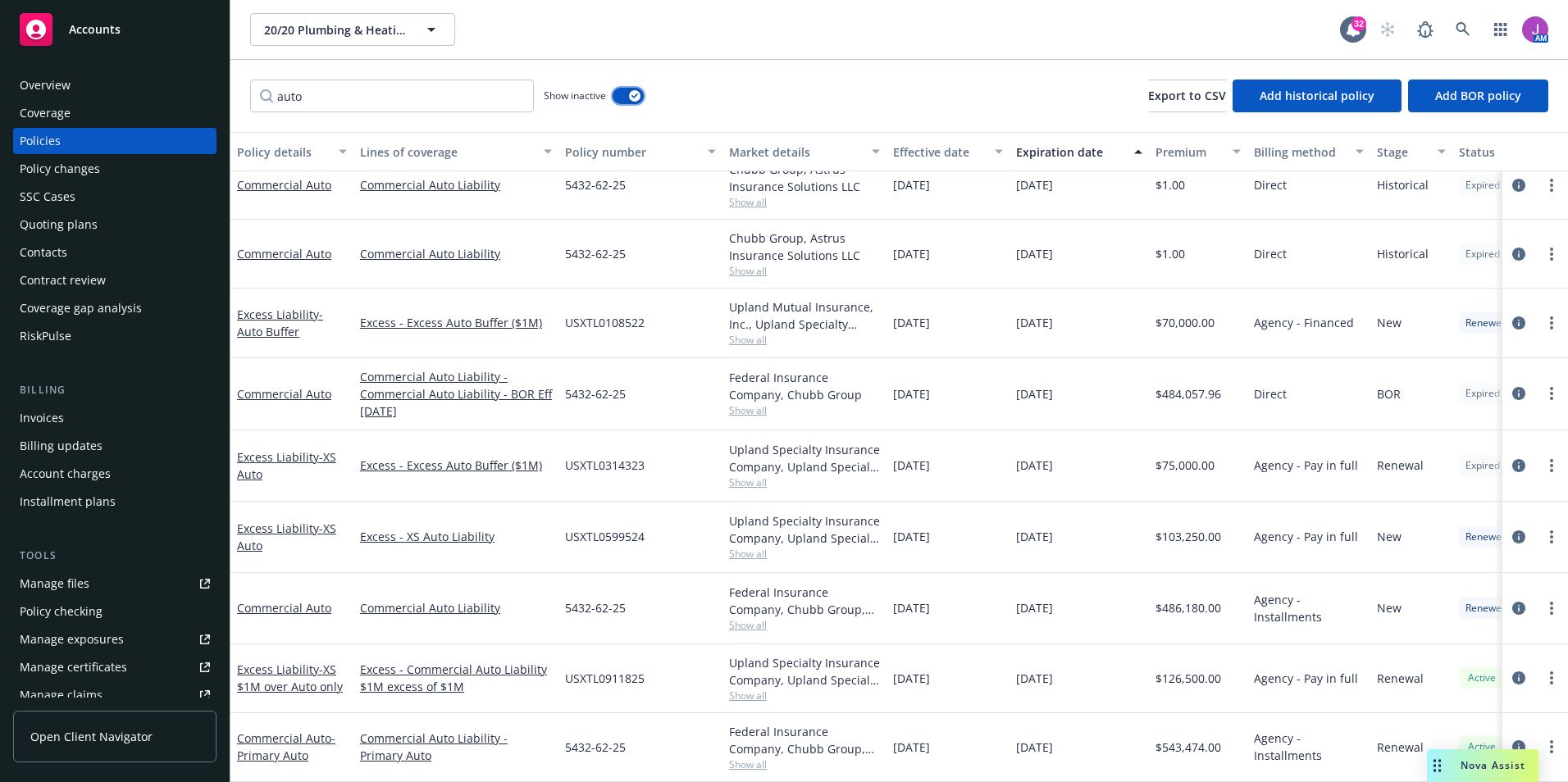
scroll to position [692, 0]
drag, startPoint x: 561, startPoint y: 595, endPoint x: 658, endPoint y: 598, distance: 97.0
click at [658, 598] on div "5432-62-25" at bounding box center [641, 609] width 164 height 72
drag, startPoint x: 658, startPoint y: 598, endPoint x: 904, endPoint y: 598, distance: 246.0
click at [808, 618] on span "Show all" at bounding box center [805, 625] width 151 height 14
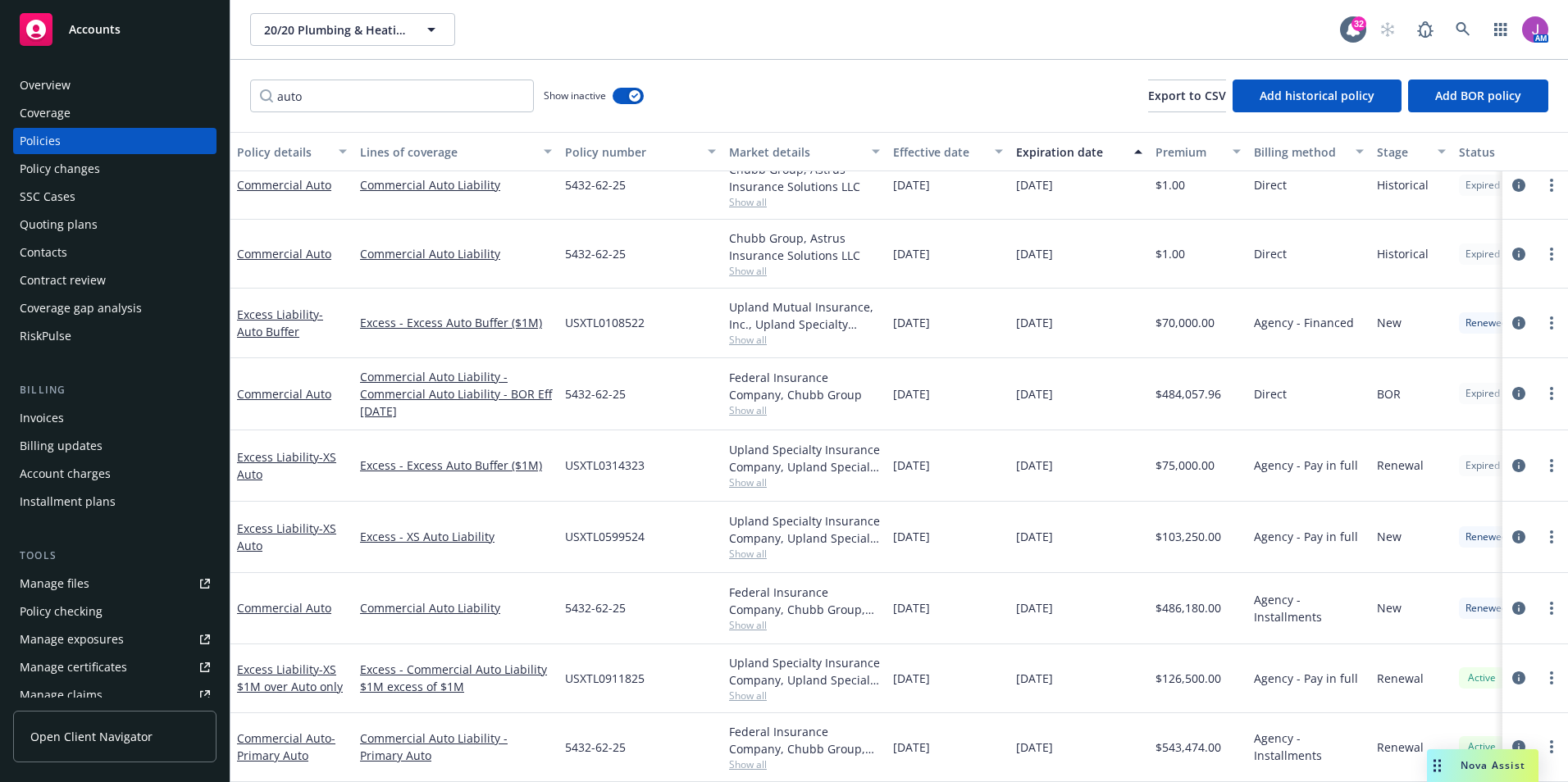
click at [894, 601] on span "03/30/2024" at bounding box center [911, 608] width 37 height 17
drag, startPoint x: 892, startPoint y: 597, endPoint x: 1086, endPoint y: 598, distance: 194.0
click at [1086, 598] on div "Commercial Auto Commercial Auto Liability 5432-62-25 Federal Insurance Company,…" at bounding box center [1022, 609] width 1583 height 72
copy div "03/30/2024 03/30/2025"
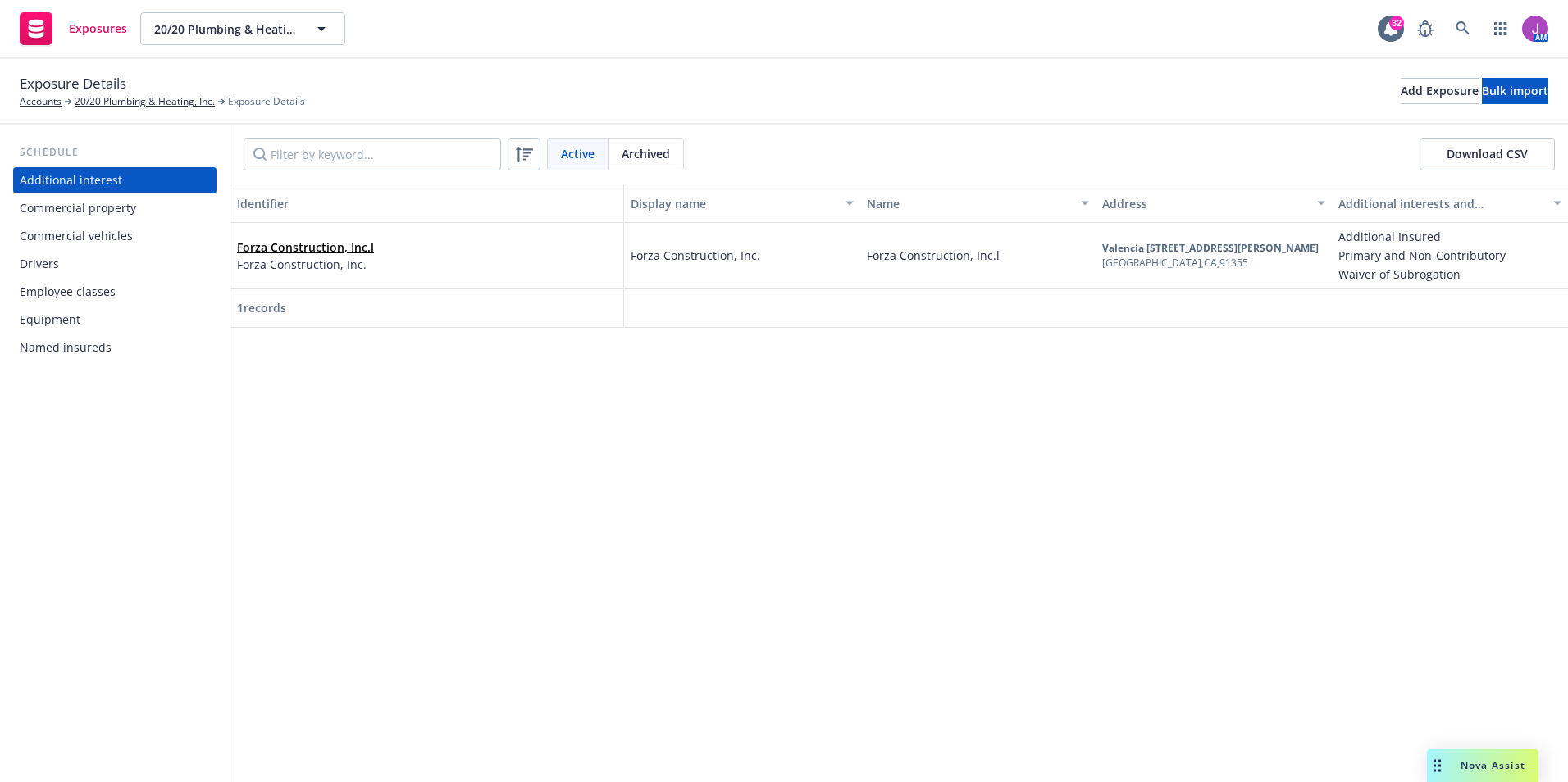
click at [75, 240] on div "Commercial vehicles" at bounding box center [76, 236] width 113 height 26
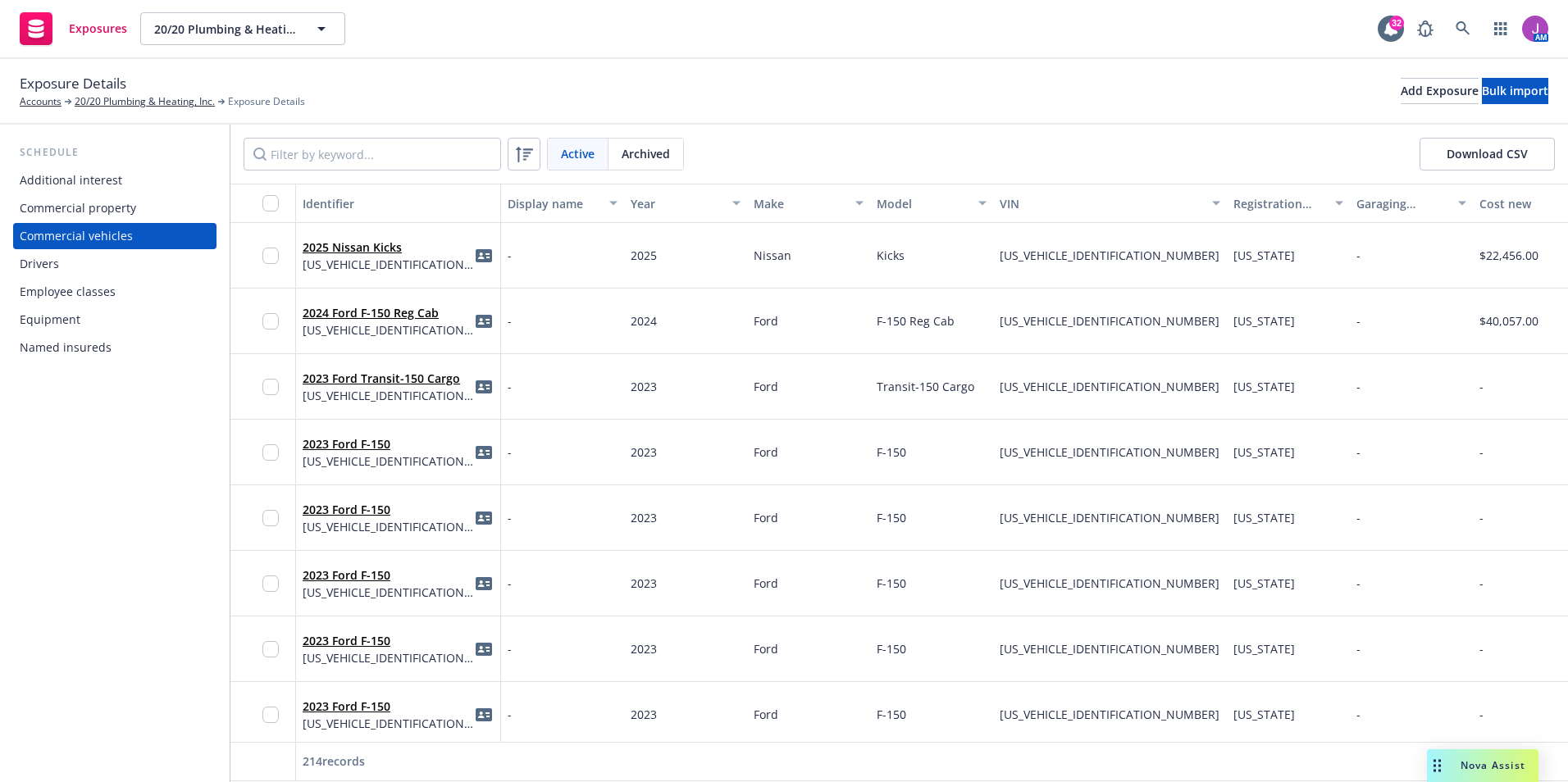
click at [645, 156] on span "Archived" at bounding box center [645, 154] width 48 height 17
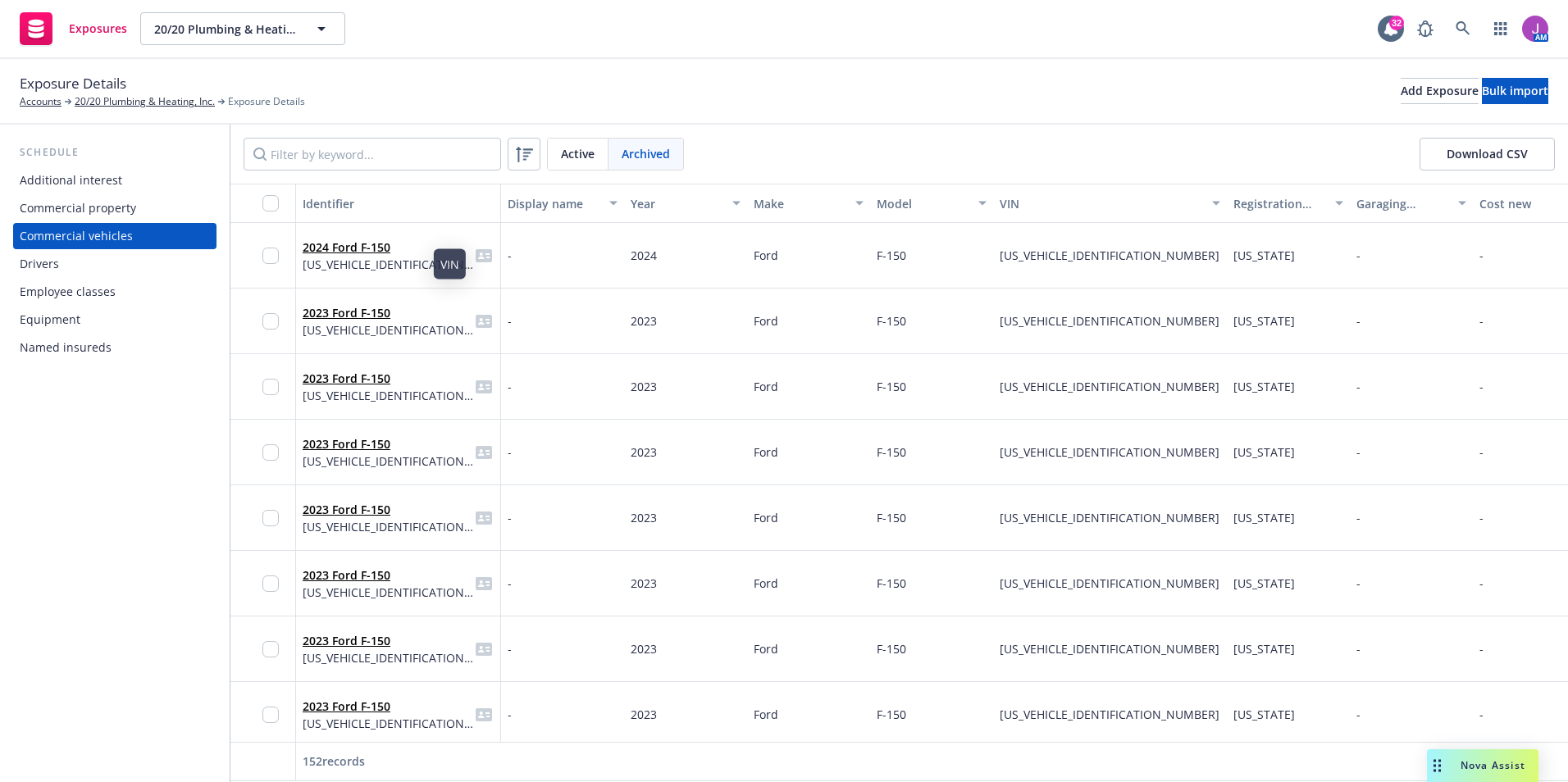
click at [421, 258] on div "2024 Ford F-150 [US_VEHICLE_IDENTIFICATION_NUMBER]" at bounding box center [398, 255] width 191 height 45
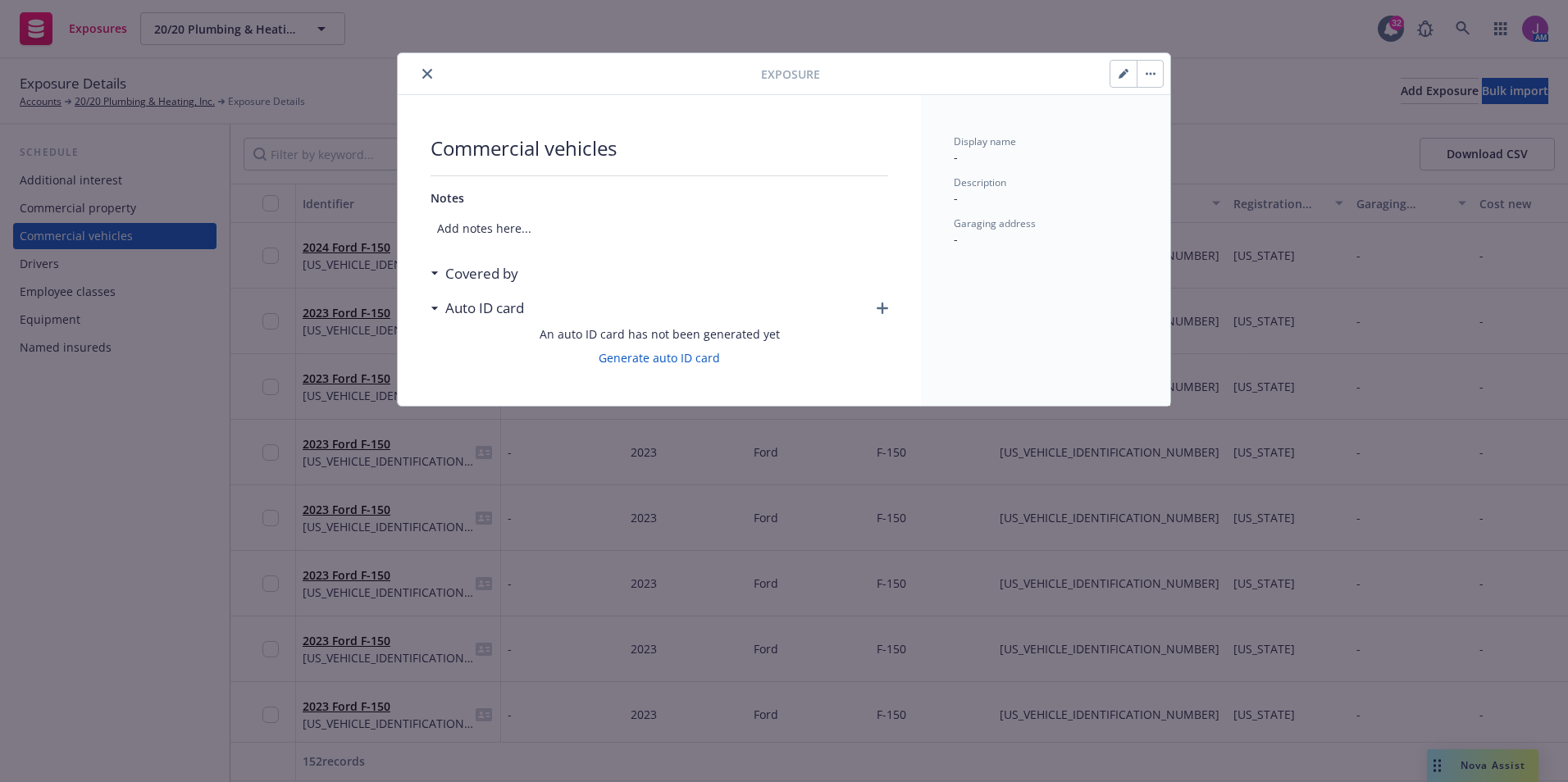
click at [1126, 67] on button "button" at bounding box center [1124, 73] width 26 height 26
select select "CA"
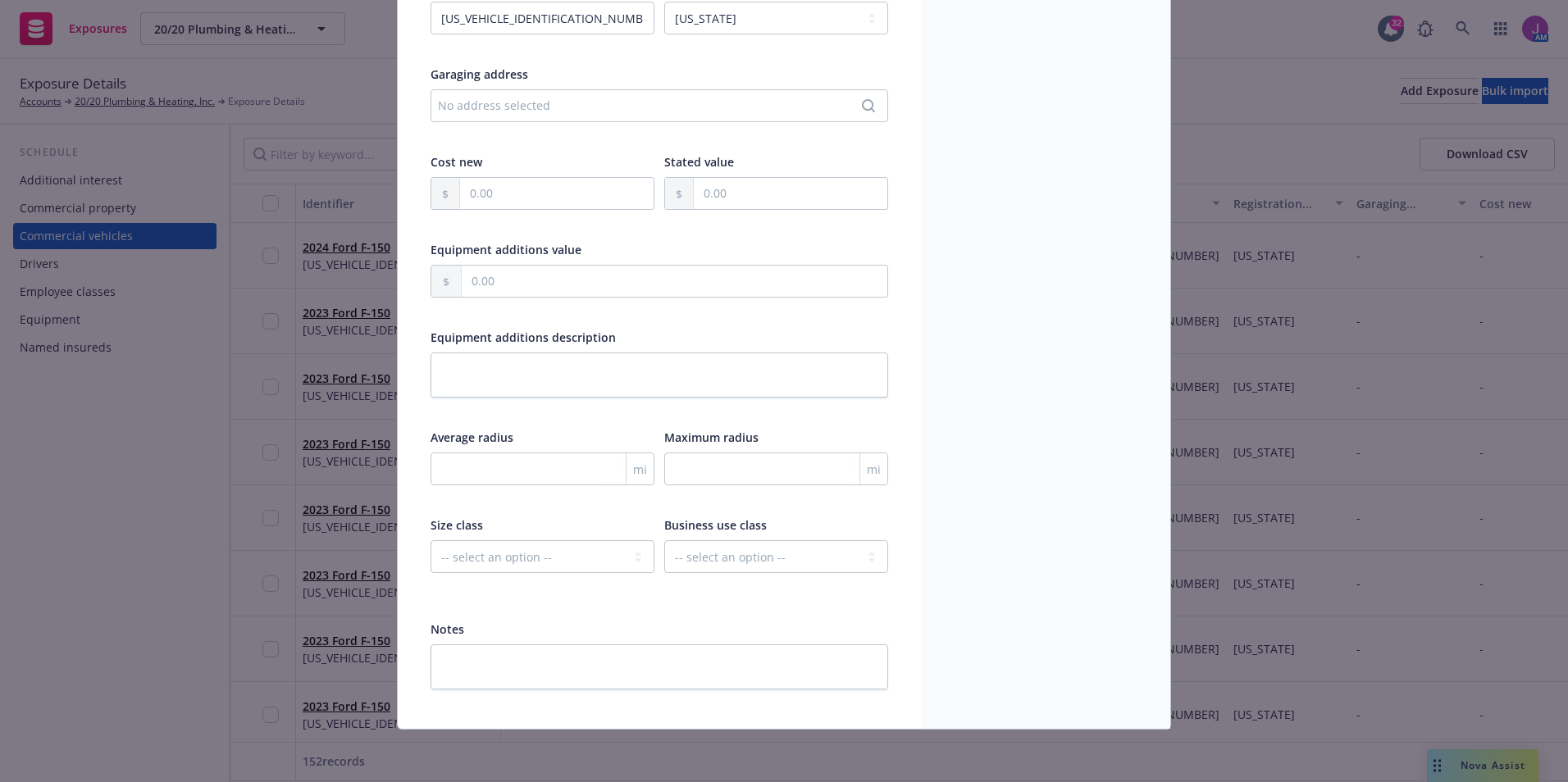
scroll to position [4, 0]
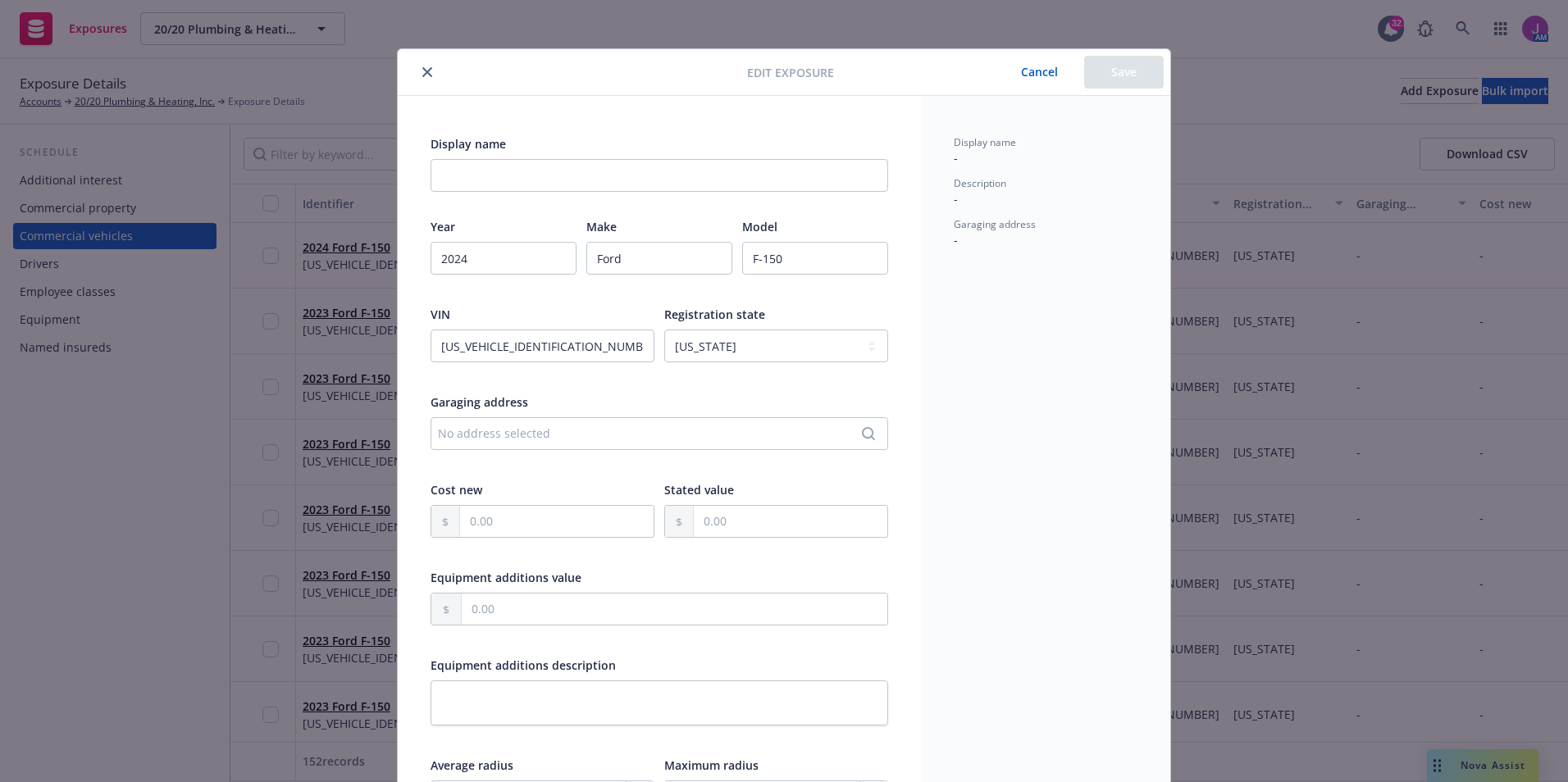
click at [423, 66] on button "close" at bounding box center [427, 72] width 20 height 20
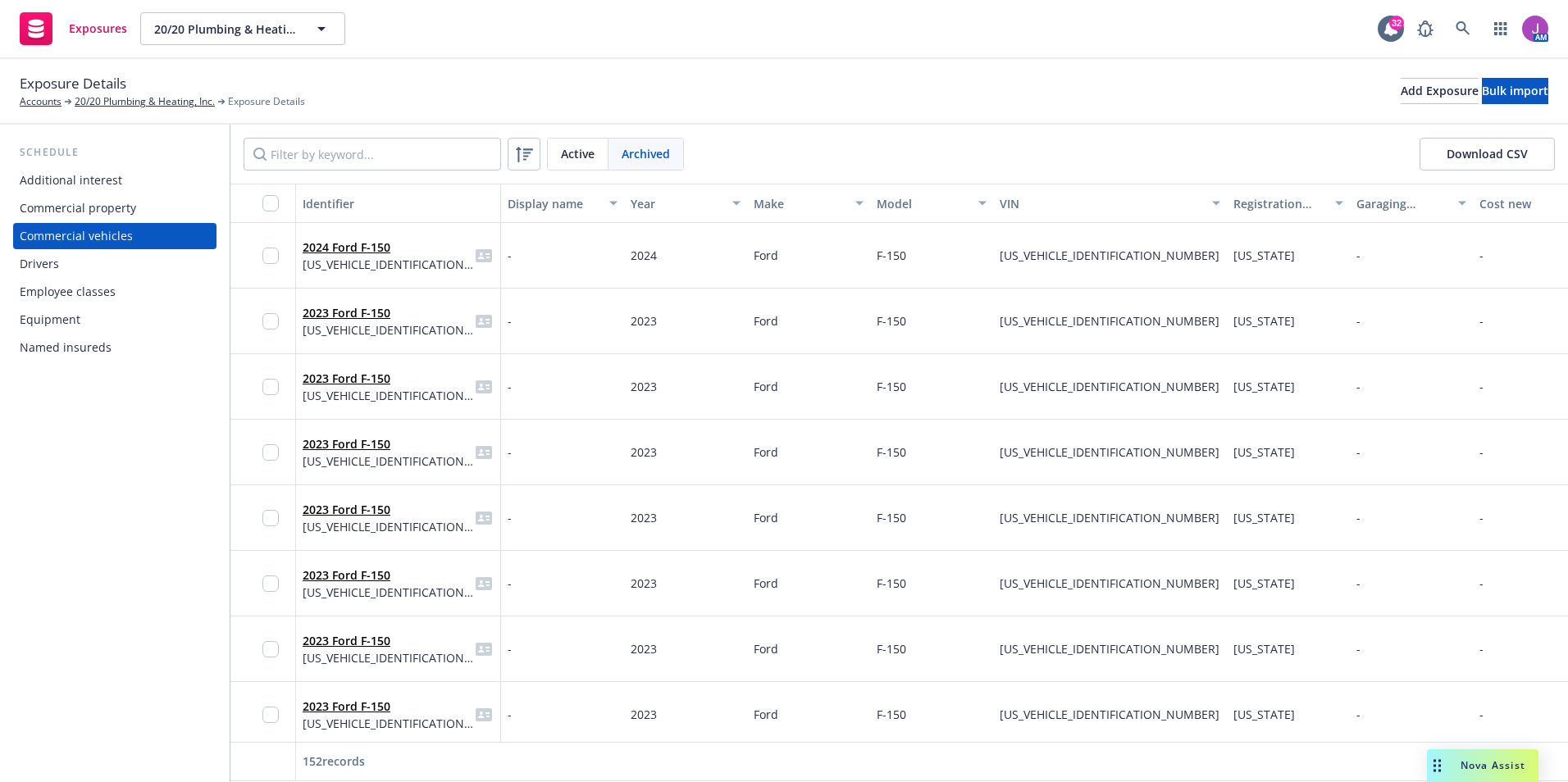
click at [433, 312] on div "2023 Ford F-150 [US_VEHICLE_IDENTIFICATION_NUMBER]" at bounding box center [398, 321] width 191 height 45
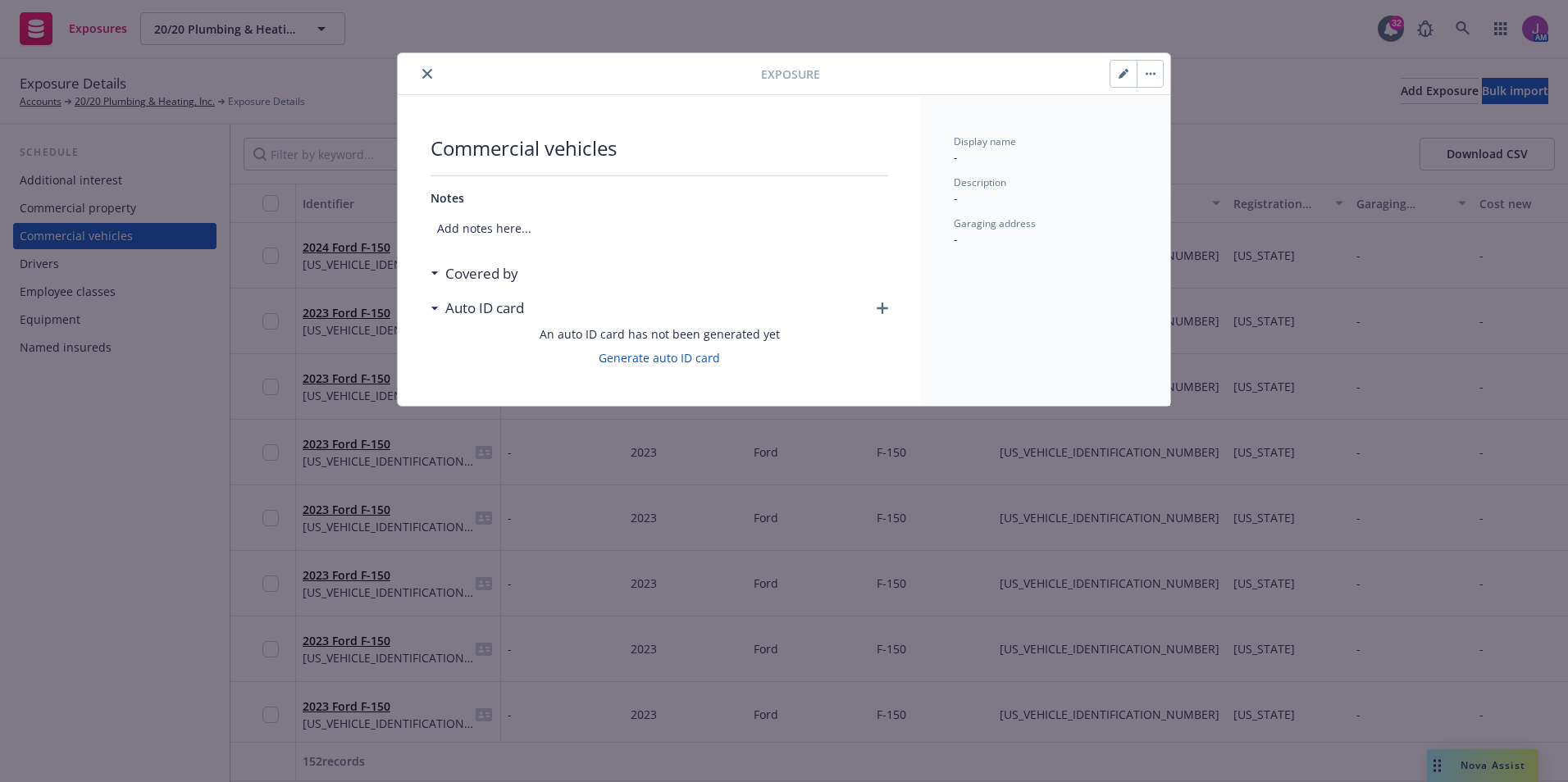
click at [1120, 75] on button "button" at bounding box center [1124, 73] width 26 height 26
select select "CA"
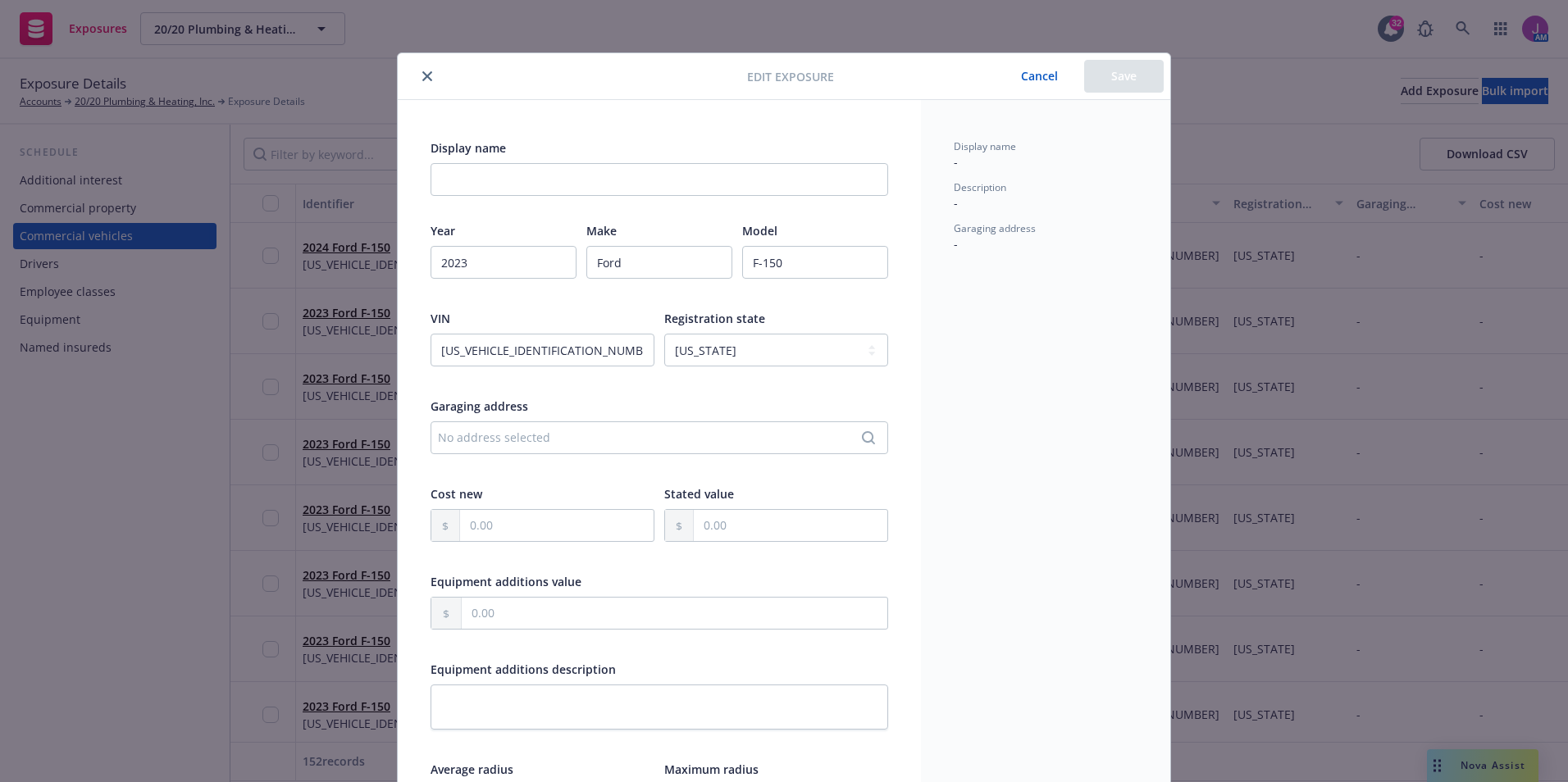
click at [421, 71] on button "close" at bounding box center [427, 76] width 20 height 20
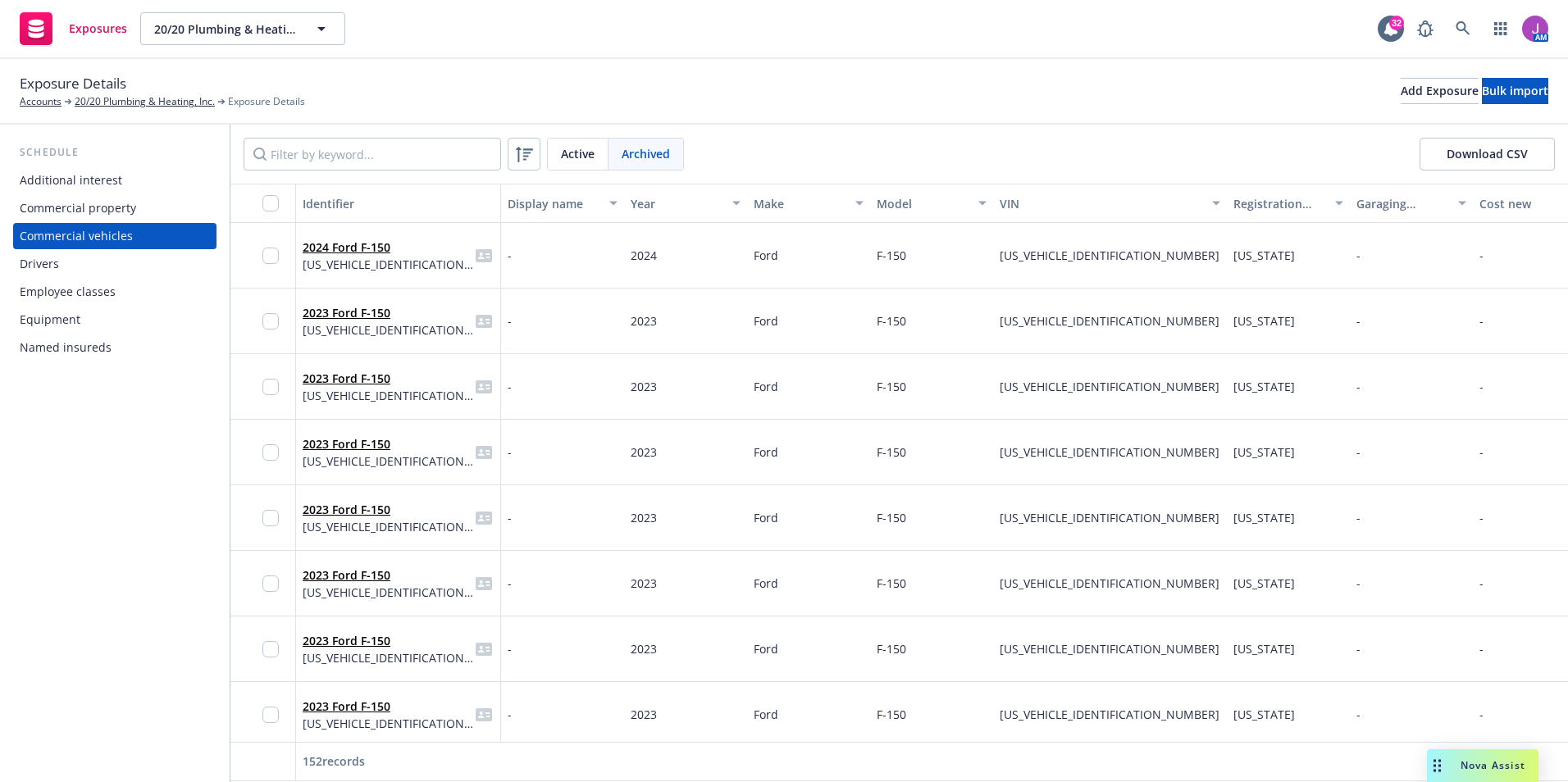
click at [439, 364] on div "2023 Ford F-150 1FTMF1CB7PKF21458" at bounding box center [399, 387] width 205 height 66
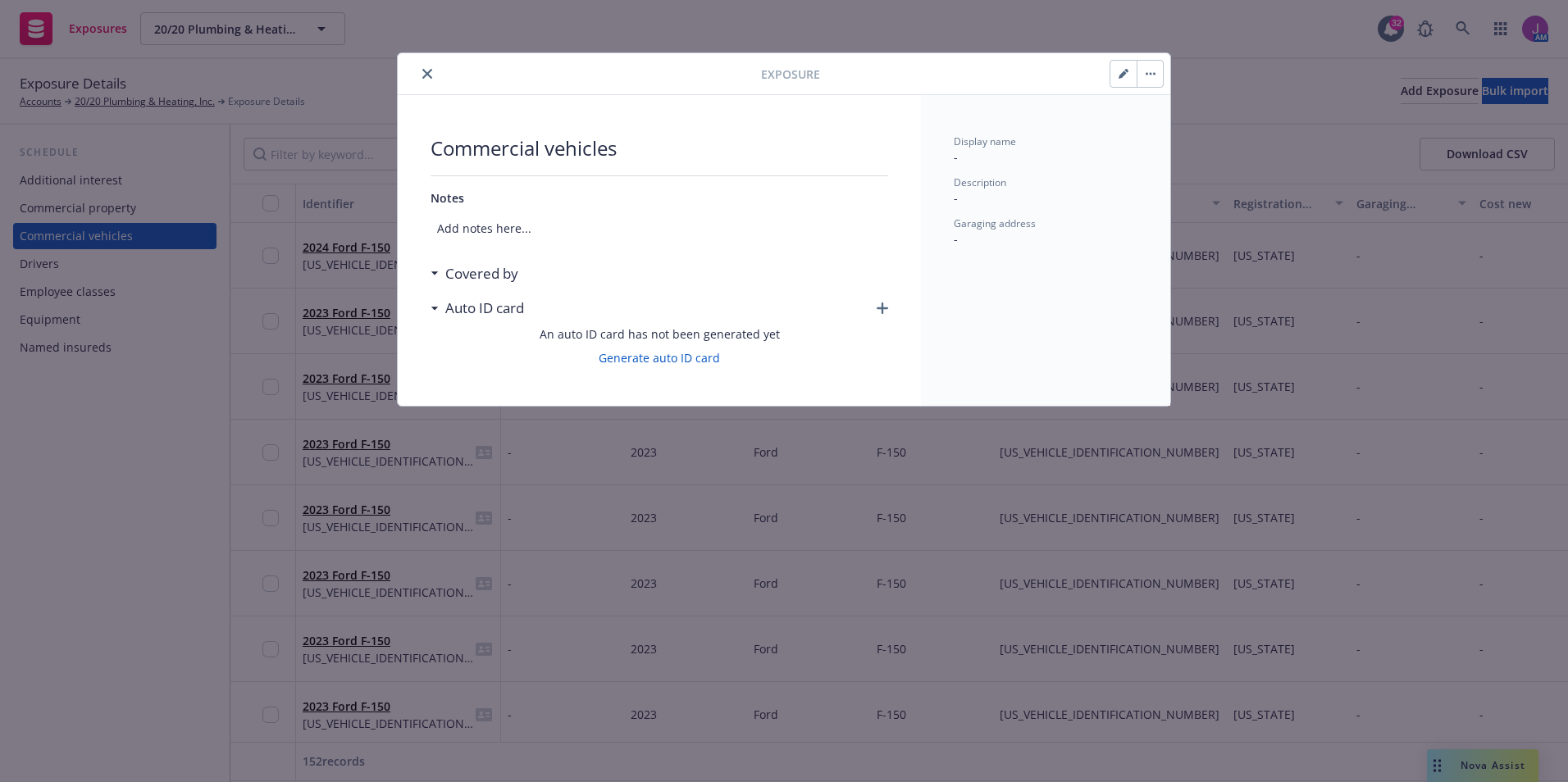
click at [1121, 75] on icon "button" at bounding box center [1122, 74] width 8 height 8
select select "CA"
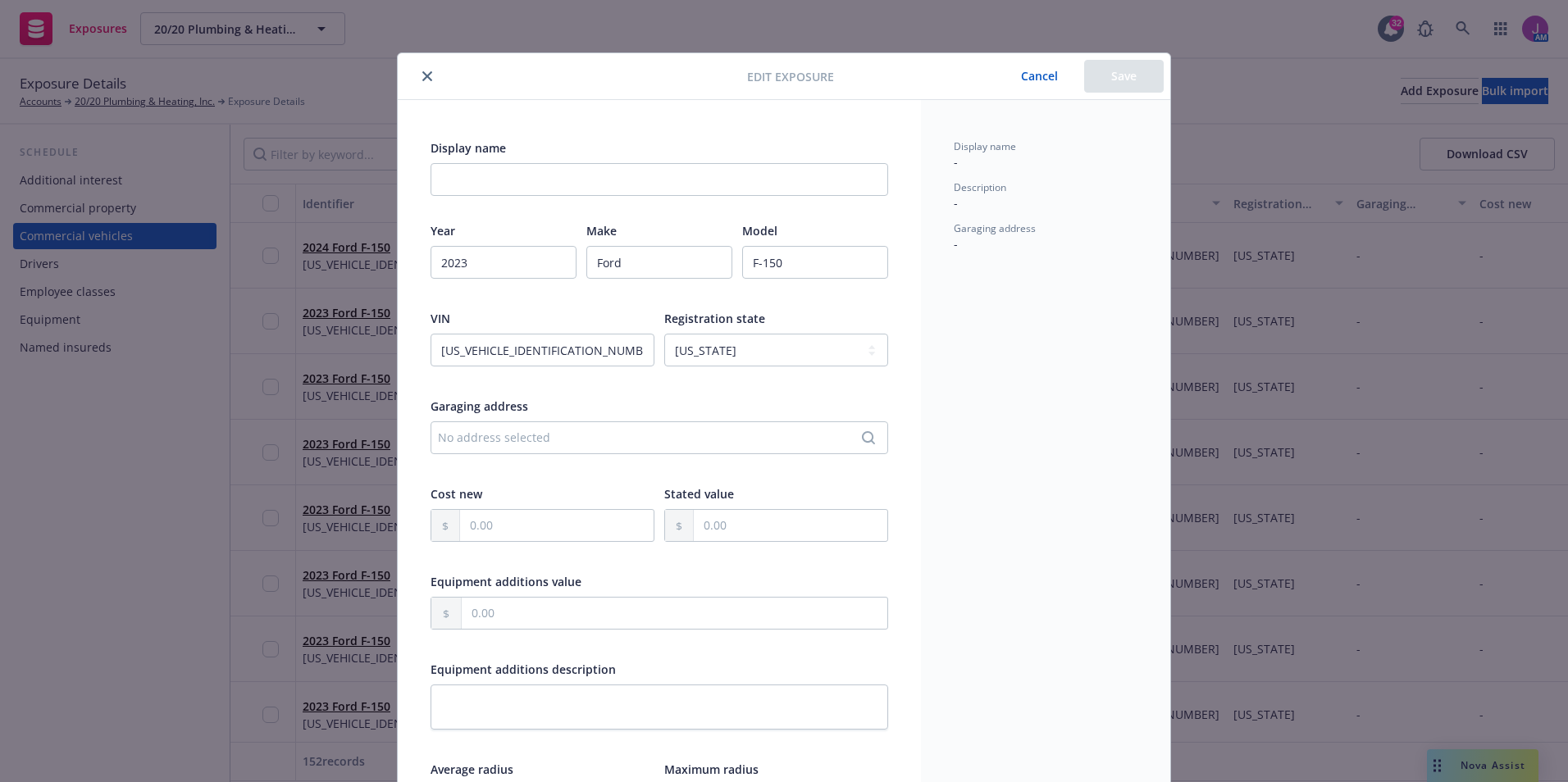
click at [422, 73] on icon "close" at bounding box center [427, 76] width 9 height 9
click at [171, 162] on div "Schedule Additional interest Commercial property Commercial vehicles Drivers Em…" at bounding box center [115, 253] width 204 height 217
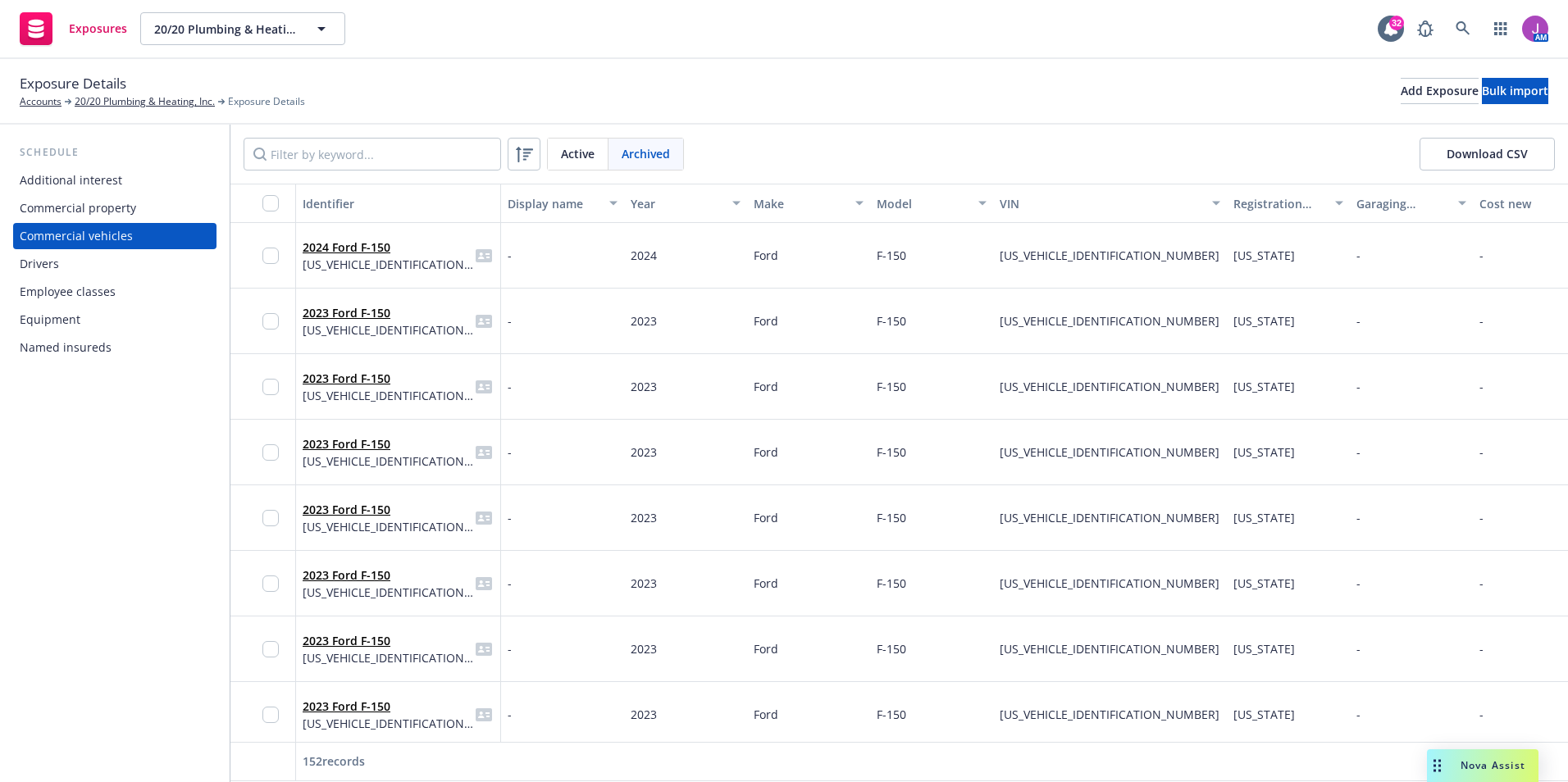
click at [123, 91] on span "Exposure Details" at bounding box center [73, 83] width 106 height 22
click at [129, 98] on link "20/20 Plumbing & Heating, Inc." at bounding box center [144, 102] width 140 height 15
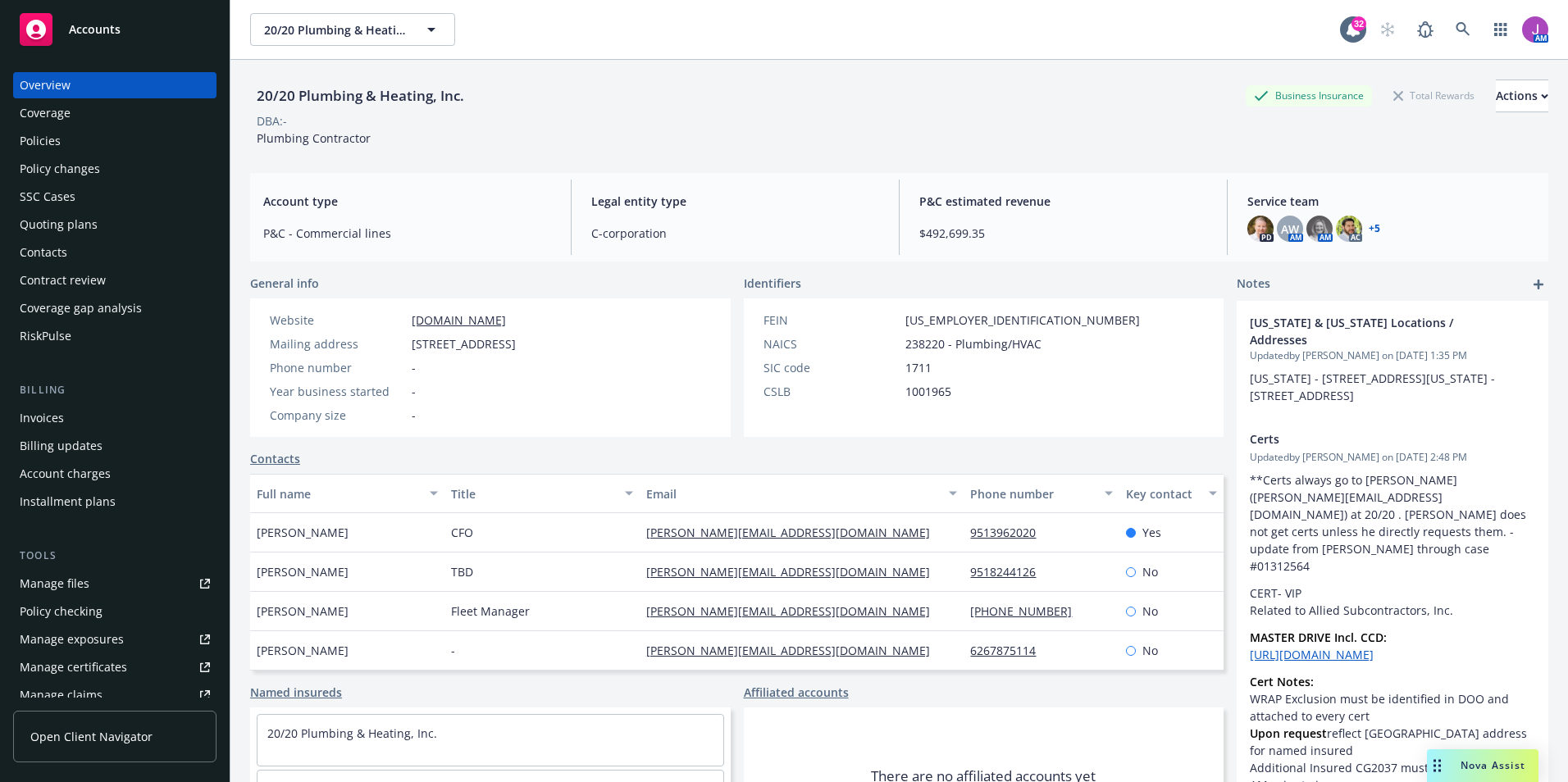
click at [98, 172] on div "Policy changes" at bounding box center [59, 169] width 80 height 26
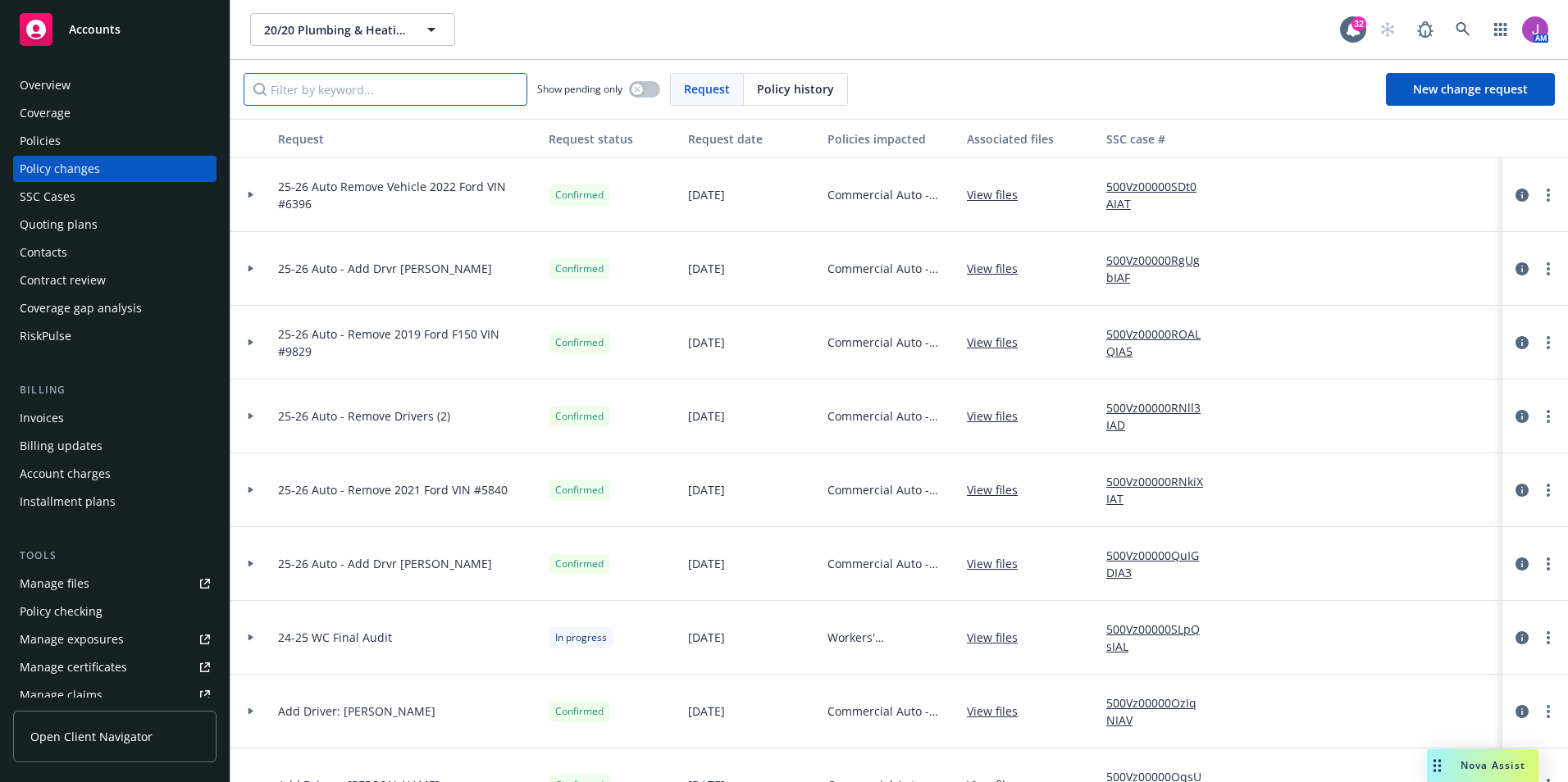
click at [340, 90] on input "Filter by keyword..." at bounding box center [385, 89] width 284 height 33
type input "auto"
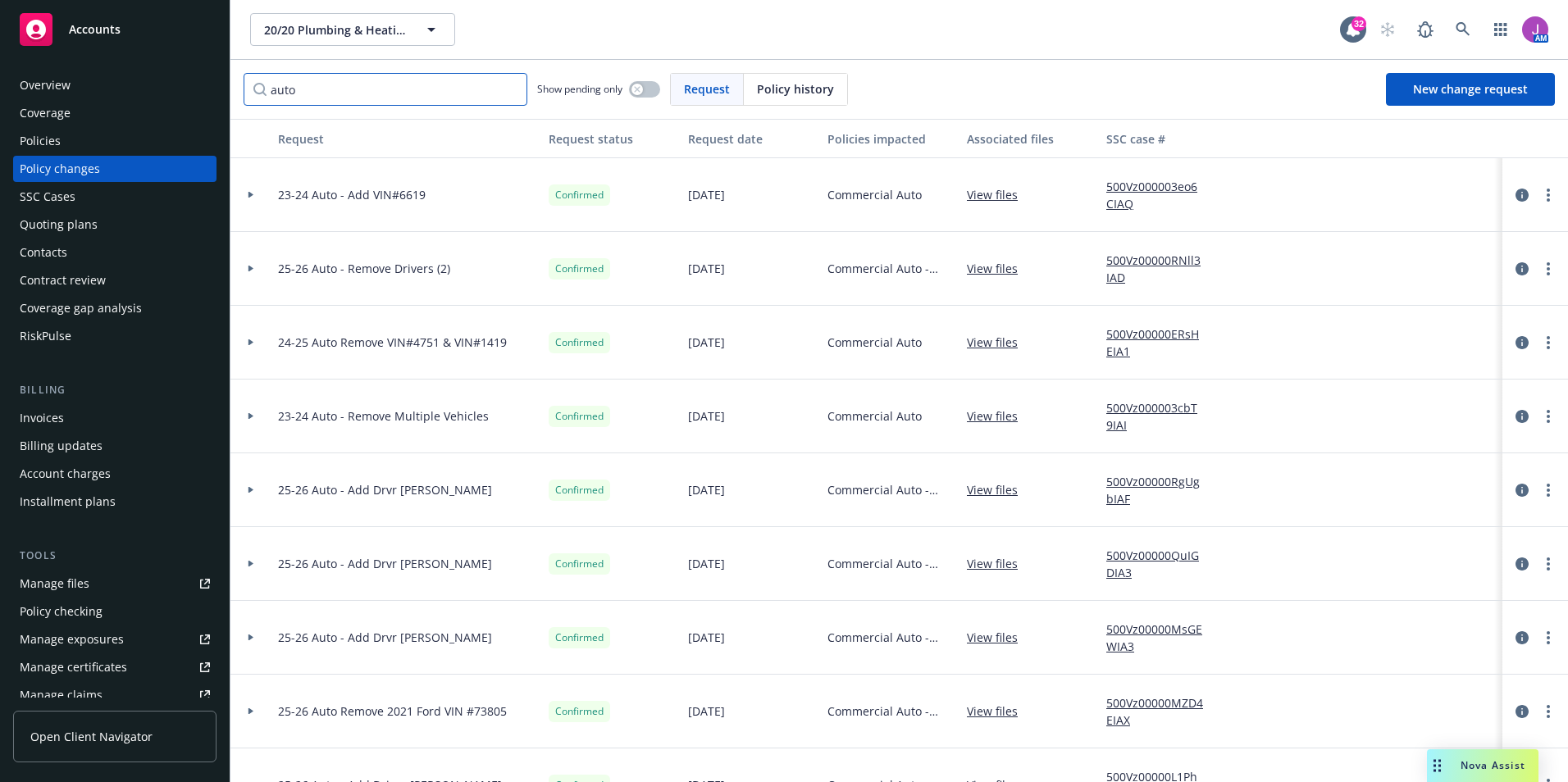
drag, startPoint x: 368, startPoint y: 91, endPoint x: 116, endPoint y: 91, distance: 252.0
click at [116, 91] on div "Accounts Overview Coverage Policies Policy changes SSC Cases Quoting plans Cont…" at bounding box center [784, 391] width 1568 height 782
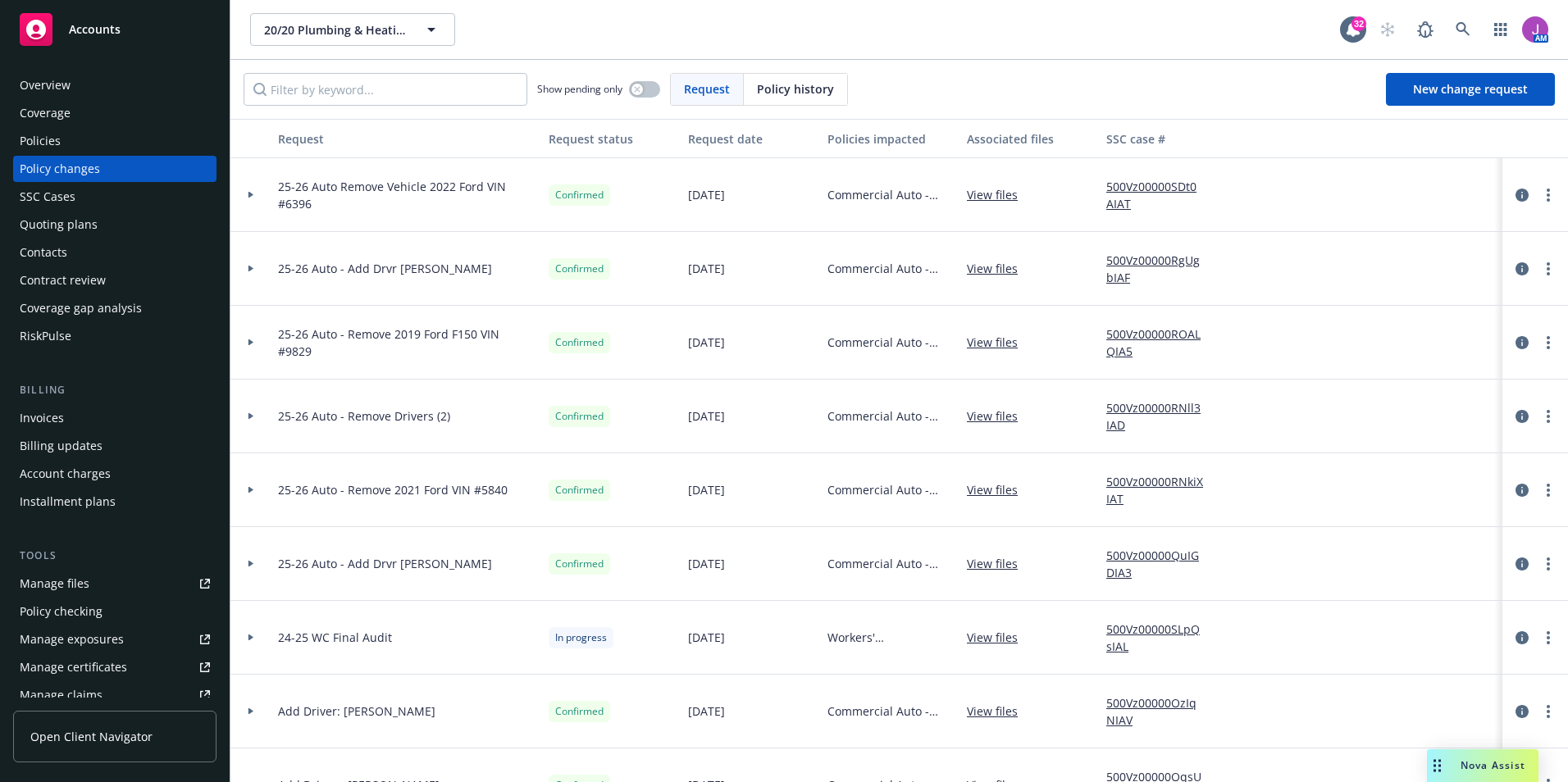
click at [247, 340] on div at bounding box center [252, 342] width 28 height 6
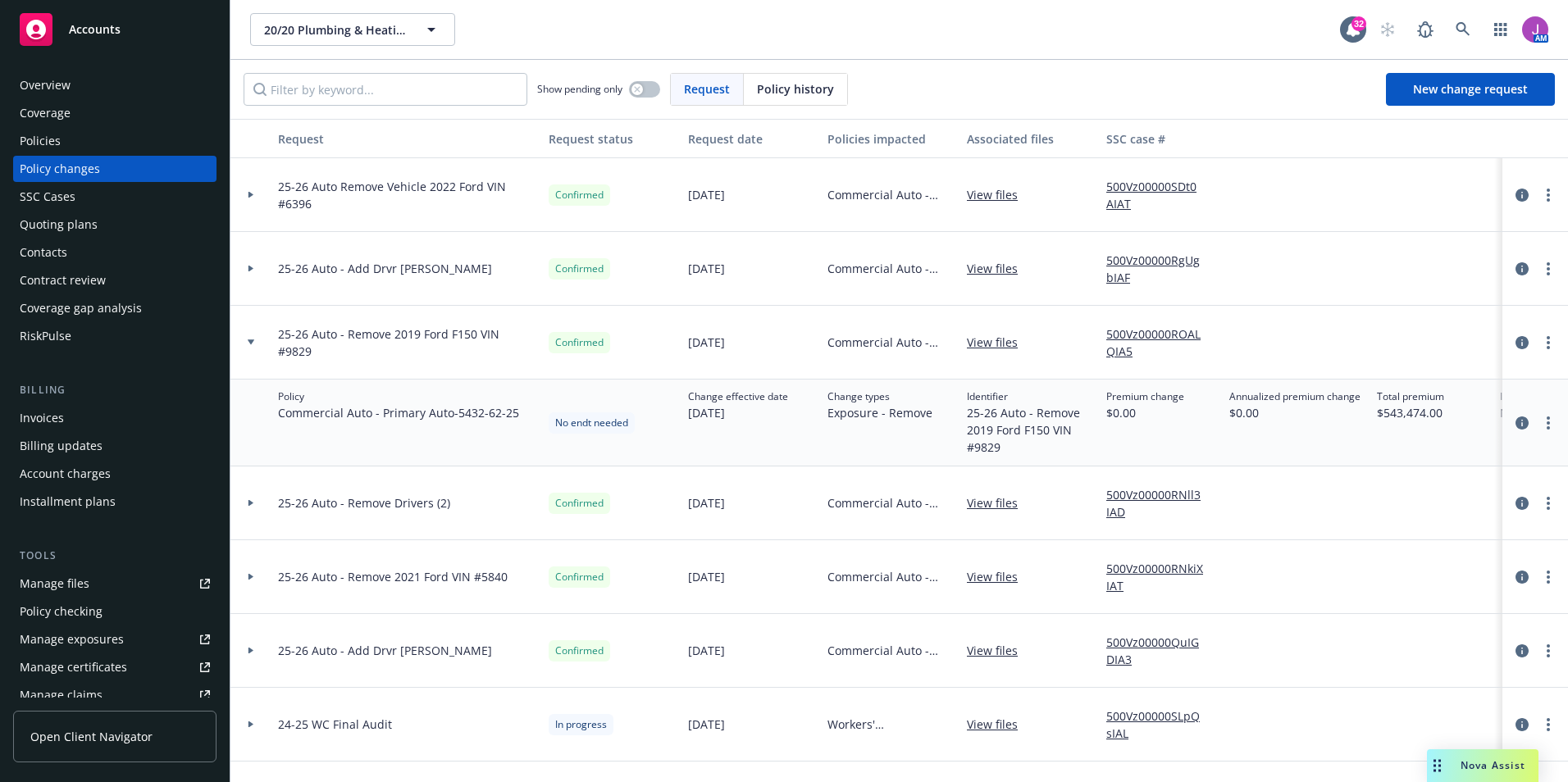
click at [247, 340] on div at bounding box center [252, 342] width 28 height 6
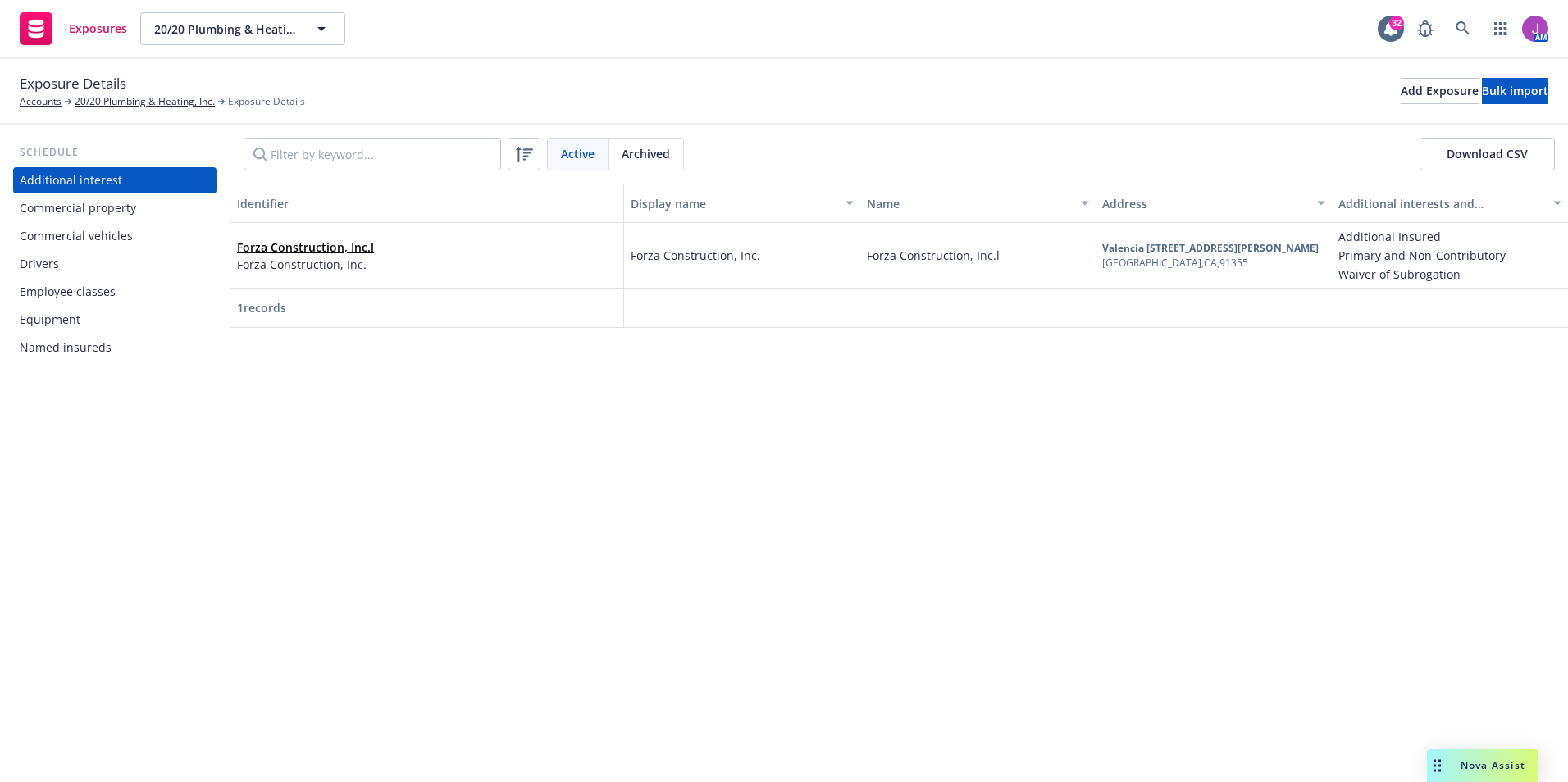
click at [67, 264] on div "Drivers" at bounding box center [115, 264] width 190 height 26
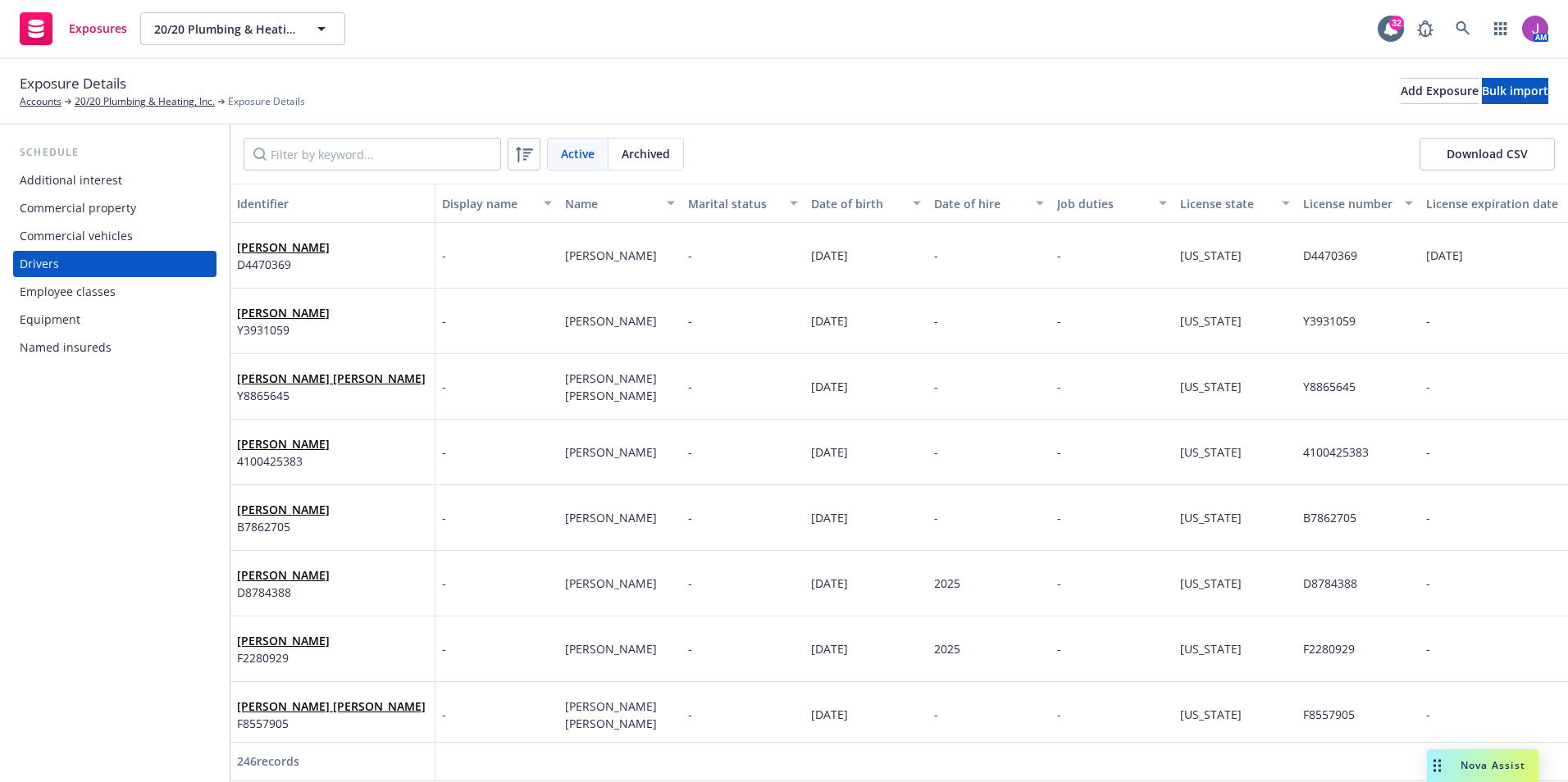
click at [87, 236] on div "Commercial vehicles" at bounding box center [76, 236] width 113 height 26
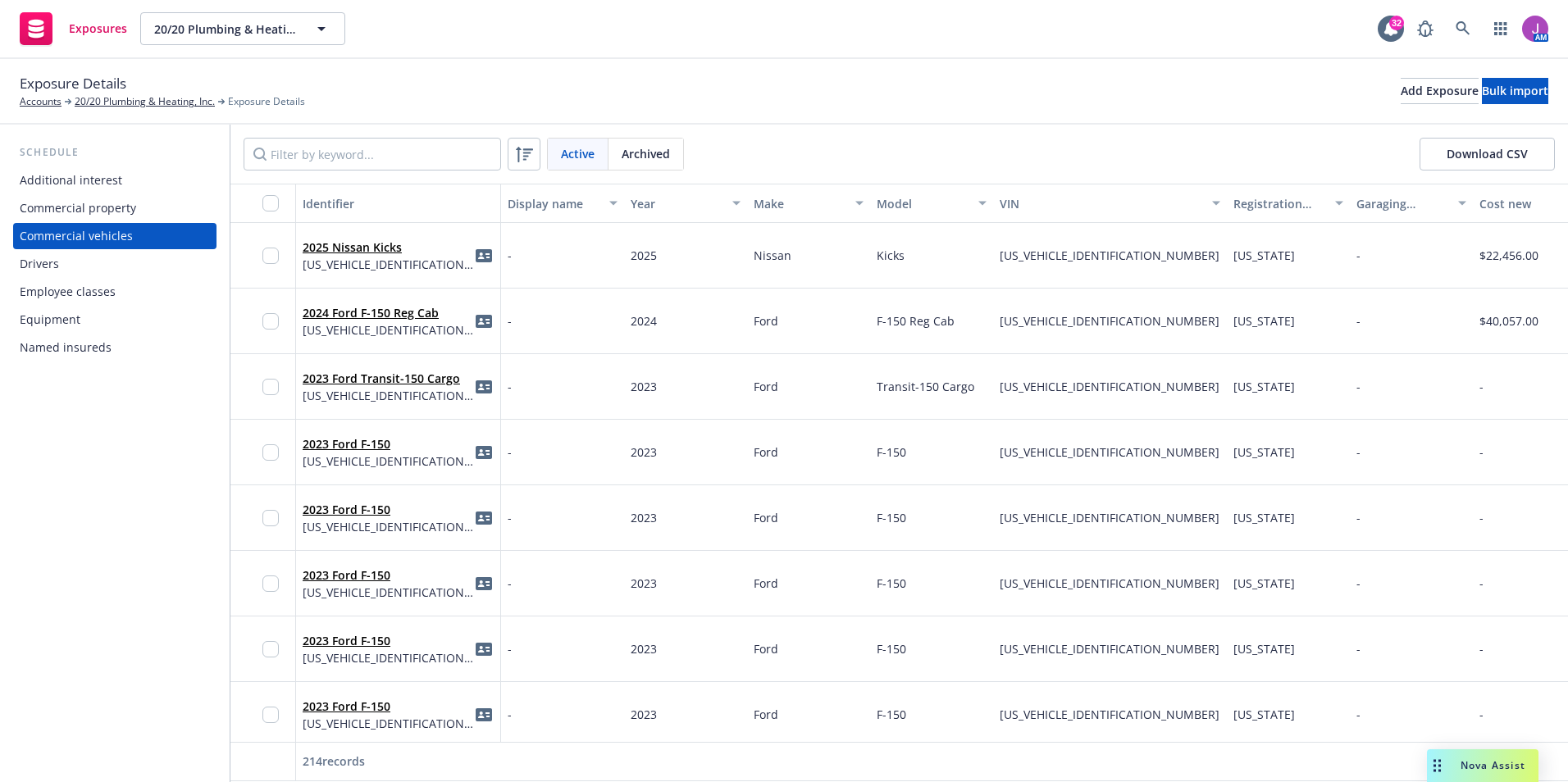
drag, startPoint x: 306, startPoint y: 747, endPoint x: 398, endPoint y: 746, distance: 92.0
click at [398, 746] on div "214 records" at bounding box center [399, 762] width 205 height 40
